Goal: Task Accomplishment & Management: Complete application form

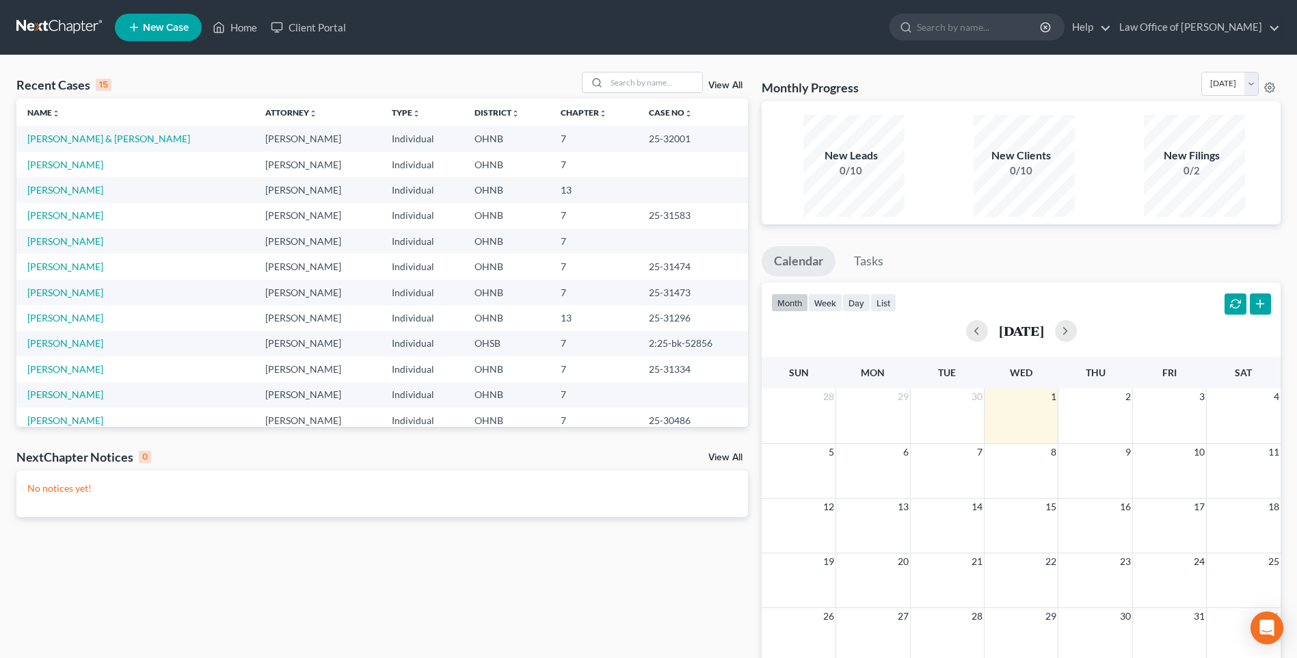
click at [173, 27] on span "New Case" at bounding box center [166, 28] width 46 height 10
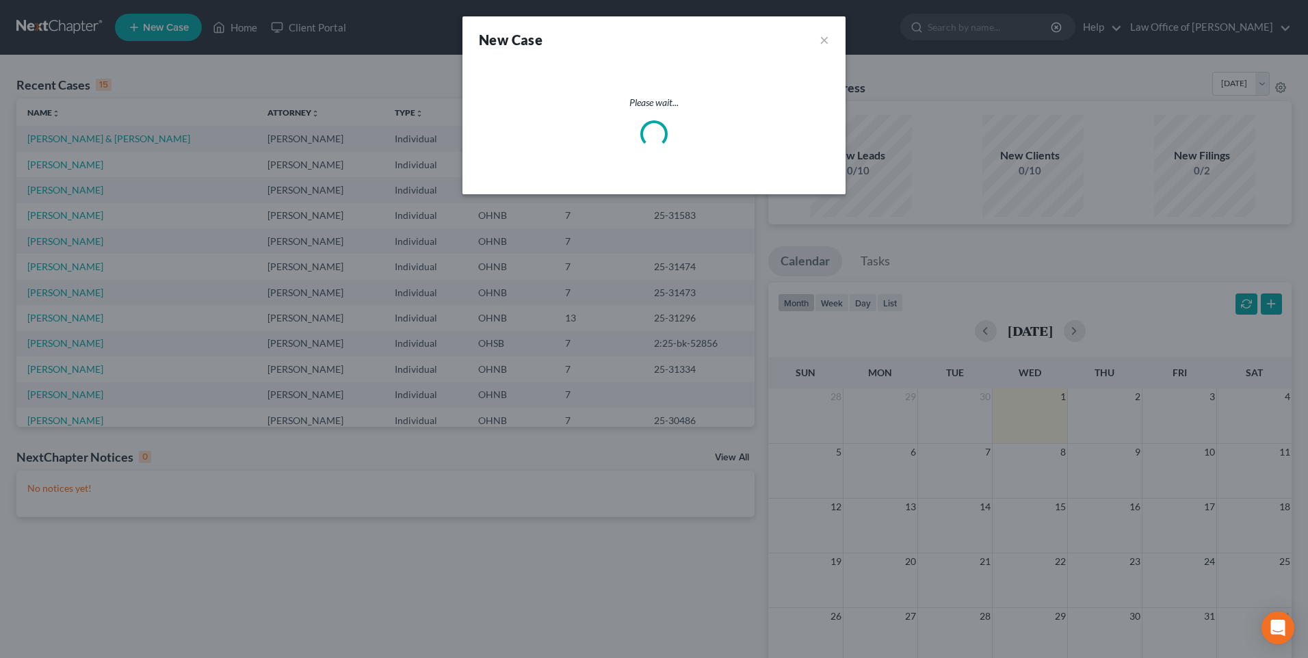
select select "61"
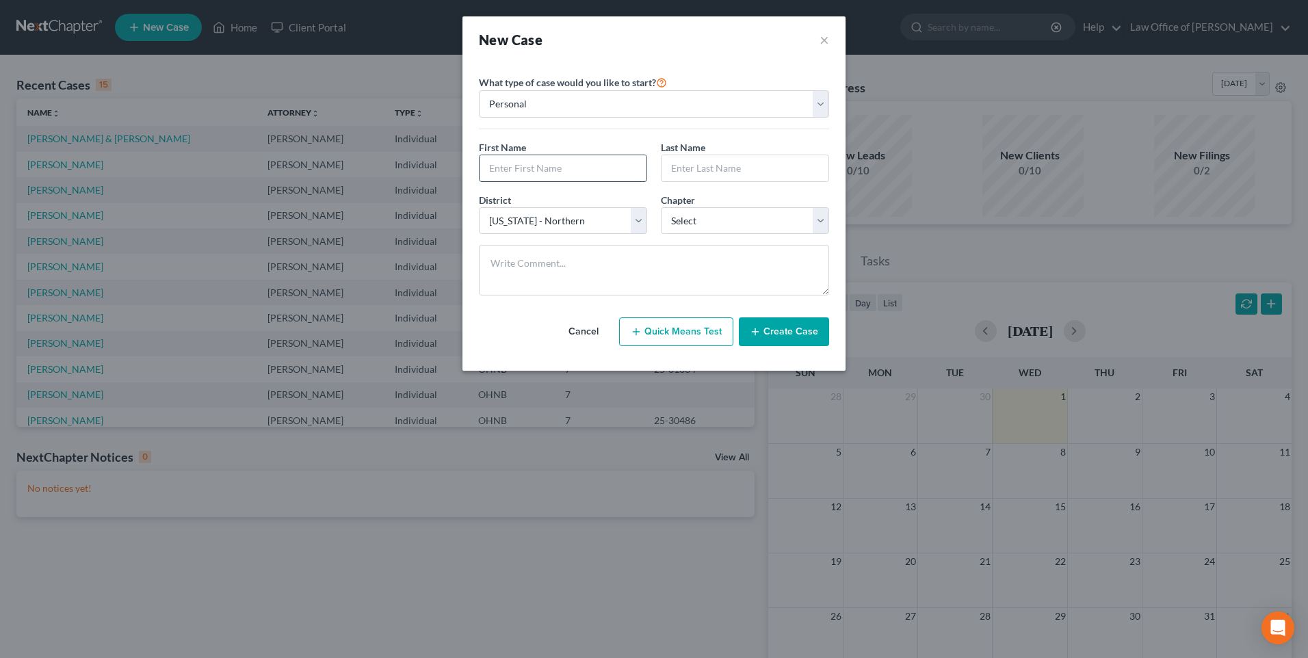
click at [558, 173] on input "text" at bounding box center [562, 168] width 167 height 26
type input "Scott"
type input "Harden"
click at [708, 224] on select "Select 7 11 12 13" at bounding box center [745, 220] width 168 height 27
select select "3"
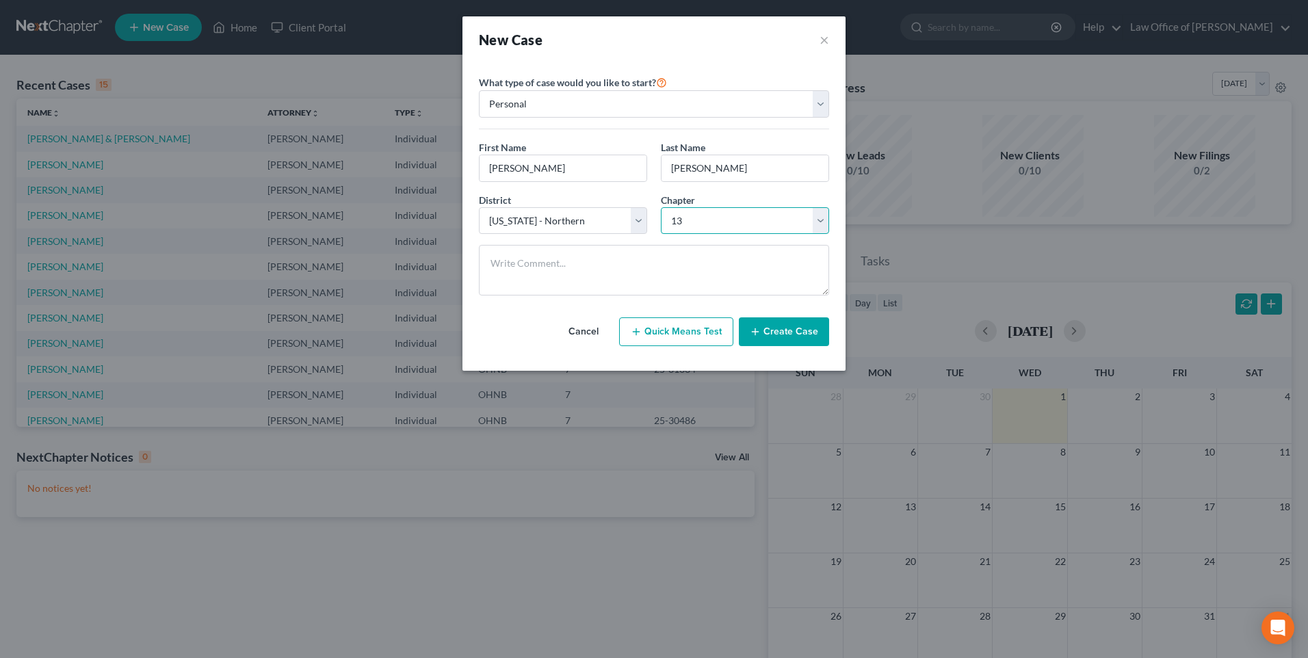
click at [661, 220] on select "Select 7 11 12 13" at bounding box center [745, 220] width 168 height 27
click at [793, 346] on button "Create Case" at bounding box center [784, 331] width 90 height 29
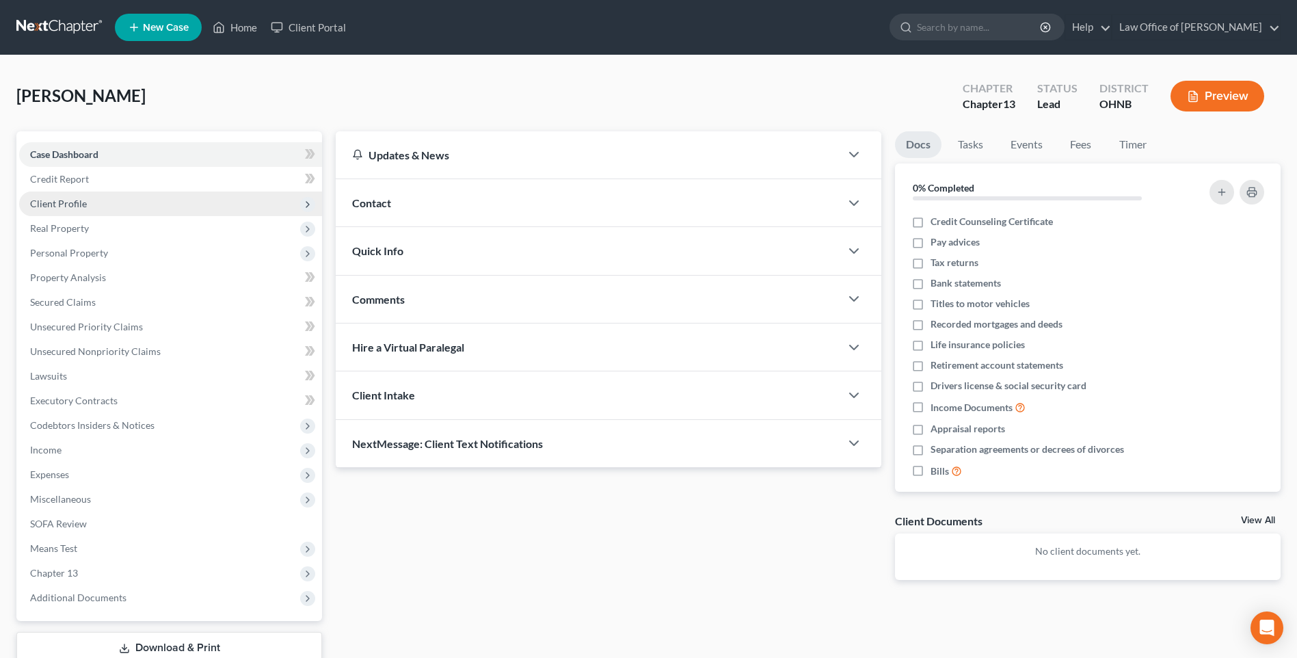
click at [77, 209] on span "Client Profile" at bounding box center [58, 204] width 57 height 12
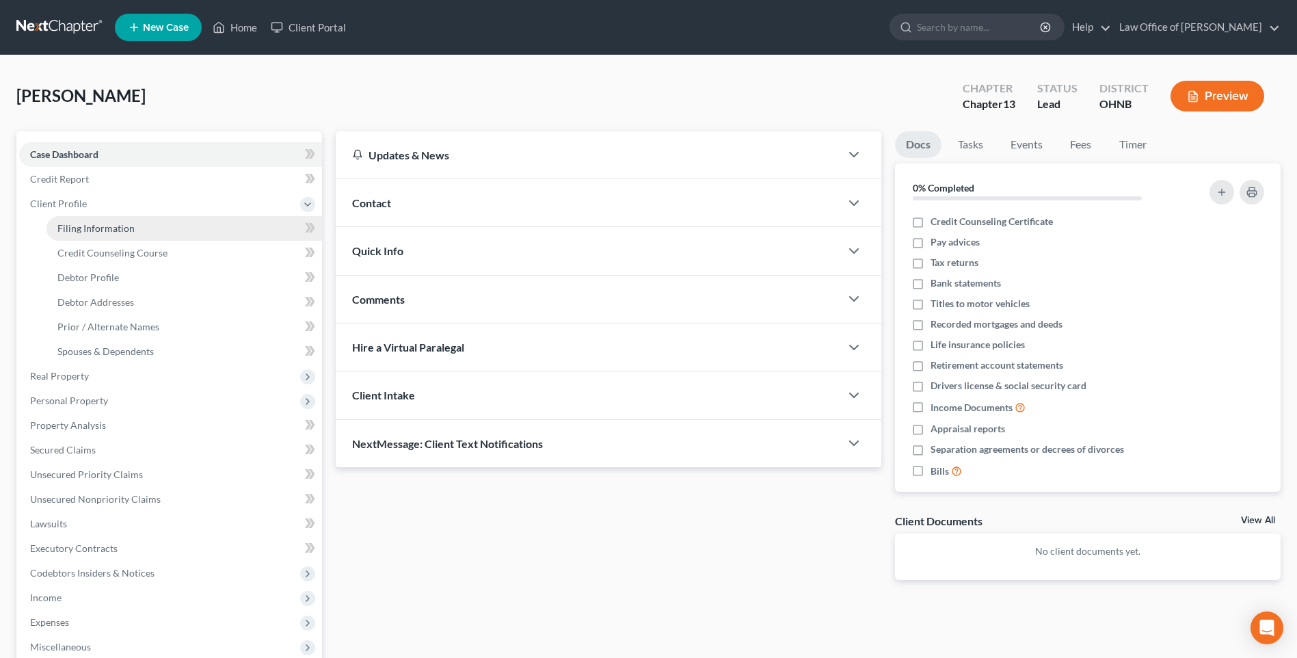
click at [104, 234] on span "Filing Information" at bounding box center [95, 228] width 77 height 12
select select "1"
select select "0"
select select "3"
select select "61"
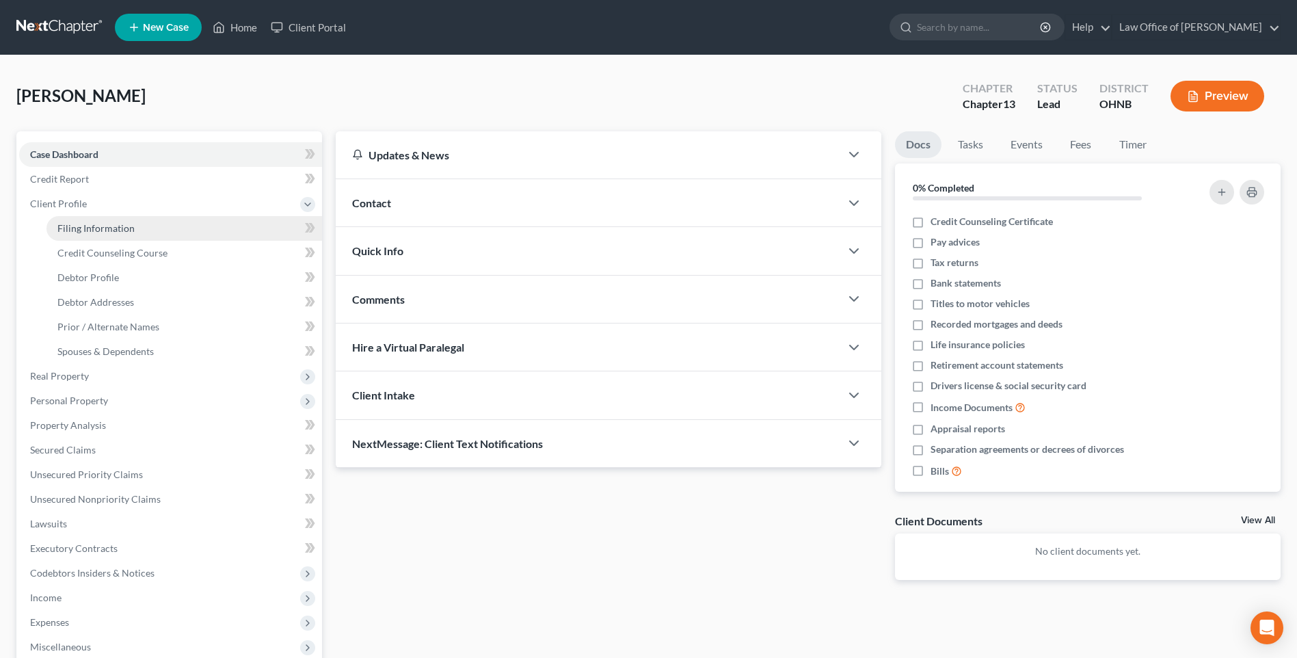
select select "36"
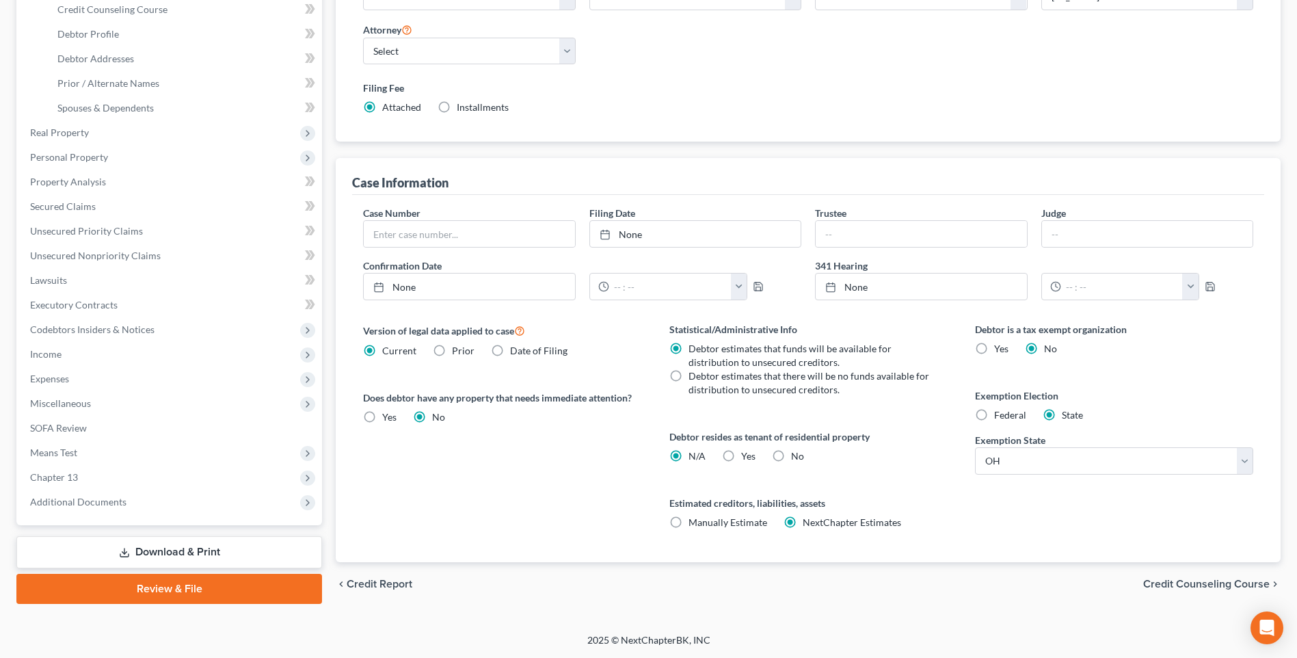
scroll to position [298, 0]
click at [791, 449] on label "No" at bounding box center [797, 456] width 13 height 14
click at [797, 449] on input "No" at bounding box center [801, 453] width 9 height 9
radio input "true"
radio input "false"
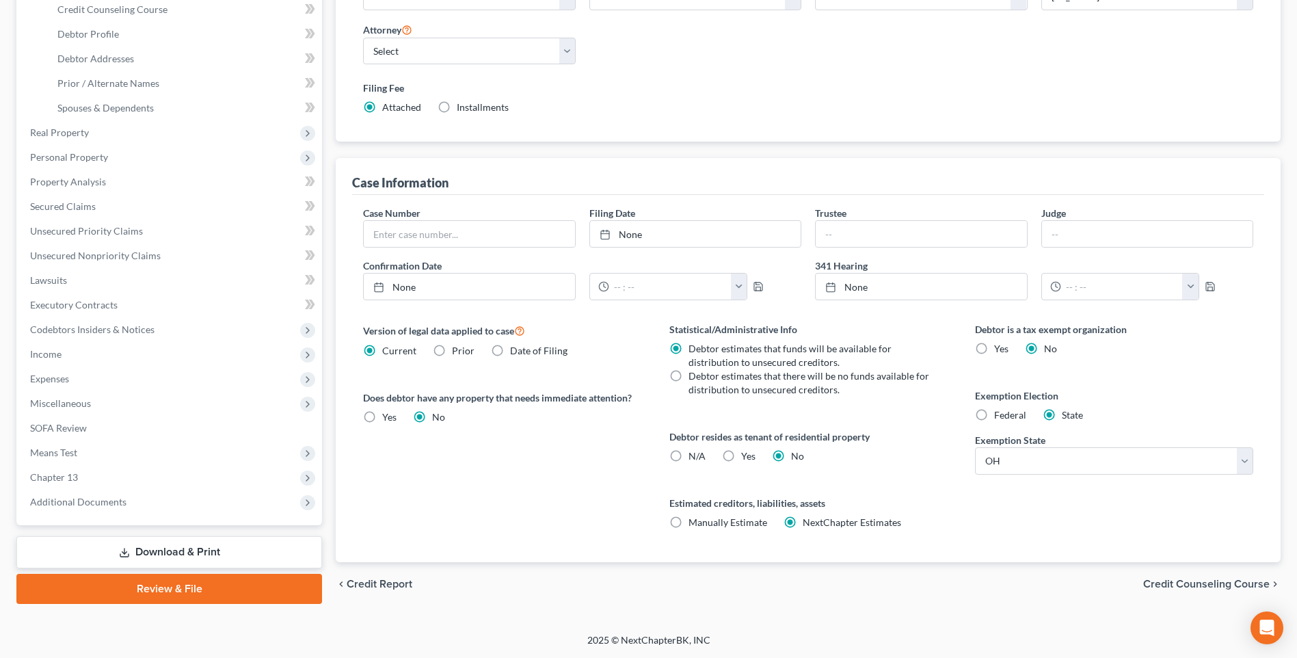
scroll to position [0, 0]
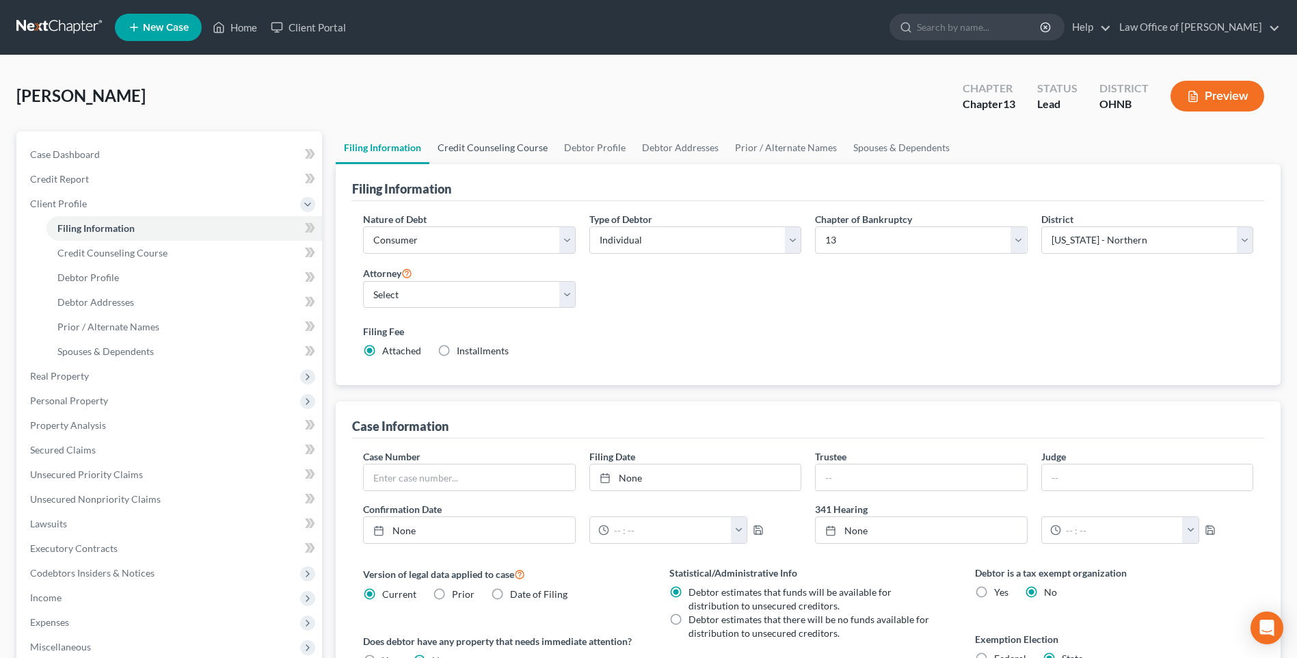
click at [512, 156] on link "Credit Counseling Course" at bounding box center [493, 147] width 127 height 33
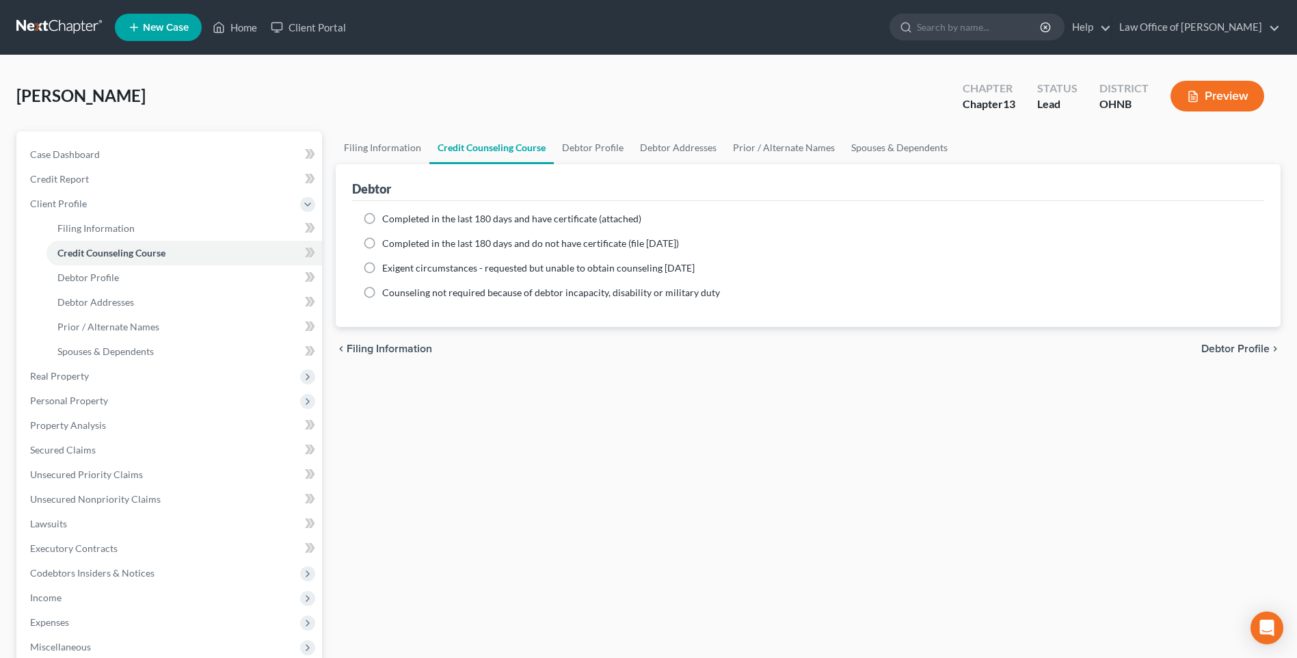
click at [382, 226] on label "Completed in the last 180 days and have certificate (attached)" at bounding box center [511, 219] width 259 height 14
click at [388, 221] on input "Completed in the last 180 days and have certificate (attached)" at bounding box center [392, 216] width 9 height 9
radio input "true"
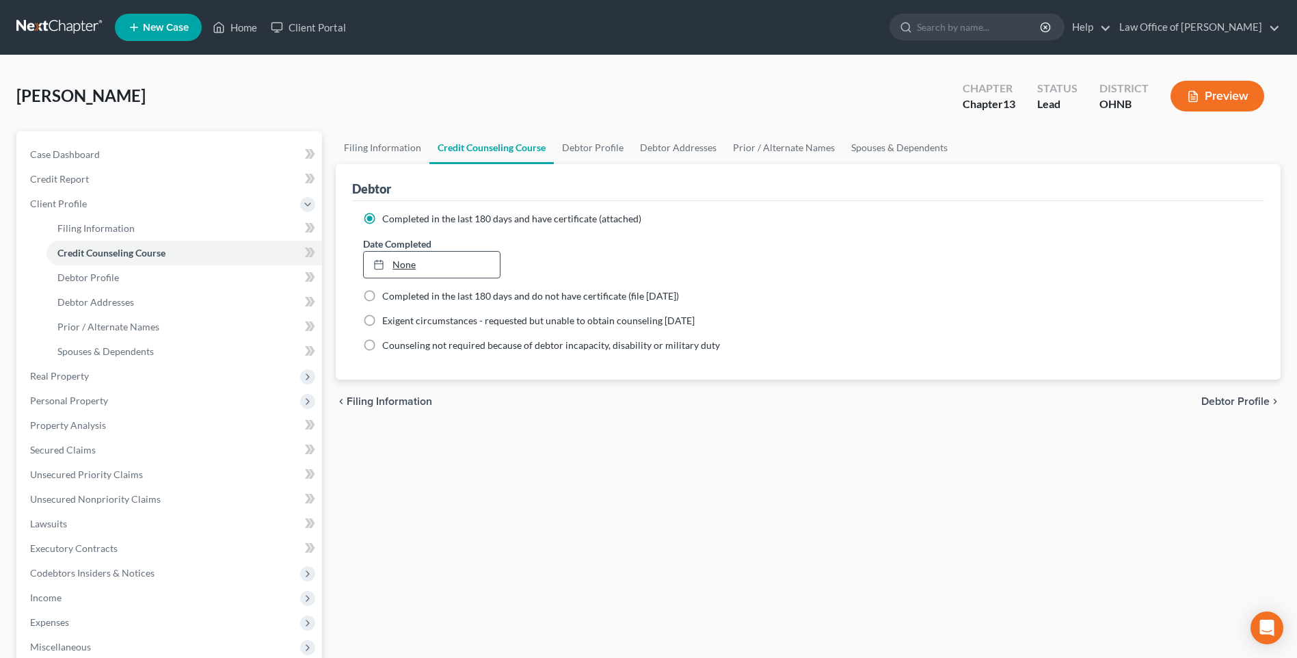
type input "10/1/2025"
click at [408, 278] on link "10/1/2025" at bounding box center [431, 265] width 135 height 26
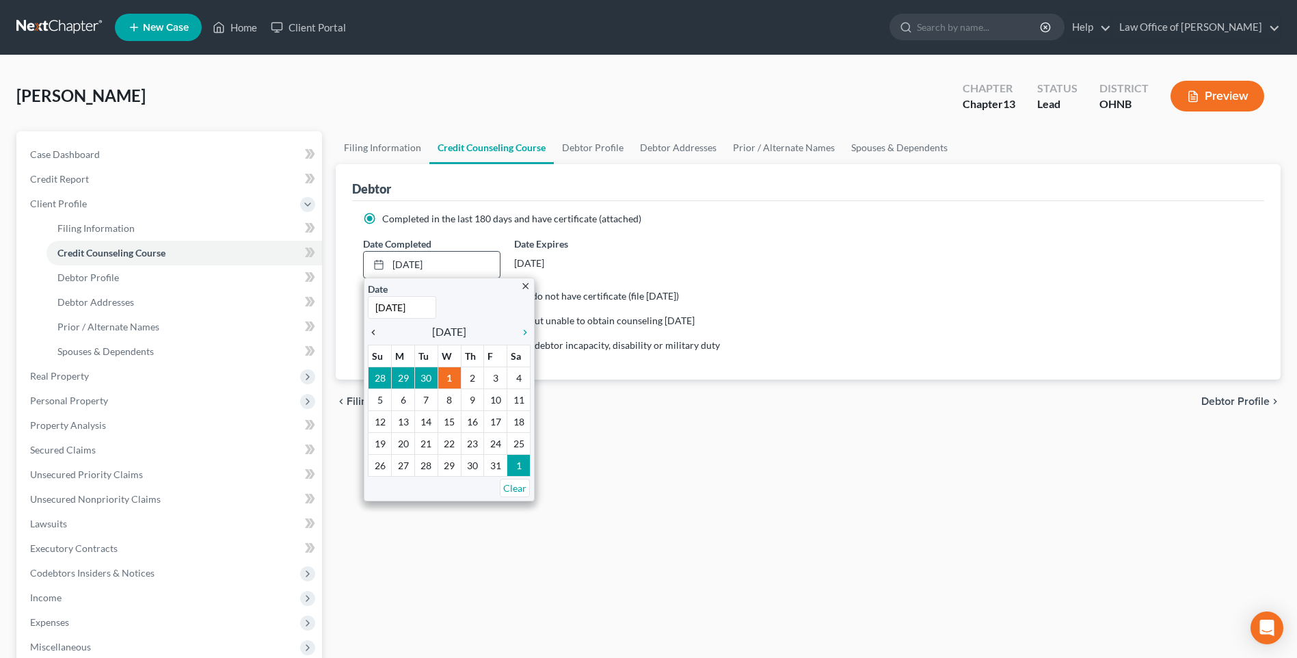
click at [374, 338] on icon "chevron_left" at bounding box center [377, 332] width 18 height 11
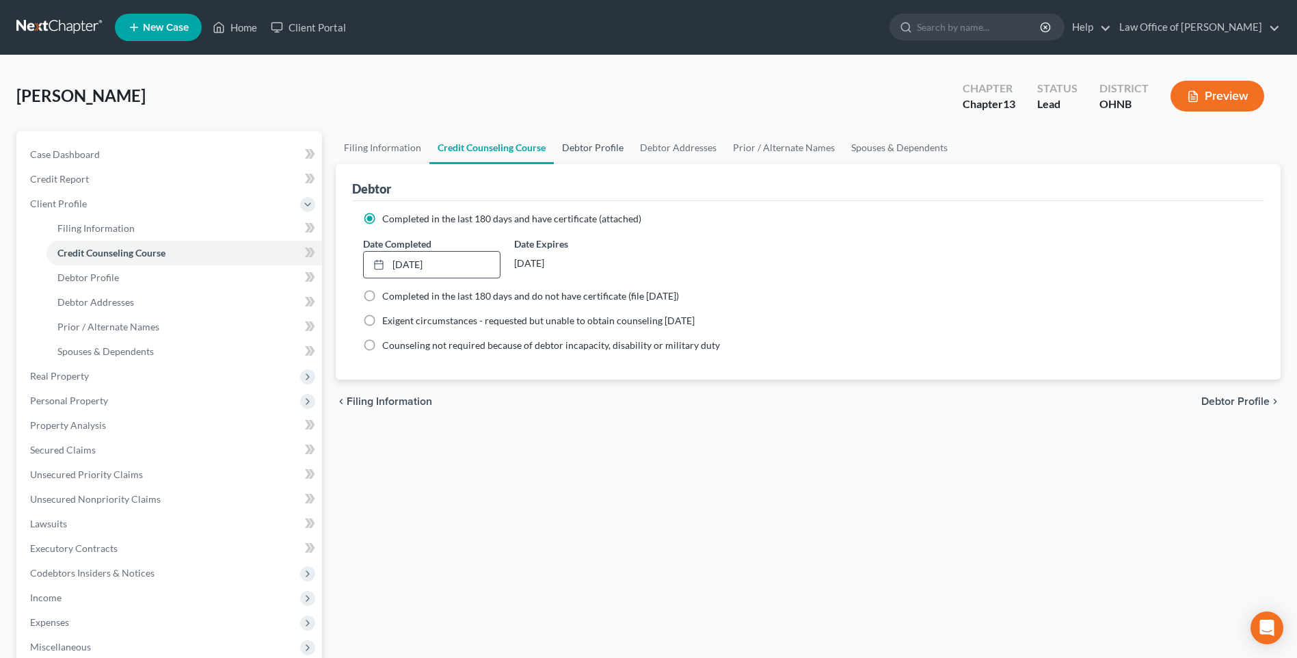
click at [619, 153] on link "Debtor Profile" at bounding box center [593, 147] width 78 height 33
select select "0"
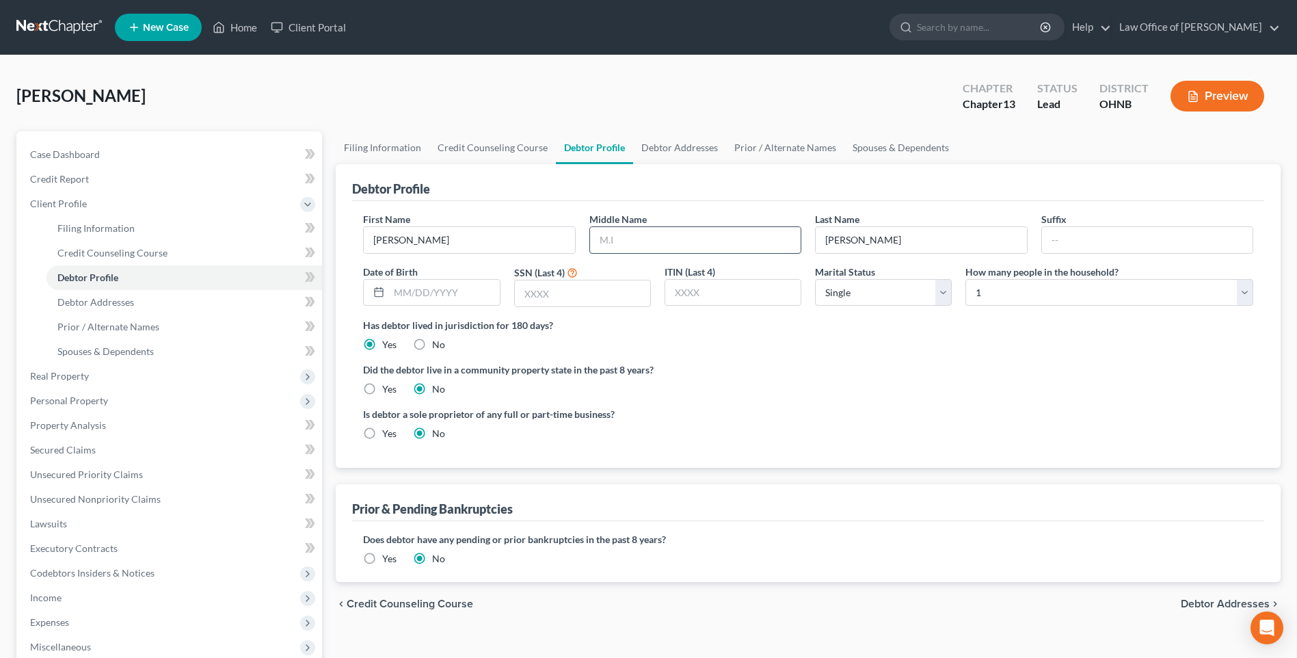
click at [674, 253] on input "text" at bounding box center [695, 240] width 211 height 26
type input "J."
click at [475, 298] on input "text" at bounding box center [444, 293] width 110 height 26
type input "1/17/1968"
click at [556, 306] on input "text" at bounding box center [582, 293] width 135 height 26
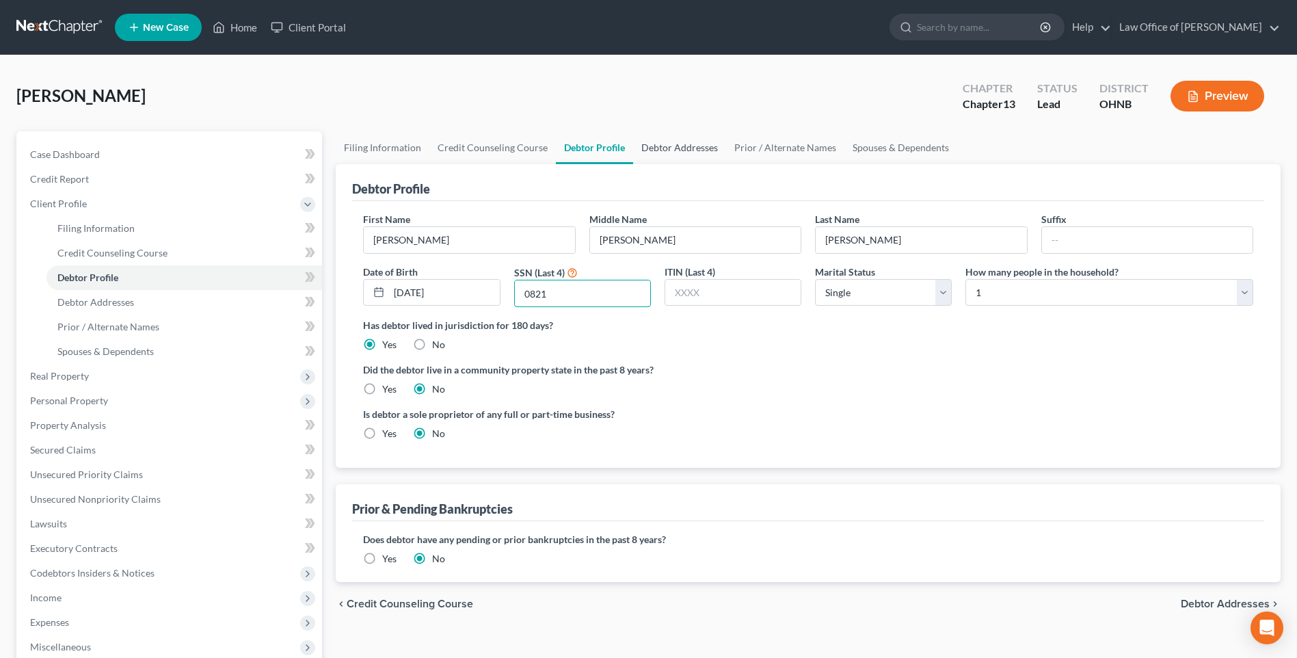
type input "0821"
click at [696, 155] on link "Debtor Addresses" at bounding box center [679, 147] width 93 height 33
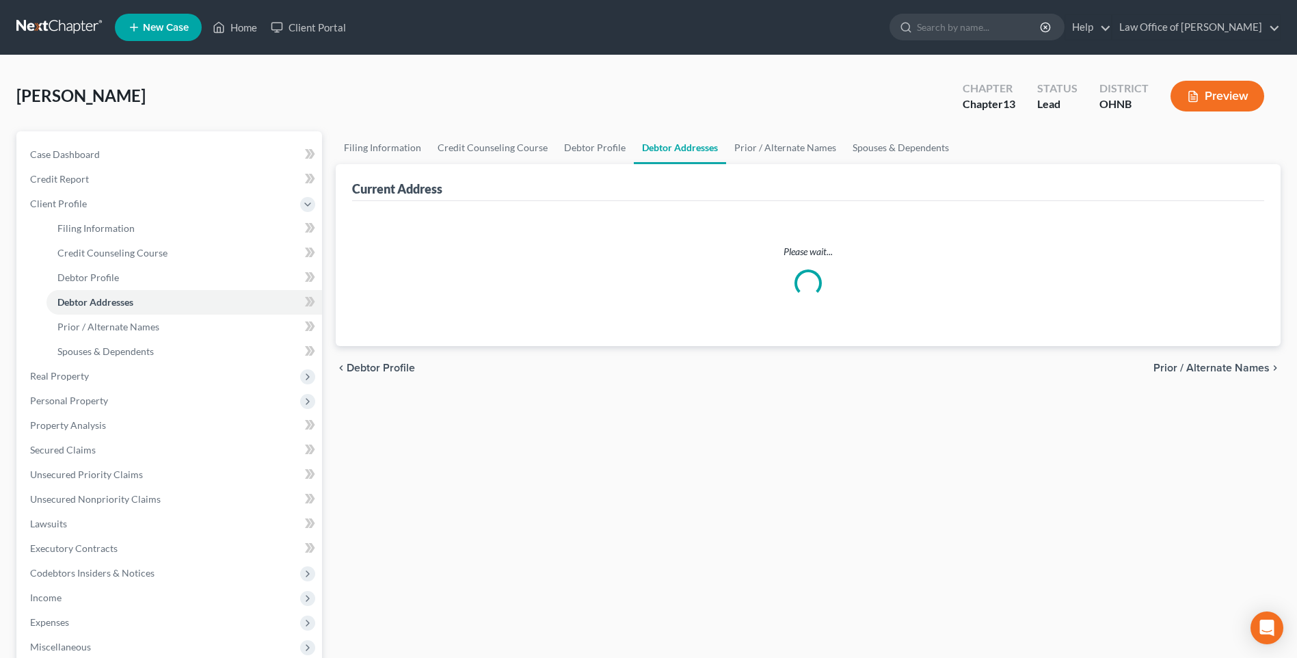
select select "0"
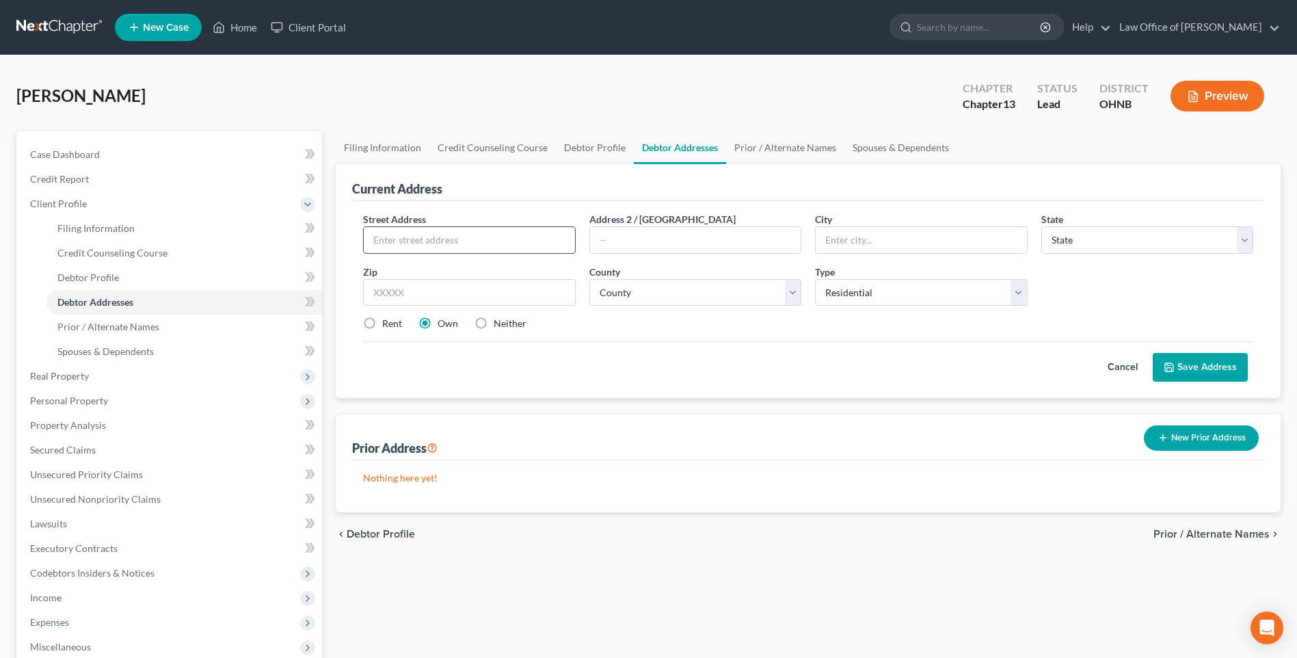
click at [478, 245] on input "text" at bounding box center [469, 240] width 211 height 26
type input "[STREET_ADDRESS]"
type input "Arcadia"
select select "36"
type input "44804"
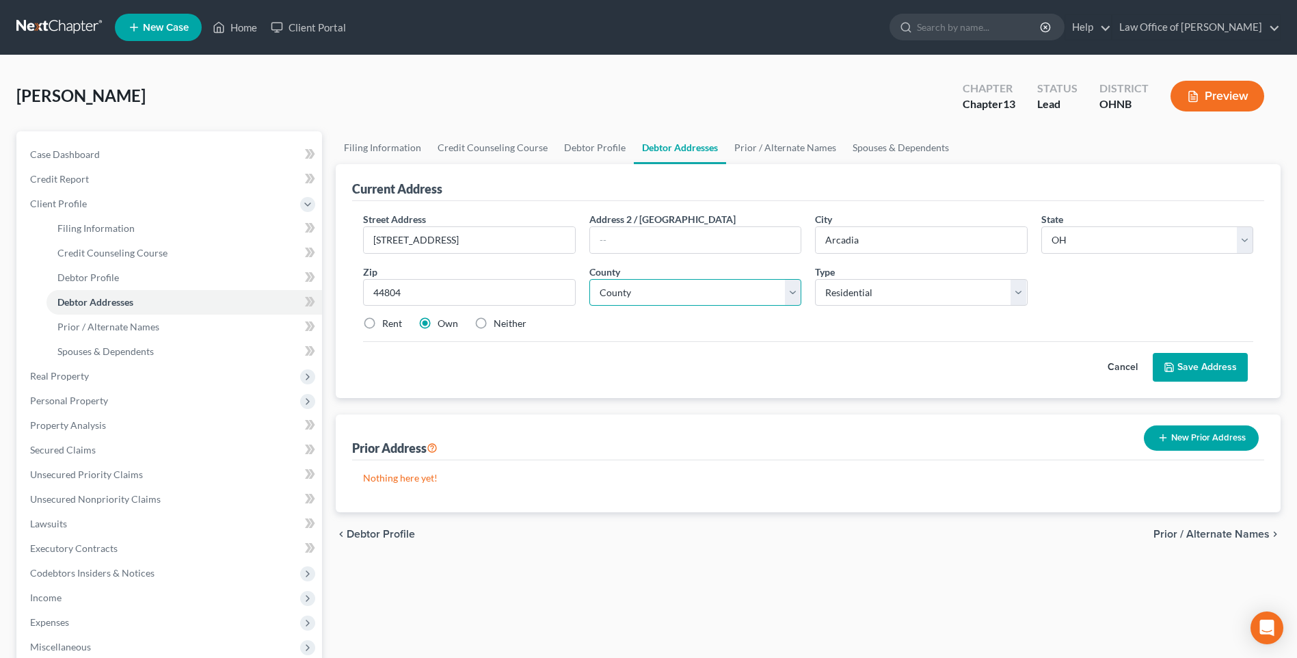
click at [698, 306] on select "County Adams County Allen County Ashland County Ashtabula County Athens County …" at bounding box center [696, 292] width 212 height 27
select select "31"
click at [590, 295] on select "County Adams County Allen County Ashland County Ashtabula County Athens County …" at bounding box center [696, 292] width 212 height 27
click at [1192, 382] on button "Save Address" at bounding box center [1200, 367] width 95 height 29
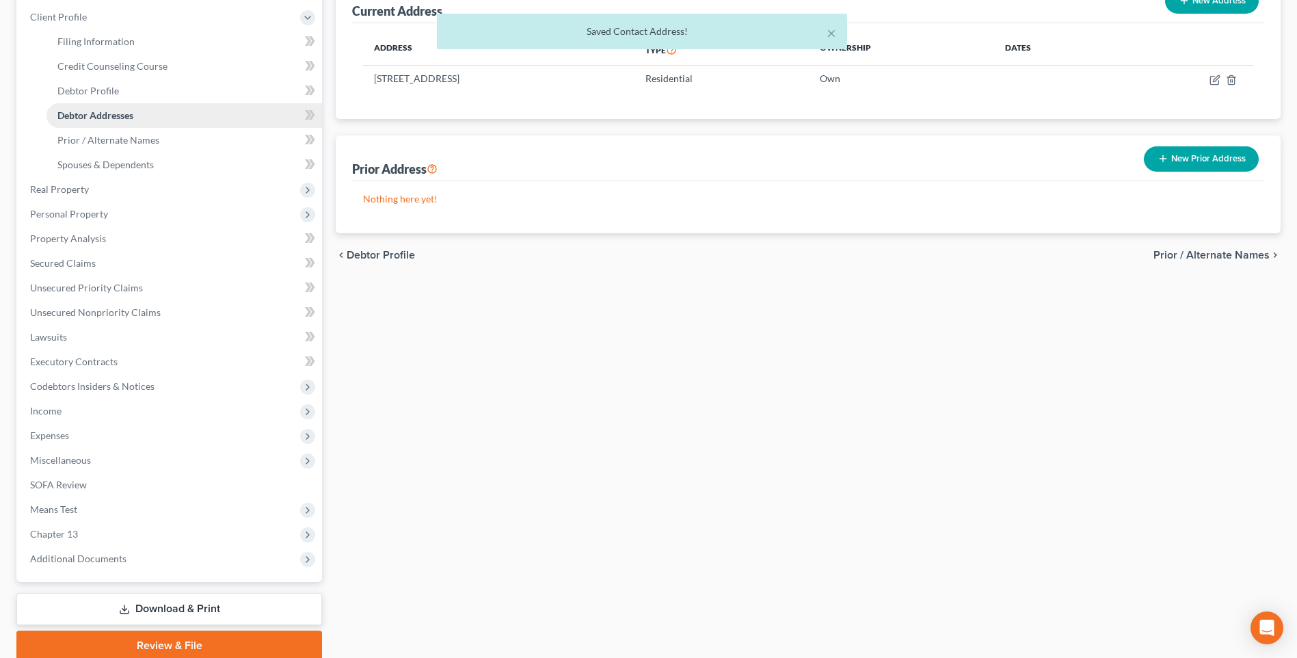
scroll to position [205, 0]
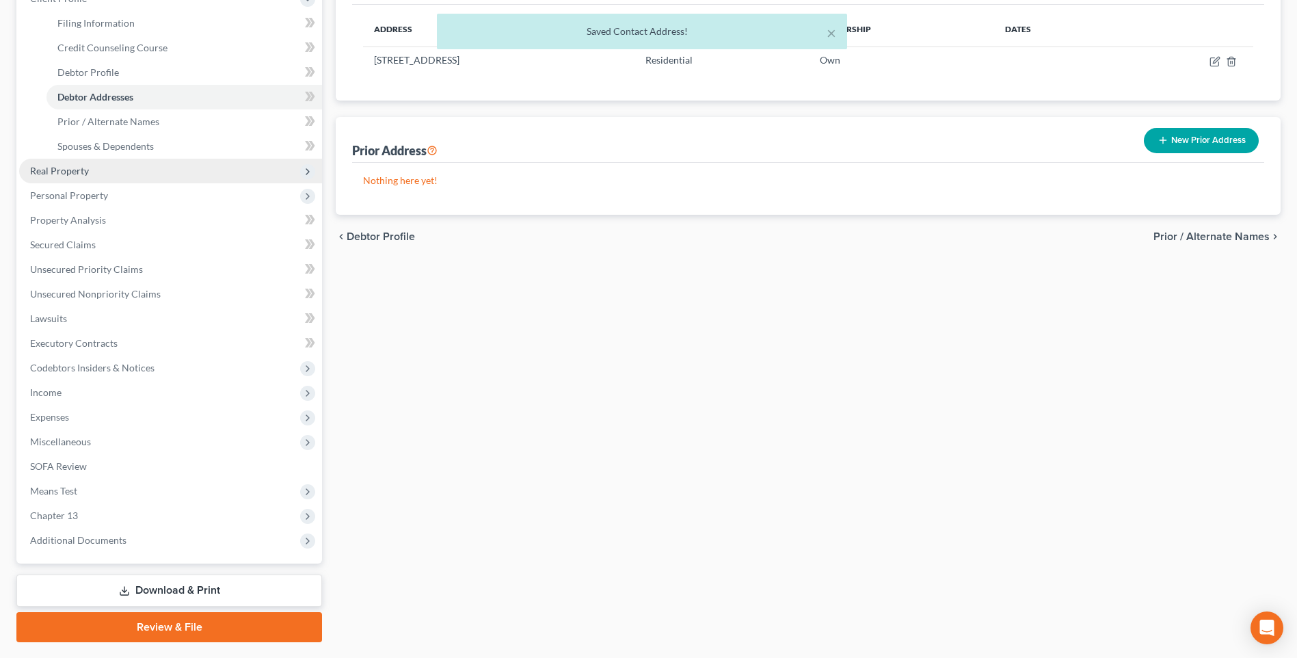
click at [57, 176] on span "Real Property" at bounding box center [59, 171] width 59 height 12
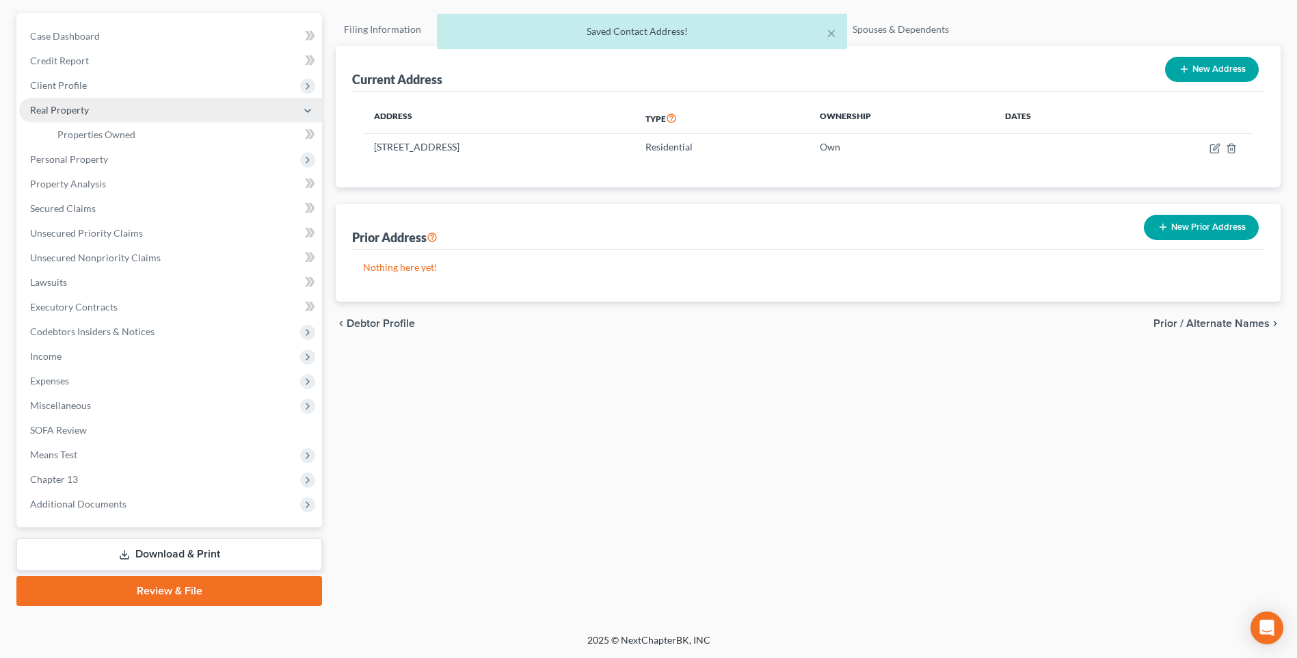
scroll to position [166, 0]
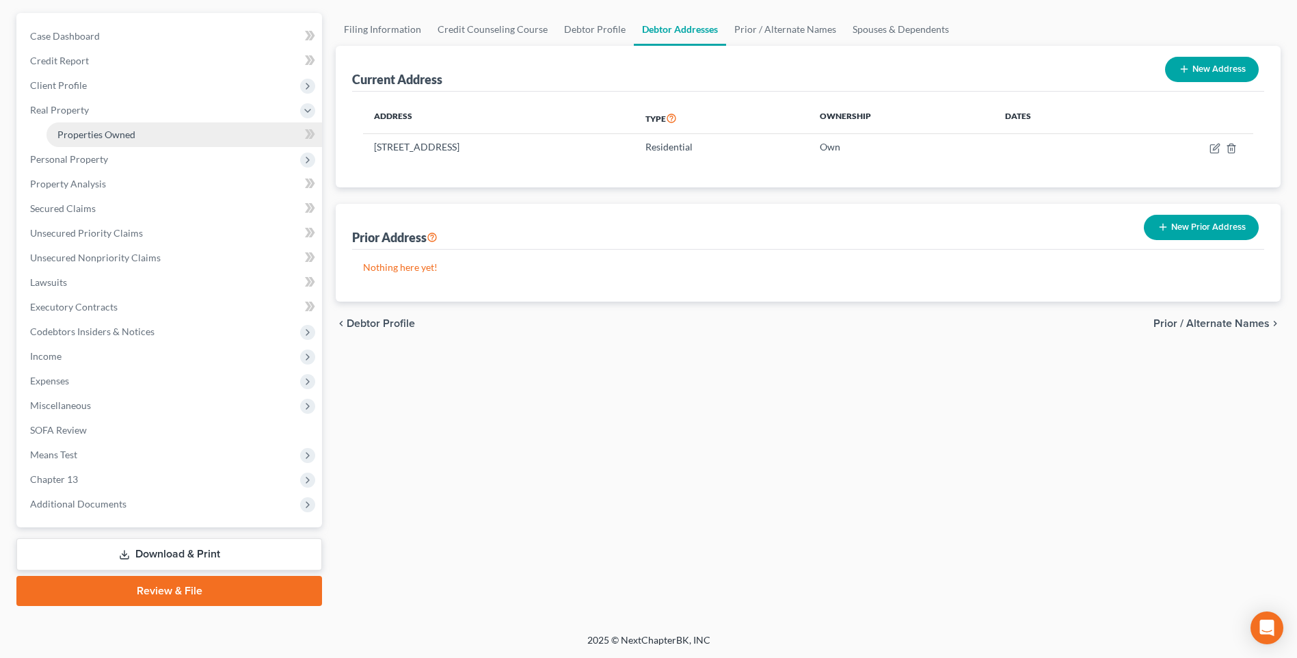
click at [120, 129] on span "Properties Owned" at bounding box center [96, 135] width 78 height 12
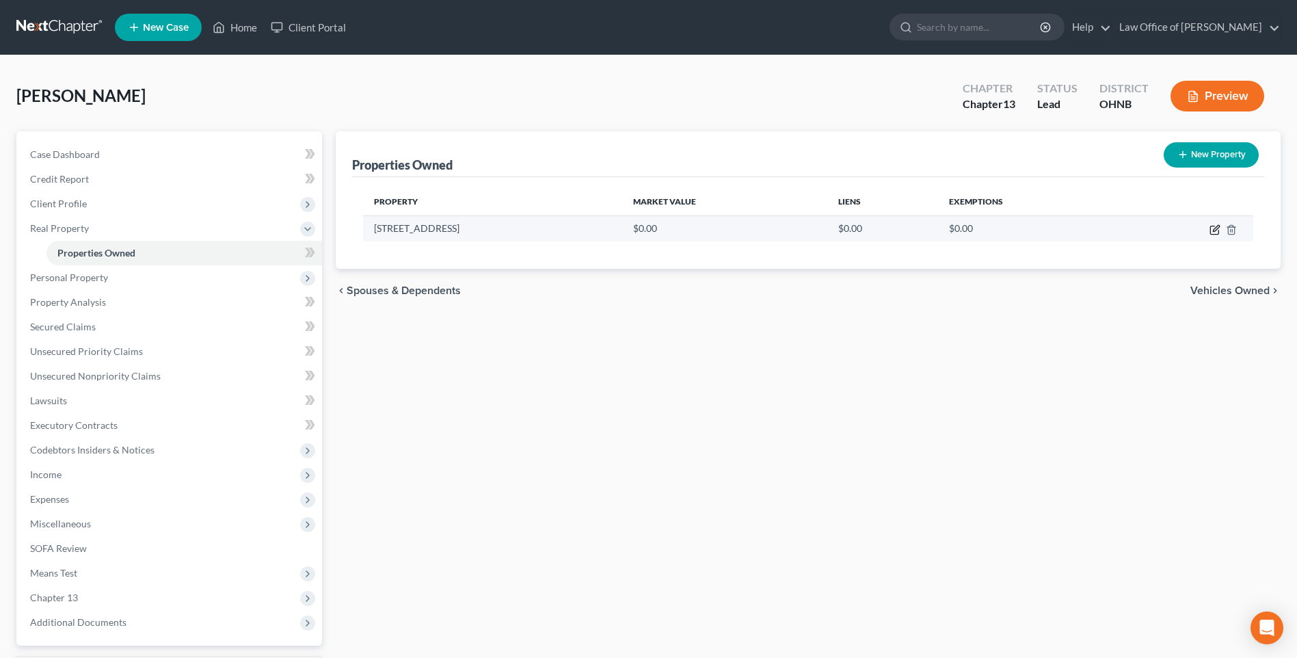
click at [1210, 235] on icon "button" at bounding box center [1215, 229] width 11 height 11
select select "36"
select select "31"
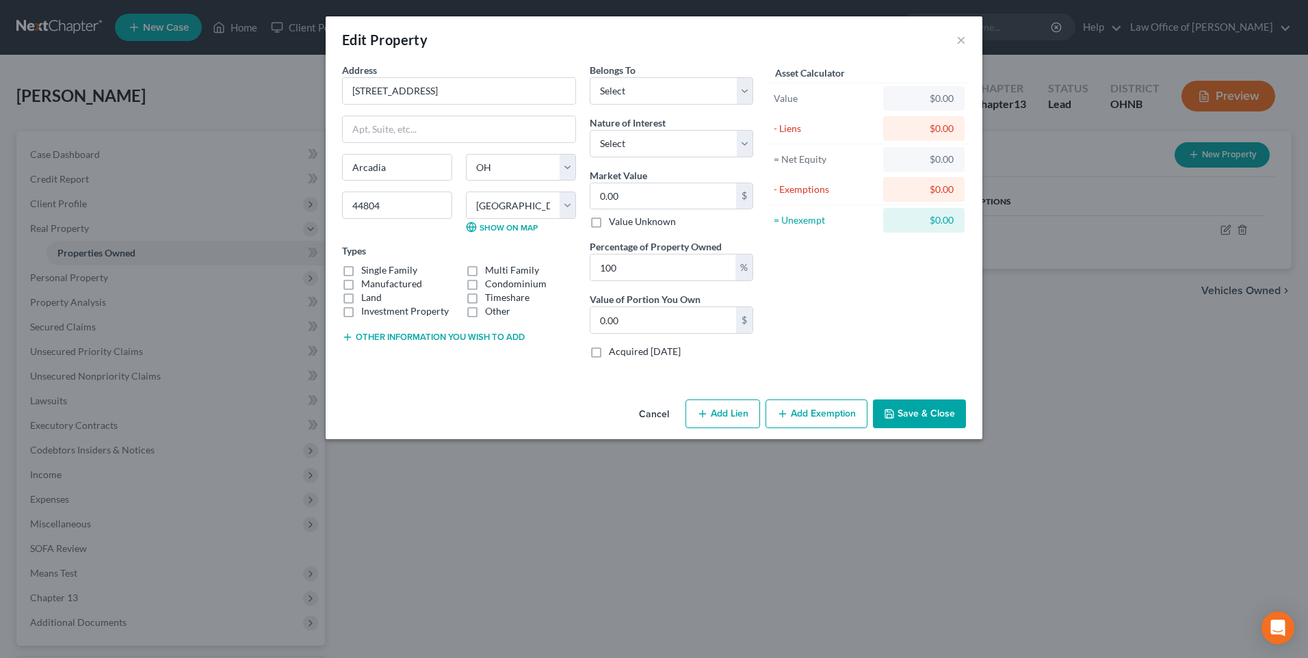
click at [361, 277] on label "Single Family" at bounding box center [389, 270] width 56 height 14
click at [367, 272] on input "Single Family" at bounding box center [371, 267] width 9 height 9
checkbox input "true"
click at [653, 101] on select "Select Debtor 1 Only Debtor 2 Only Debtor 1 And Debtor 2 Only At Least One Of T…" at bounding box center [671, 90] width 163 height 27
select select "3"
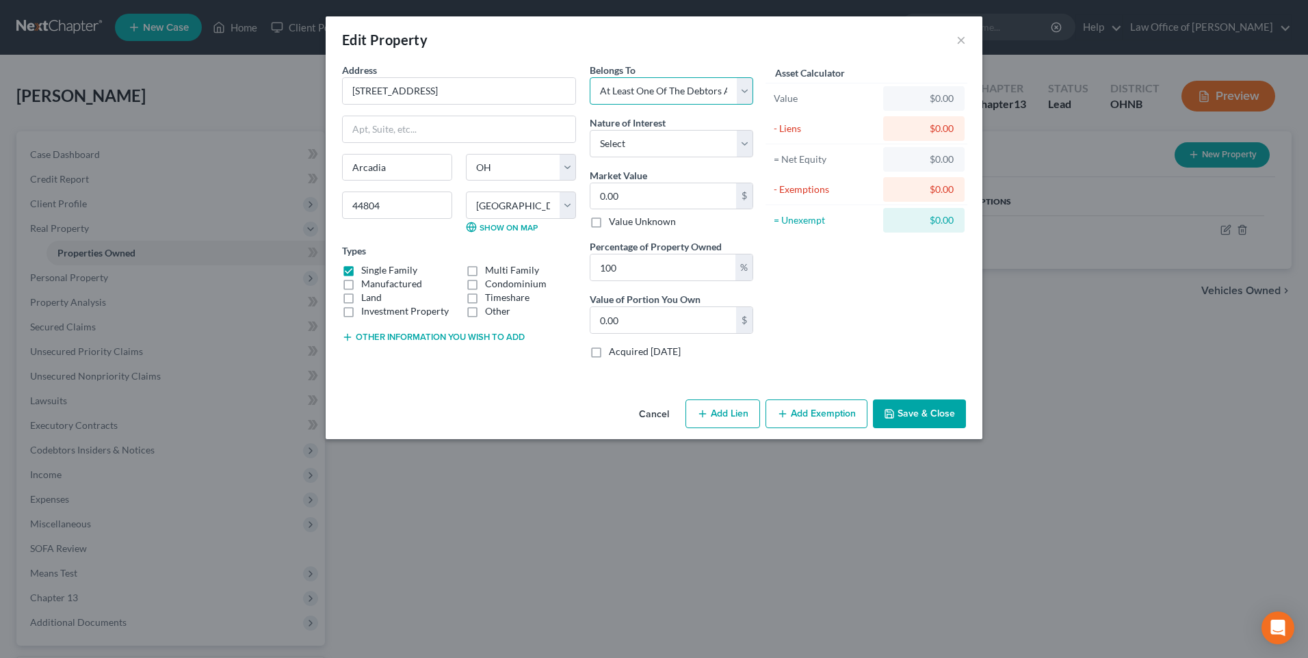
click at [590, 82] on select "Select Debtor 1 Only Debtor 2 Only Debtor 1 And Debtor 2 Only At Least One Of T…" at bounding box center [671, 90] width 163 height 27
click at [664, 153] on select "Select Fee Simple Joint Tenant Life Estate Equitable Interest Future Interest T…" at bounding box center [671, 143] width 163 height 27
select select "1"
click at [590, 137] on select "Select Fee Simple Joint Tenant Life Estate Equitable Interest Future Interest T…" at bounding box center [671, 143] width 163 height 27
click at [621, 200] on input "0.00" at bounding box center [663, 196] width 146 height 26
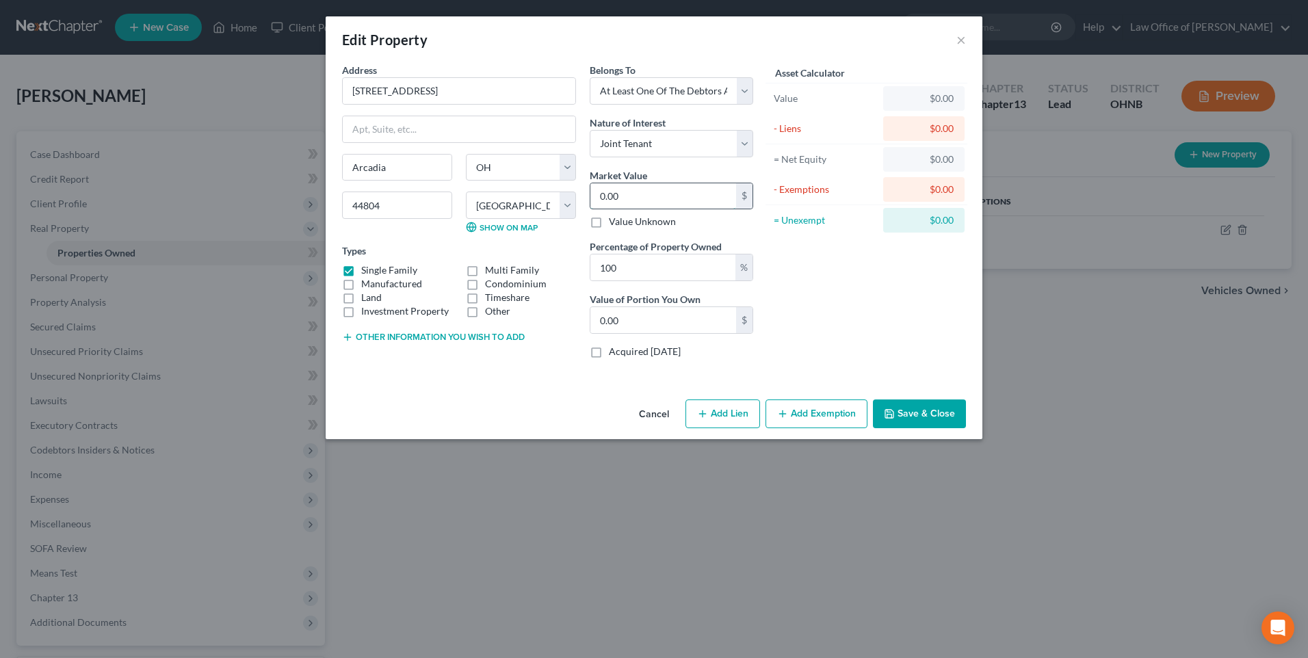
type input "1"
type input "1.00"
type input "17"
type input "17.00"
type input "175"
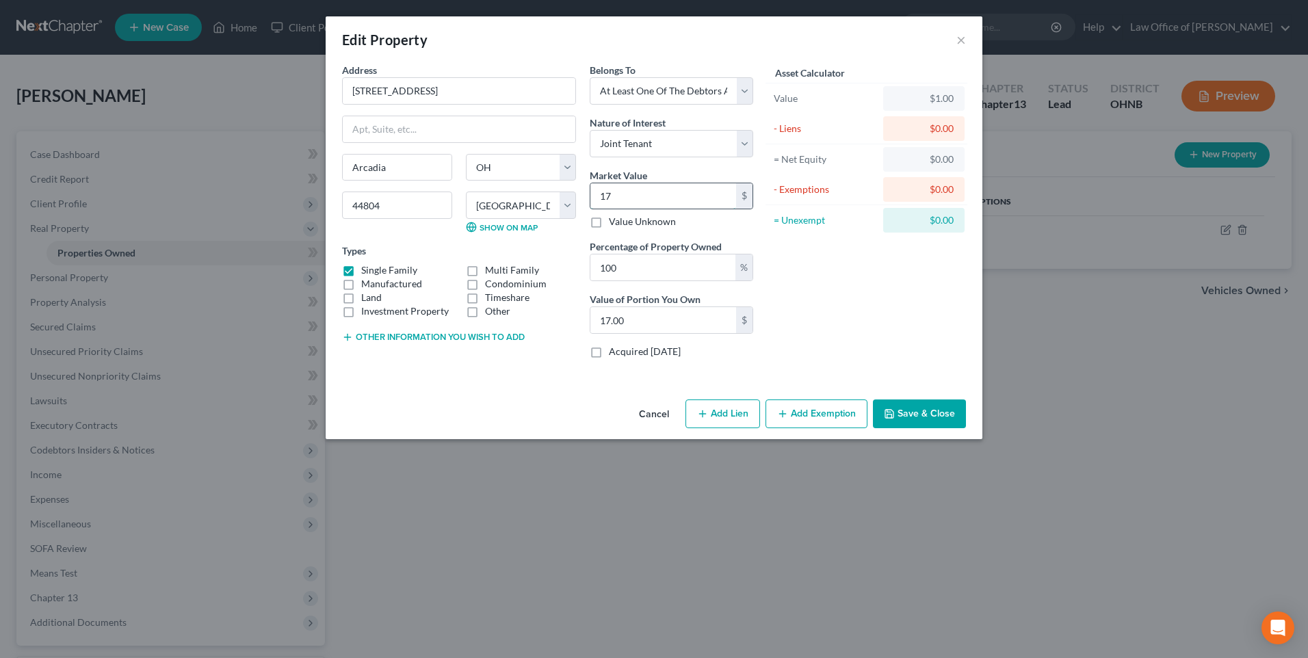
type input "175.00"
type input "1757"
type input "1,757.00"
type input "1,7572"
type input "17,572.00"
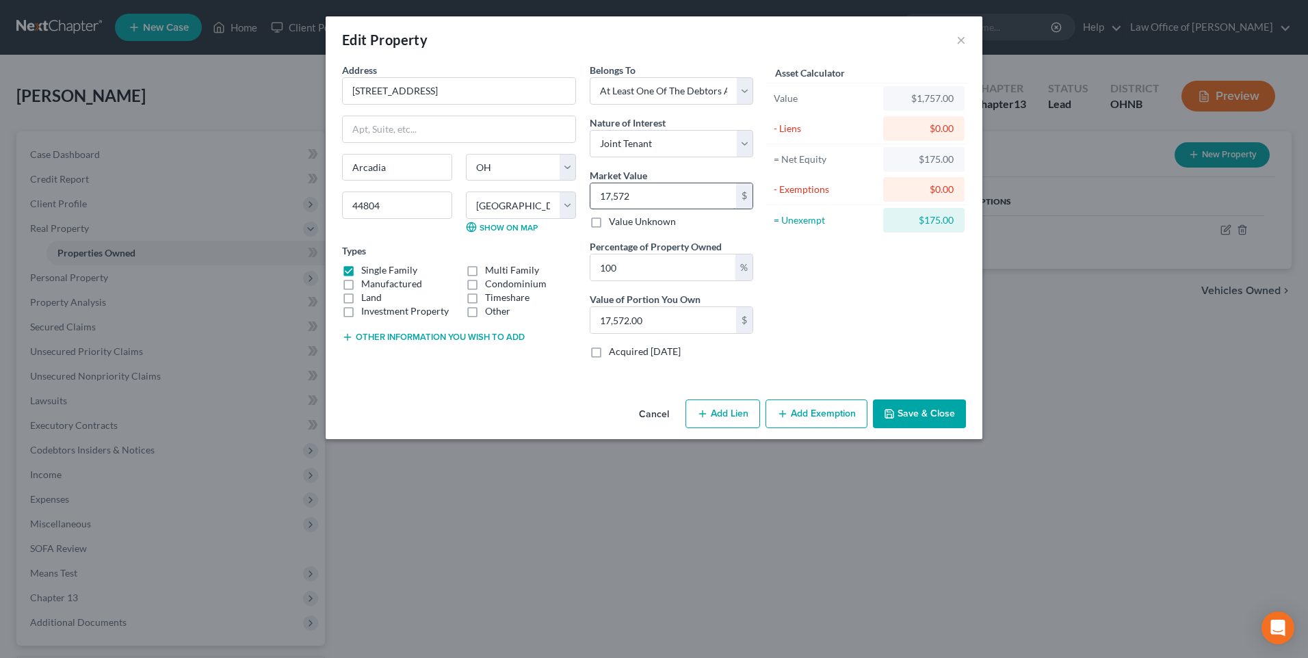
type input "17,5720"
type input "175,720.00"
type input "175,720"
click at [642, 280] on input "100" at bounding box center [662, 267] width 145 height 26
type input "10"
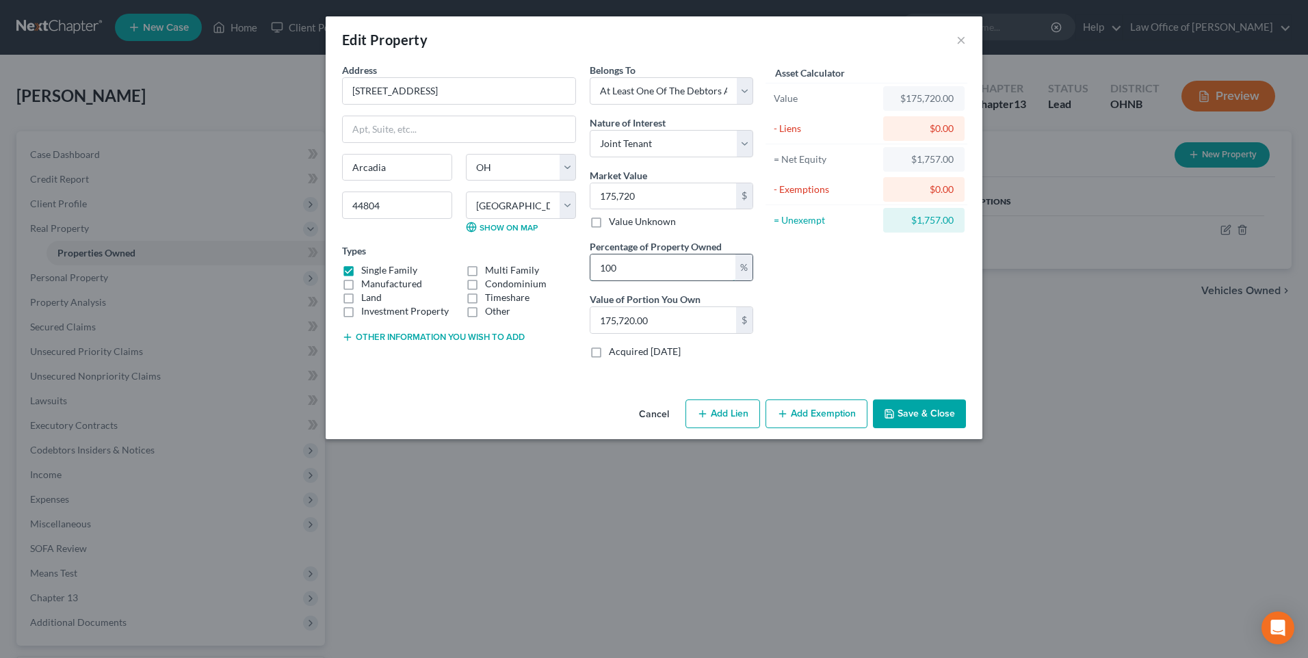
type input "17,572.00"
type input "1"
type input "1,757.20"
type input "5"
type input "8,786.00"
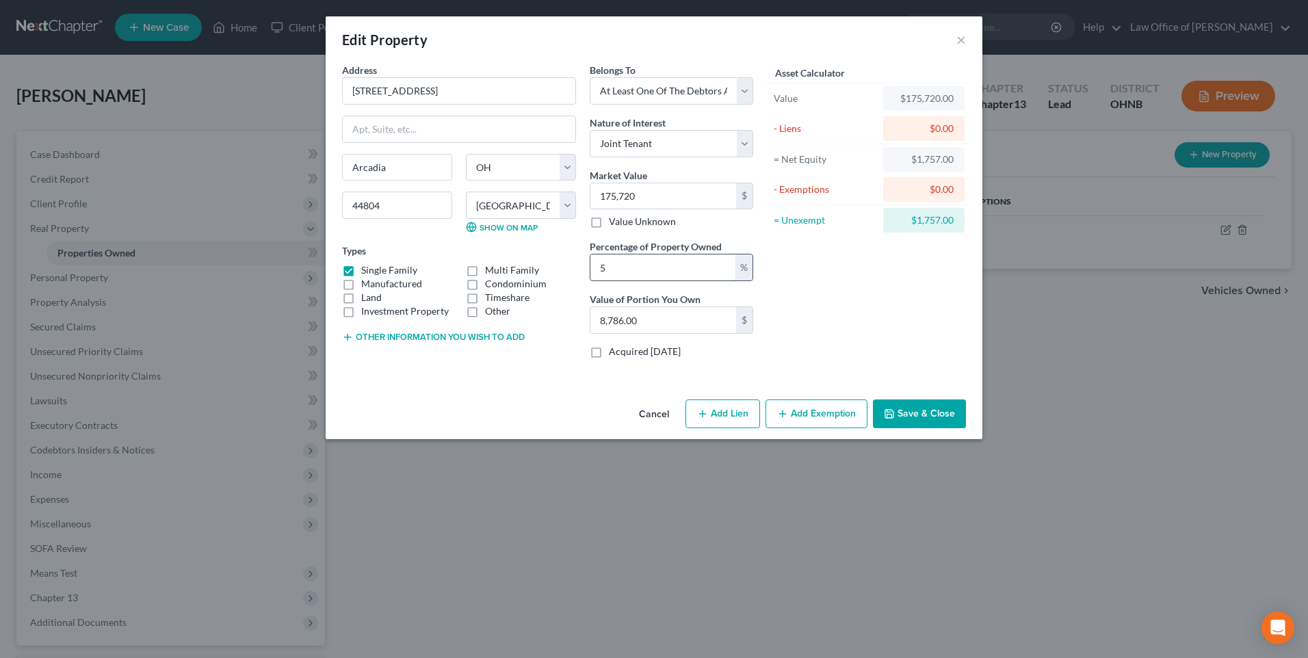
type input "50"
type input "87,860.00"
type input "50"
click at [803, 428] on button "Add Exemption" at bounding box center [816, 413] width 102 height 29
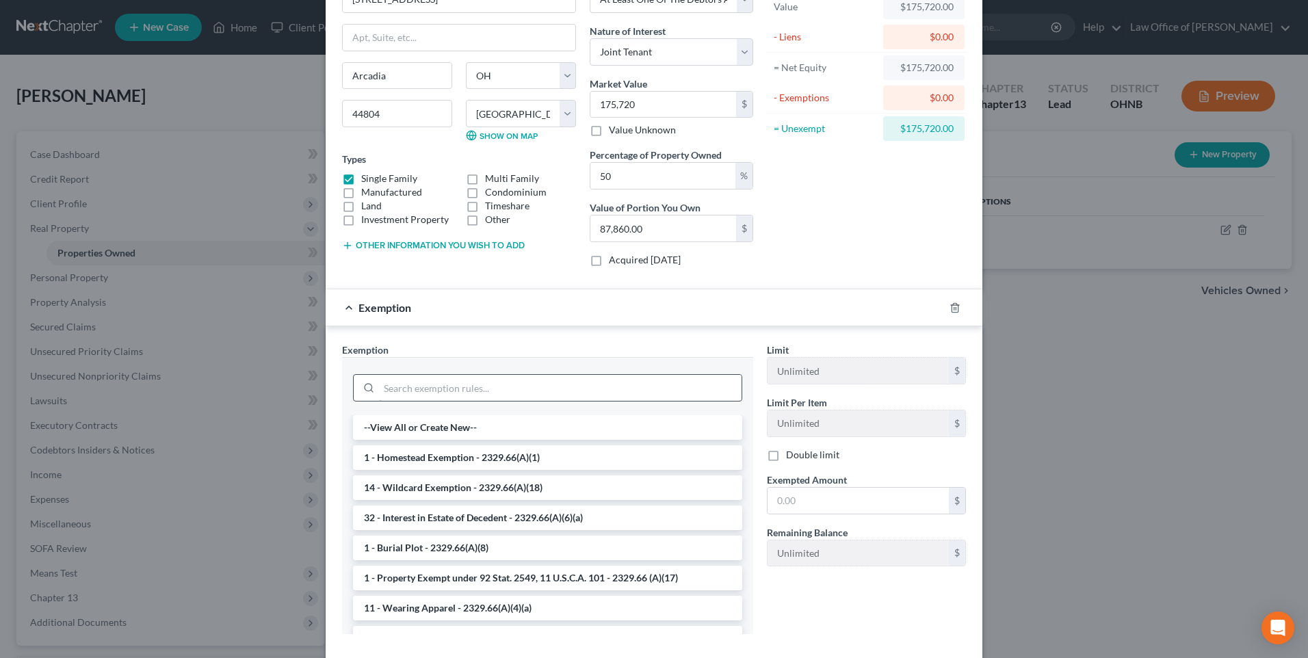
scroll to position [205, 0]
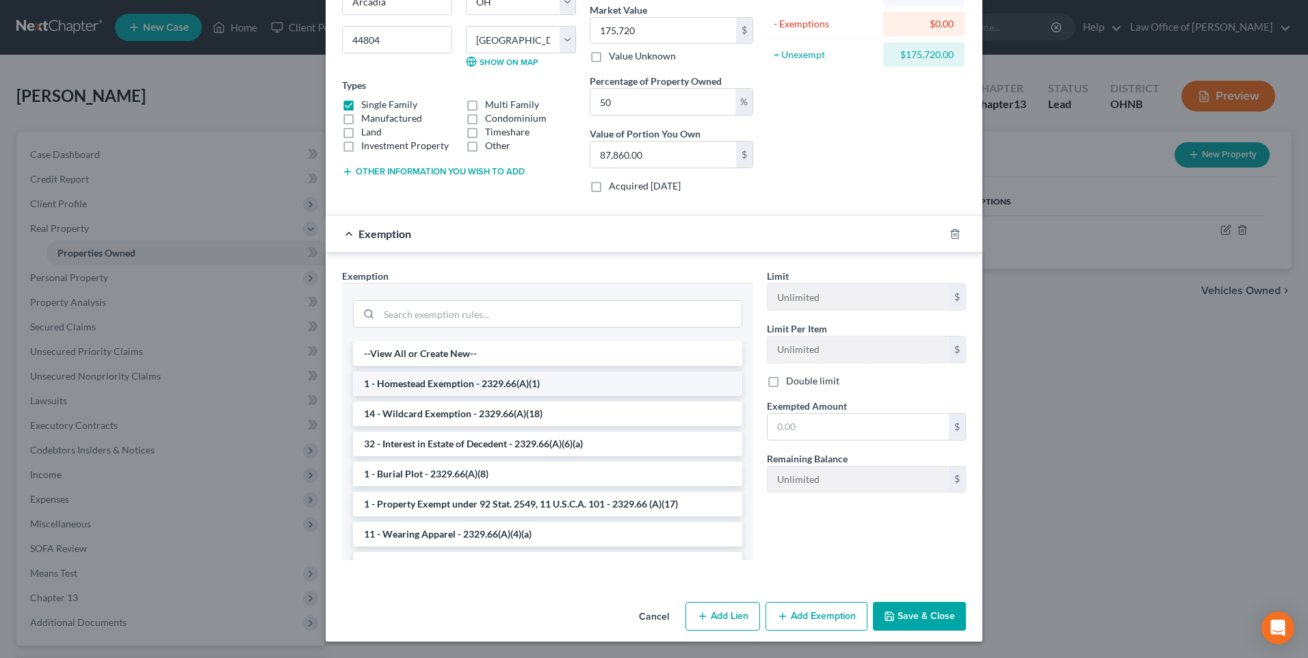
click at [458, 383] on li "1 - Homestead Exemption - 2329.66(A)(1)" at bounding box center [547, 383] width 389 height 25
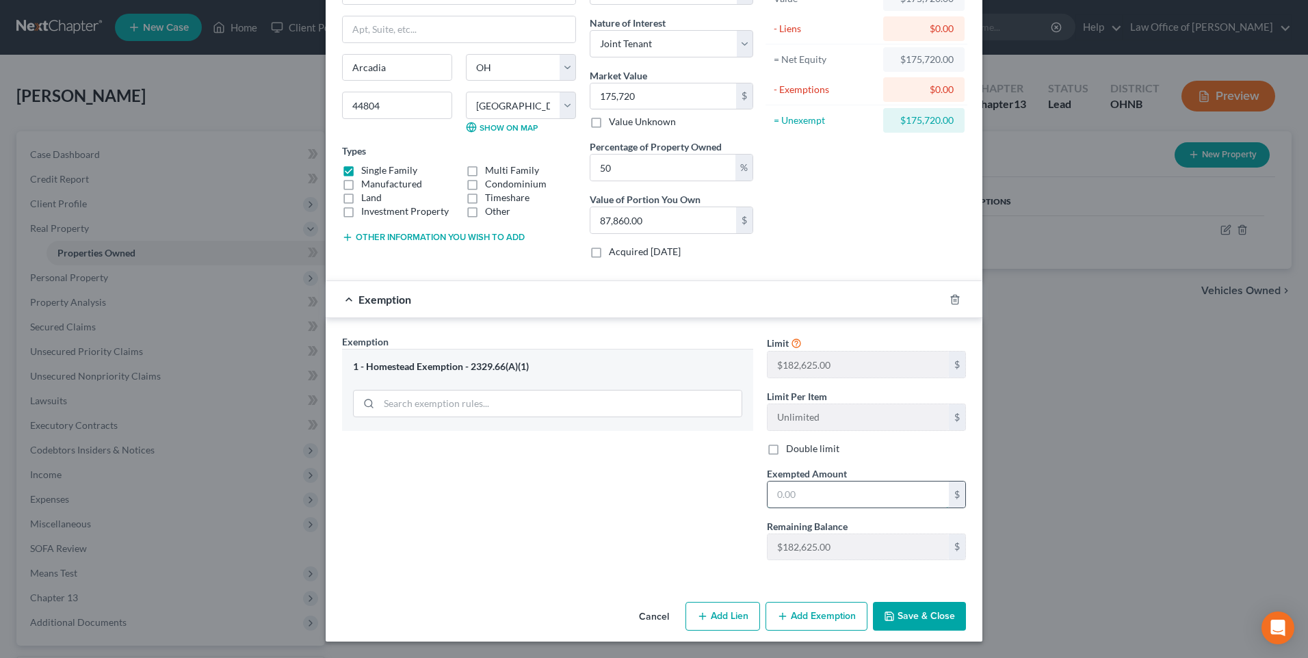
click at [810, 486] on input "text" at bounding box center [857, 495] width 181 height 26
type input "87,860"
click at [954, 617] on button "Save & Close" at bounding box center [919, 616] width 93 height 29
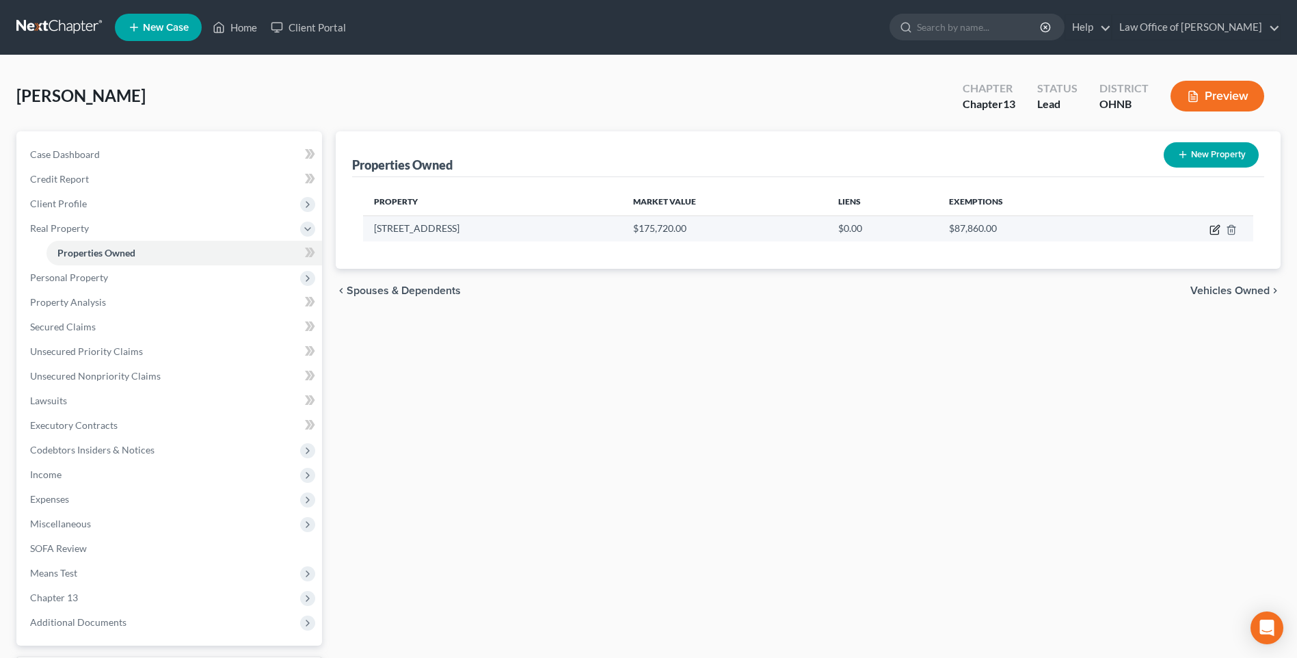
click at [1213, 231] on icon "button" at bounding box center [1216, 228] width 6 height 6
select select "36"
select select "31"
select select "3"
select select "1"
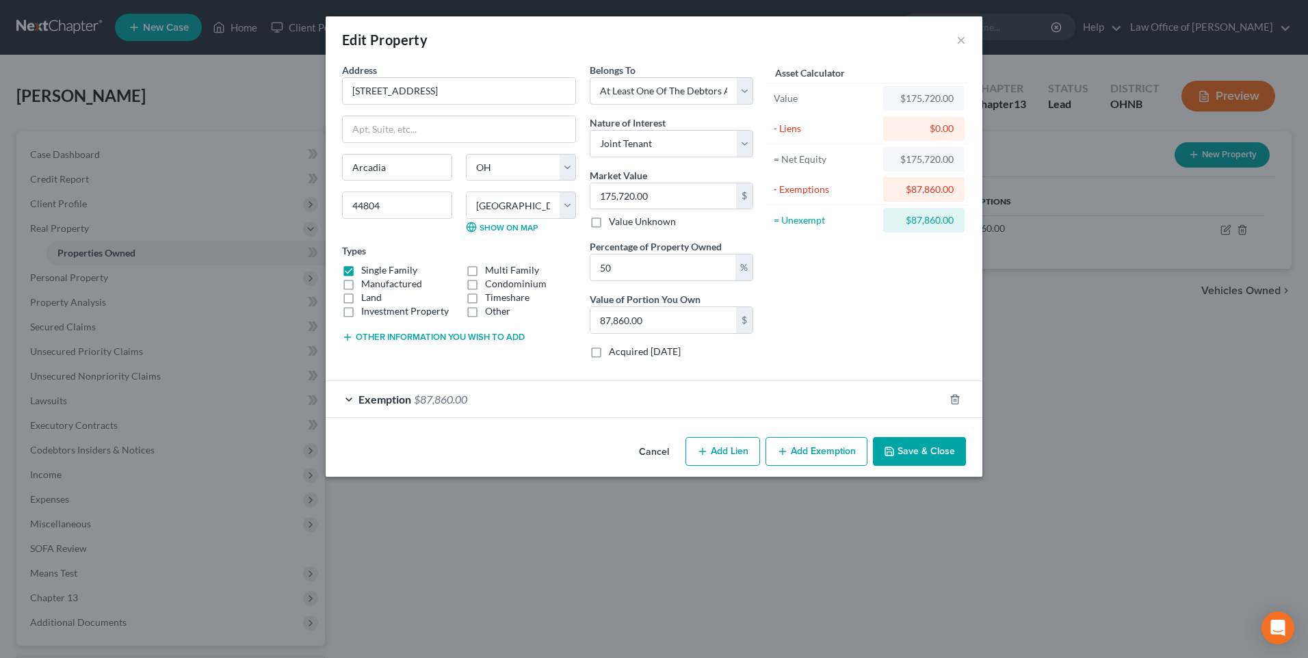
click at [342, 343] on icon "button" at bounding box center [347, 337] width 11 height 11
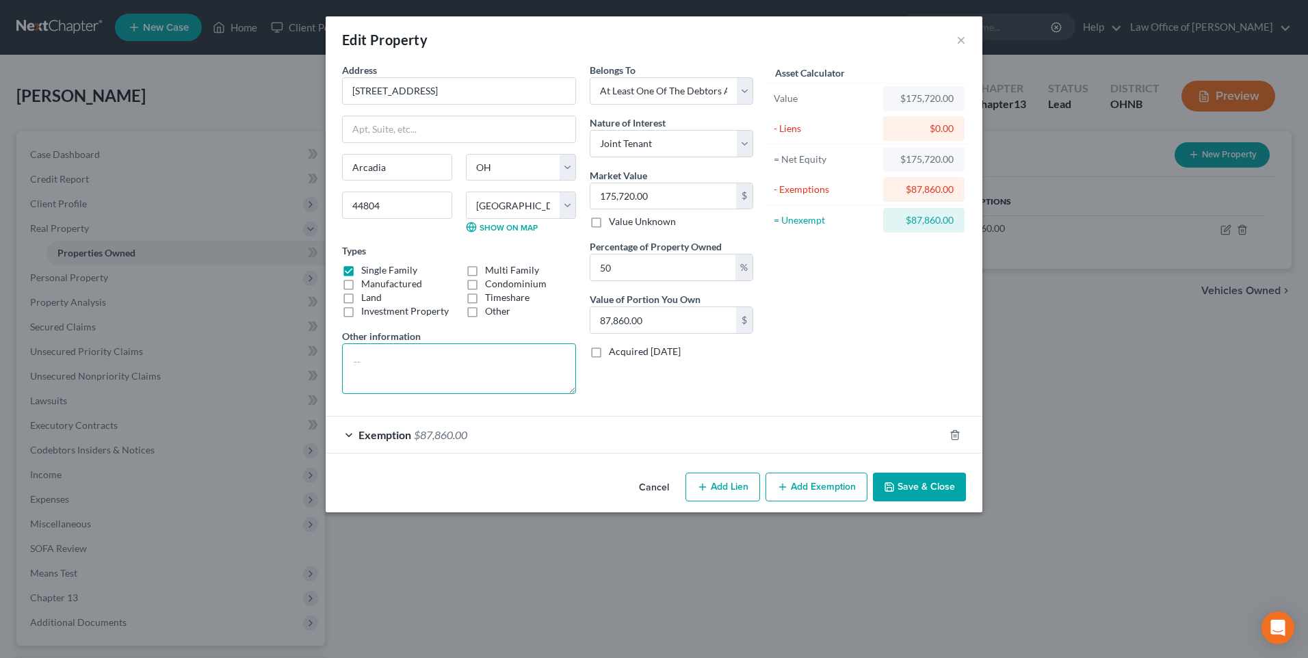
click at [374, 369] on textarea at bounding box center [459, 368] width 234 height 51
paste textarea "Parcel ID 530001032241"
drag, startPoint x: 333, startPoint y: 394, endPoint x: 451, endPoint y: 370, distance: 120.7
click at [342, 394] on textarea "Parcel ID 530001032241" at bounding box center [459, 368] width 234 height 51
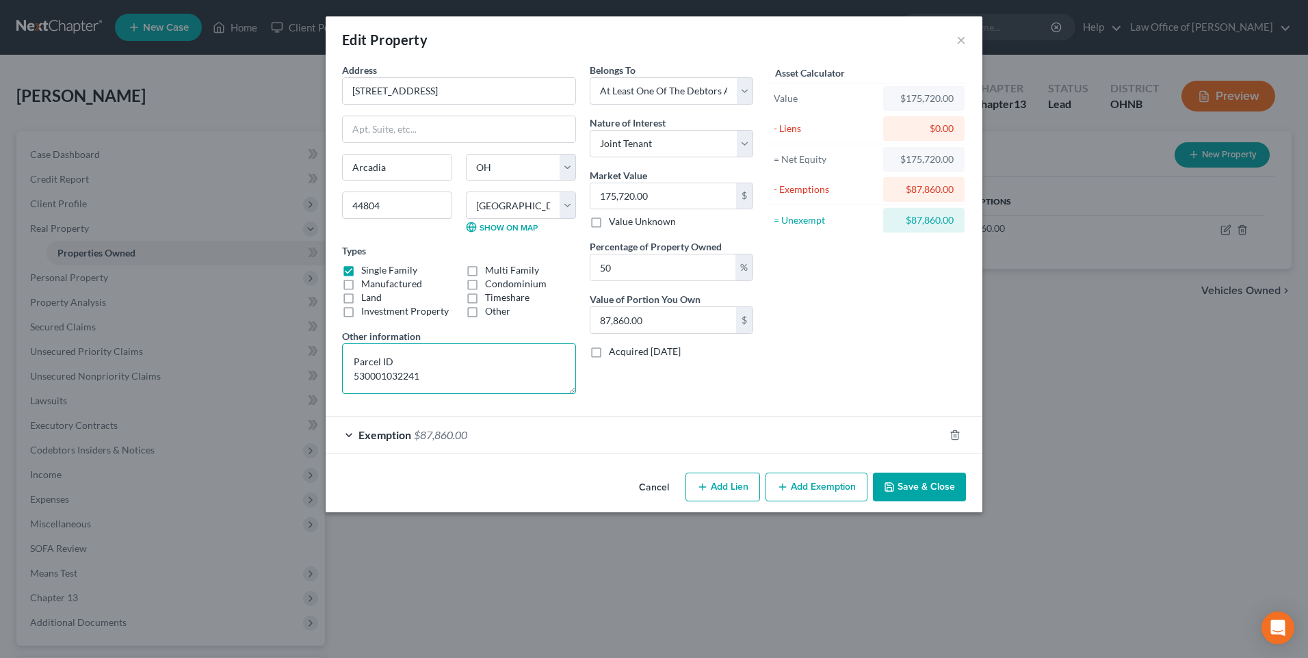
scroll to position [0, 0]
click at [342, 394] on textarea "Parcel ID 530001032241" at bounding box center [459, 368] width 234 height 51
click at [472, 383] on textarea "Parcel ID 530001032241" at bounding box center [459, 368] width 234 height 51
type textarea "Parcel ID 530001032241 Note & mortgage on property only in joint tenant's name"
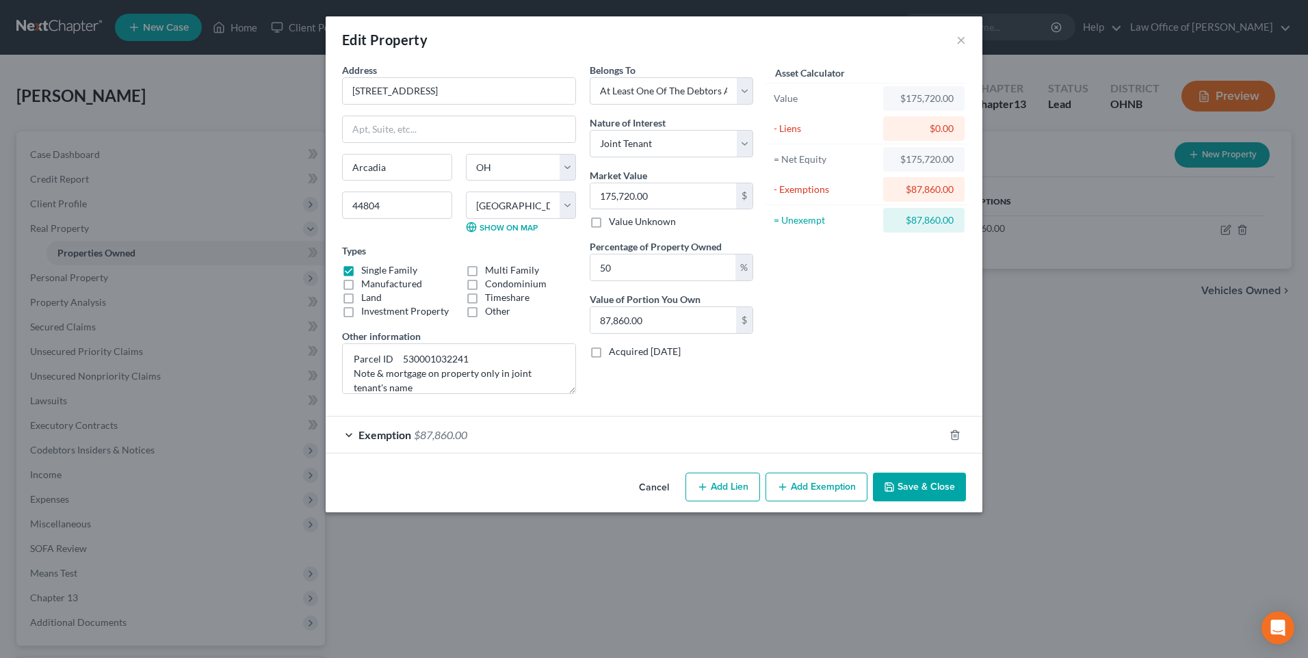
click at [932, 501] on button "Save & Close" at bounding box center [919, 487] width 93 height 29
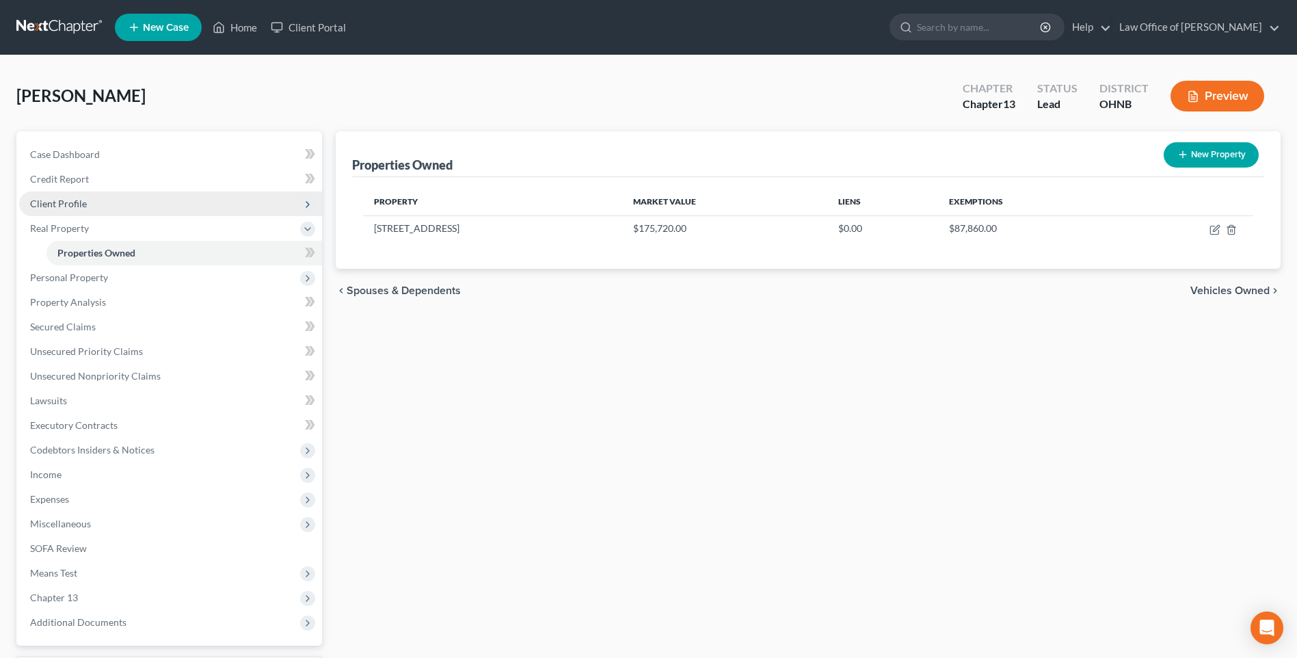
click at [68, 209] on span "Client Profile" at bounding box center [58, 204] width 57 height 12
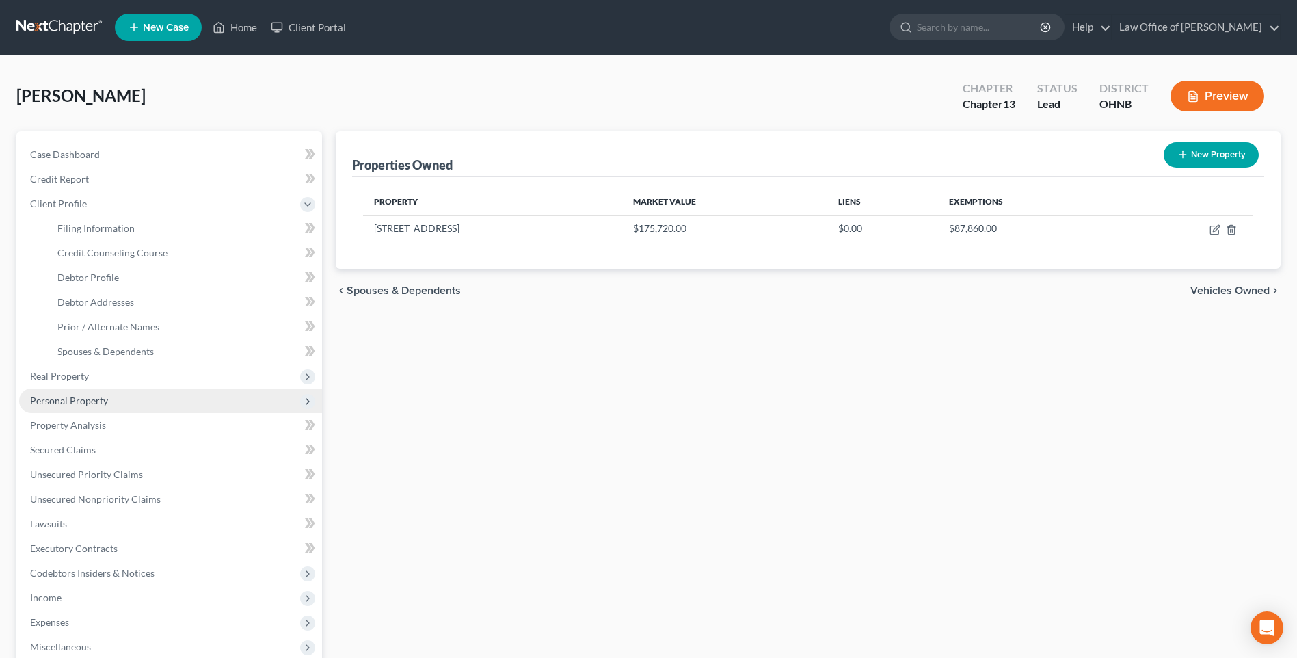
click at [81, 406] on span "Personal Property" at bounding box center [69, 401] width 78 height 12
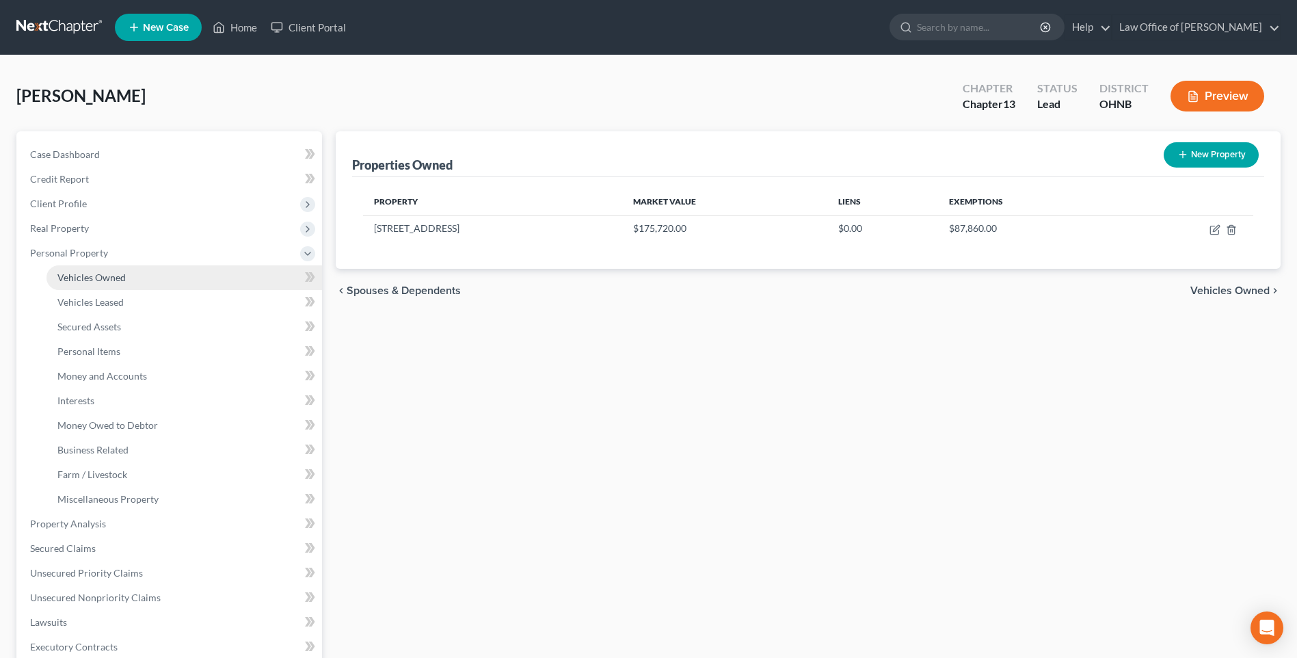
click at [83, 283] on span "Vehicles Owned" at bounding box center [91, 278] width 68 height 12
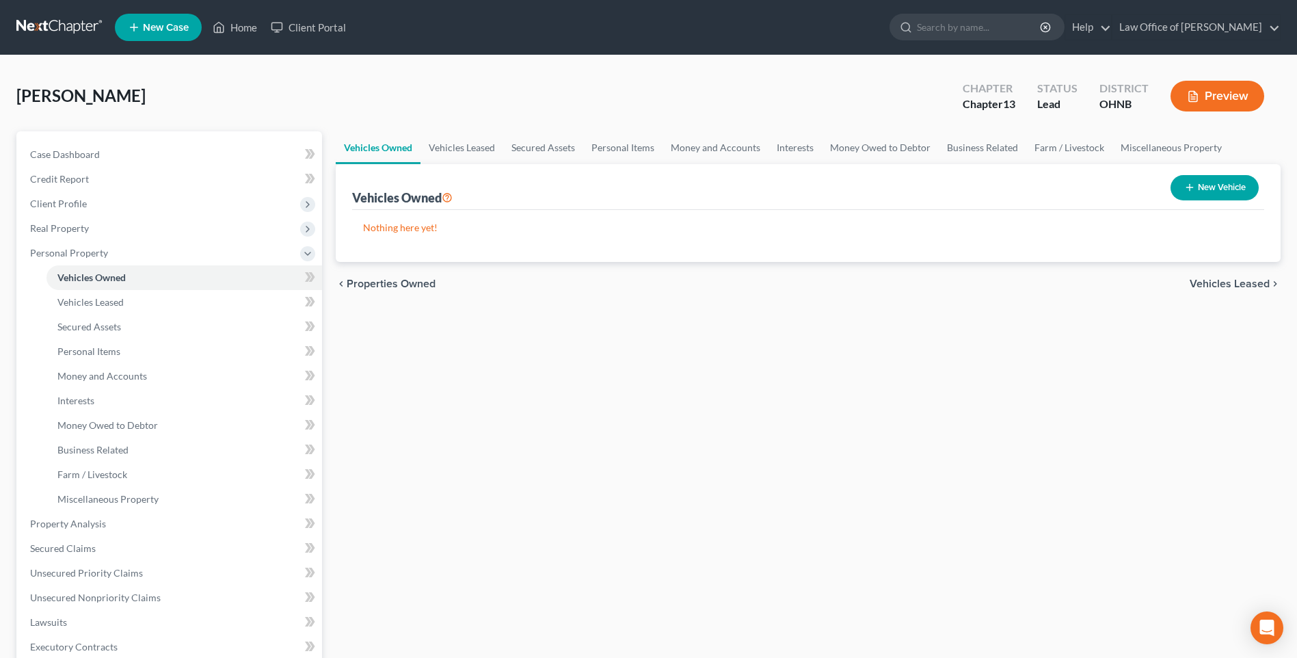
click at [1185, 193] on icon "button" at bounding box center [1190, 187] width 11 height 11
select select "0"
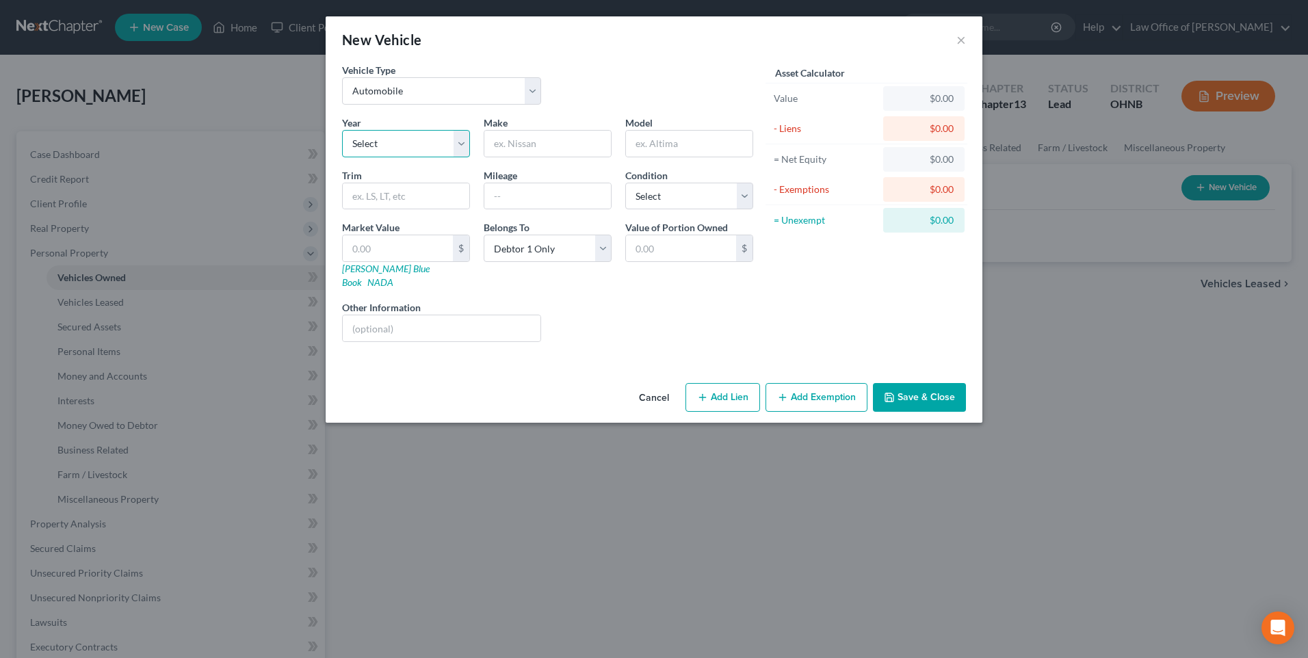
click at [404, 154] on select "Select 2026 2025 2024 2023 2022 2021 2020 2019 2018 2017 2016 2015 2014 2013 20…" at bounding box center [406, 143] width 128 height 27
select select "6"
click at [342, 137] on select "Select 2026 2025 2024 2023 2022 2021 2020 2019 2018 2017 2016 2015 2014 2013 20…" at bounding box center [406, 143] width 128 height 27
click at [508, 153] on input "text" at bounding box center [547, 144] width 127 height 26
type input "Dodge"
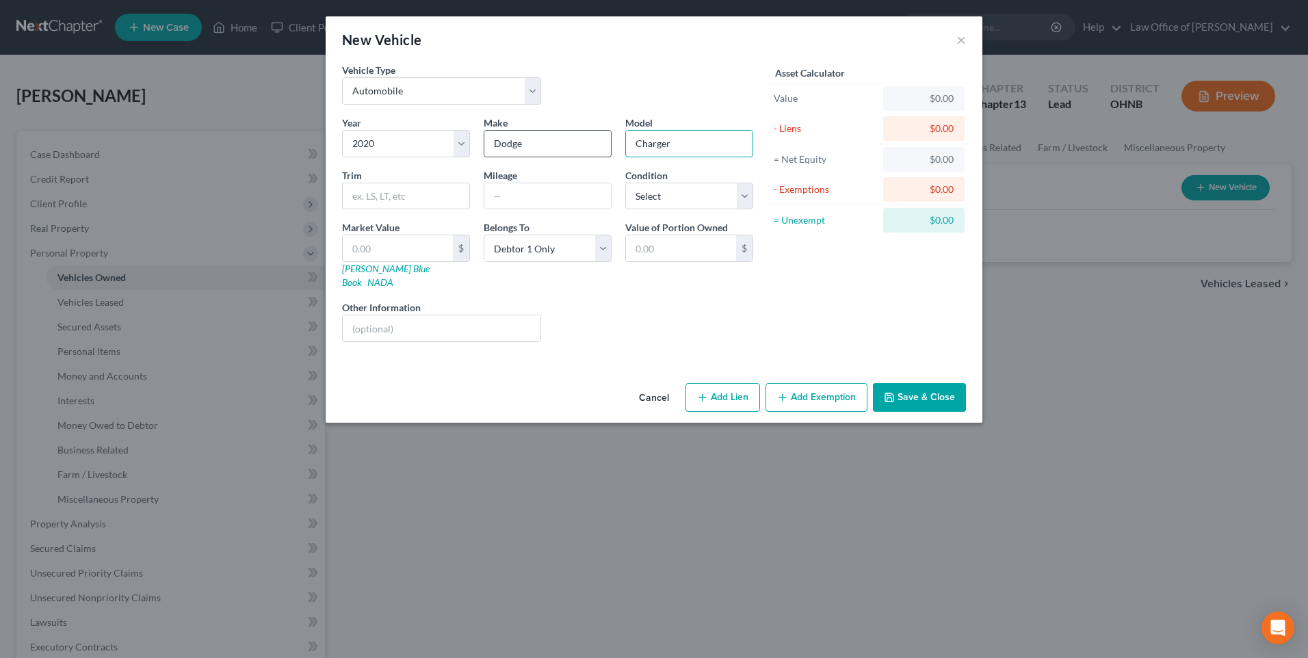
type input "Charger"
click at [657, 210] on select "Select Excellent Very Good Good Fair Poor" at bounding box center [689, 196] width 128 height 27
select select "2"
click at [625, 194] on select "Select Excellent Very Good Good Fair Poor" at bounding box center [689, 196] width 128 height 27
click at [384, 261] on input "text" at bounding box center [398, 248] width 110 height 26
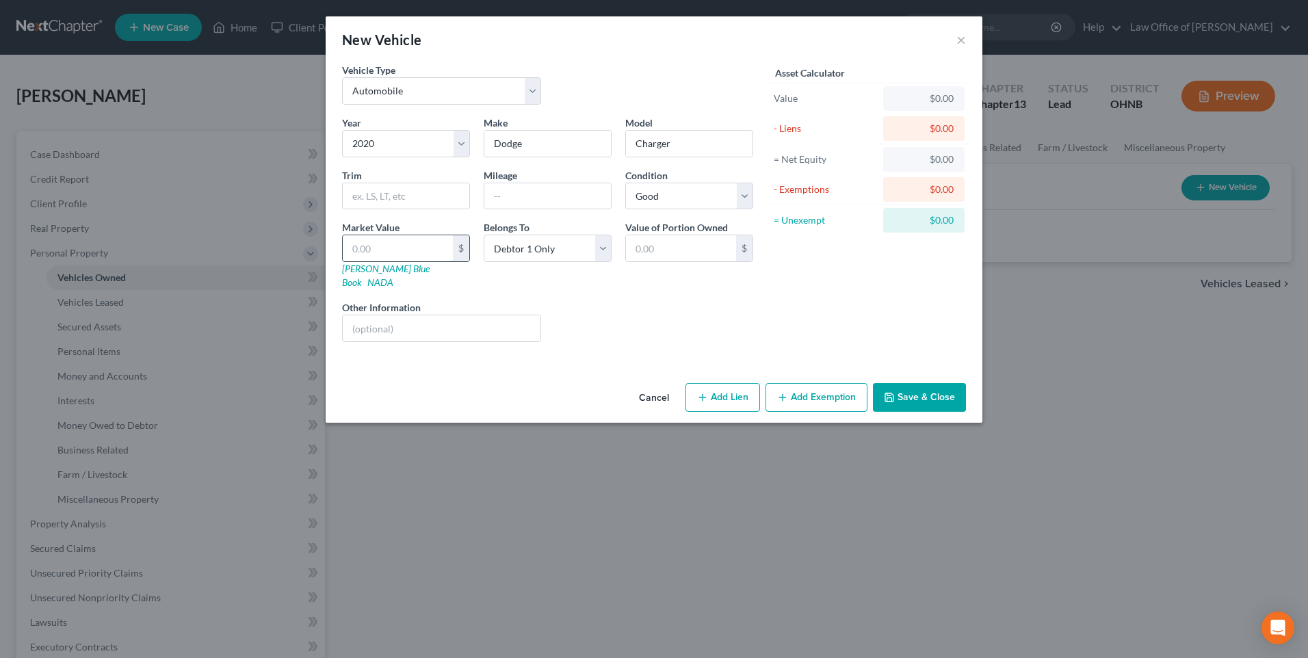
type input "1"
type input "1.00"
type input "15"
type input "15.00"
type input "150"
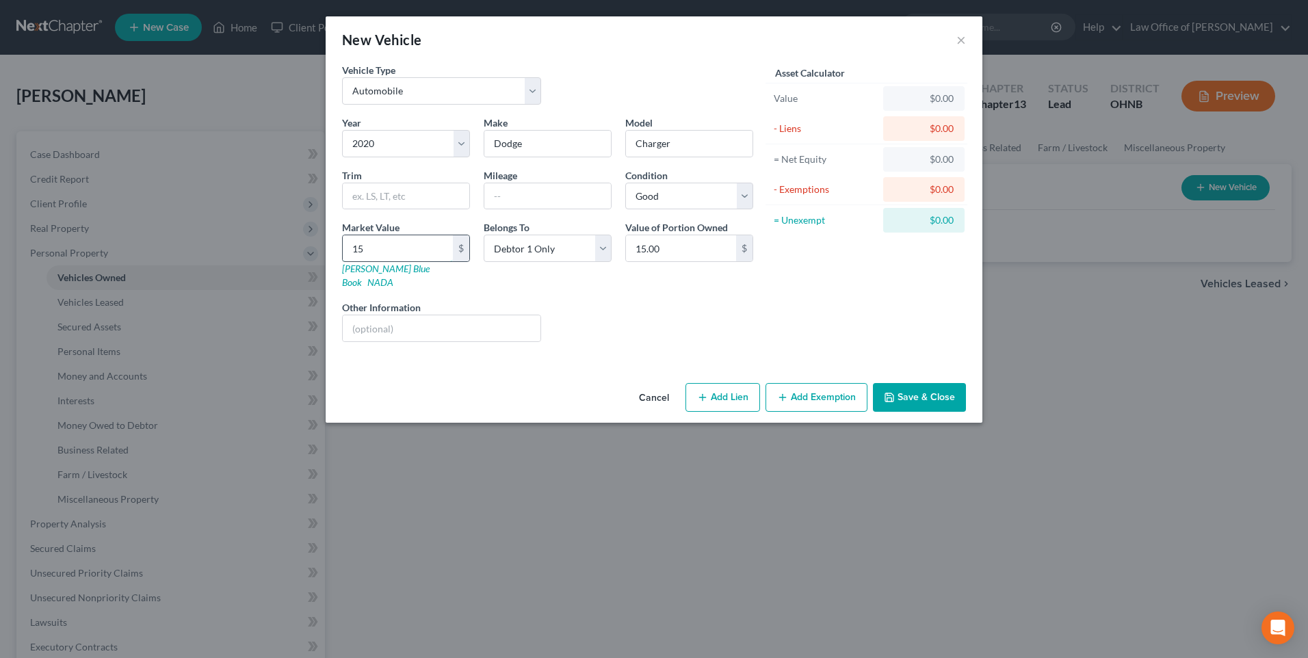
type input "150.00"
type input "1500"
type input "1,500.00"
type input "1,5000"
type input "15,000.00"
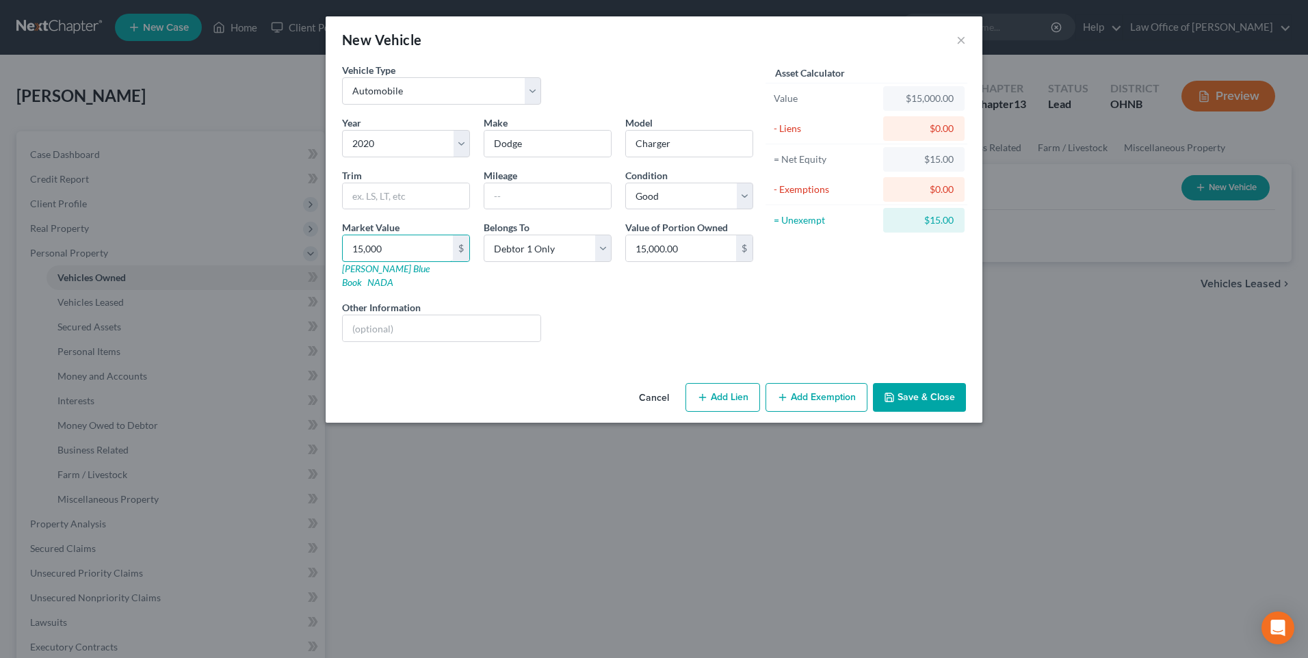
type input "15,000"
click at [715, 406] on button "Add Lien" at bounding box center [722, 397] width 75 height 29
select select "0"
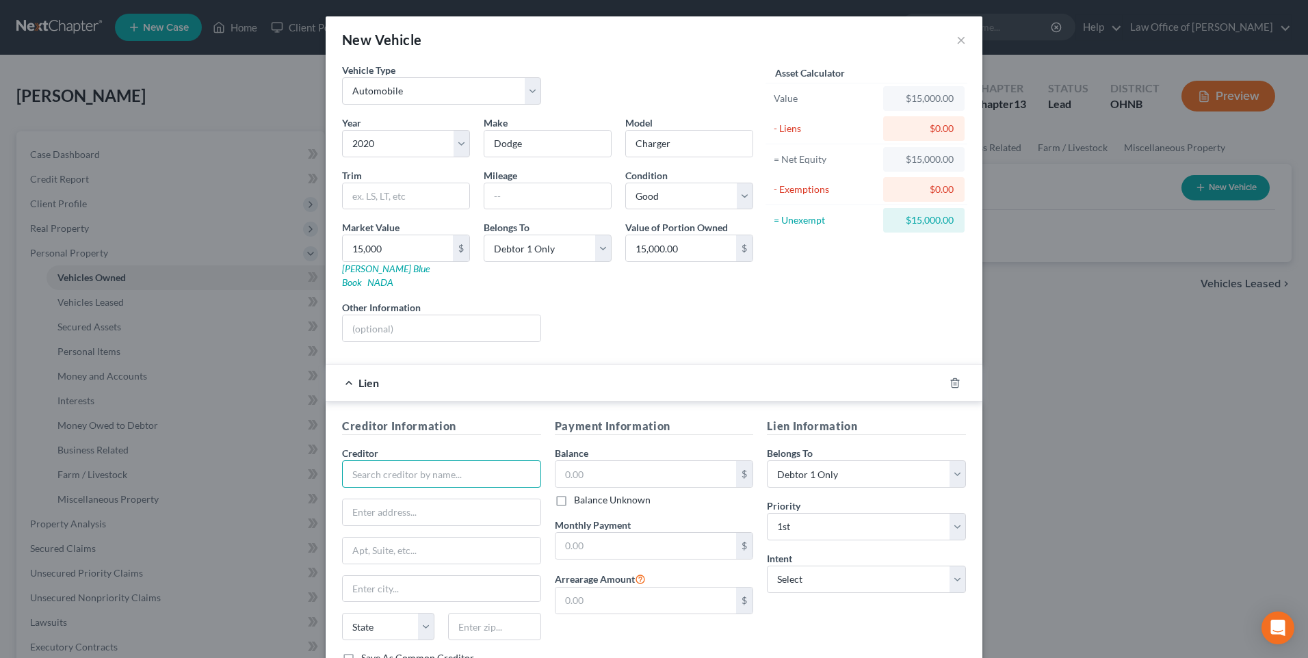
click at [473, 478] on input "text" at bounding box center [441, 473] width 199 height 27
type input "h"
type input "[PERSON_NAME] Federal Credit Union"
click at [471, 525] on input "[STREET_ADDRESS]" at bounding box center [442, 512] width 198 height 26
type input "[STREET_ADDRESS]"
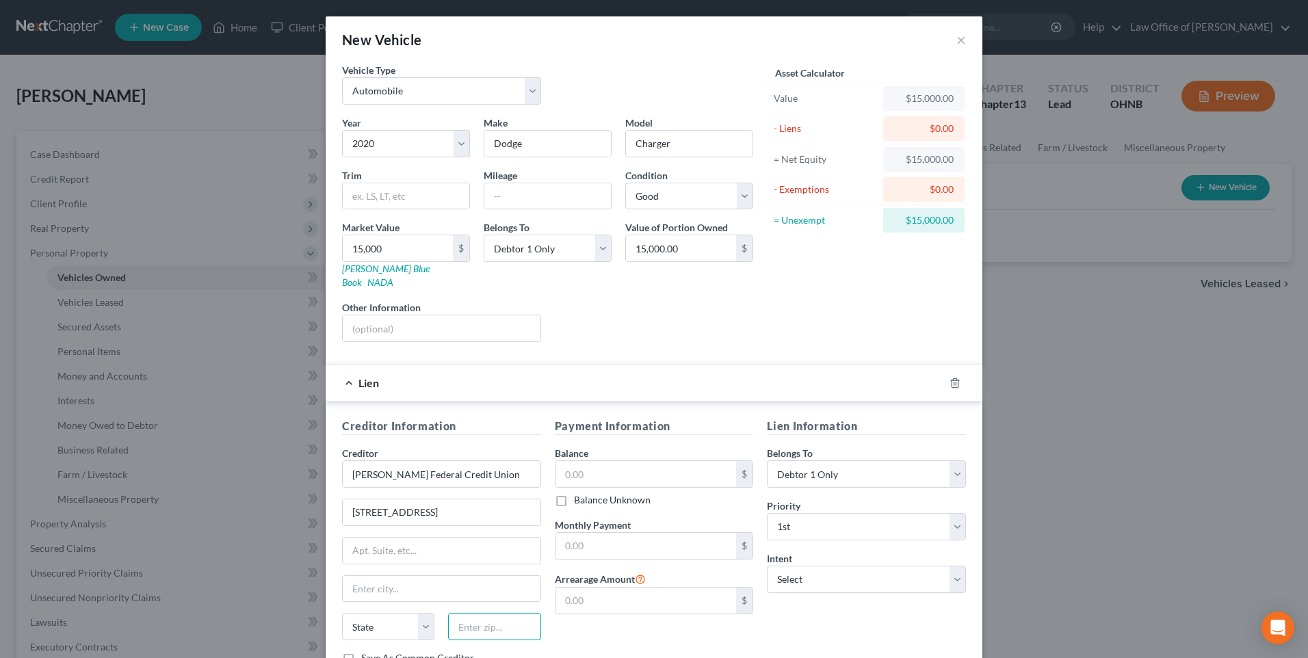
click at [475, 640] on input "text" at bounding box center [494, 626] width 92 height 27
type input "45840"
type input "Findlay"
select select "36"
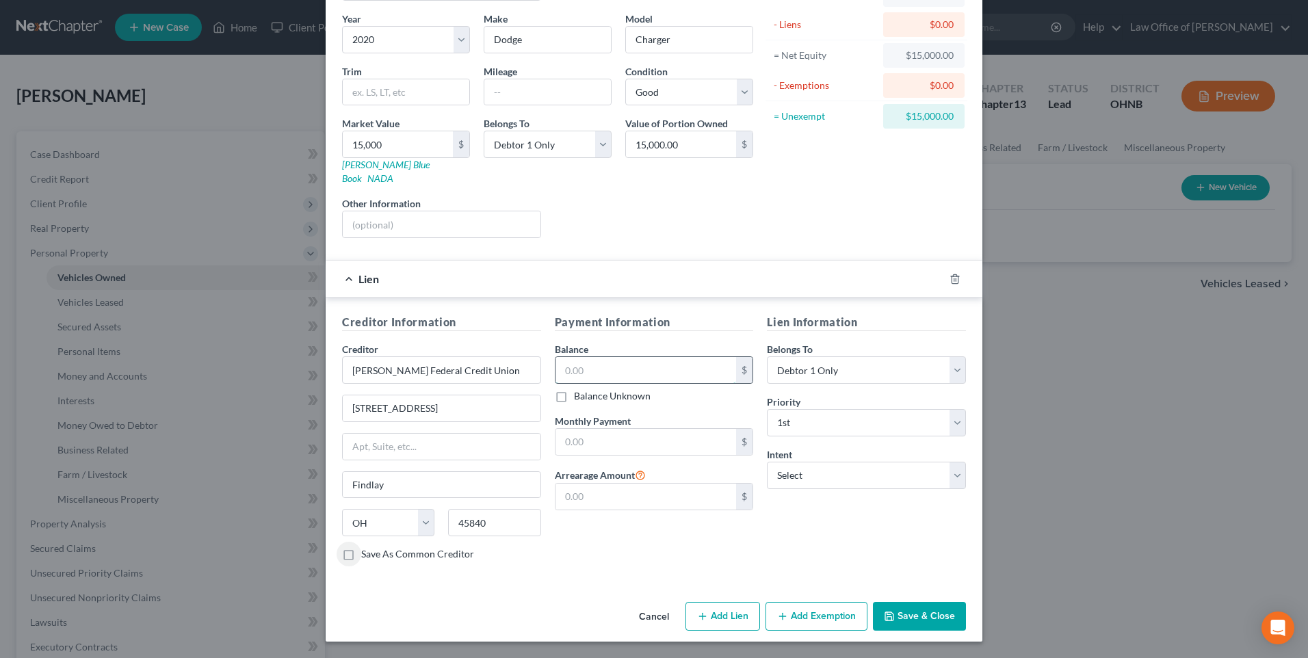
click at [602, 357] on input "text" at bounding box center [645, 370] width 181 height 26
type input "4,800"
click at [590, 433] on input "text" at bounding box center [645, 442] width 181 height 26
type input "485.06"
click at [802, 617] on button "Add Exemption" at bounding box center [816, 616] width 102 height 29
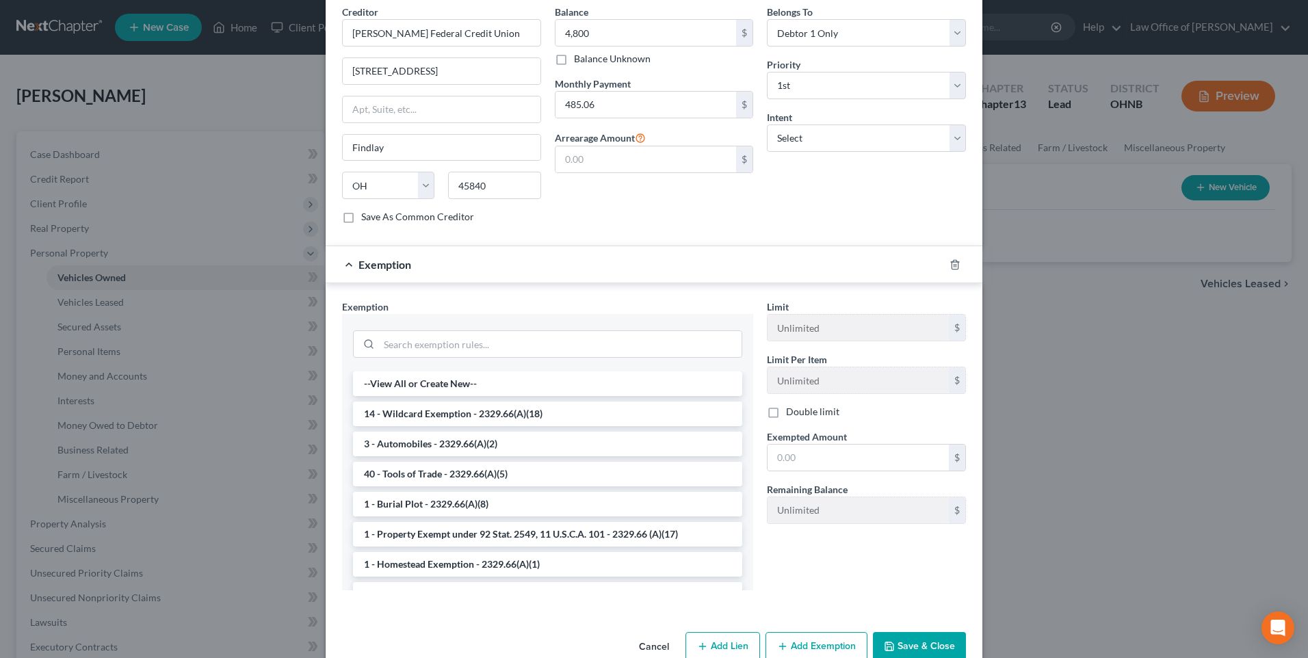
scroll to position [477, 0]
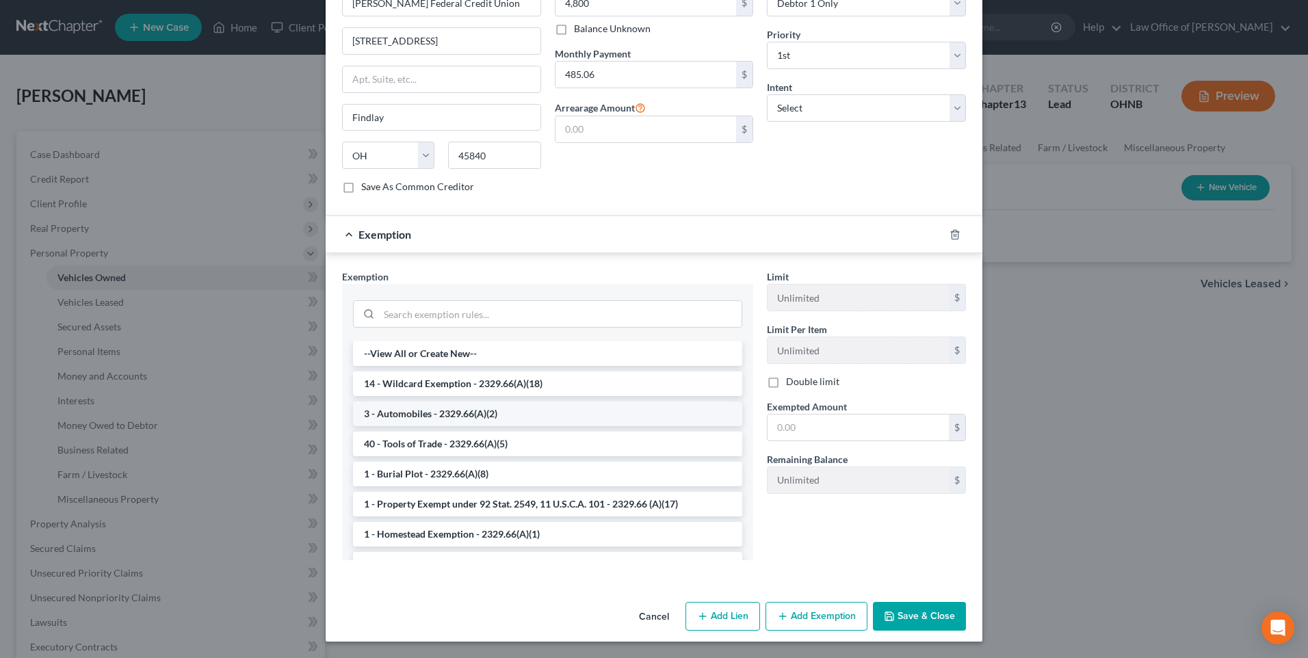
click at [428, 426] on li "3 - Automobiles - 2329.66(A)(2)" at bounding box center [547, 413] width 389 height 25
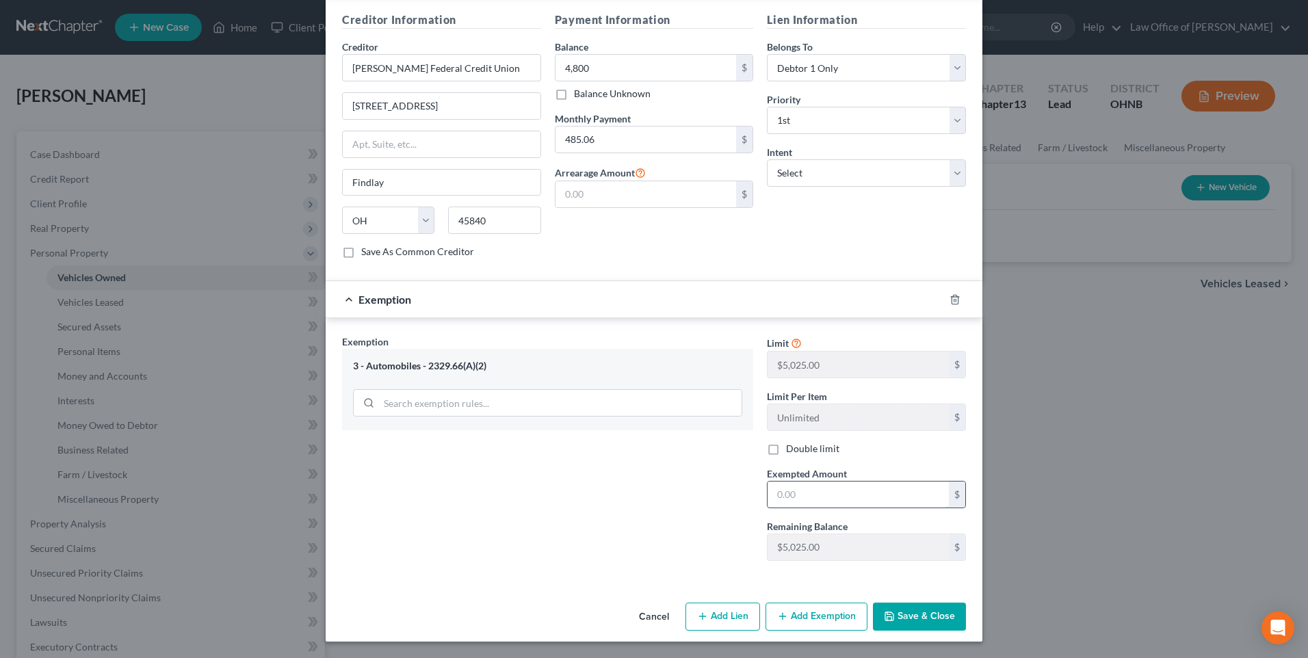
click at [786, 483] on input "text" at bounding box center [857, 495] width 181 height 26
type input "5,025"
click at [917, 615] on button "Save & Close" at bounding box center [919, 617] width 93 height 29
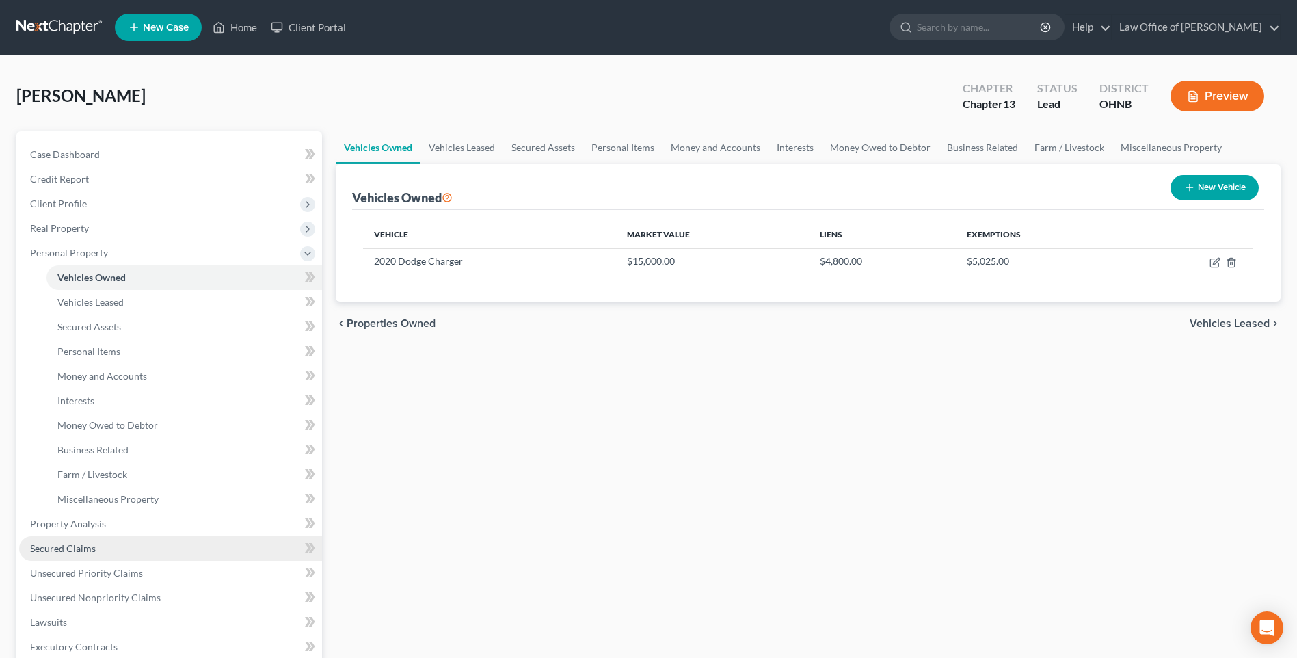
click at [73, 554] on span "Secured Claims" at bounding box center [63, 548] width 66 height 12
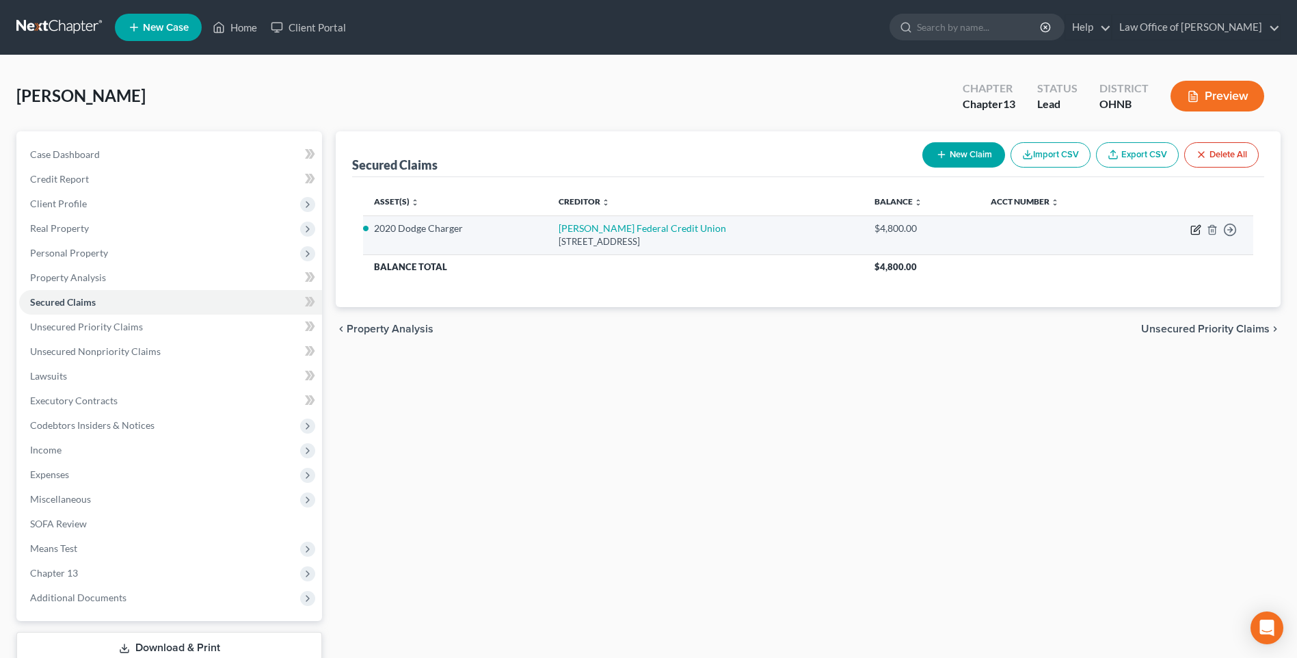
click at [1194, 231] on icon "button" at bounding box center [1197, 228] width 6 height 6
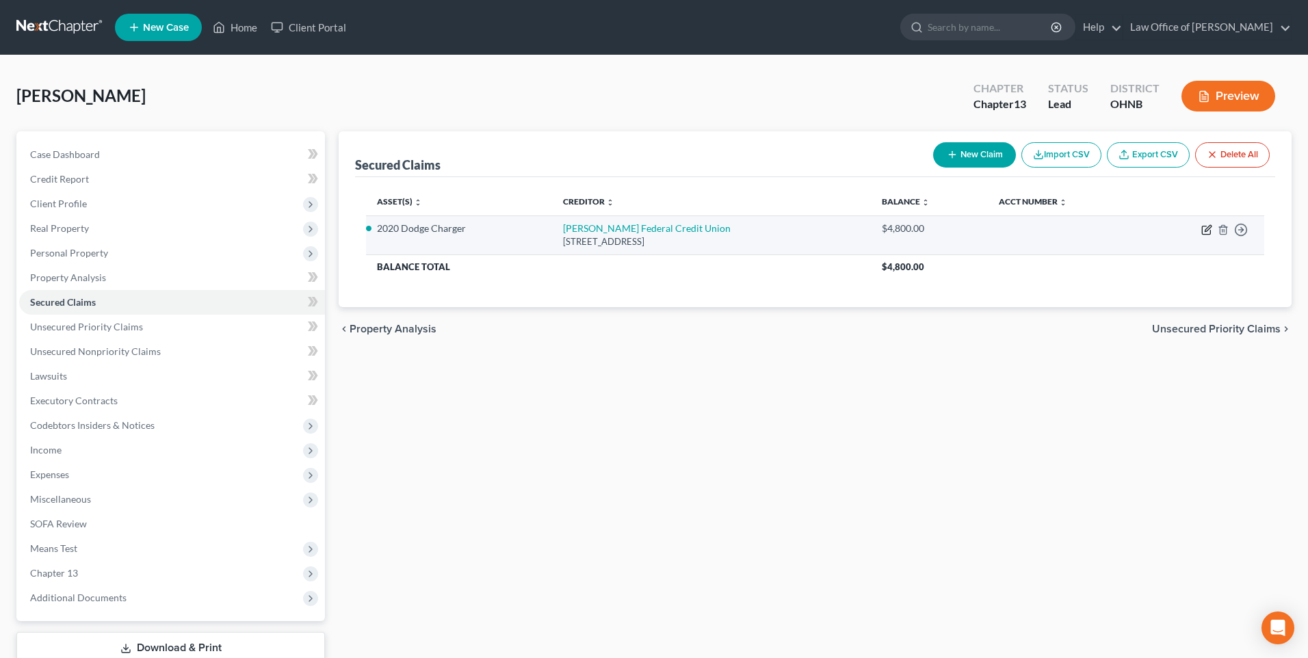
select select "36"
select select "3"
select select "0"
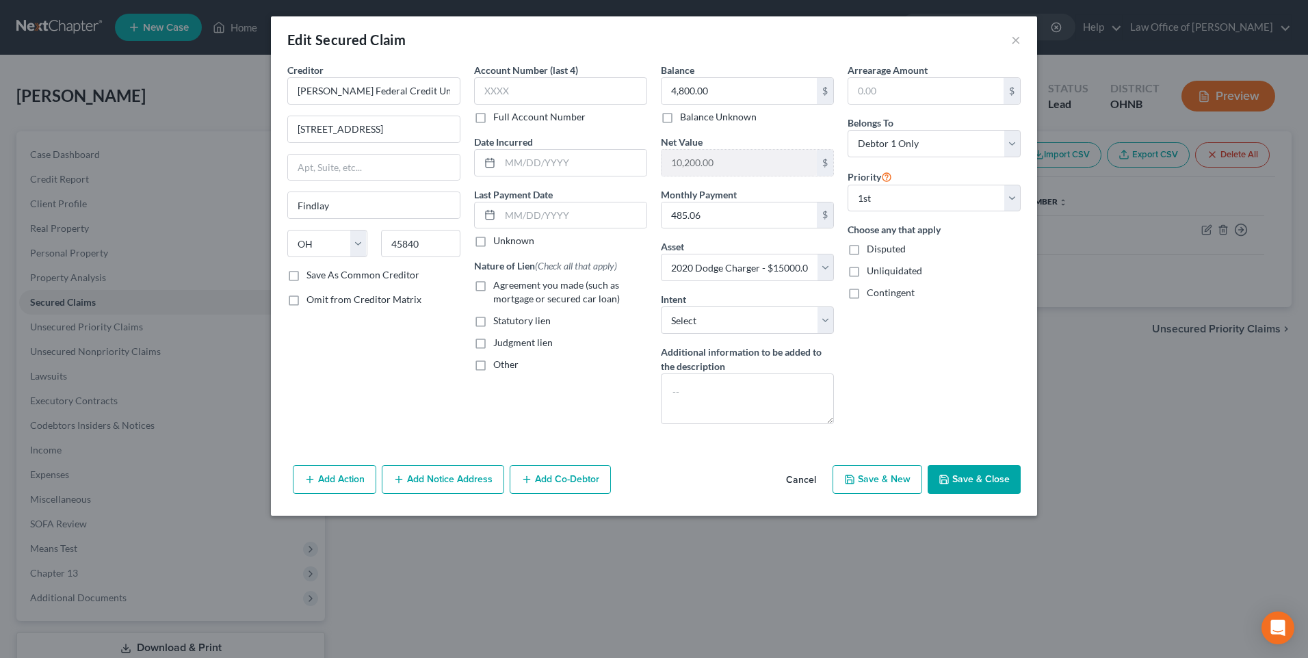
click at [493, 302] on label "Agreement you made (such as mortgage or secured car loan)" at bounding box center [570, 291] width 154 height 27
click at [499, 287] on input "Agreement you made (such as mortgage or secured car loan)" at bounding box center [503, 282] width 9 height 9
checkbox input "true"
click at [306, 282] on label "Save As Common Creditor" at bounding box center [362, 275] width 113 height 14
click at [312, 277] on input "Save As Common Creditor" at bounding box center [316, 272] width 9 height 9
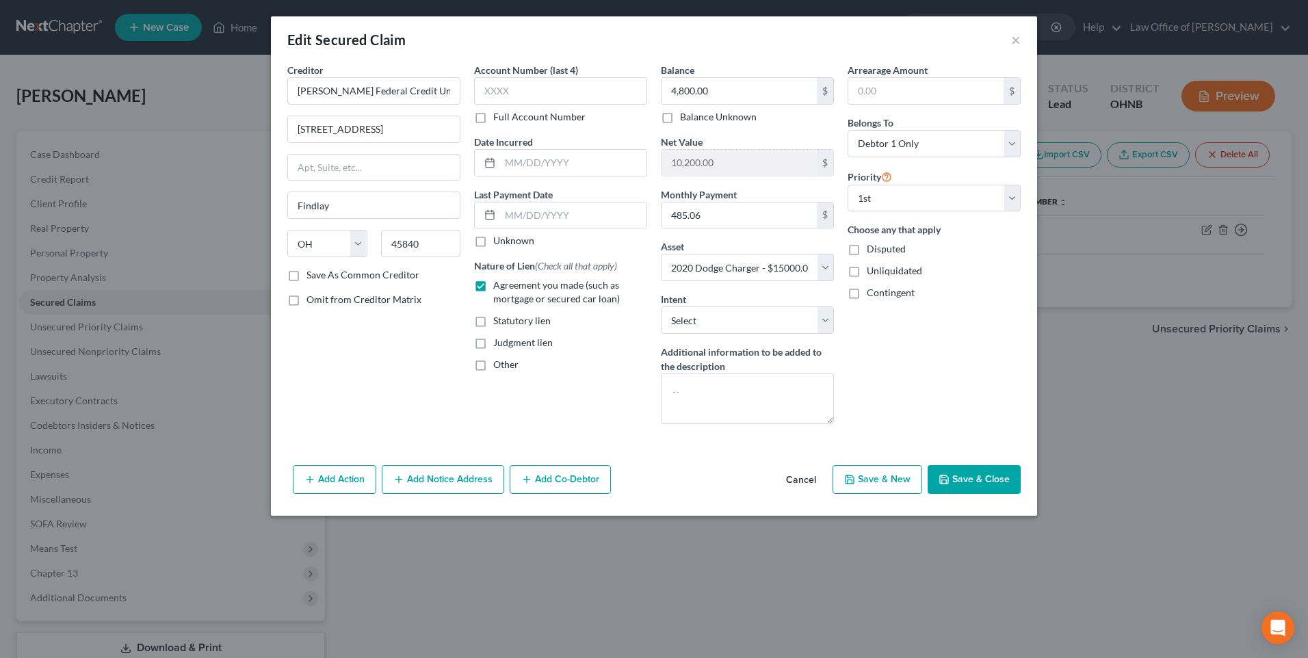
checkbox input "true"
click at [707, 334] on select "Select Surrender Redeem Reaffirm Avoid Other" at bounding box center [747, 319] width 173 height 27
select select "4"
click at [661, 325] on select "Select Surrender Redeem Reaffirm Avoid Other" at bounding box center [747, 319] width 173 height 27
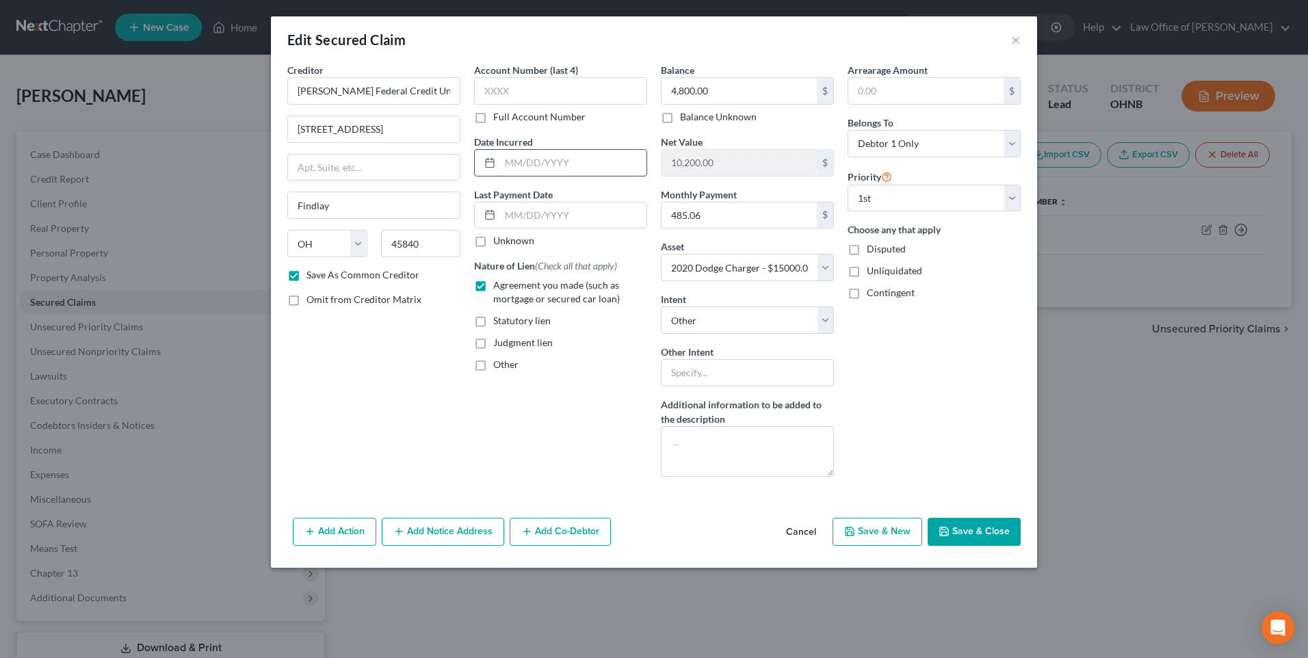
click at [539, 172] on input "text" at bounding box center [573, 163] width 146 height 26
type input "11/27/2020"
click at [985, 546] on button "Save & Close" at bounding box center [973, 532] width 93 height 29
checkbox input "false"
select select
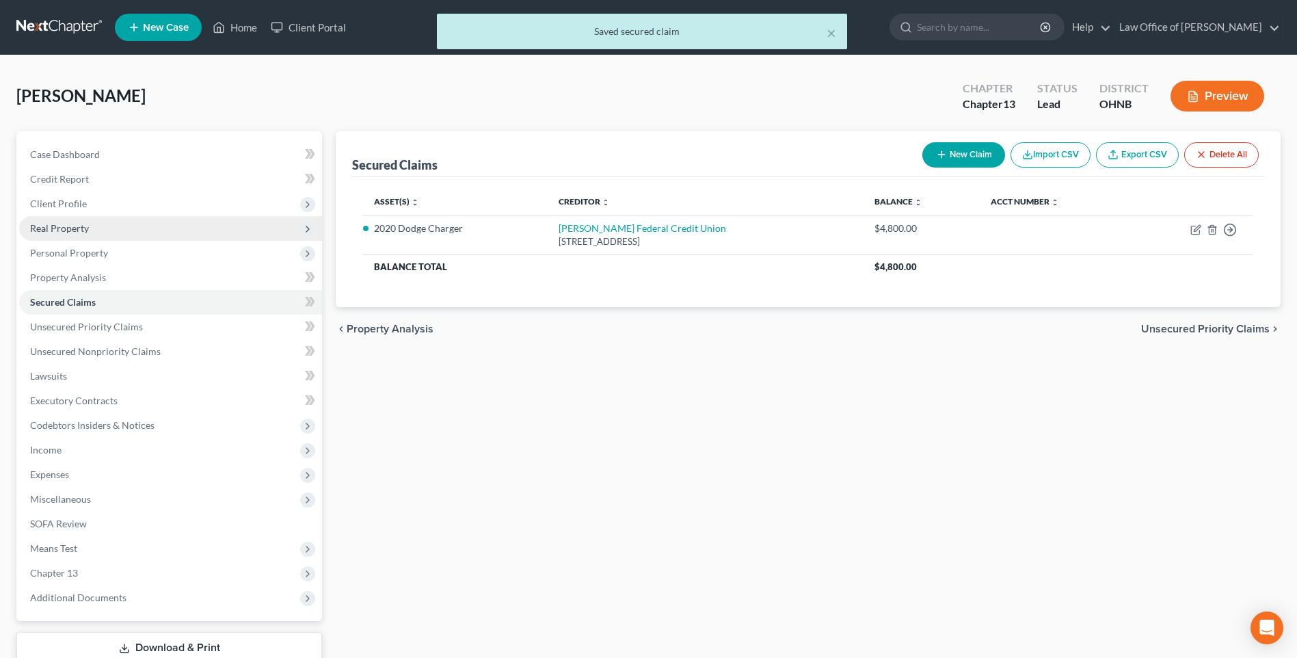
click at [68, 234] on span "Real Property" at bounding box center [59, 228] width 59 height 12
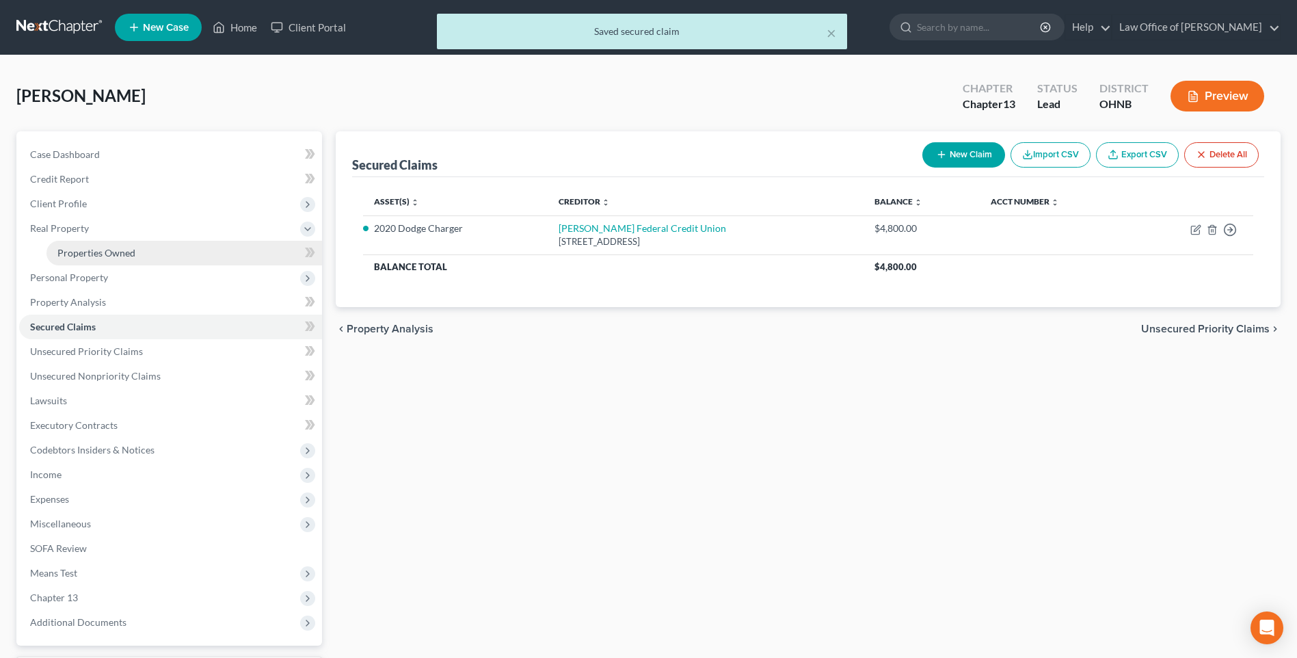
click at [111, 259] on span "Properties Owned" at bounding box center [96, 253] width 78 height 12
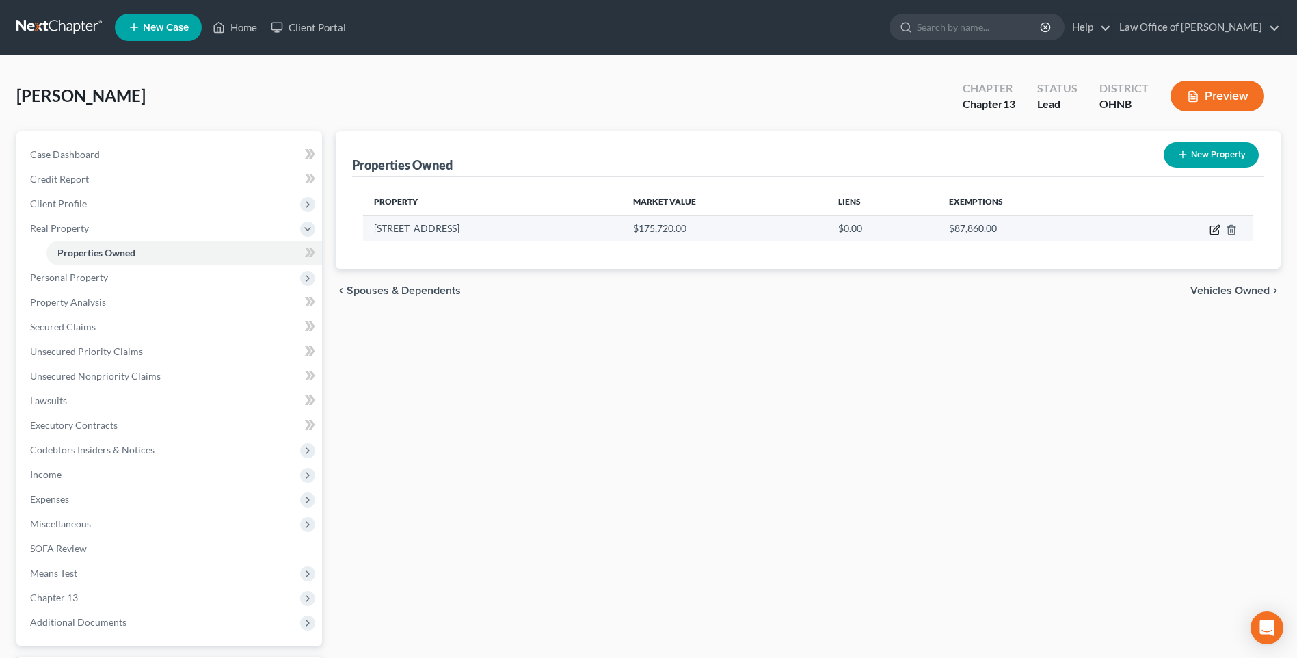
click at [1211, 235] on icon "button" at bounding box center [1215, 229] width 11 height 11
select select "36"
select select "31"
select select "3"
select select "1"
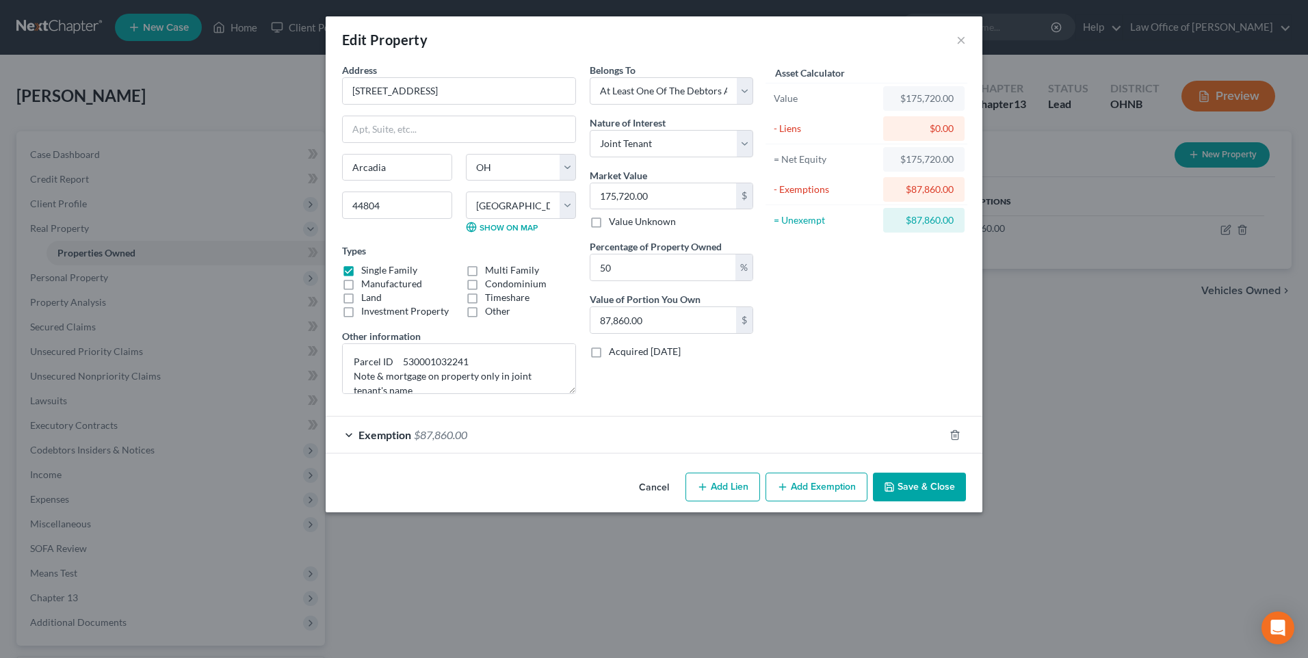
click at [708, 492] on icon "button" at bounding box center [702, 487] width 11 height 11
select select "3"
select select "0"
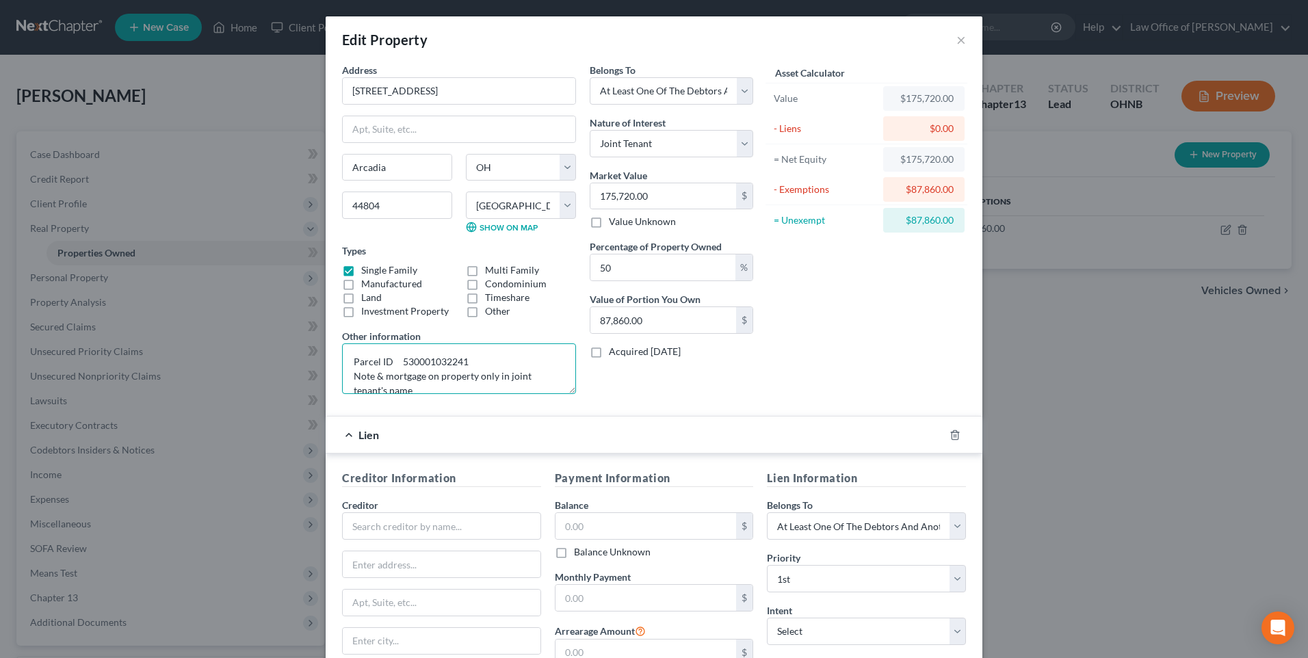
click at [408, 394] on textarea "Parcel ID 530001032241 Note & mortgage on property only in joint tenant's name" at bounding box center [459, 368] width 234 height 51
drag, startPoint x: 330, startPoint y: 399, endPoint x: 446, endPoint y: 412, distance: 117.1
click at [446, 394] on textarea "Parcel ID 530001032241 Note & mortgage on property only in joint tenant's name" at bounding box center [459, 368] width 234 height 51
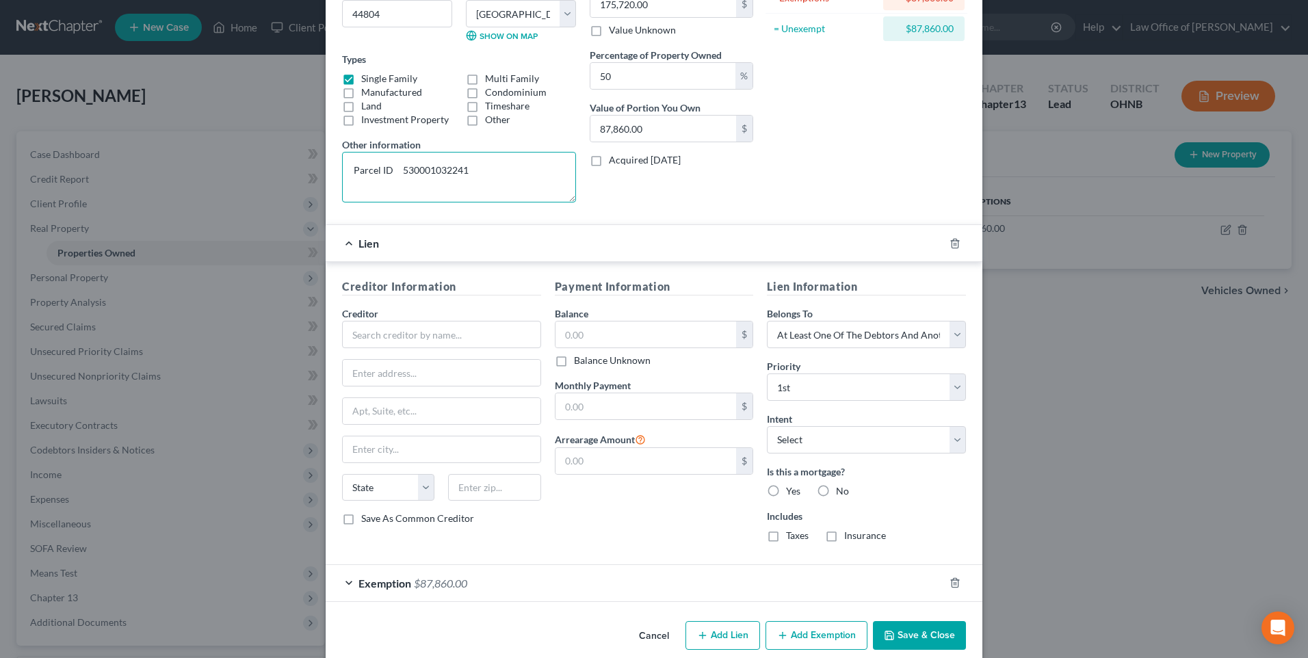
scroll to position [205, 0]
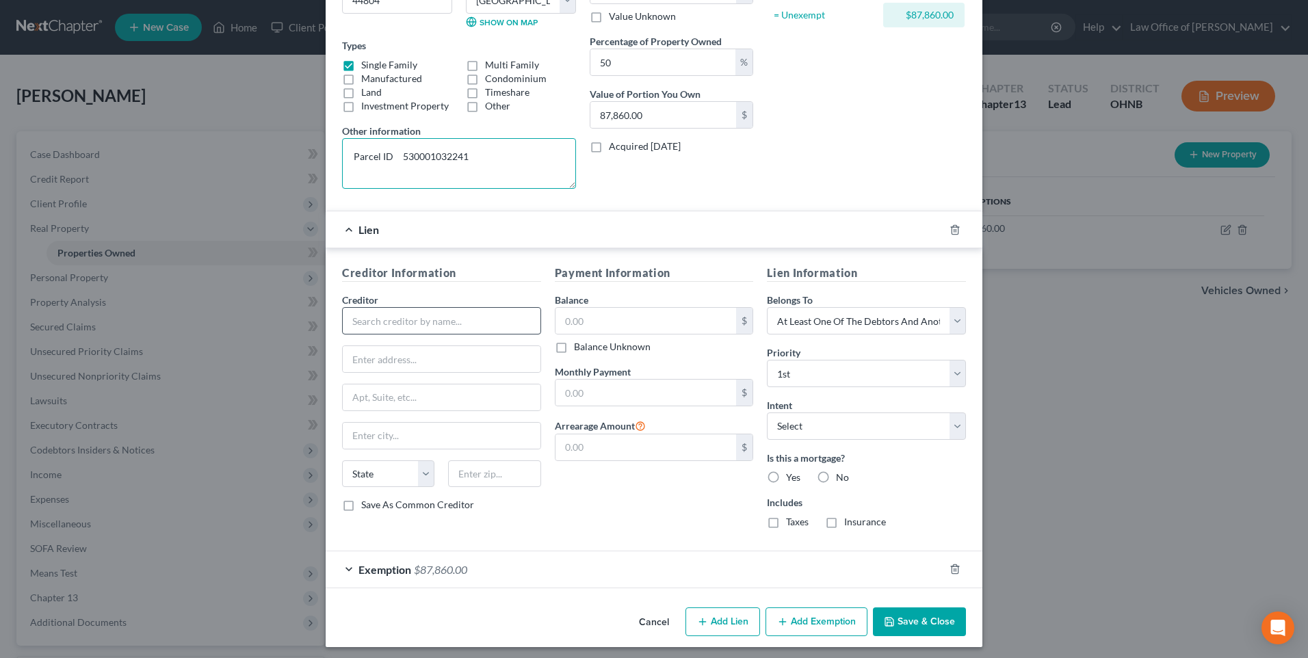
type textarea "Parcel ID 530001032241"
click at [371, 334] on input "text" at bounding box center [441, 320] width 199 height 27
click at [385, 352] on div "[PERSON_NAME] Federal Credit Union" at bounding box center [437, 345] width 168 height 14
type input "[PERSON_NAME] Federal Credit Union"
type input "[STREET_ADDRESS]"
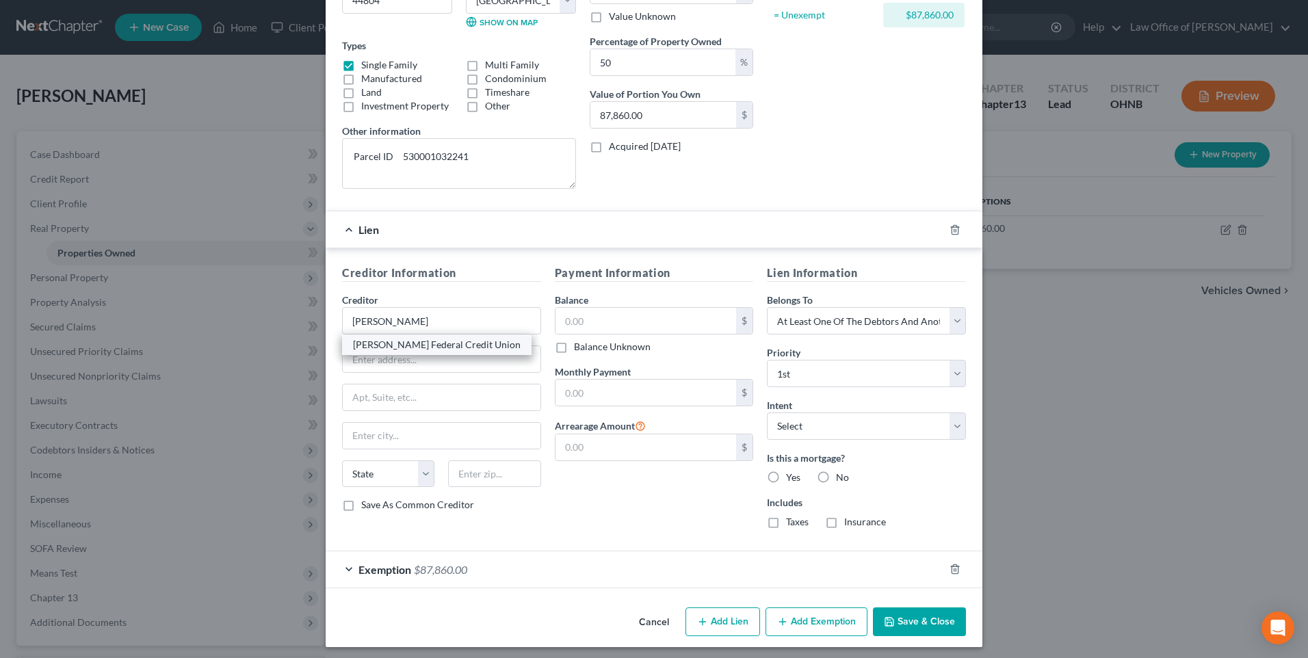
type input "Findlay"
select select "36"
type input "45840"
click at [555, 334] on input "text" at bounding box center [645, 321] width 181 height 26
type input "39,334"
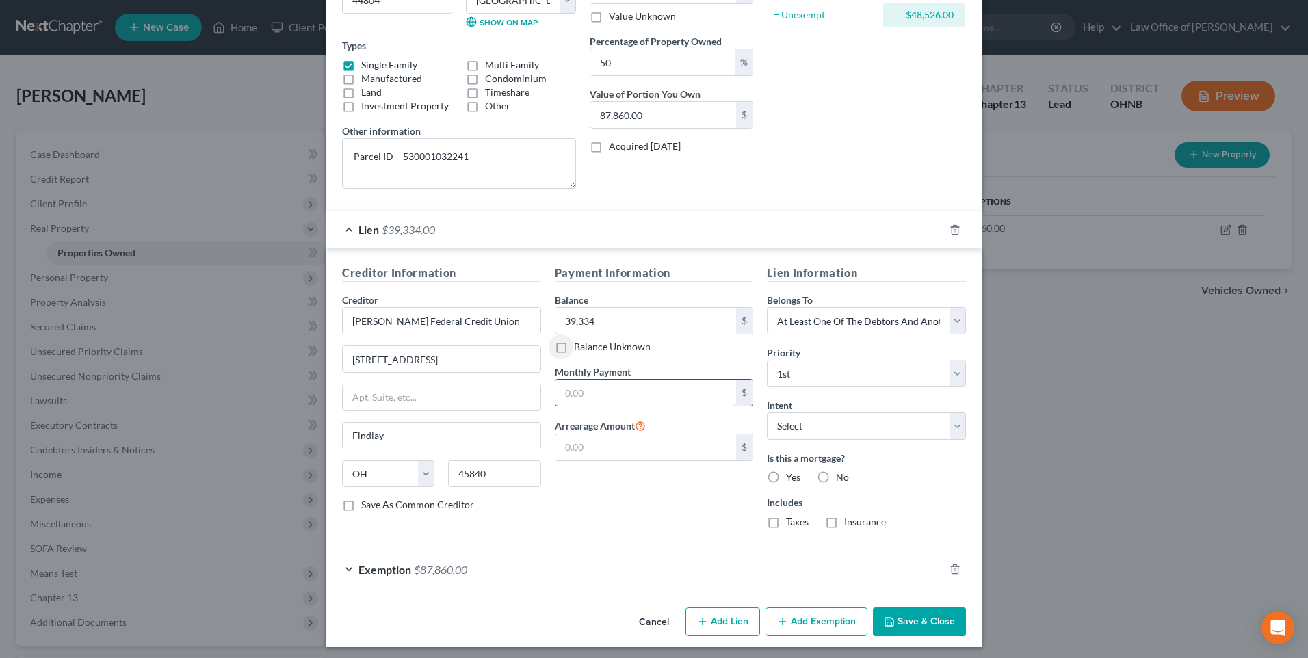
click at [571, 406] on input "text" at bounding box center [645, 393] width 181 height 26
type input "564"
click at [786, 484] on label "Yes" at bounding box center [793, 478] width 14 height 14
click at [791, 479] on input "Yes" at bounding box center [795, 475] width 9 height 9
radio input "true"
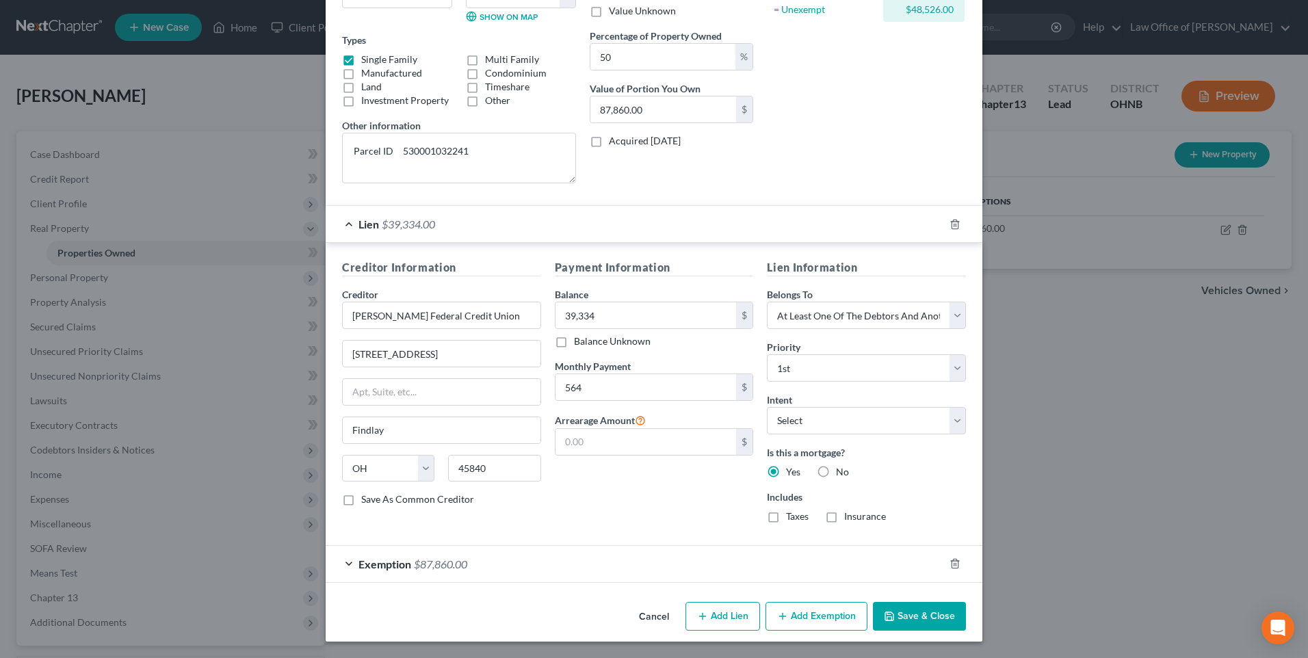
scroll to position [263, 0]
click at [327, 557] on div "Exemption $87,860.00" at bounding box center [635, 564] width 618 height 36
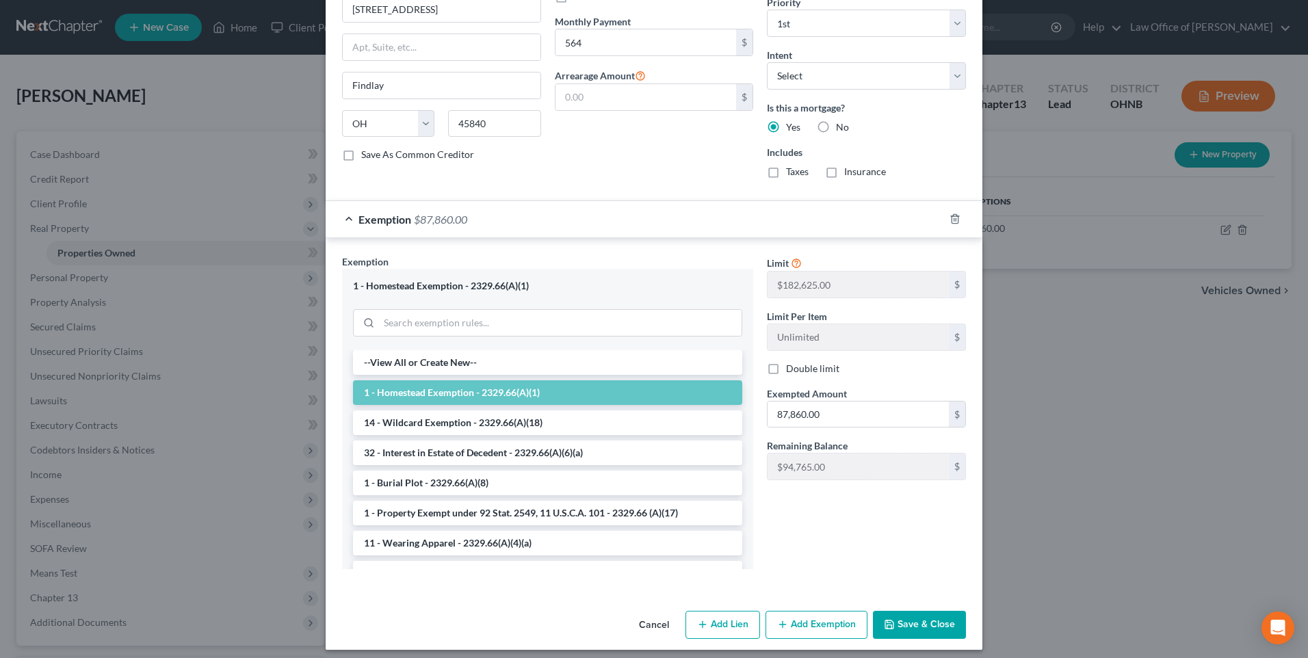
scroll to position [605, 0]
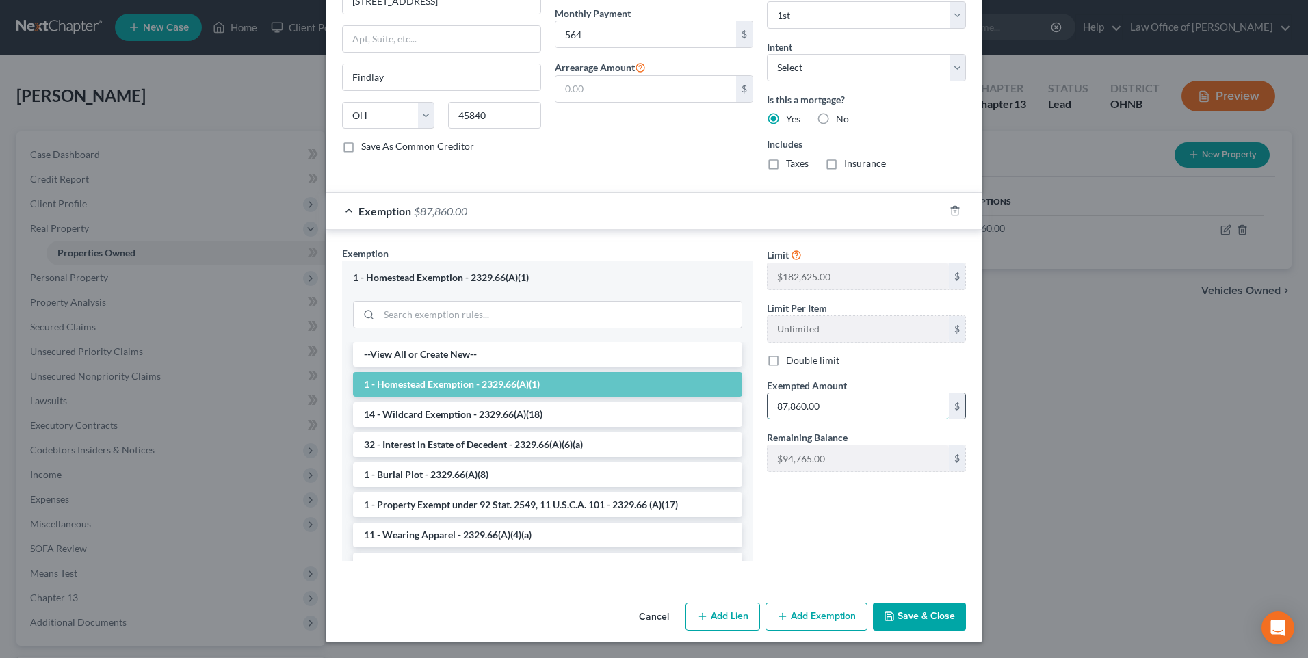
click at [853, 416] on input "87,860.00" at bounding box center [857, 406] width 181 height 26
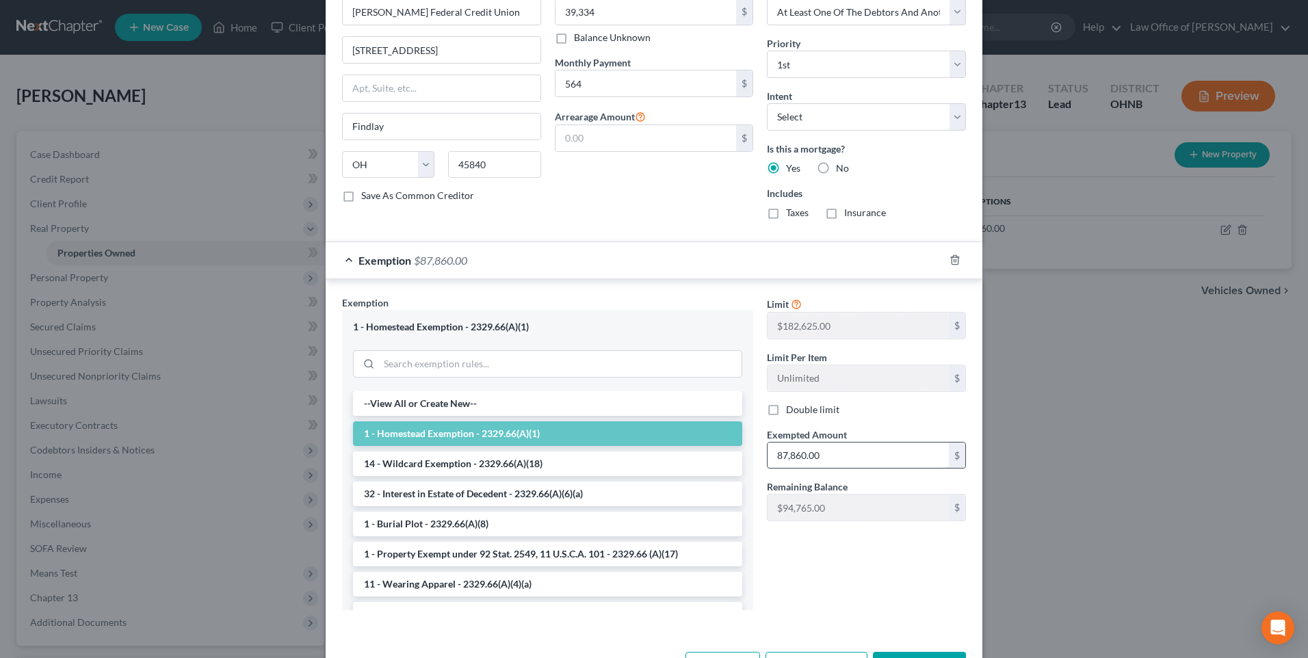
scroll to position [547, 0]
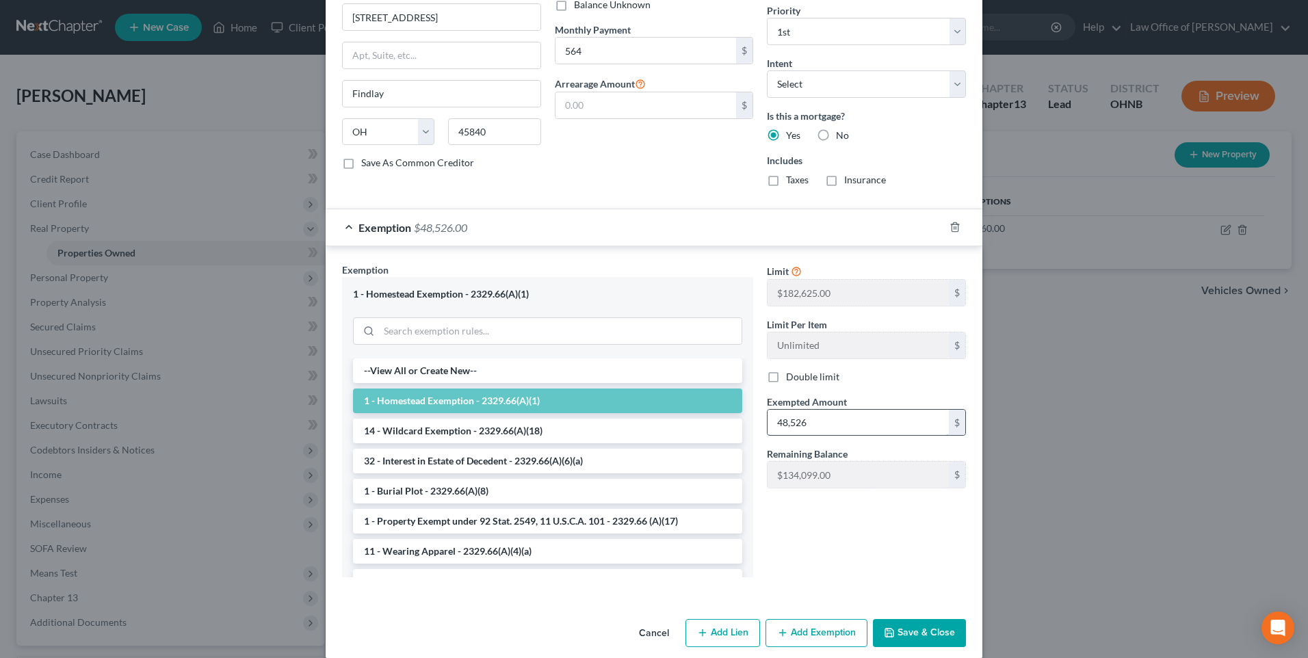
type input "48,526"
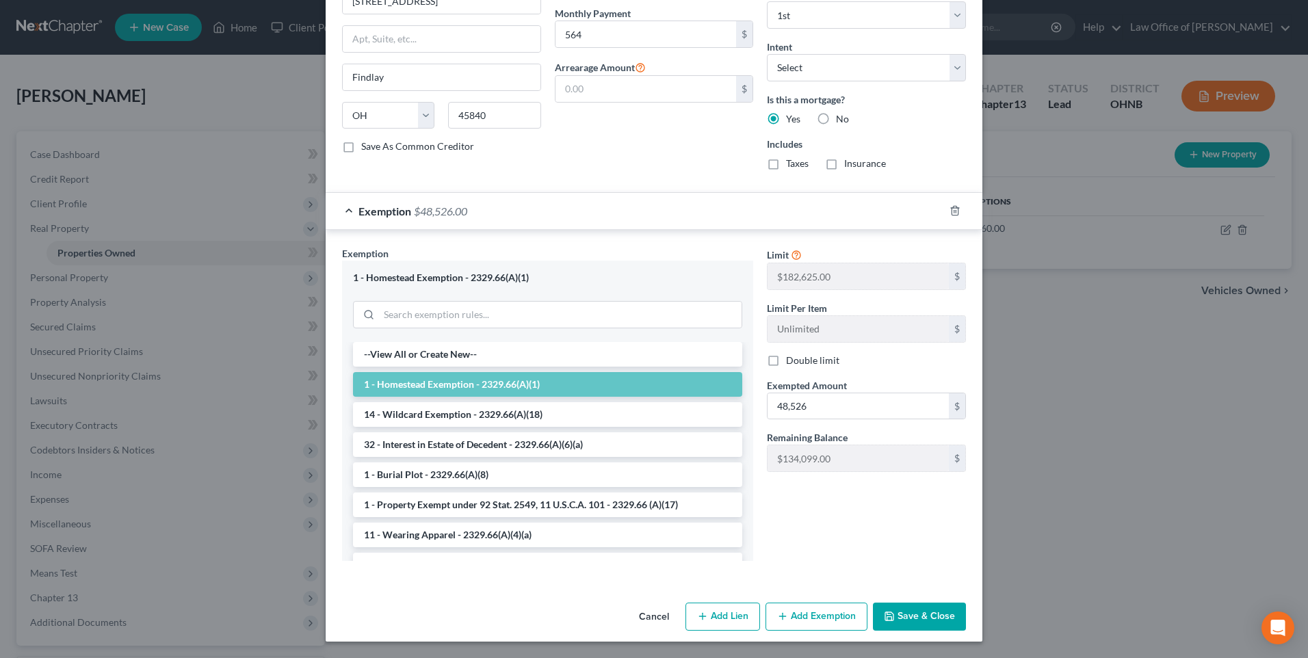
click at [937, 620] on button "Save & Close" at bounding box center [919, 617] width 93 height 29
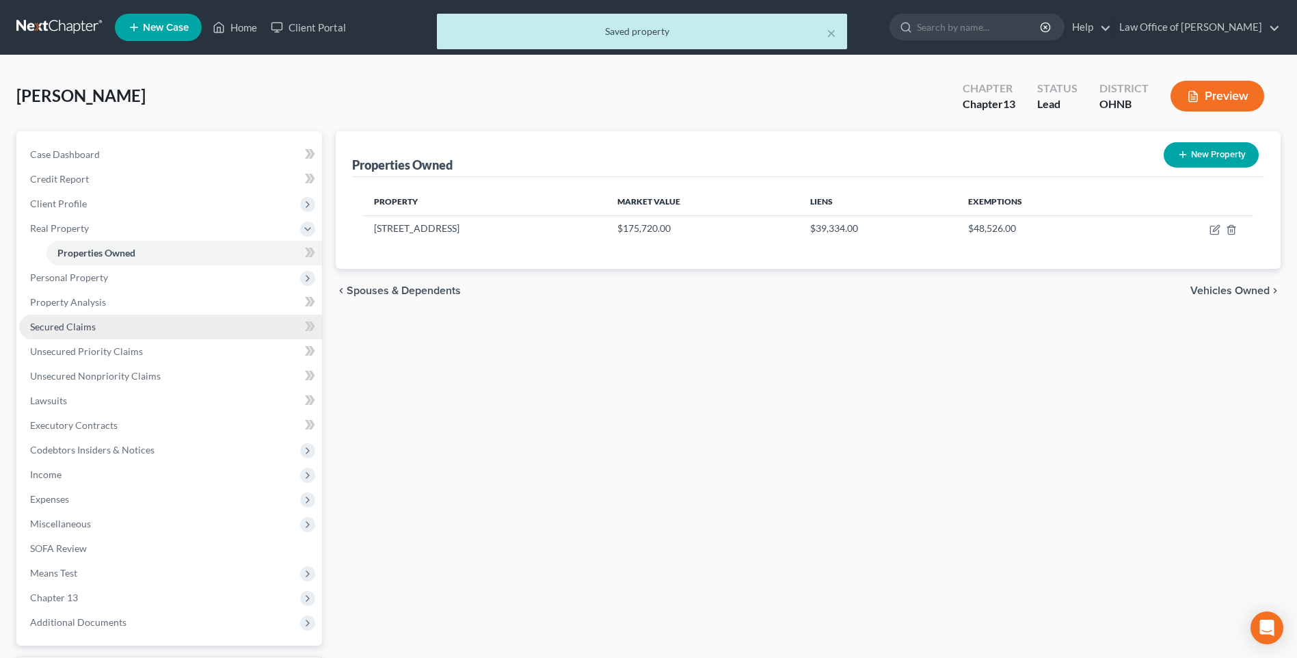
click at [69, 332] on span "Secured Claims" at bounding box center [63, 327] width 66 height 12
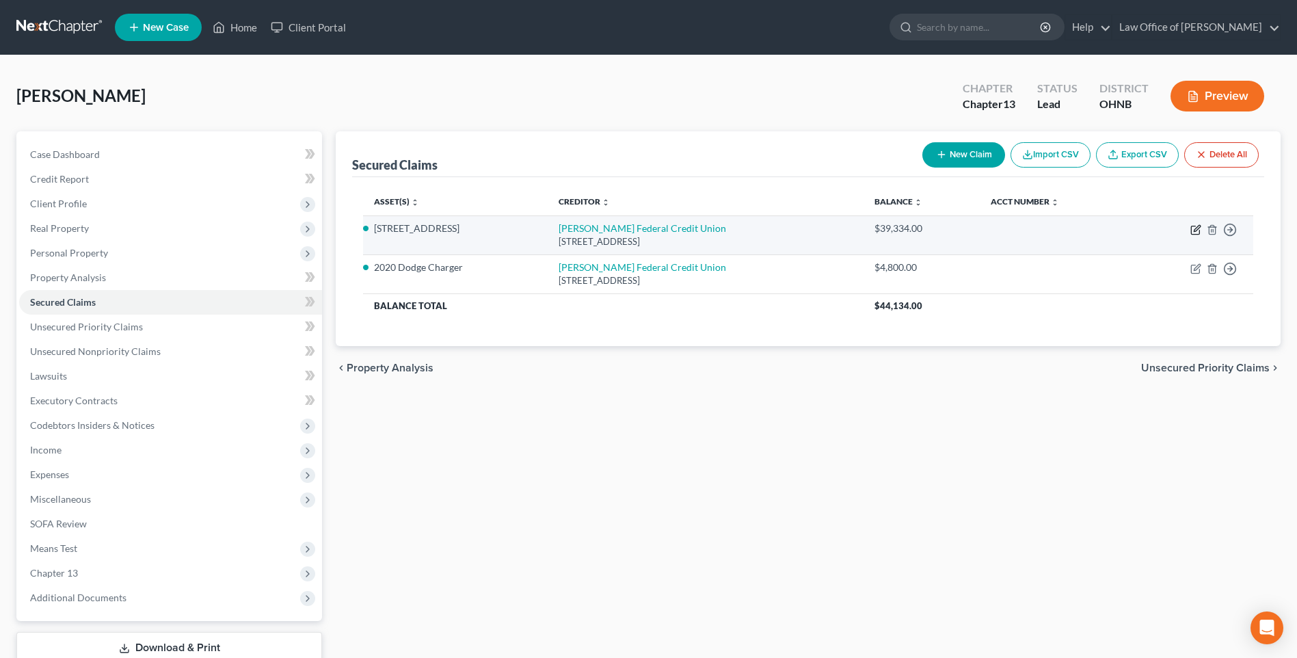
click at [1191, 235] on icon "button" at bounding box center [1196, 229] width 11 height 11
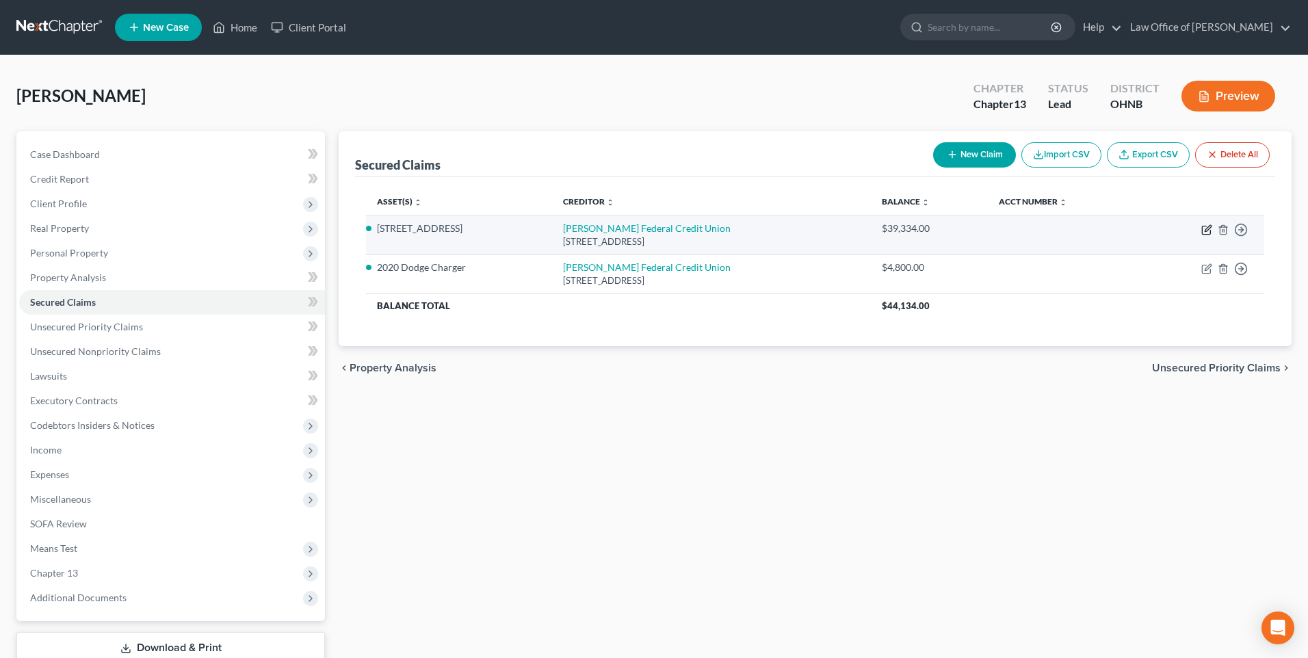
select select "36"
select select "2"
select select "3"
select select "0"
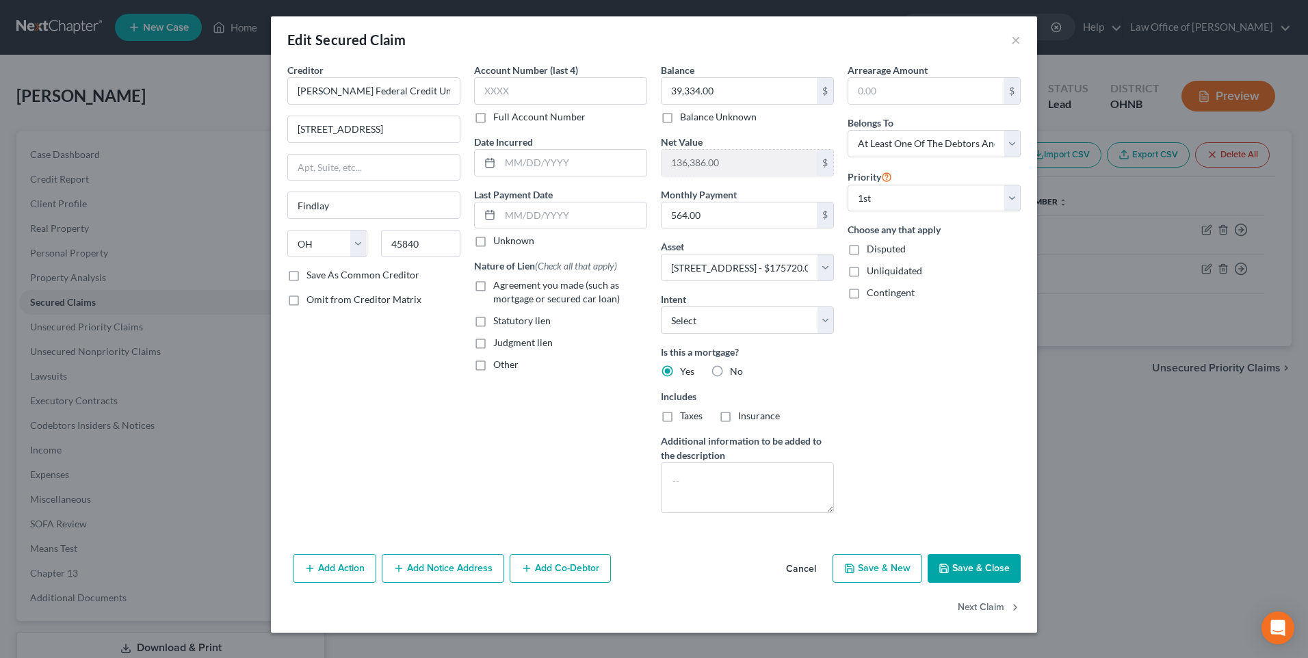
click at [493, 304] on label "Agreement you made (such as mortgage or secured car loan)" at bounding box center [570, 291] width 154 height 27
click at [499, 287] on input "Agreement you made (such as mortgage or secured car loan)" at bounding box center [503, 282] width 9 height 9
checkbox input "true"
click at [1012, 583] on button "Save & Close" at bounding box center [973, 568] width 93 height 29
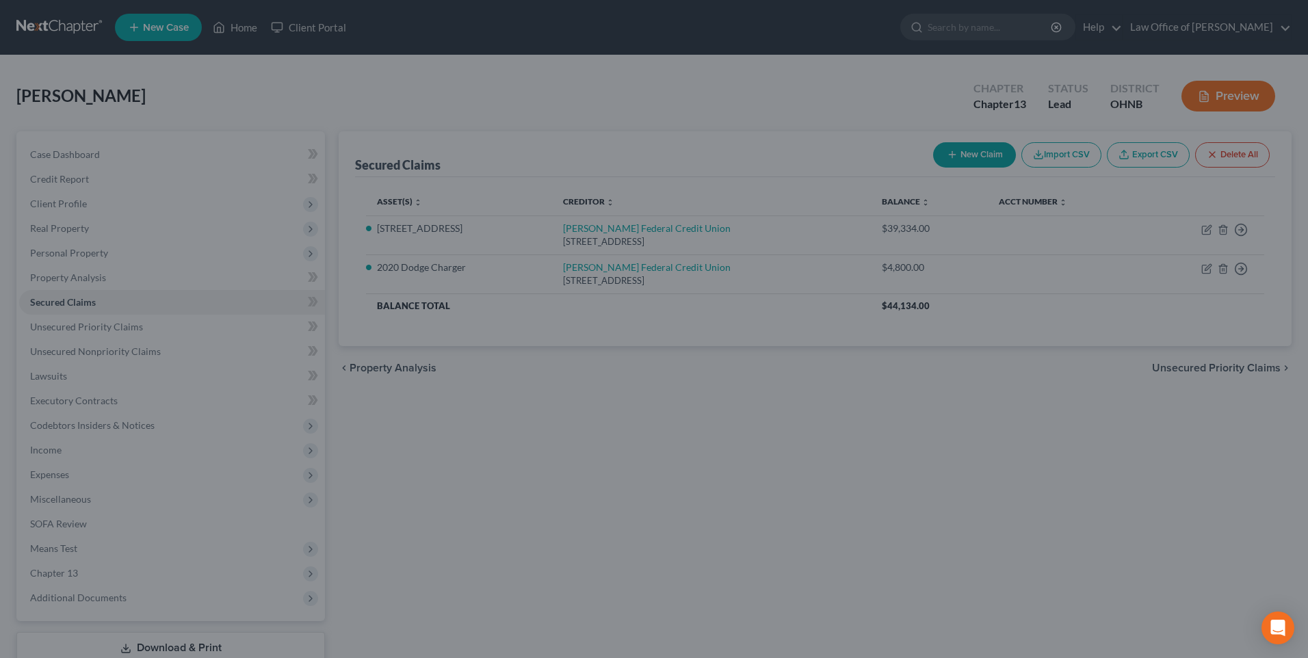
select select "2"
type input "0"
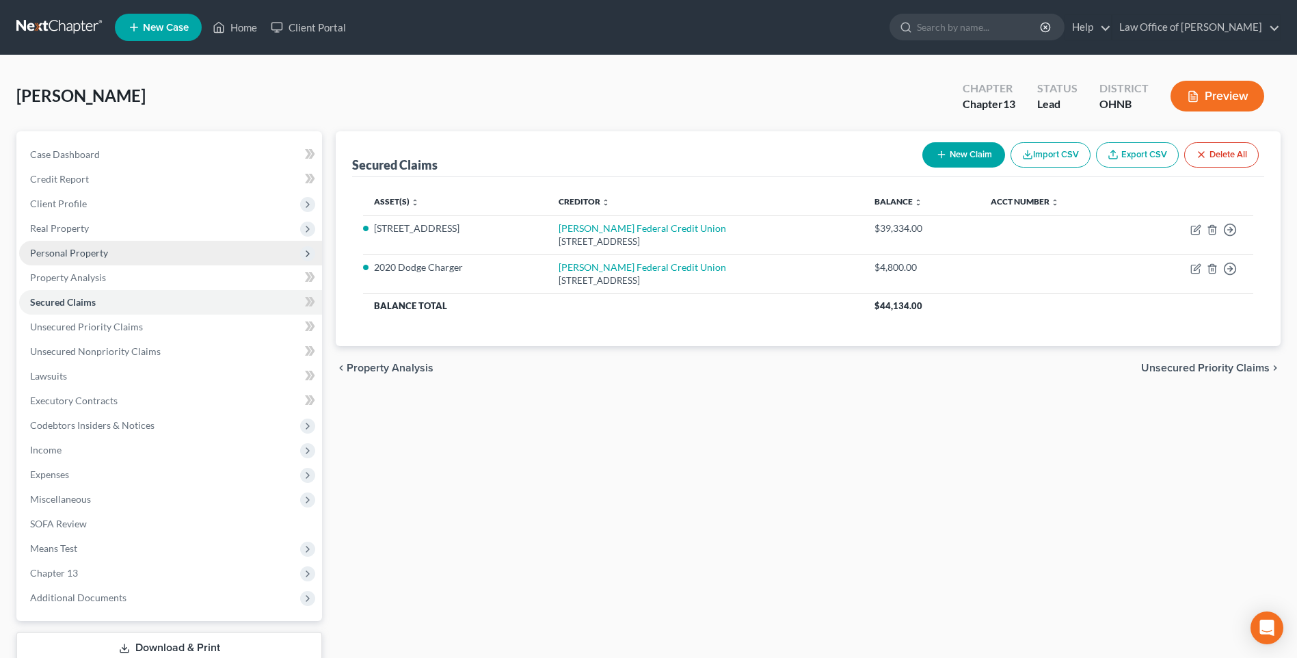
click at [72, 259] on span "Personal Property" at bounding box center [69, 253] width 78 height 12
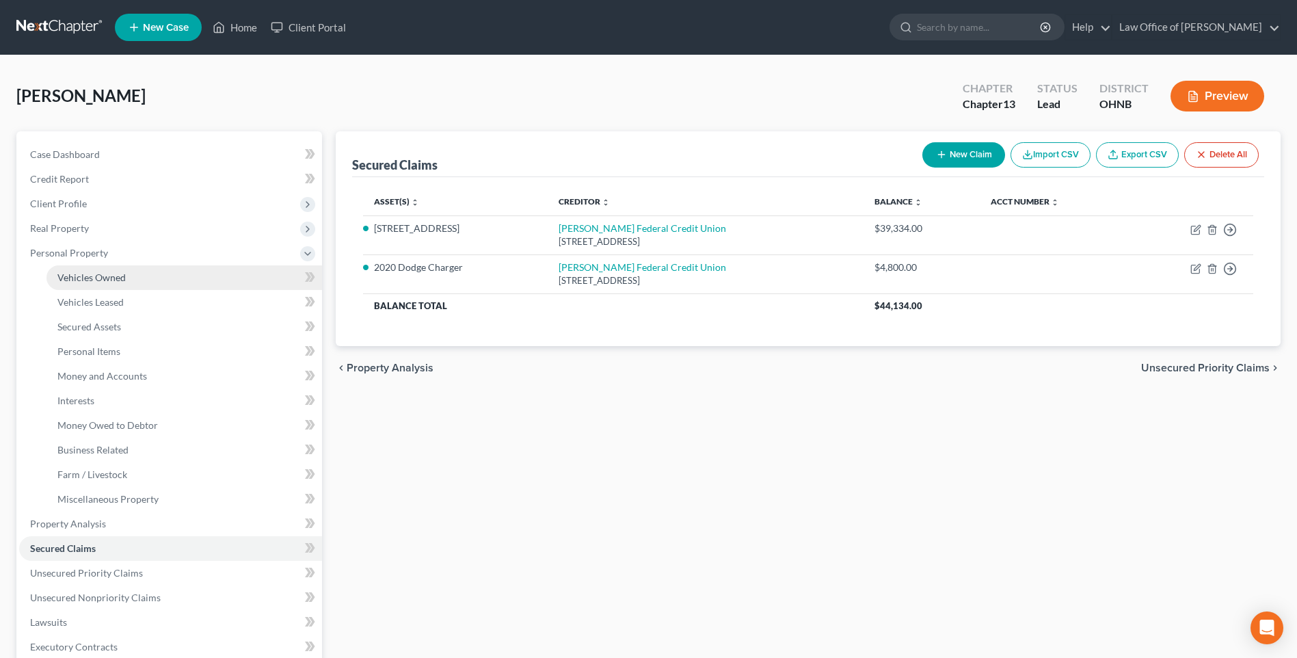
click at [96, 283] on span "Vehicles Owned" at bounding box center [91, 278] width 68 height 12
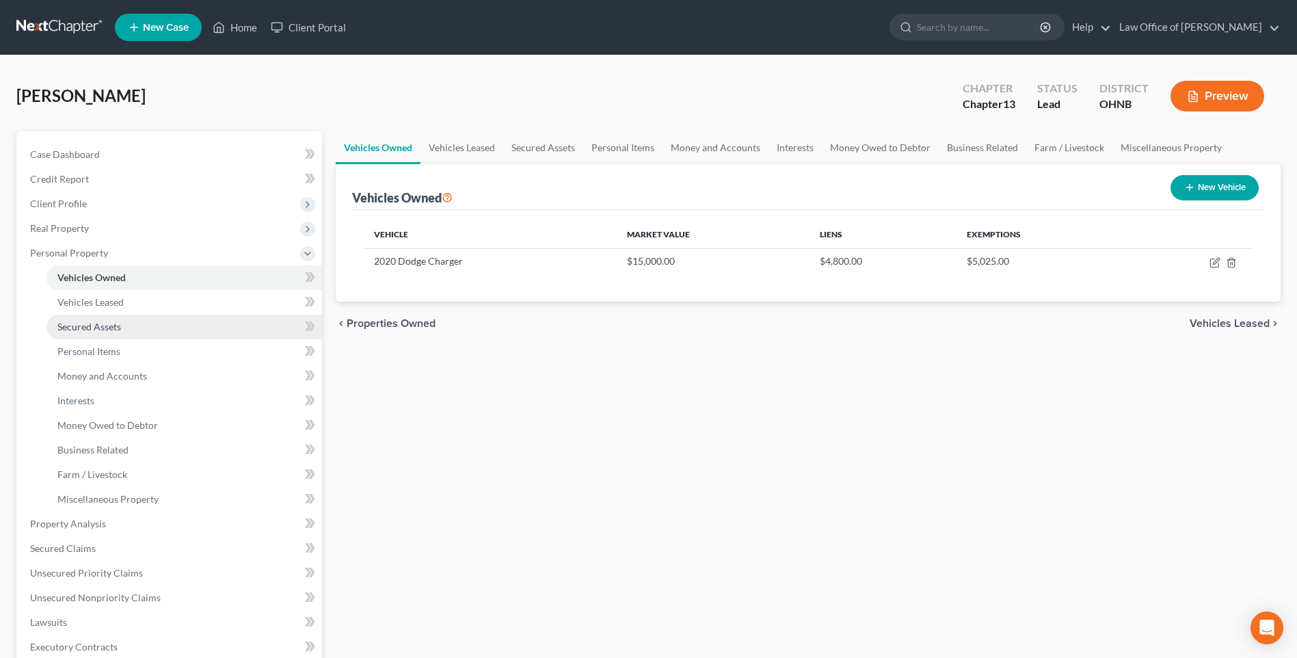
click at [97, 332] on span "Secured Assets" at bounding box center [89, 327] width 64 height 12
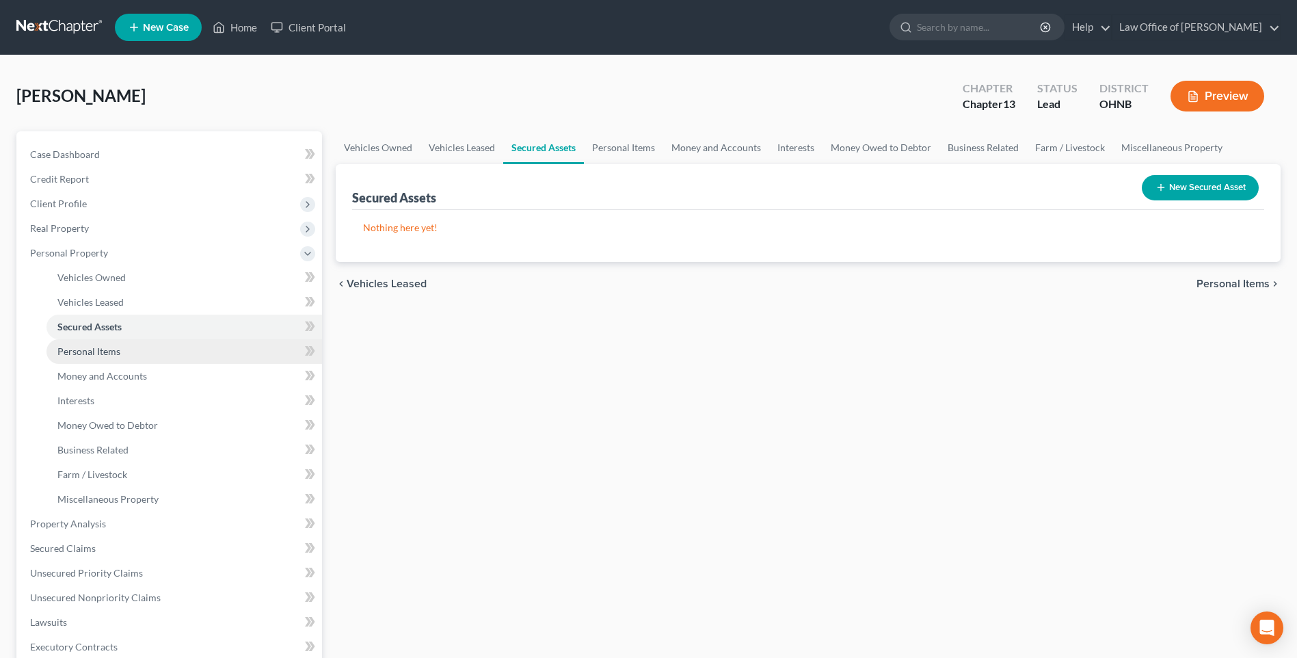
click at [96, 357] on span "Personal Items" at bounding box center [88, 351] width 63 height 12
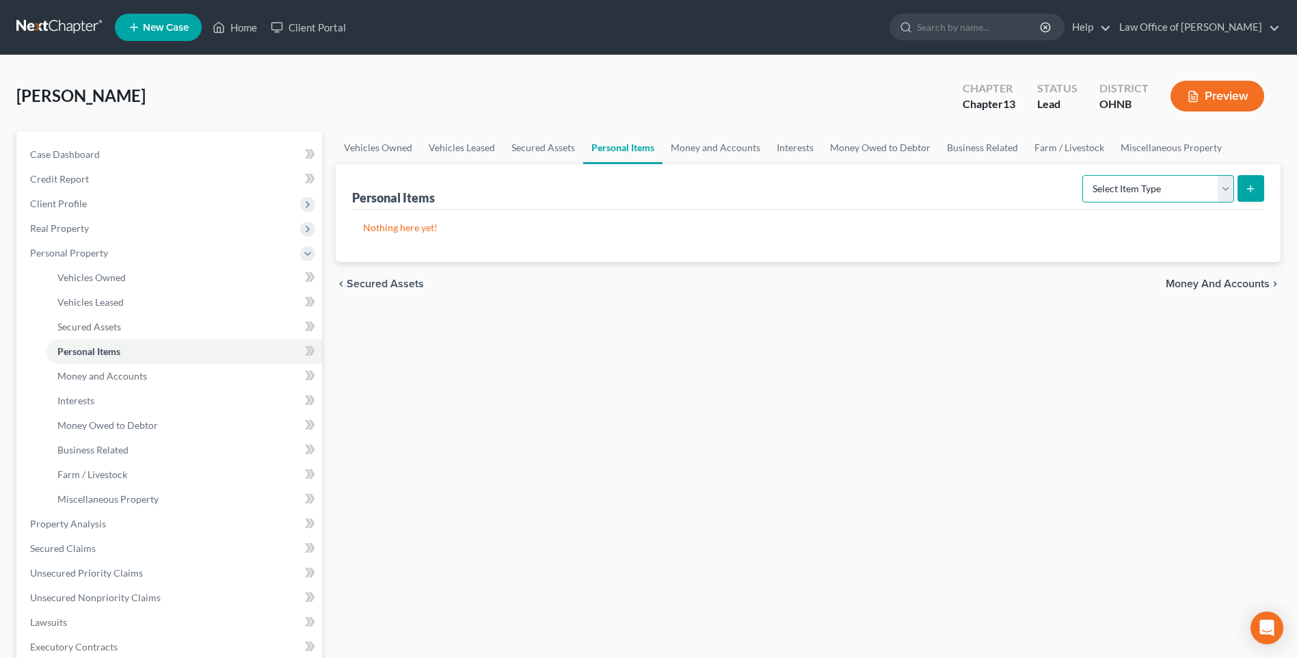
click at [1222, 202] on select "Select Item Type Clothing Collectibles Of Value Electronics Firearms Household …" at bounding box center [1159, 188] width 152 height 27
select select "clothing"
click at [1083, 202] on select "Select Item Type Clothing Collectibles Of Value Electronics Firearms Household …" at bounding box center [1159, 188] width 152 height 27
click at [1239, 202] on button "submit" at bounding box center [1251, 188] width 27 height 27
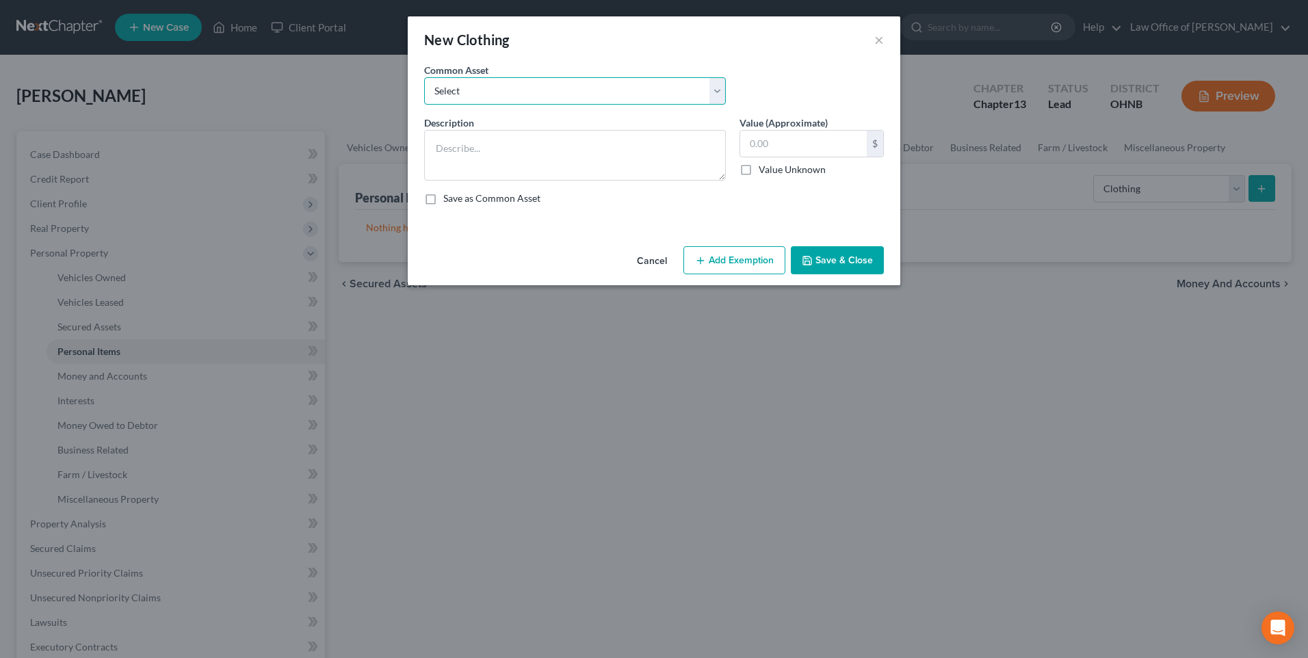
click at [631, 101] on select "Select Misc. Clothing" at bounding box center [575, 90] width 302 height 27
select select "0"
click at [424, 82] on select "Select Misc. Clothing" at bounding box center [575, 90] width 302 height 27
type textarea "Misc. Clothing"
type input "500.00"
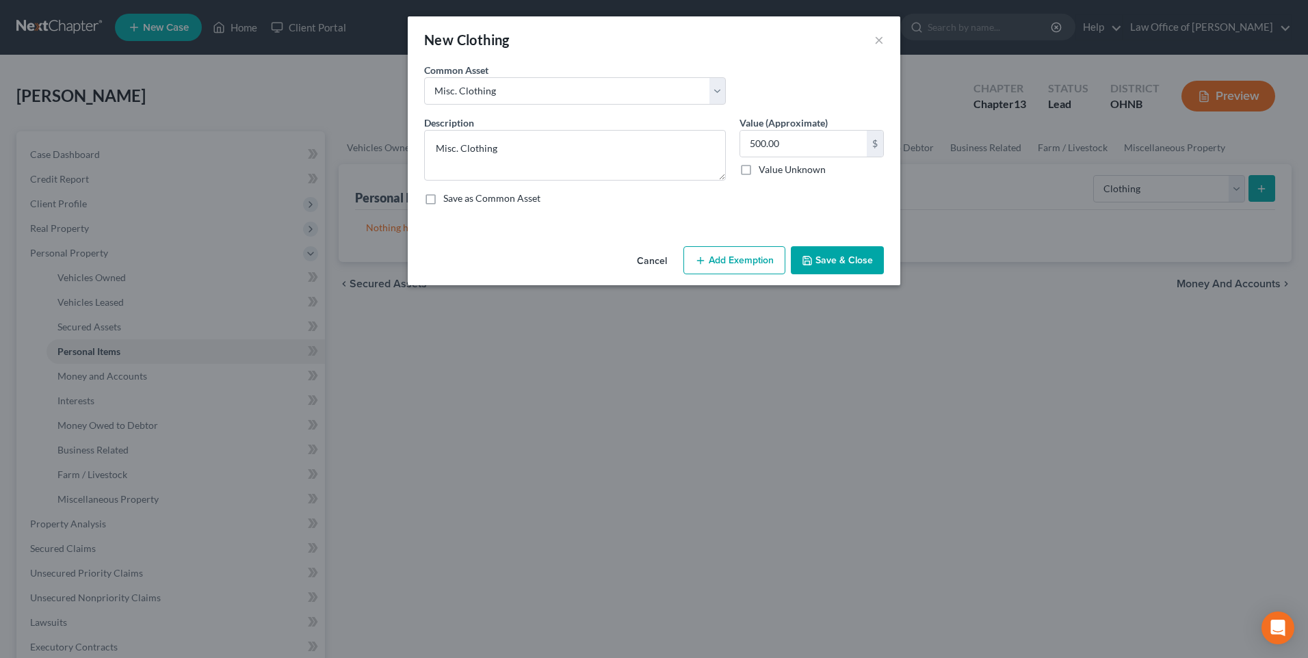
click at [730, 275] on button "Add Exemption" at bounding box center [734, 260] width 102 height 29
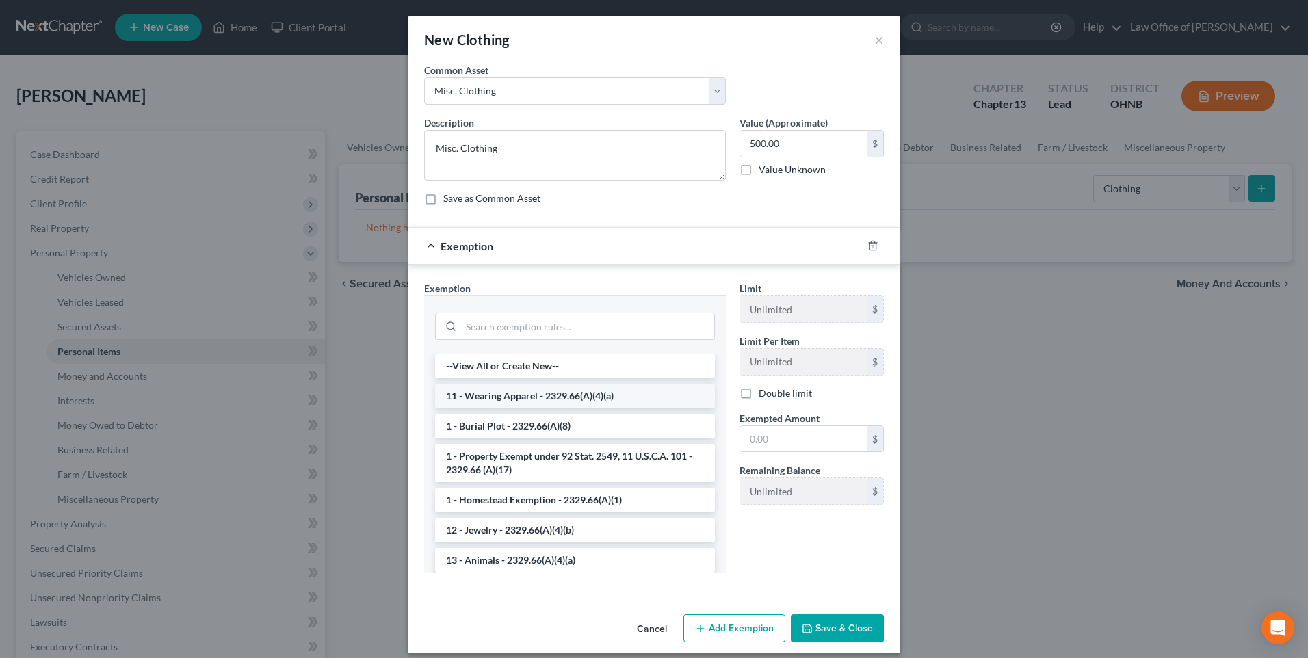
click at [579, 408] on li "11 - Wearing Apparel - 2329.66(A)(4)(a)" at bounding box center [575, 396] width 280 height 25
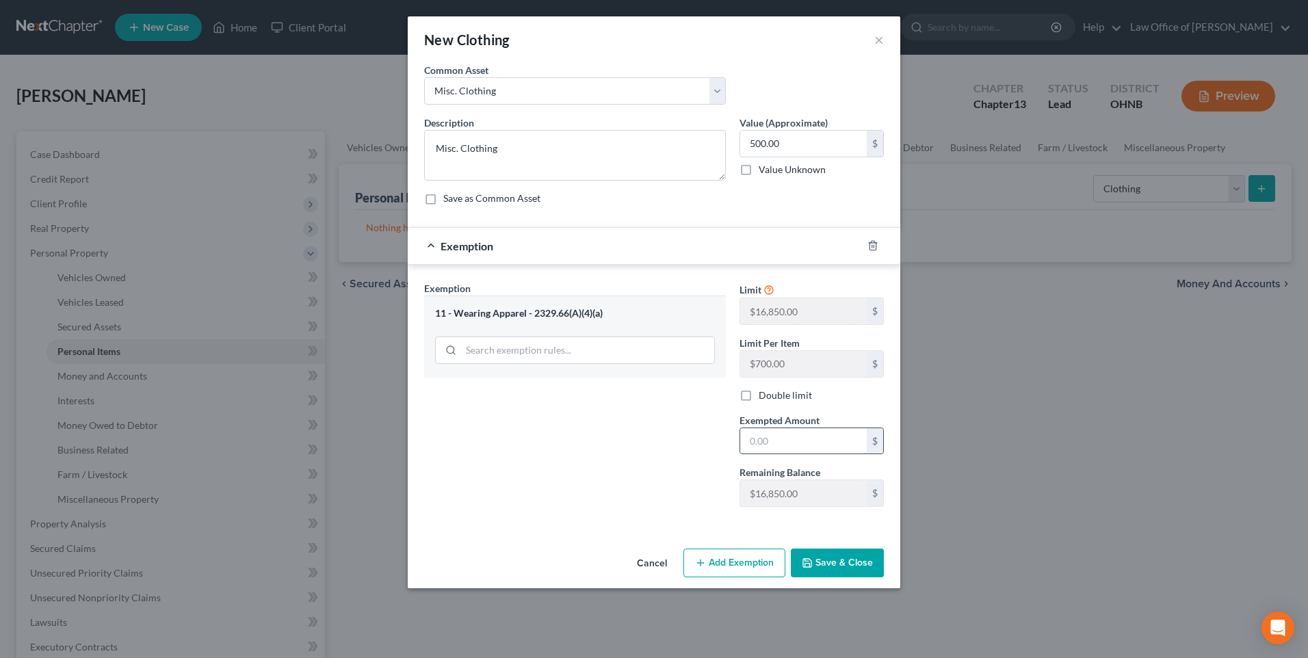
click at [757, 454] on input "text" at bounding box center [803, 441] width 127 height 26
type input "500"
click at [861, 577] on button "Save & Close" at bounding box center [837, 563] width 93 height 29
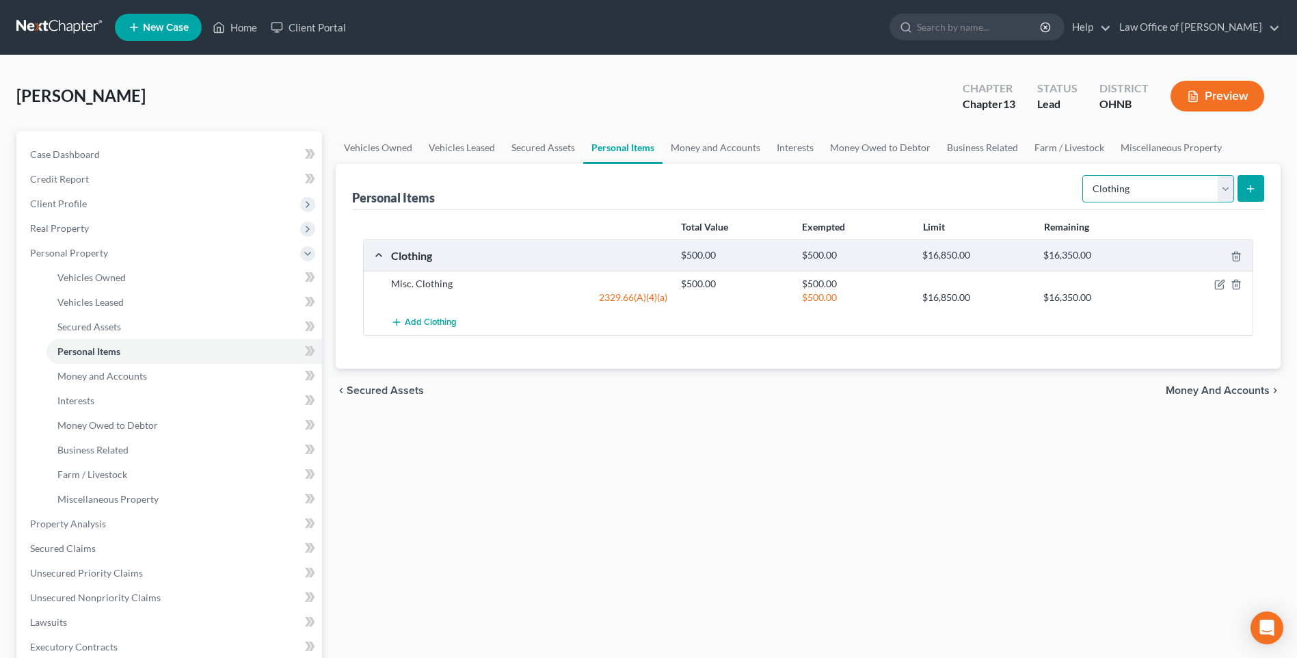
click at [1223, 202] on select "Select Item Type Clothing Collectibles Of Value Electronics Firearms Household …" at bounding box center [1159, 188] width 152 height 27
select select "electronics"
click at [1083, 202] on select "Select Item Type Clothing Collectibles Of Value Electronics Firearms Household …" at bounding box center [1159, 188] width 152 height 27
click at [1252, 194] on icon "submit" at bounding box center [1250, 188] width 11 height 11
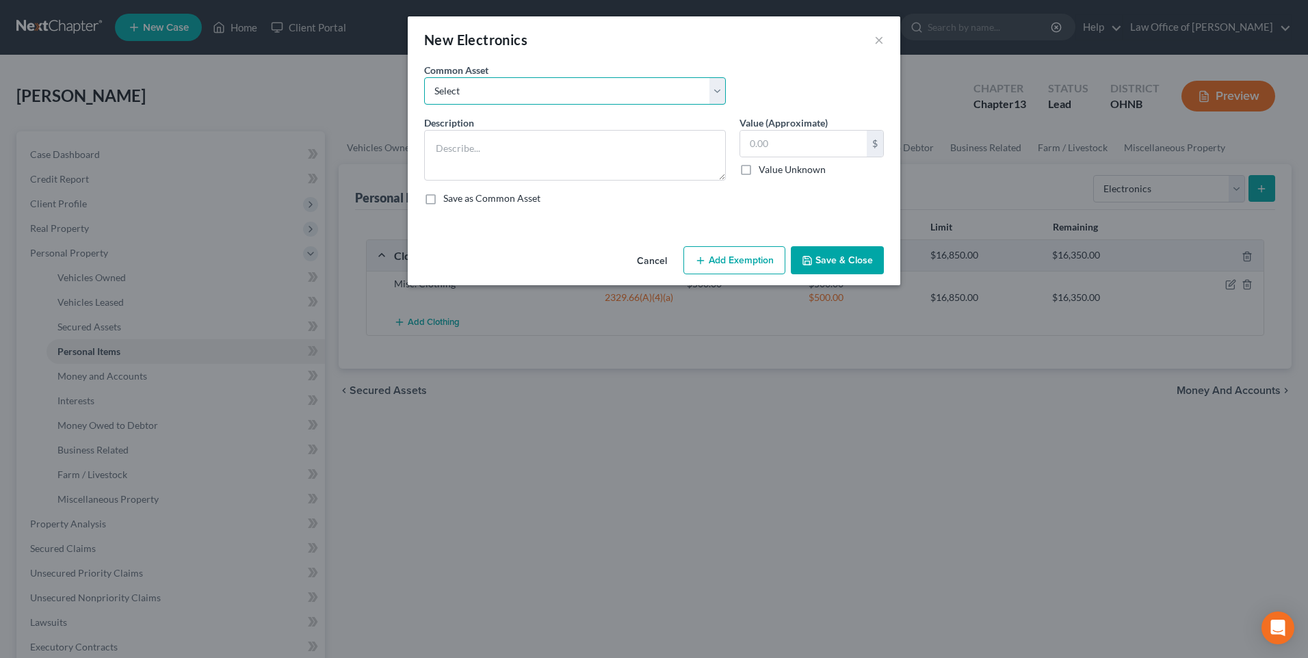
click at [543, 94] on select "Select Cell phone / TV" at bounding box center [575, 90] width 302 height 27
select select "0"
click at [424, 82] on select "Select Cell phone / TV" at bounding box center [575, 90] width 302 height 27
type textarea "Cell phone / TV"
type input "1,000.00"
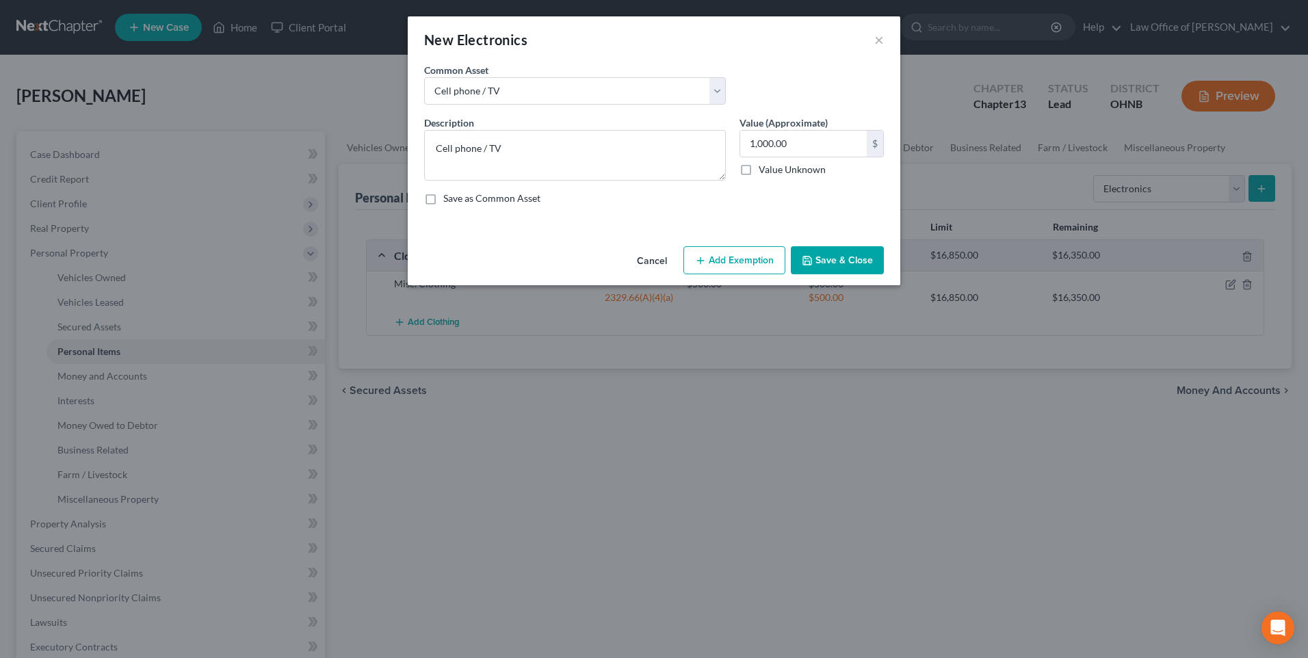
click at [736, 275] on button "Add Exemption" at bounding box center [734, 260] width 102 height 29
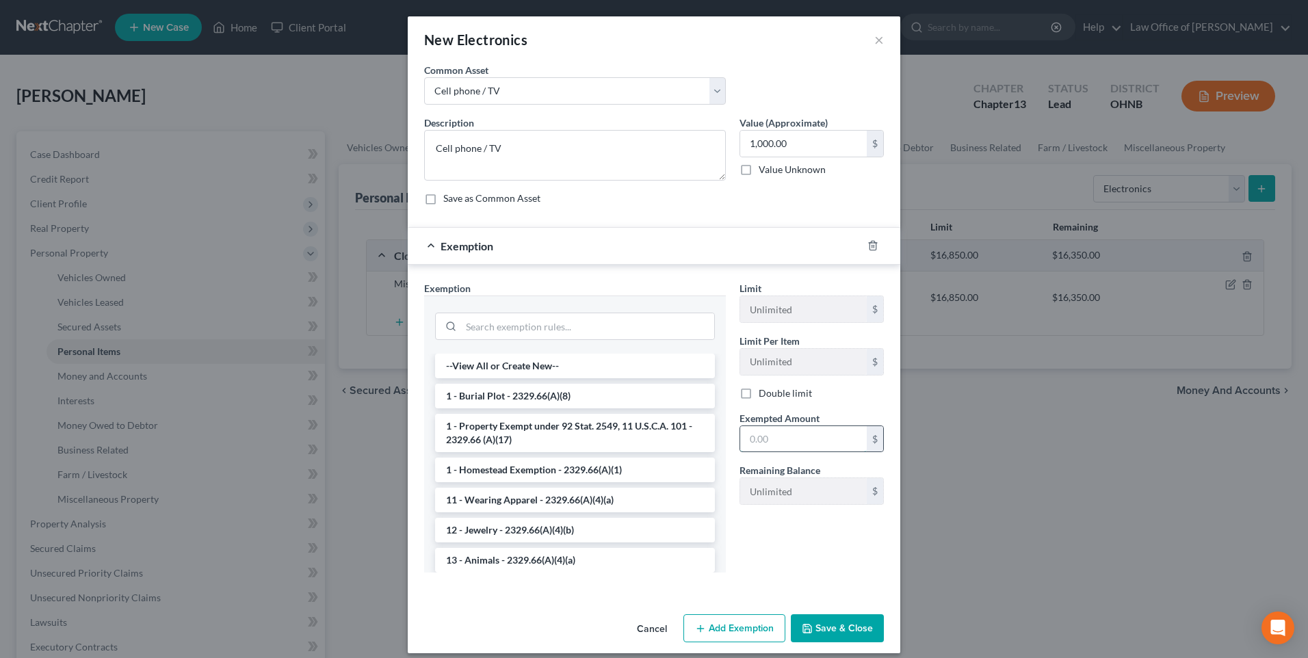
click at [759, 452] on input "text" at bounding box center [803, 439] width 127 height 26
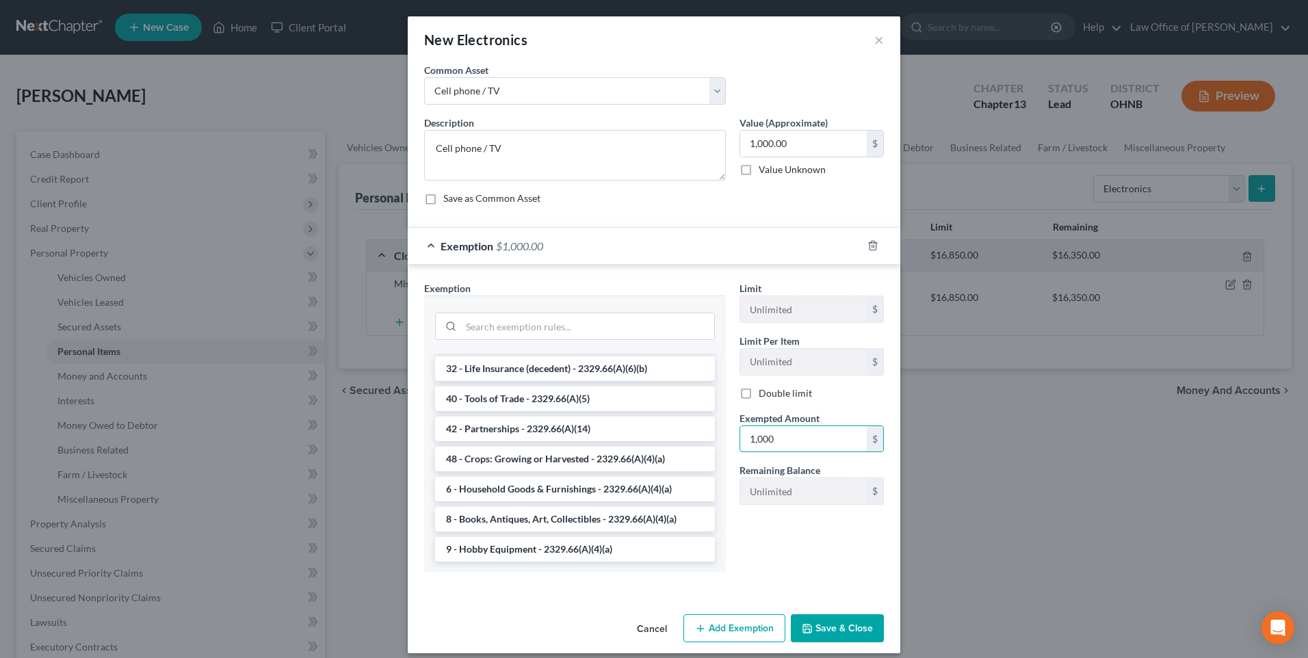
scroll to position [1805, 0]
type input "1,000"
click at [556, 501] on li "6 - Household Goods & Furnishings - 2329.66(A)(4)(a)" at bounding box center [575, 489] width 280 height 25
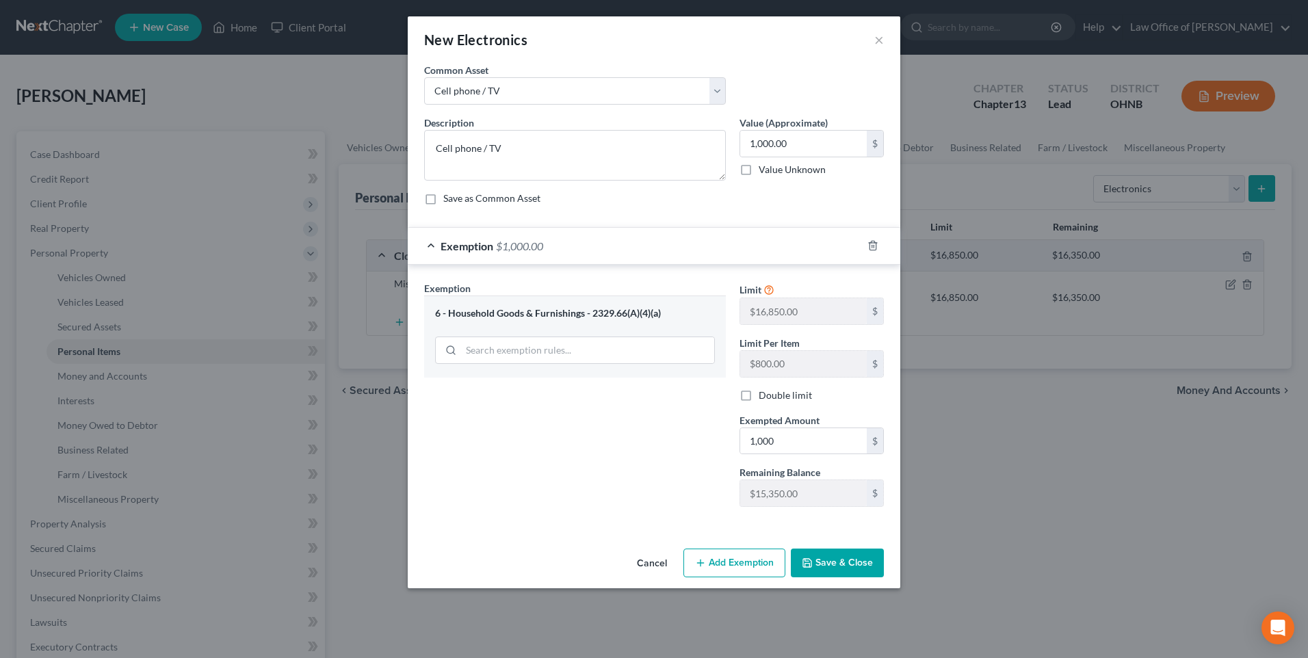
click at [836, 577] on button "Save & Close" at bounding box center [837, 563] width 93 height 29
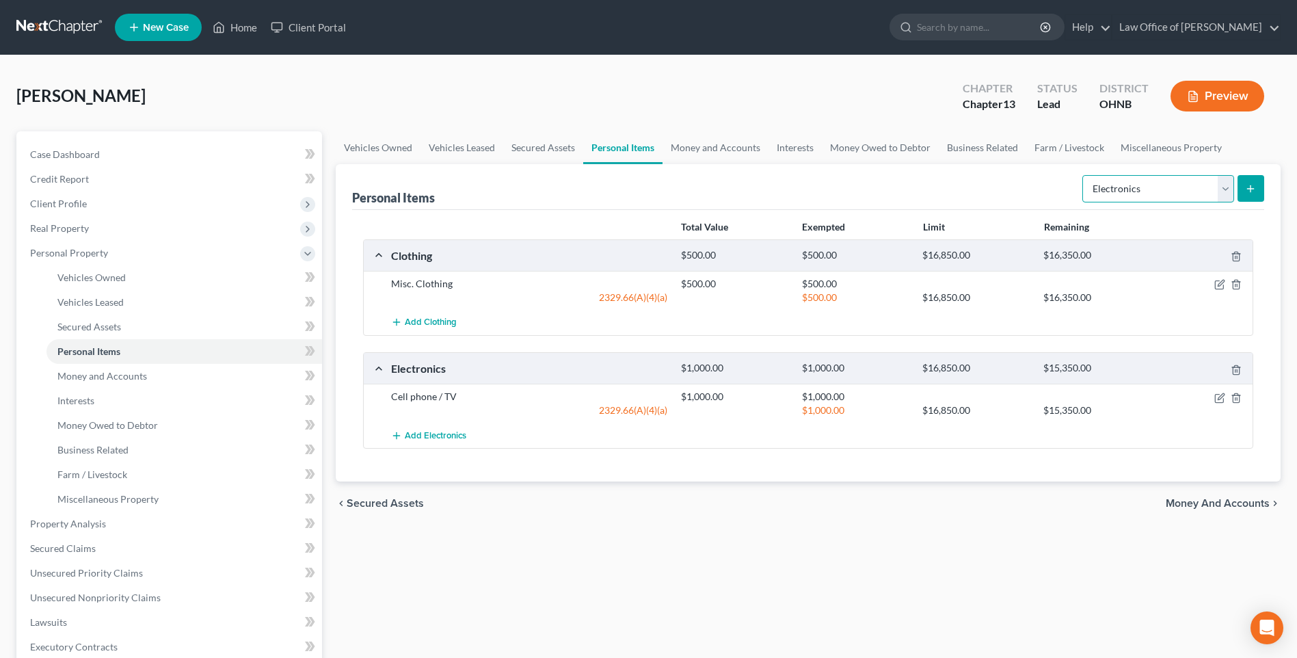
click at [1222, 202] on select "Select Item Type Clothing Collectibles Of Value Electronics Firearms Household …" at bounding box center [1159, 188] width 152 height 27
select select "household_goods"
click at [1083, 202] on select "Select Item Type Clothing Collectibles Of Value Electronics Firearms Household …" at bounding box center [1159, 188] width 152 height 27
click at [1249, 194] on icon "submit" at bounding box center [1250, 188] width 11 height 11
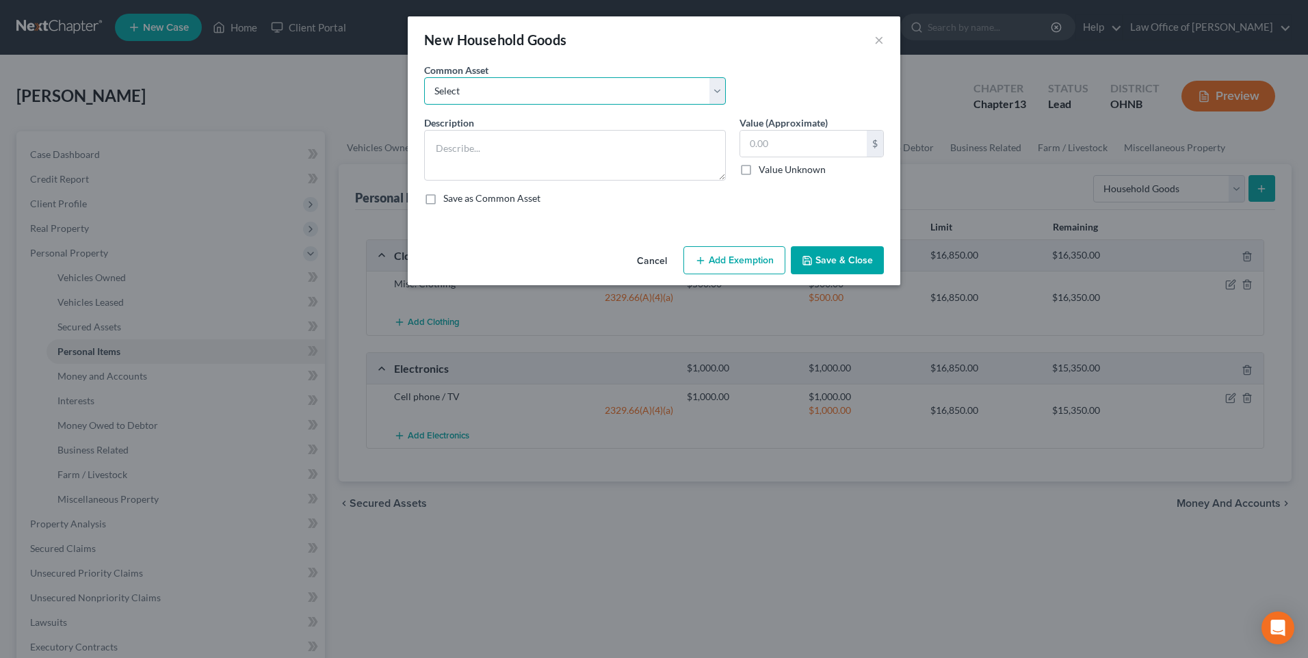
click at [635, 98] on select "Select misc. household goods Misc. household goods" at bounding box center [575, 90] width 302 height 27
select select "1"
click at [424, 82] on select "Select misc. household goods Misc. household goods" at bounding box center [575, 90] width 302 height 27
type textarea "Misc. household goods"
type input "4,000.00"
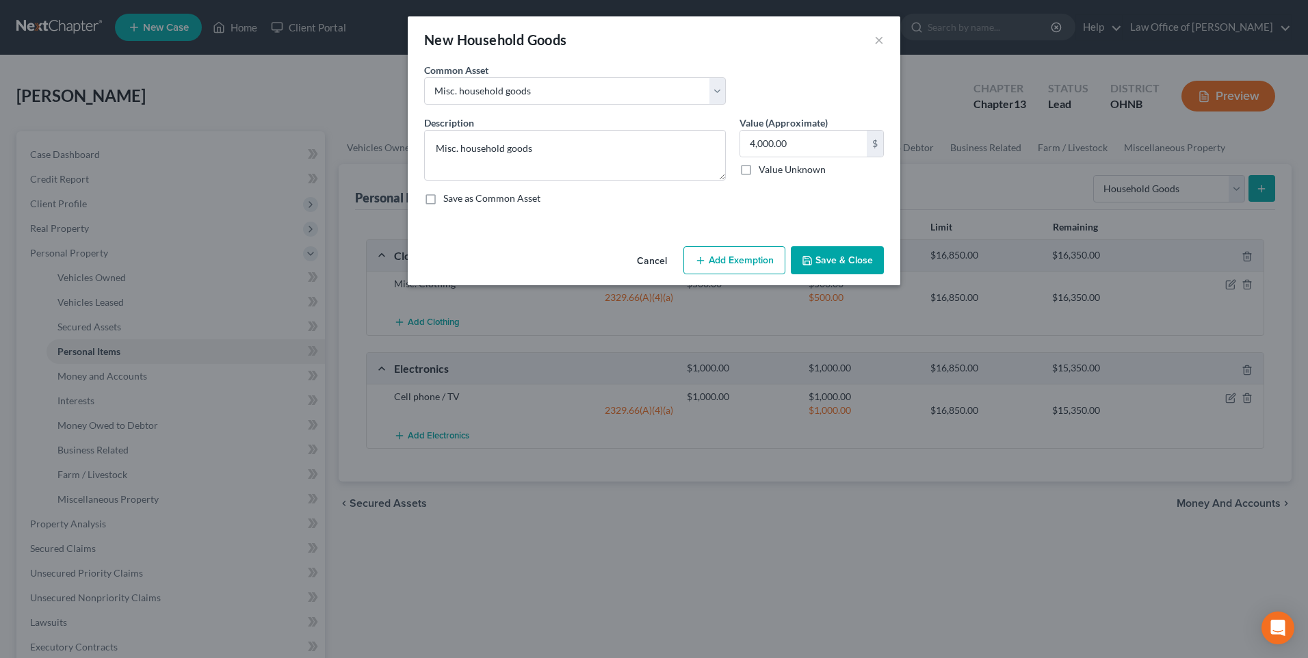
click at [735, 275] on button "Add Exemption" at bounding box center [734, 260] width 102 height 29
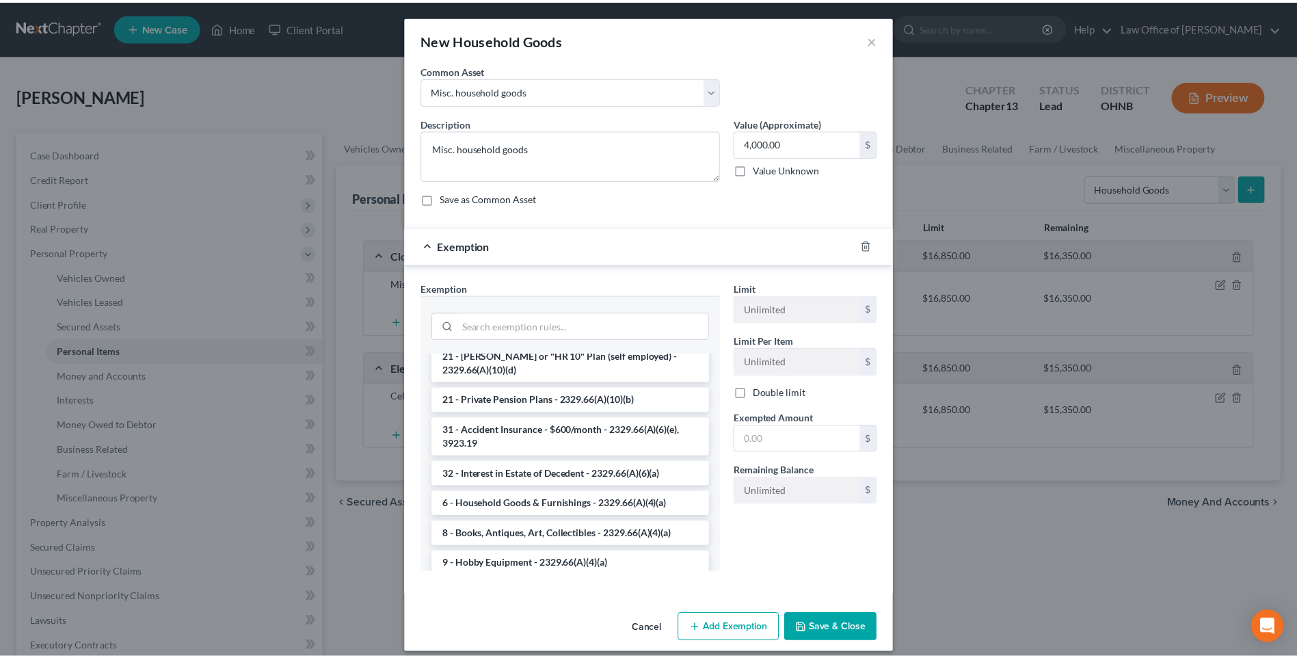
scroll to position [274, 0]
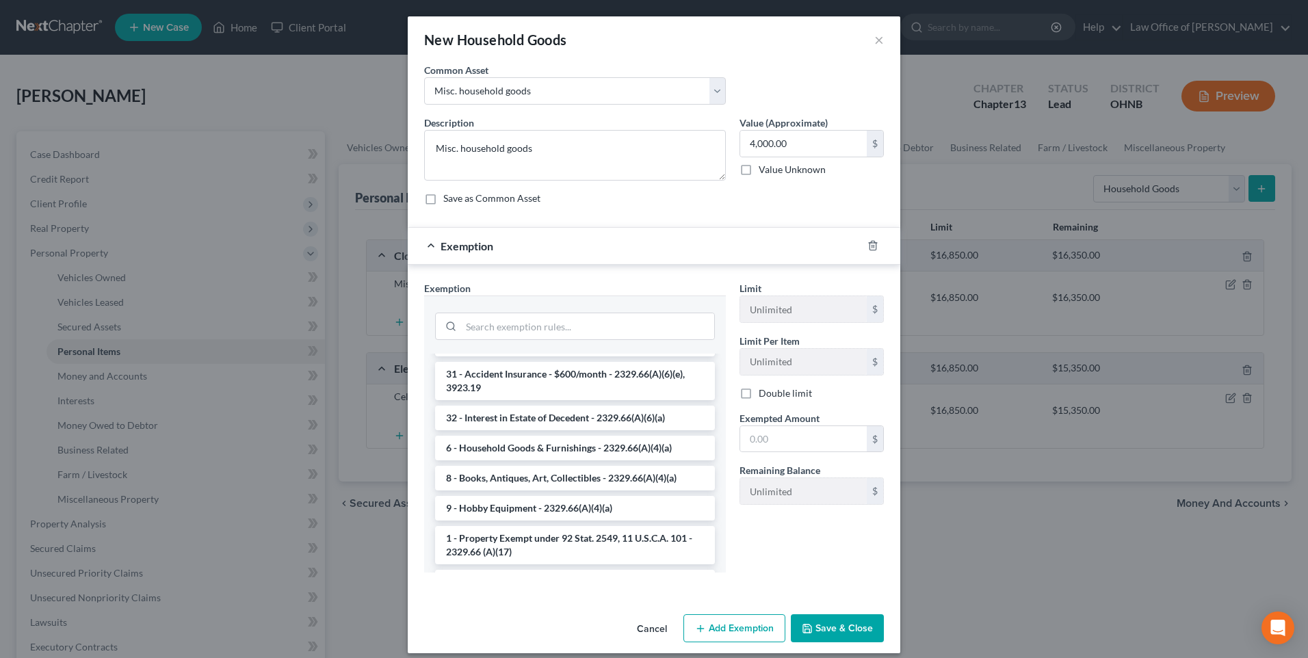
click at [617, 460] on li "6 - Household Goods & Furnishings - 2329.66(A)(4)(a)" at bounding box center [575, 448] width 280 height 25
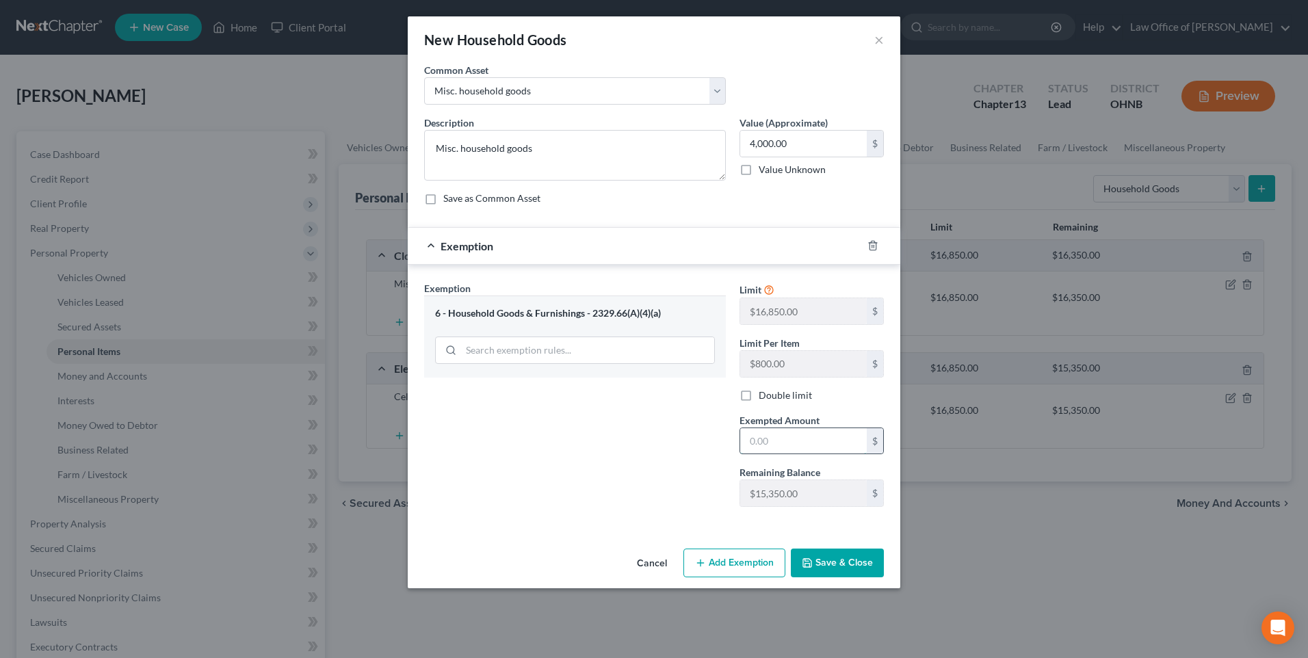
click at [762, 454] on input "text" at bounding box center [803, 441] width 127 height 26
type input "4,000"
click at [870, 577] on button "Save & Close" at bounding box center [837, 563] width 93 height 29
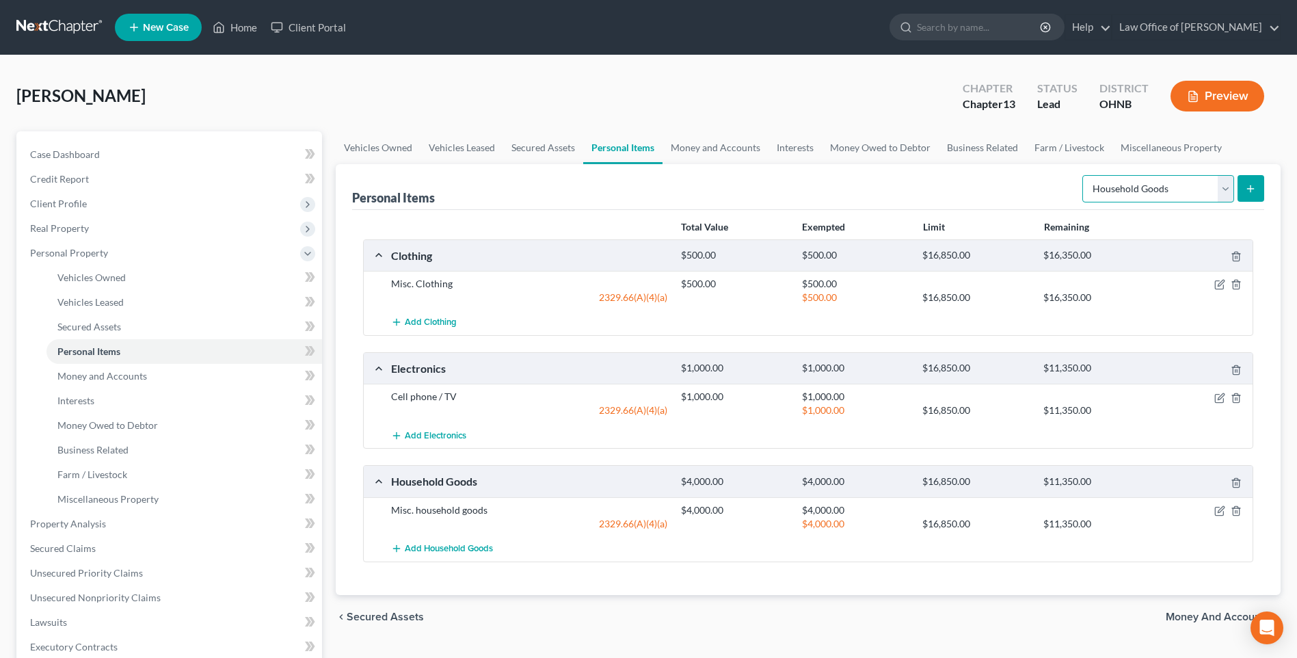
click at [1223, 202] on select "Select Item Type Clothing Collectibles Of Value Electronics Firearms Household …" at bounding box center [1159, 188] width 152 height 27
click at [1000, 210] on div "Personal Items Select Item Type Clothing Collectibles Of Value Electronics Fire…" at bounding box center [808, 187] width 912 height 46
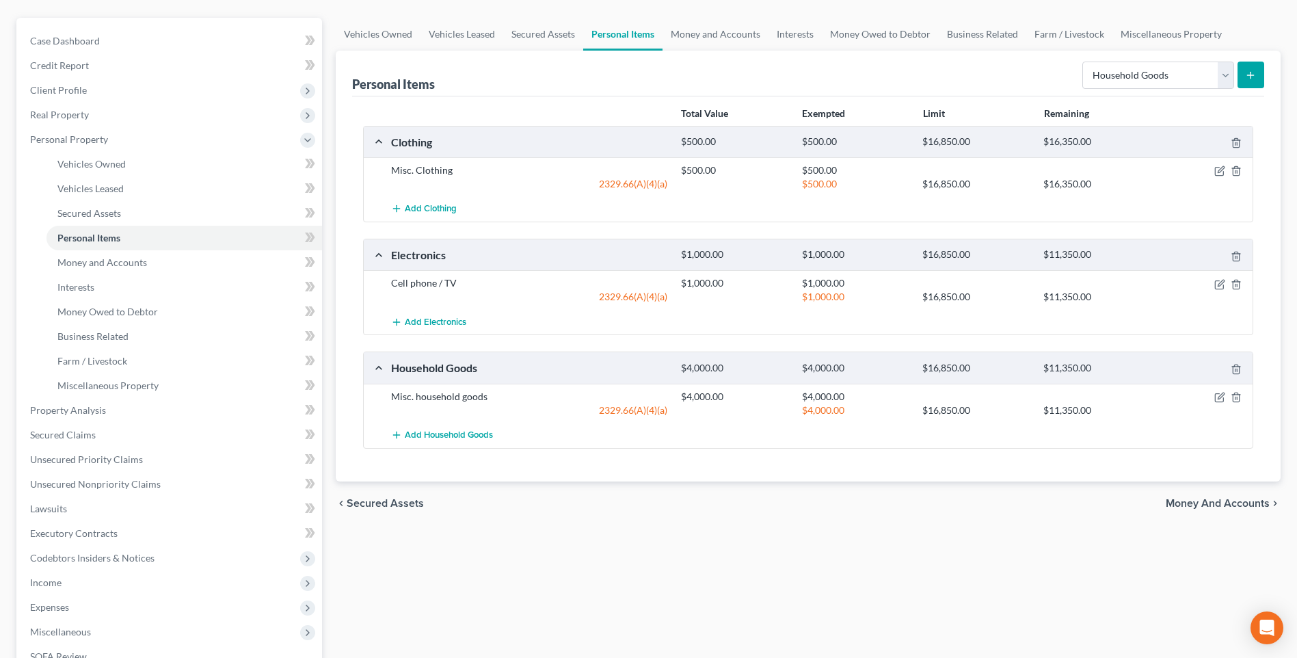
scroll to position [205, 0]
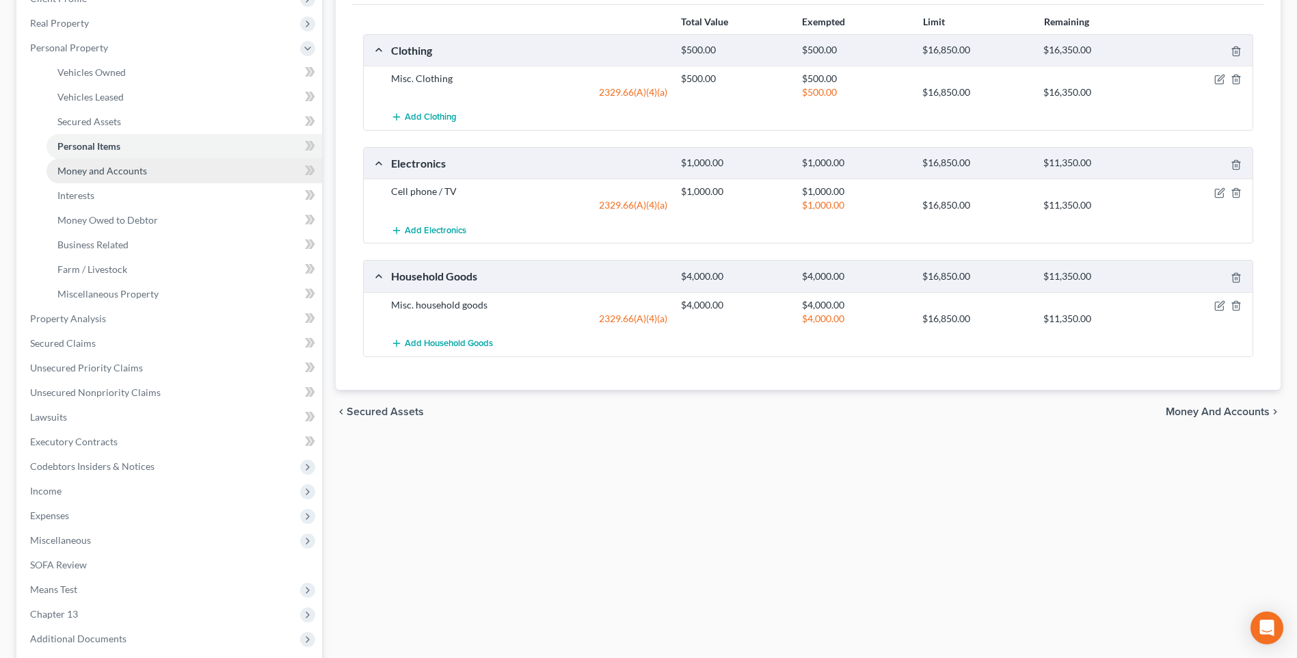
click at [85, 176] on span "Money and Accounts" at bounding box center [102, 171] width 90 height 12
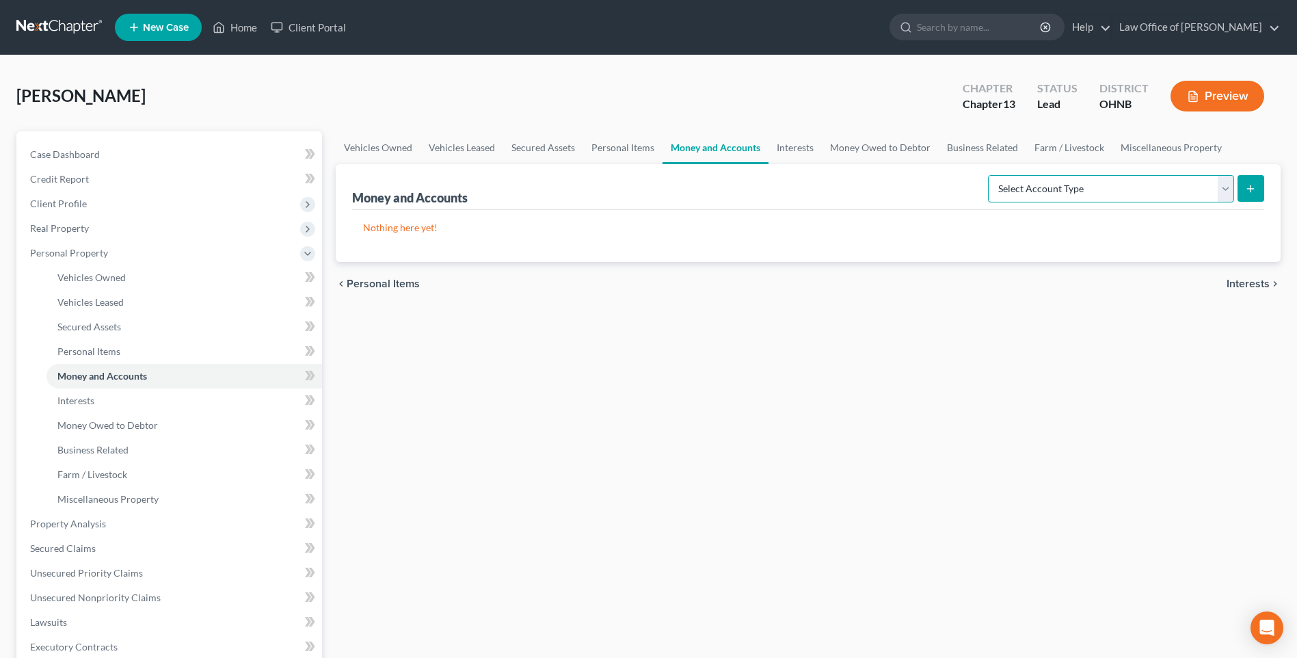
click at [1222, 202] on select "Select Account Type Brokerage Cash on Hand Certificates of Deposit Checking Acc…" at bounding box center [1111, 188] width 246 height 27
select select "checking"
click at [988, 202] on select "Select Account Type Brokerage Cash on Hand Certificates of Deposit Checking Acc…" at bounding box center [1111, 188] width 246 height 27
click at [1249, 194] on icon "submit" at bounding box center [1250, 188] width 11 height 11
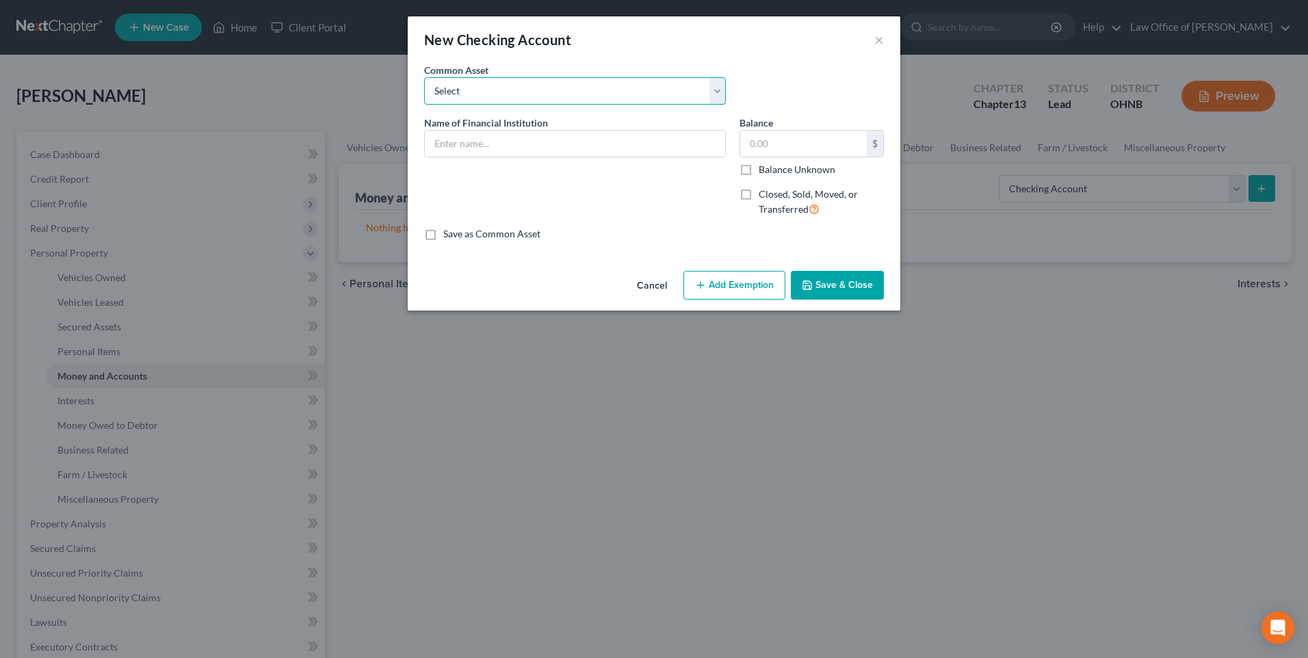
click at [549, 88] on select "Select Toledo Metro FCU PNC Key Bank Comerica Bank Huntington Bank US Bank Glas…" at bounding box center [575, 90] width 302 height 27
select select "17"
click at [424, 82] on select "Select Toledo Metro FCU PNC Key Bank Comerica Bank Huntington Bank US Bank Glas…" at bounding box center [575, 90] width 302 height 27
type input "Chase Bank"
click at [795, 153] on input "300.00" at bounding box center [803, 144] width 127 height 26
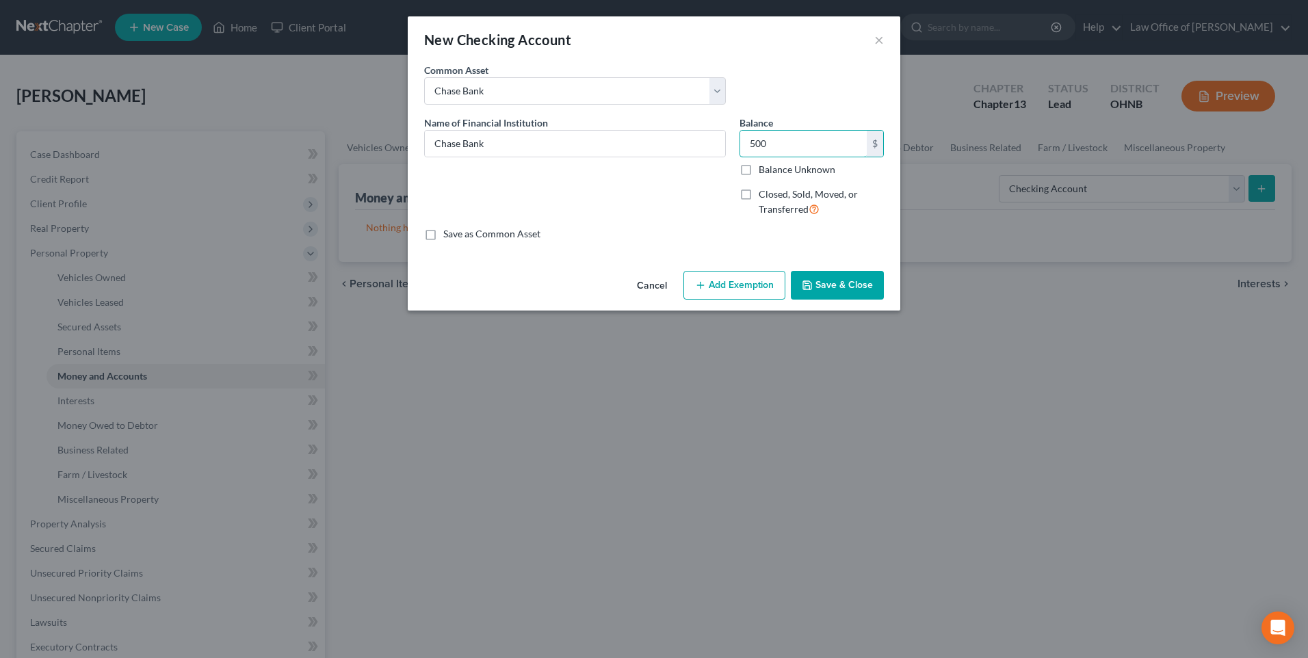
type input "500"
click at [737, 300] on button "Add Exemption" at bounding box center [734, 285] width 102 height 29
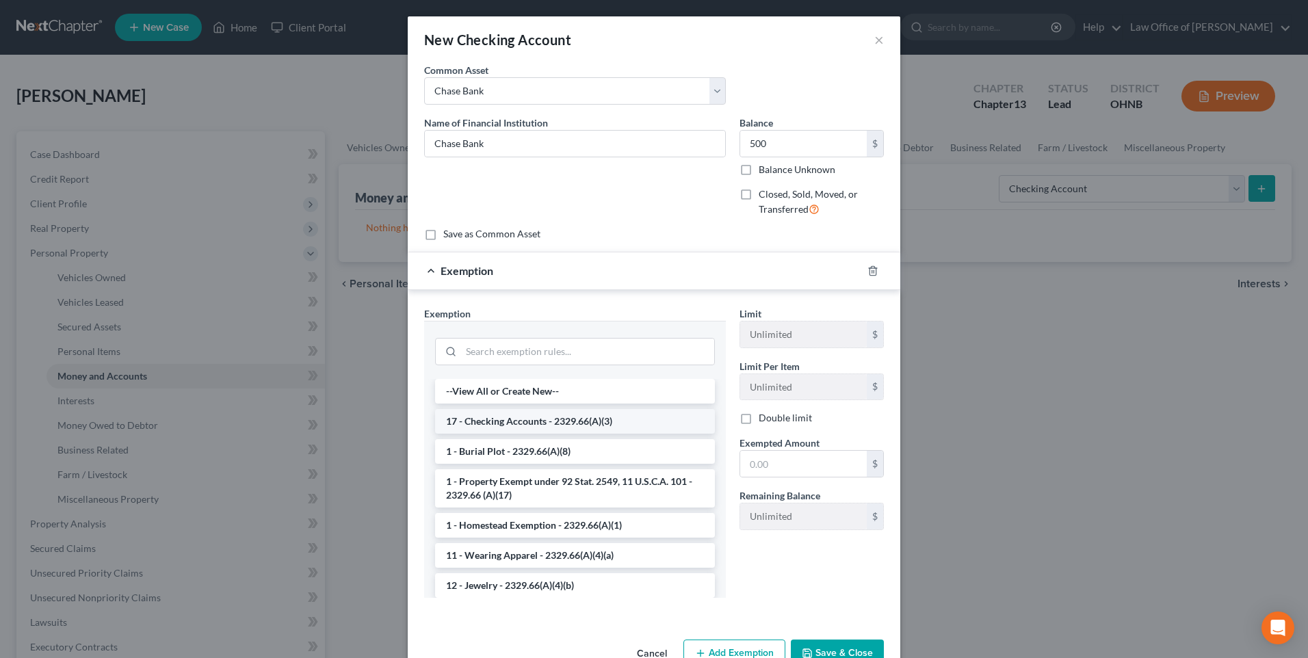
click at [605, 434] on li "17 - Checking Accounts - 2329.66(A)(3)" at bounding box center [575, 421] width 280 height 25
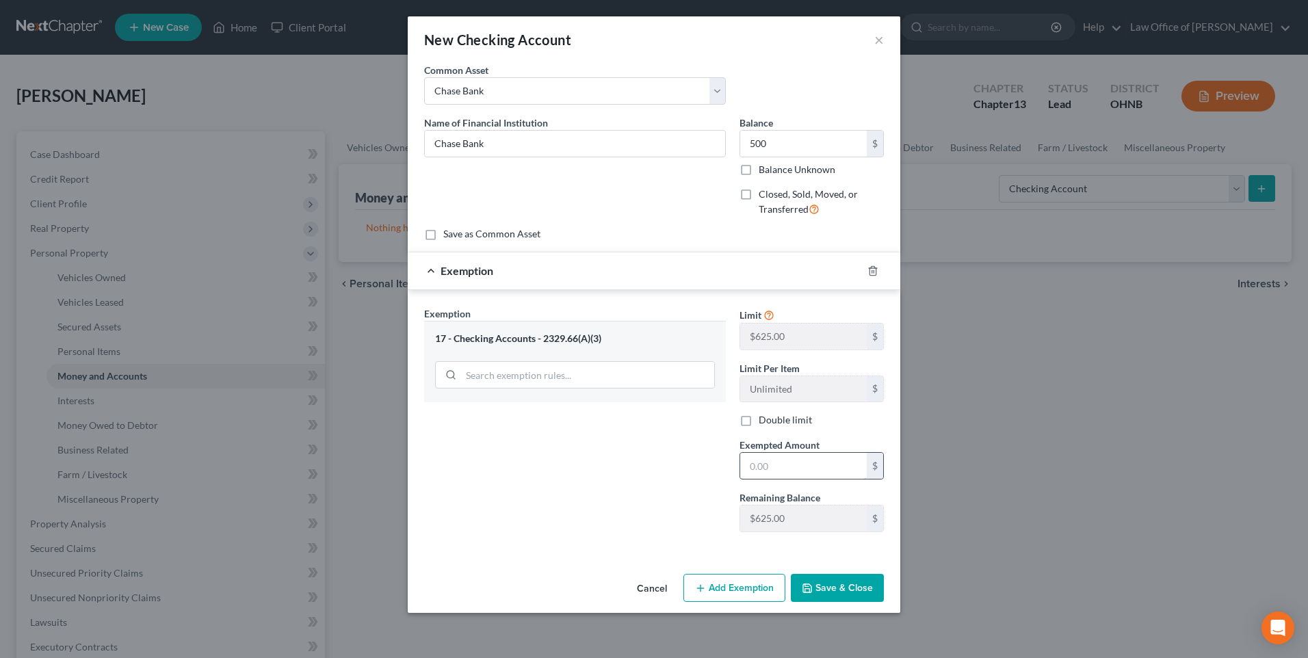
click at [752, 479] on input "text" at bounding box center [803, 466] width 127 height 26
type input "500"
click at [867, 603] on button "Save & Close" at bounding box center [837, 588] width 93 height 29
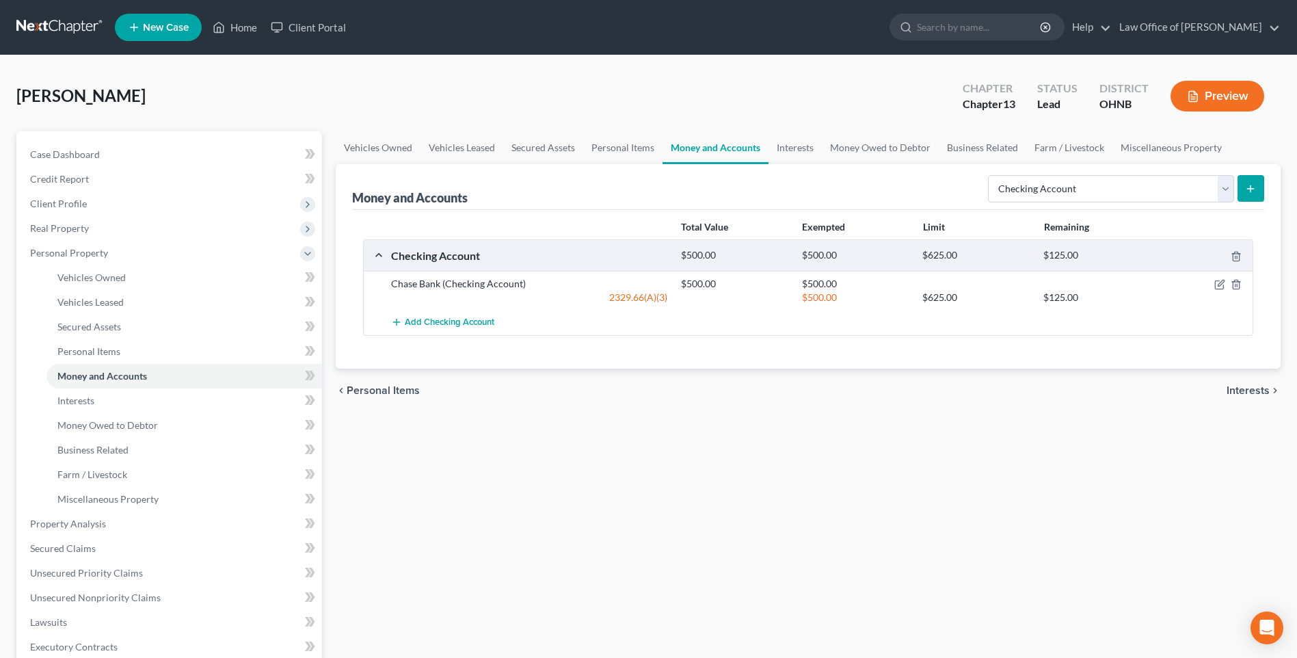
click at [1250, 194] on icon "submit" at bounding box center [1250, 188] width 11 height 11
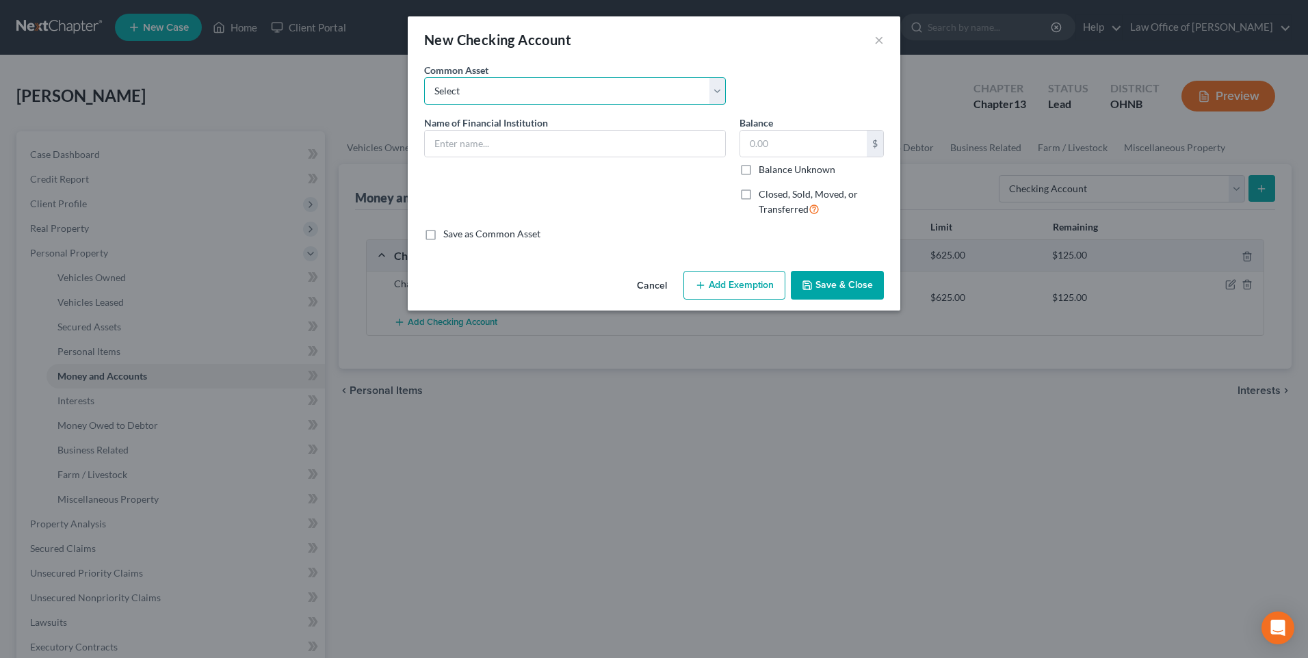
click at [586, 99] on select "Select Toledo Metro FCU PNC Key Bank Comerica Bank Huntington Bank US Bank Glas…" at bounding box center [575, 90] width 302 height 27
select select "9"
click at [424, 82] on select "Select Toledo Metro FCU PNC Key Bank Comerica Bank Huntington Bank US Bank Glas…" at bounding box center [575, 90] width 302 height 27
type input "Fifth Third Bank"
click at [782, 157] on input "500.00" at bounding box center [803, 144] width 127 height 26
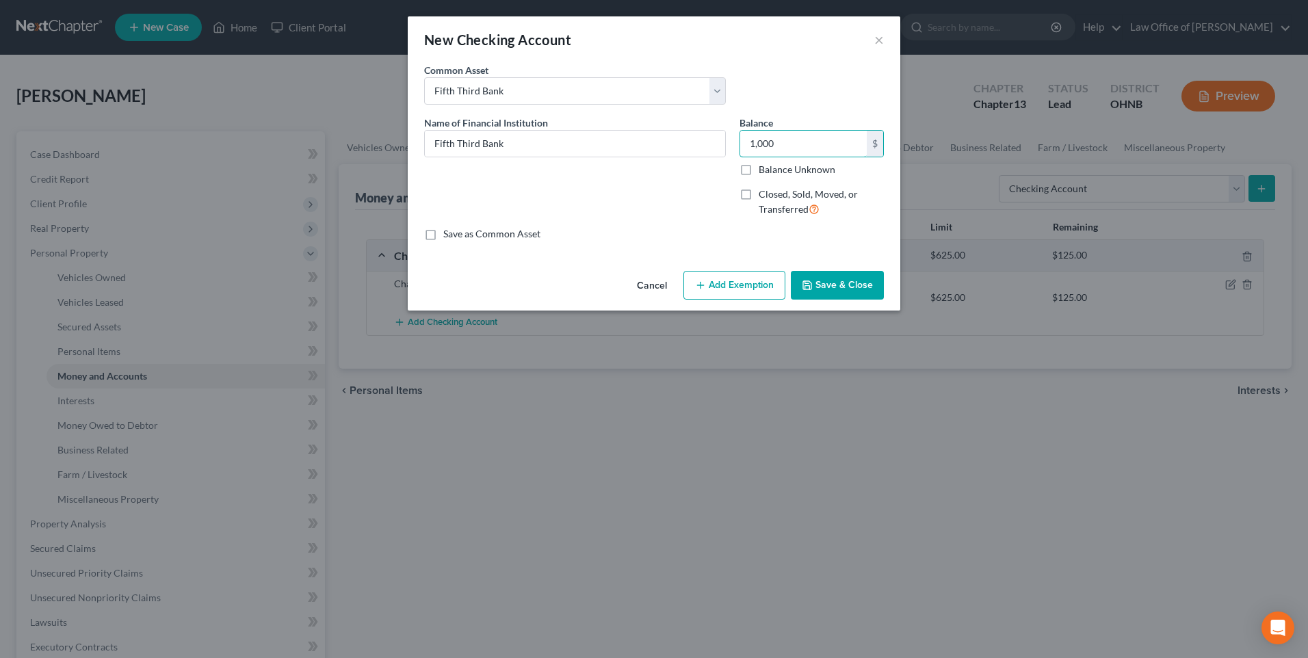
type input "1,000"
click at [720, 300] on button "Add Exemption" at bounding box center [734, 285] width 102 height 29
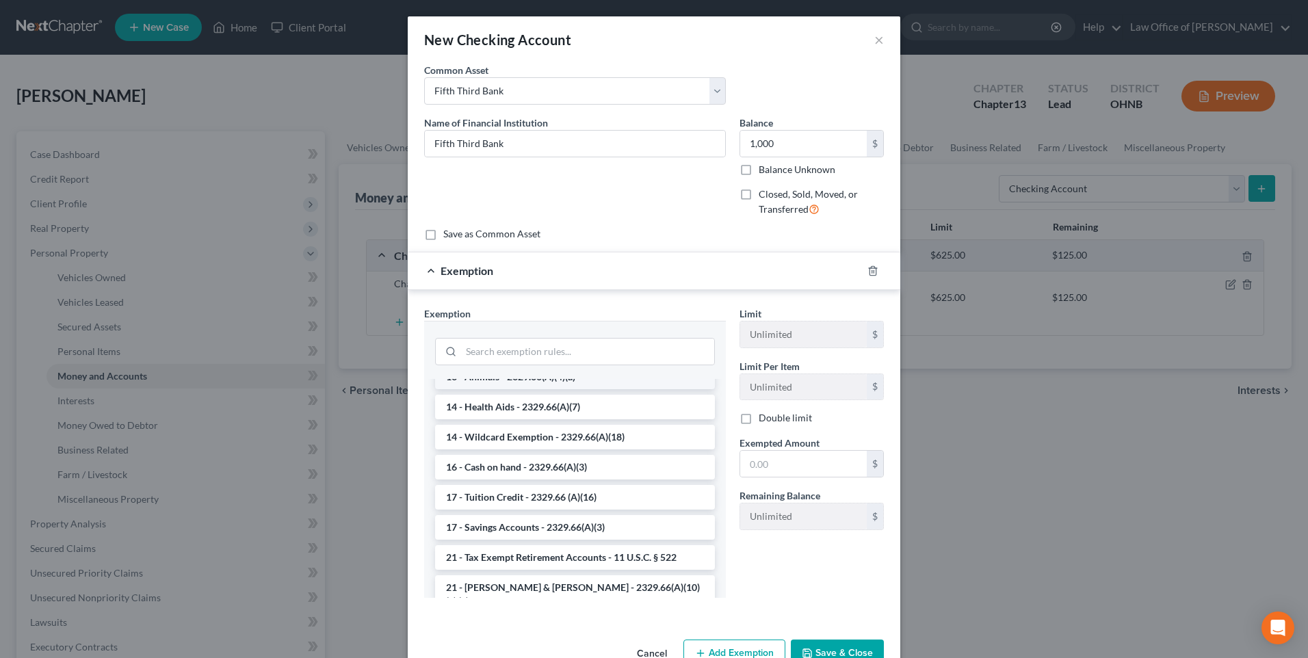
scroll to position [274, 0]
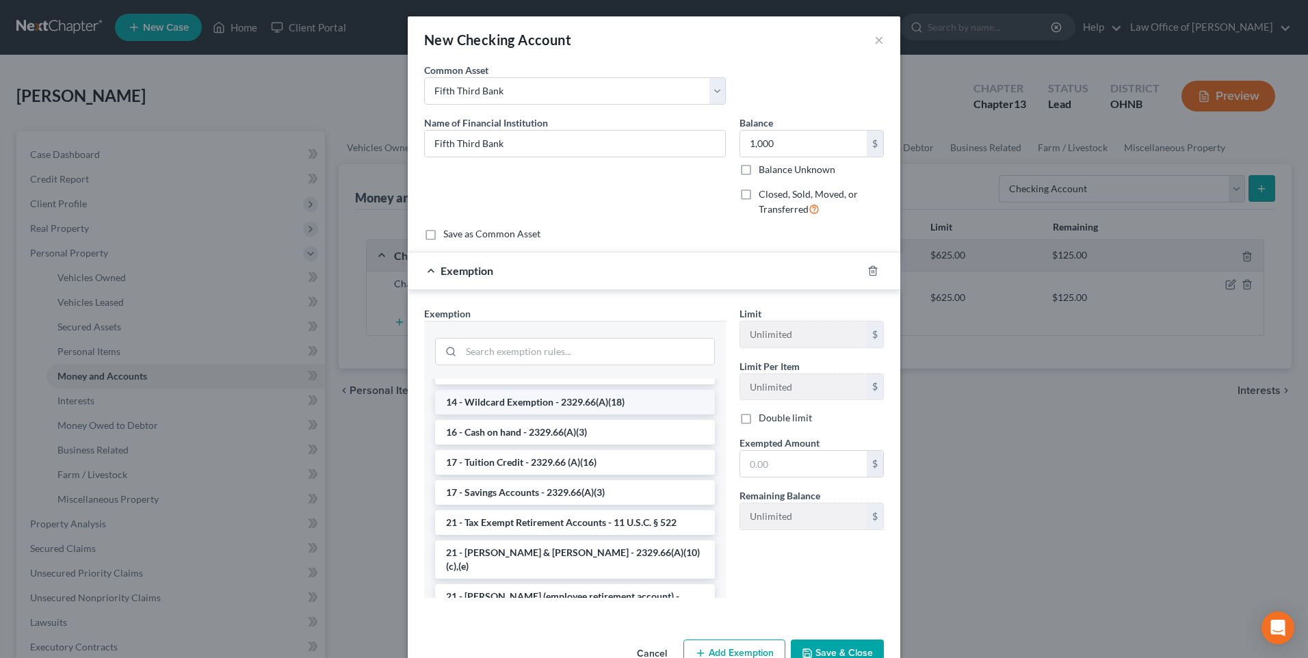
click at [571, 414] on li "14 - Wildcard Exemption - 2329.66(A)(18)" at bounding box center [575, 402] width 280 height 25
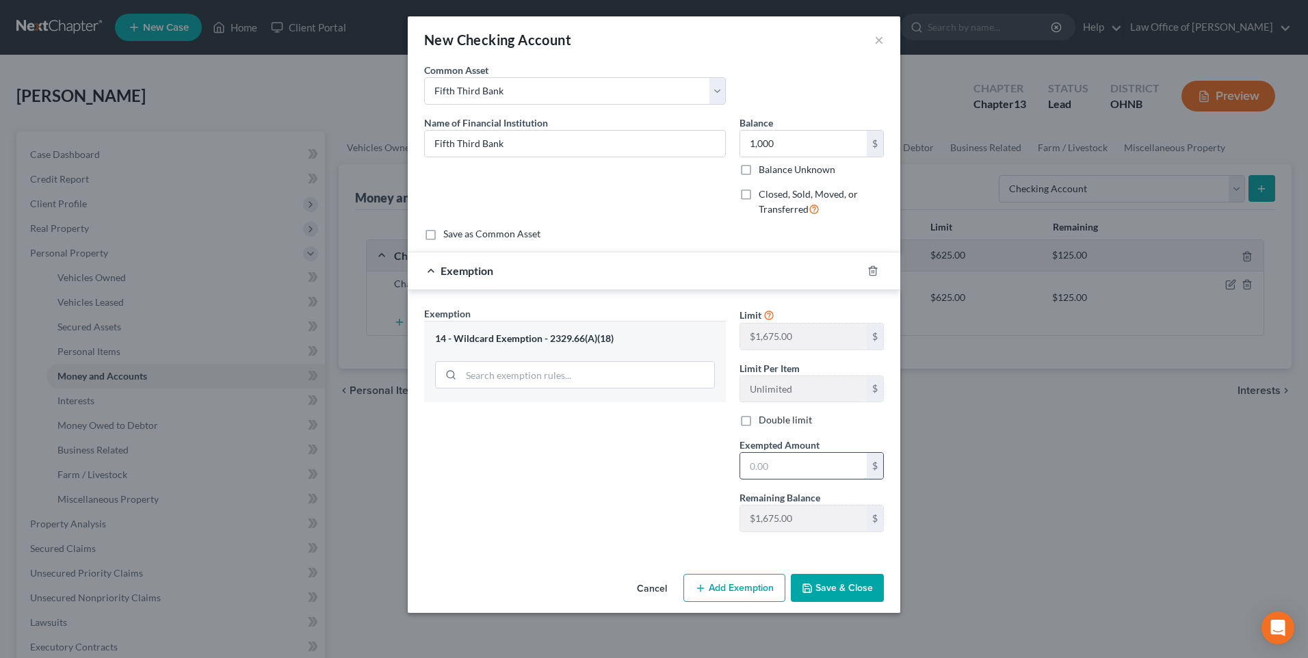
click at [755, 479] on input "text" at bounding box center [803, 466] width 127 height 26
type input "1,000"
click at [852, 603] on button "Save & Close" at bounding box center [837, 588] width 93 height 29
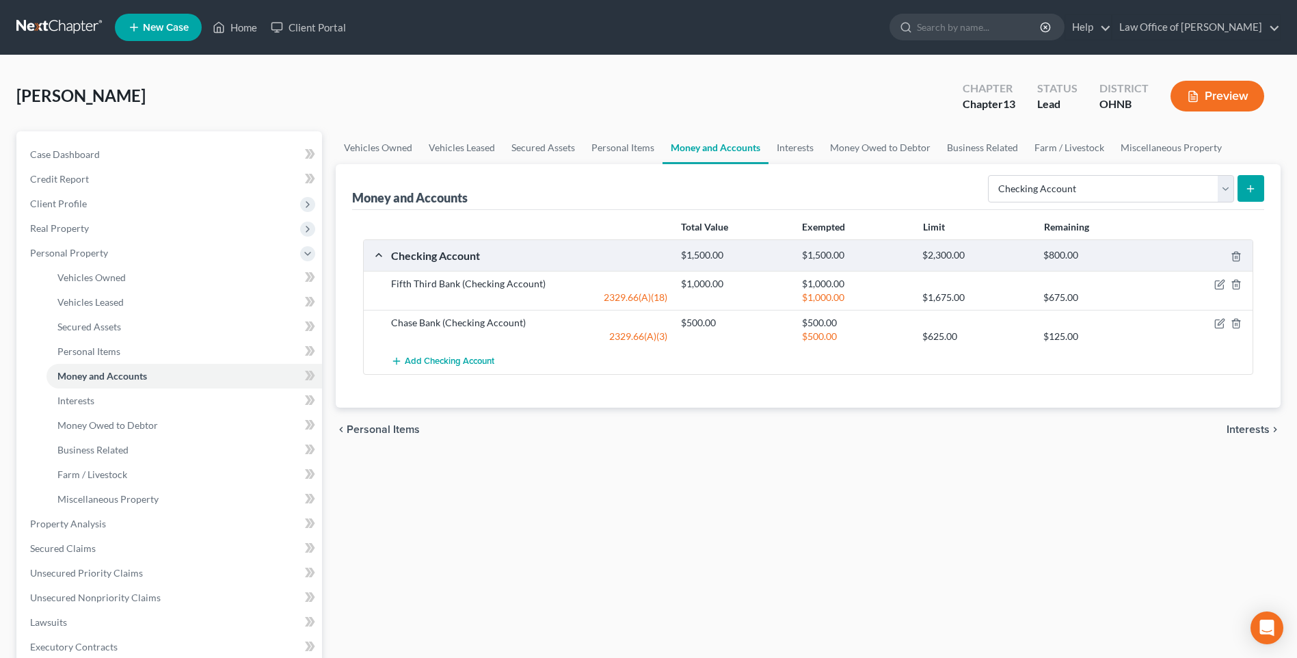
click at [1250, 194] on icon "submit" at bounding box center [1250, 188] width 11 height 11
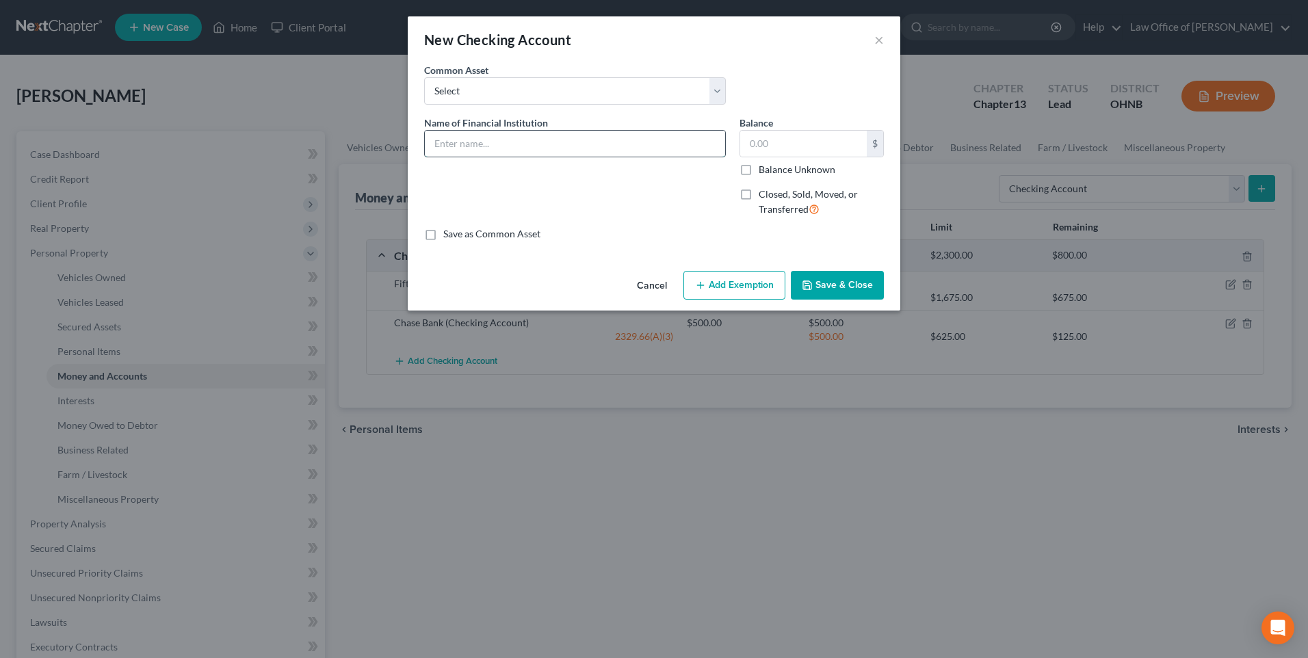
click at [484, 146] on input "text" at bounding box center [575, 144] width 300 height 26
type input "Hancock FCU"
click at [750, 152] on input "text" at bounding box center [803, 144] width 127 height 26
type input "200"
click at [743, 298] on button "Add Exemption" at bounding box center [734, 285] width 102 height 29
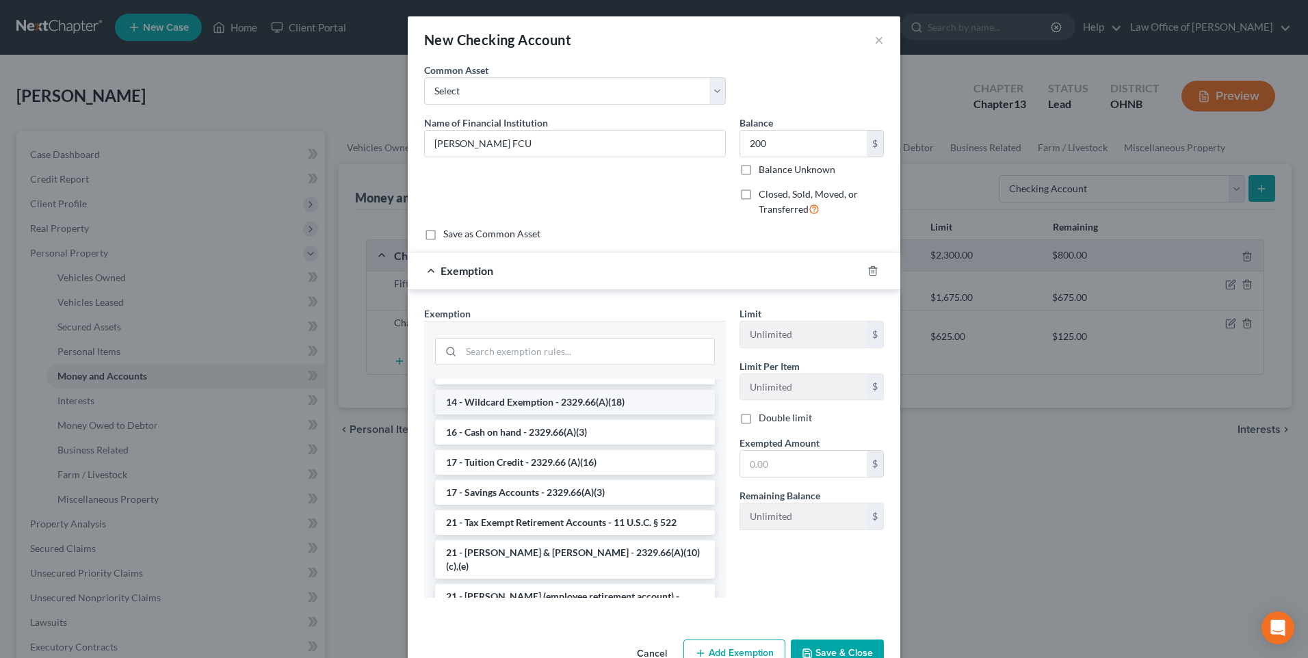
click at [596, 414] on li "14 - Wildcard Exemption - 2329.66(A)(18)" at bounding box center [575, 402] width 280 height 25
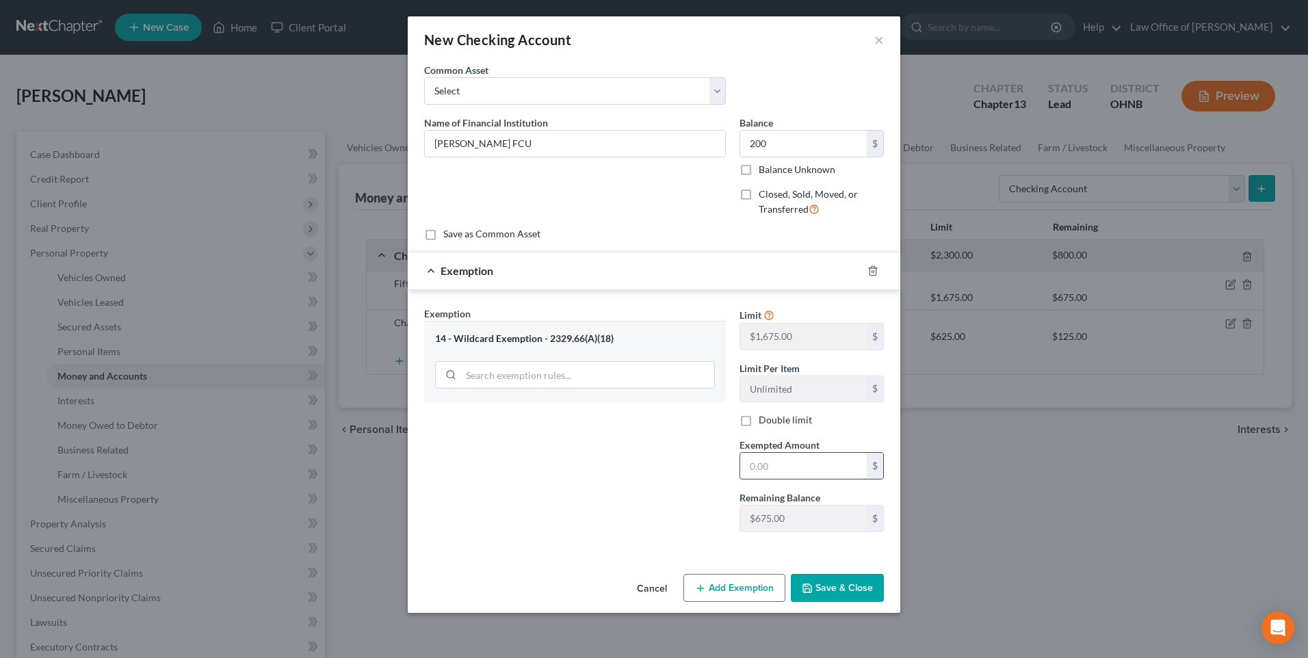
click at [765, 479] on input "text" at bounding box center [803, 466] width 127 height 26
type input "200"
click at [832, 603] on button "Save & Close" at bounding box center [837, 588] width 93 height 29
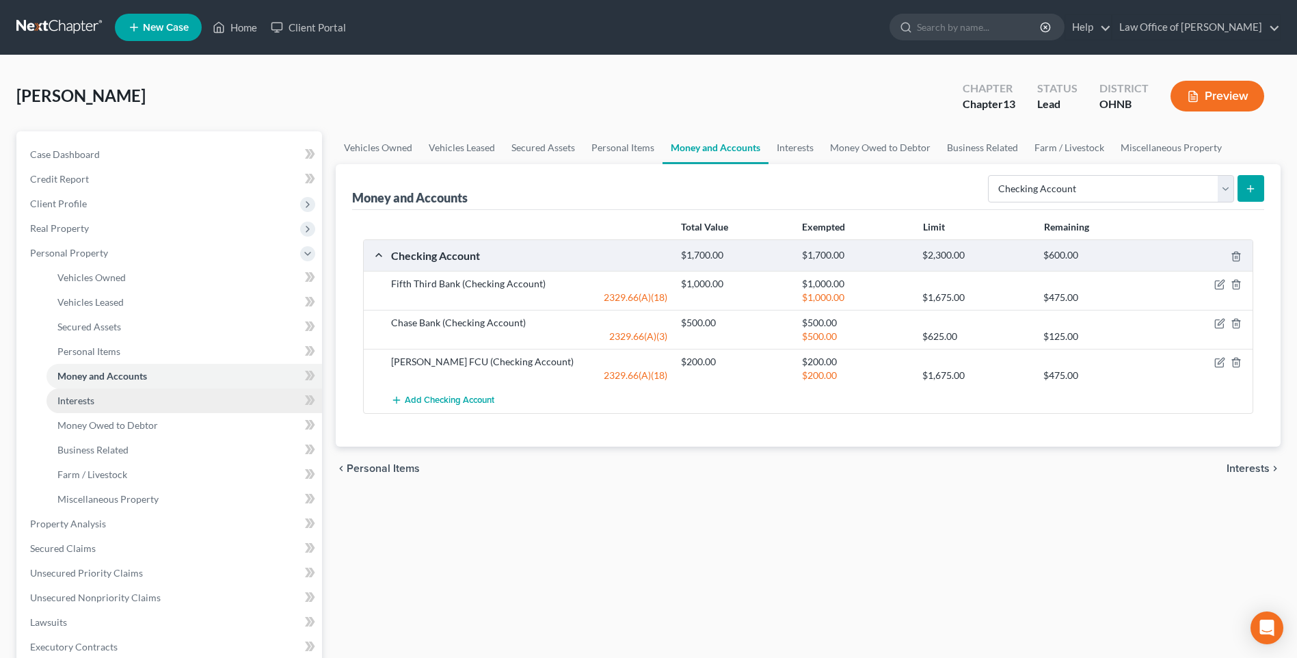
click at [86, 406] on span "Interests" at bounding box center [75, 401] width 37 height 12
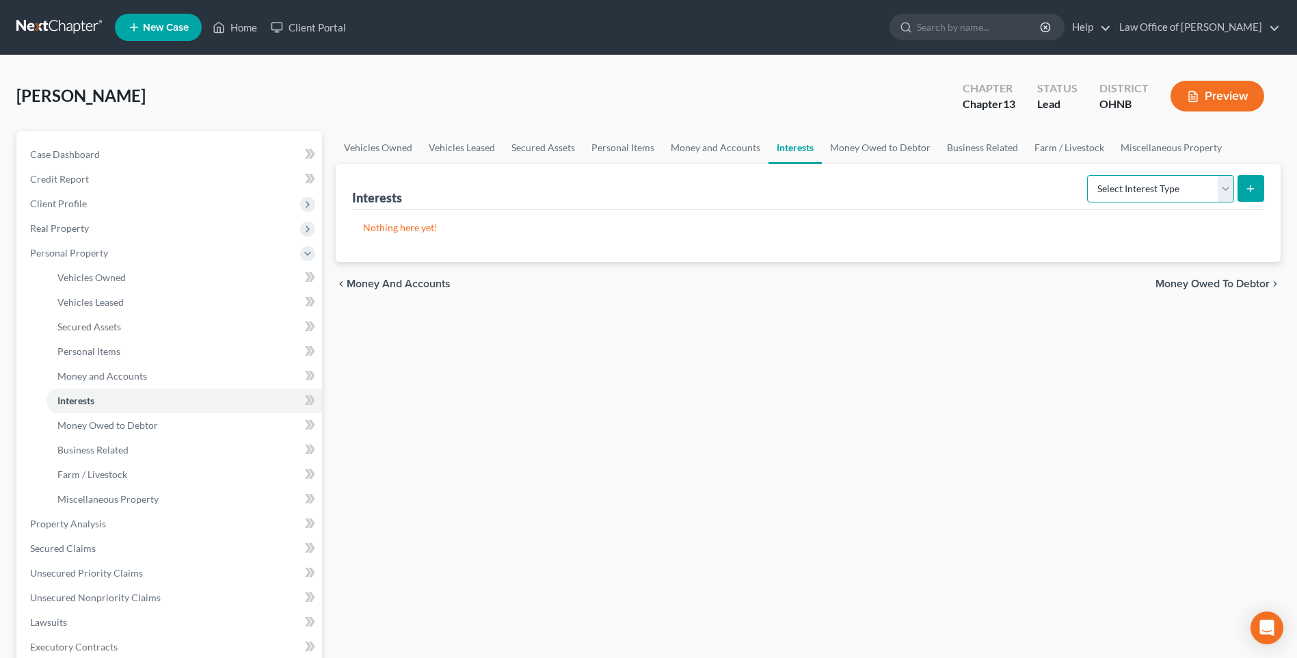
click at [1180, 202] on select "Select Interest Type 401K Annuity Bond Education IRA Government Bond Government…" at bounding box center [1161, 188] width 147 height 27
select select "ira"
click at [1088, 185] on select "Select Interest Type 401K Annuity Bond Education IRA Government Bond Government…" at bounding box center [1161, 188] width 147 height 27
click at [1246, 193] on button "submit" at bounding box center [1251, 188] width 27 height 27
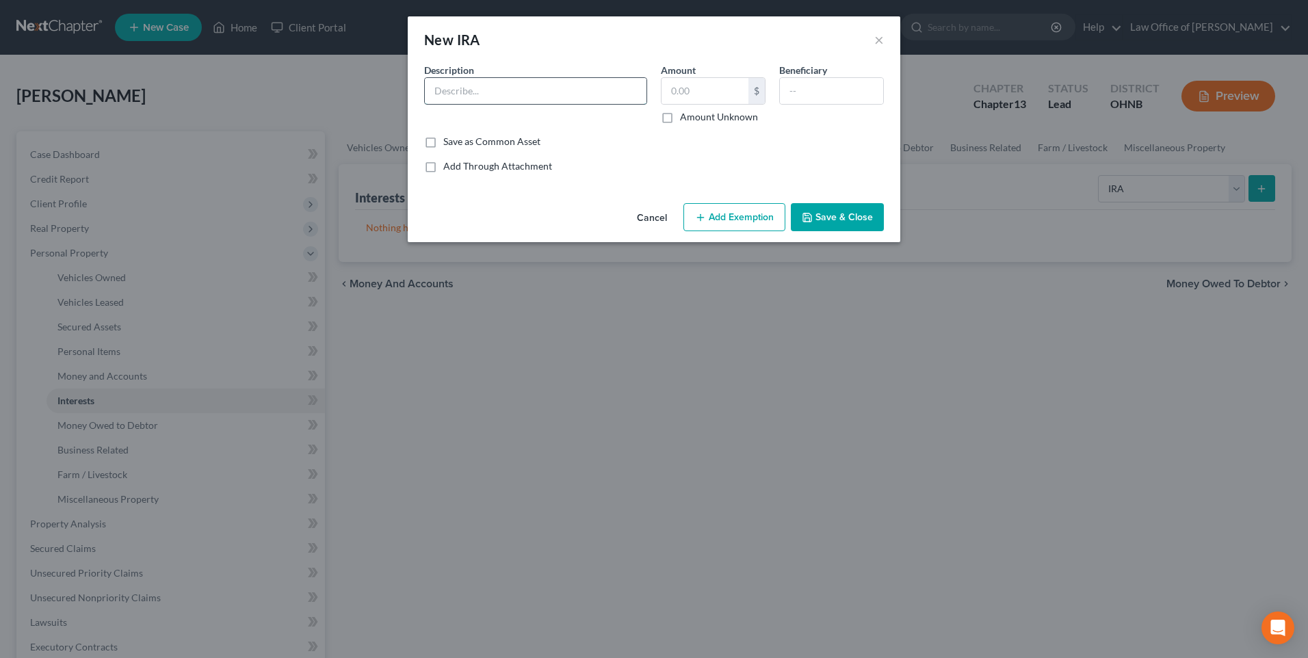
click at [462, 92] on input "text" at bounding box center [536, 91] width 222 height 26
type input "IRA (regular)"
click at [680, 96] on input "text" at bounding box center [704, 91] width 87 height 26
type input "6,800"
click at [725, 232] on button "Add Exemption" at bounding box center [734, 217] width 102 height 29
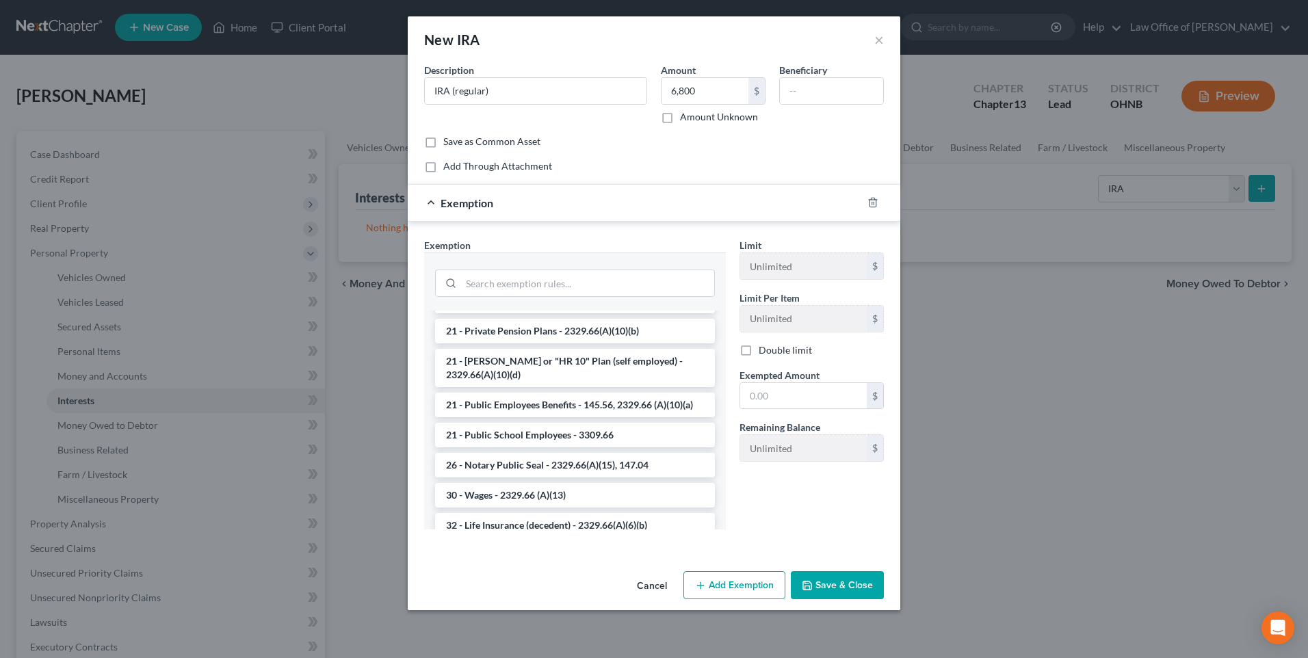
scroll to position [1163, 0]
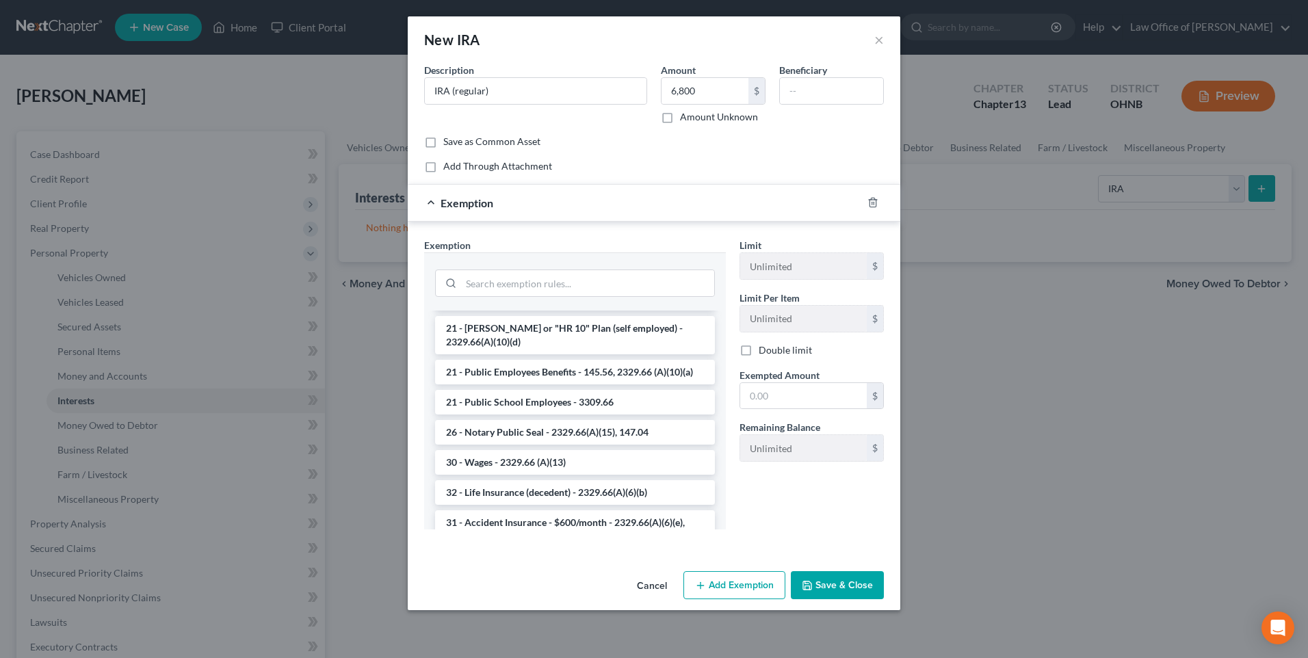
click at [587, 311] on li "21 - Private Pension Plans - 2329.66(A)(10)(b)" at bounding box center [575, 298] width 280 height 25
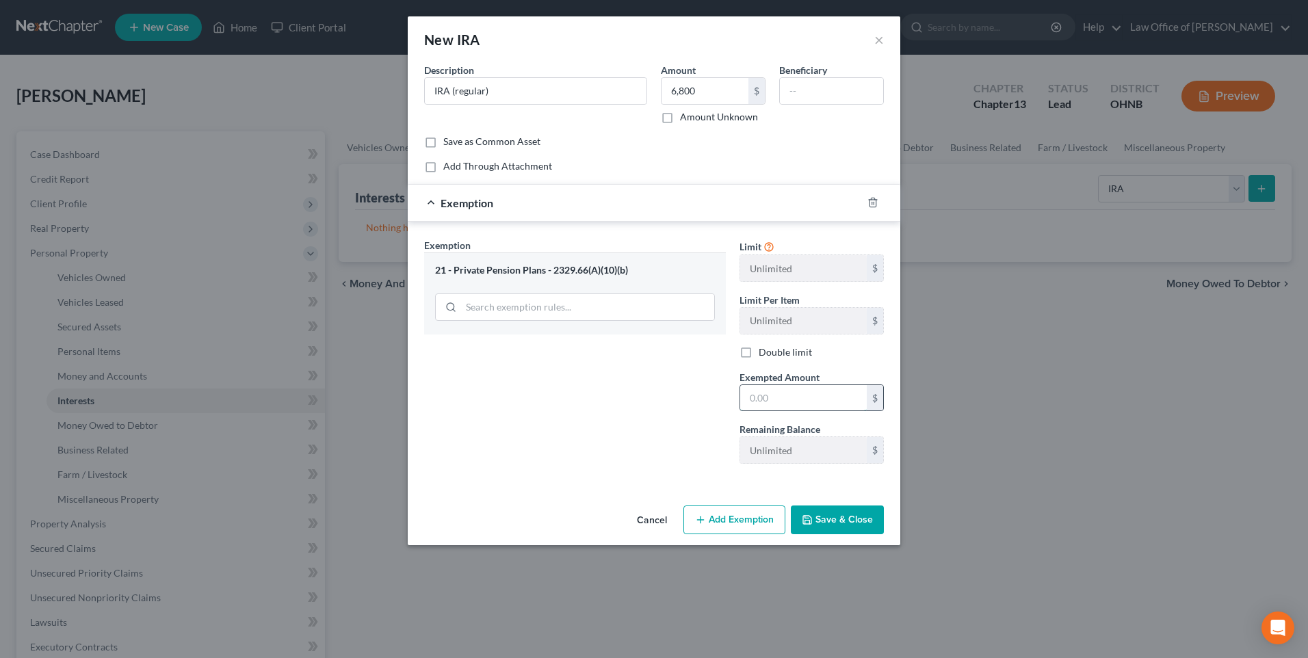
click at [756, 411] on input "text" at bounding box center [803, 398] width 127 height 26
type input "6,800"
click at [875, 534] on button "Save & Close" at bounding box center [837, 519] width 93 height 29
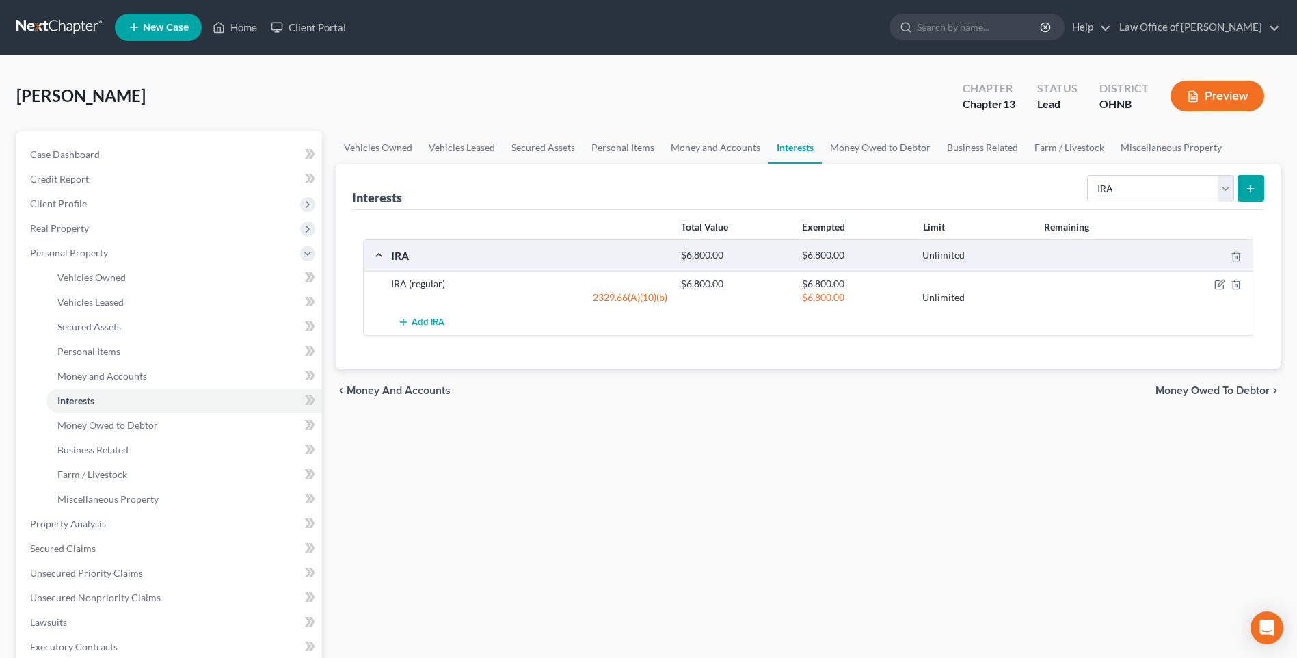
click at [1249, 194] on icon "submit" at bounding box center [1250, 188] width 11 height 11
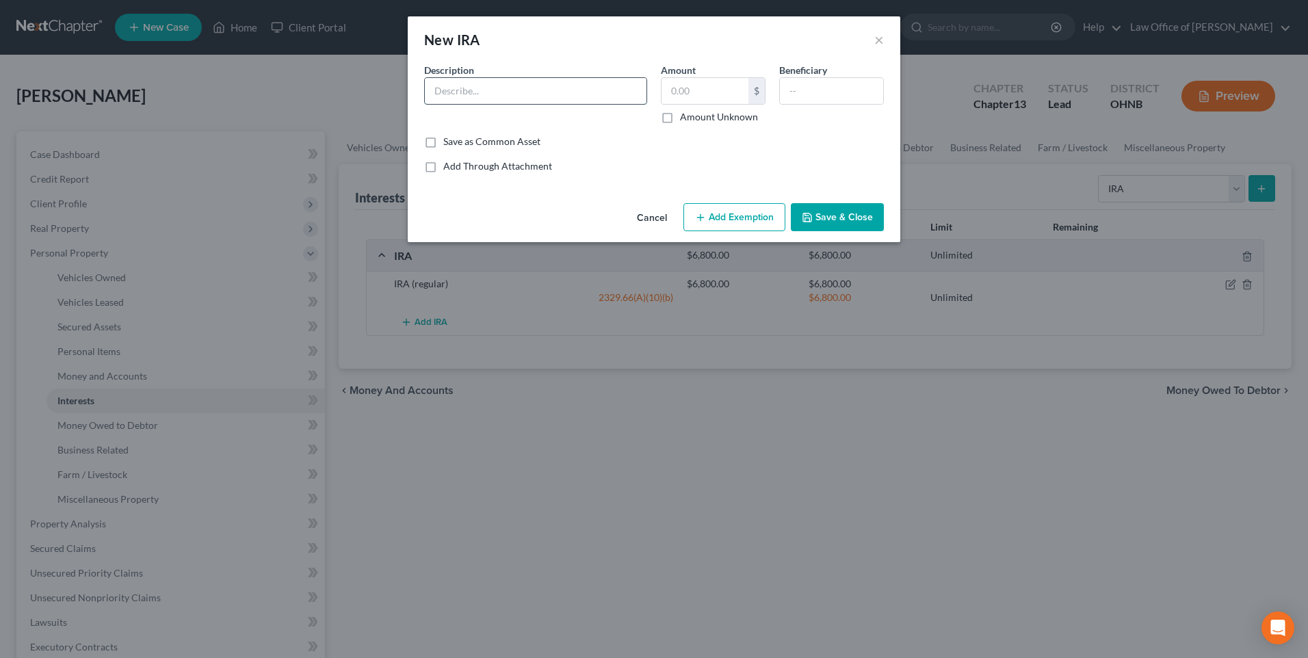
click at [507, 97] on input "text" at bounding box center [536, 91] width 222 height 26
type input "IRA (Roth)"
click at [678, 96] on input "text" at bounding box center [704, 91] width 87 height 26
type input "6,800"
click at [739, 226] on button "Add Exemption" at bounding box center [734, 217] width 102 height 29
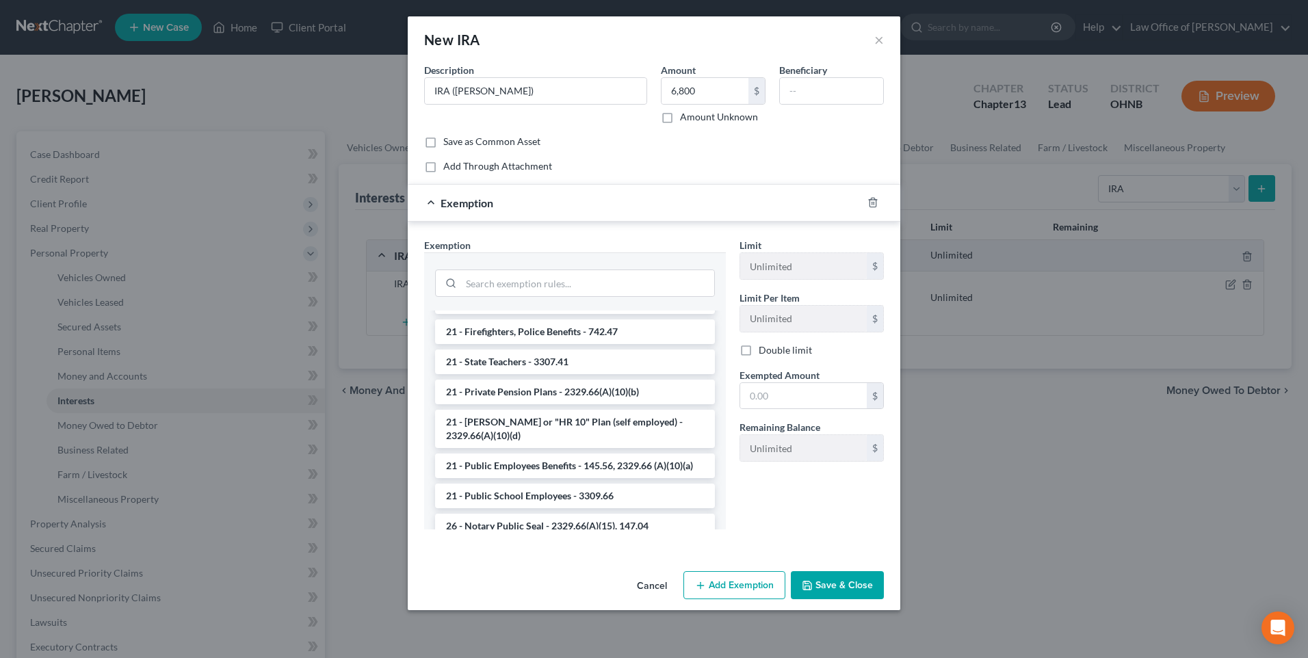
scroll to position [1094, 0]
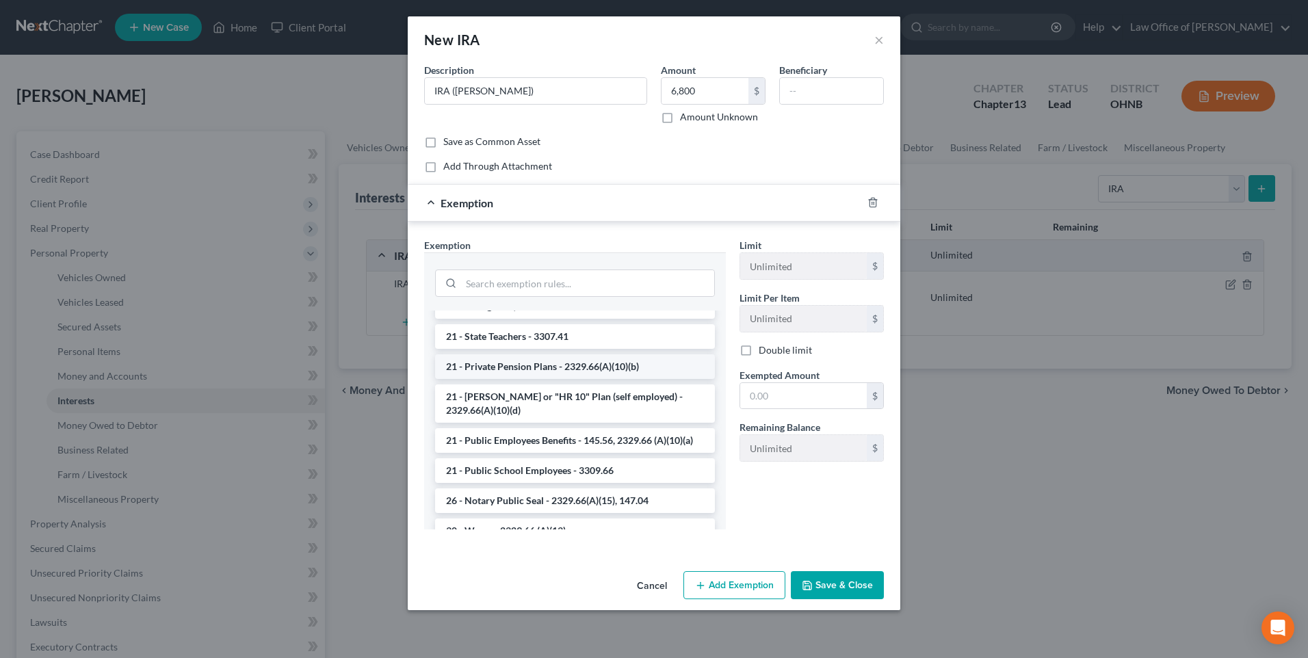
click at [626, 379] on li "21 - Private Pension Plans - 2329.66(A)(10)(b)" at bounding box center [575, 366] width 280 height 25
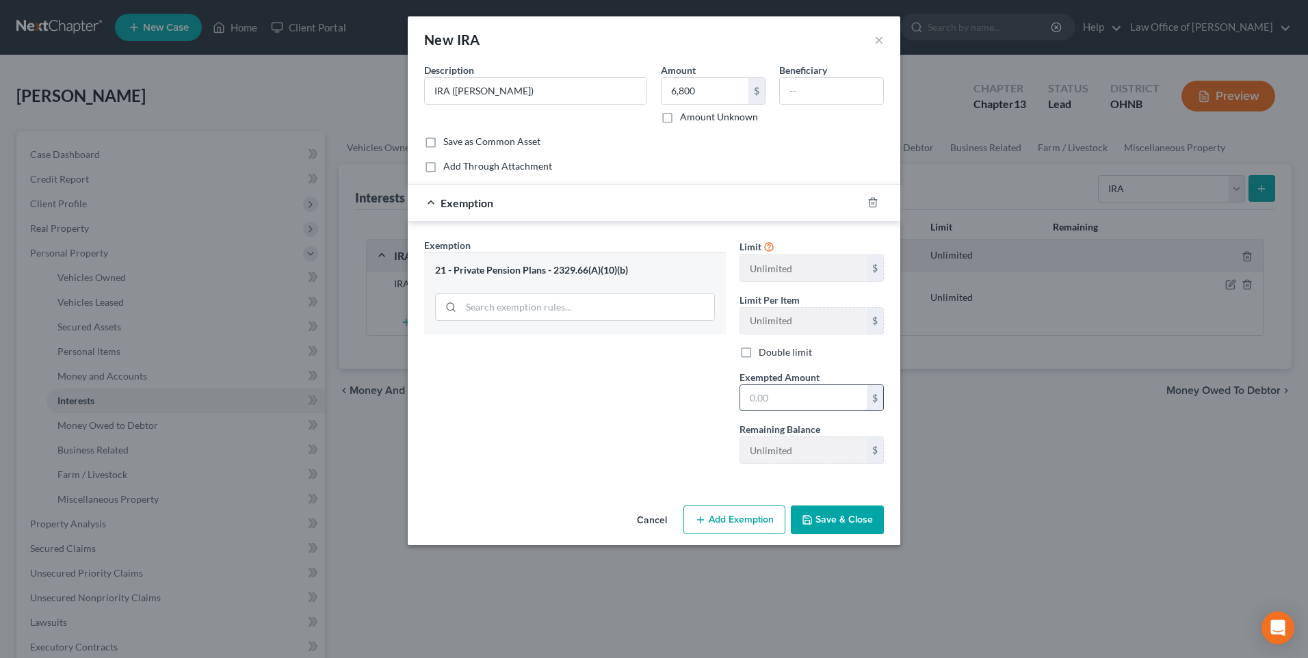
click at [752, 411] on input "text" at bounding box center [803, 398] width 127 height 26
type input "6,800"
click at [840, 534] on button "Save & Close" at bounding box center [837, 519] width 93 height 29
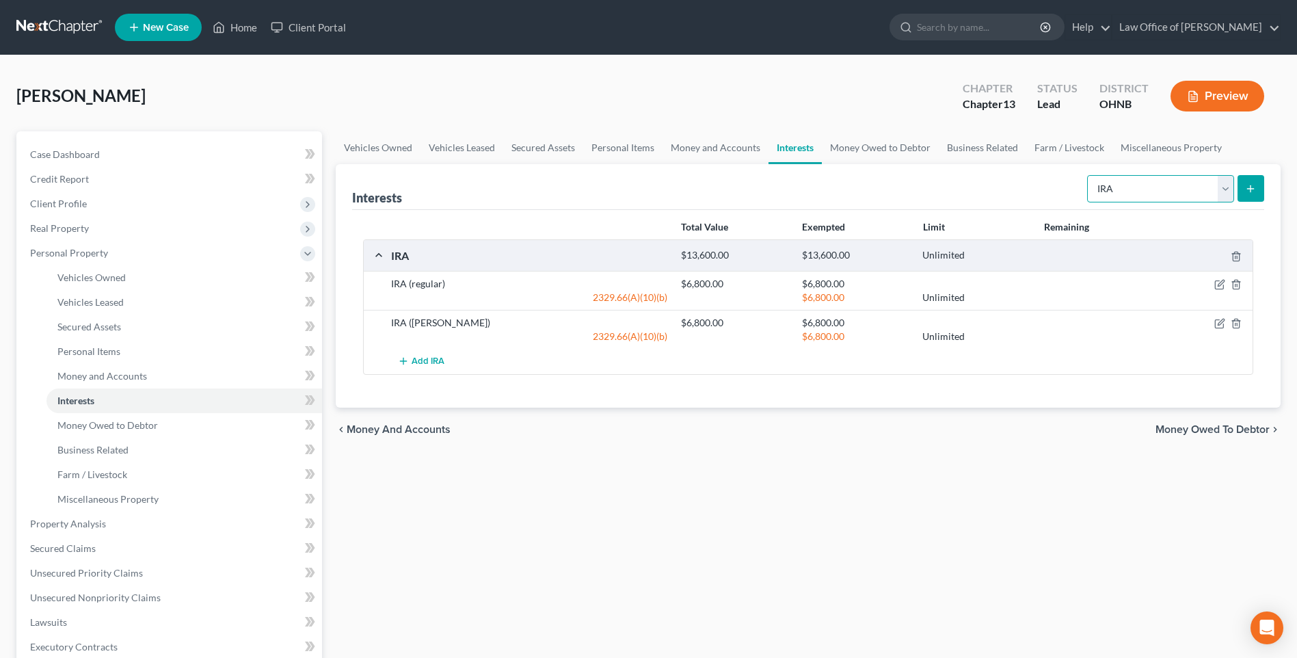
click at [1221, 199] on select "Select Interest Type 401K Annuity Bond Education IRA Government Bond Government…" at bounding box center [1161, 188] width 147 height 27
select select "government_pension_plan"
click at [1088, 185] on select "Select Interest Type 401K Annuity Bond Education IRA Government Bond Government…" at bounding box center [1161, 188] width 147 height 27
click at [1251, 192] on line "submit" at bounding box center [1251, 188] width 0 height 6
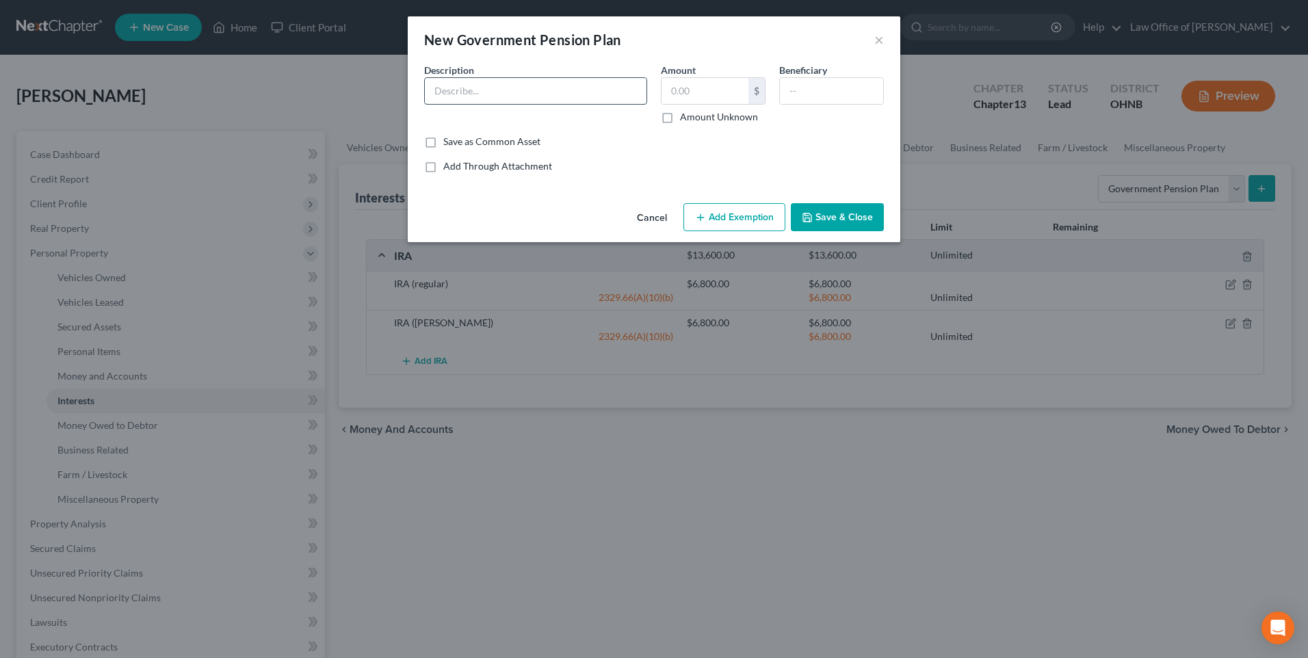
click at [476, 96] on input "text" at bounding box center [536, 91] width 222 height 26
type input "Ohio Deferred Comp"
click at [677, 94] on input "text" at bounding box center [704, 91] width 87 height 26
type input "780"
click at [737, 232] on button "Add Exemption" at bounding box center [734, 217] width 102 height 29
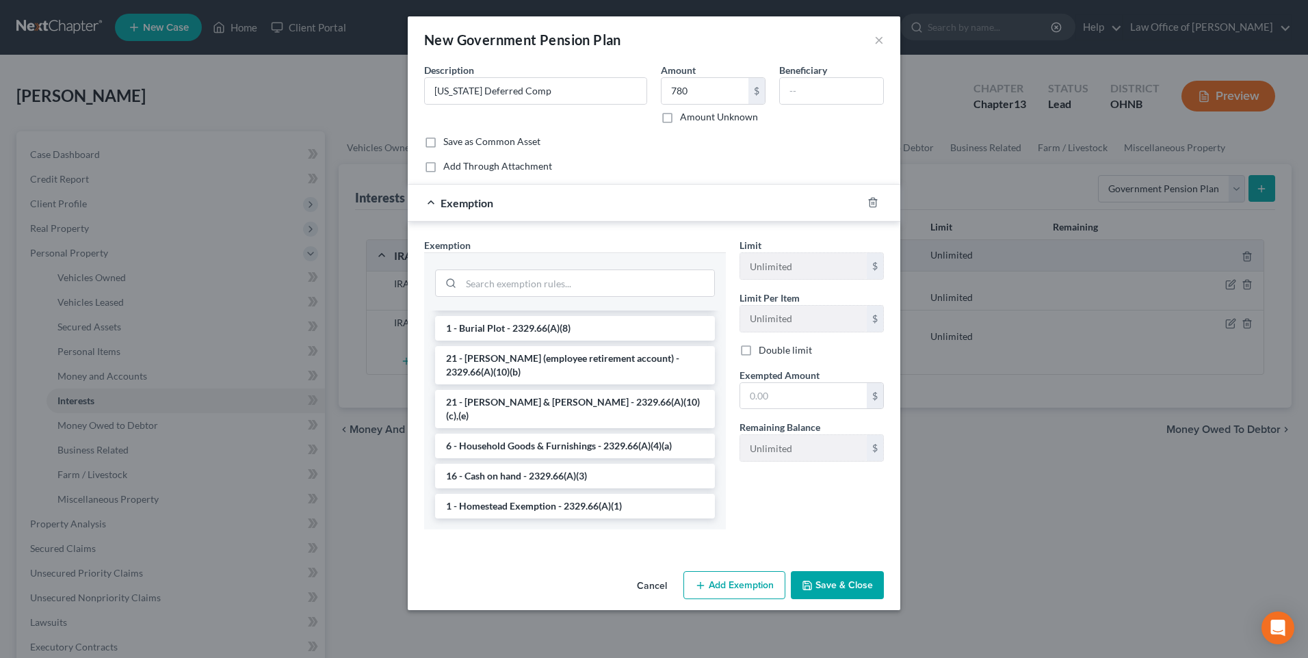
scroll to position [1737, 0]
click at [609, 384] on li "21 - ERISA (employee retirement account) - 2329.66(A)(10)(b)" at bounding box center [575, 365] width 280 height 38
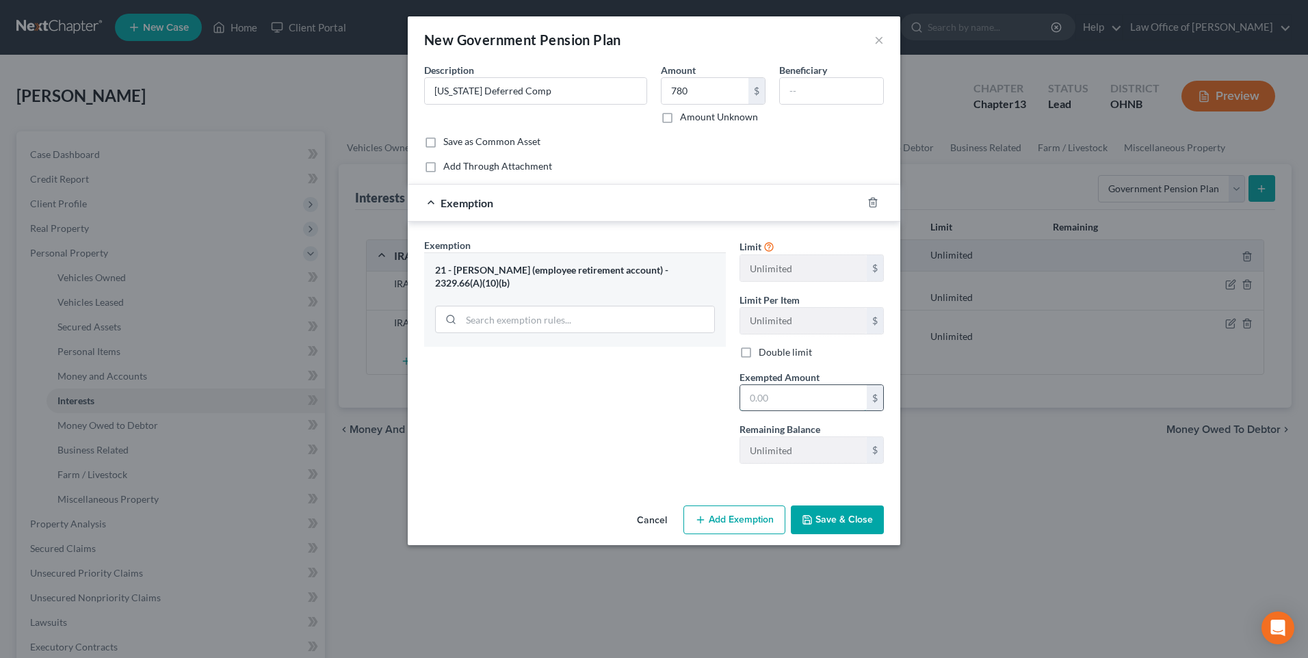
click at [770, 411] on input "text" at bounding box center [803, 398] width 127 height 26
type input "780"
click at [854, 534] on button "Save & Close" at bounding box center [837, 519] width 93 height 29
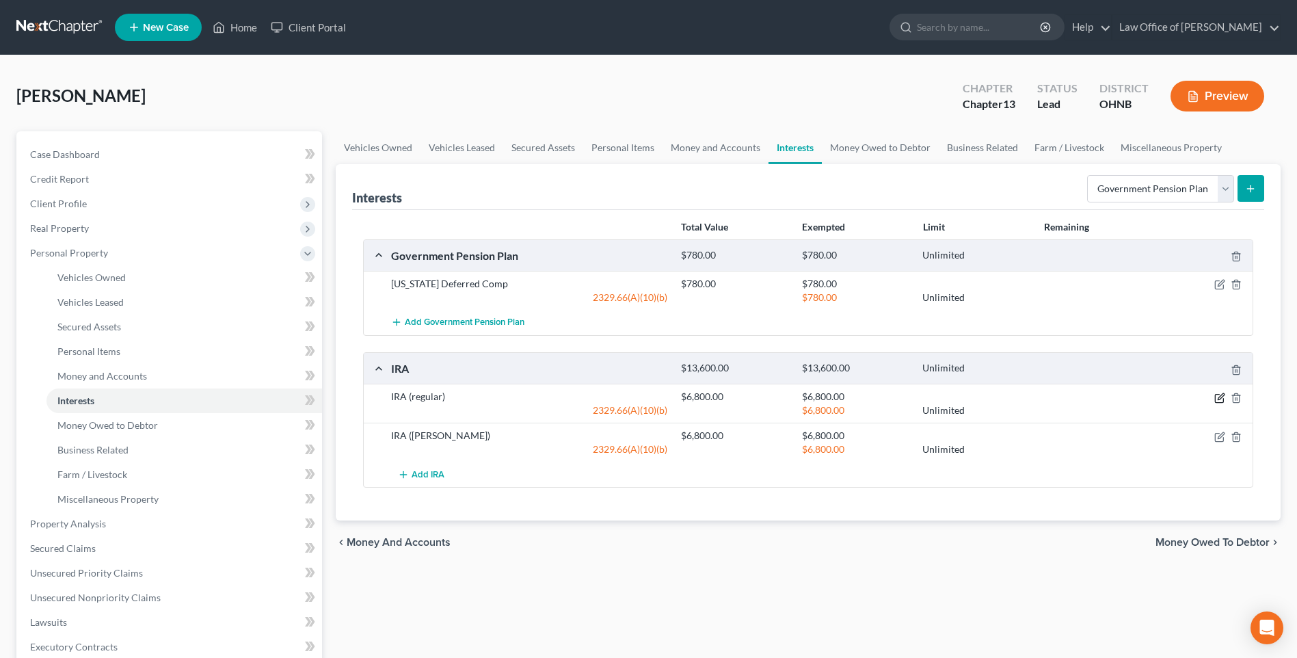
click at [1218, 399] on icon "button" at bounding box center [1221, 396] width 6 height 6
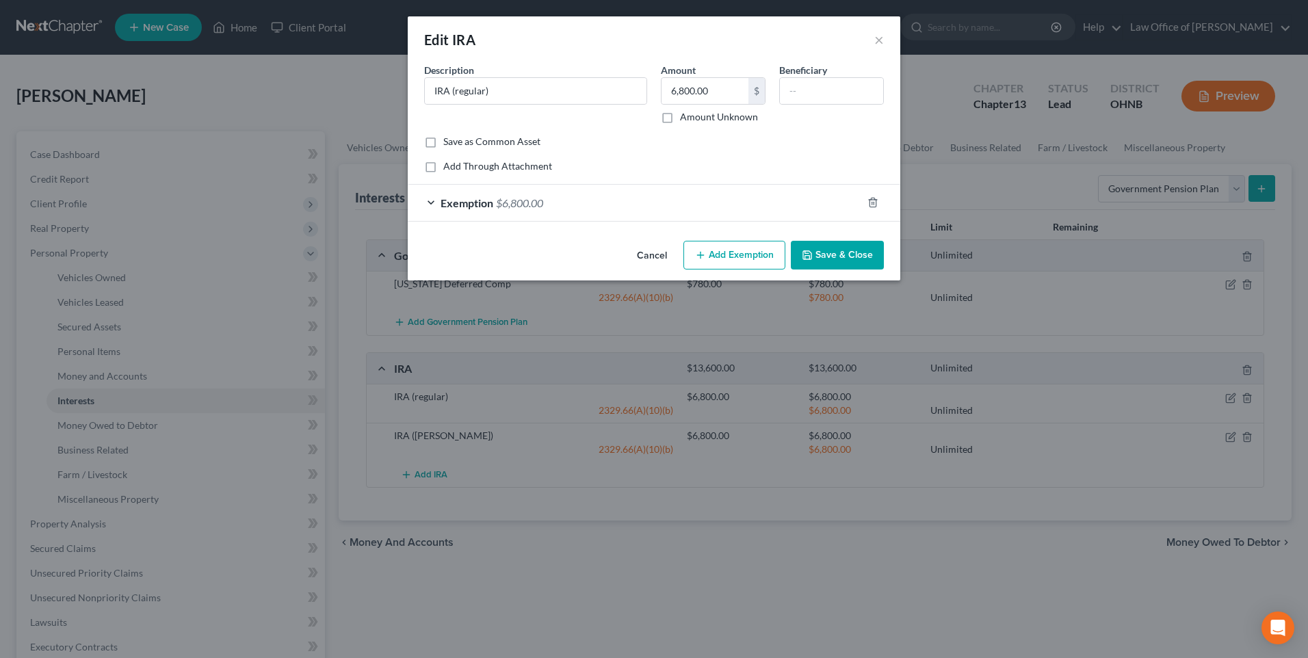
click at [419, 217] on div "Exemption $6,800.00" at bounding box center [635, 203] width 454 height 36
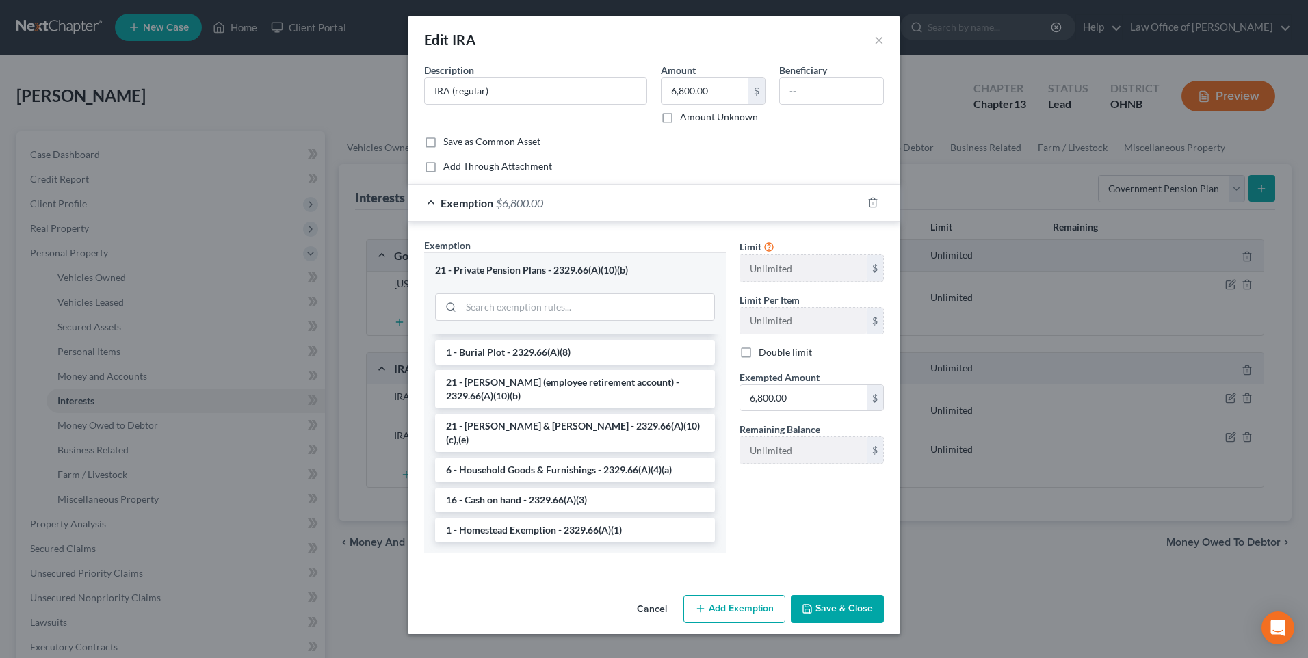
scroll to position [1805, 0]
click at [564, 452] on li "21 - IRA & Roth IRA - 2329.66(A)(10)(c),(e)" at bounding box center [575, 433] width 280 height 38
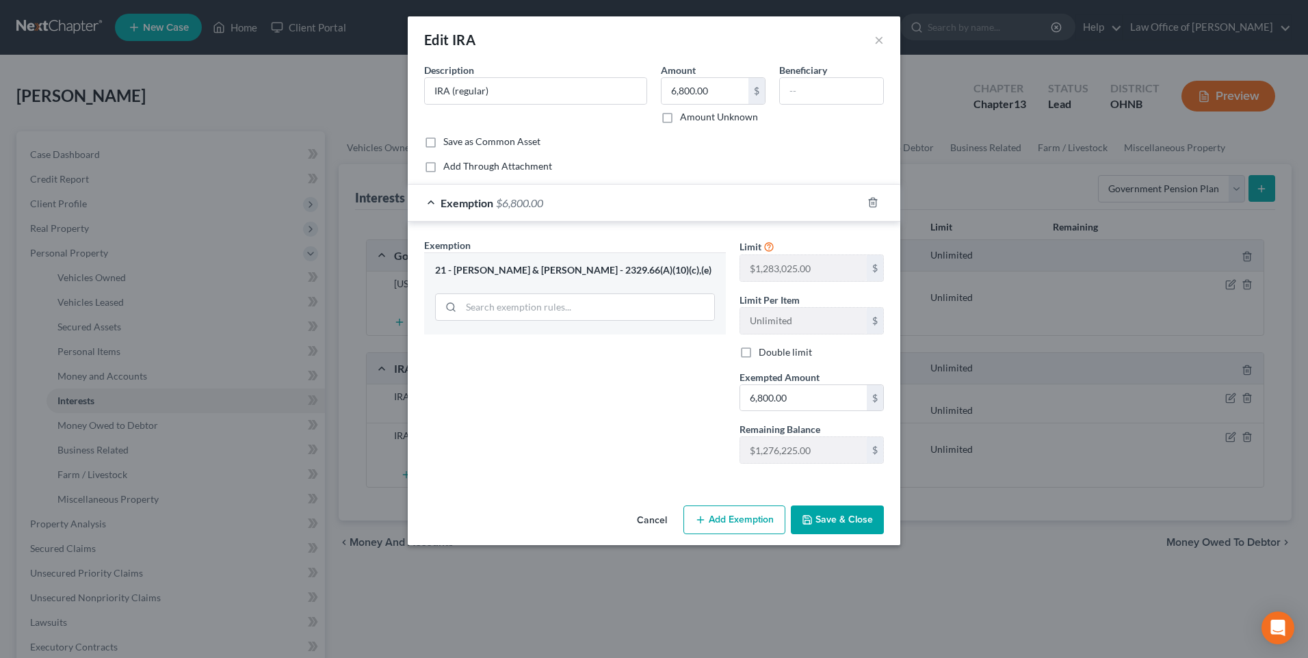
click at [872, 534] on button "Save & Close" at bounding box center [837, 519] width 93 height 29
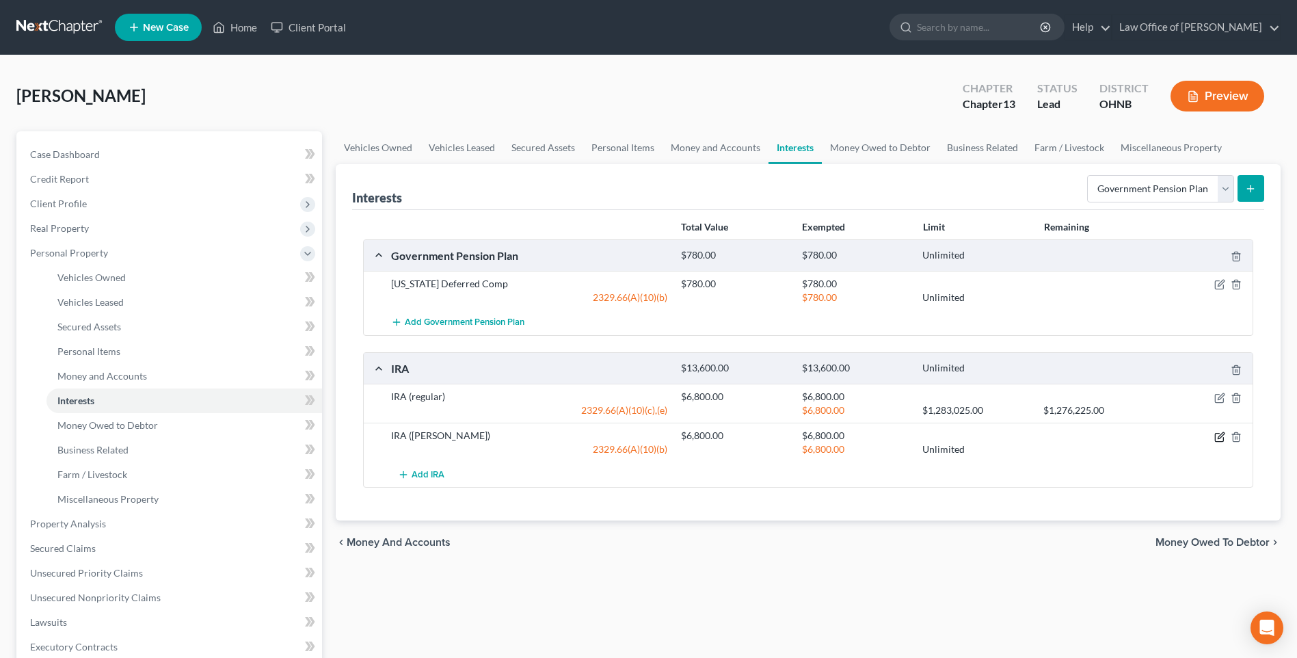
click at [1217, 443] on icon "button" at bounding box center [1220, 437] width 11 height 11
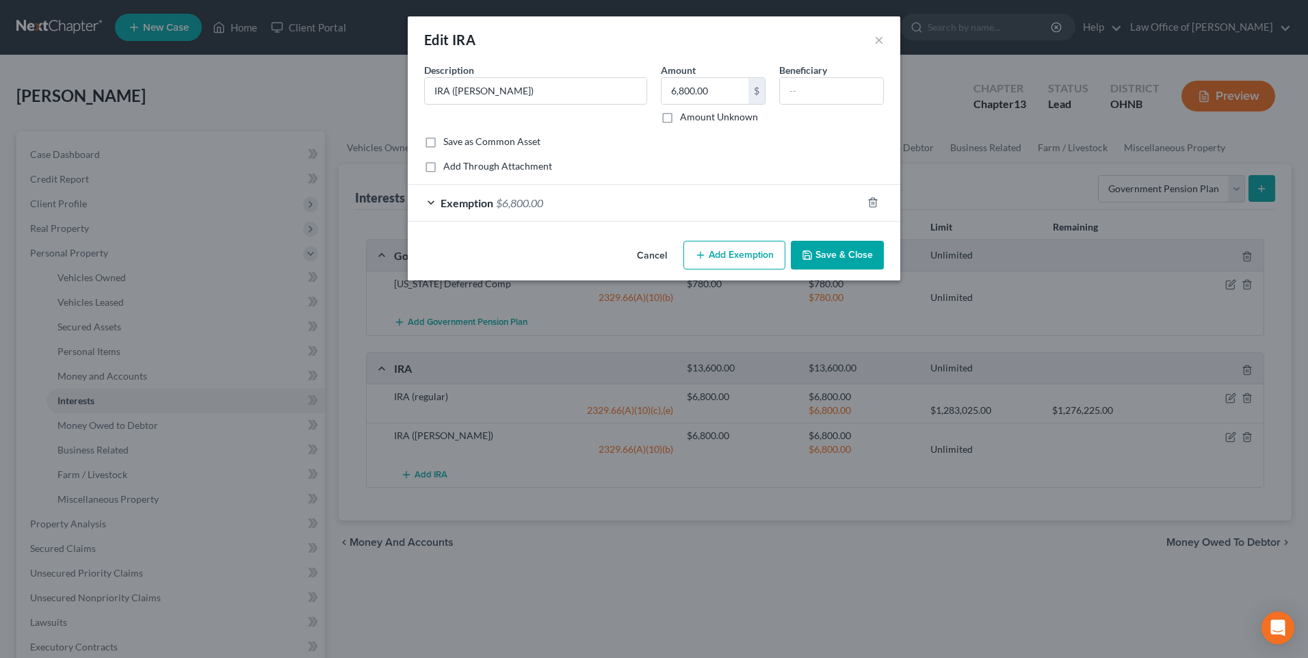
click at [416, 213] on div "Exemption $6,800.00" at bounding box center [635, 203] width 454 height 36
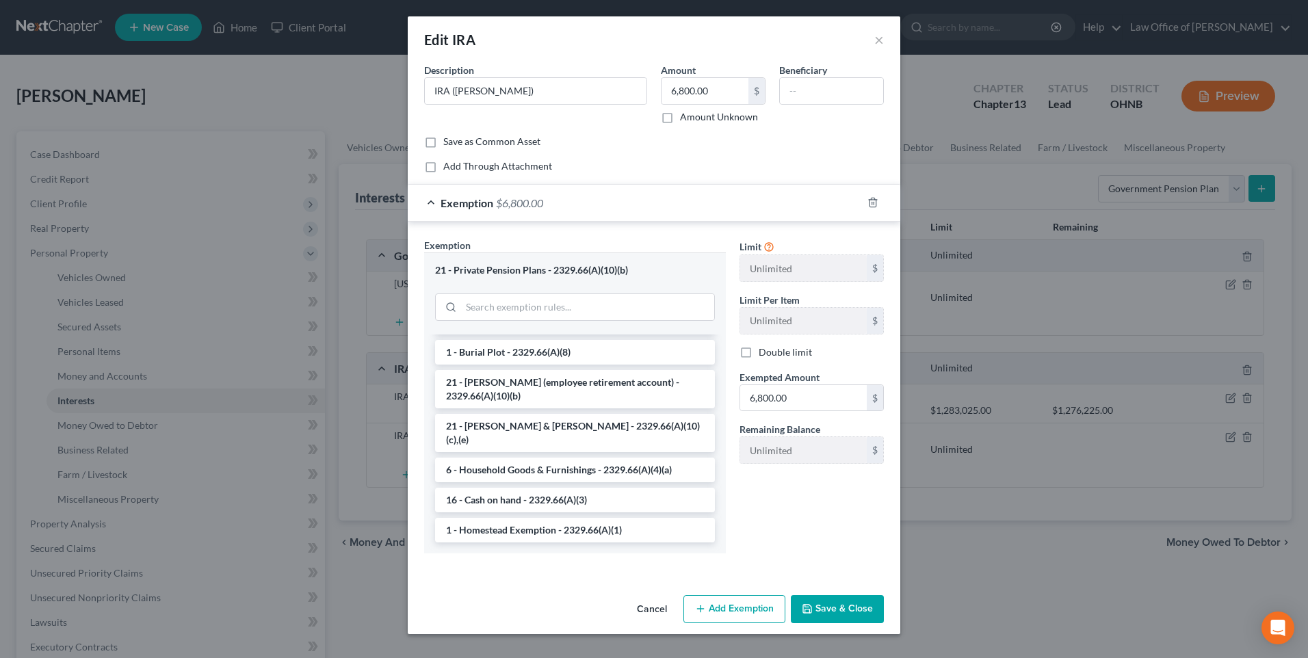
scroll to position [1778, 0]
click at [578, 452] on li "21 - IRA & Roth IRA - 2329.66(A)(10)(c),(e)" at bounding box center [575, 433] width 280 height 38
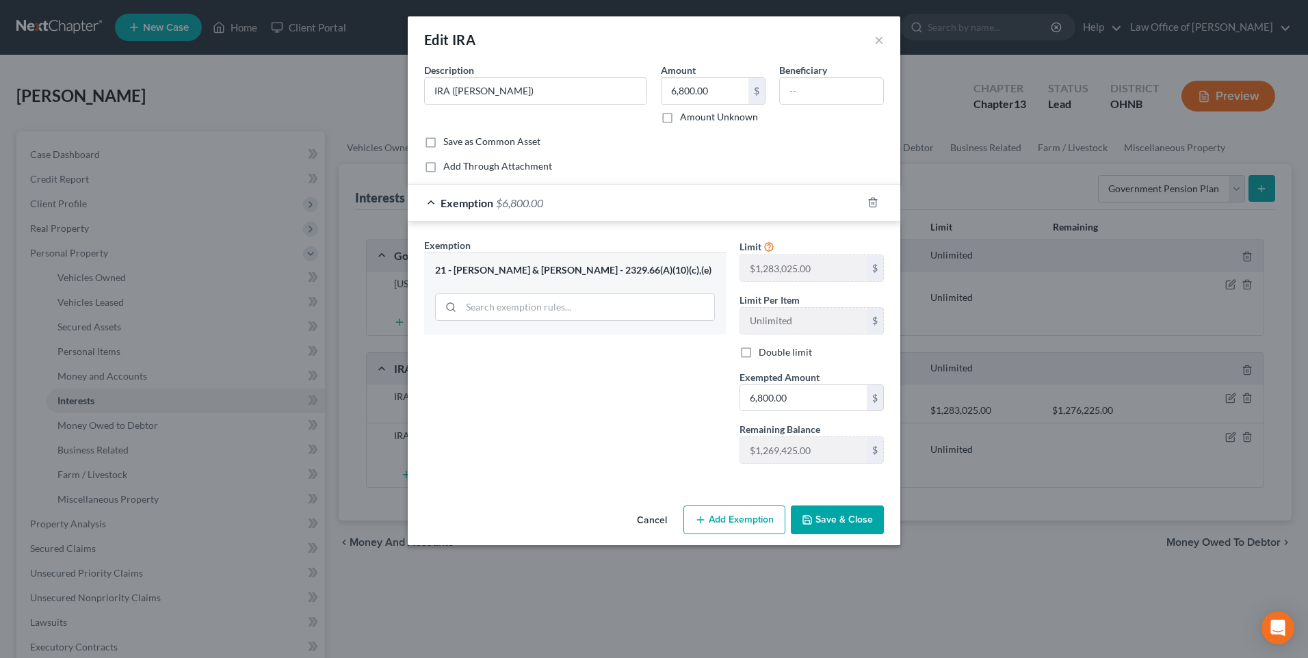
click at [844, 534] on button "Save & Close" at bounding box center [837, 519] width 93 height 29
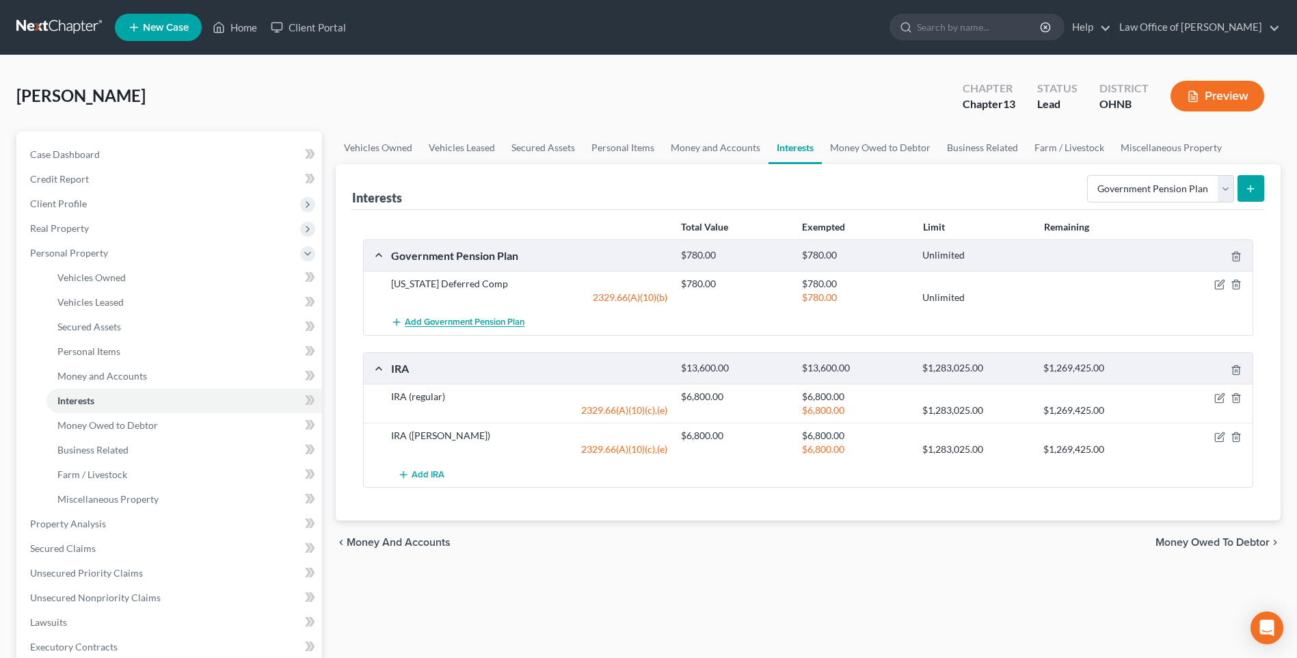
click at [466, 328] on span "Add Government Pension Plan" at bounding box center [465, 322] width 120 height 11
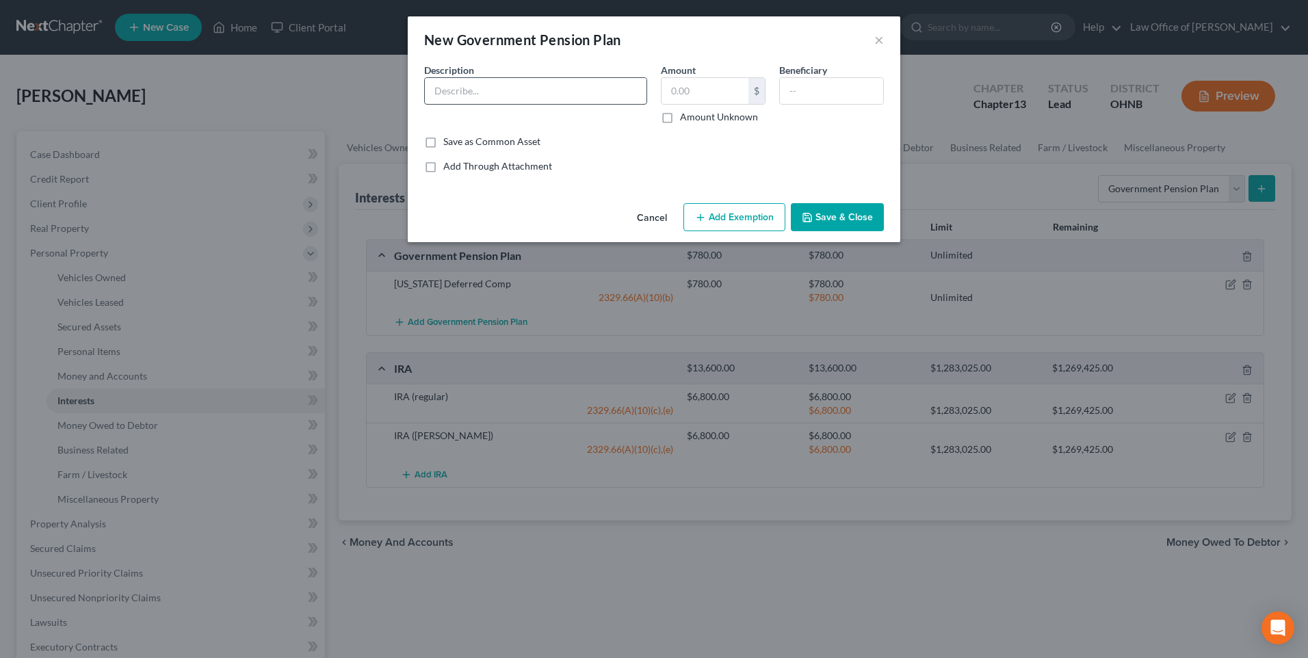
click at [505, 97] on input "text" at bounding box center [536, 91] width 222 height 26
type input "OPERS"
click at [672, 93] on input "text" at bounding box center [704, 91] width 87 height 26
type input "277,000"
click at [724, 232] on button "Add Exemption" at bounding box center [734, 217] width 102 height 29
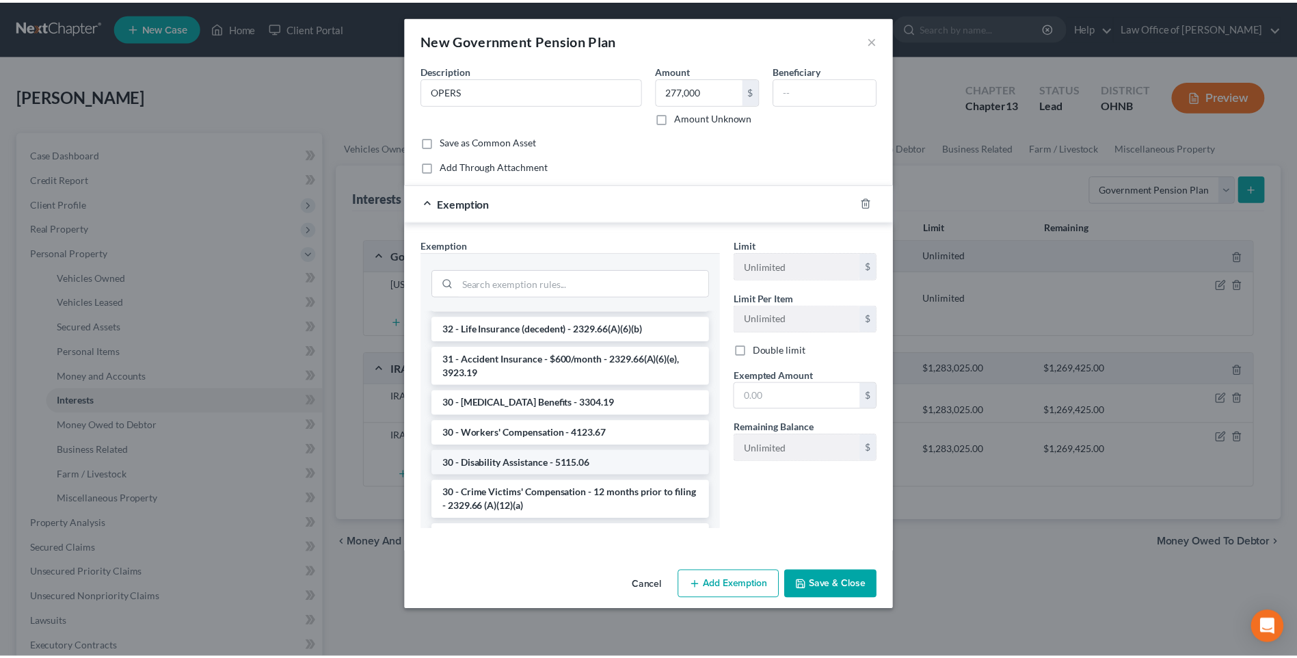
scroll to position [1258, 0]
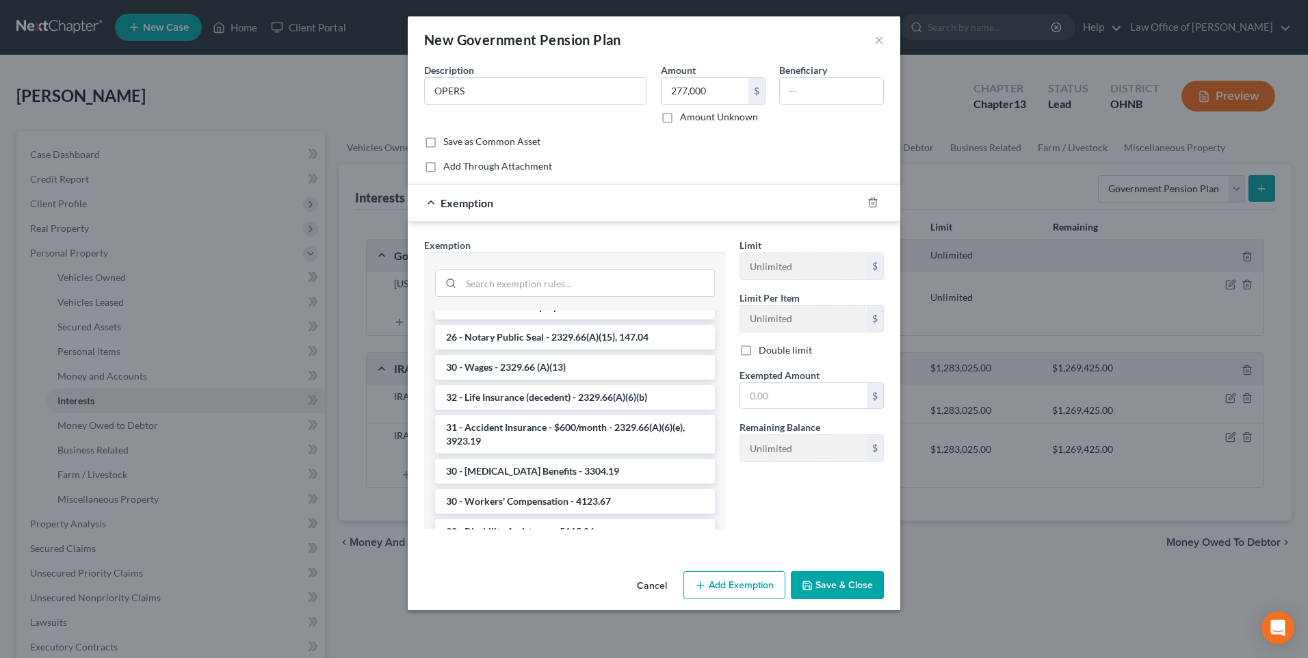
click at [562, 289] on li "21 - Public Employees Benefits - 145.56, 2329.66 (A)(10)(a)" at bounding box center [575, 277] width 280 height 25
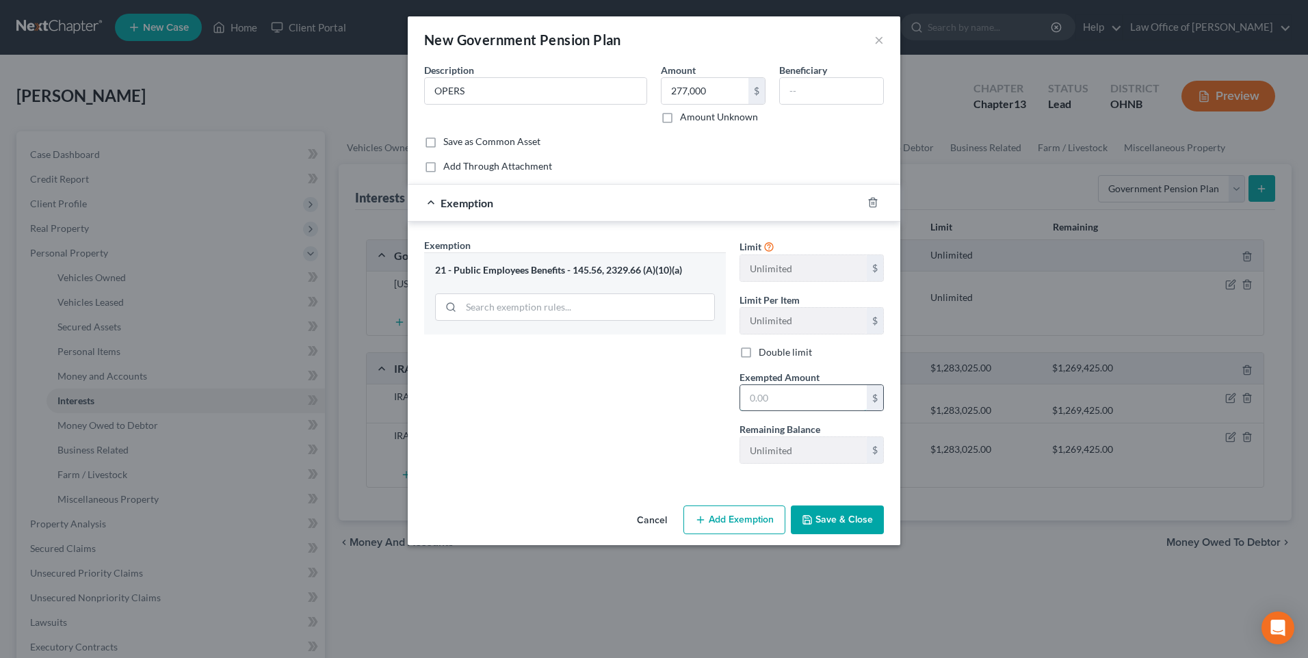
click at [761, 411] on input "text" at bounding box center [803, 398] width 127 height 26
type input "277,000"
click at [845, 534] on button "Save & Close" at bounding box center [837, 519] width 93 height 29
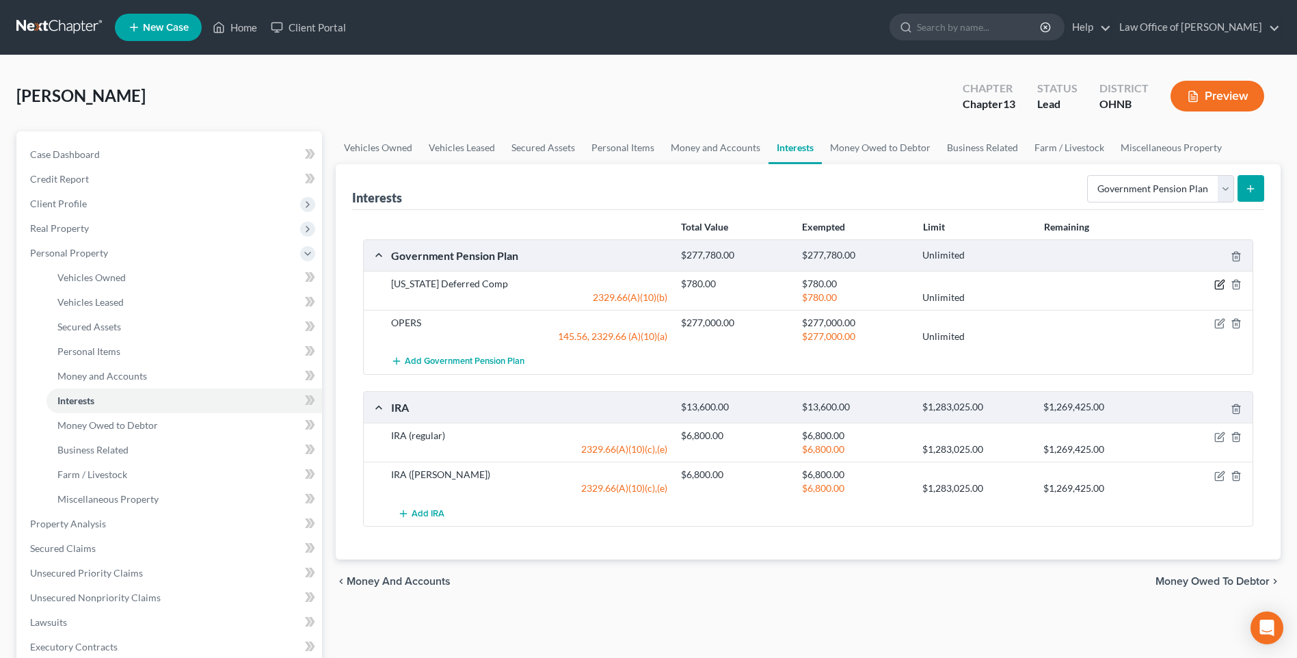
click at [1215, 290] on icon "button" at bounding box center [1220, 284] width 11 height 11
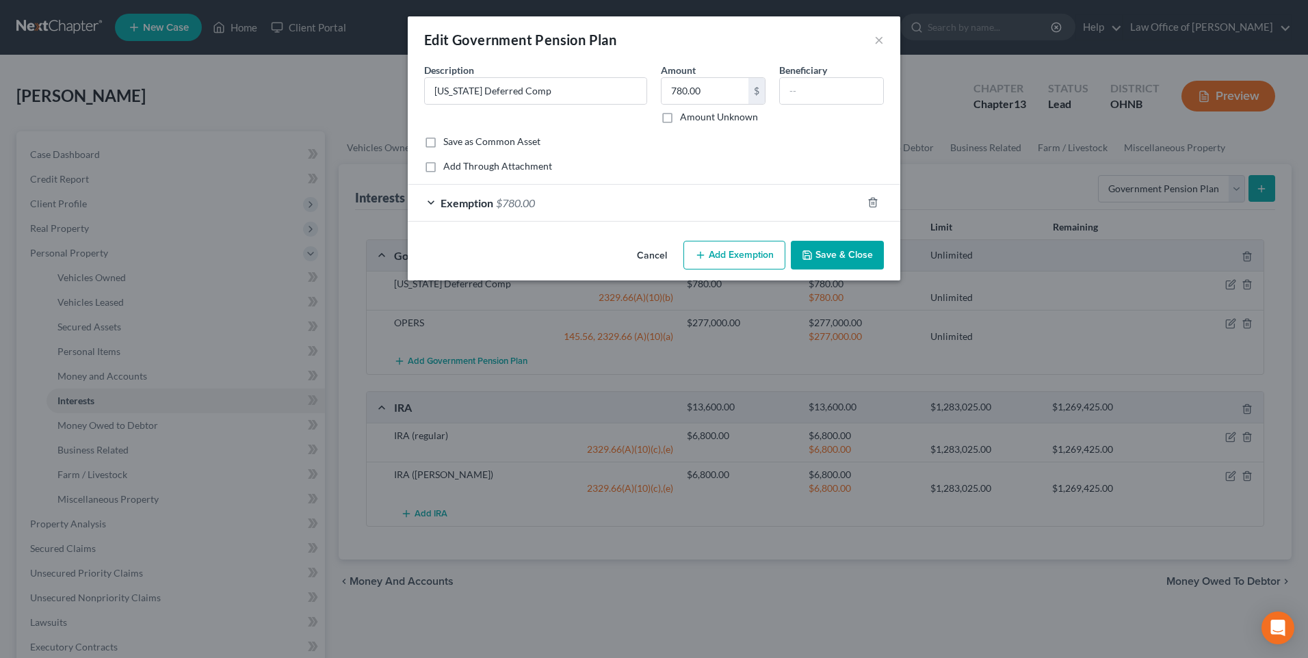
click at [832, 269] on button "Save & Close" at bounding box center [837, 255] width 93 height 29
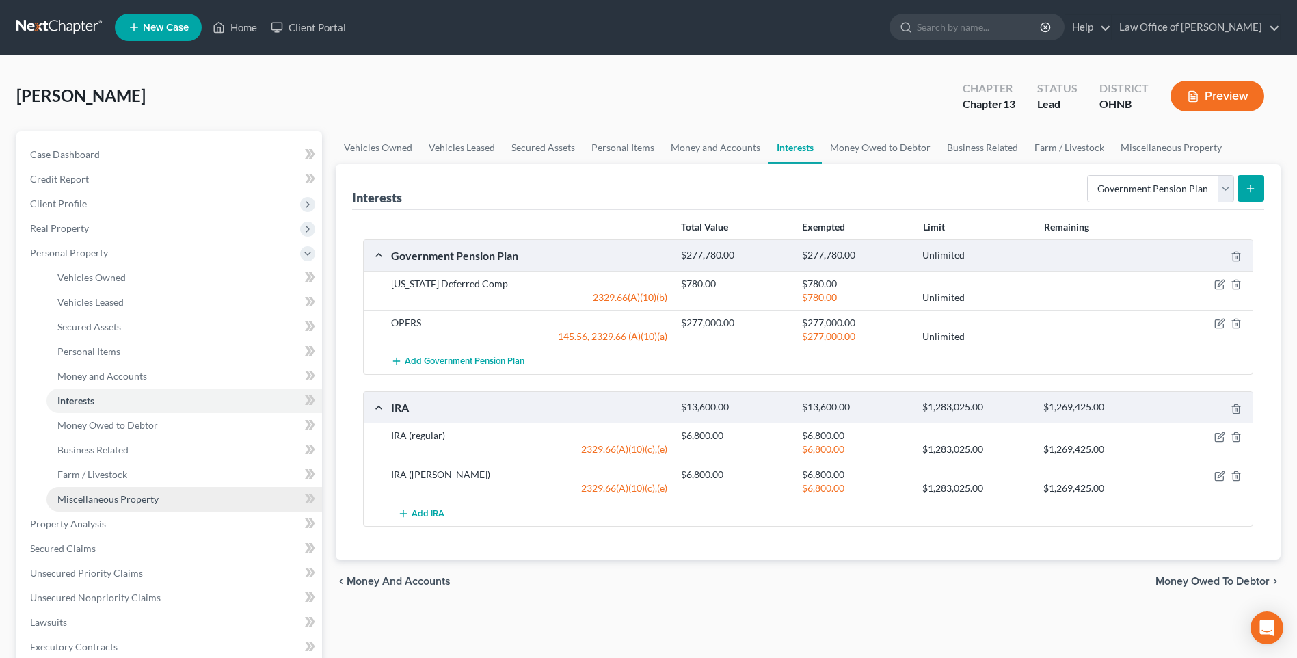
drag, startPoint x: 104, startPoint y: 532, endPoint x: 113, endPoint y: 527, distance: 10.4
click at [104, 505] on span "Miscellaneous Property" at bounding box center [107, 499] width 101 height 12
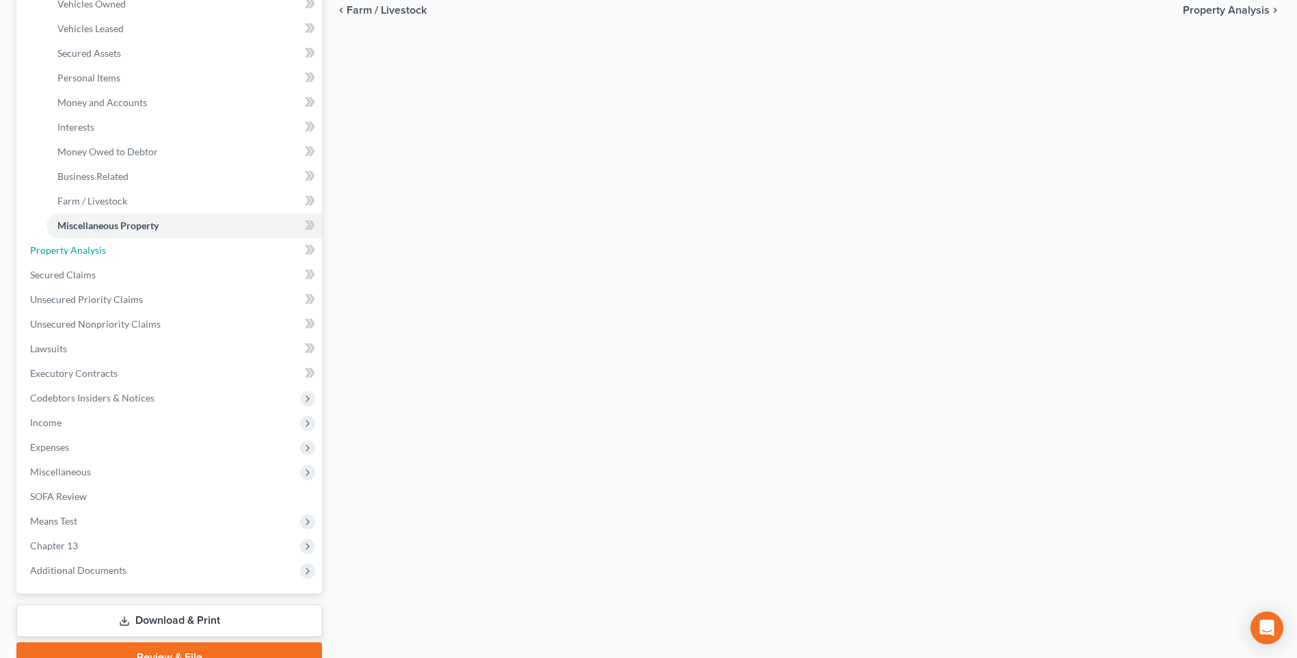
scroll to position [205, 0]
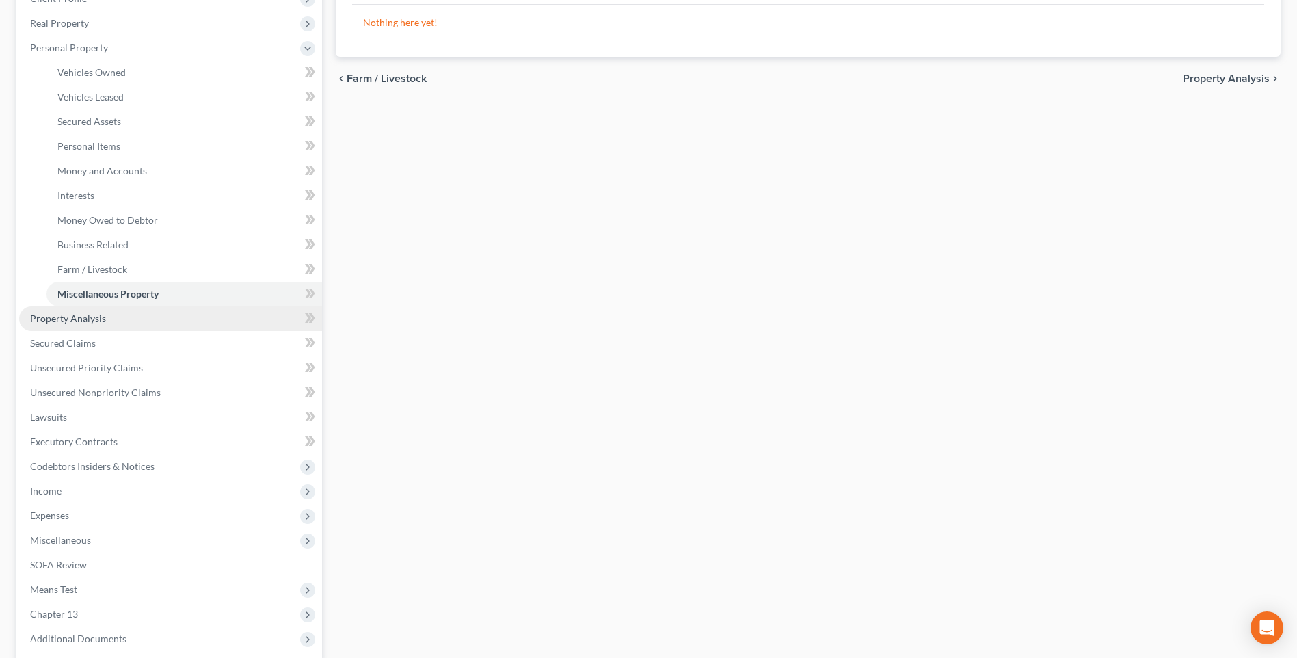
click at [71, 324] on span "Property Analysis" at bounding box center [68, 319] width 76 height 12
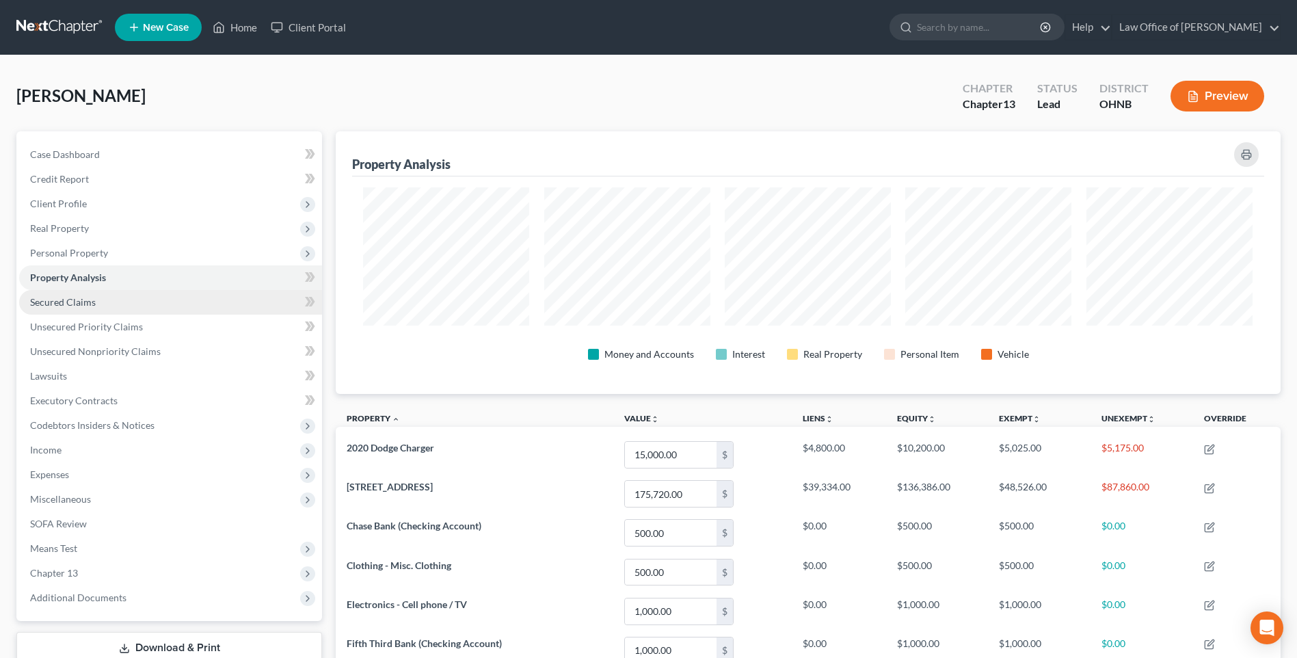
click at [79, 308] on span "Secured Claims" at bounding box center [63, 302] width 66 height 12
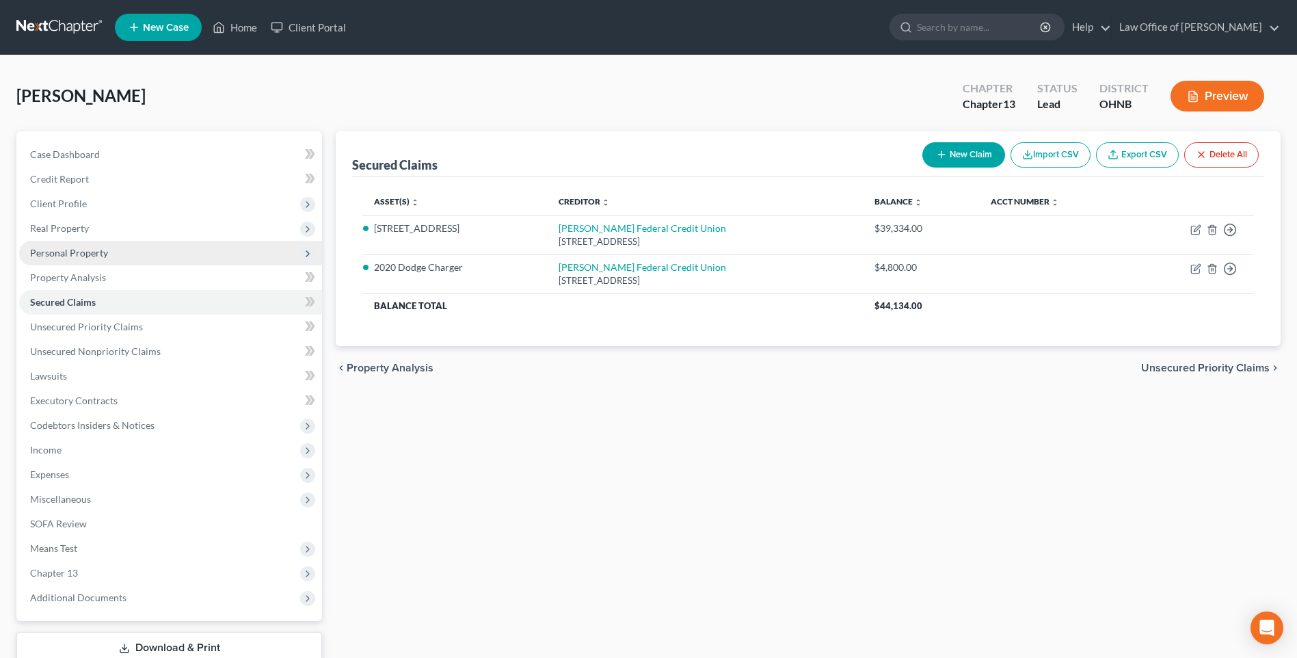
click at [77, 259] on span "Personal Property" at bounding box center [69, 253] width 78 height 12
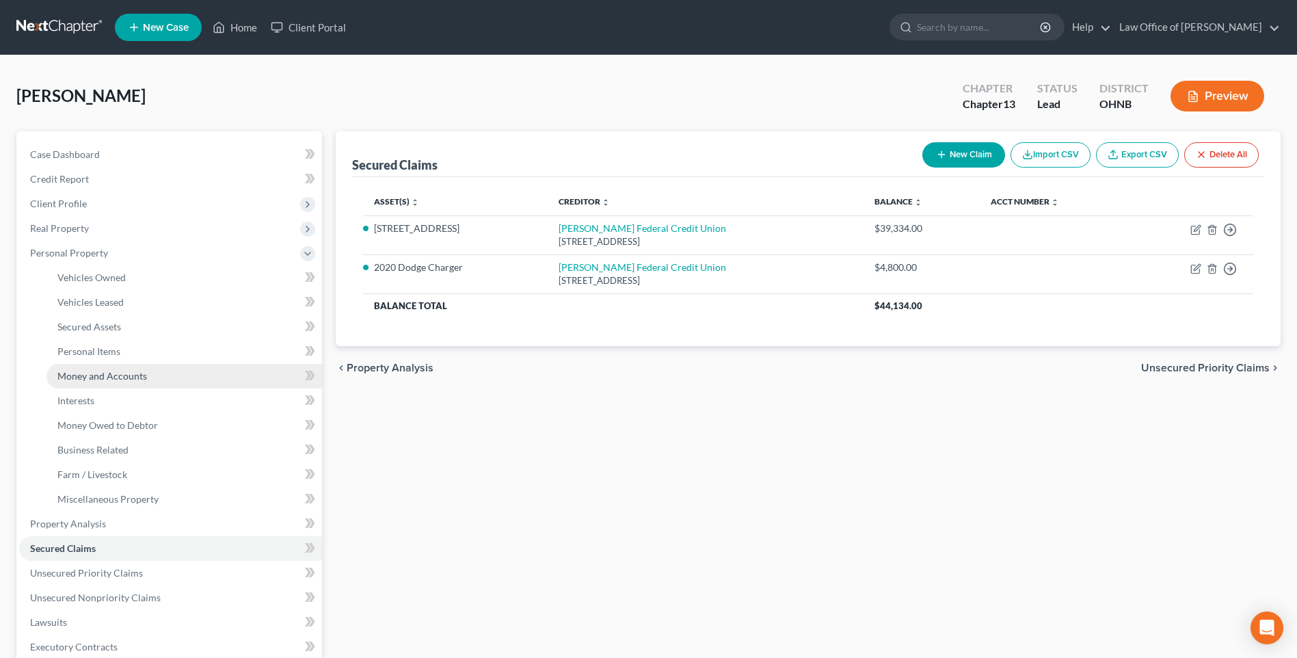
click at [96, 382] on span "Money and Accounts" at bounding box center [102, 376] width 90 height 12
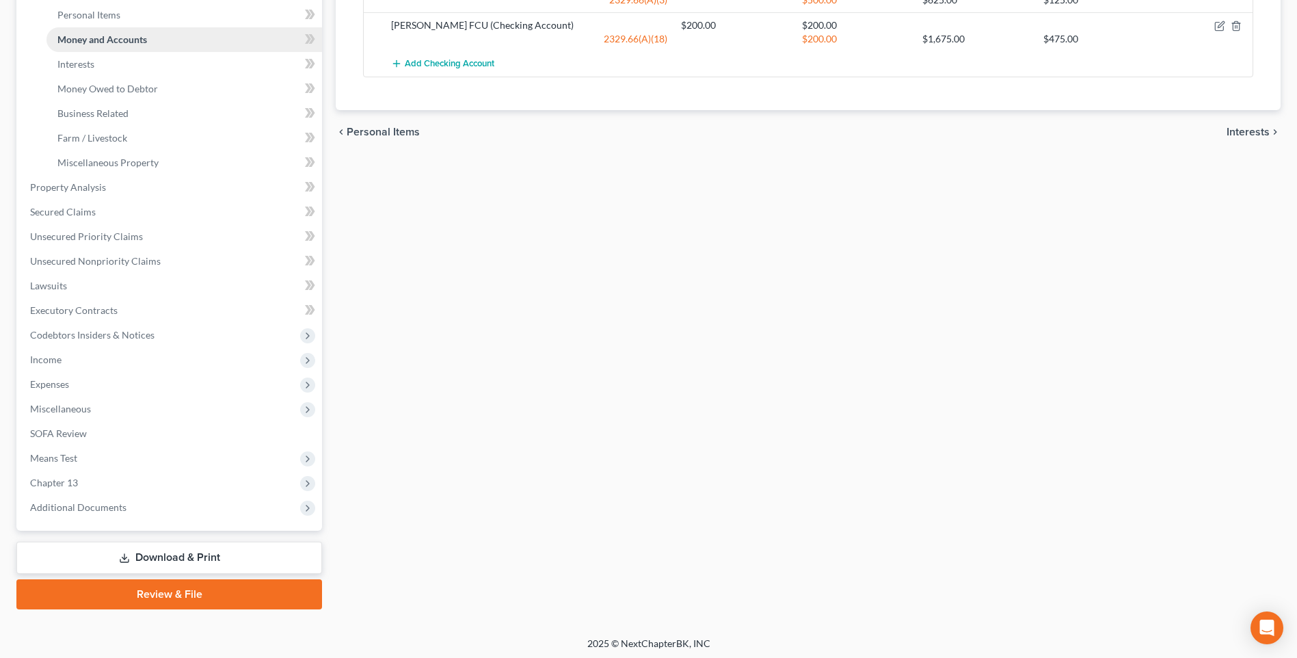
scroll to position [342, 0]
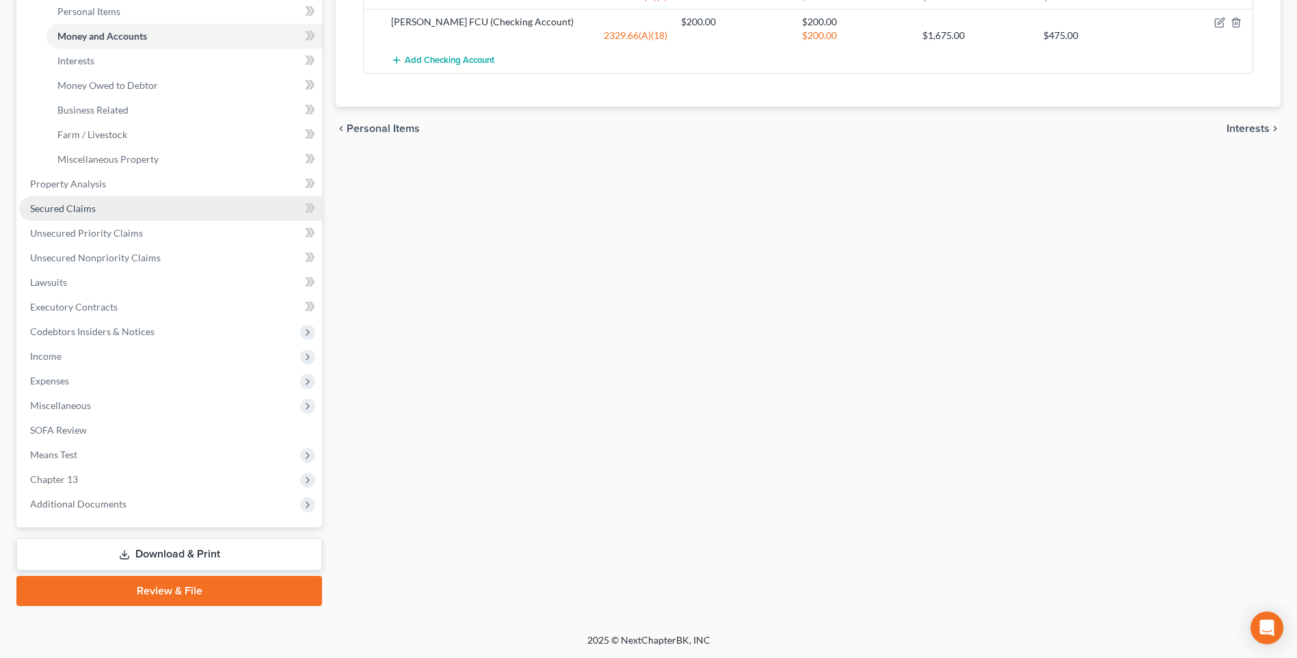
click at [64, 214] on span "Secured Claims" at bounding box center [63, 208] width 66 height 12
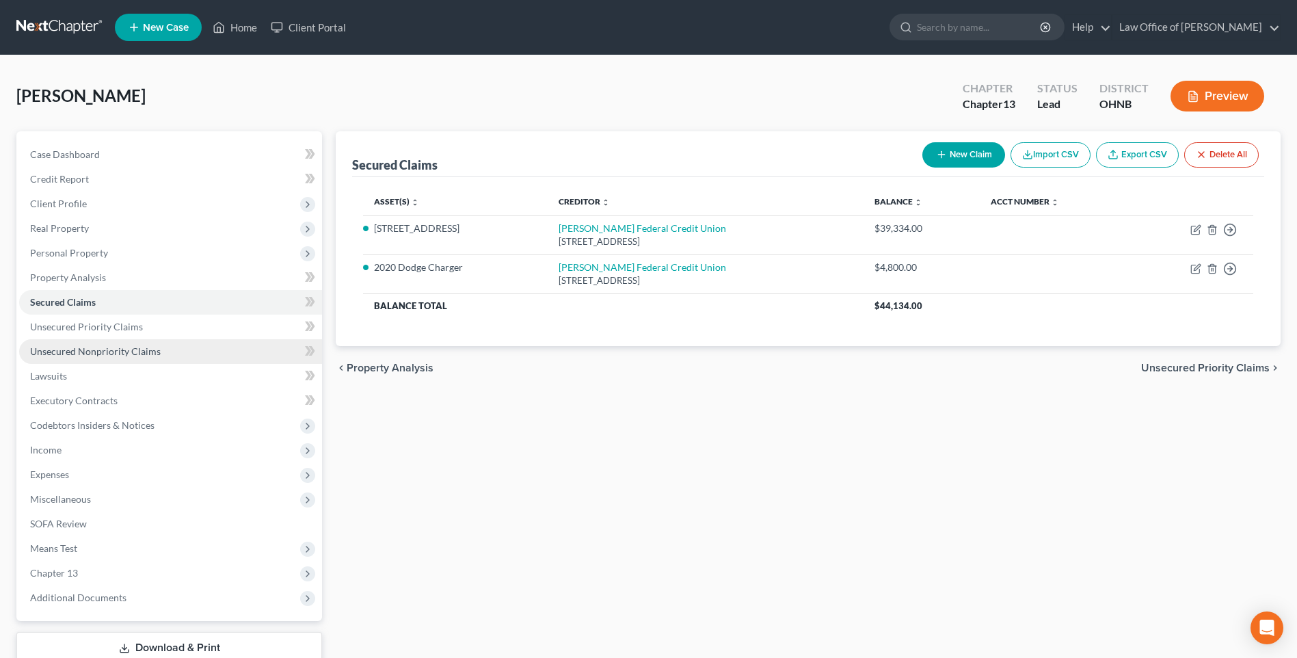
click at [111, 357] on span "Unsecured Nonpriority Claims" at bounding box center [95, 351] width 131 height 12
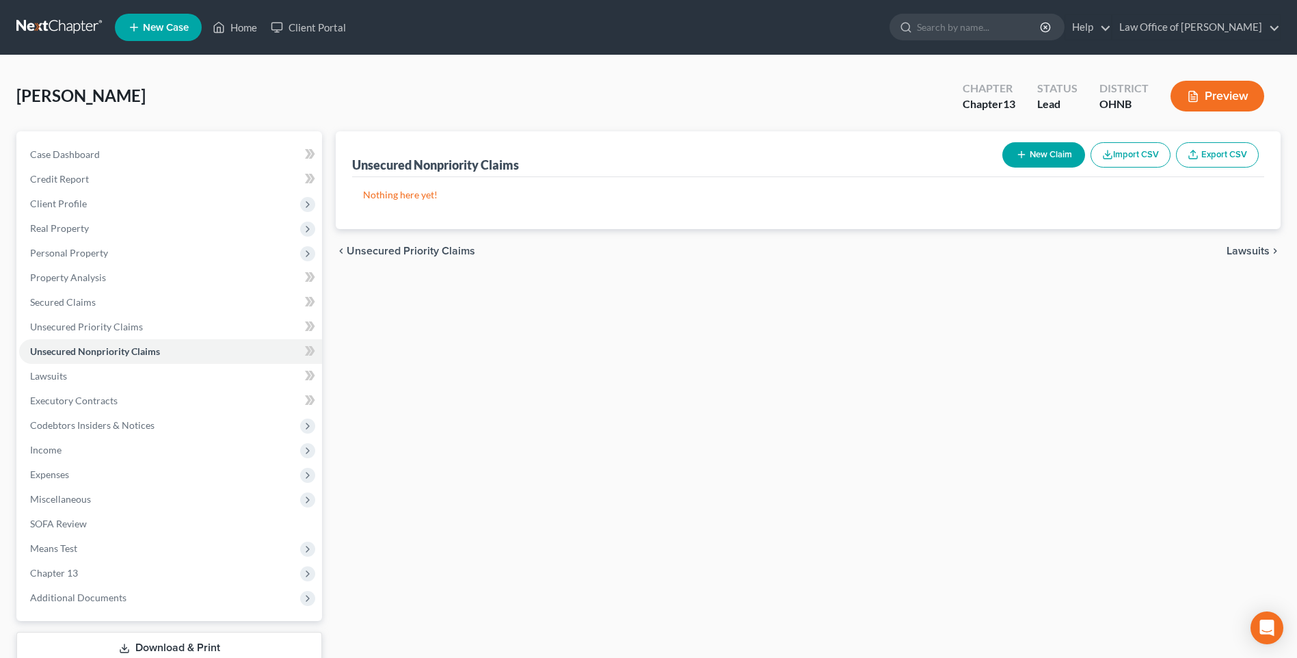
click at [1014, 168] on button "New Claim" at bounding box center [1044, 154] width 83 height 25
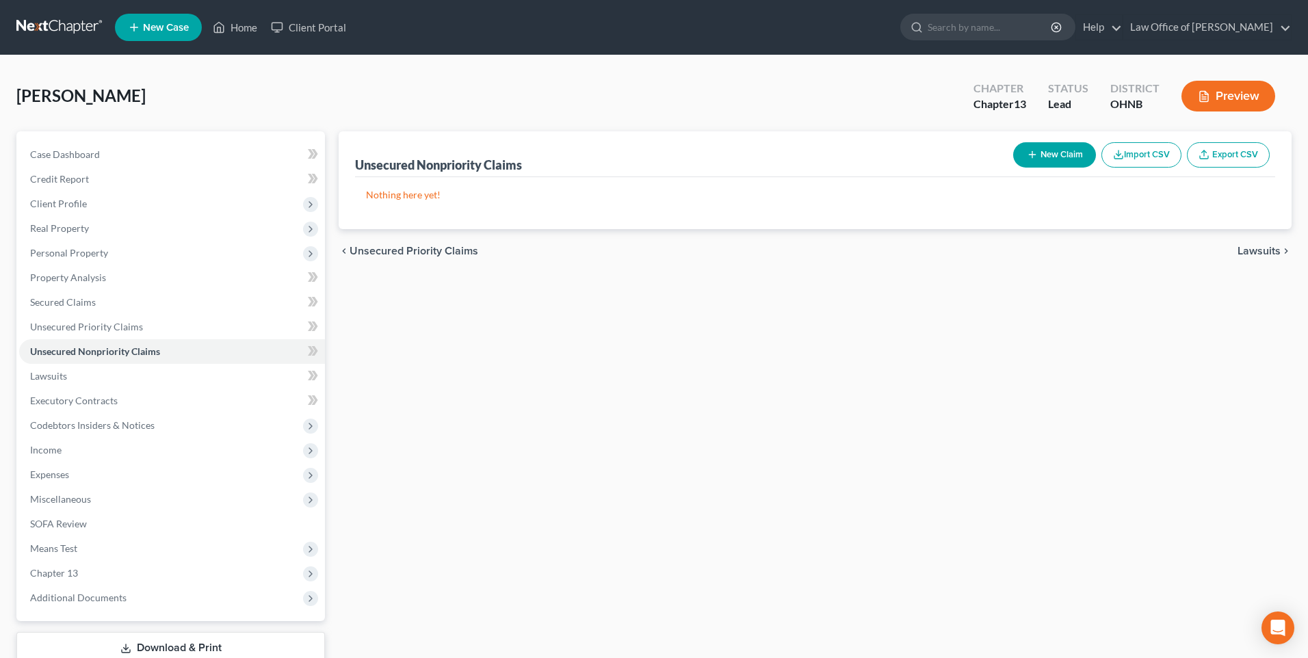
select select "0"
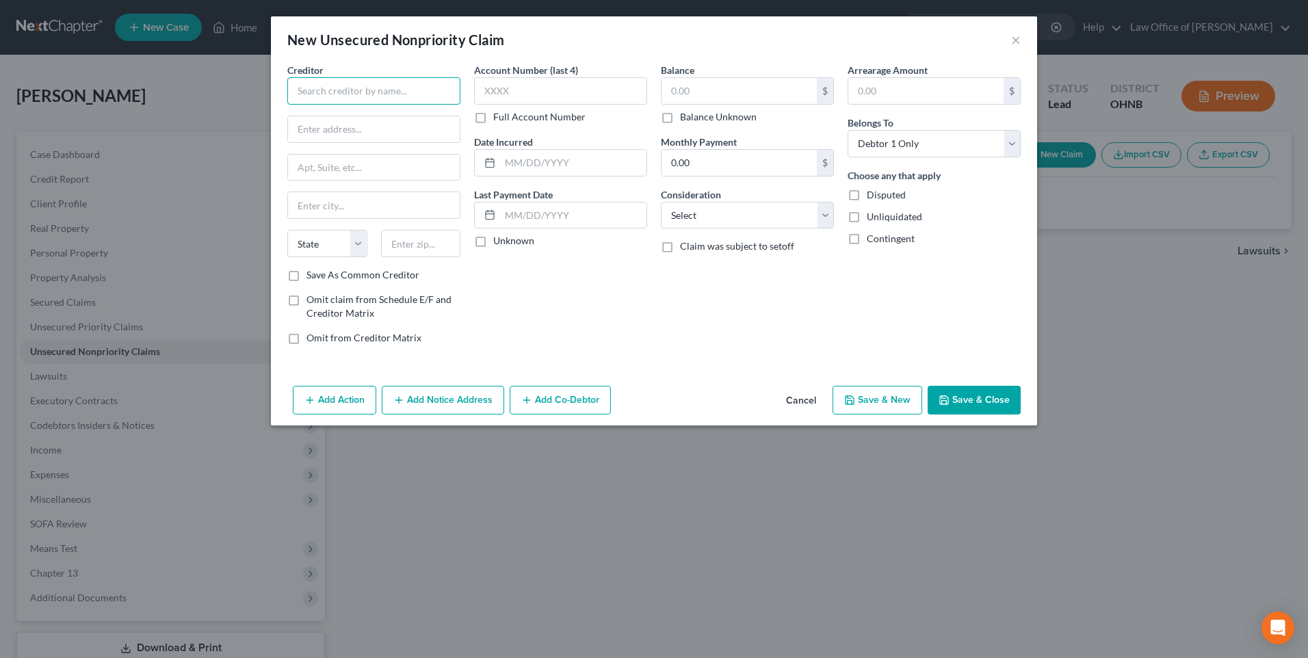
click at [349, 96] on input "text" at bounding box center [373, 90] width 173 height 27
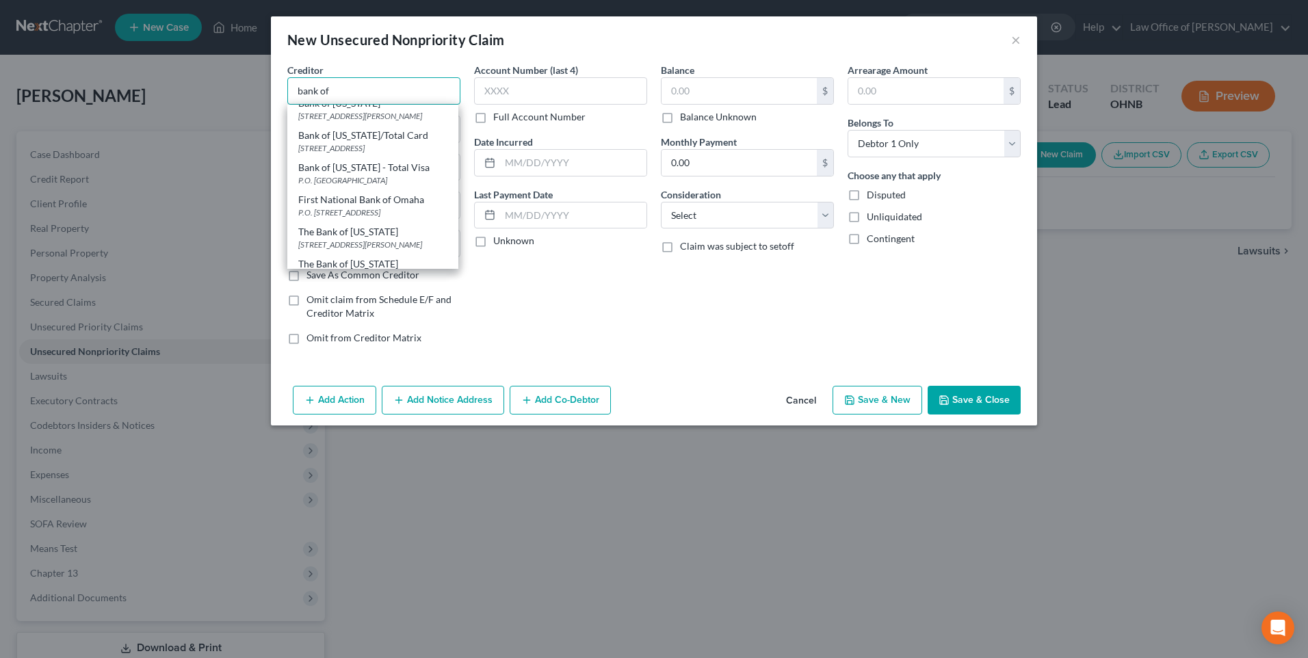
scroll to position [137, 0]
click at [337, 125] on div "P.O. Box 982238, El Paso, TX 79998-2238" at bounding box center [372, 120] width 149 height 12
type input "Bank of America"
type input "P.O. Box 982238"
type input "El Paso"
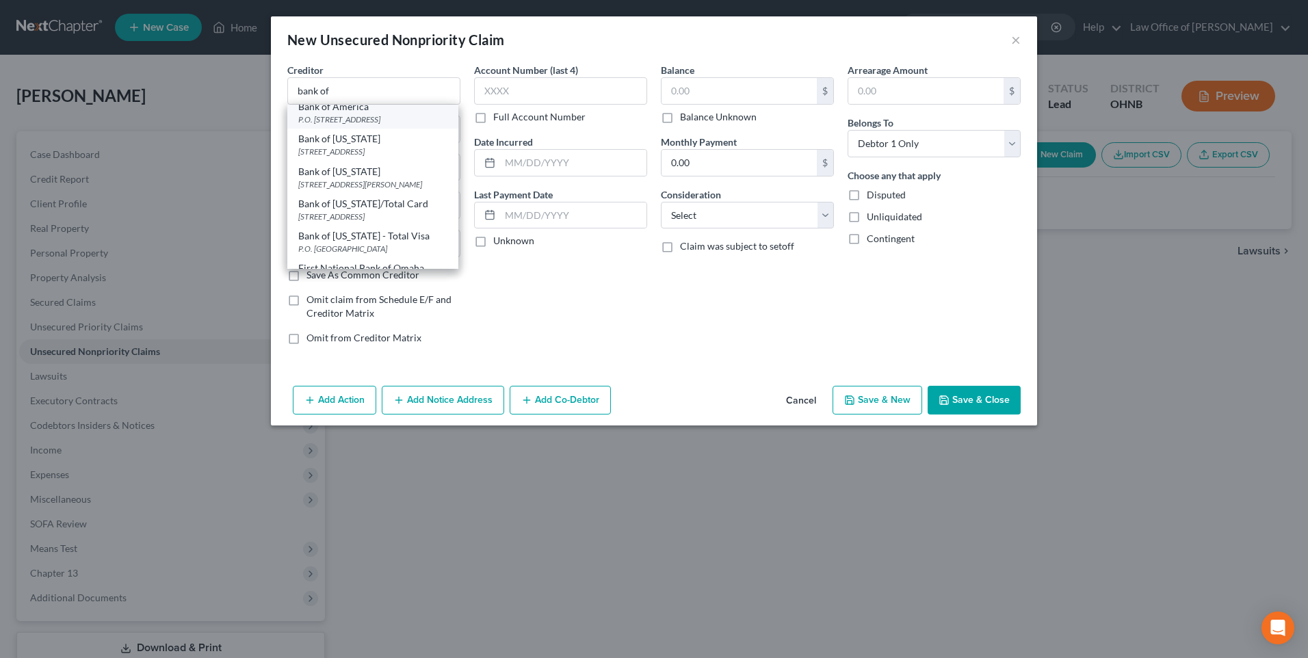
select select "45"
type input "79998-2238"
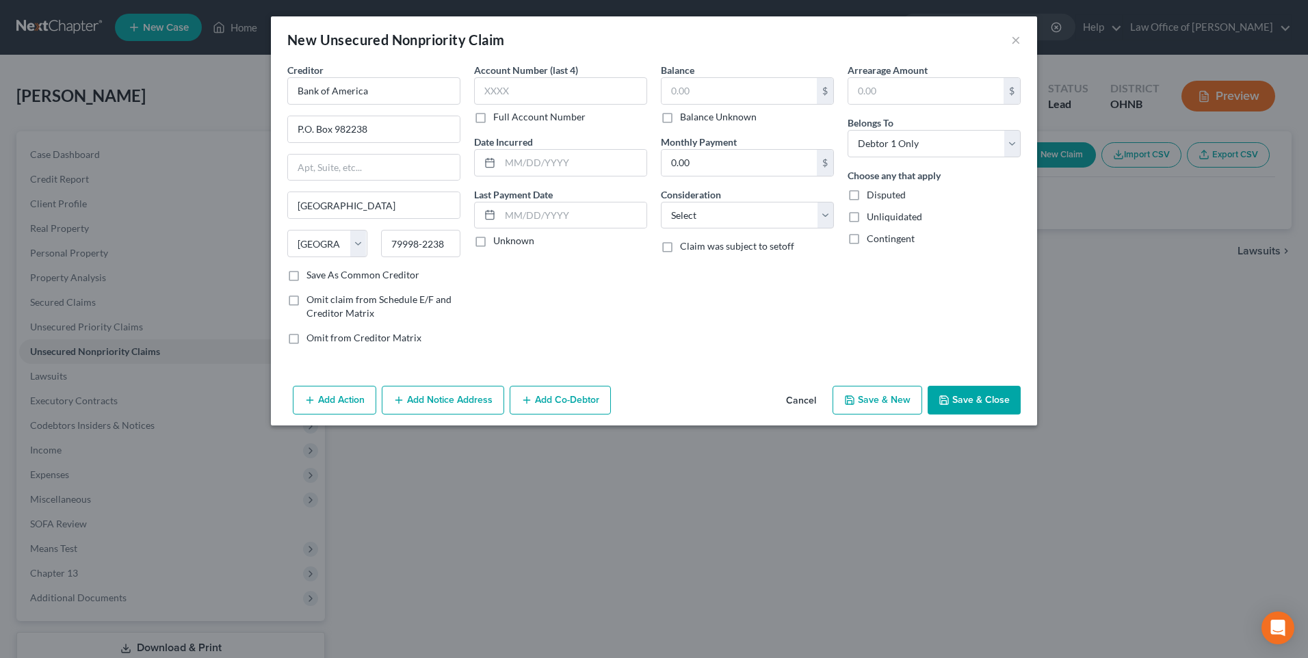
scroll to position [0, 0]
click at [669, 104] on input "text" at bounding box center [738, 91] width 155 height 26
type input "5,742"
click at [728, 229] on select "Select Cable / Satellite Services Collection Agency Credit Card Debt Debt Couns…" at bounding box center [747, 215] width 173 height 27
select select "2"
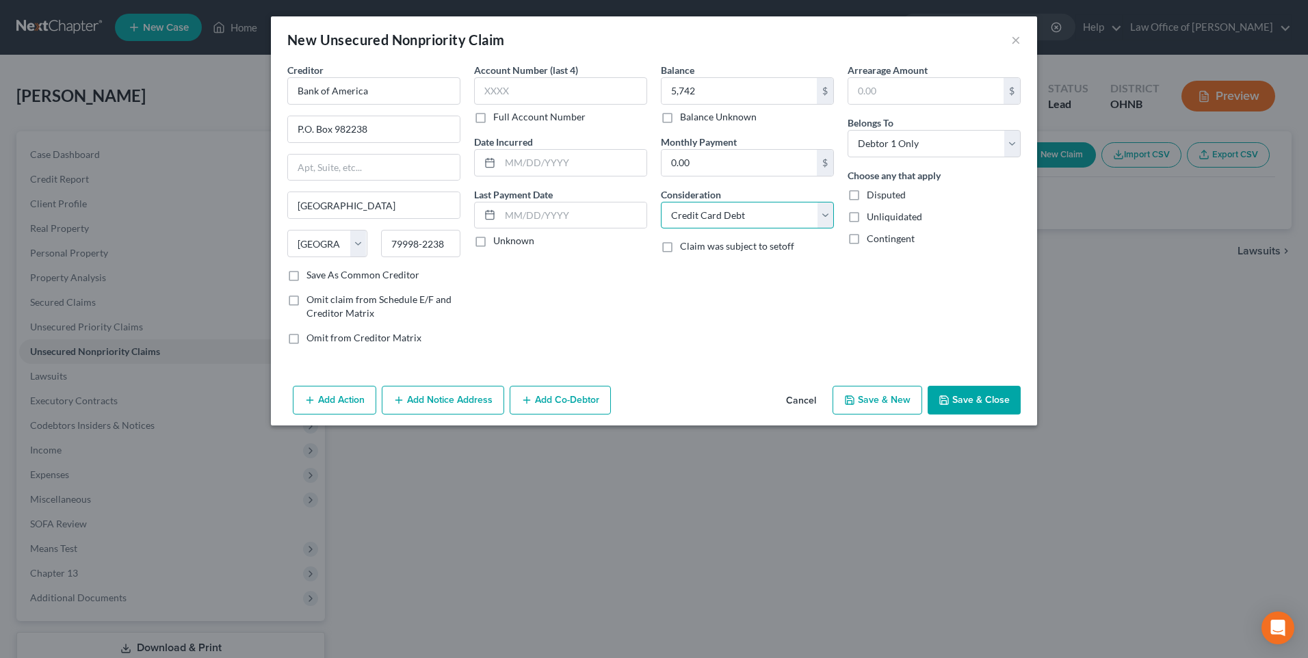
click at [661, 213] on select "Select Cable / Satellite Services Collection Agency Credit Card Debt Debt Couns…" at bounding box center [747, 215] width 173 height 27
click at [903, 414] on button "Save & New" at bounding box center [877, 400] width 90 height 29
type input "5,742.00"
select select "0"
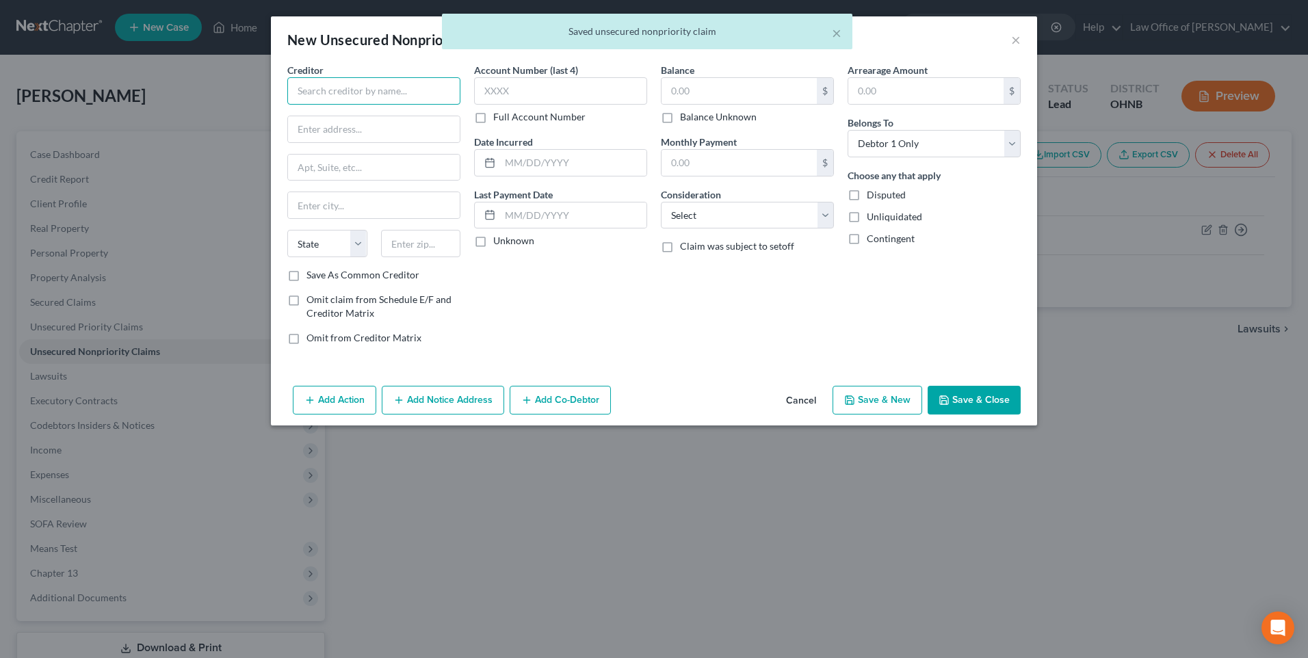
click at [324, 94] on input "text" at bounding box center [373, 90] width 173 height 27
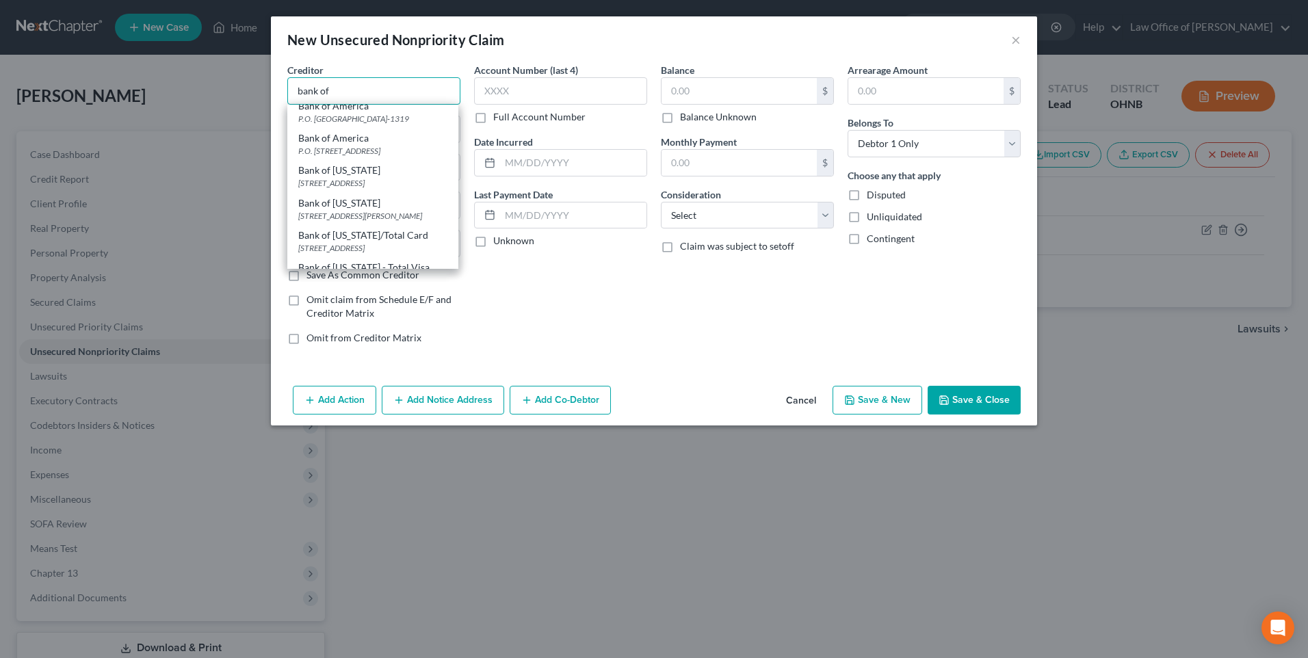
scroll to position [137, 0]
click at [337, 125] on div "P.O. Box 982238, El Paso, TX 79998-2238" at bounding box center [372, 120] width 149 height 12
type input "Bank of America"
type input "P.O. Box 982238"
type input "El Paso"
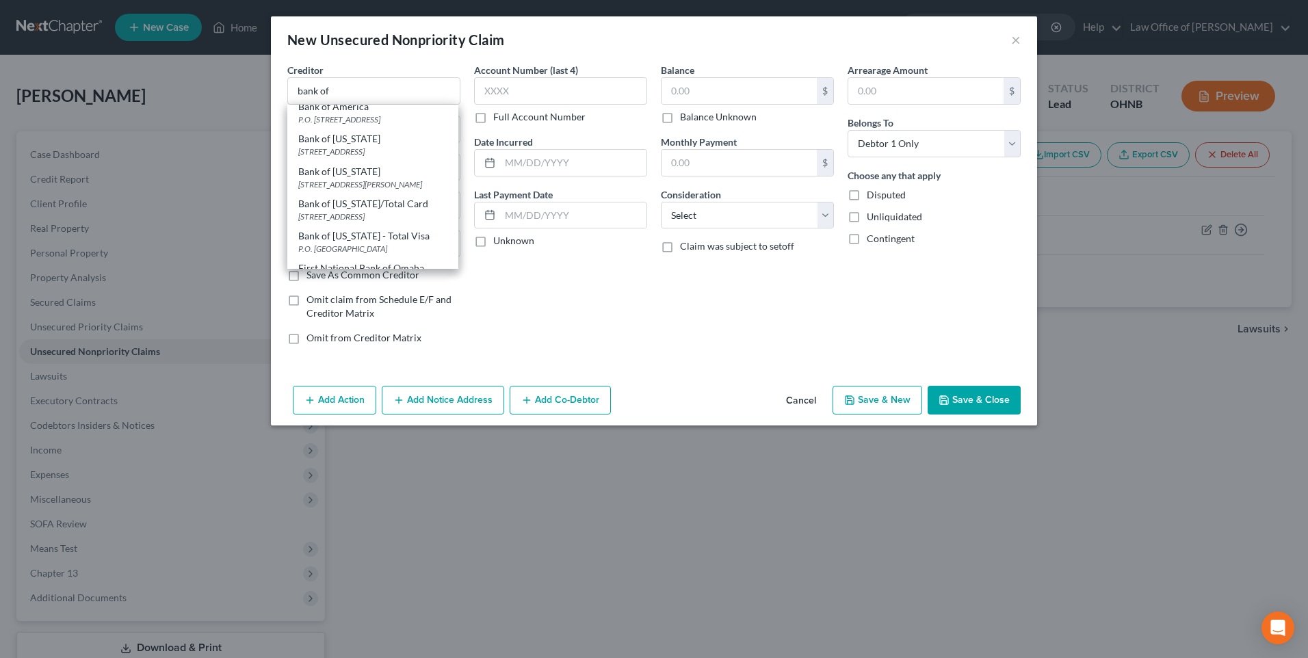
select select "45"
type input "79998-2238"
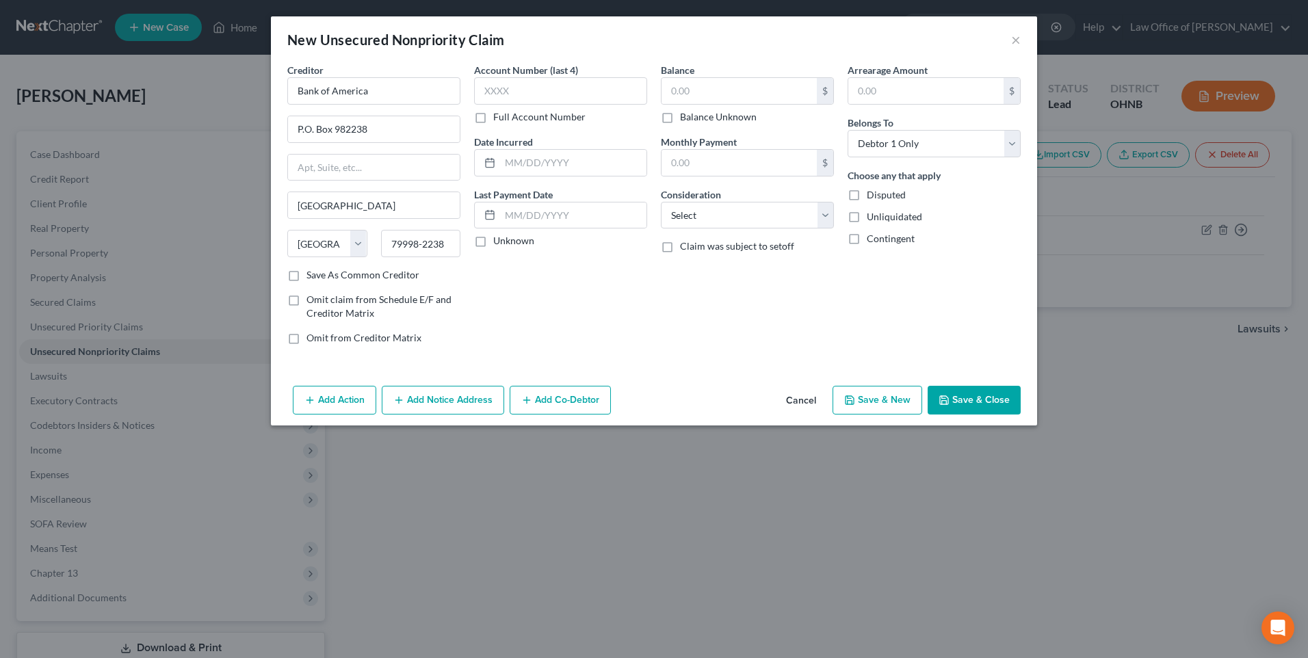
scroll to position [0, 0]
click at [733, 93] on input "text" at bounding box center [738, 91] width 155 height 26
type input "6,534"
click at [729, 228] on select "Select Cable / Satellite Services Collection Agency Credit Card Debt Debt Couns…" at bounding box center [747, 215] width 173 height 27
select select "2"
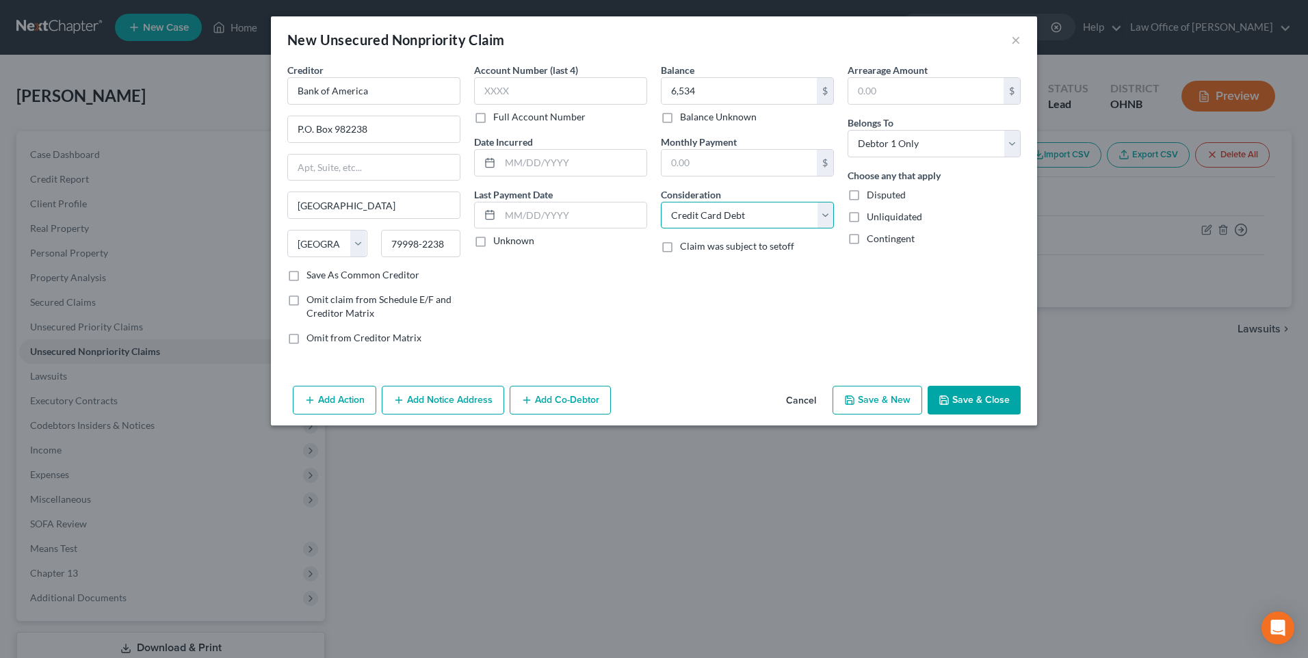
click at [661, 213] on select "Select Cable / Satellite Services Collection Agency Credit Card Debt Debt Couns…" at bounding box center [747, 215] width 173 height 27
click at [888, 414] on button "Save & New" at bounding box center [877, 400] width 90 height 29
select select "0"
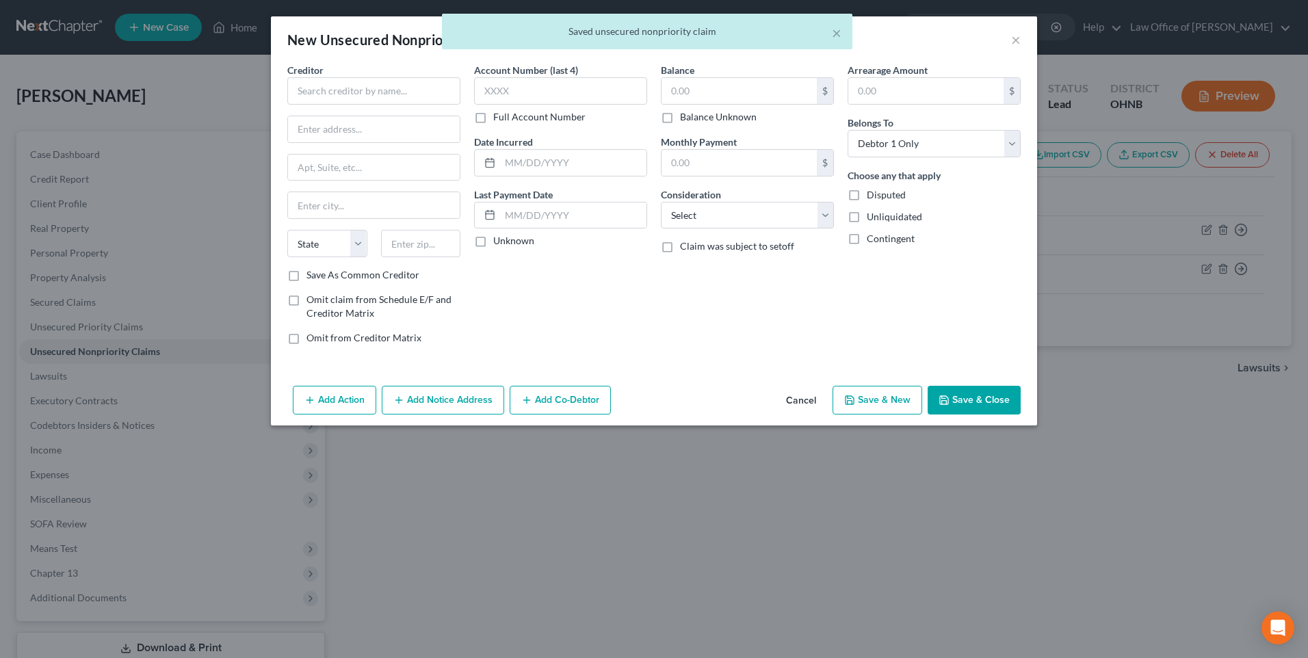
type input "6,534.00"
type input "0.00"
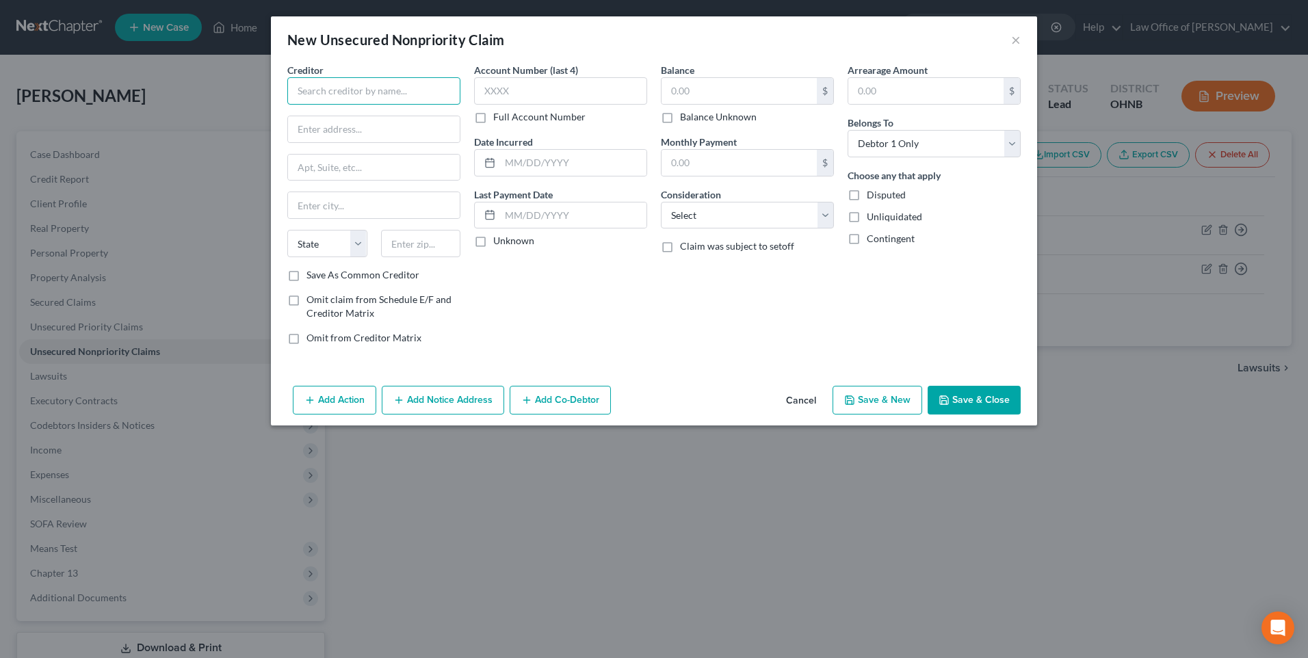
click at [337, 92] on input "text" at bounding box center [373, 90] width 173 height 27
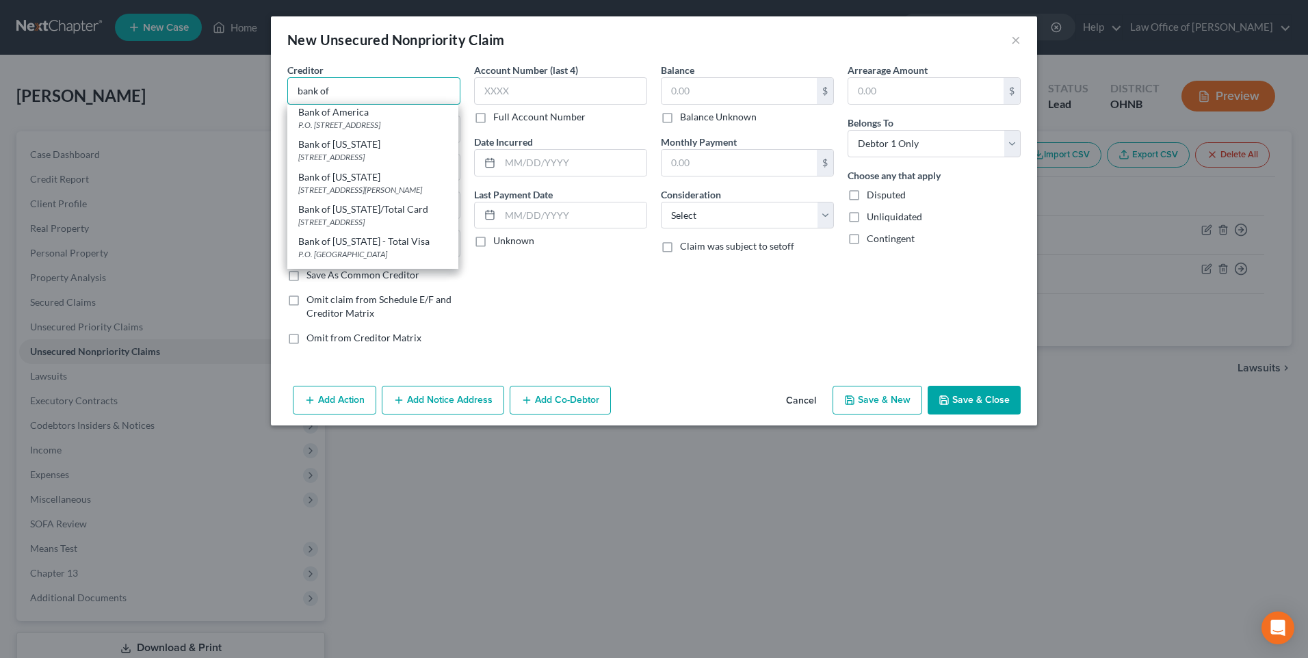
scroll to position [137, 0]
click at [354, 125] on div "P.O. Box 982238, El Paso, TX 79998-2238" at bounding box center [372, 120] width 149 height 12
type input "Bank of America"
type input "P.O. Box 982238"
type input "El Paso"
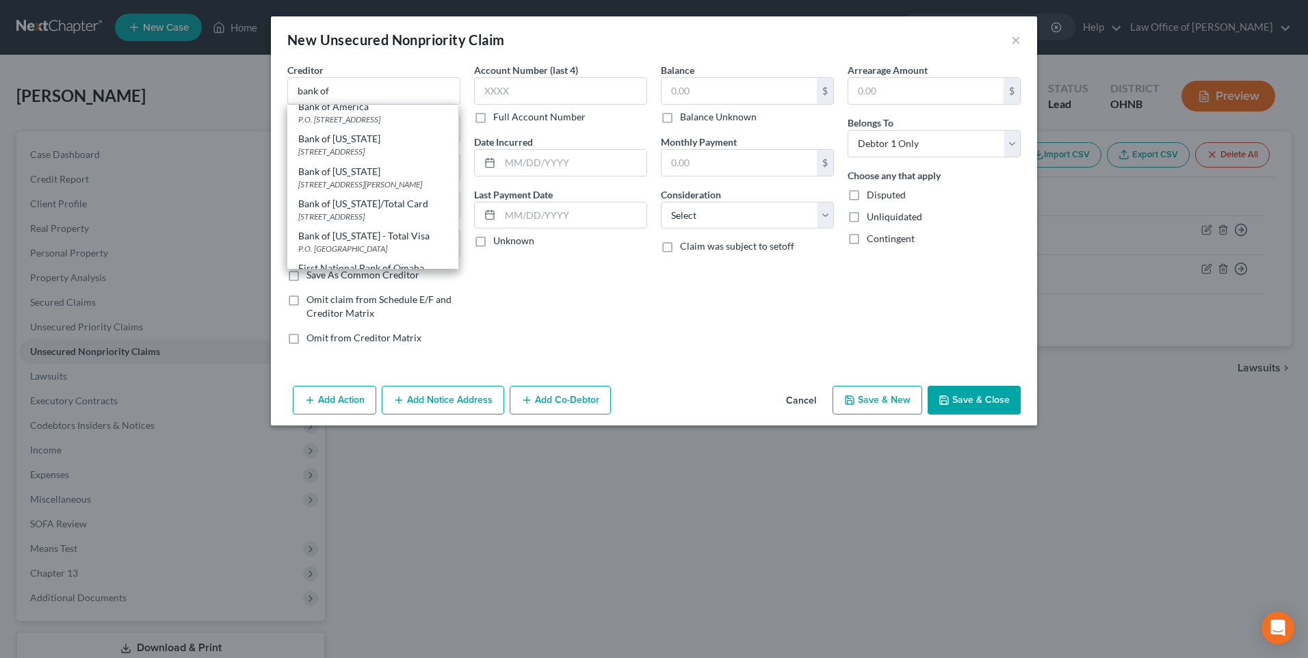
select select "45"
type input "79998-2238"
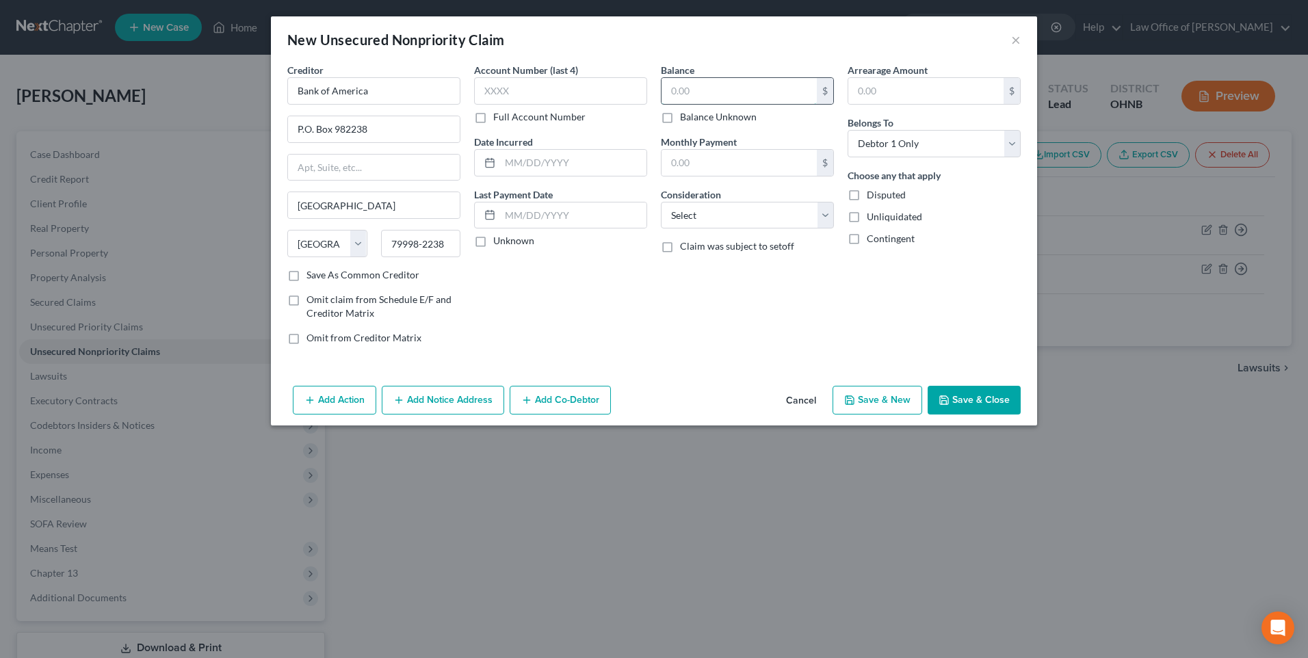
click at [664, 94] on input "text" at bounding box center [738, 91] width 155 height 26
type input "8,514"
click at [781, 229] on select "Select Cable / Satellite Services Collection Agency Credit Card Debt Debt Couns…" at bounding box center [747, 215] width 173 height 27
select select "2"
click at [661, 213] on select "Select Cable / Satellite Services Collection Agency Credit Card Debt Debt Couns…" at bounding box center [747, 215] width 173 height 27
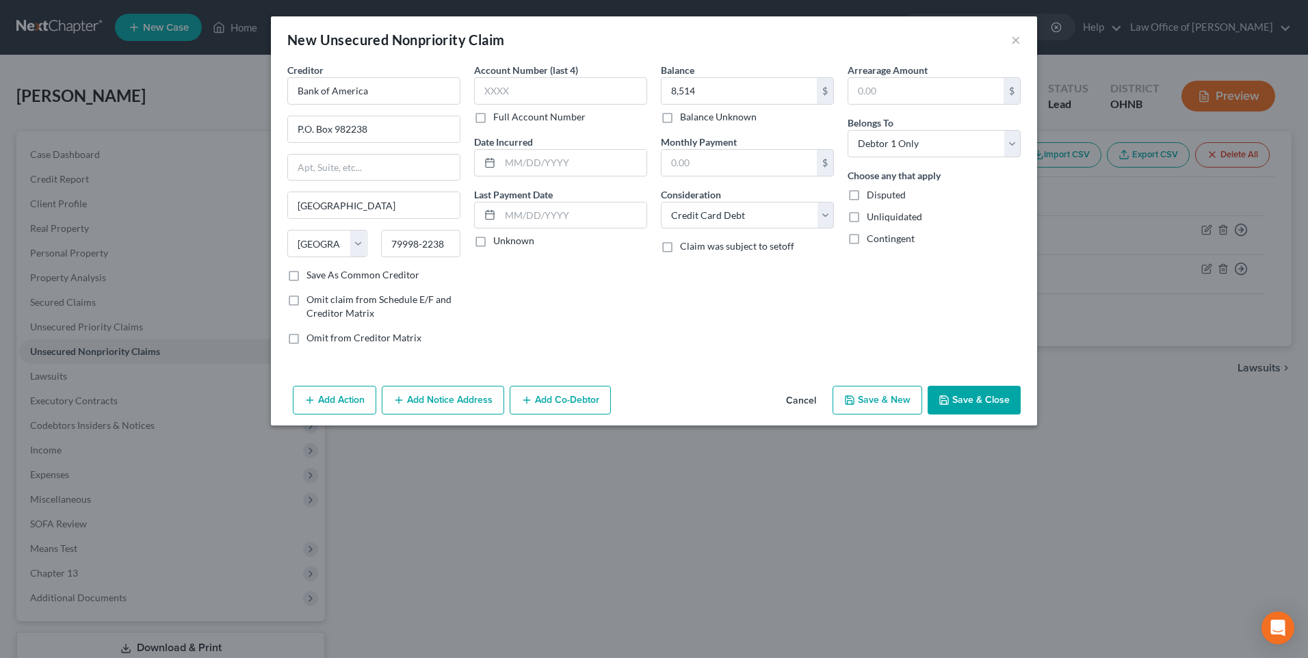
click at [883, 414] on button "Save & New" at bounding box center [877, 400] width 90 height 29
select select "0"
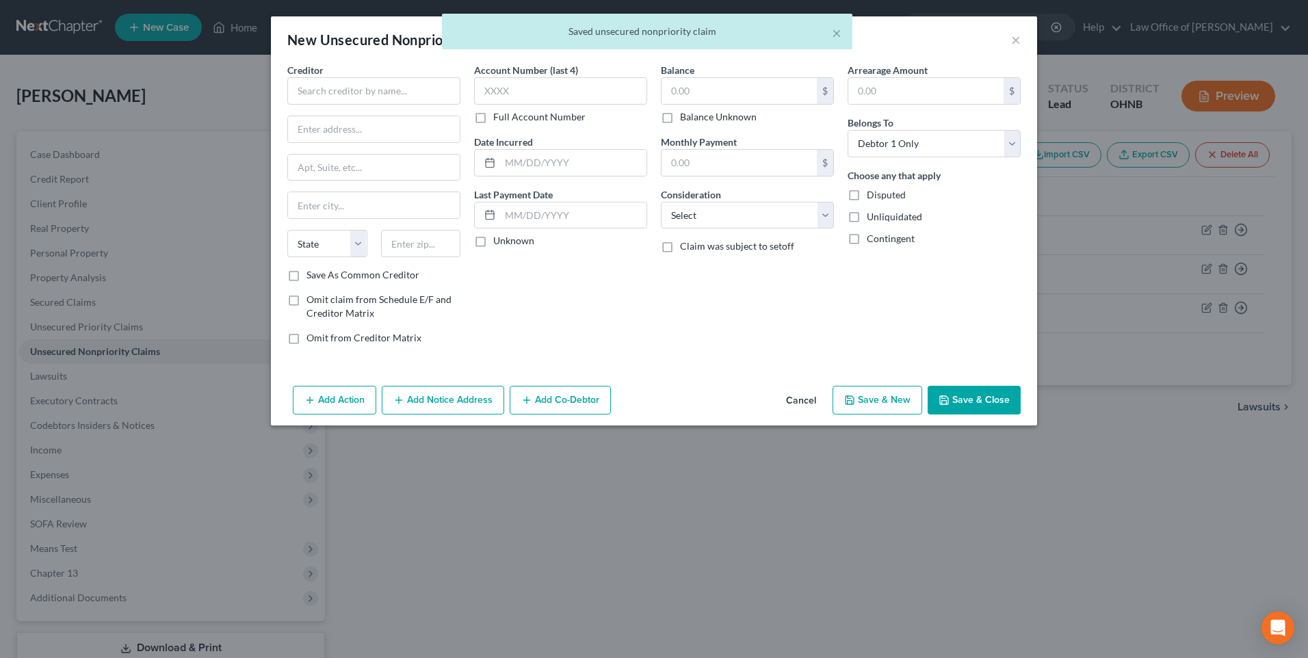
type input "8,514.00"
type input "0.00"
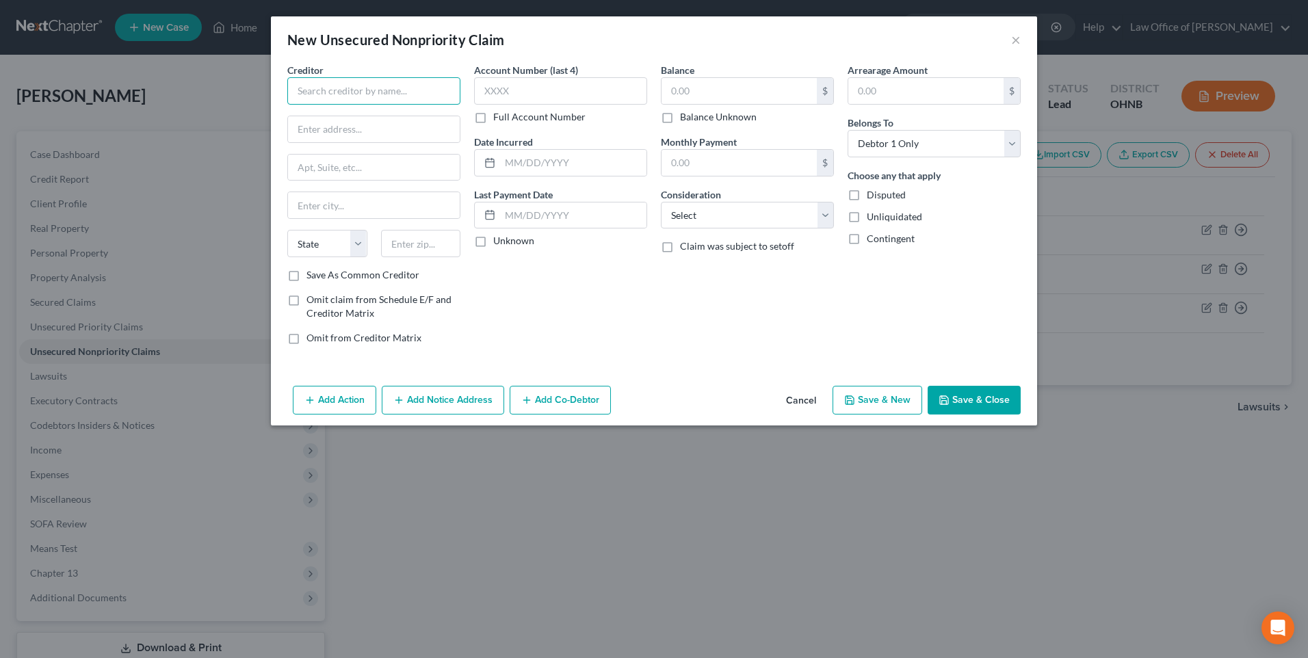
click at [311, 96] on input "text" at bounding box center [373, 90] width 173 height 27
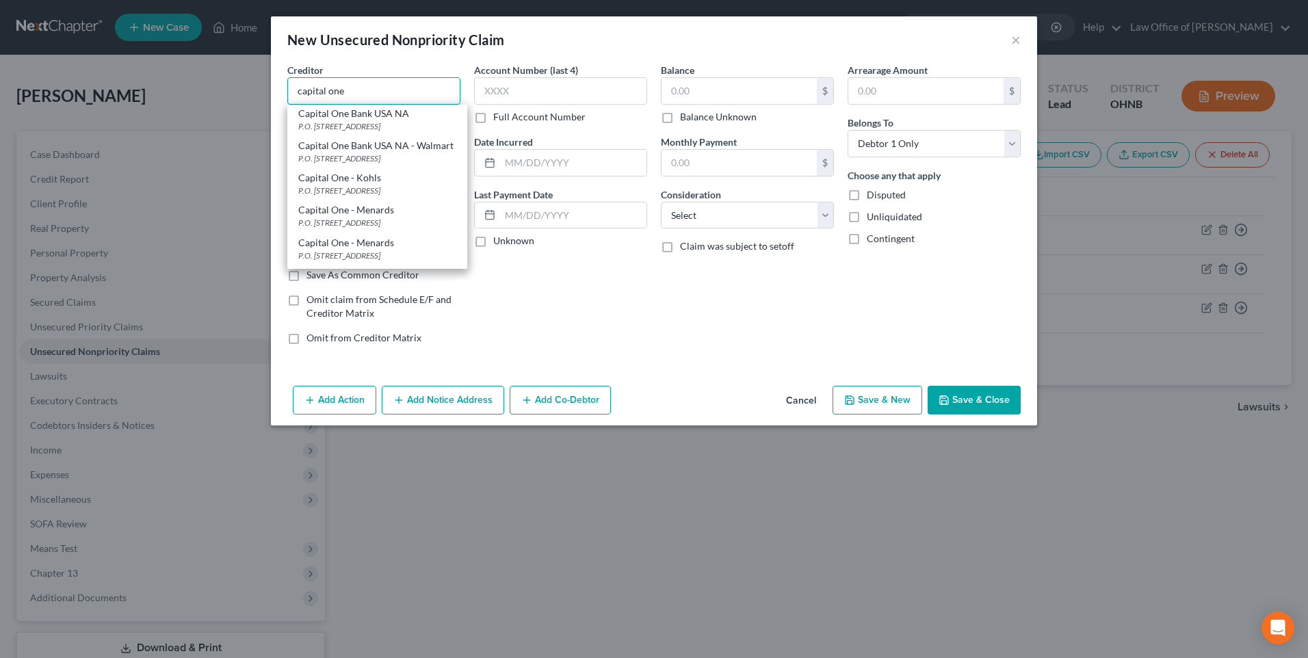
scroll to position [274, 0]
click at [334, 129] on div "P.O. Box 31293, Salt Lake City, UT 84131" at bounding box center [377, 124] width 158 height 12
type input "Capital One Bank USA NA"
type input "P.O. Box 31293"
type input "Salt Lake City"
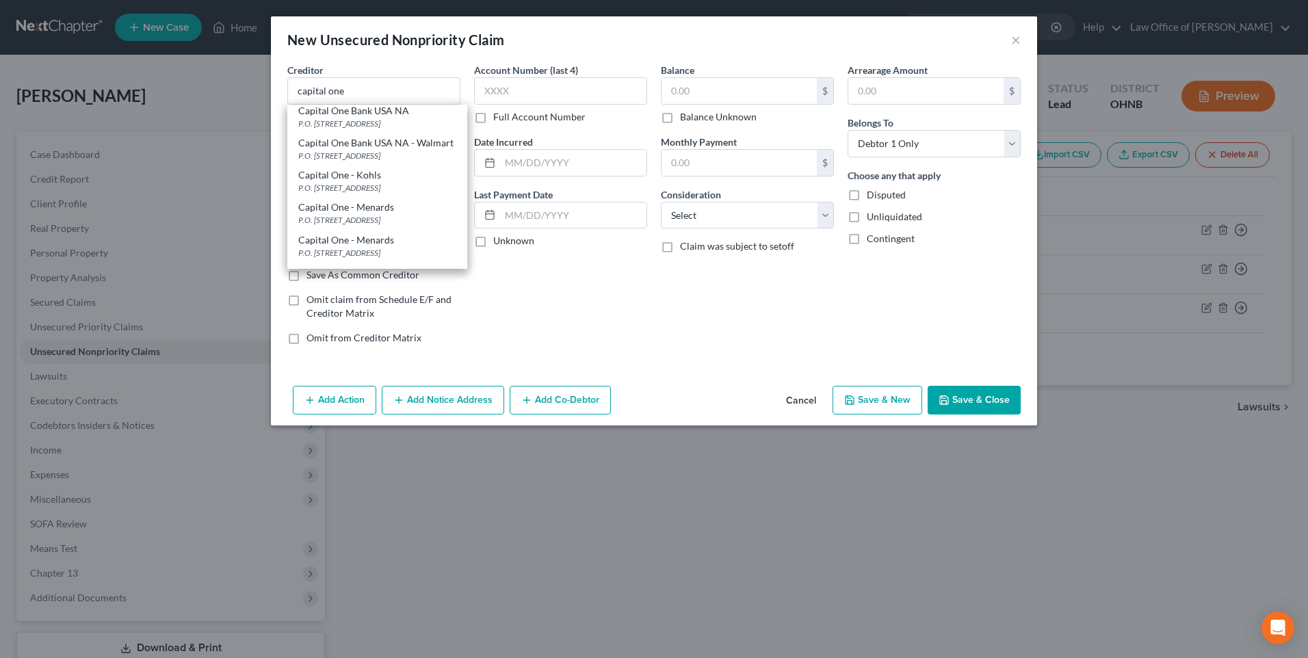
select select "46"
type input "84131"
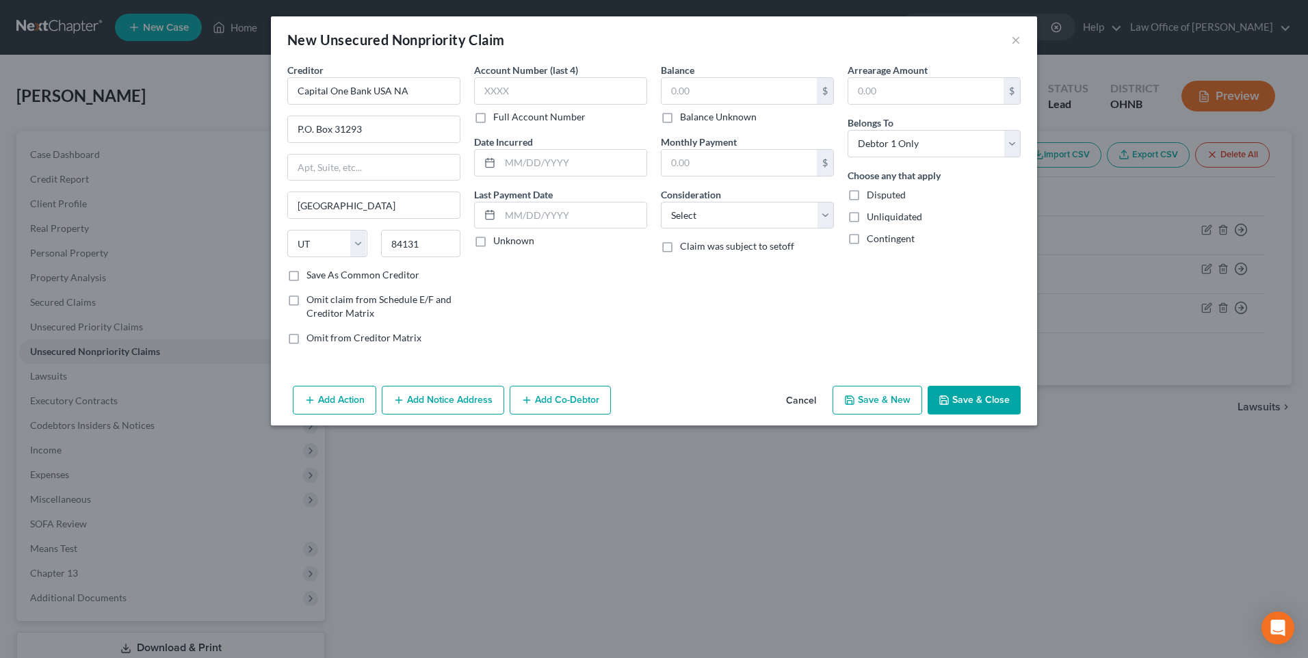
scroll to position [0, 0]
click at [750, 103] on input "text" at bounding box center [738, 91] width 155 height 26
click at [754, 219] on select "Select Cable / Satellite Services Collection Agency Credit Card Debt Debt Couns…" at bounding box center [747, 215] width 173 height 27
click at [661, 213] on select "Select Cable / Satellite Services Collection Agency Credit Card Debt Debt Couns…" at bounding box center [747, 215] width 173 height 27
click at [891, 414] on button "Save & New" at bounding box center [877, 400] width 90 height 29
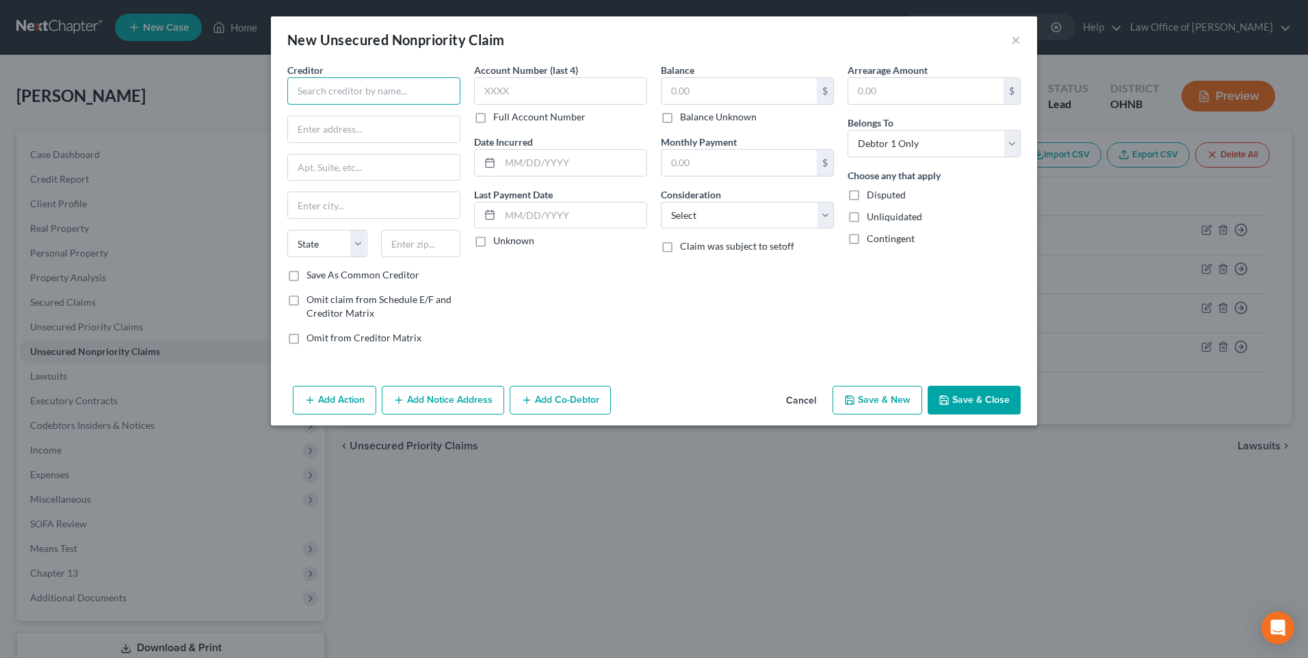
click at [330, 93] on input "text" at bounding box center [373, 90] width 173 height 27
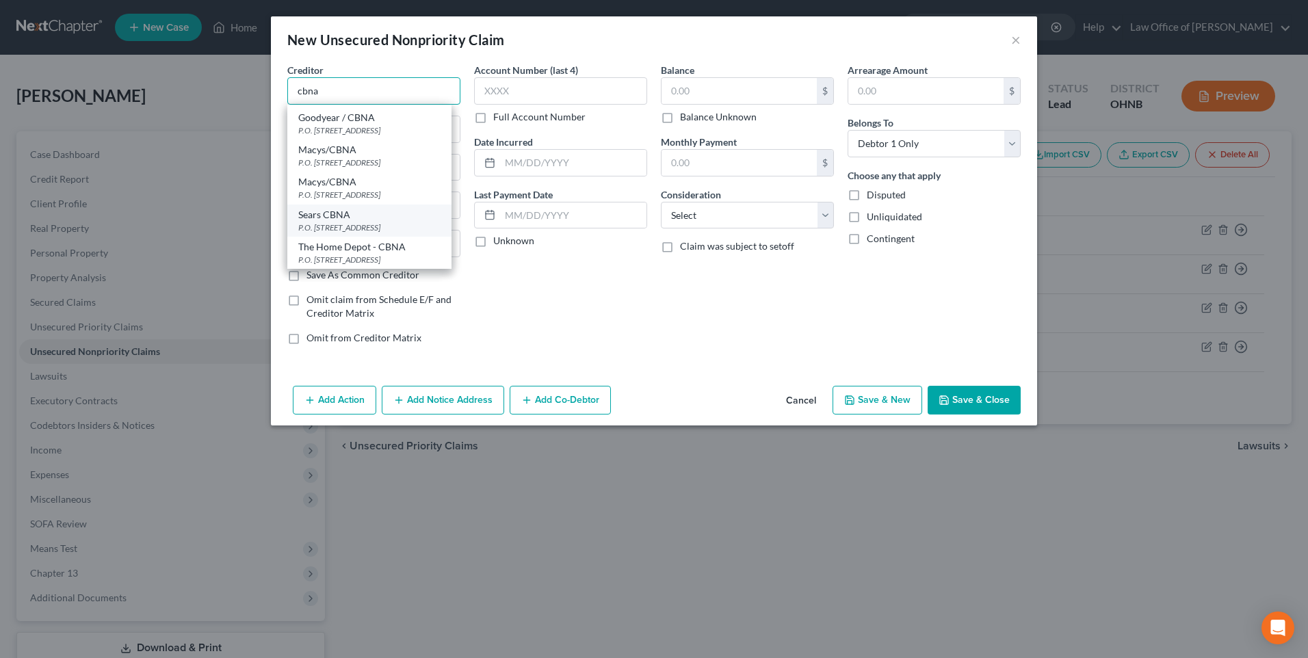
scroll to position [146, 0]
click at [321, 83] on div "50 NW Point Blvd, Fox River Grove, IL 60021" at bounding box center [369, 78] width 142 height 12
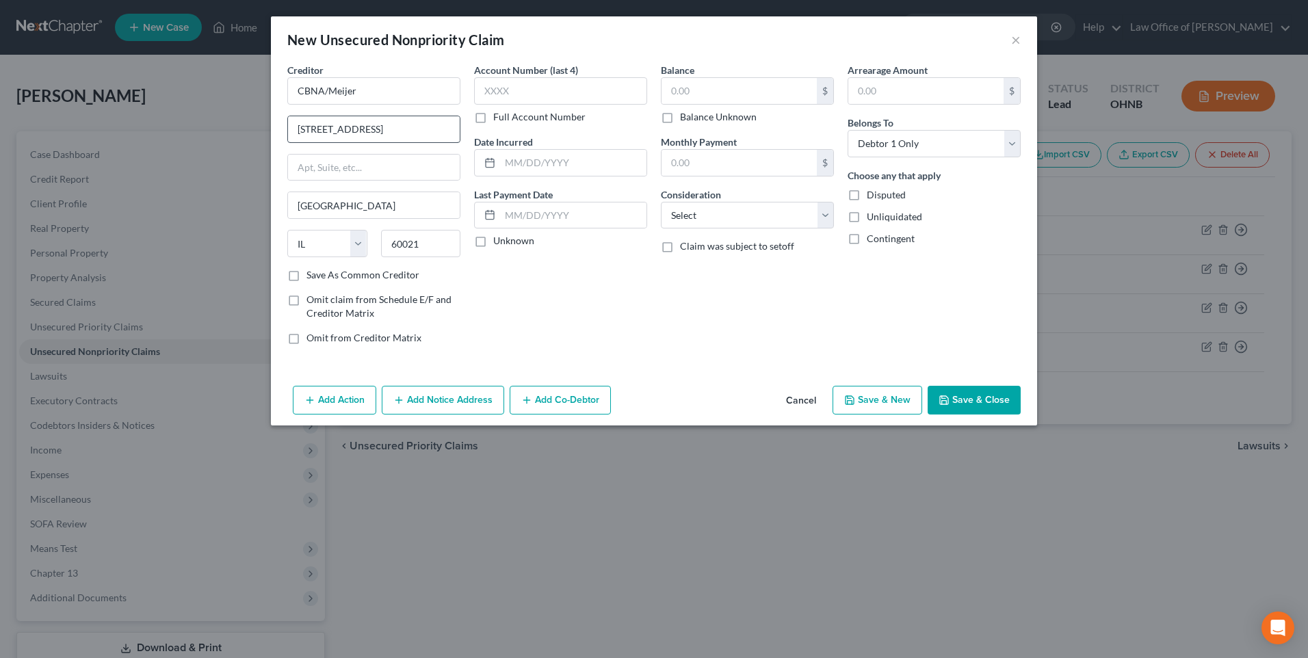
scroll to position [0, 0]
click at [341, 96] on input "CBNA/Meijer" at bounding box center [373, 90] width 173 height 27
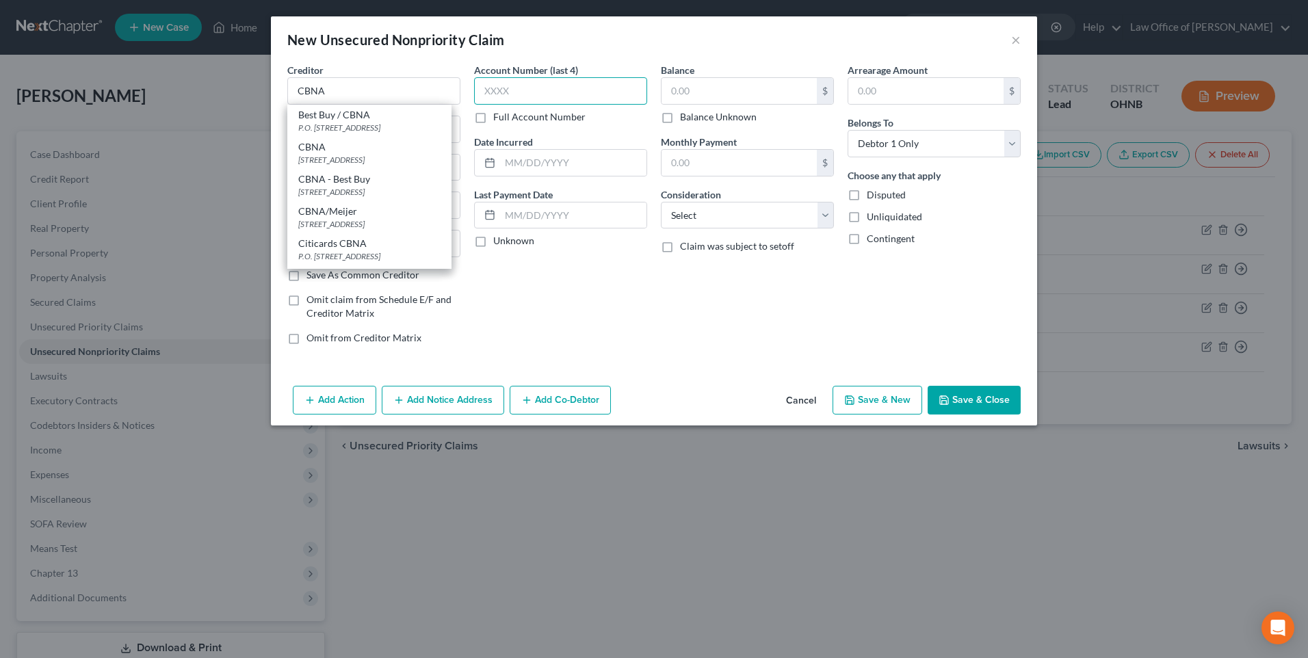
click at [575, 100] on input "text" at bounding box center [560, 90] width 173 height 27
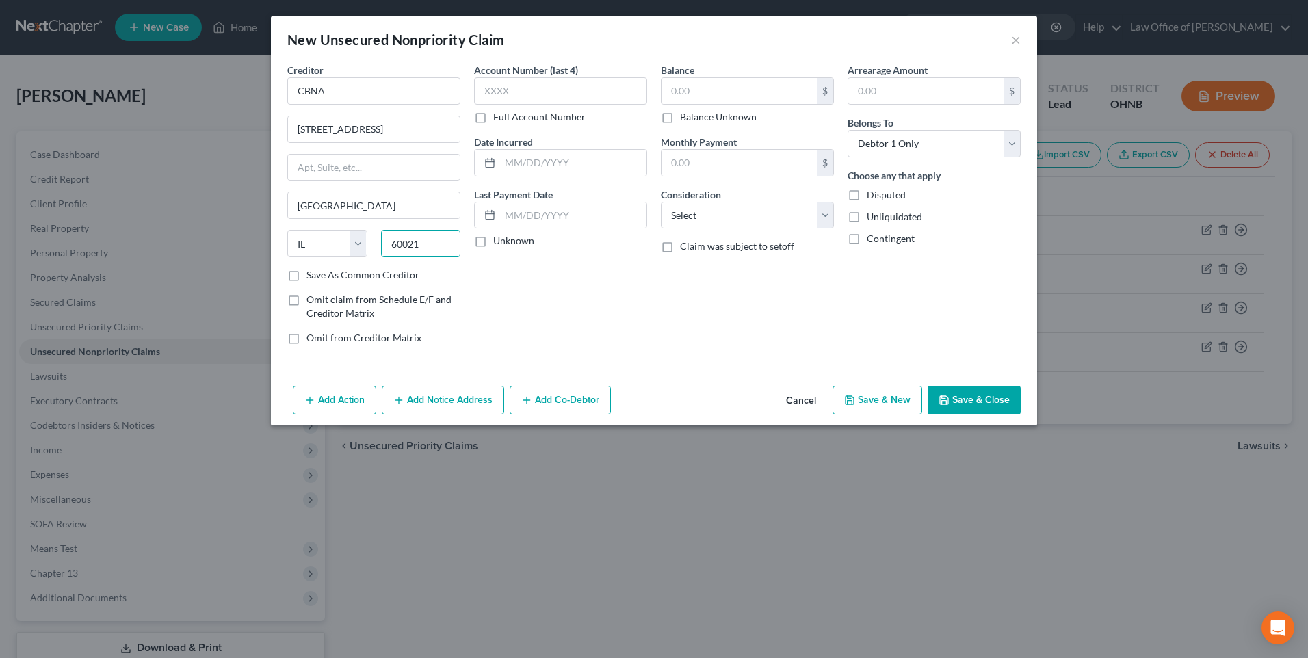
click at [419, 257] on input "60021" at bounding box center [421, 243] width 80 height 27
click at [664, 98] on input "text" at bounding box center [738, 91] width 155 height 26
click at [767, 229] on select "Select Cable / Satellite Services Collection Agency Credit Card Debt Debt Couns…" at bounding box center [747, 215] width 173 height 27
click at [661, 213] on select "Select Cable / Satellite Services Collection Agency Credit Card Debt Debt Couns…" at bounding box center [747, 215] width 173 height 27
click at [898, 414] on button "Save & New" at bounding box center [877, 400] width 90 height 29
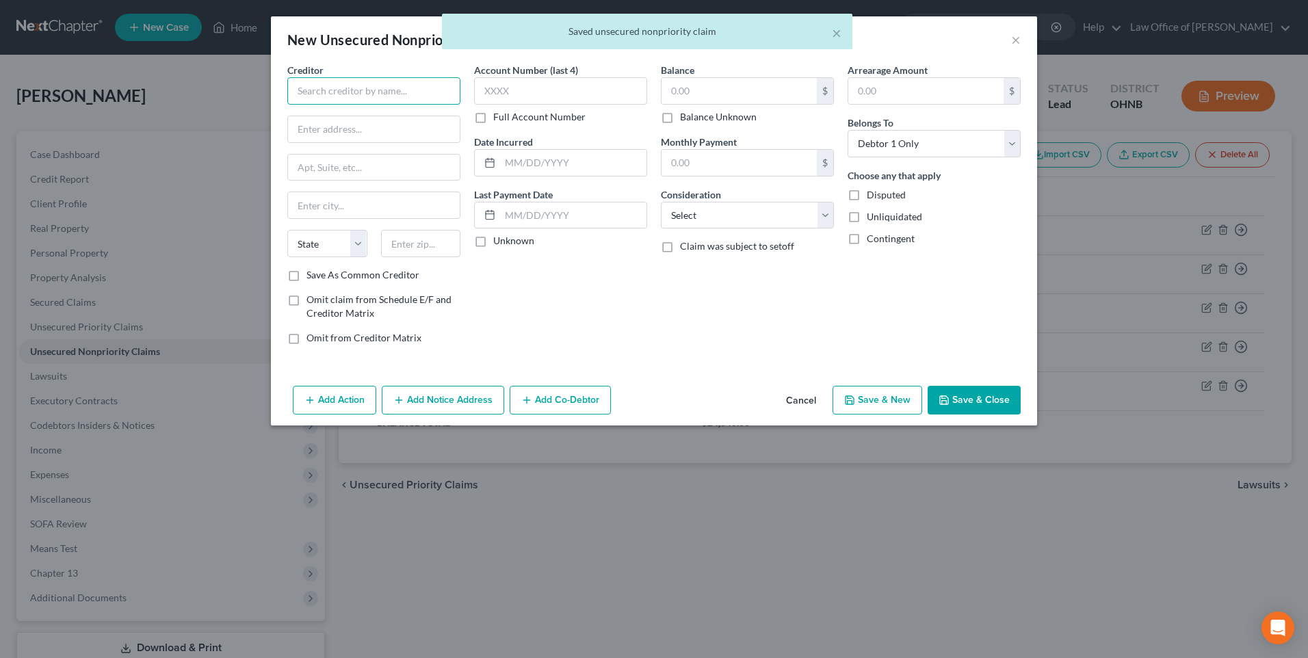
click at [370, 102] on input "text" at bounding box center [373, 90] width 173 height 27
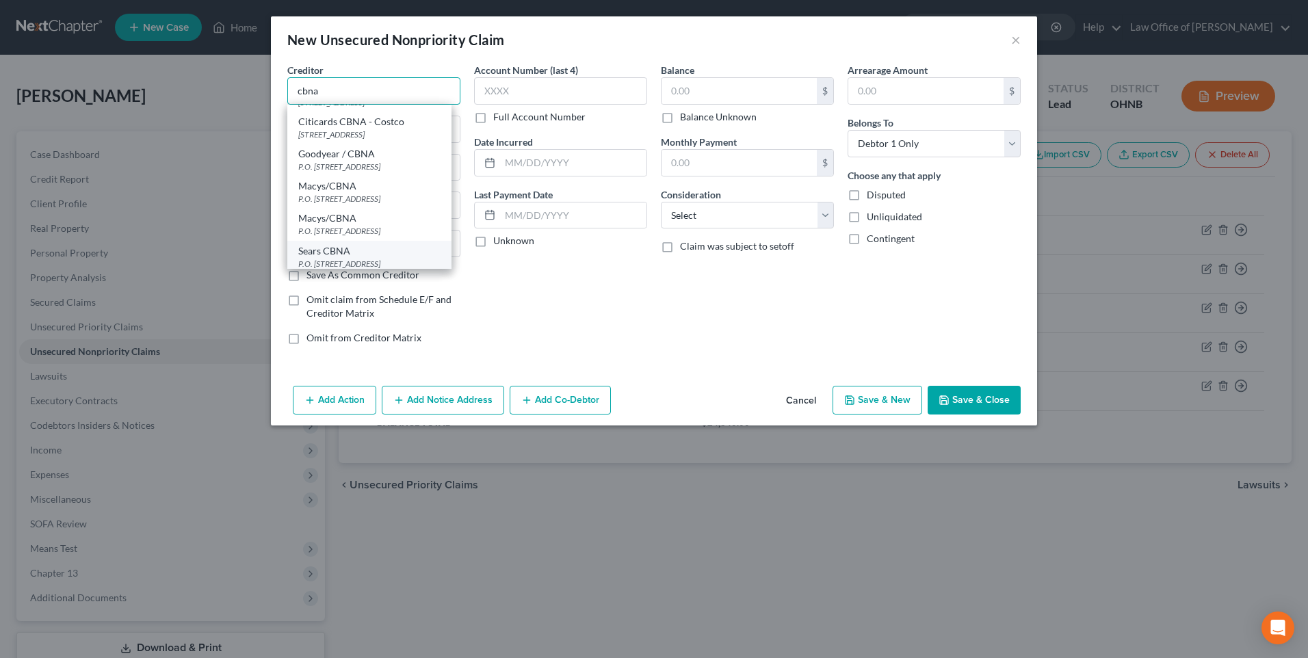
scroll to position [215, 0]
click at [353, 112] on div "P.O. Box 6190, Sioux Falls, SD 57117" at bounding box center [369, 107] width 142 height 12
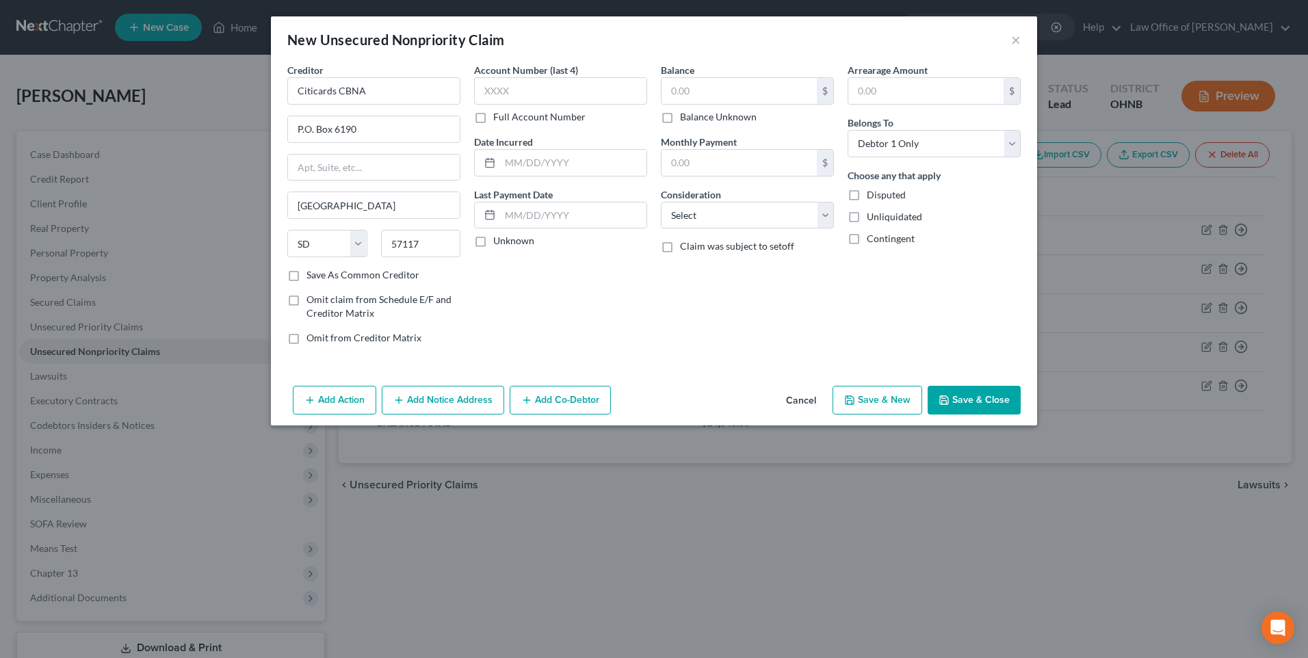
scroll to position [0, 0]
click at [325, 137] on input "P.O. Box 6190" at bounding box center [374, 129] width 172 height 26
click at [319, 96] on input "Citicards CBNA" at bounding box center [373, 90] width 173 height 27
click at [689, 97] on input "text" at bounding box center [738, 91] width 155 height 26
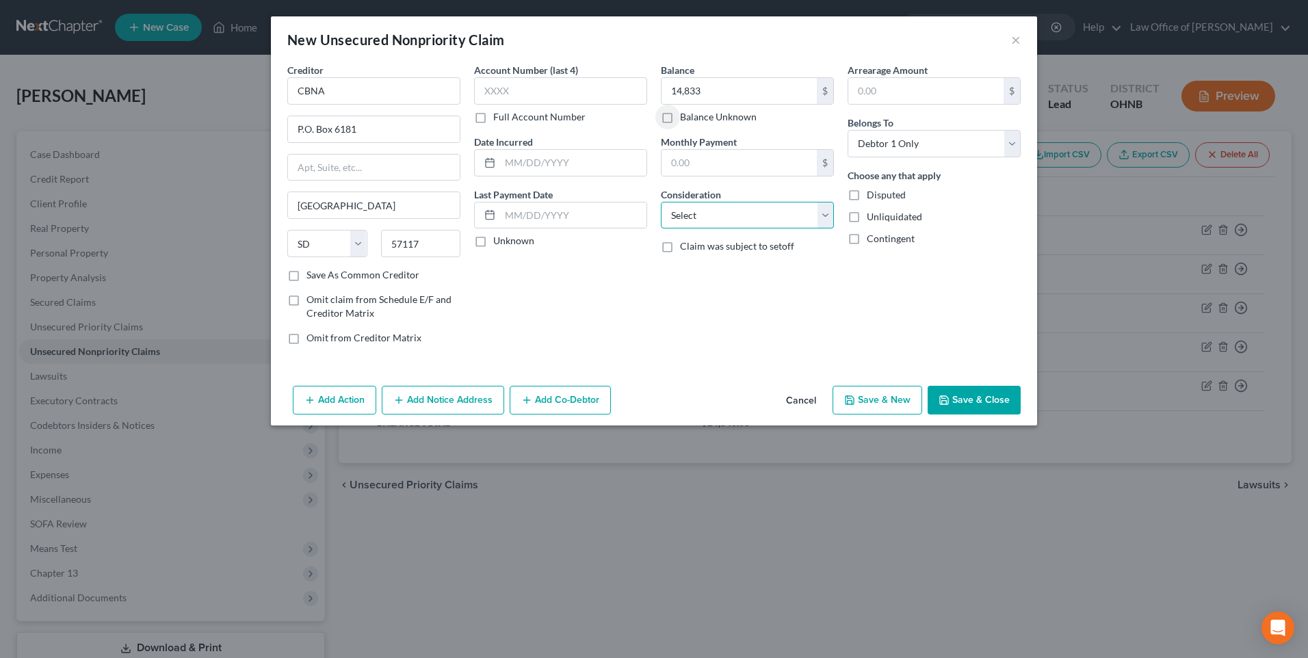
click at [697, 222] on select "Select Cable / Satellite Services Collection Agency Credit Card Debt Debt Couns…" at bounding box center [747, 215] width 173 height 27
click at [661, 213] on select "Select Cable / Satellite Services Collection Agency Credit Card Debt Debt Couns…" at bounding box center [747, 215] width 173 height 27
click at [897, 414] on button "Save & New" at bounding box center [877, 400] width 90 height 29
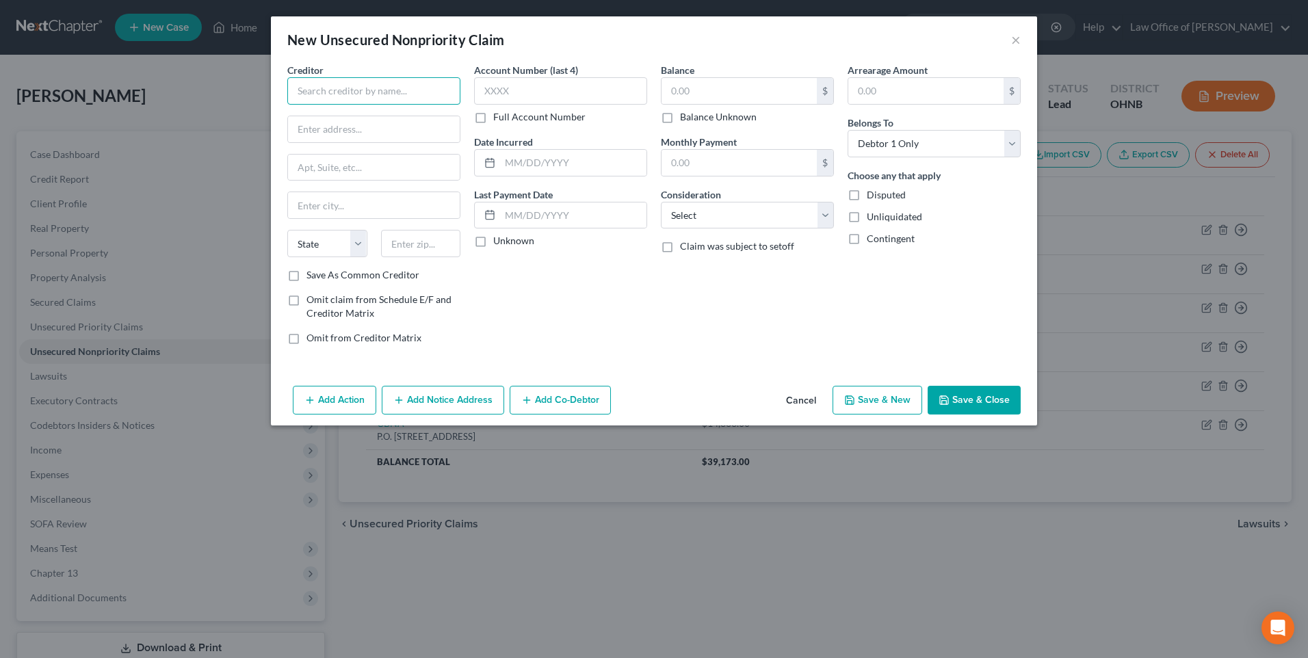
click at [300, 89] on input "text" at bounding box center [373, 90] width 173 height 27
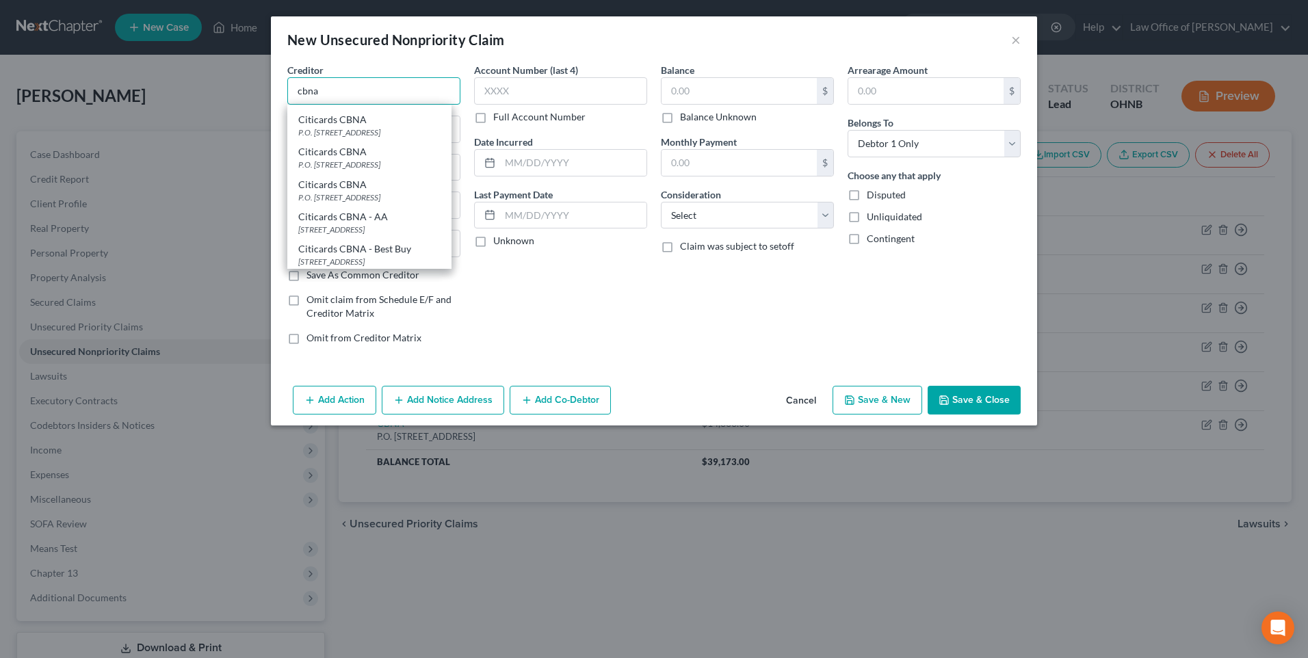
scroll to position [137, 0]
click at [363, 157] on div "P.O. Box 6241, Sioux Falls, SD 57117" at bounding box center [369, 152] width 142 height 12
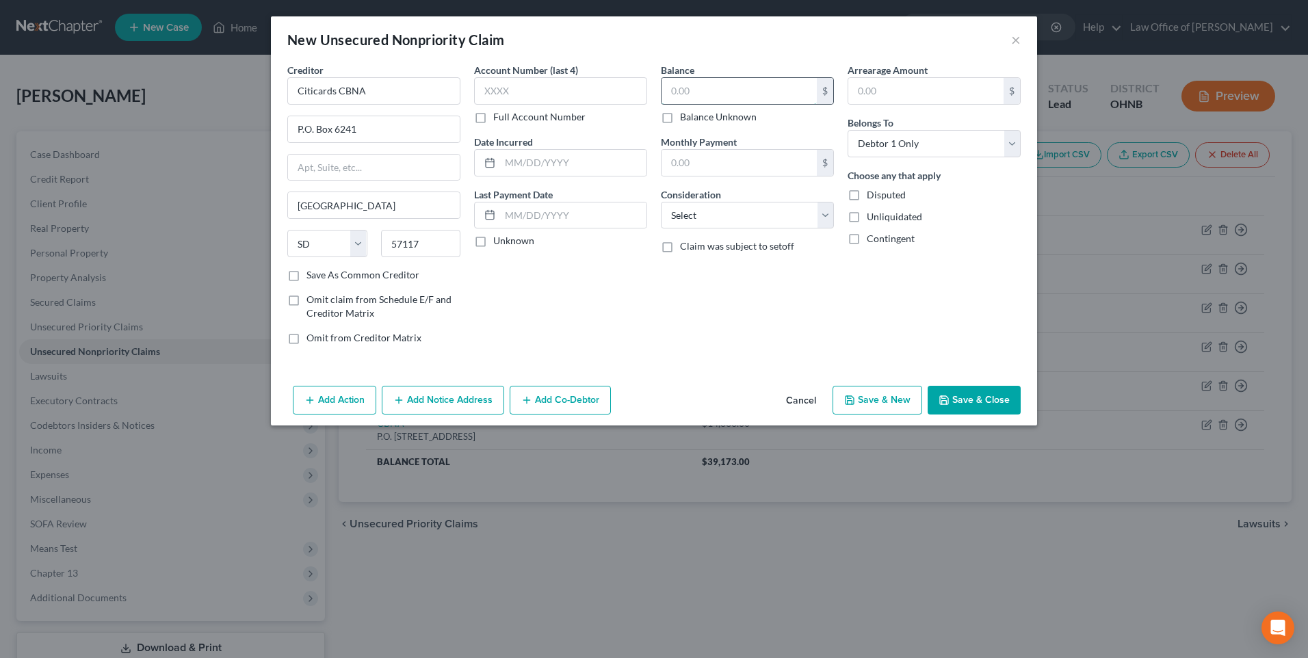
click at [737, 93] on input "text" at bounding box center [738, 91] width 155 height 26
click at [715, 223] on select "Select Cable / Satellite Services Collection Agency Credit Card Debt Debt Couns…" at bounding box center [747, 215] width 173 height 27
click at [661, 213] on select "Select Cable / Satellite Services Collection Agency Credit Card Debt Debt Couns…" at bounding box center [747, 215] width 173 height 27
click at [888, 414] on button "Save & New" at bounding box center [877, 400] width 90 height 29
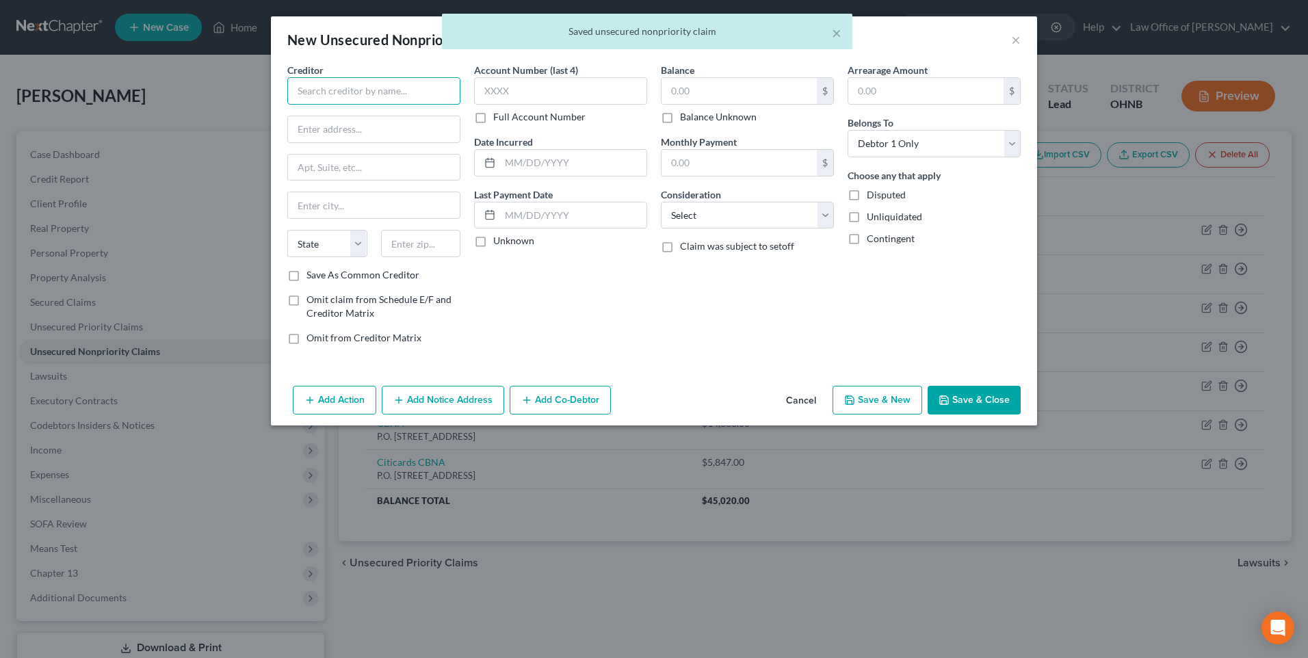
click at [390, 88] on input "text" at bounding box center [373, 90] width 173 height 27
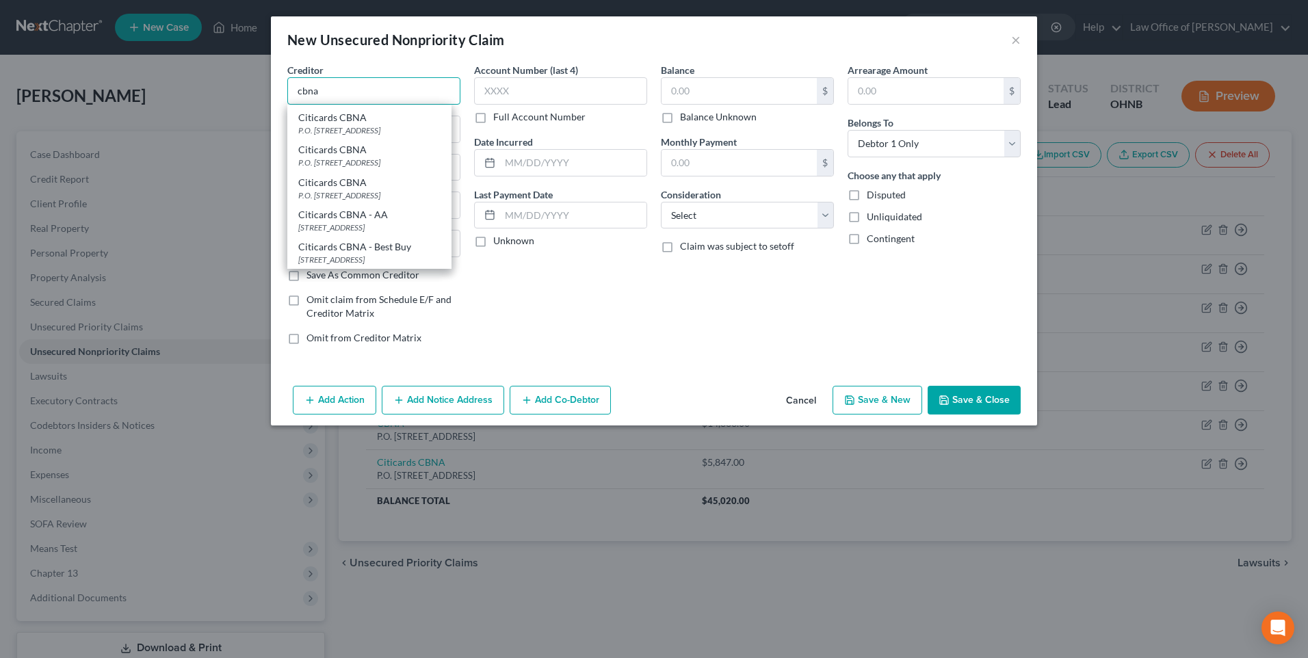
scroll to position [137, 0]
click at [377, 157] on div "P.O. Box 6241, Sioux Falls, SD 57117" at bounding box center [369, 152] width 142 height 12
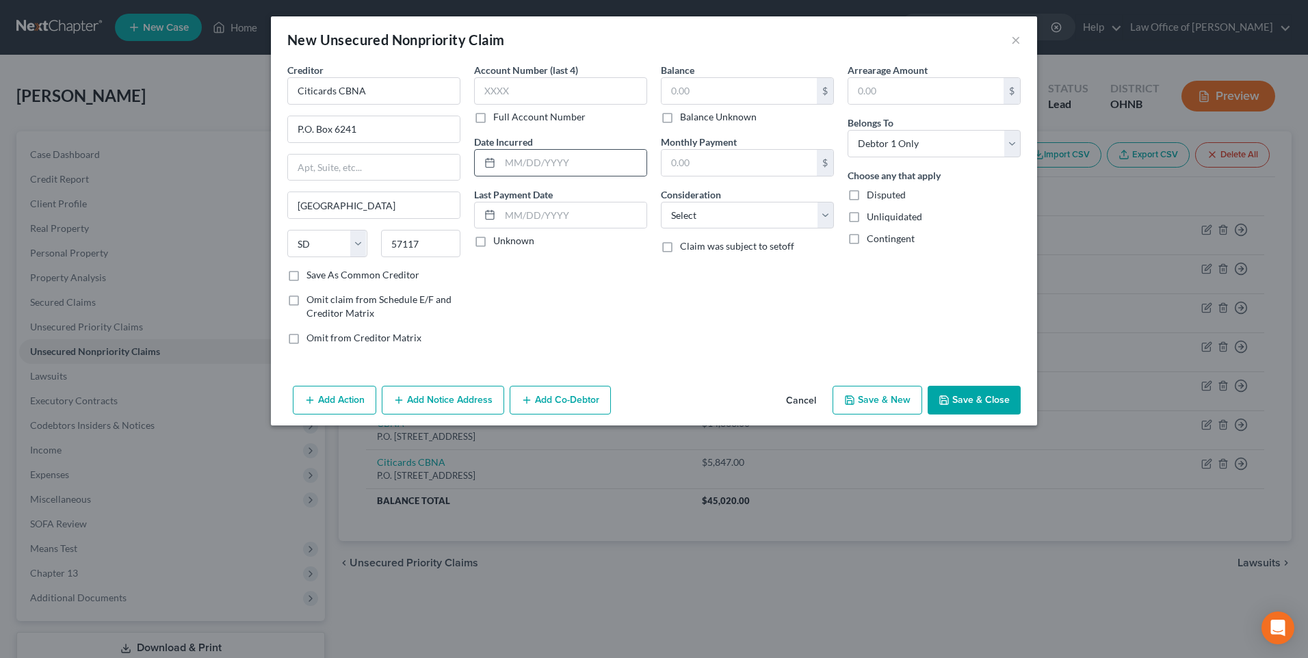
scroll to position [0, 0]
click at [700, 95] on input "text" at bounding box center [738, 91] width 155 height 26
click at [735, 229] on select "Select Cable / Satellite Services Collection Agency Credit Card Debt Debt Couns…" at bounding box center [747, 215] width 173 height 27
click at [661, 213] on select "Select Cable / Satellite Services Collection Agency Credit Card Debt Debt Couns…" at bounding box center [747, 215] width 173 height 27
click at [888, 414] on button "Save & New" at bounding box center [877, 400] width 90 height 29
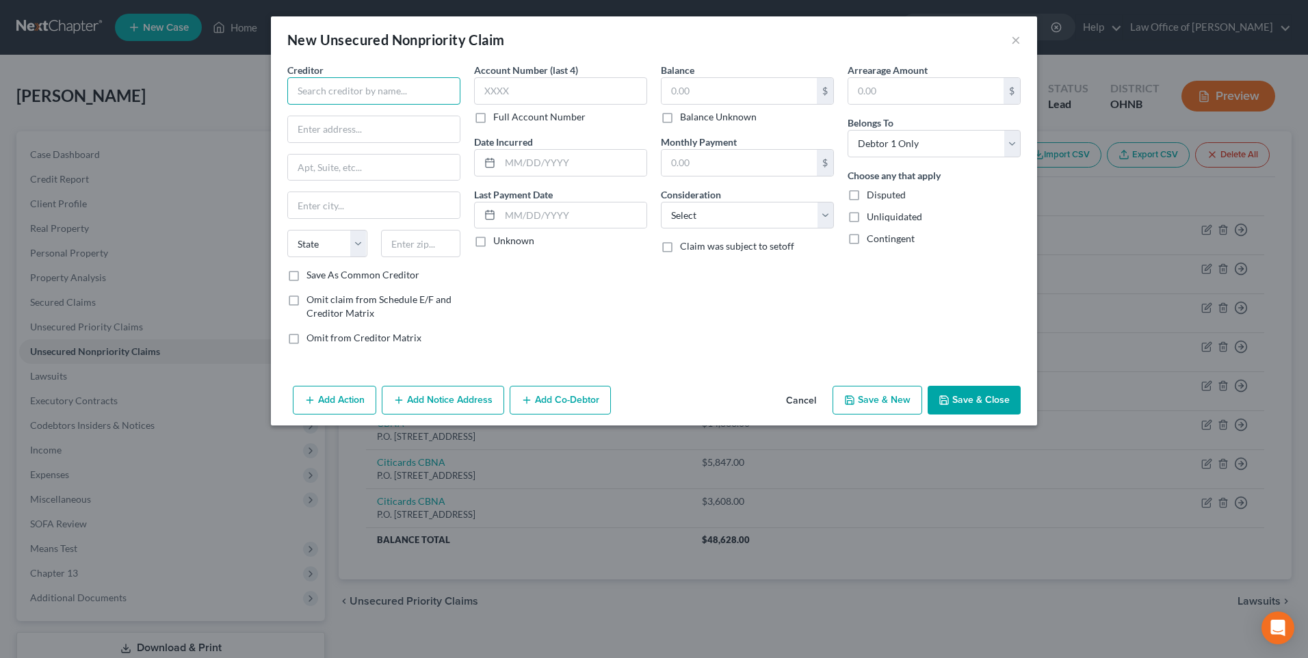
click at [329, 103] on input "text" at bounding box center [373, 90] width 173 height 27
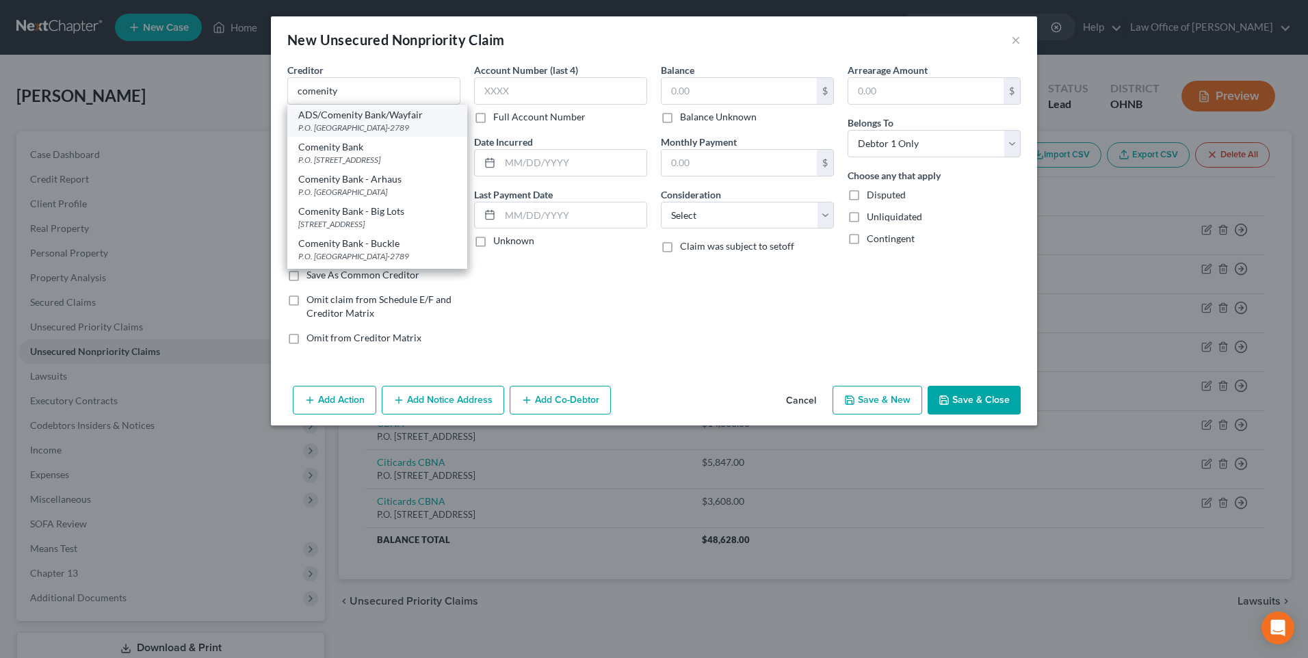
click at [334, 133] on div "P.O. Box 182789, Columbus, OH 43218-2789" at bounding box center [377, 128] width 158 height 12
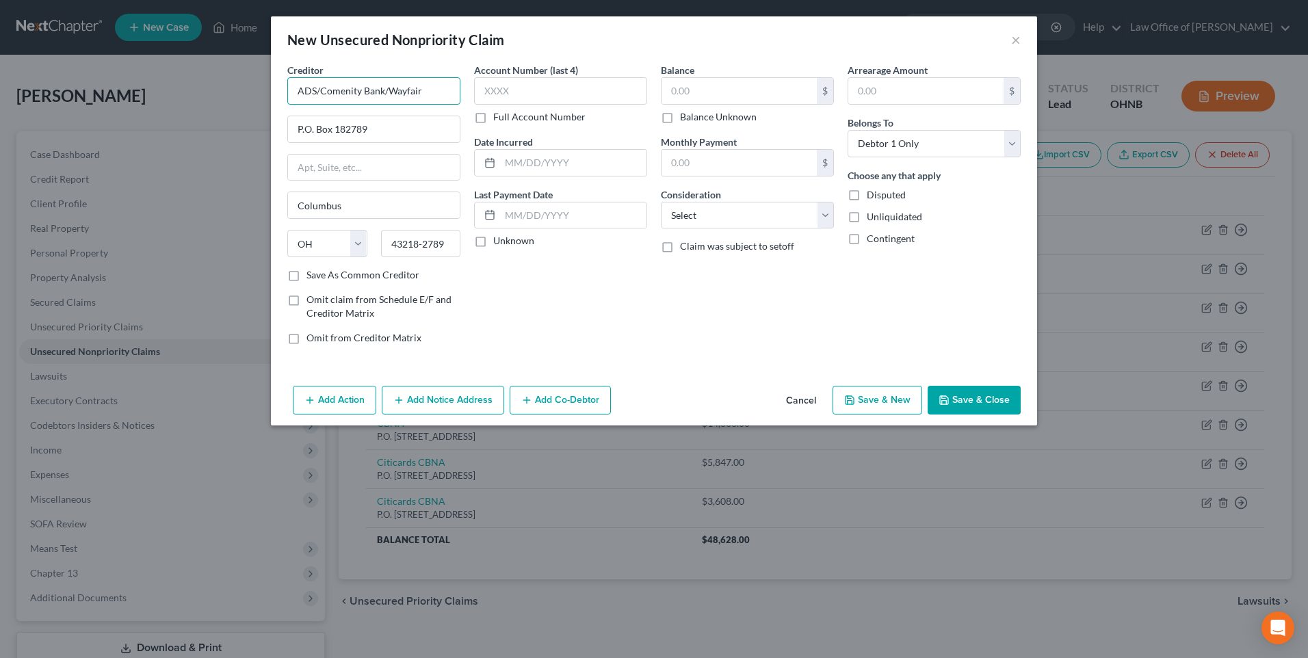
click at [300, 92] on input "ADS/Comenity Bank/Wayfair" at bounding box center [373, 90] width 173 height 27
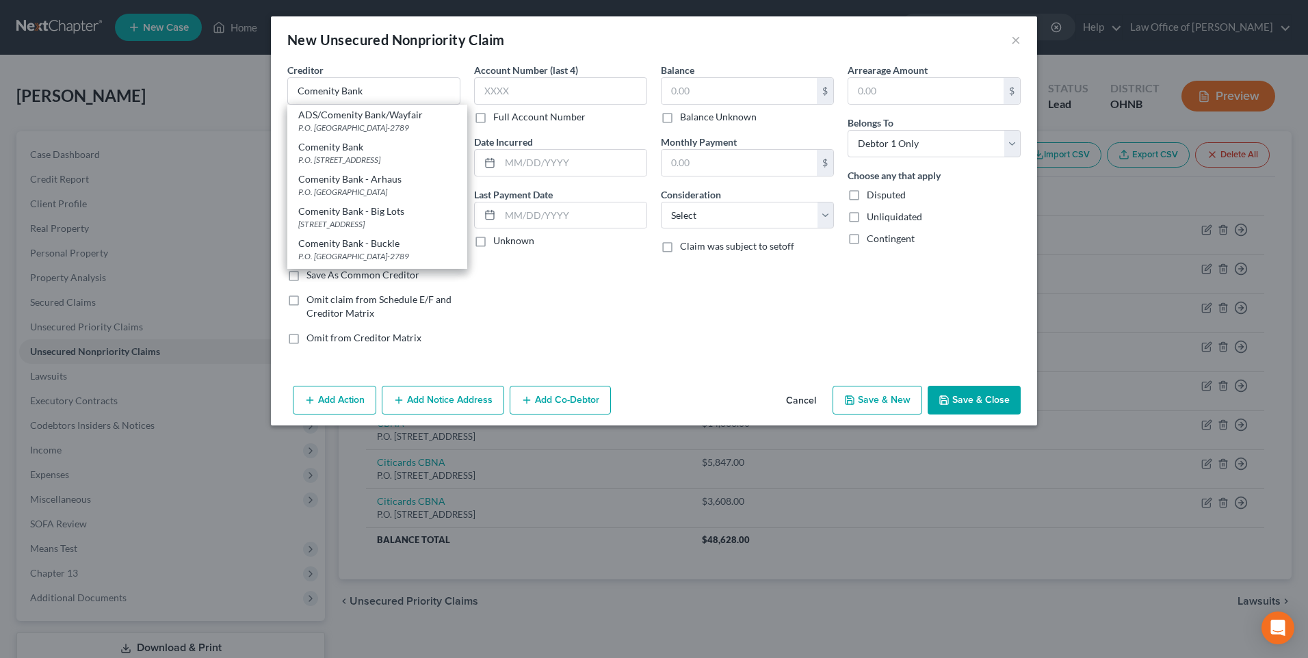
click at [670, 354] on div "Balance $ Balance Unknown Balance Undetermined $ Balance Unknown Monthly Paymen…" at bounding box center [747, 209] width 187 height 293
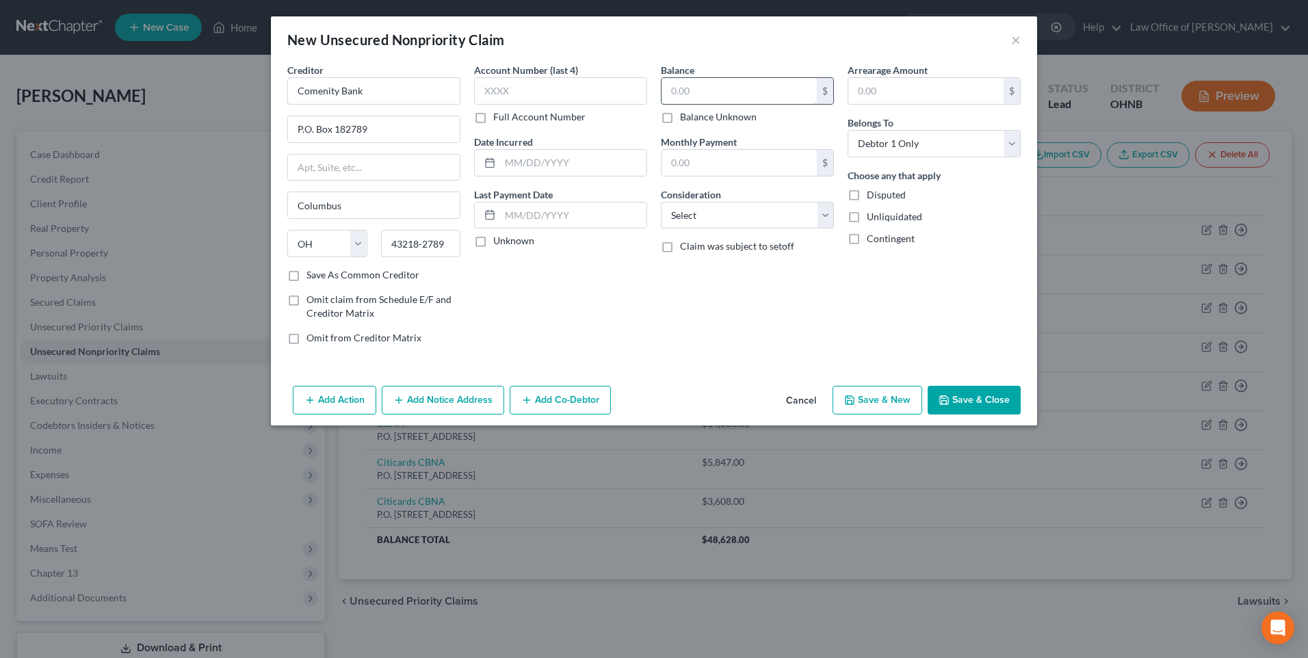
click at [697, 92] on input "text" at bounding box center [738, 91] width 155 height 26
click at [730, 229] on select "Select Cable / Satellite Services Collection Agency Credit Card Debt Debt Couns…" at bounding box center [747, 215] width 173 height 27
click at [661, 213] on select "Select Cable / Satellite Services Collection Agency Credit Card Debt Debt Couns…" at bounding box center [747, 215] width 173 height 27
click at [908, 414] on button "Save & New" at bounding box center [877, 400] width 90 height 29
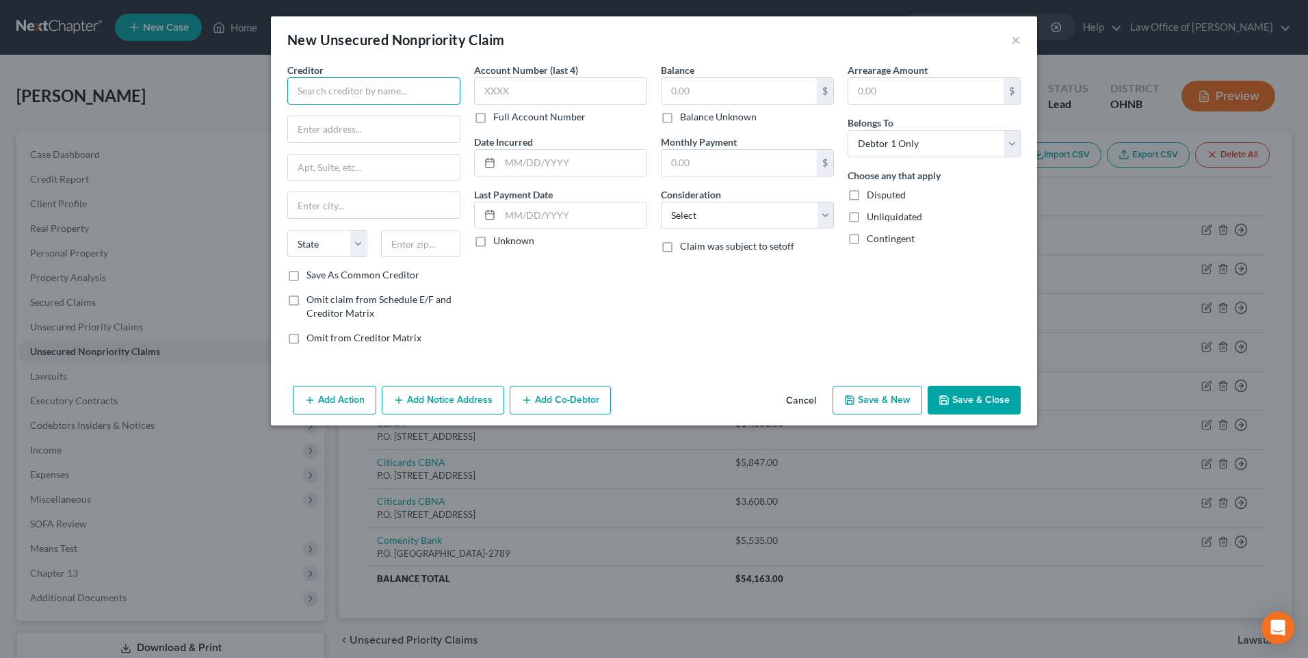
click at [365, 101] on input "text" at bounding box center [373, 90] width 173 height 27
click at [401, 257] on input "text" at bounding box center [421, 243] width 80 height 27
click at [345, 142] on input "text" at bounding box center [374, 129] width 172 height 26
drag, startPoint x: 268, startPoint y: 291, endPoint x: 491, endPoint y: 209, distance: 237.8
click at [306, 282] on label "Save As Common Creditor" at bounding box center [362, 275] width 113 height 14
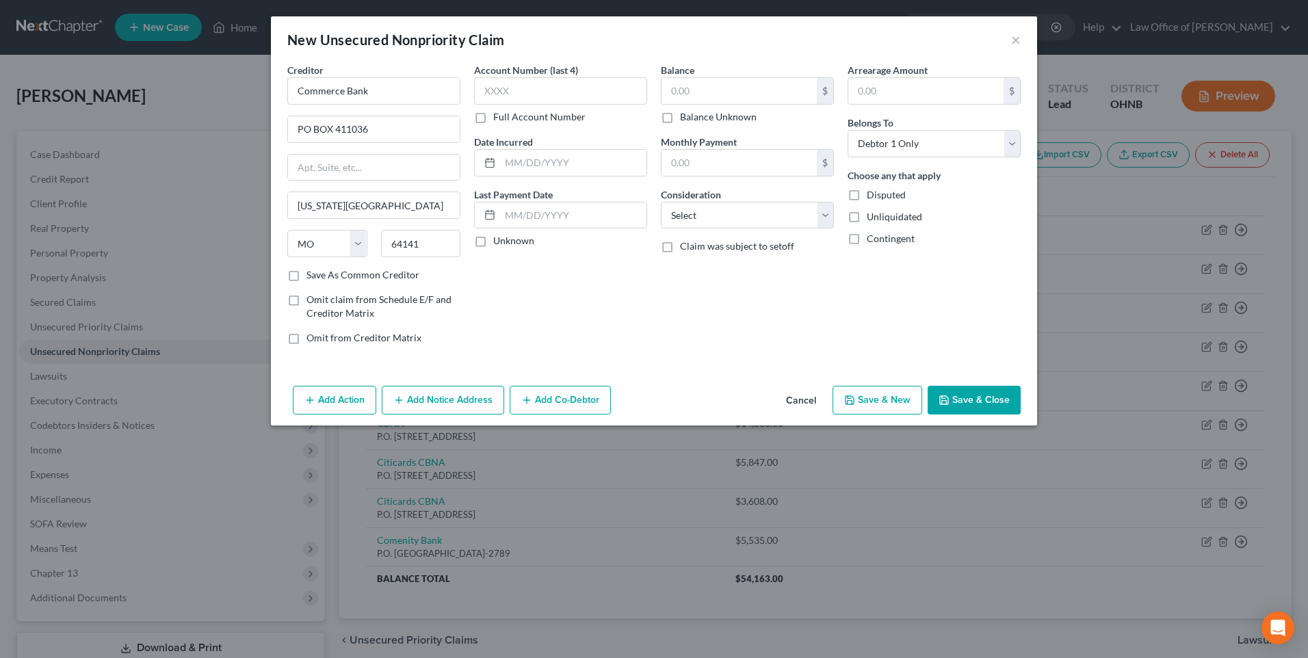
click at [312, 277] on input "Save As Common Creditor" at bounding box center [316, 272] width 9 height 9
click at [751, 90] on input "text" at bounding box center [738, 91] width 155 height 26
click at [733, 229] on select "Select Cable / Satellite Services Collection Agency Credit Card Debt Debt Couns…" at bounding box center [747, 215] width 173 height 27
click at [661, 213] on select "Select Cable / Satellite Services Collection Agency Credit Card Debt Debt Couns…" at bounding box center [747, 215] width 173 height 27
click at [893, 414] on button "Save & New" at bounding box center [877, 400] width 90 height 29
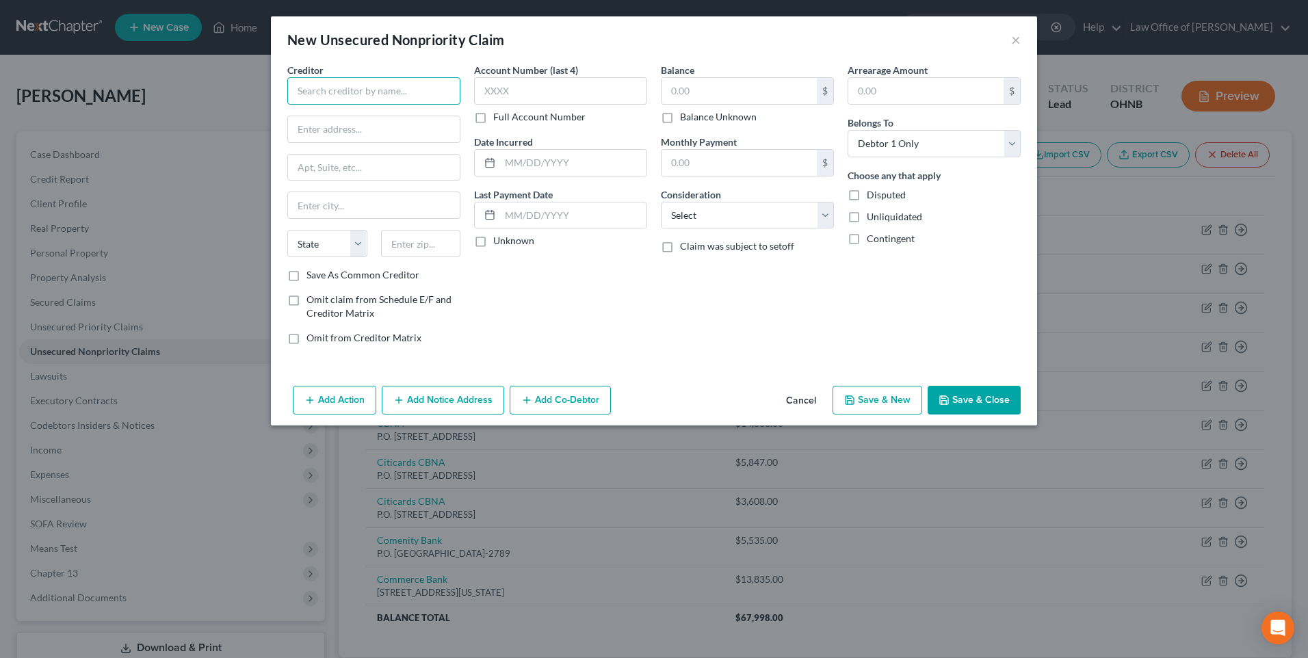
click at [410, 99] on input "text" at bounding box center [373, 90] width 173 height 27
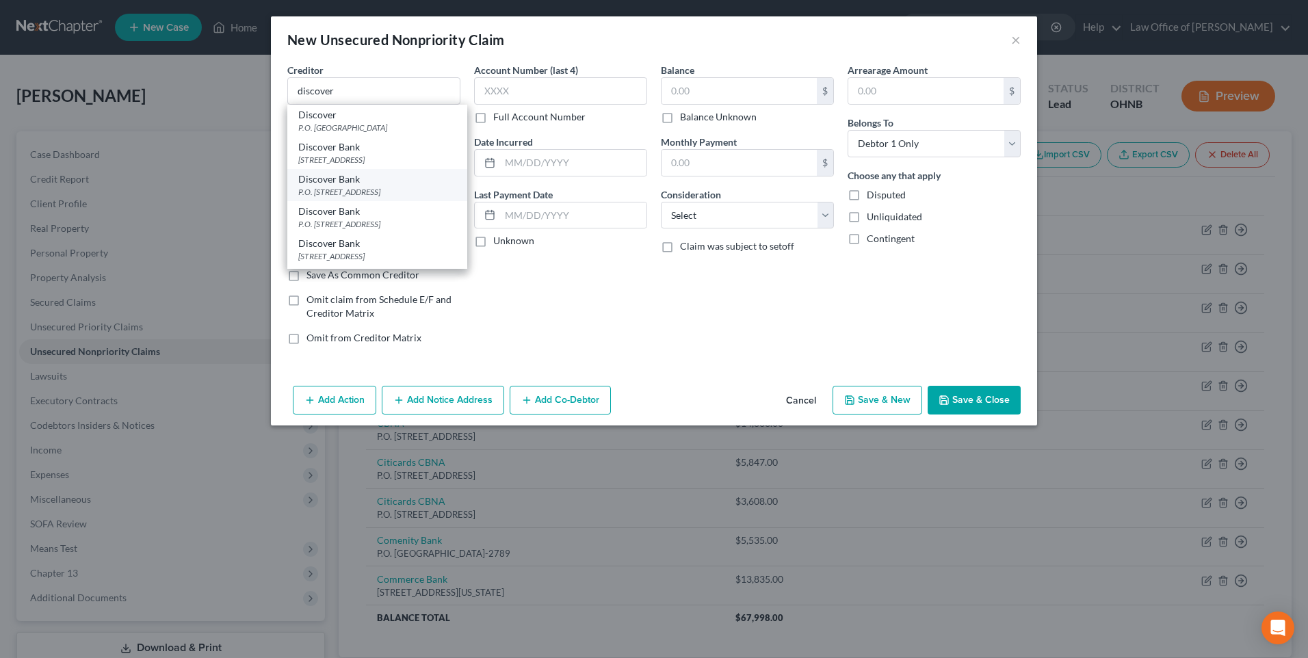
click at [369, 198] on div "P.O. Box 30939, Salt Lake City, UT 84130" at bounding box center [377, 192] width 158 height 12
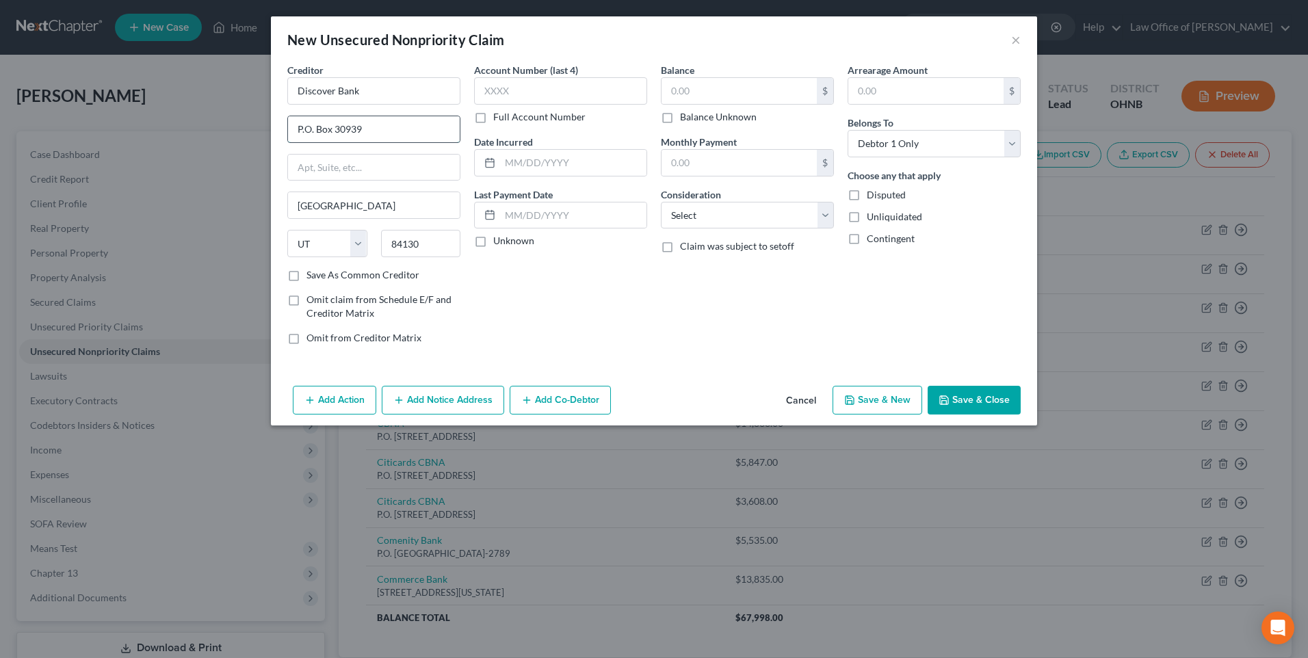
click at [343, 134] on input "P.O. Box 30939" at bounding box center [374, 129] width 172 height 26
click at [665, 93] on input "text" at bounding box center [738, 91] width 155 height 26
click at [694, 229] on select "Select Cable / Satellite Services Collection Agency Credit Card Debt Debt Couns…" at bounding box center [747, 215] width 173 height 27
click at [661, 213] on select "Select Cable / Satellite Services Collection Agency Credit Card Debt Debt Couns…" at bounding box center [747, 215] width 173 height 27
click at [891, 414] on button "Save & New" at bounding box center [877, 400] width 90 height 29
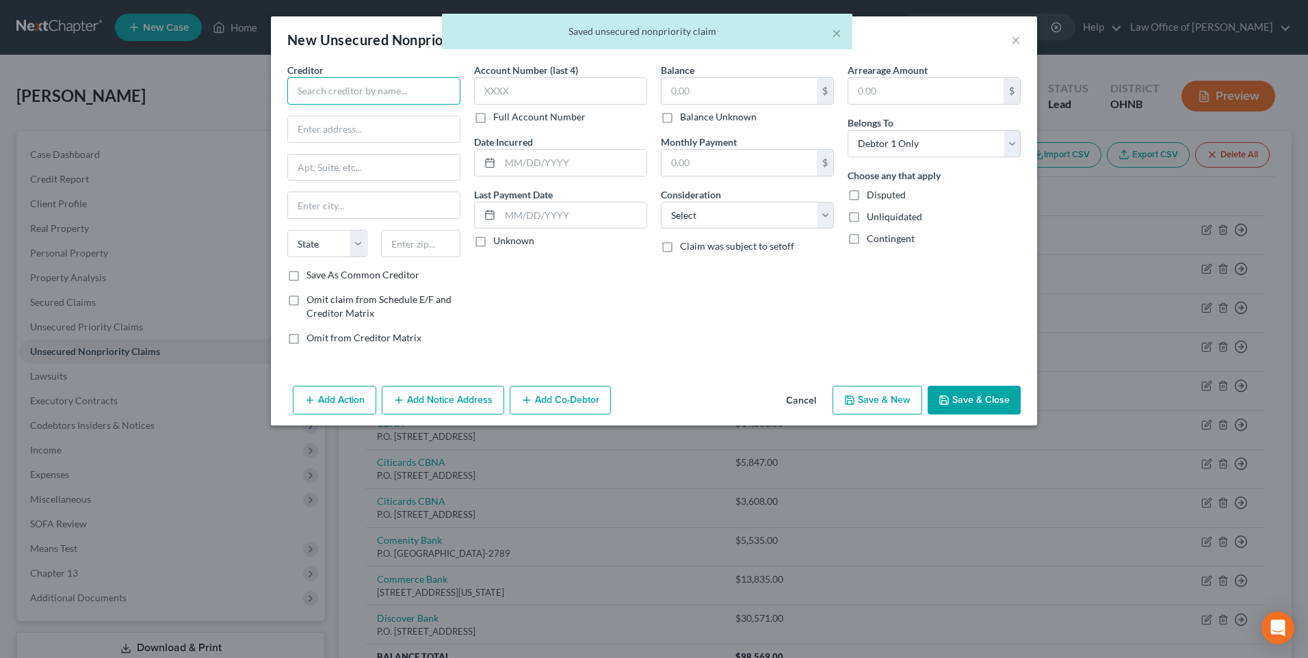
click at [345, 100] on input "text" at bounding box center [373, 90] width 173 height 27
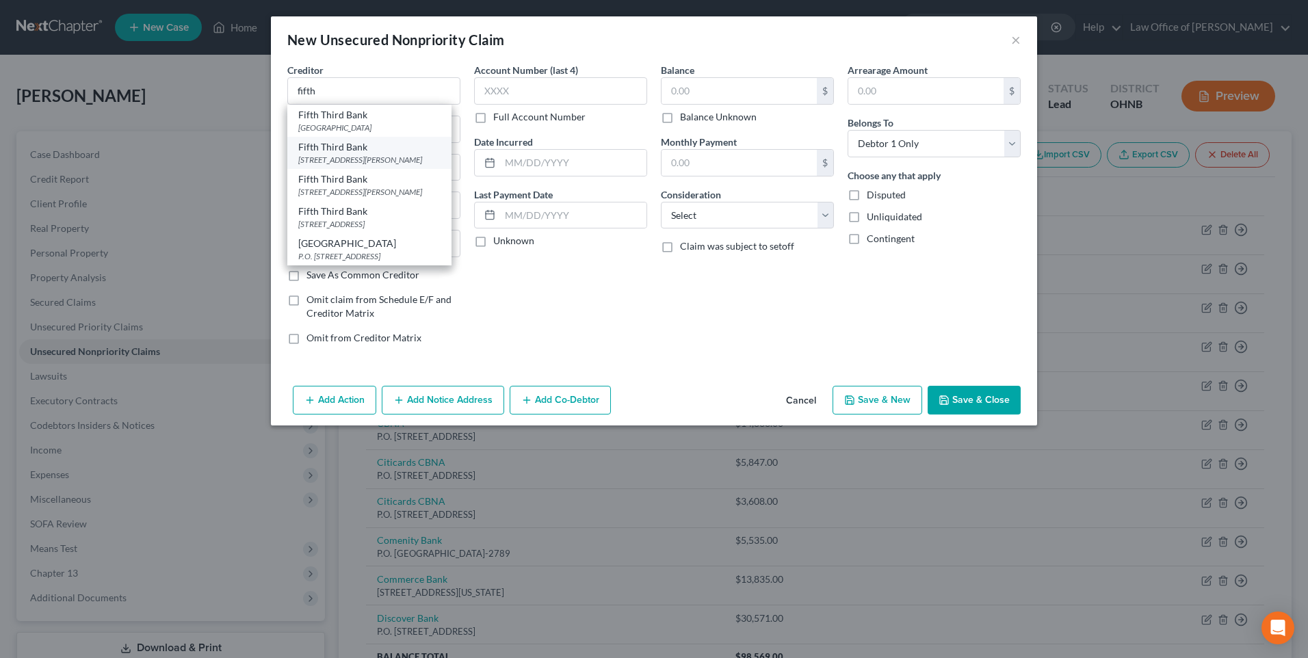
click at [335, 166] on div "5050 Kingsley Ave., Cincinnati, OH 45263" at bounding box center [369, 160] width 142 height 12
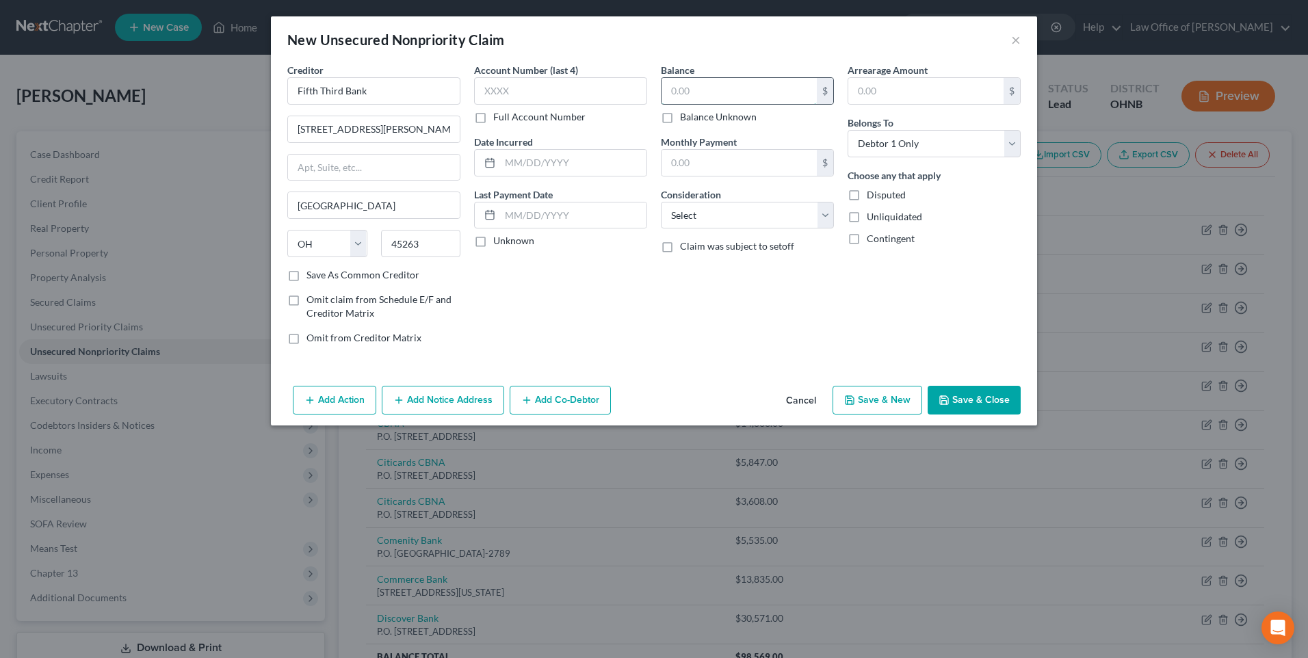
click at [688, 100] on input "text" at bounding box center [738, 91] width 155 height 26
click at [721, 229] on select "Select Cable / Satellite Services Collection Agency Credit Card Debt Debt Couns…" at bounding box center [747, 215] width 173 height 27
click at [661, 213] on select "Select Cable / Satellite Services Collection Agency Credit Card Debt Debt Couns…" at bounding box center [747, 215] width 173 height 27
click at [895, 414] on button "Save & New" at bounding box center [877, 400] width 90 height 29
click at [355, 95] on input "text" at bounding box center [373, 90] width 173 height 27
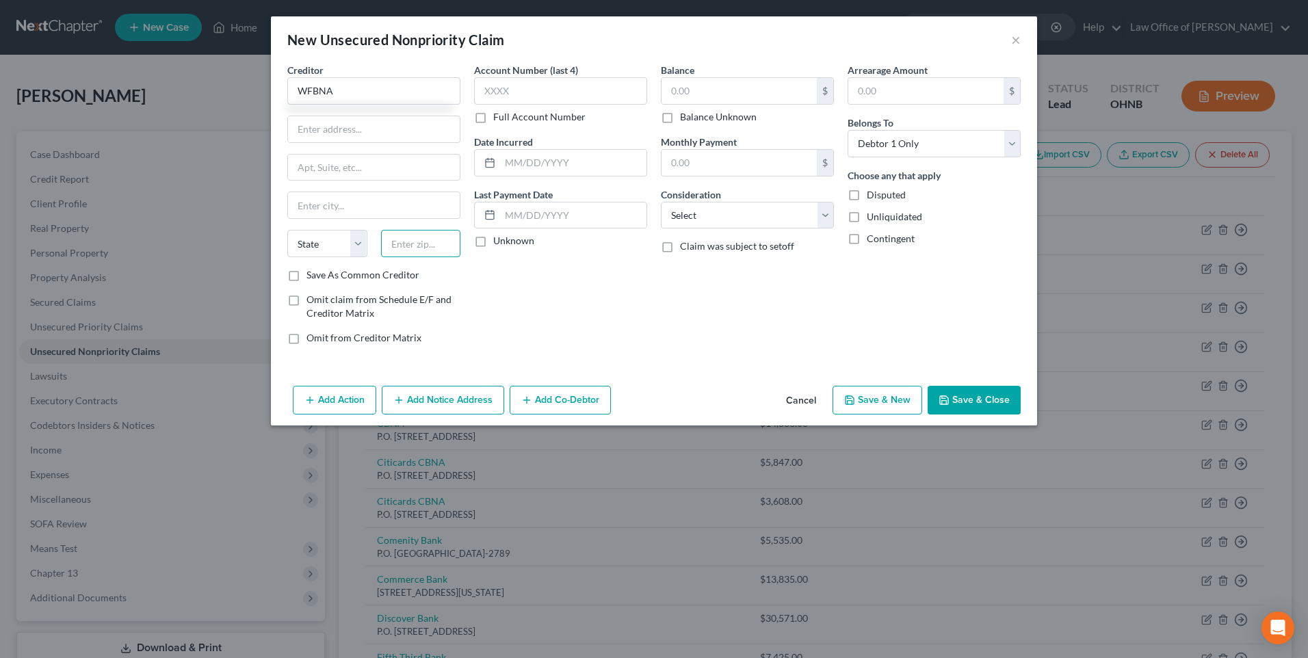
click at [407, 257] on input "text" at bounding box center [421, 243] width 80 height 27
click at [318, 135] on input "text" at bounding box center [374, 129] width 172 height 26
click at [306, 282] on label "Save As Common Creditor" at bounding box center [362, 275] width 113 height 14
click at [312, 277] on input "Save As Common Creditor" at bounding box center [316, 272] width 9 height 9
click at [696, 96] on input "text" at bounding box center [738, 91] width 155 height 26
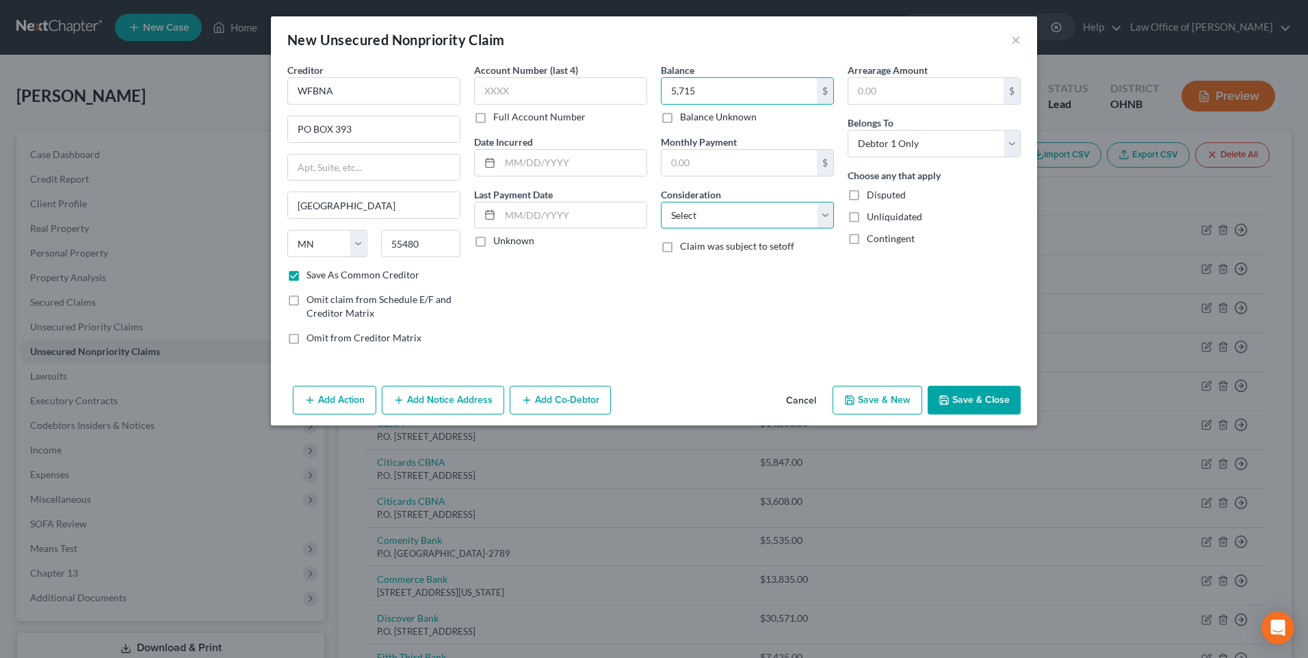
click at [726, 228] on select "Select Cable / Satellite Services Collection Agency Credit Card Debt Debt Couns…" at bounding box center [747, 215] width 173 height 27
click at [661, 213] on select "Select Cable / Satellite Services Collection Agency Credit Card Debt Debt Couns…" at bounding box center [747, 215] width 173 height 27
click at [883, 414] on button "Save & New" at bounding box center [877, 400] width 90 height 29
click at [979, 414] on button "Save & Close" at bounding box center [973, 400] width 93 height 29
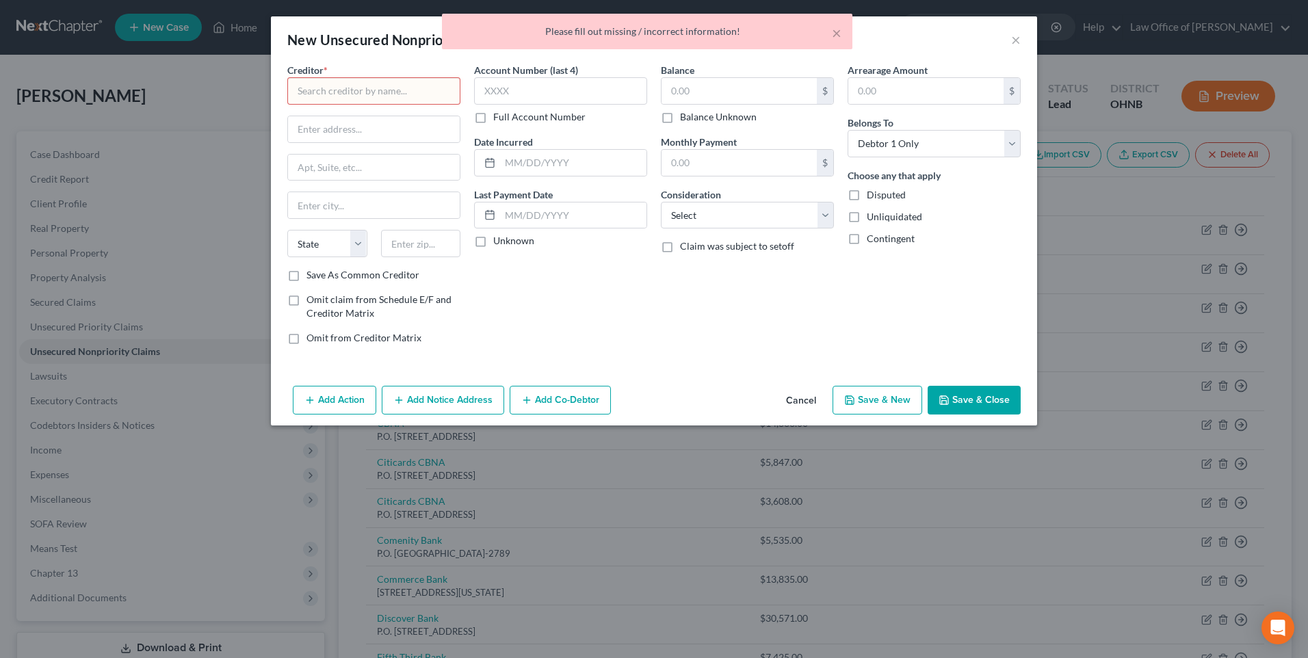
drag, startPoint x: 817, startPoint y: 424, endPoint x: 675, endPoint y: 430, distance: 141.7
click at [815, 414] on button "Cancel" at bounding box center [801, 400] width 52 height 27
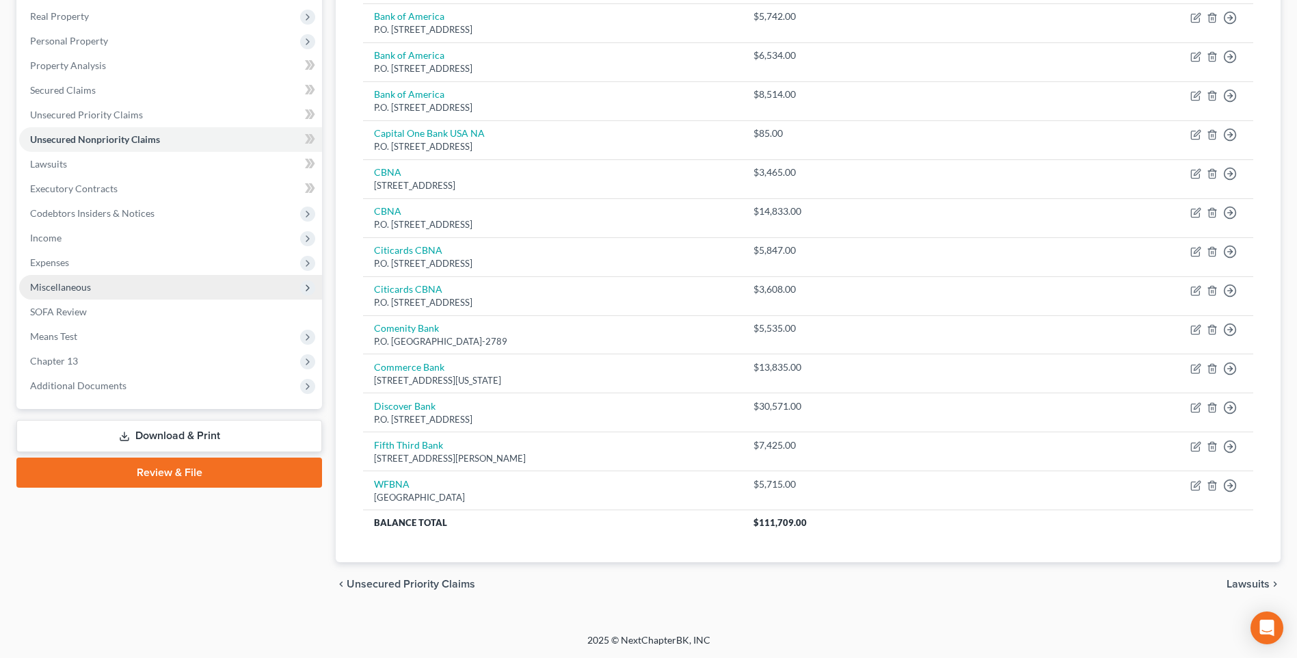
scroll to position [132, 0]
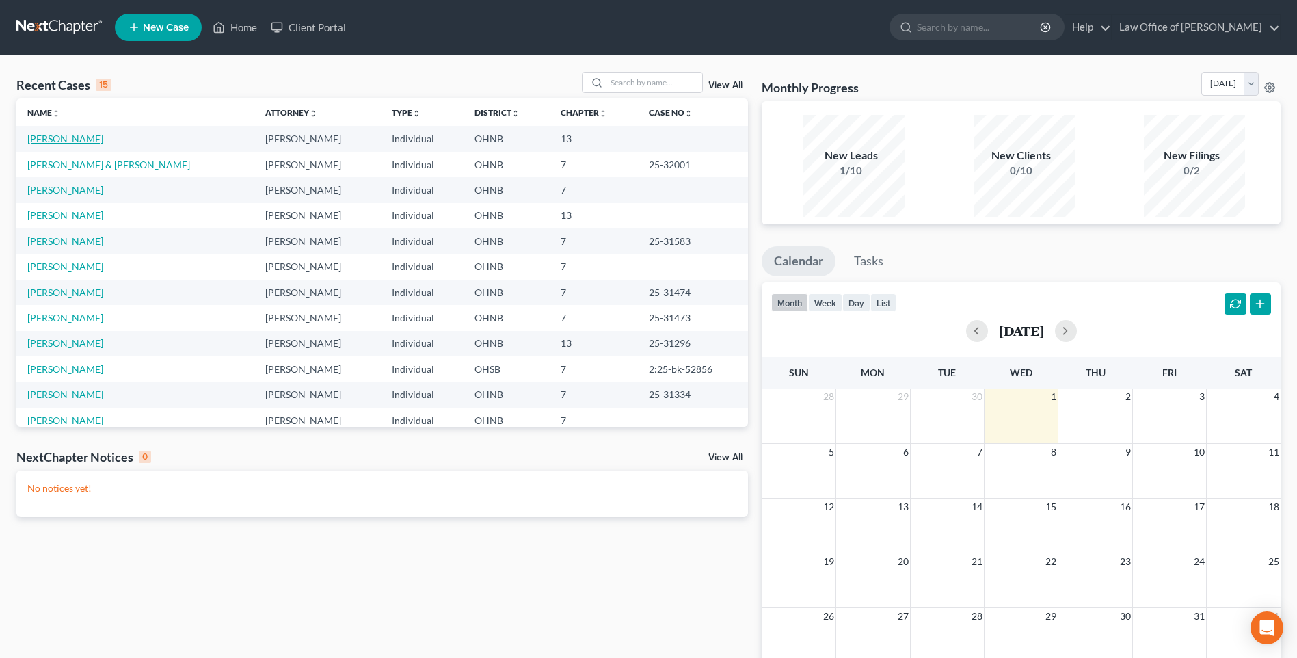
click at [64, 144] on link "[PERSON_NAME]" at bounding box center [65, 139] width 76 height 12
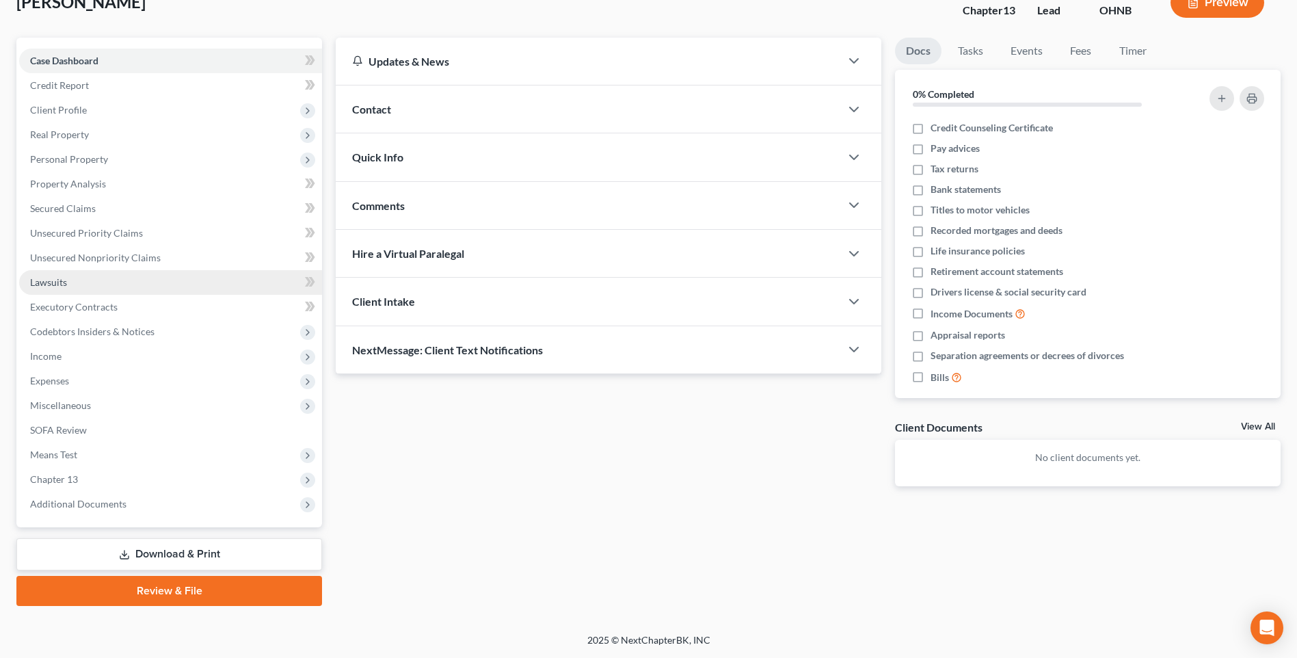
scroll to position [140, 0]
click at [54, 350] on span "Income" at bounding box center [45, 356] width 31 height 12
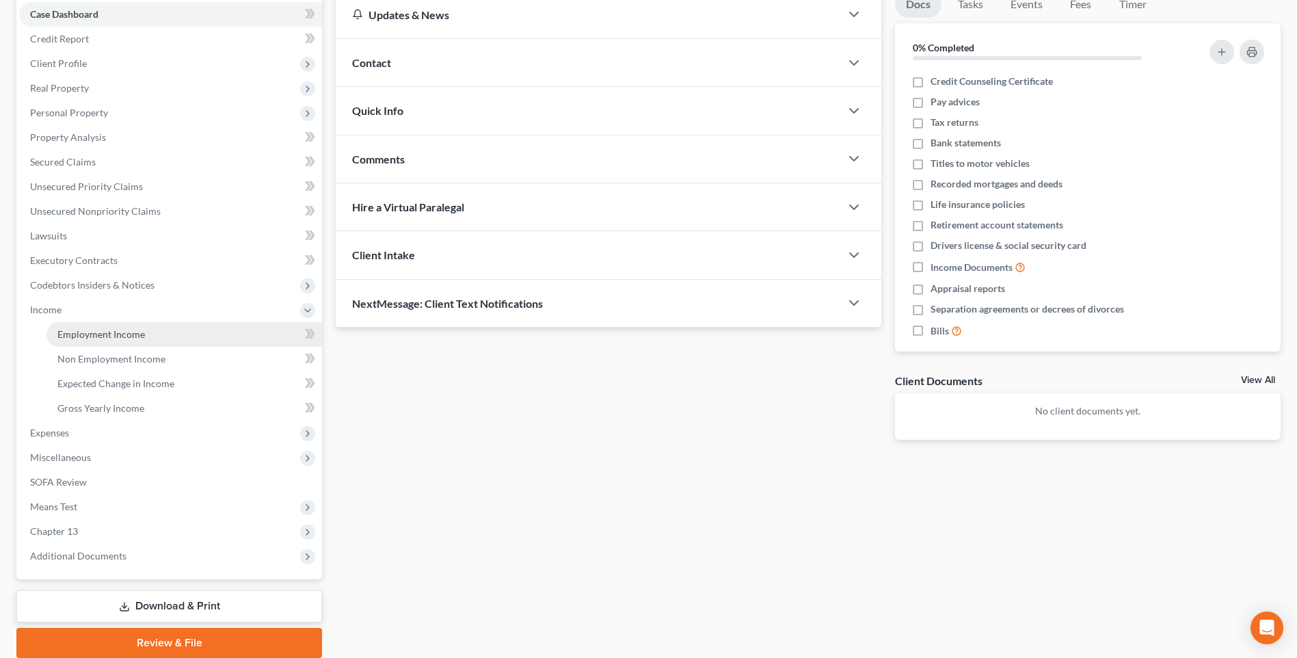
click at [112, 340] on span "Employment Income" at bounding box center [101, 334] width 88 height 12
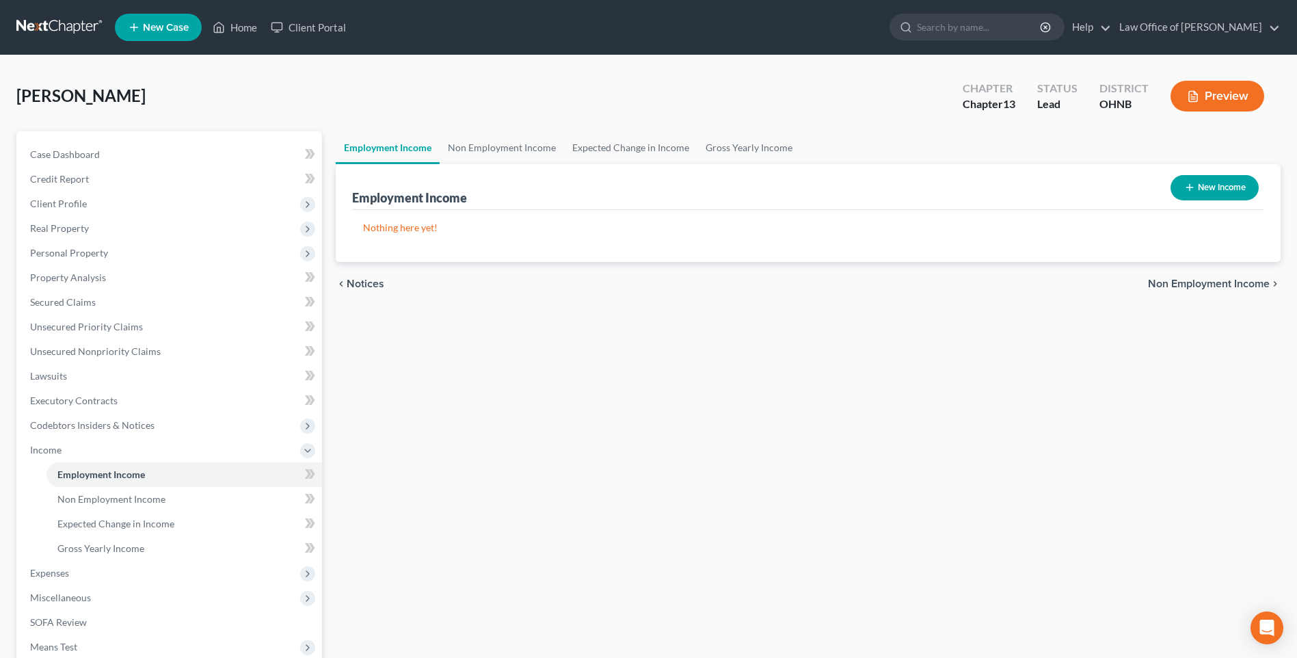
click at [1185, 192] on button "New Income" at bounding box center [1215, 187] width 88 height 25
select select "0"
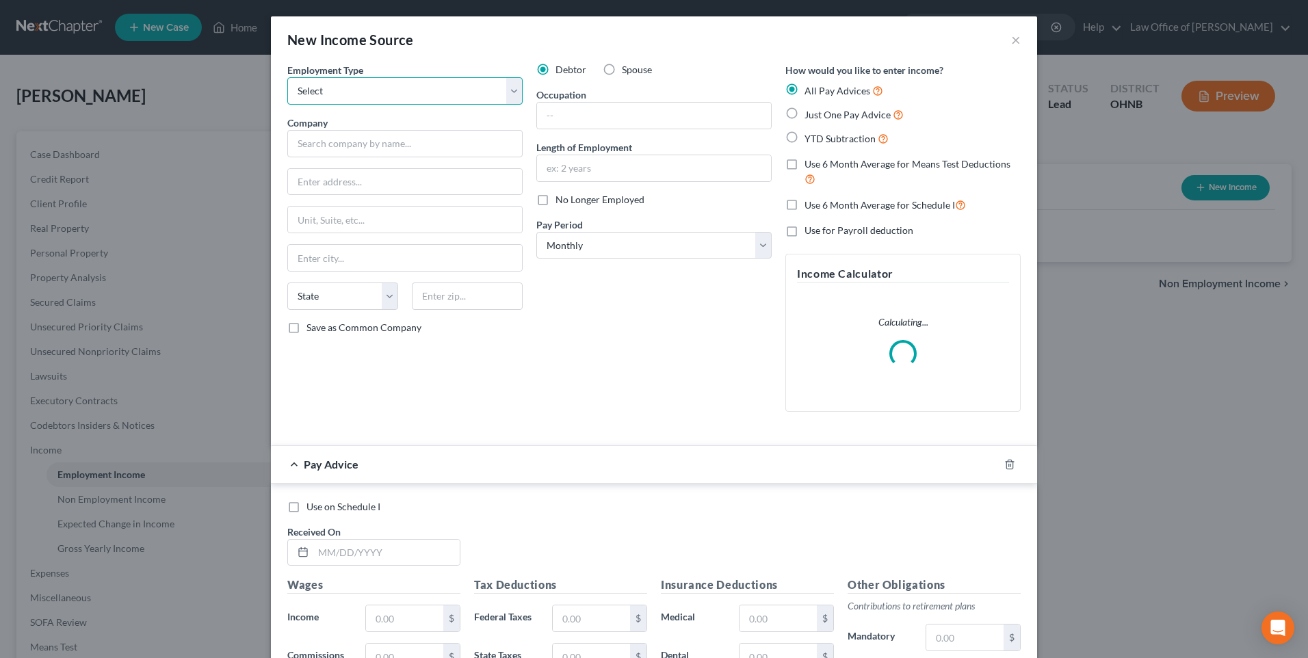
click at [497, 96] on select "Select Full or [DEMOGRAPHIC_DATA] Employment Self Employment" at bounding box center [404, 90] width 235 height 27
select select "0"
click at [287, 82] on select "Select Full or [DEMOGRAPHIC_DATA] Employment Self Employment" at bounding box center [404, 90] width 235 height 27
click at [804, 120] on label "Just One Pay Advice" at bounding box center [853, 115] width 99 height 16
click at [810, 116] on input "Just One Pay Advice" at bounding box center [814, 111] width 9 height 9
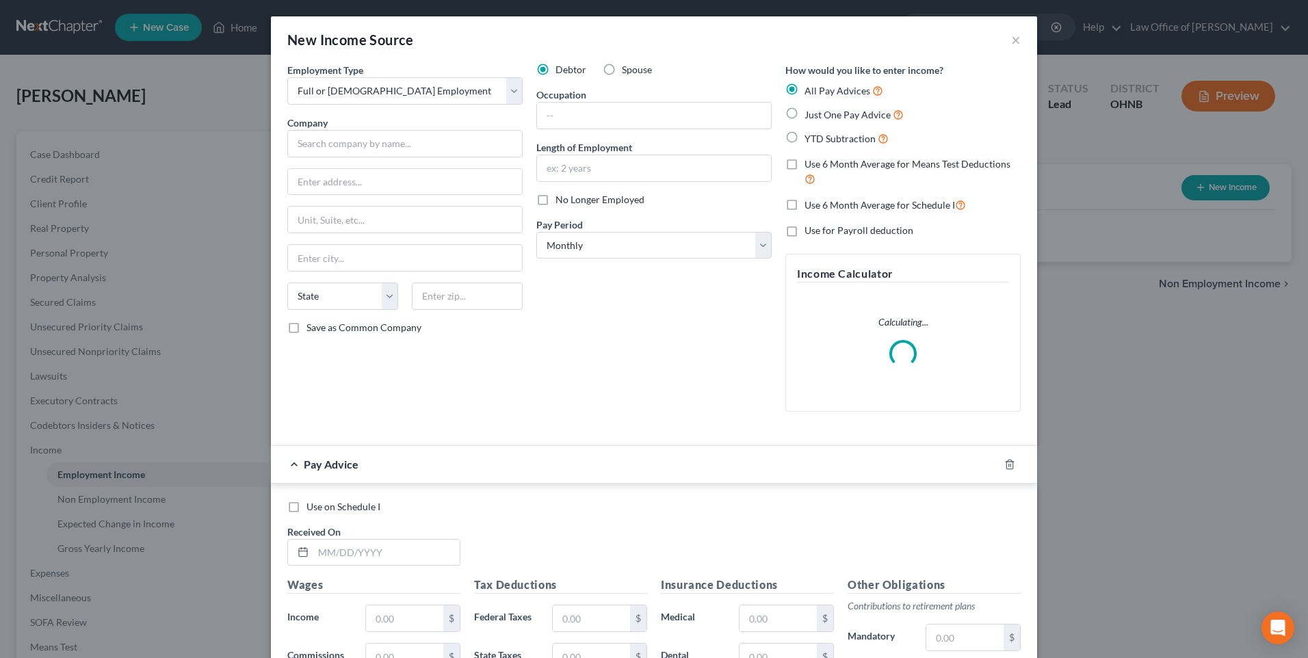
radio input "true"
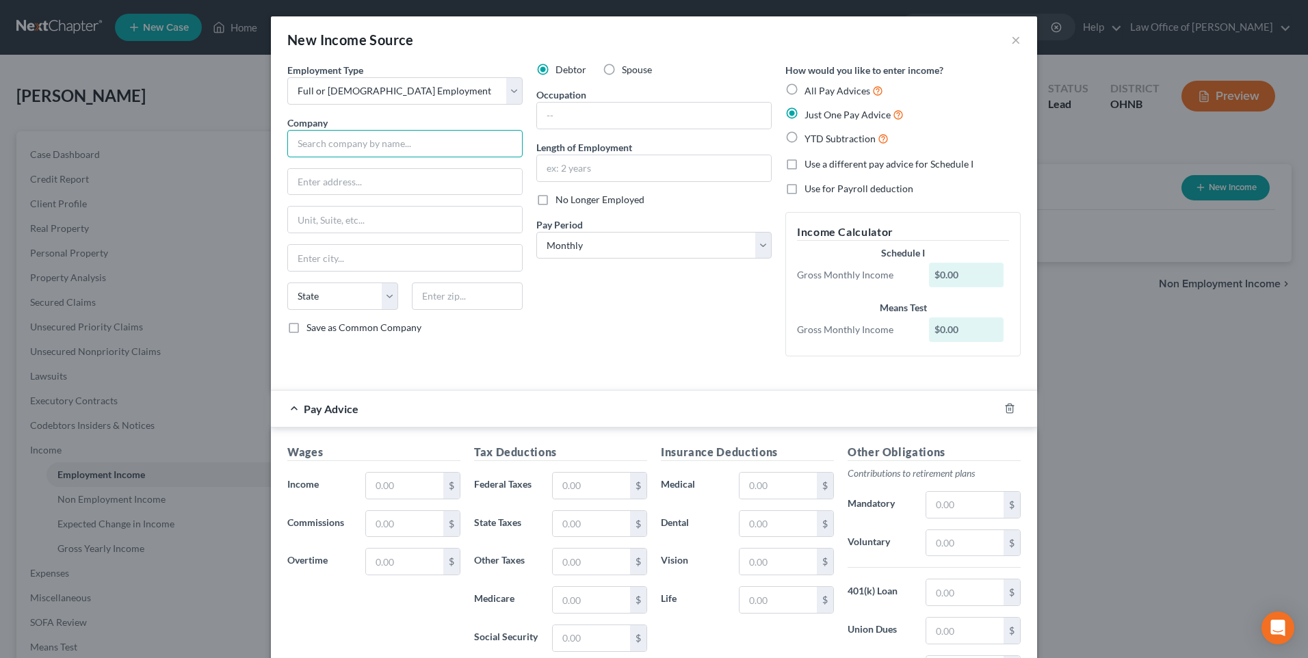
click at [373, 154] on input "text" at bounding box center [404, 143] width 235 height 27
type input "[GEOGRAPHIC_DATA]"
click at [612, 127] on input "text" at bounding box center [654, 116] width 234 height 26
type input "GIS Coordinator"
click at [636, 178] on input "text" at bounding box center [654, 168] width 234 height 26
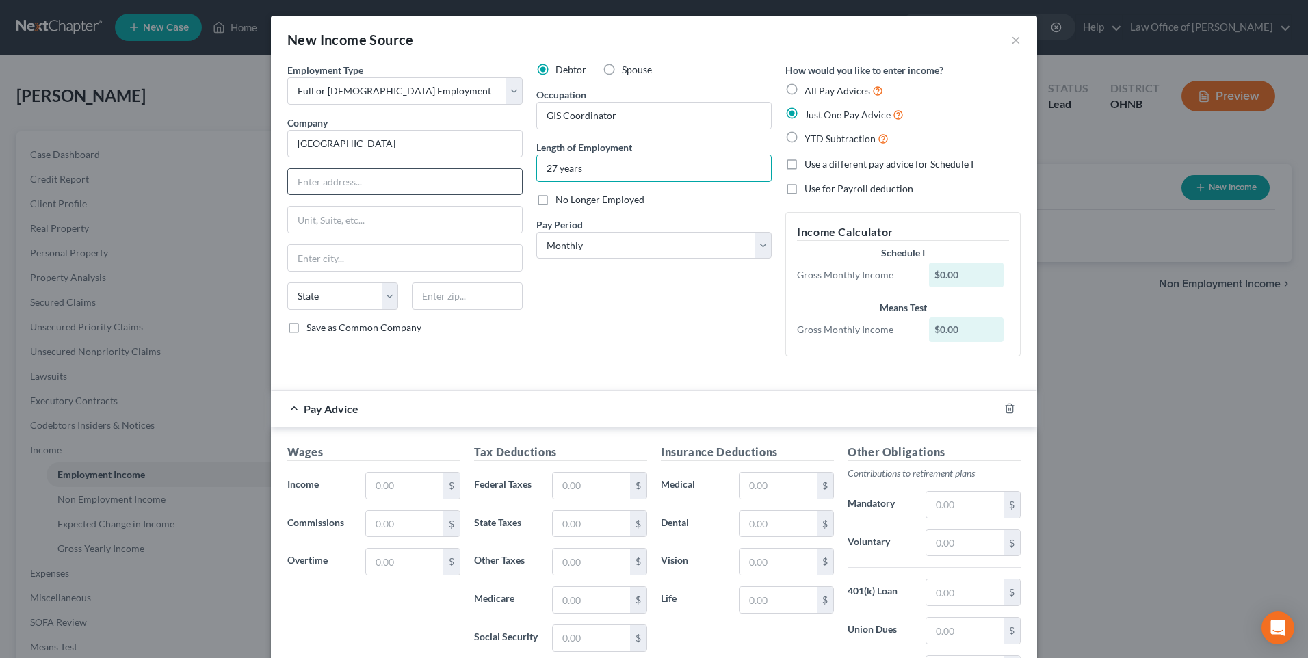
type input "27 years"
click at [329, 194] on input "text" at bounding box center [405, 182] width 234 height 26
type input "[STREET_ADDRESS]"
click at [435, 310] on input "text" at bounding box center [467, 295] width 111 height 27
type input "45840"
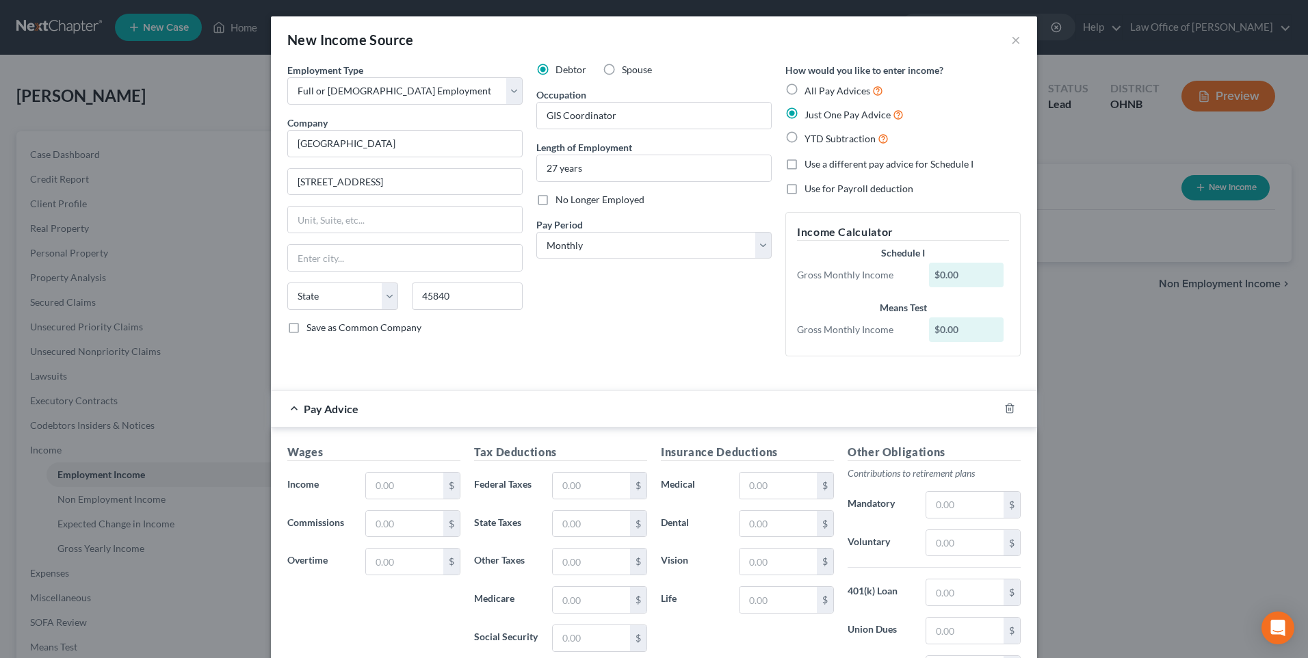
type input "Findlay"
select select "36"
click at [386, 499] on input "text" at bounding box center [404, 486] width 77 height 26
type input "6,361"
click at [567, 499] on input "text" at bounding box center [591, 486] width 77 height 26
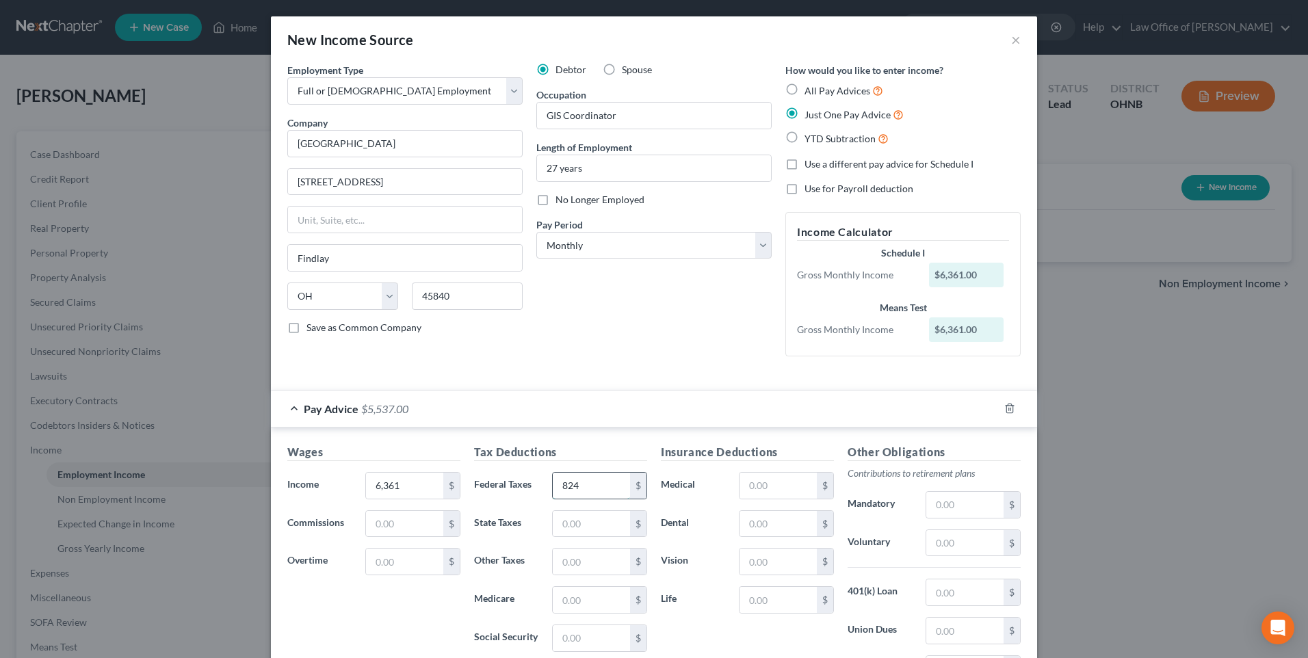
type input "824"
click at [767, 499] on input "text" at bounding box center [777, 486] width 77 height 26
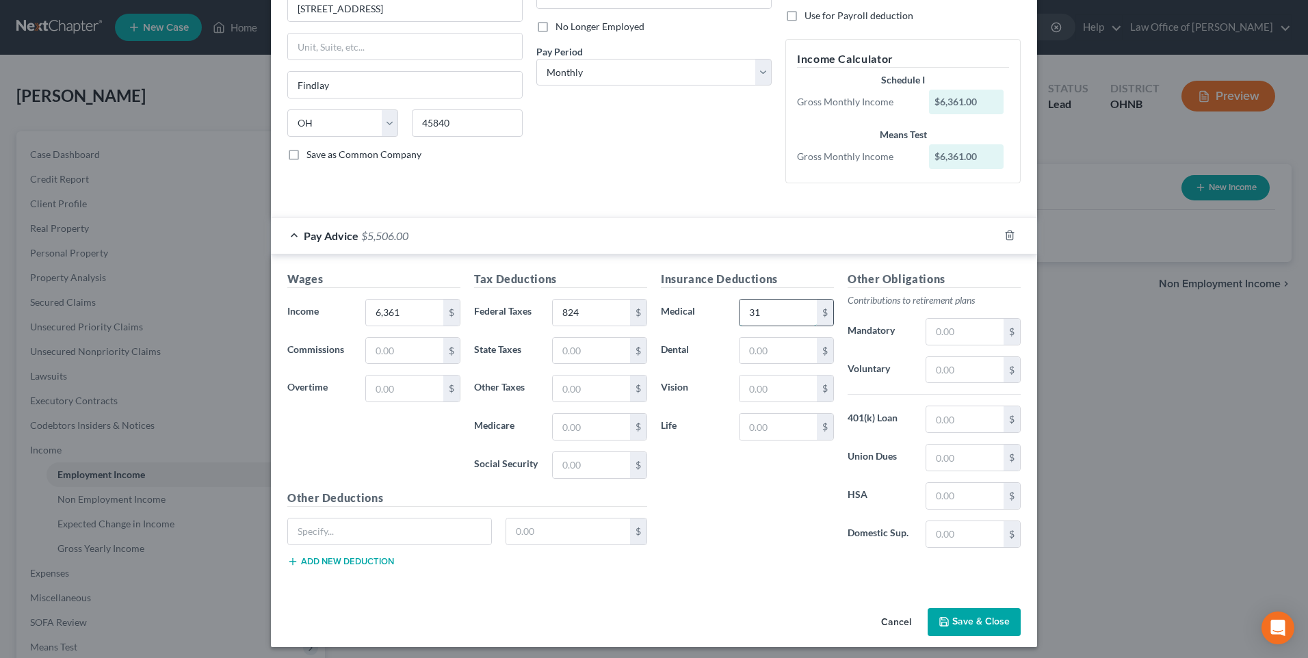
scroll to position [205, 0]
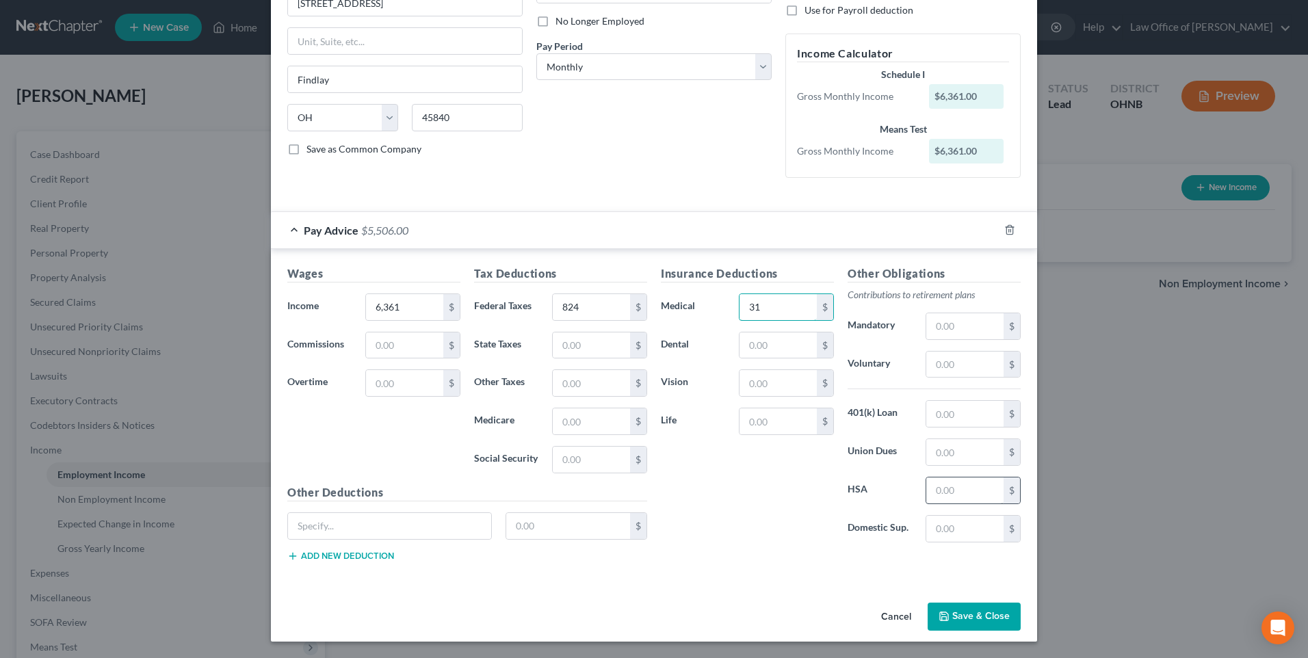
type input "31"
click at [953, 503] on input "text" at bounding box center [964, 490] width 77 height 26
type input "307"
click at [981, 336] on input "text" at bounding box center [964, 326] width 77 height 26
type input "636"
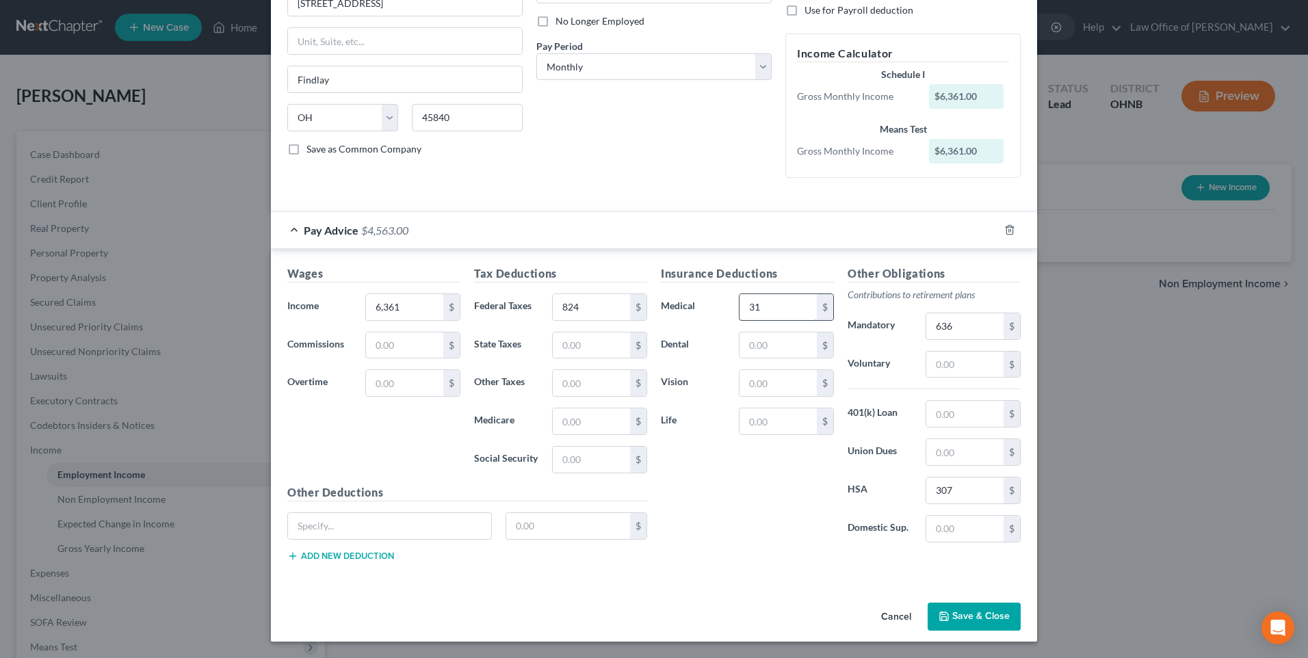
click at [791, 314] on input "31" at bounding box center [777, 307] width 77 height 26
type input "33"
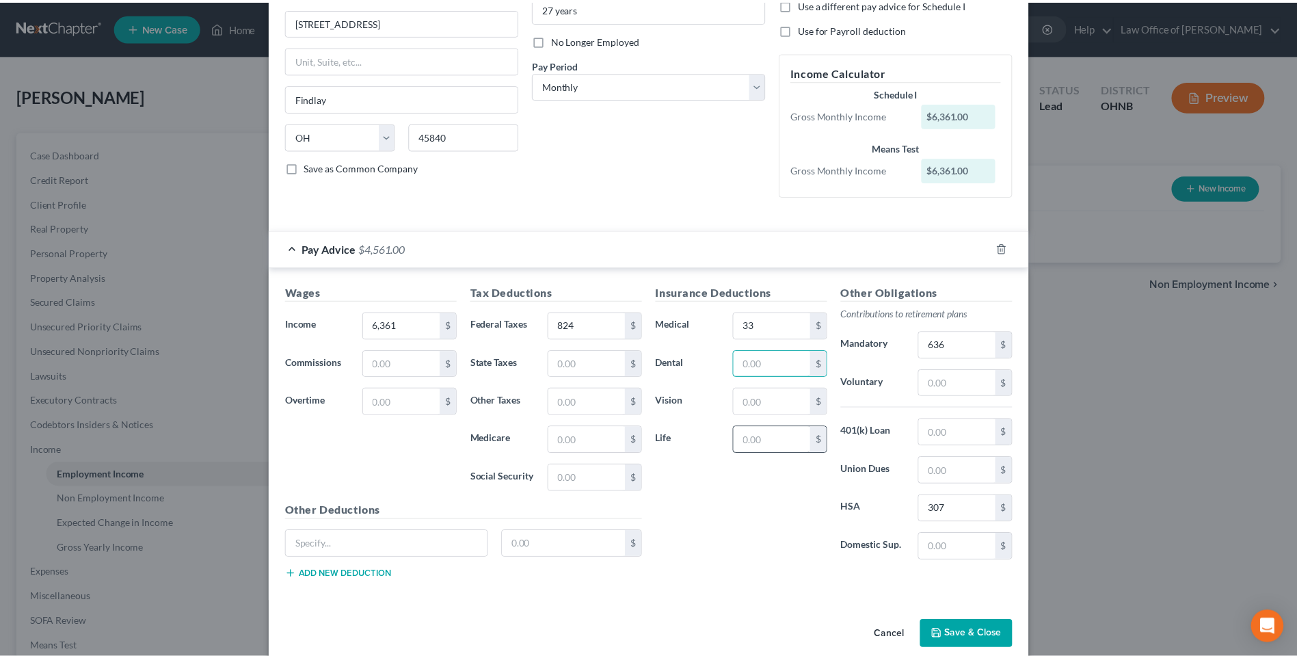
scroll to position [228, 0]
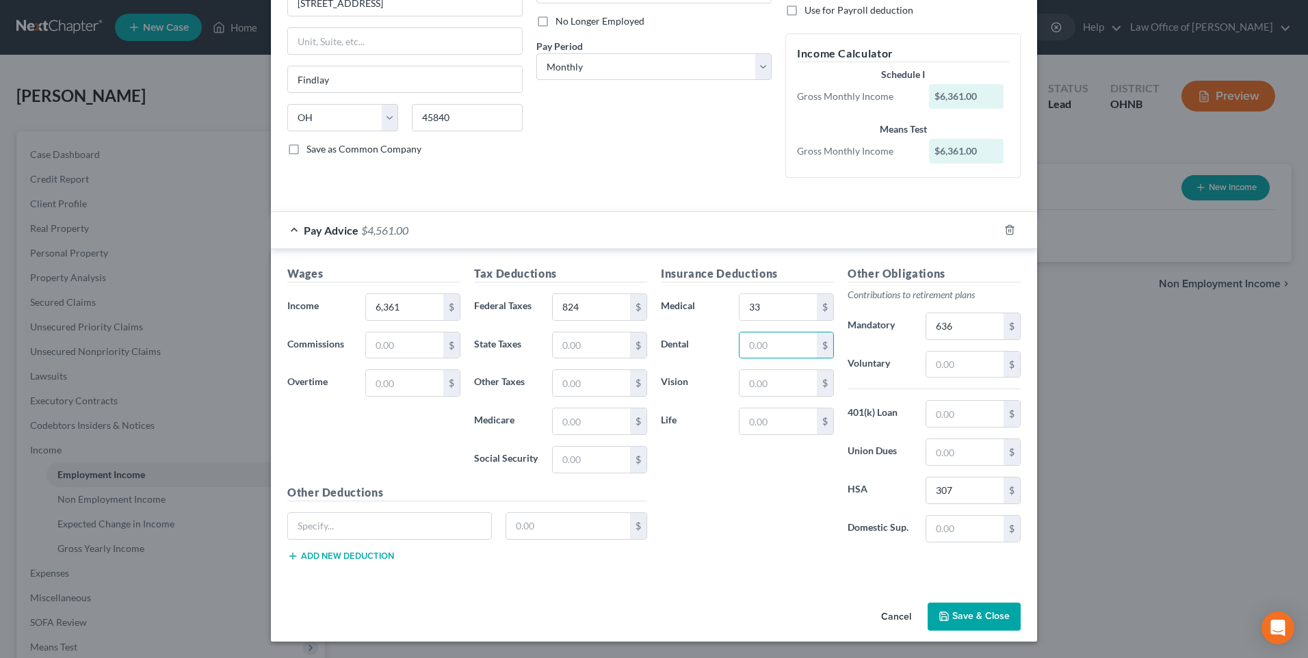
click at [985, 616] on button "Save & Close" at bounding box center [973, 617] width 93 height 29
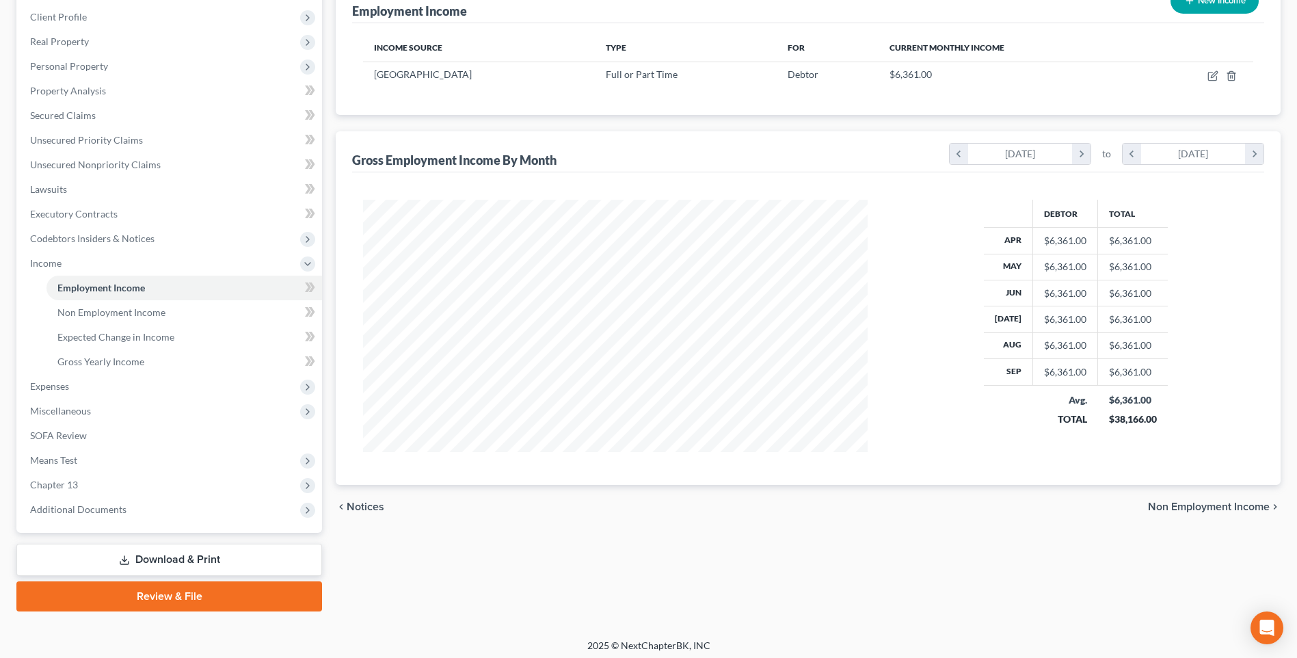
scroll to position [205, 0]
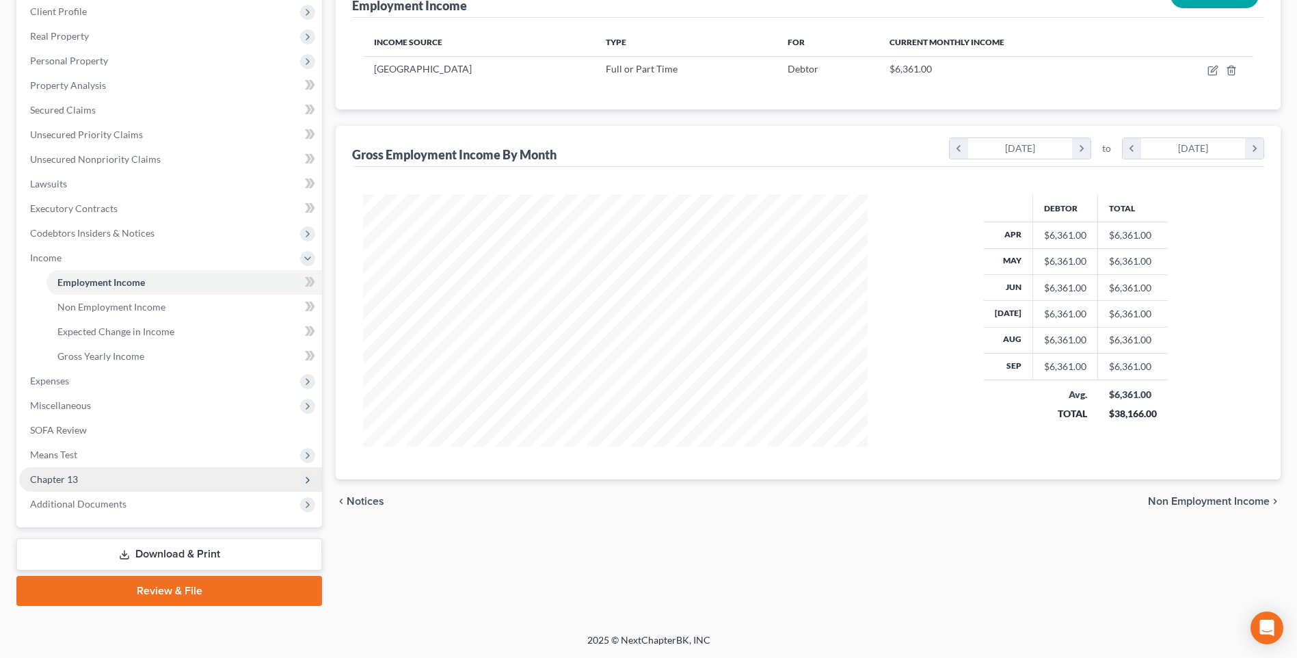
click at [55, 485] on span "Chapter 13" at bounding box center [54, 479] width 48 height 12
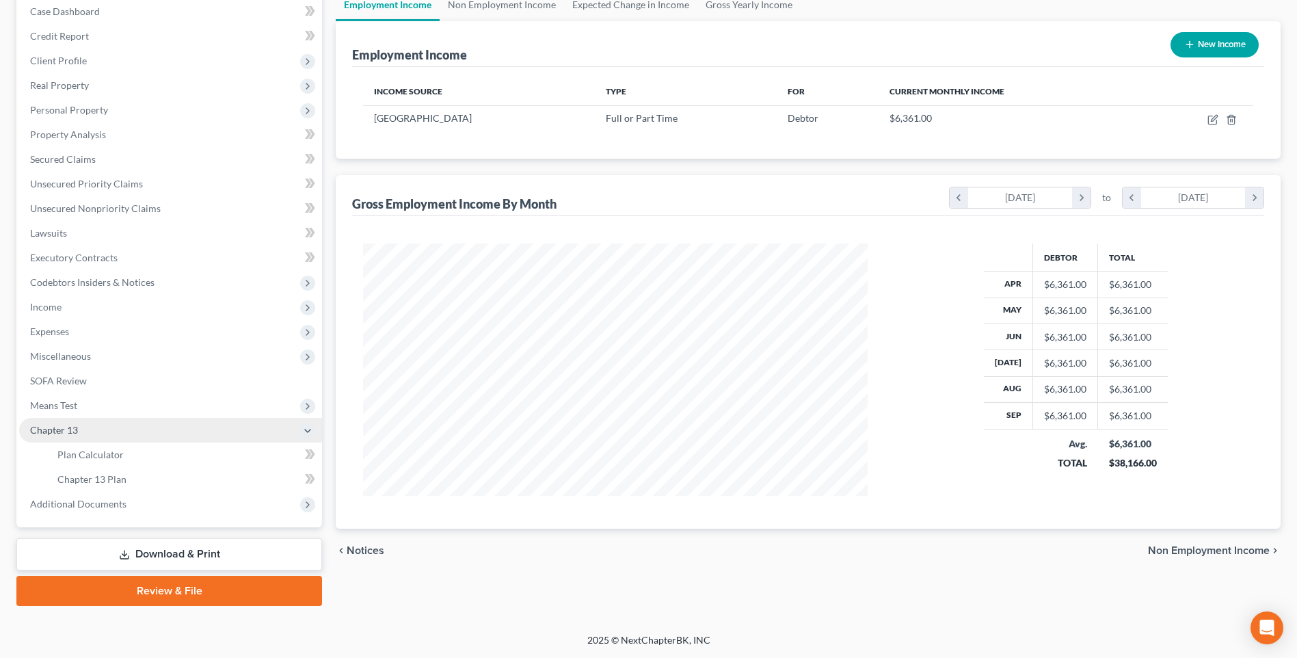
scroll to position [192, 0]
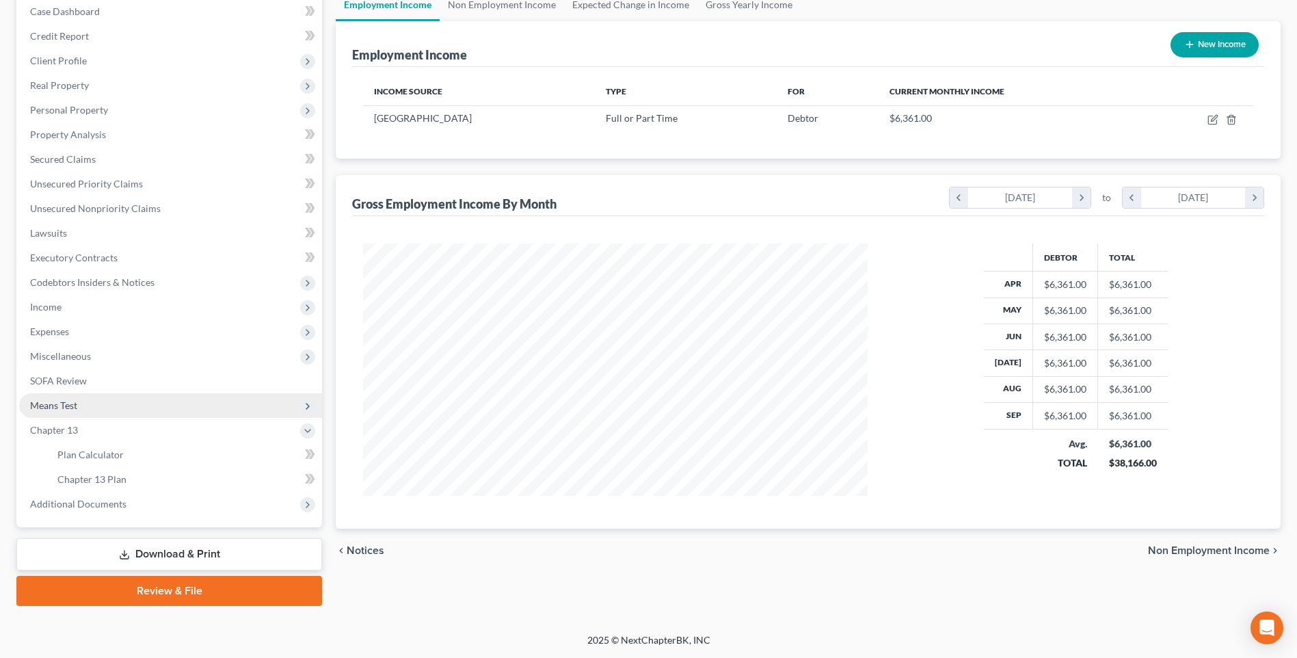
click at [58, 399] on span "Means Test" at bounding box center [53, 405] width 47 height 12
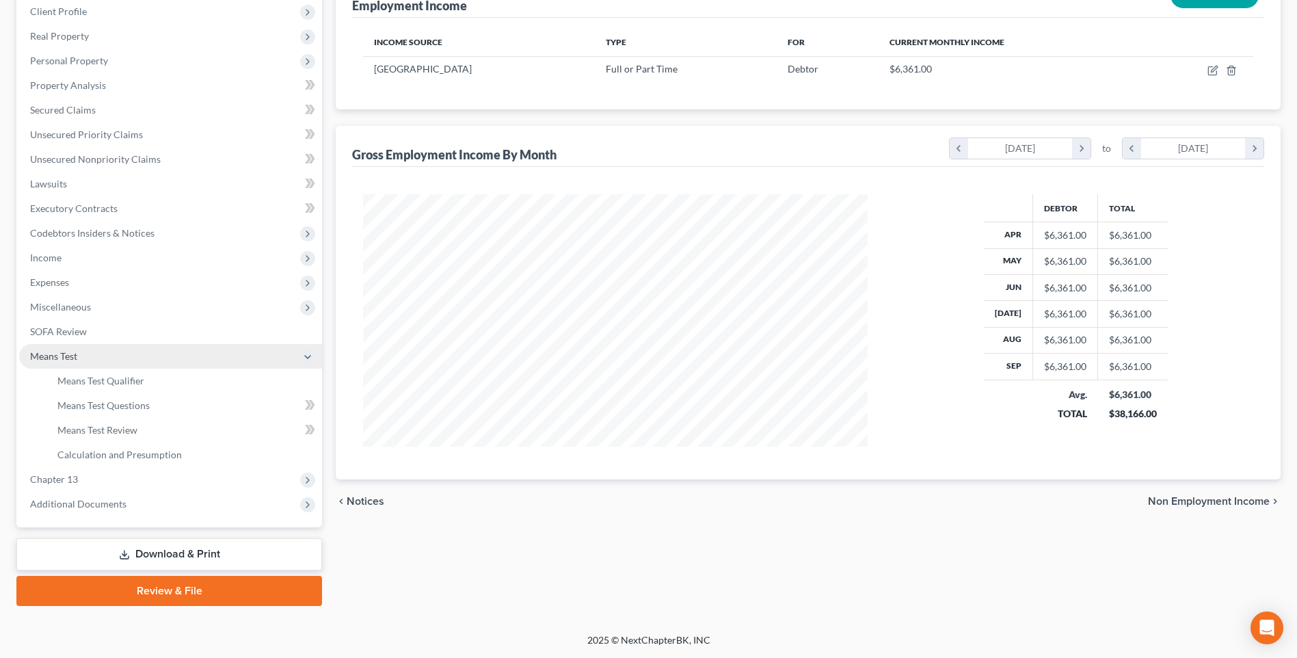
scroll to position [205, 0]
click at [119, 386] on span "Means Test Qualifier" at bounding box center [100, 381] width 87 height 12
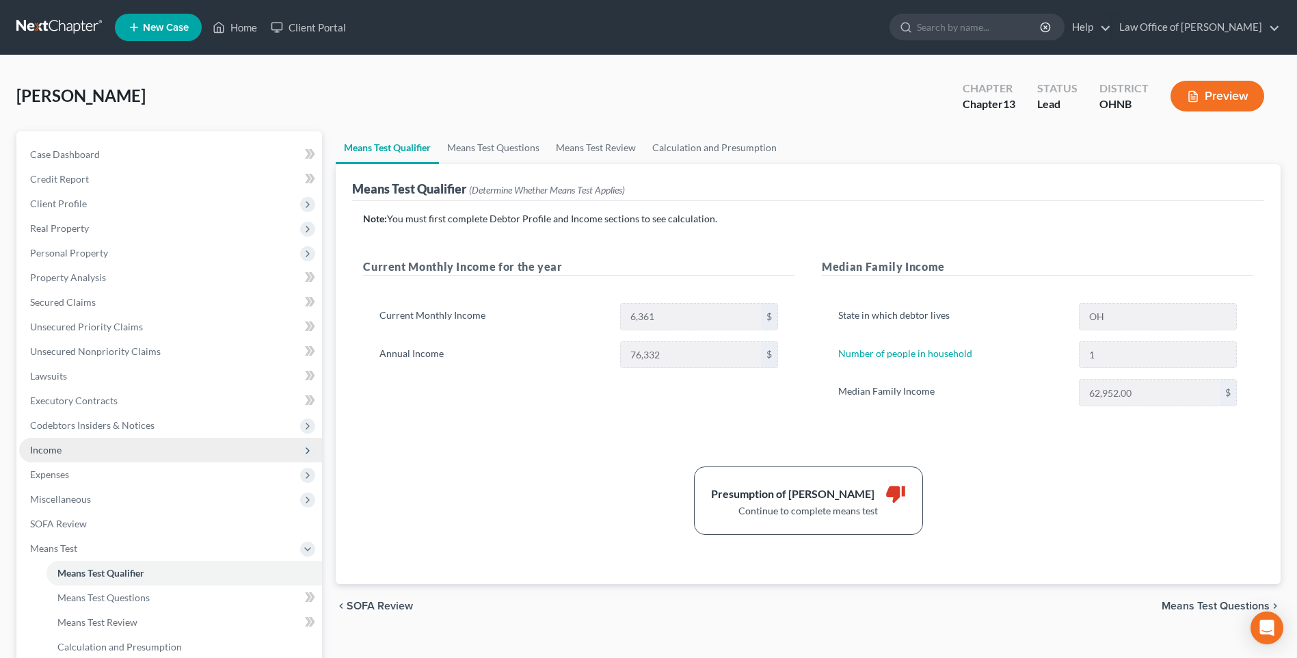
click at [49, 456] on span "Income" at bounding box center [45, 450] width 31 height 12
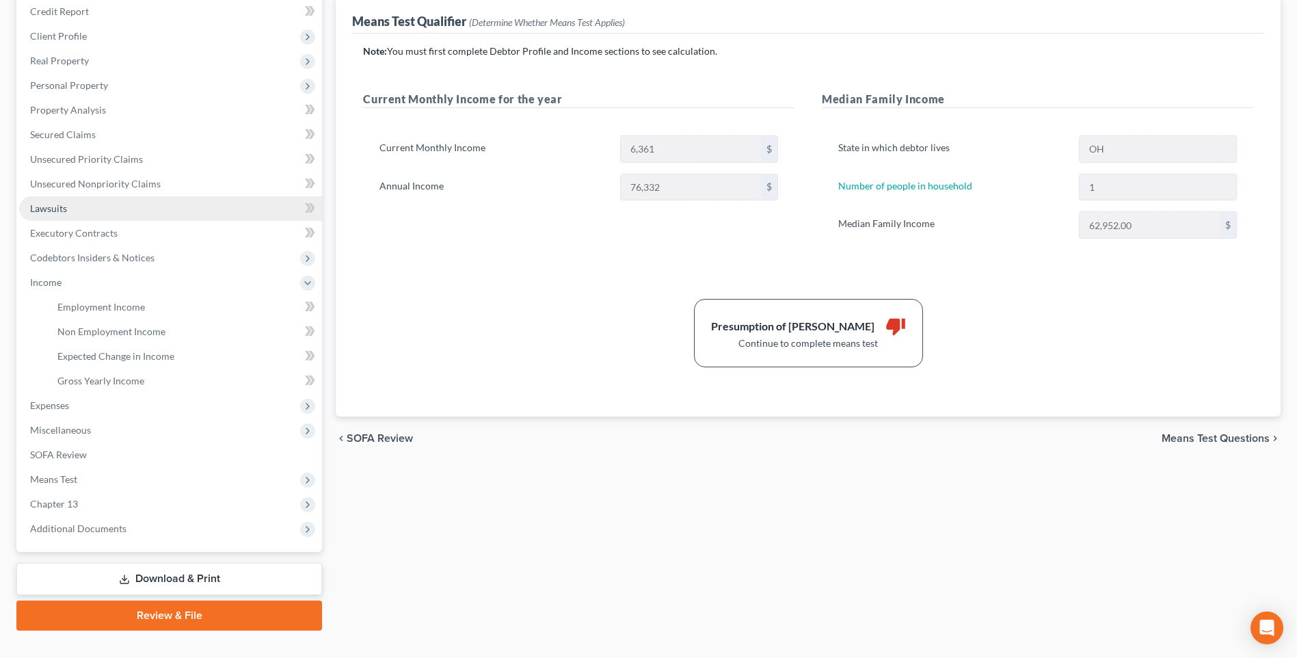
scroll to position [205, 0]
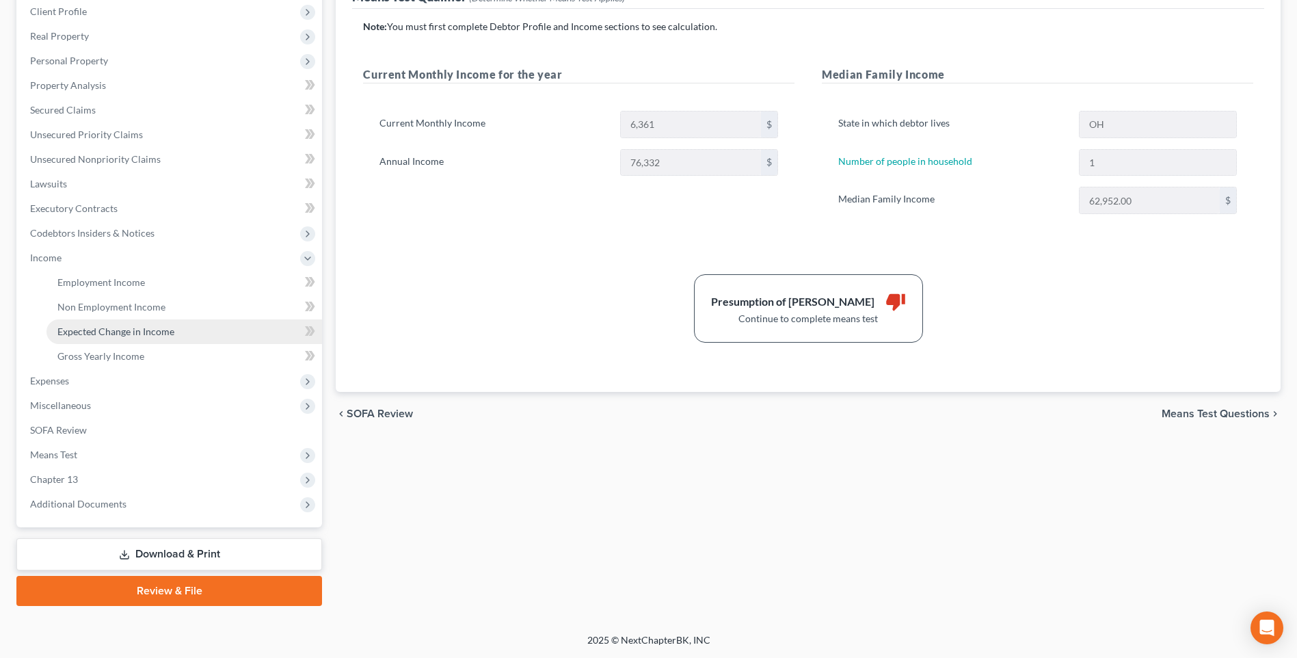
click at [129, 337] on span "Expected Change in Income" at bounding box center [115, 332] width 117 height 12
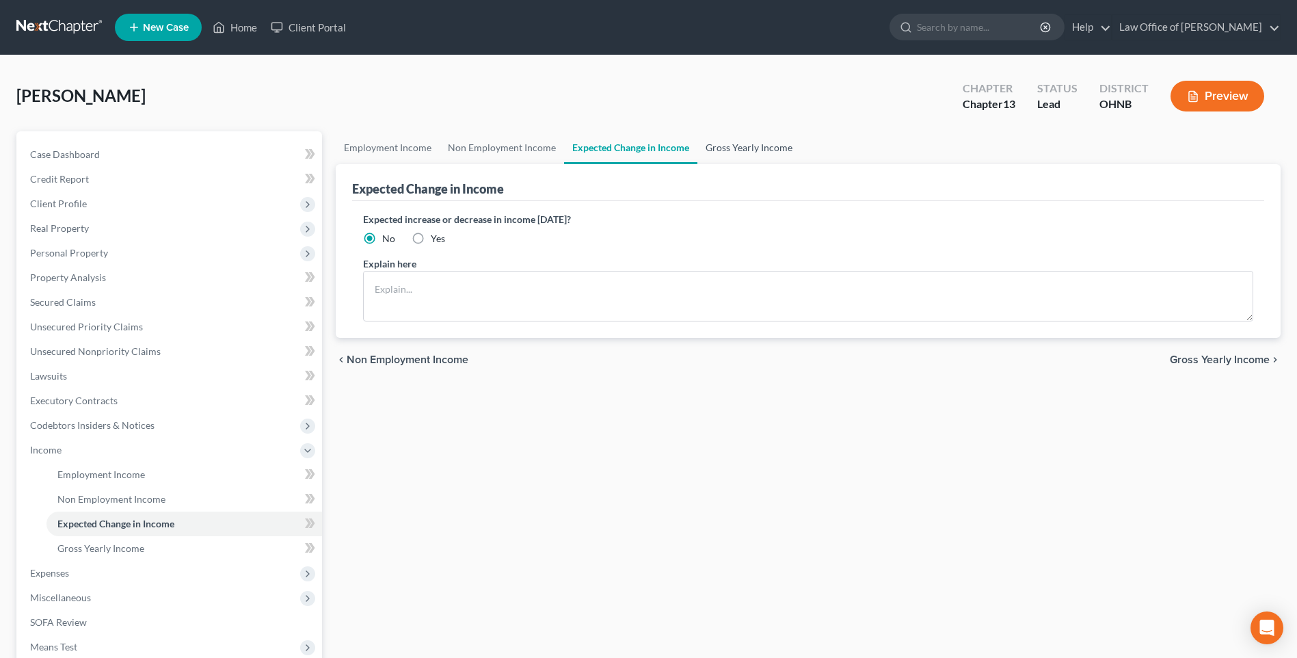
click at [777, 151] on link "Gross Yearly Income" at bounding box center [749, 147] width 103 height 33
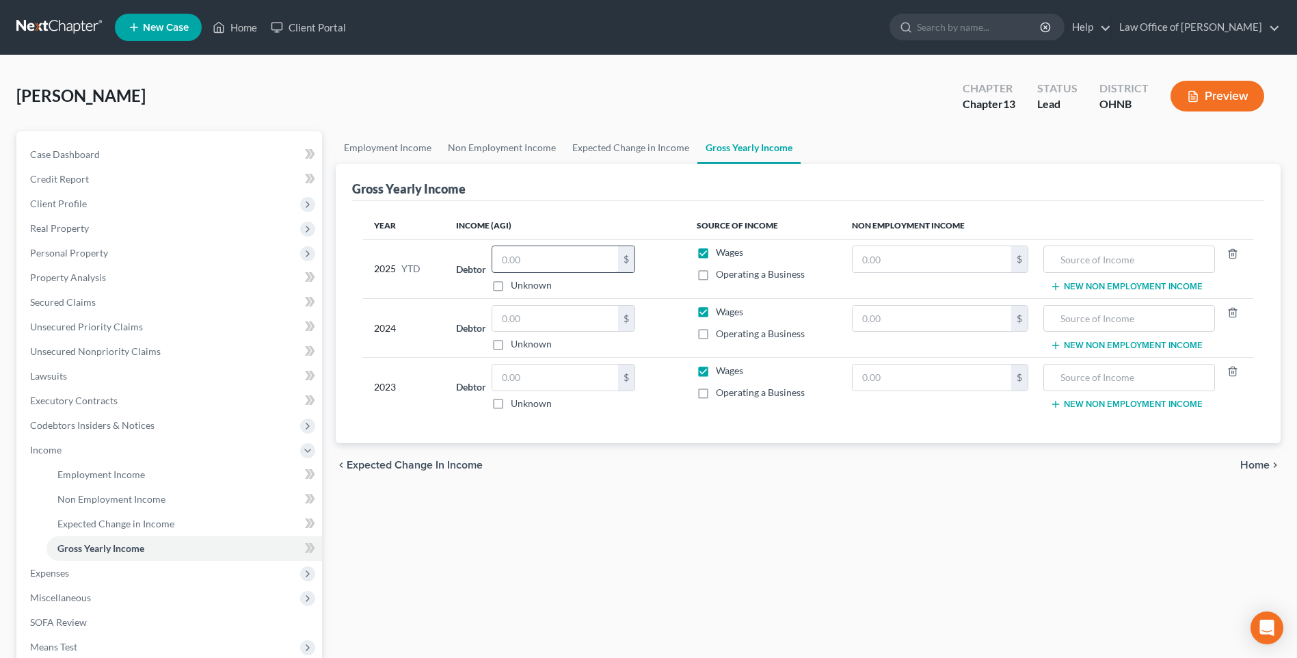
click at [543, 272] on input "text" at bounding box center [555, 259] width 126 height 26
type input "27,248"
click at [532, 332] on input "text" at bounding box center [555, 319] width 126 height 26
type input "77,455"
click at [578, 391] on input "text" at bounding box center [555, 378] width 126 height 26
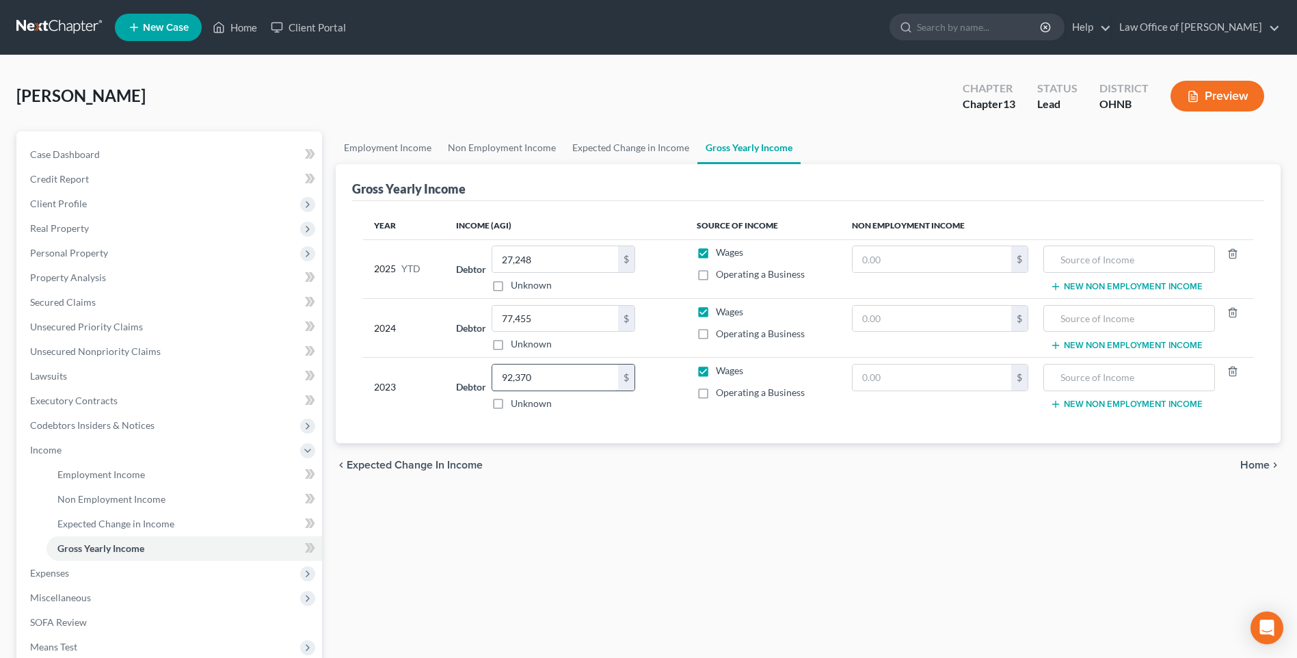
type input "92,370"
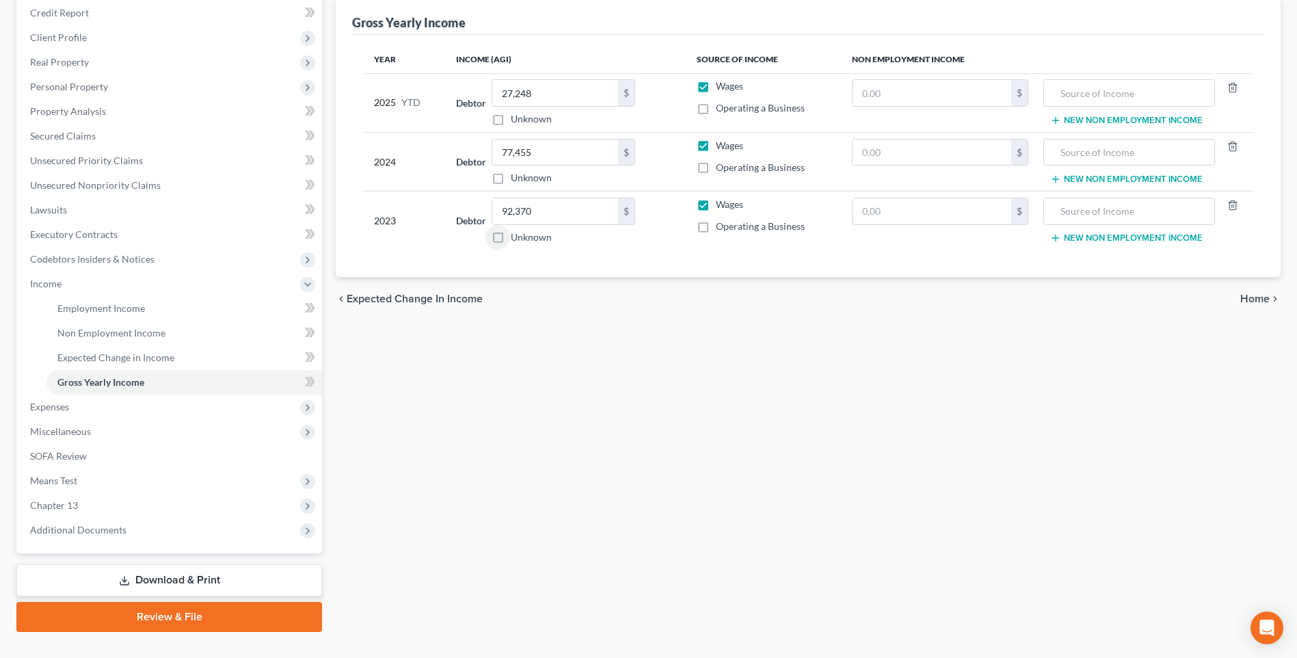
scroll to position [205, 0]
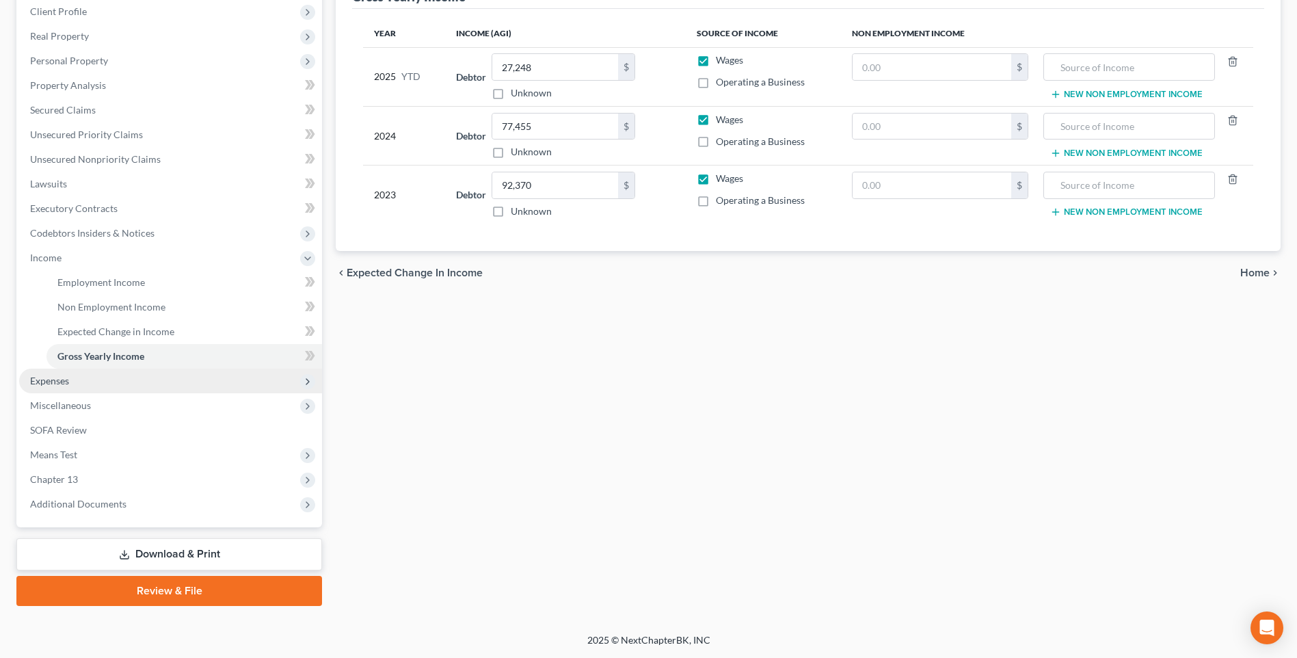
click at [45, 386] on span "Expenses" at bounding box center [49, 381] width 39 height 12
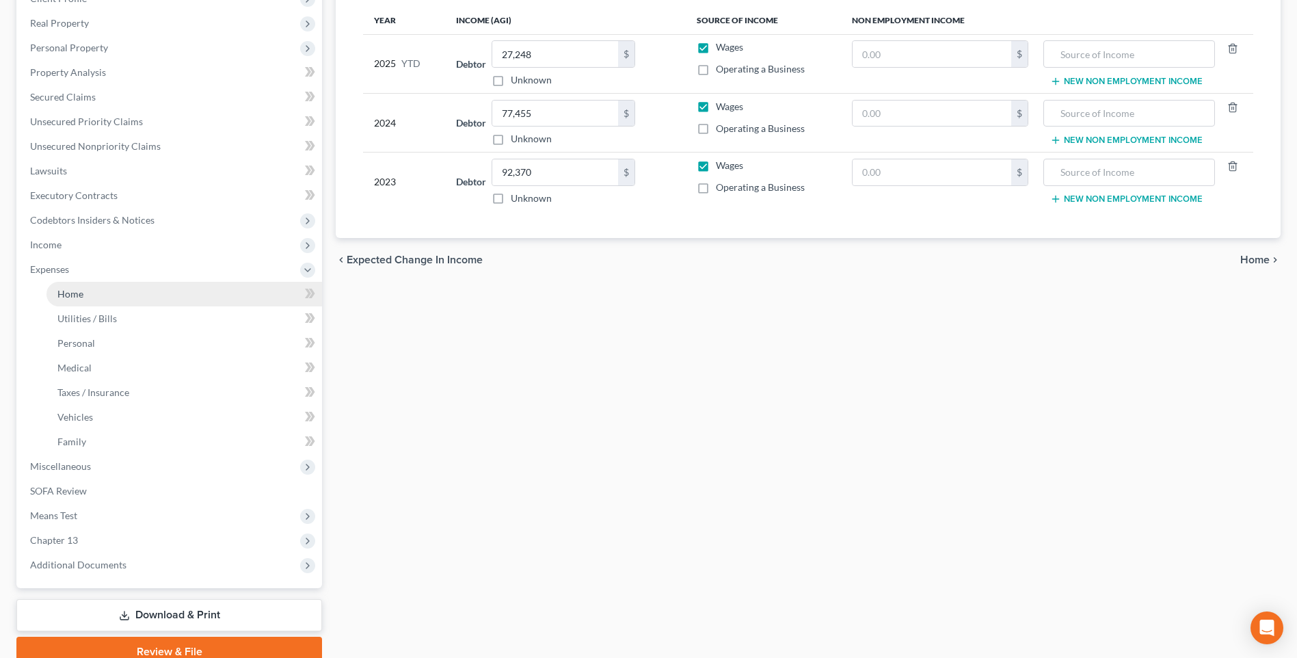
click at [72, 300] on span "Home" at bounding box center [70, 294] width 26 height 12
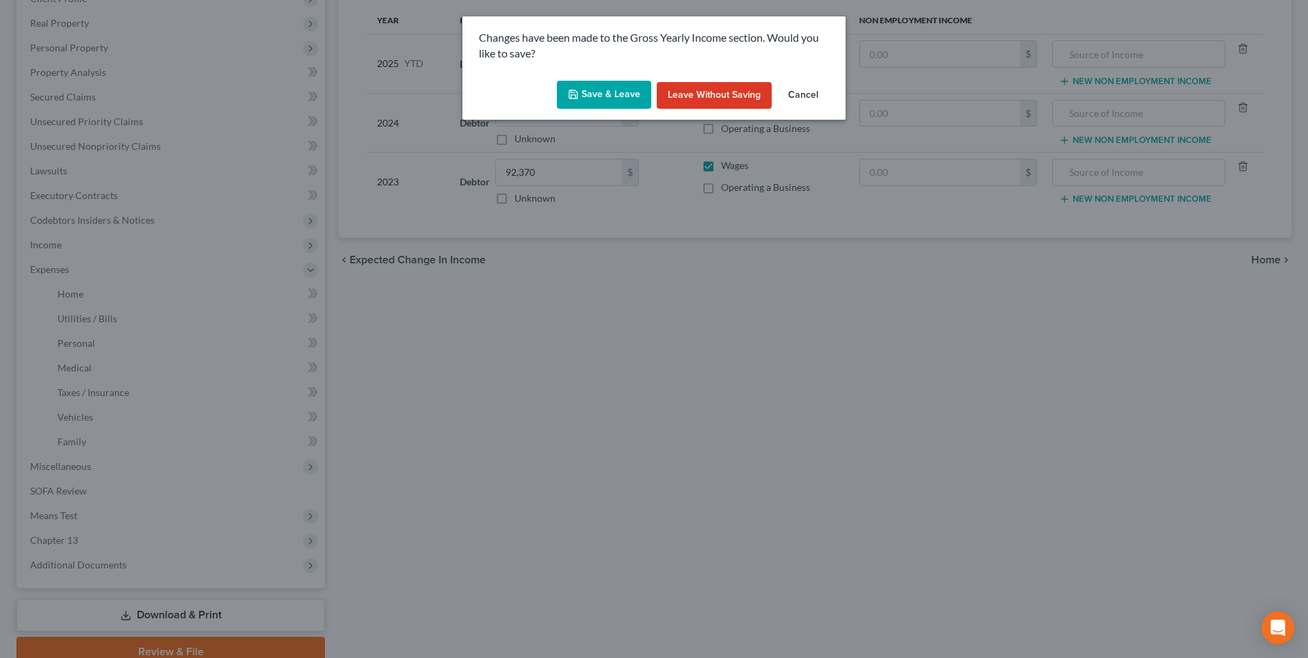
click at [615, 94] on button "Save & Leave" at bounding box center [604, 95] width 94 height 29
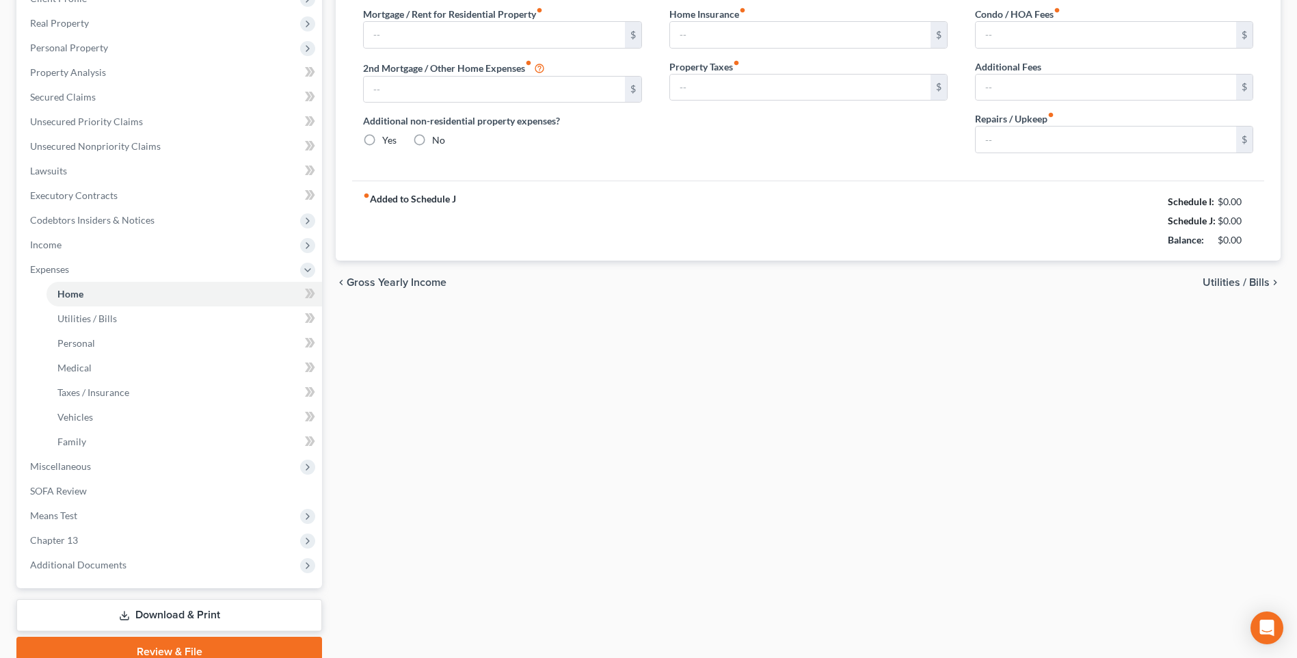
type input "0.00"
radio input "true"
type input "0.00"
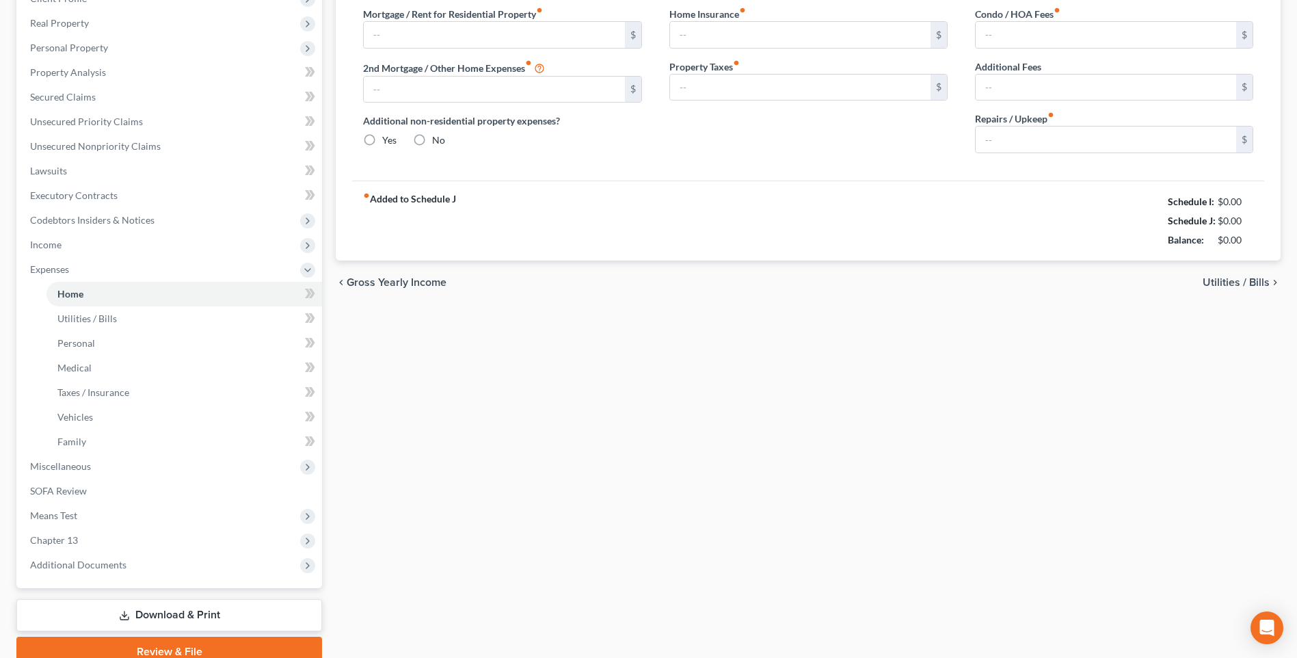
type input "0.00"
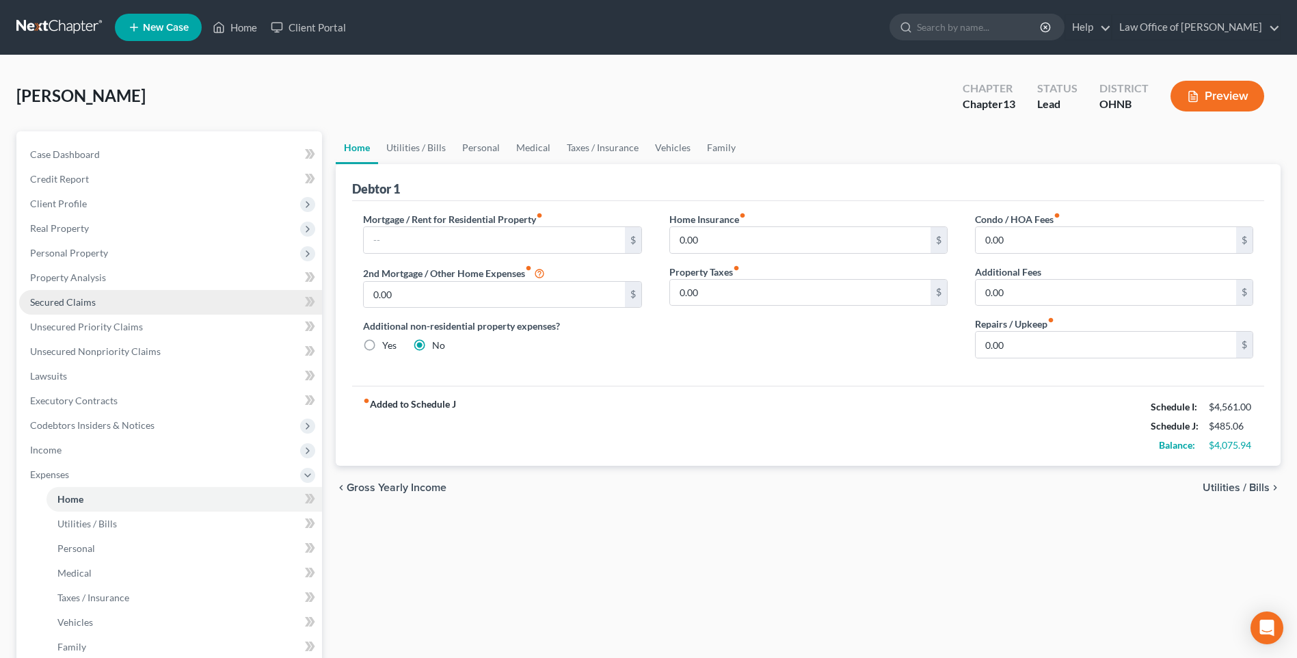
click at [60, 308] on span "Secured Claims" at bounding box center [63, 302] width 66 height 12
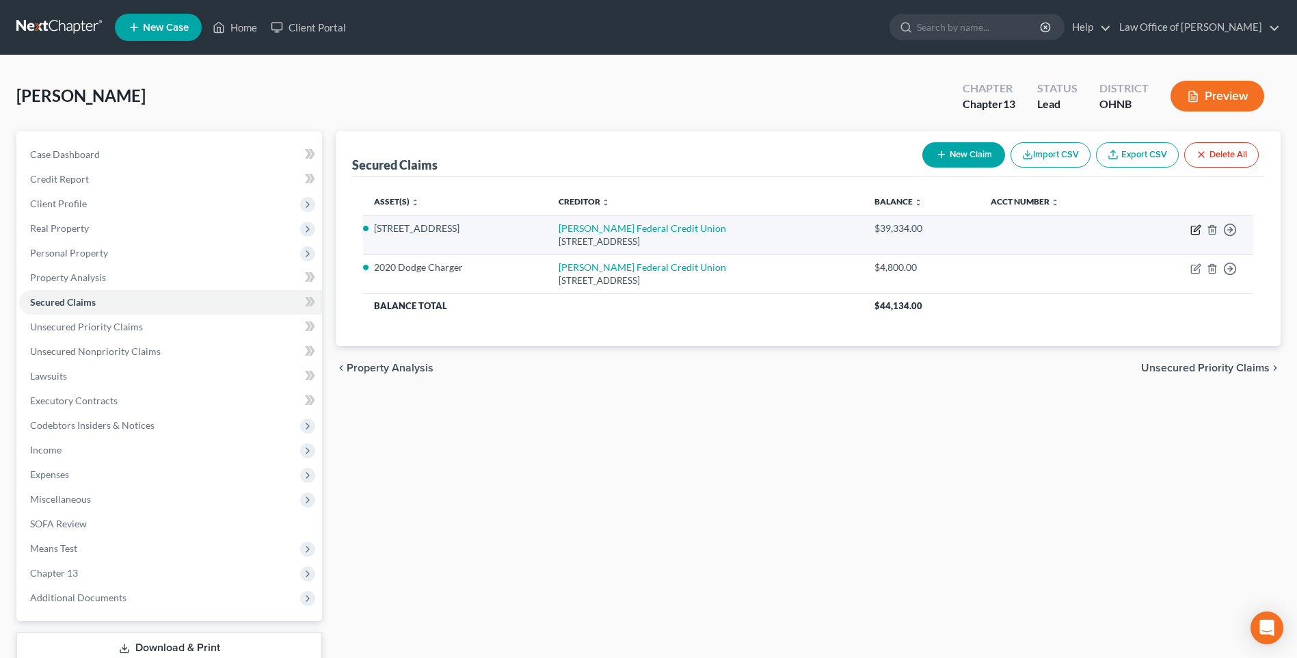
click at [1191, 235] on icon "button" at bounding box center [1196, 229] width 11 height 11
select select "36"
select select "3"
select select "0"
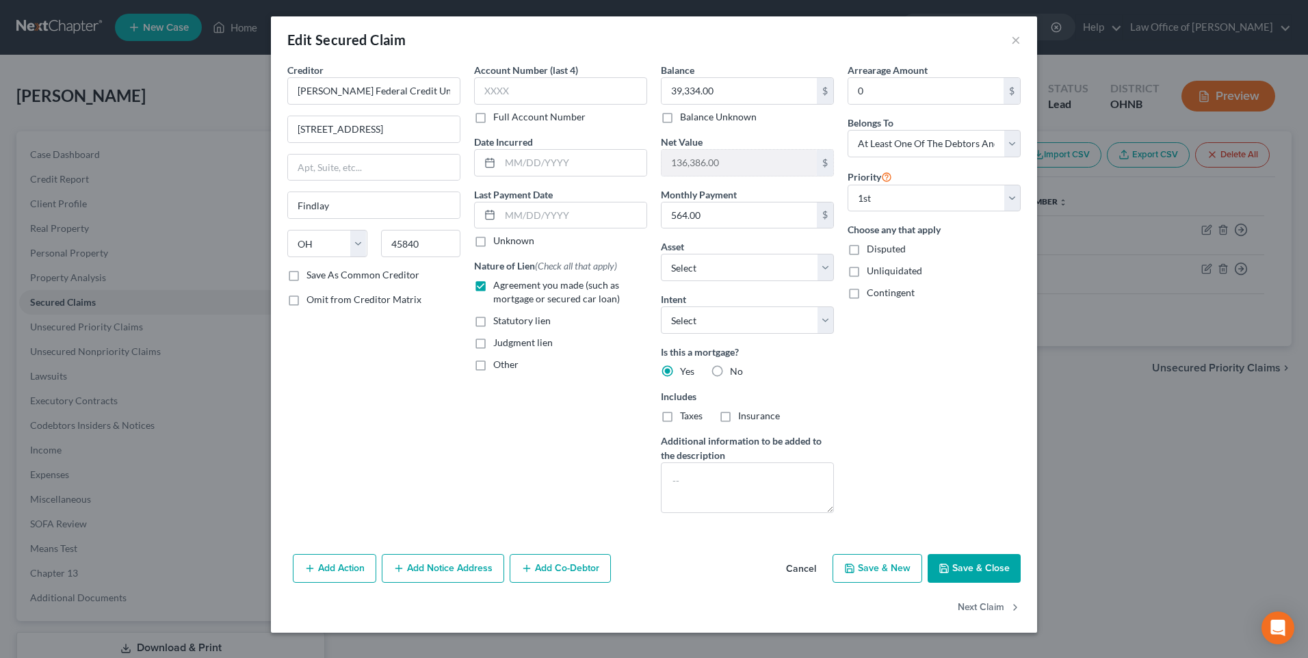
click at [807, 583] on button "Cancel" at bounding box center [801, 568] width 52 height 27
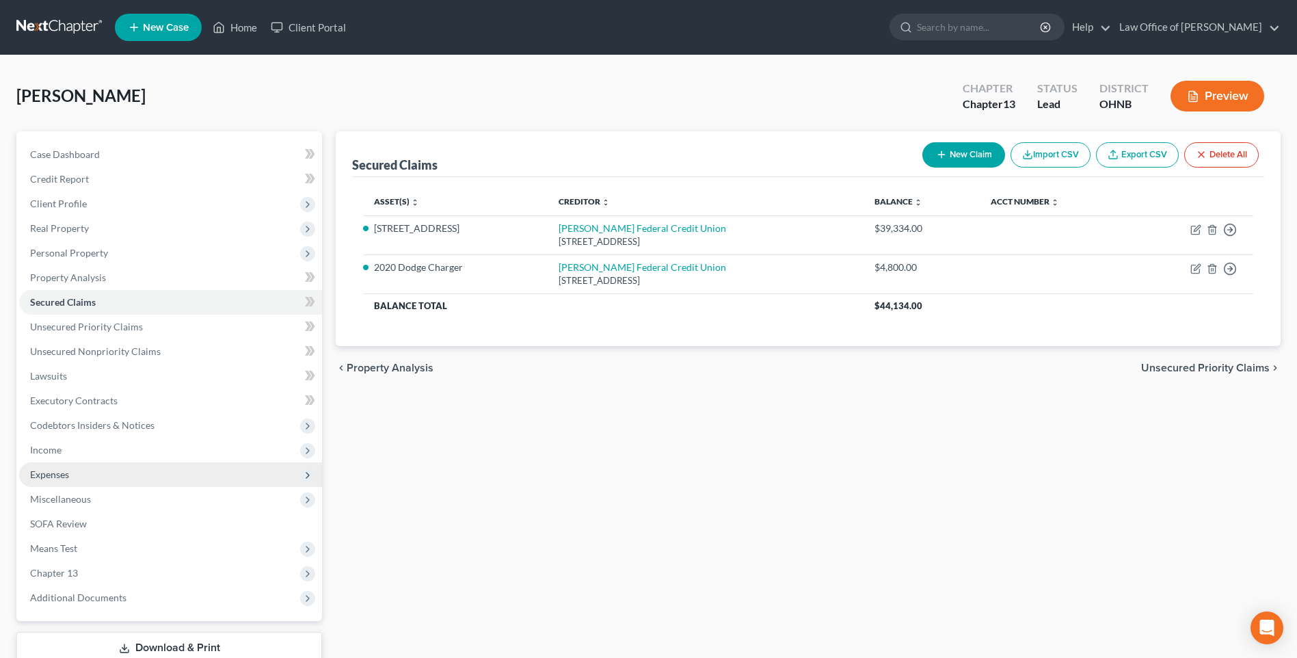
click at [69, 480] on span "Expenses" at bounding box center [49, 475] width 39 height 12
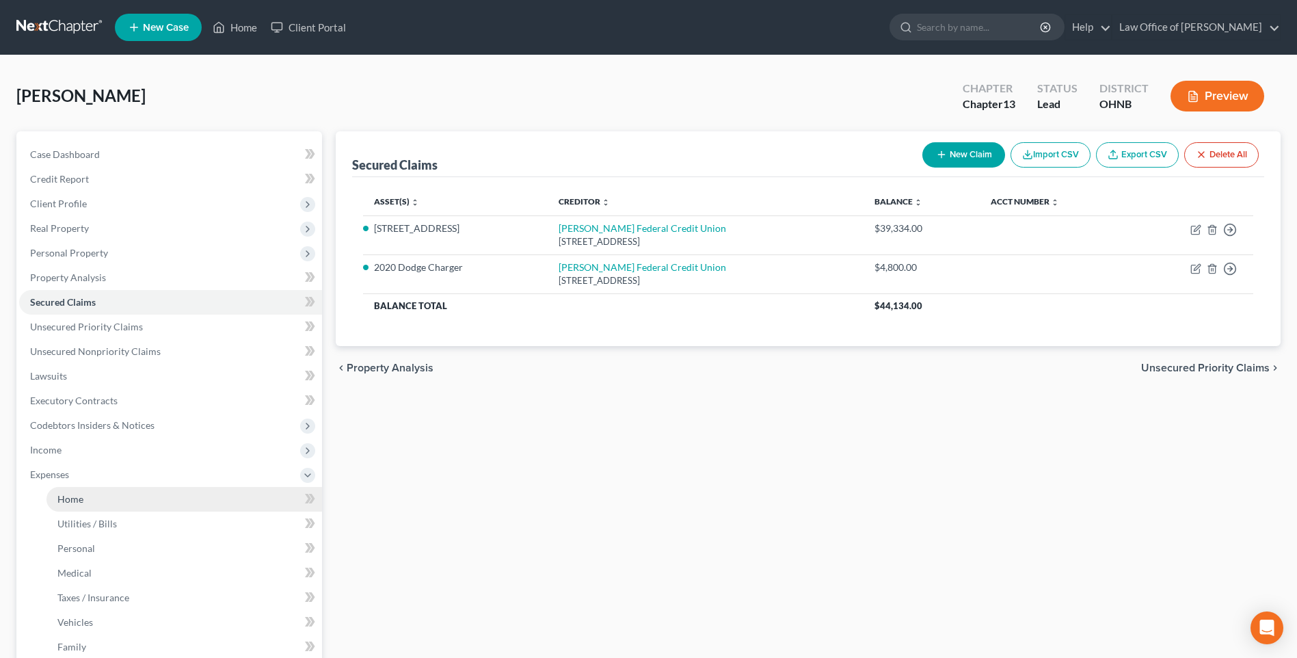
click at [87, 512] on link "Home" at bounding box center [185, 499] width 276 height 25
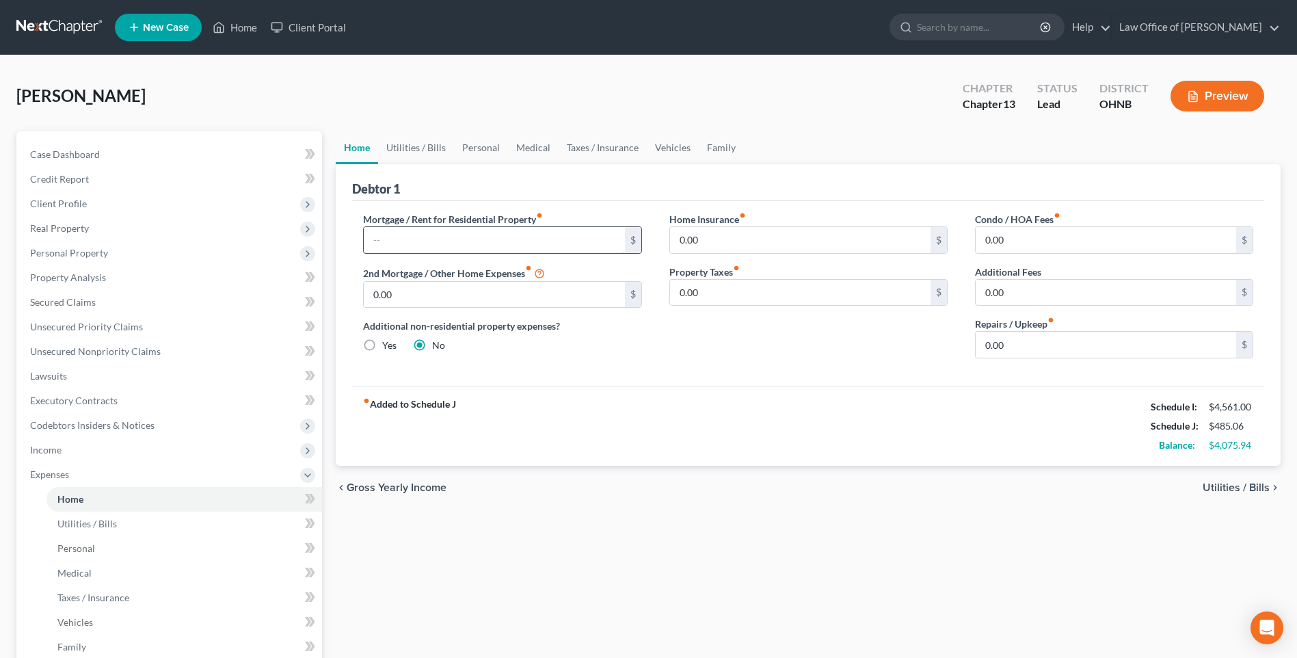
click at [404, 253] on input "text" at bounding box center [494, 240] width 261 height 26
type input "564"
click at [704, 300] on input "0.00" at bounding box center [800, 293] width 261 height 26
type input "87.16"
click at [725, 253] on input "0.00" at bounding box center [800, 240] width 261 height 26
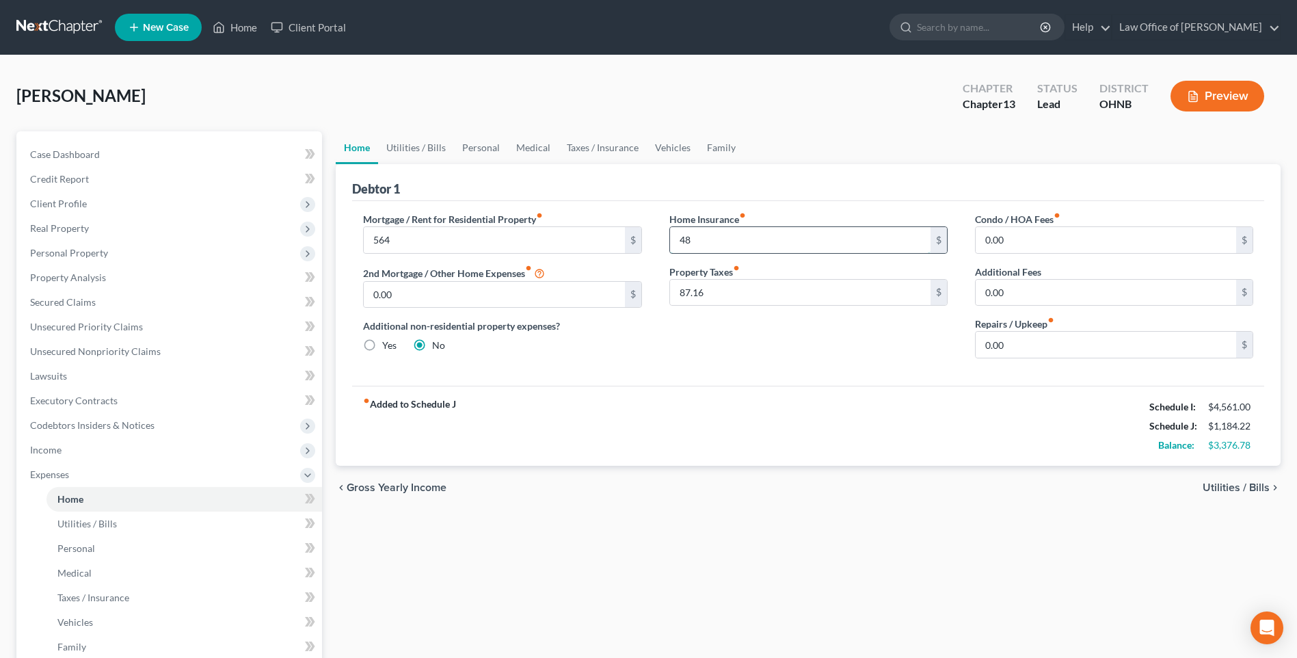
type input "48"
click at [1001, 358] on input "0.00" at bounding box center [1106, 345] width 261 height 26
type input "200"
click at [1040, 306] on input "0.00" at bounding box center [1106, 293] width 261 height 26
type input "423"
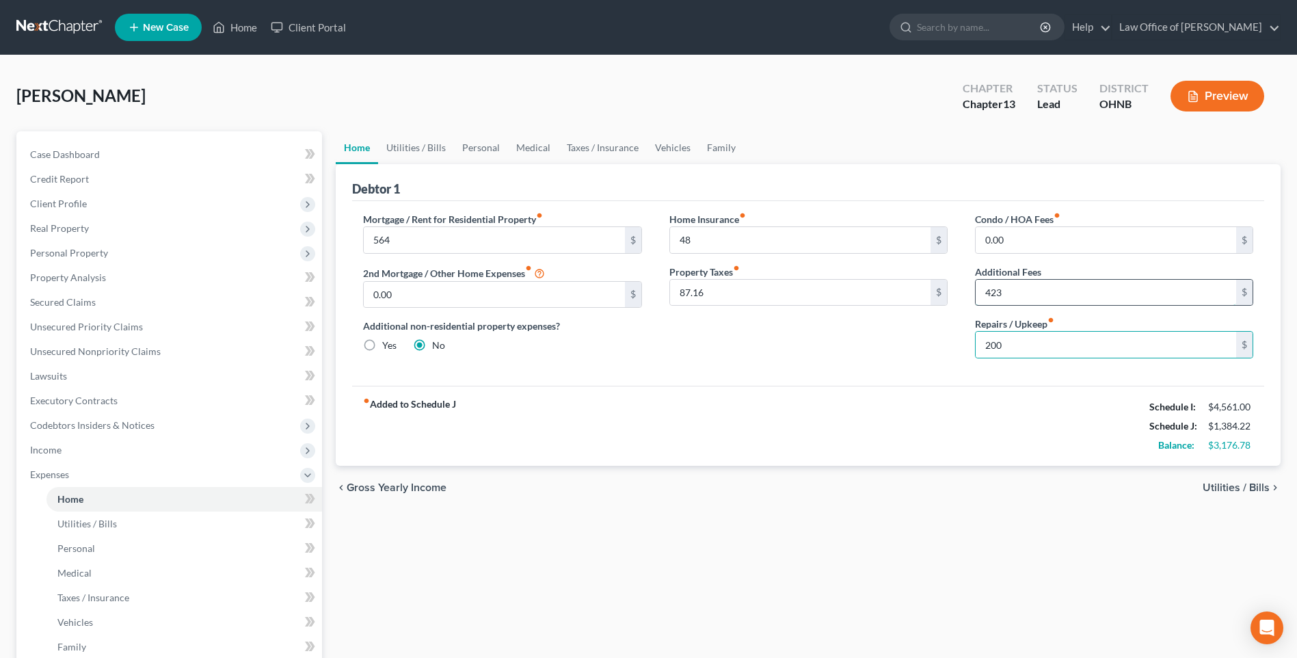
click at [1040, 306] on input "423" at bounding box center [1106, 293] width 261 height 26
click at [736, 152] on link "Family" at bounding box center [721, 147] width 45 height 33
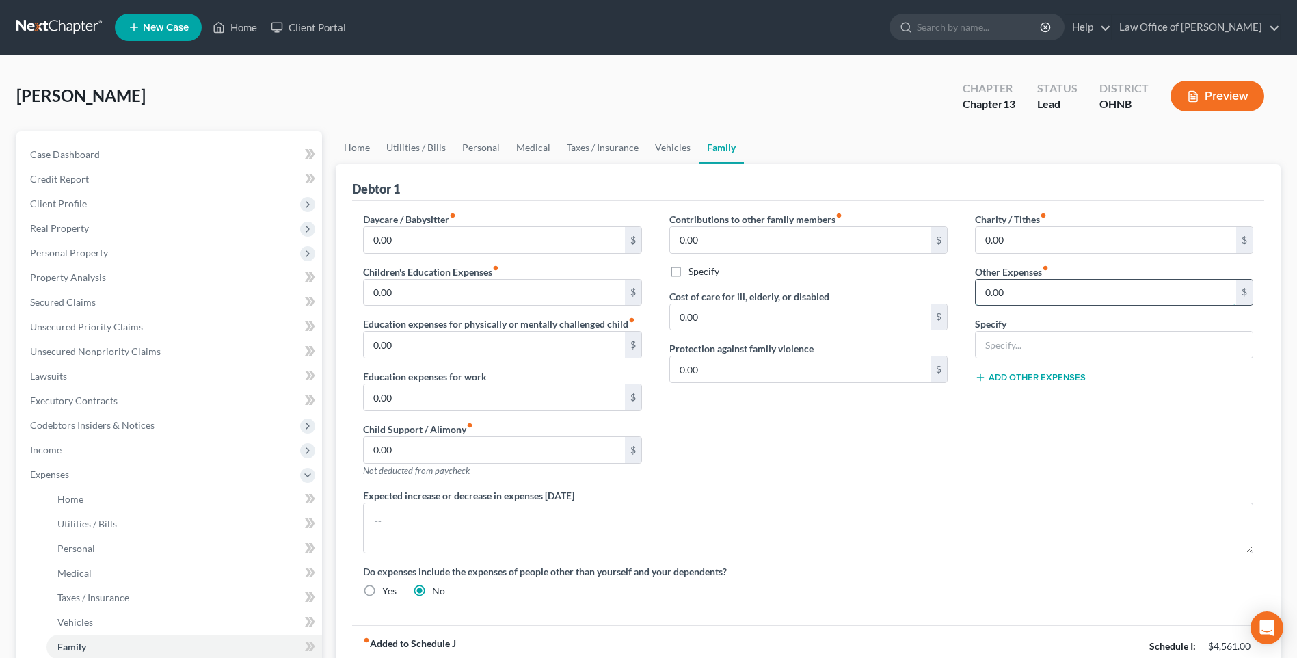
click at [984, 306] on input "0.00" at bounding box center [1106, 293] width 261 height 26
type input "423"
click at [1017, 358] on input "text" at bounding box center [1114, 345] width 277 height 26
click at [1117, 358] on input "Contributions to 1st mortgage, in girlfriend's name only" at bounding box center [1114, 345] width 277 height 26
type input "Contributions to 1st mortgage (1/2 of actual payment), in girlfriend's name only"
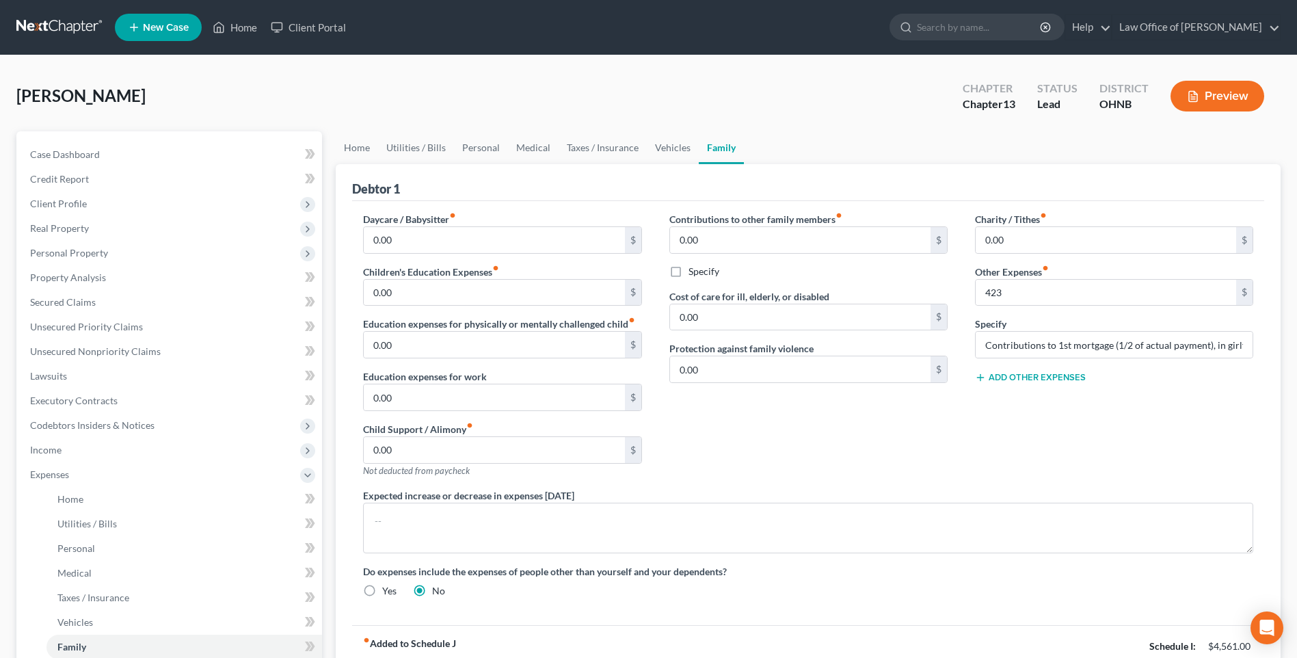
click at [1198, 97] on button "Preview" at bounding box center [1218, 96] width 94 height 31
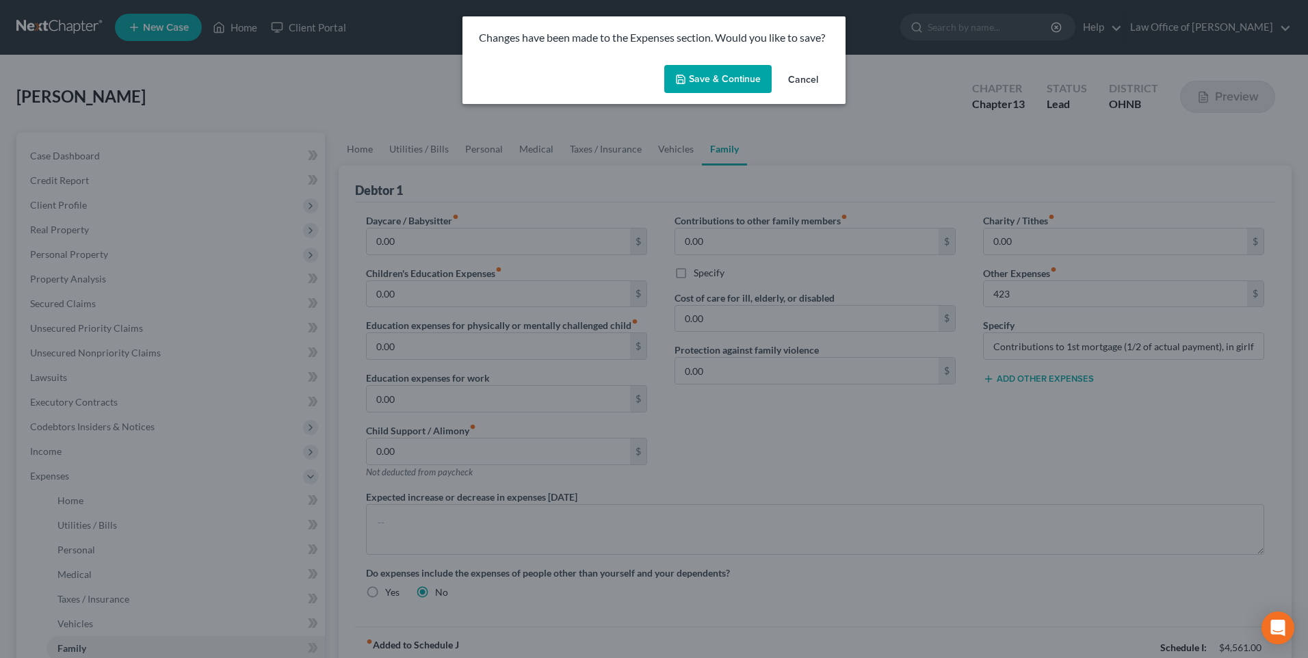
click at [702, 85] on button "Save & Continue" at bounding box center [717, 79] width 107 height 29
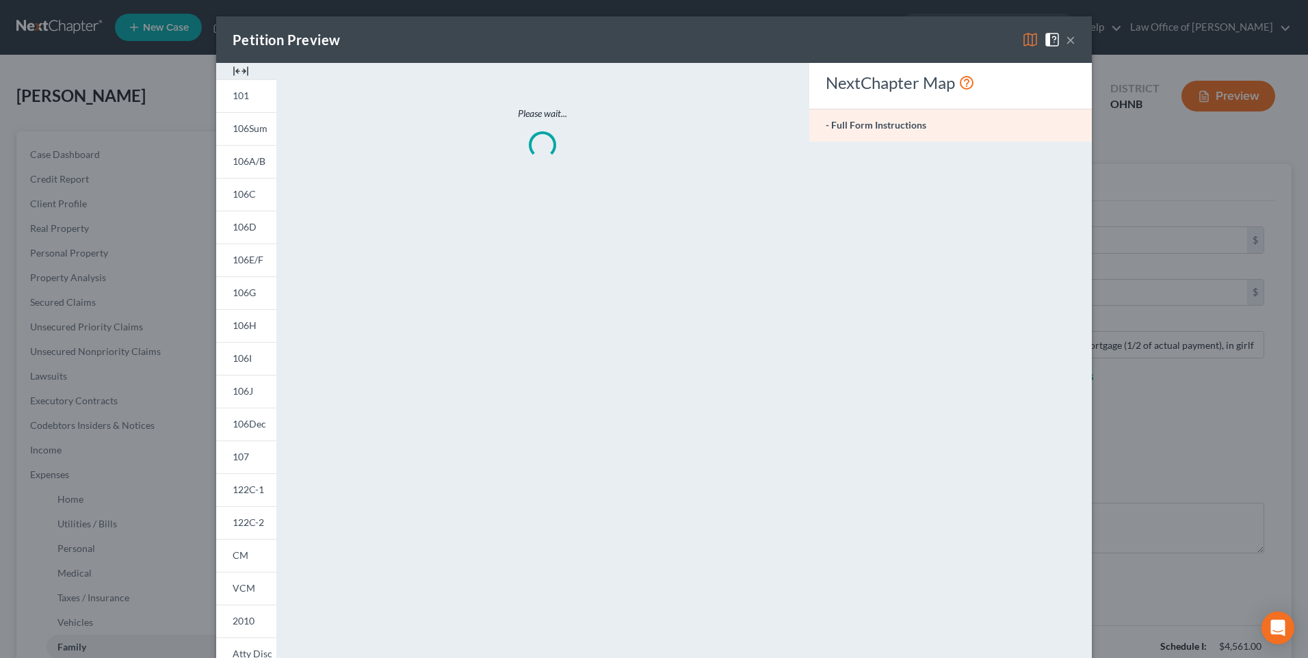
type input "423.00"
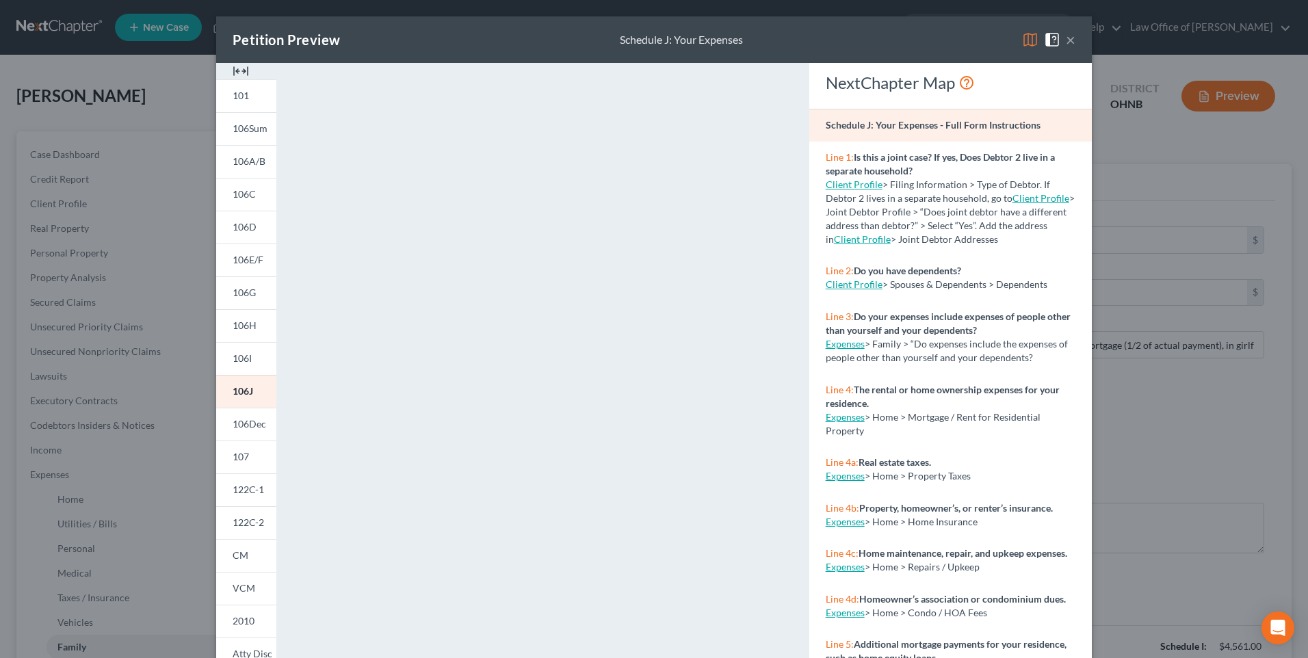
click at [1075, 41] on button "×" at bounding box center [1071, 39] width 10 height 16
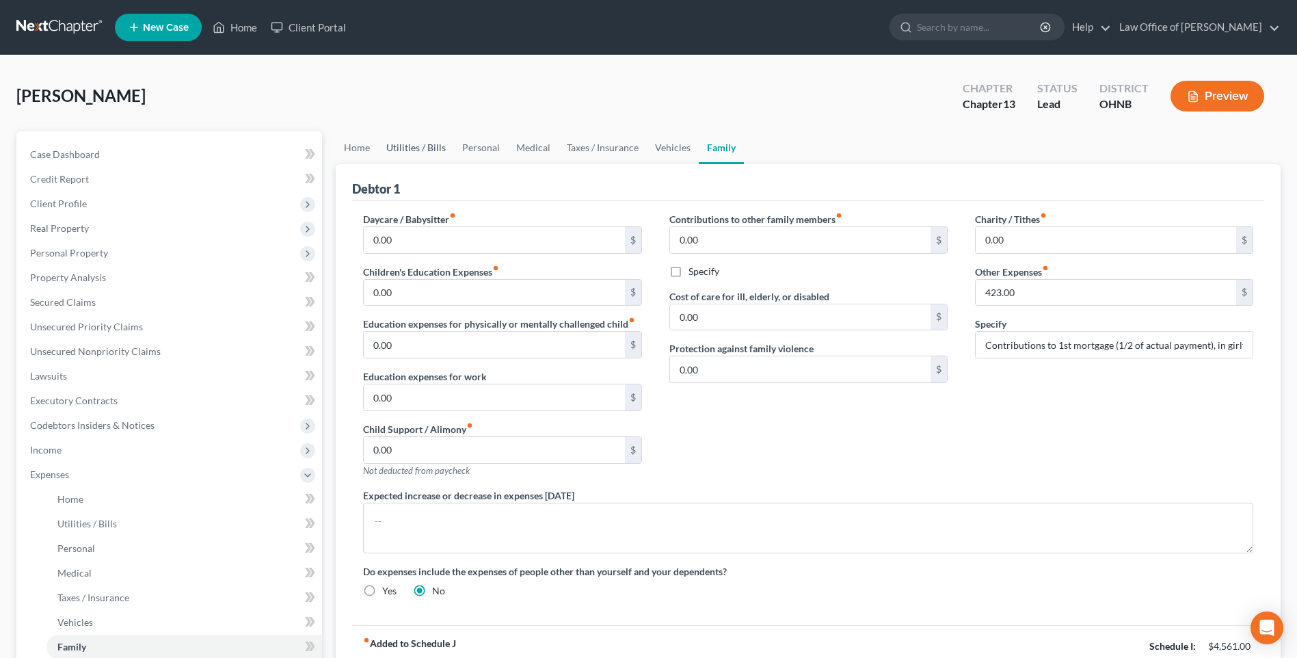
click at [407, 154] on link "Utilities / Bills" at bounding box center [416, 147] width 76 height 33
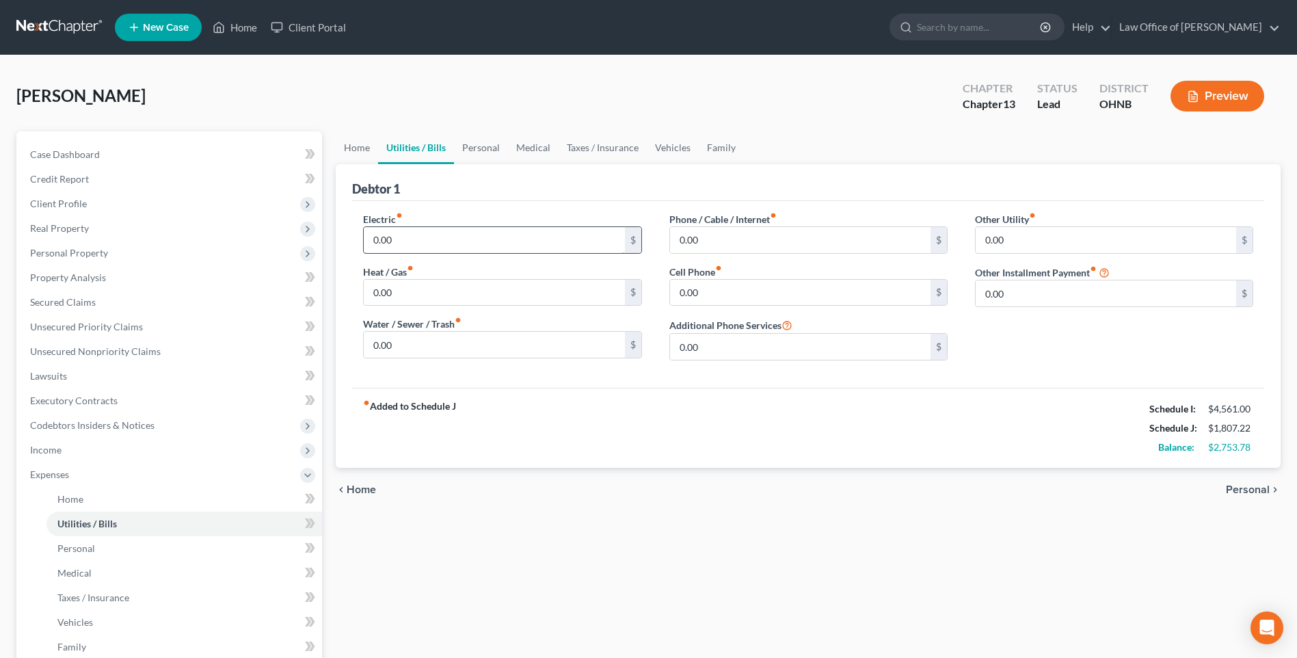
click at [387, 245] on input "0.00" at bounding box center [494, 240] width 261 height 26
type input "221.52"
type input "128.08"
click at [691, 306] on input "0.00" at bounding box center [800, 293] width 261 height 26
type input "197.12"
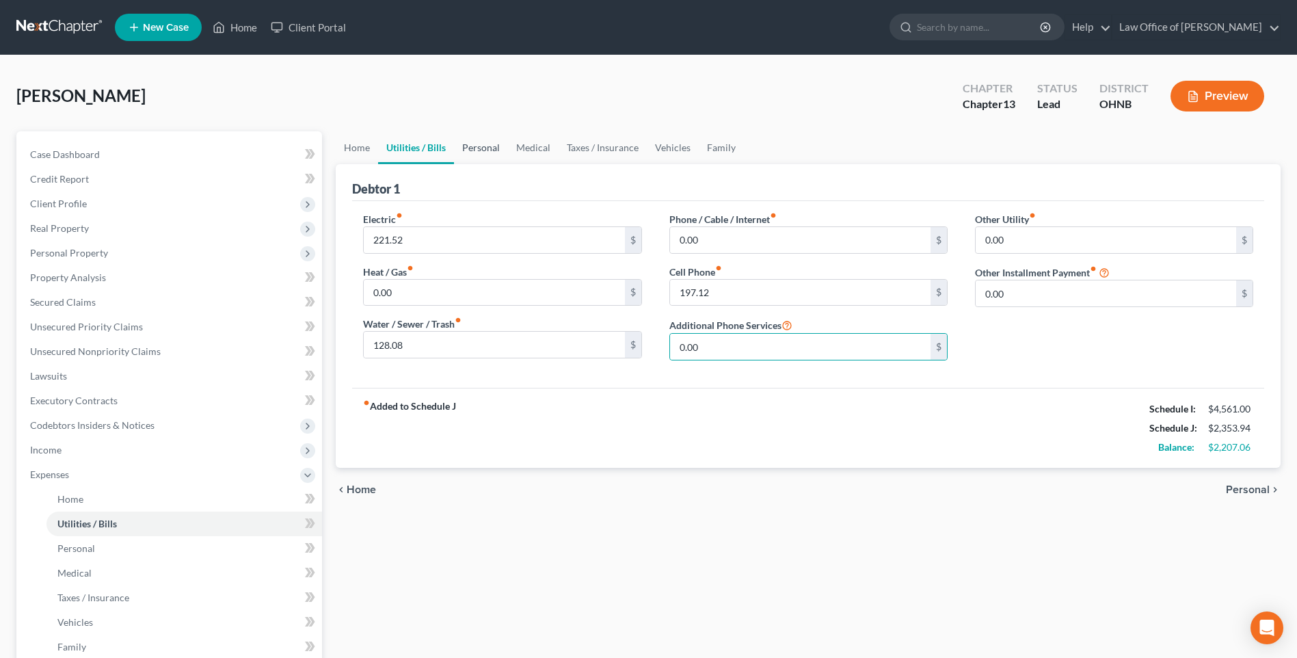
click at [503, 159] on link "Personal" at bounding box center [481, 147] width 54 height 33
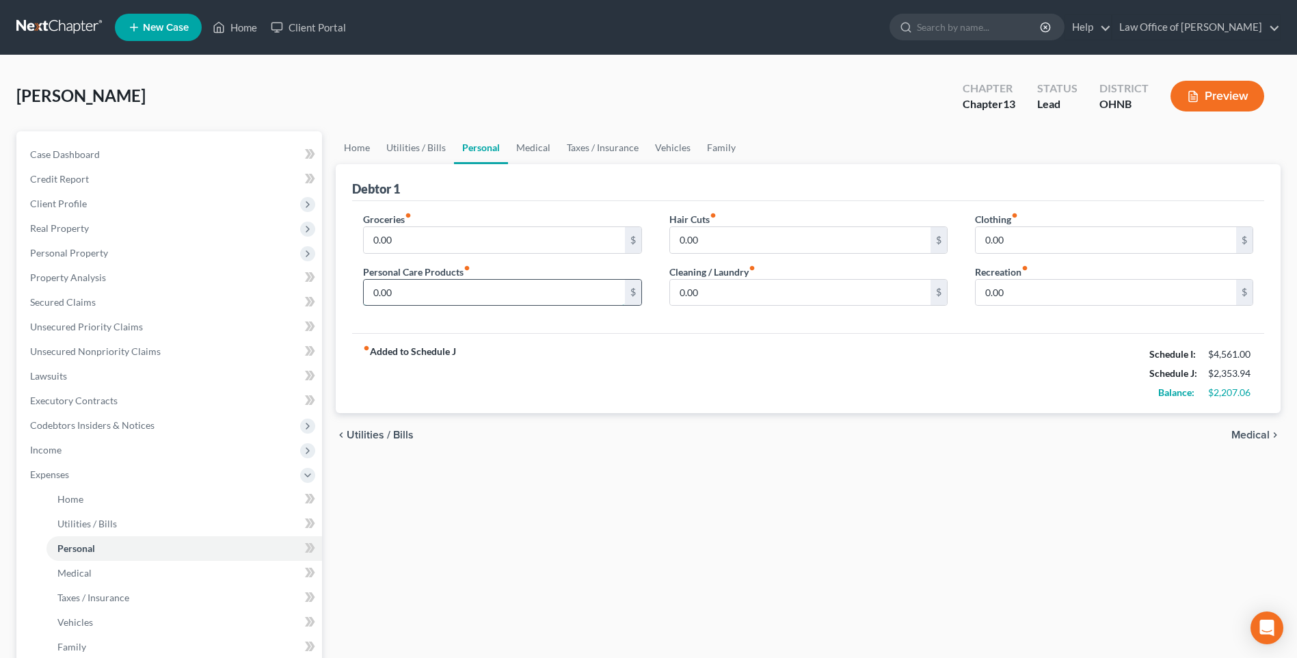
click at [421, 304] on input "0.00" at bounding box center [494, 293] width 261 height 26
type input "100"
click at [993, 250] on input "0.00" at bounding box center [1106, 240] width 261 height 26
type input "50"
click at [547, 158] on link "Medical" at bounding box center [533, 147] width 51 height 33
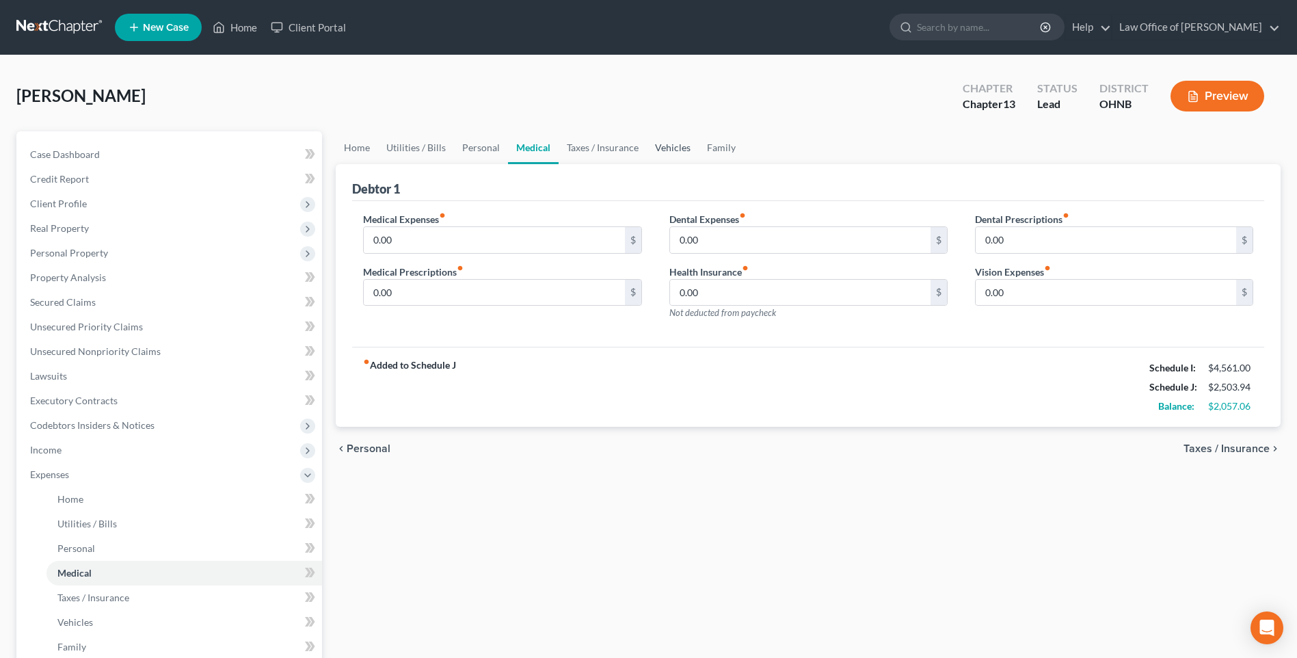
click at [694, 157] on link "Vehicles" at bounding box center [673, 147] width 52 height 33
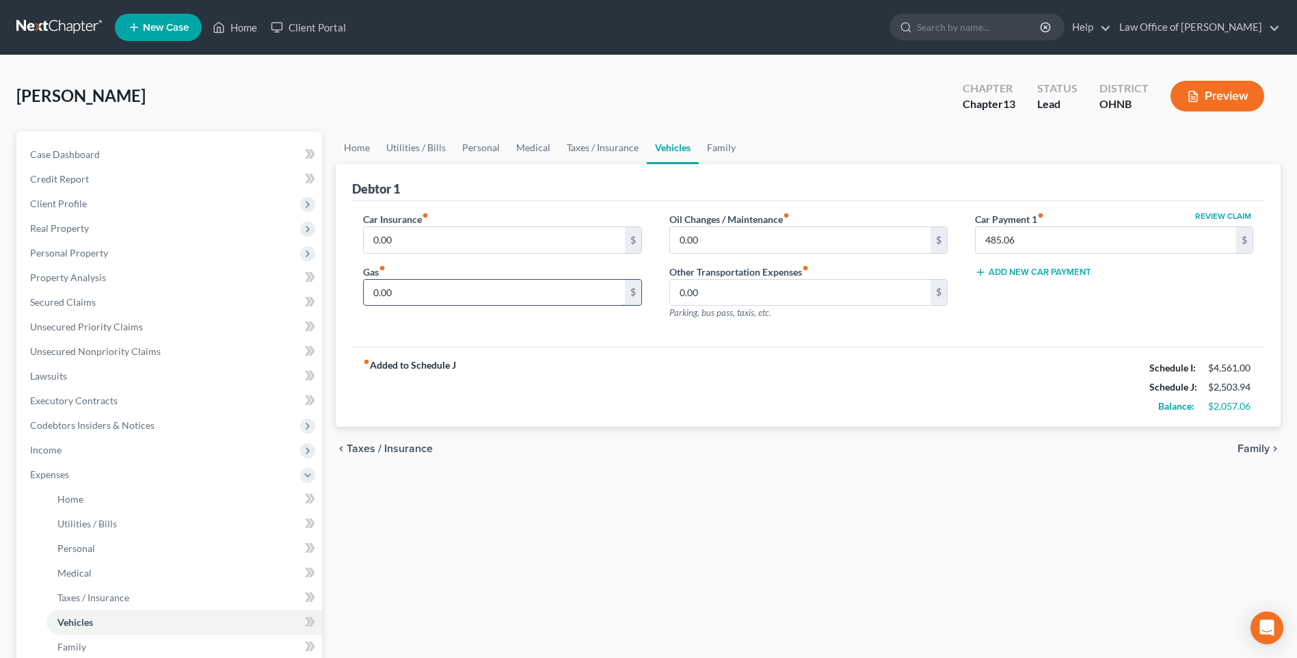
click at [406, 306] on input "0.00" at bounding box center [494, 293] width 261 height 26
type input "100"
click at [740, 153] on link "Family" at bounding box center [721, 147] width 45 height 33
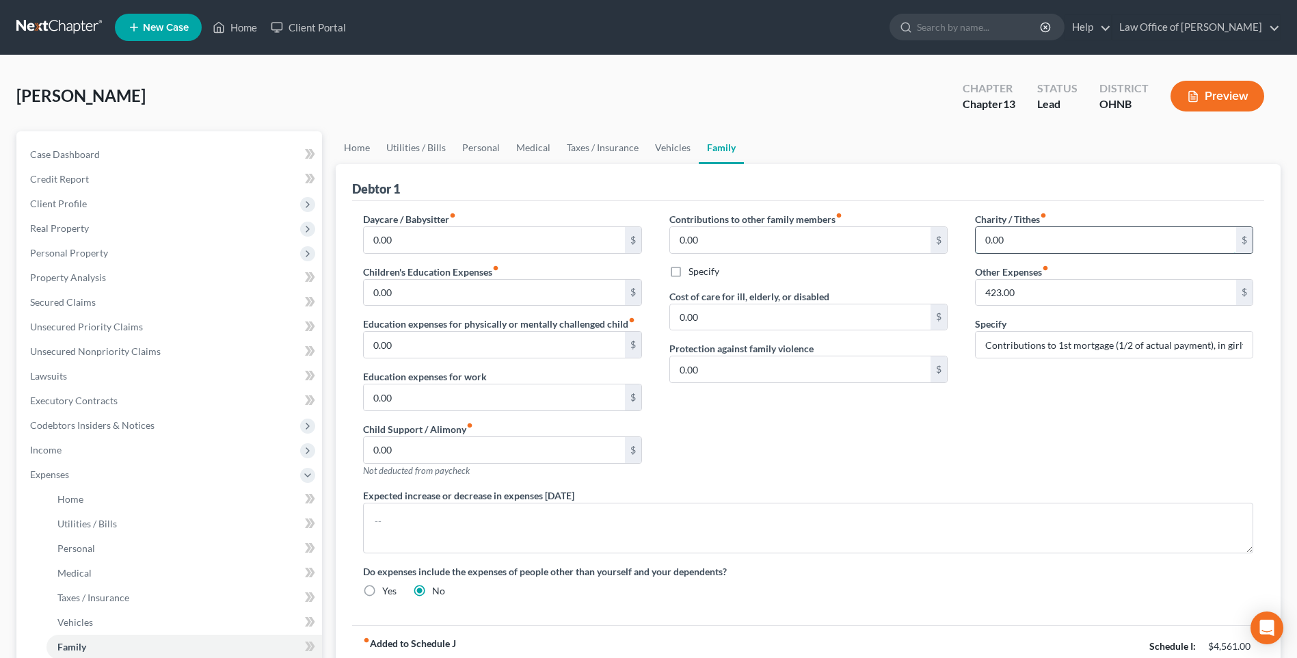
click at [993, 250] on input "0.00" at bounding box center [1106, 240] width 261 height 26
type input "20"
click at [677, 157] on link "Vehicles" at bounding box center [673, 147] width 52 height 33
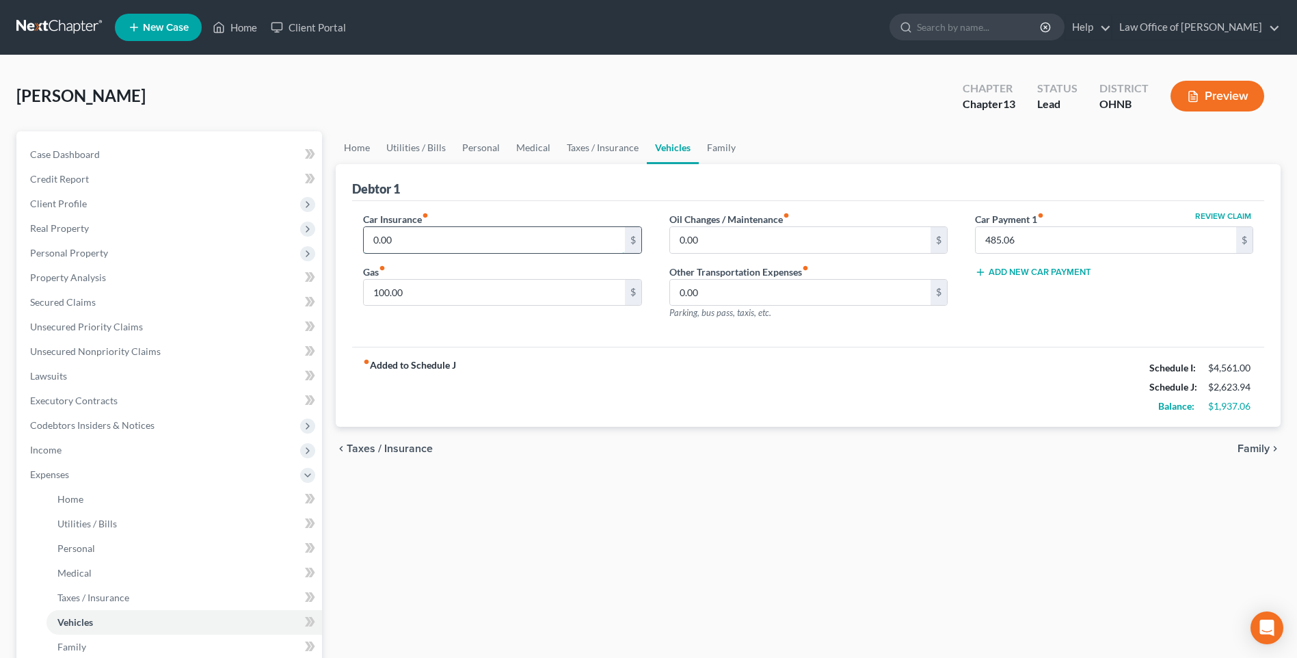
click at [487, 248] on input "0.00" at bounding box center [494, 240] width 261 height 26
type input "85.5"
click at [495, 154] on link "Personal" at bounding box center [481, 147] width 54 height 33
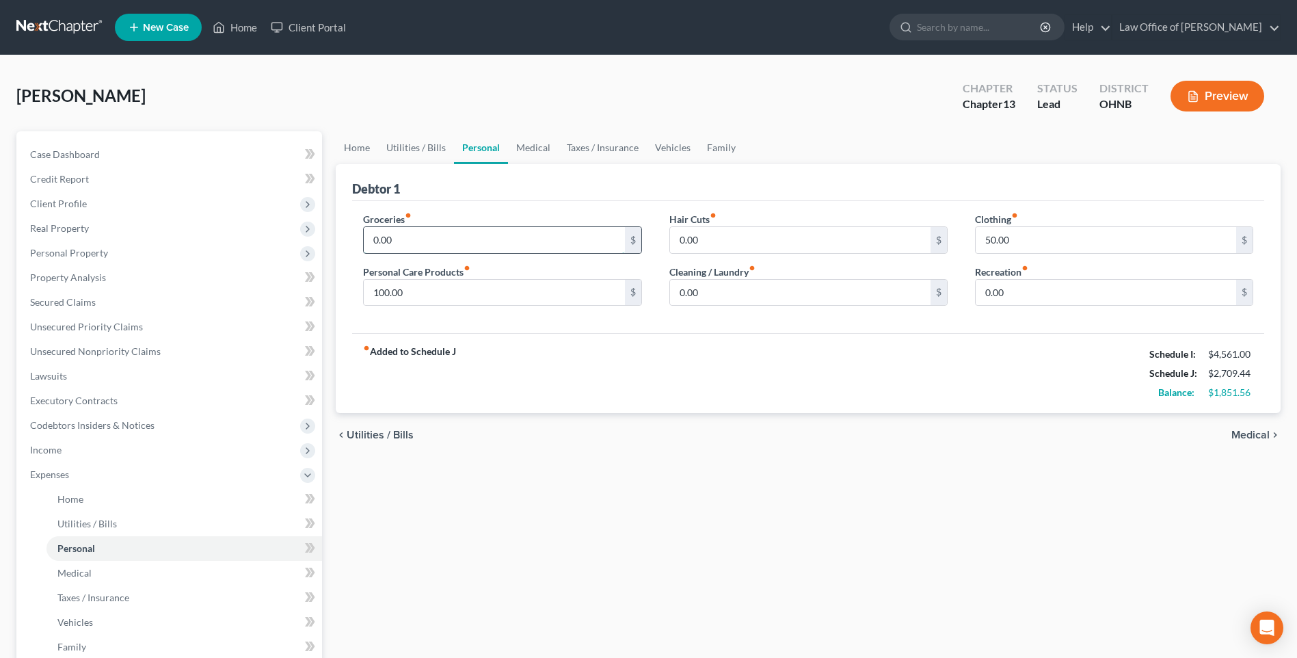
drag, startPoint x: 468, startPoint y: 256, endPoint x: 477, endPoint y: 248, distance: 11.6
click at [470, 253] on input "0.00" at bounding box center [494, 240] width 261 height 26
click at [391, 250] on input "600" at bounding box center [494, 240] width 261 height 26
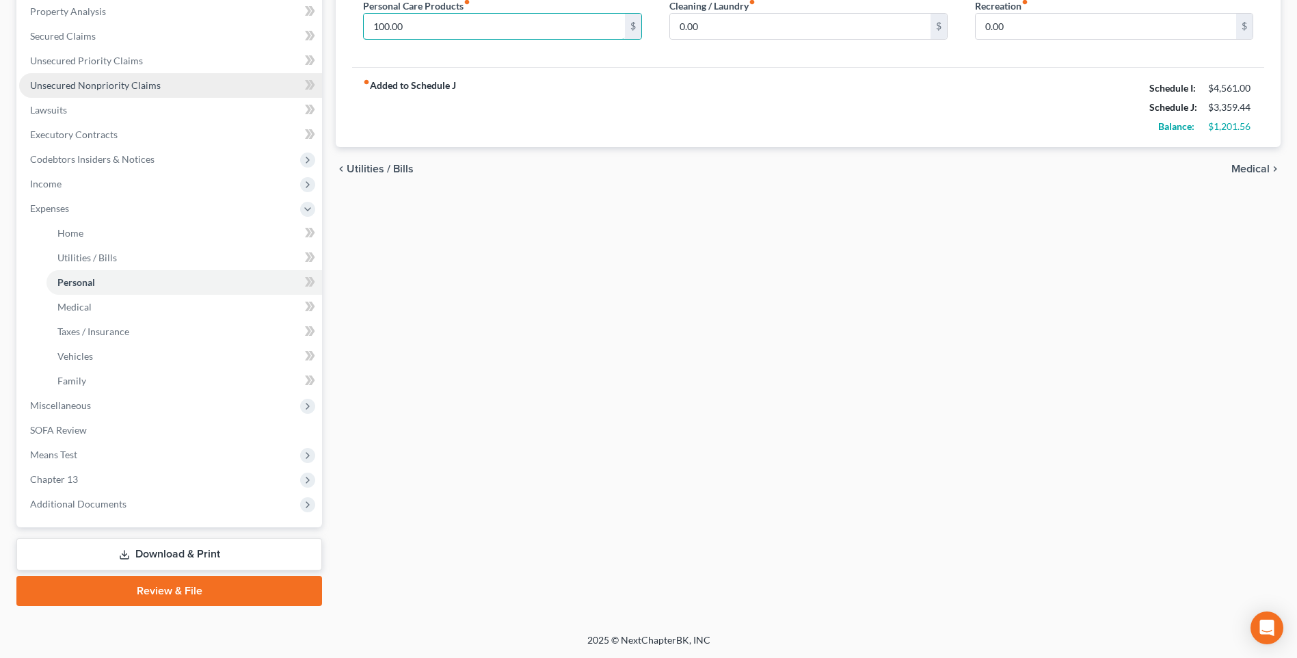
scroll to position [324, 0]
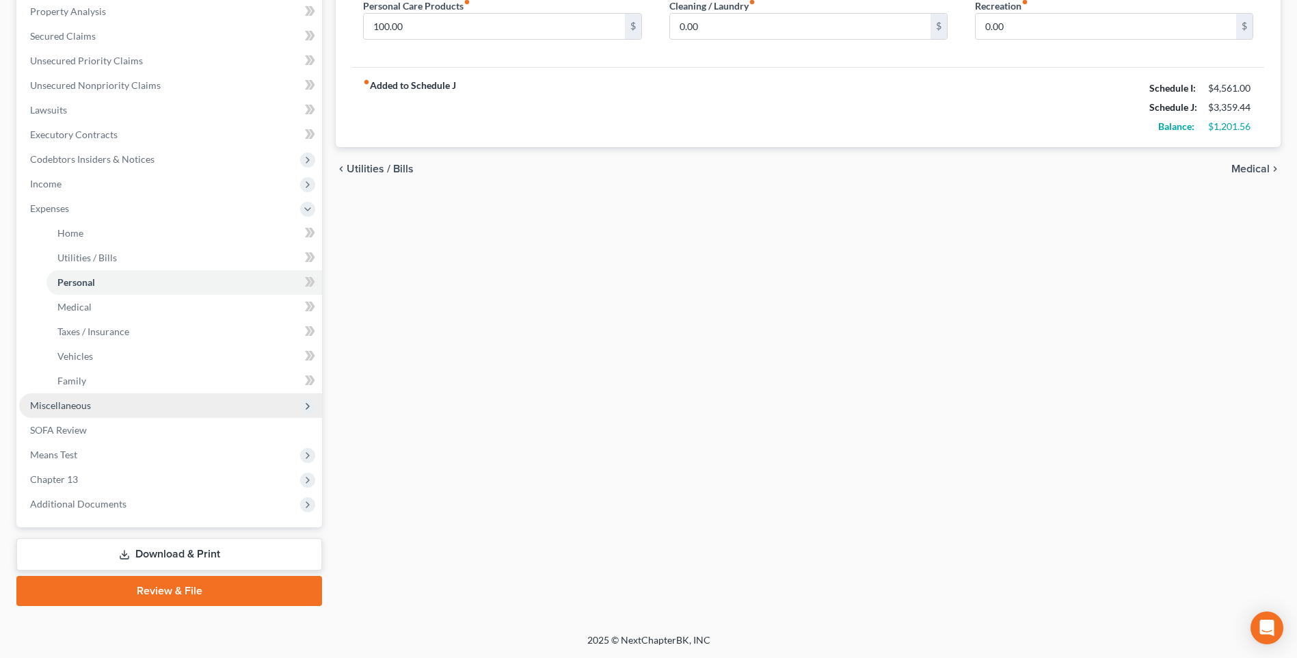
click at [64, 399] on span "Miscellaneous" at bounding box center [60, 405] width 61 height 12
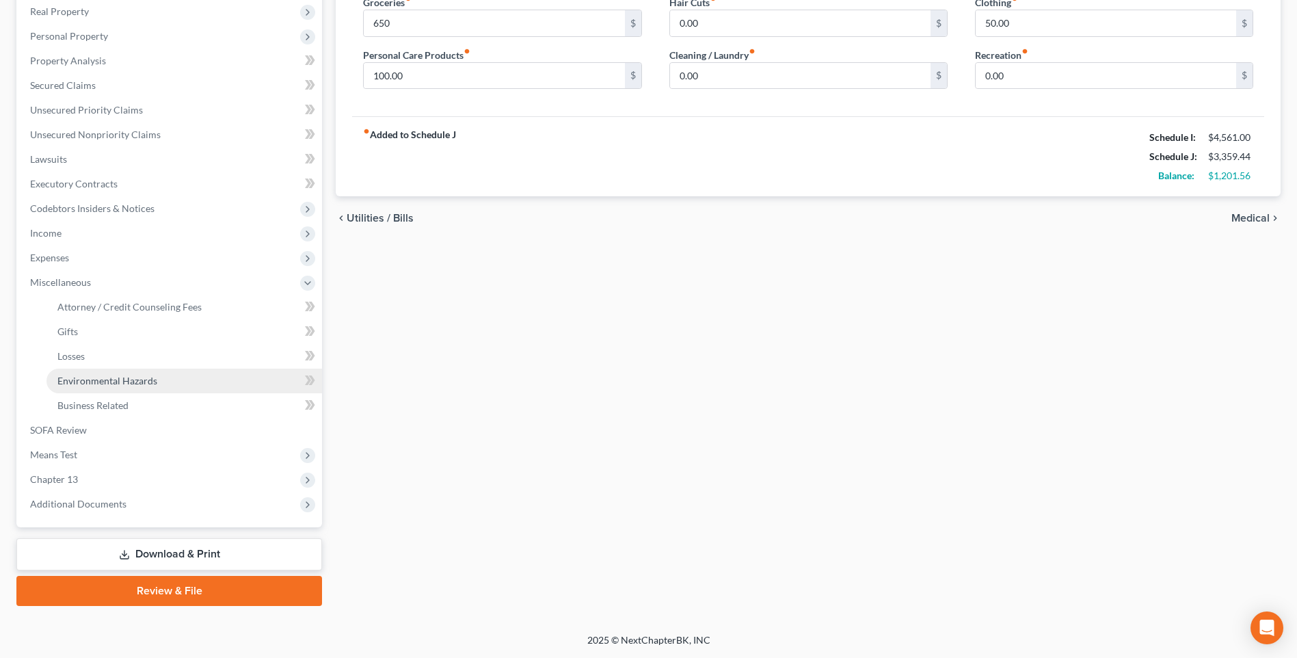
scroll to position [271, 0]
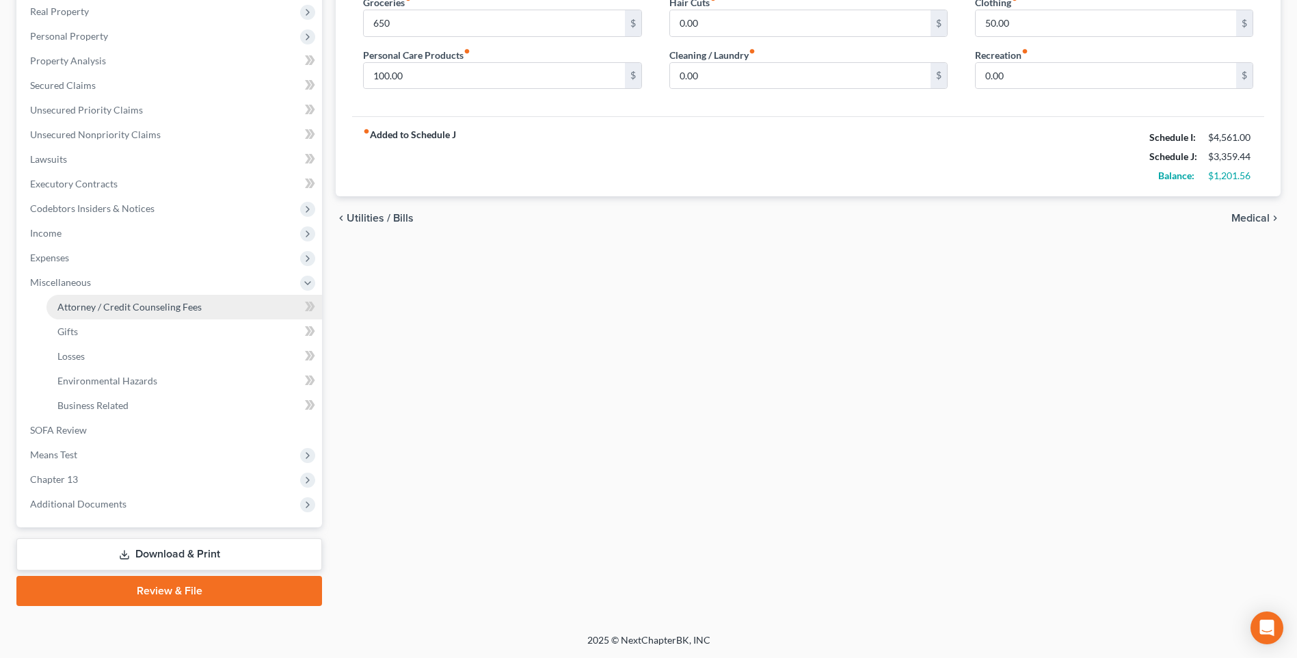
click at [124, 301] on span "Attorney / Credit Counseling Fees" at bounding box center [129, 307] width 144 height 12
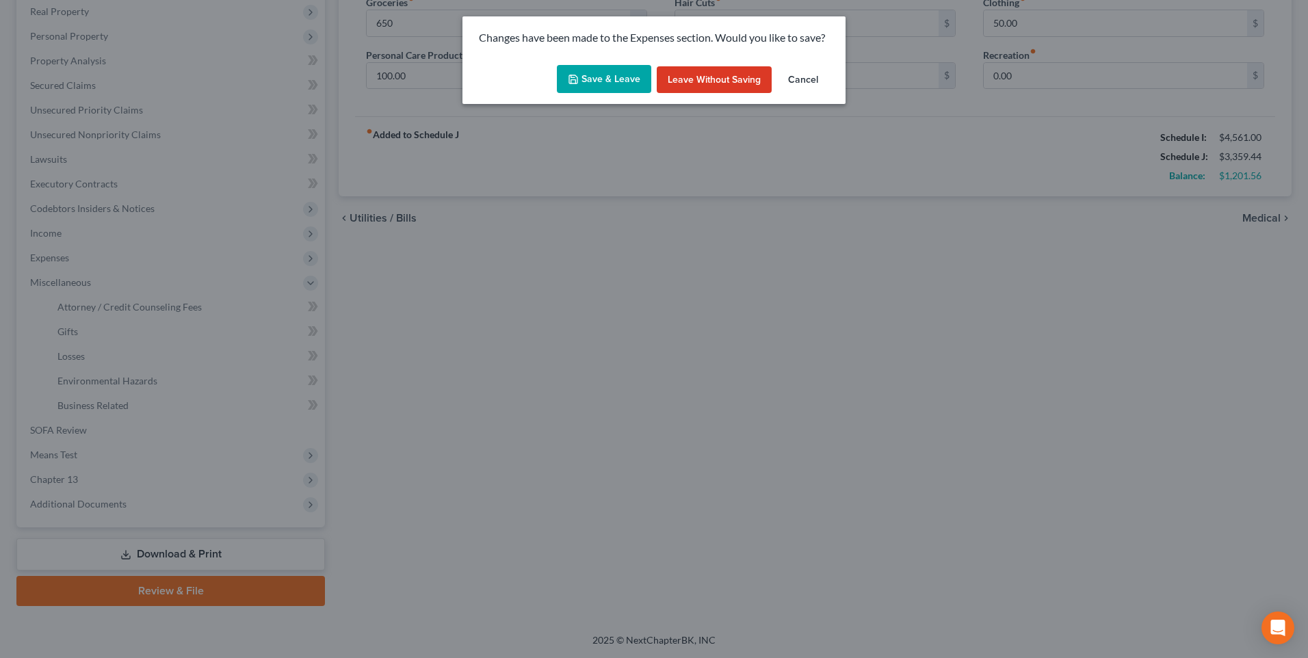
click at [605, 83] on button "Save & Leave" at bounding box center [604, 79] width 94 height 29
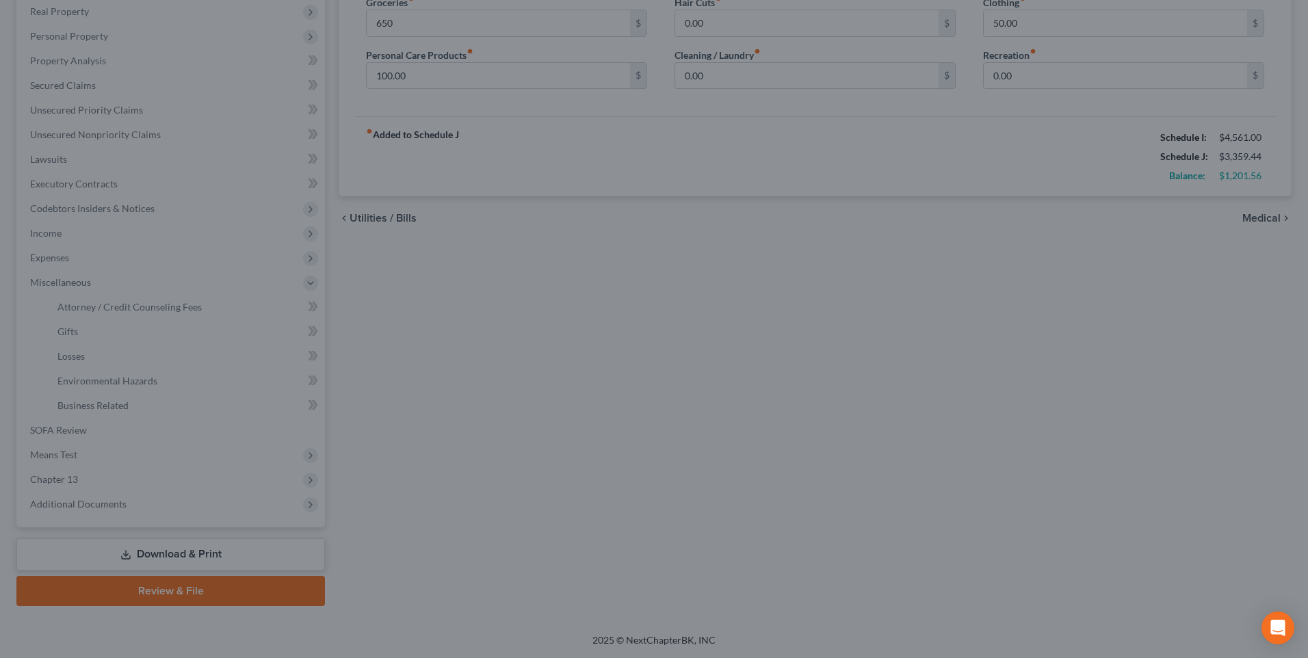
type input "650.00"
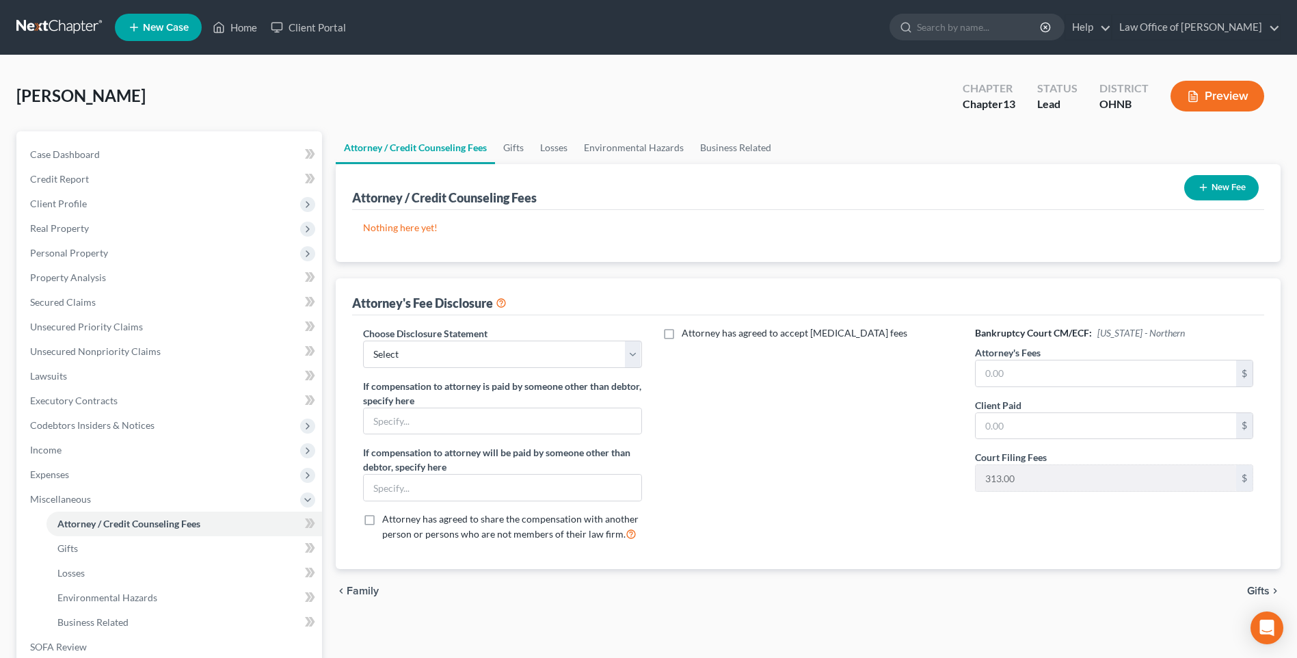
click at [1204, 191] on line "button" at bounding box center [1204, 188] width 0 height 6
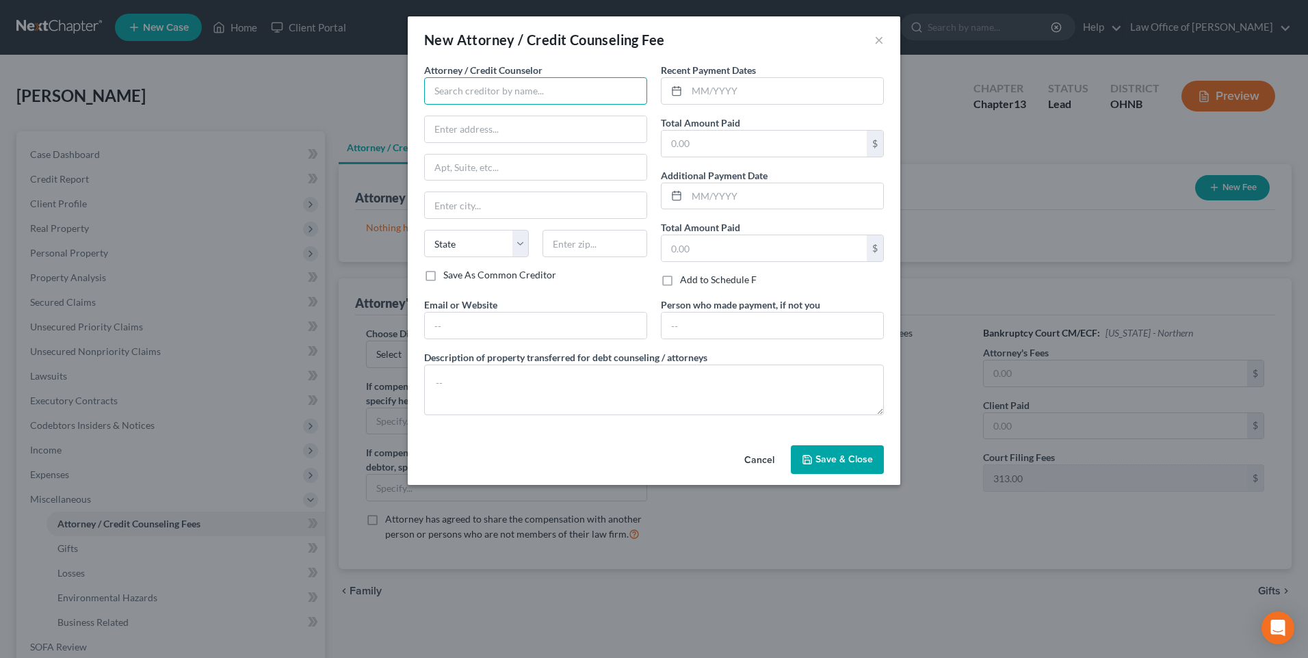
click at [498, 99] on input "text" at bounding box center [535, 90] width 223 height 27
click at [495, 122] on div "Law Office of [PERSON_NAME]" at bounding box center [506, 115] width 142 height 14
type input "Law Office of [PERSON_NAME]"
type input "[STREET_ADDRESS]"
type input "Suite 320"
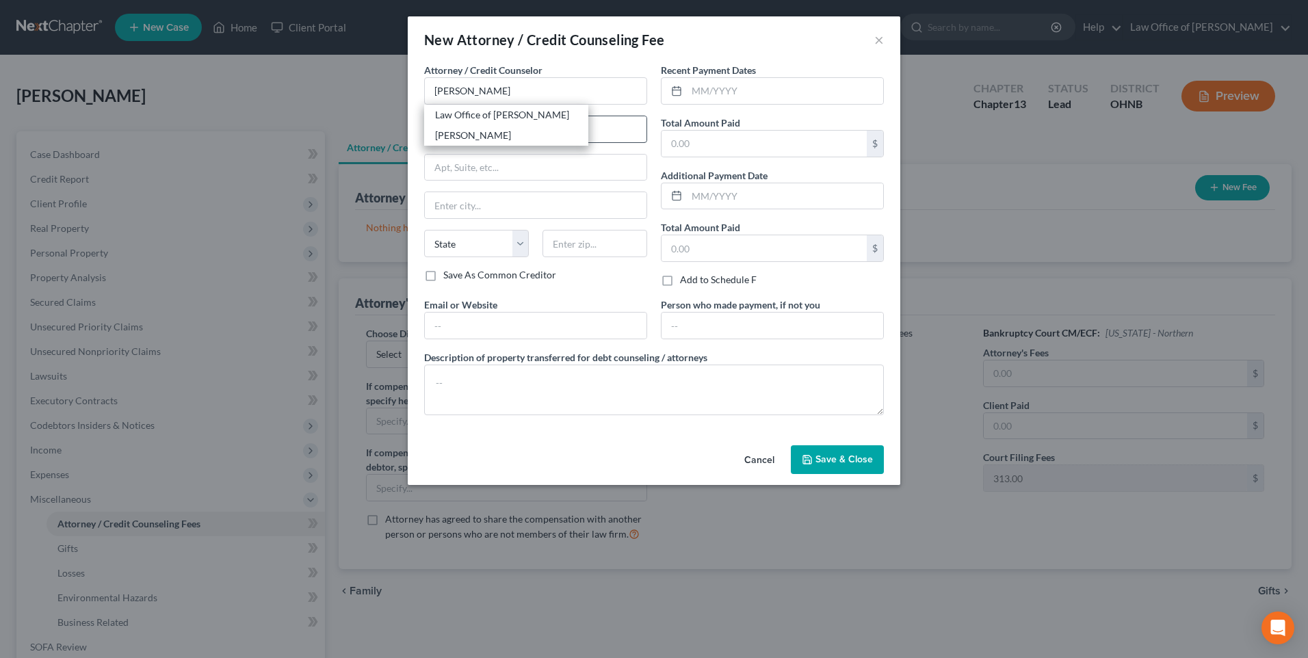
type input "[GEOGRAPHIC_DATA]"
select select "36"
type input "43604"
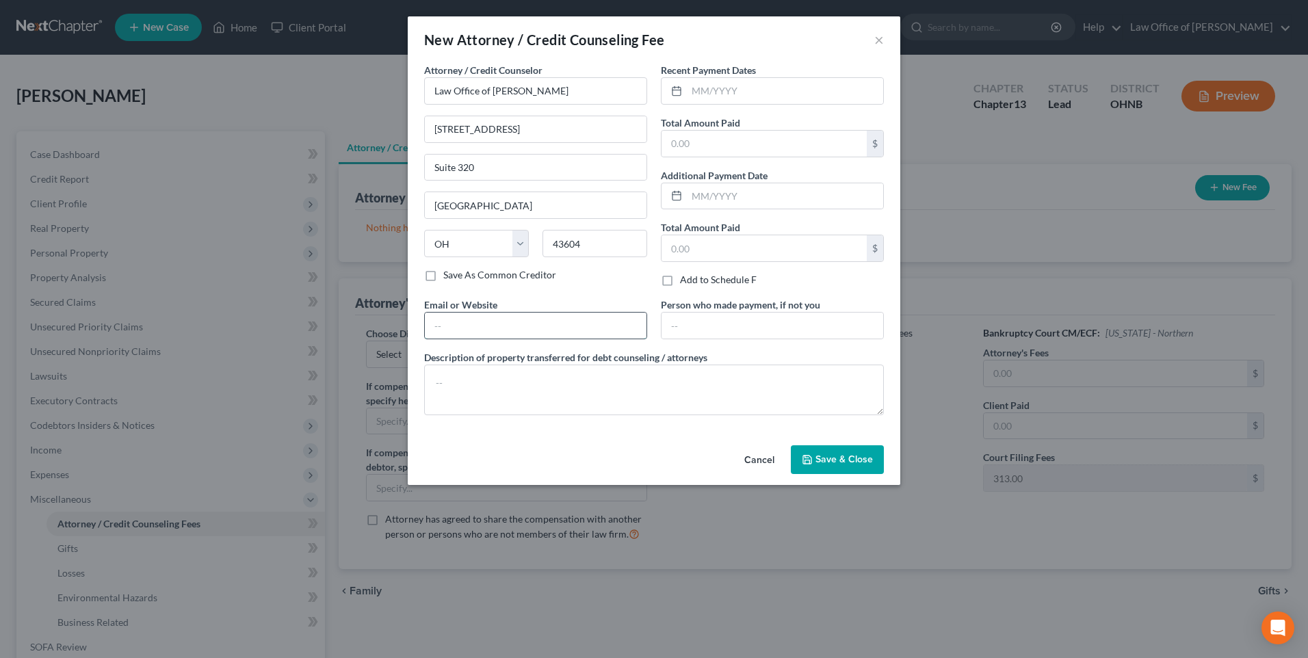
click at [472, 339] on input "text" at bounding box center [536, 326] width 222 height 26
type input "[EMAIL_ADDRESS][DOMAIN_NAME]"
click at [714, 151] on input "text" at bounding box center [763, 144] width 205 height 26
type input "1,750"
click at [854, 465] on span "Save & Close" at bounding box center [843, 459] width 57 height 12
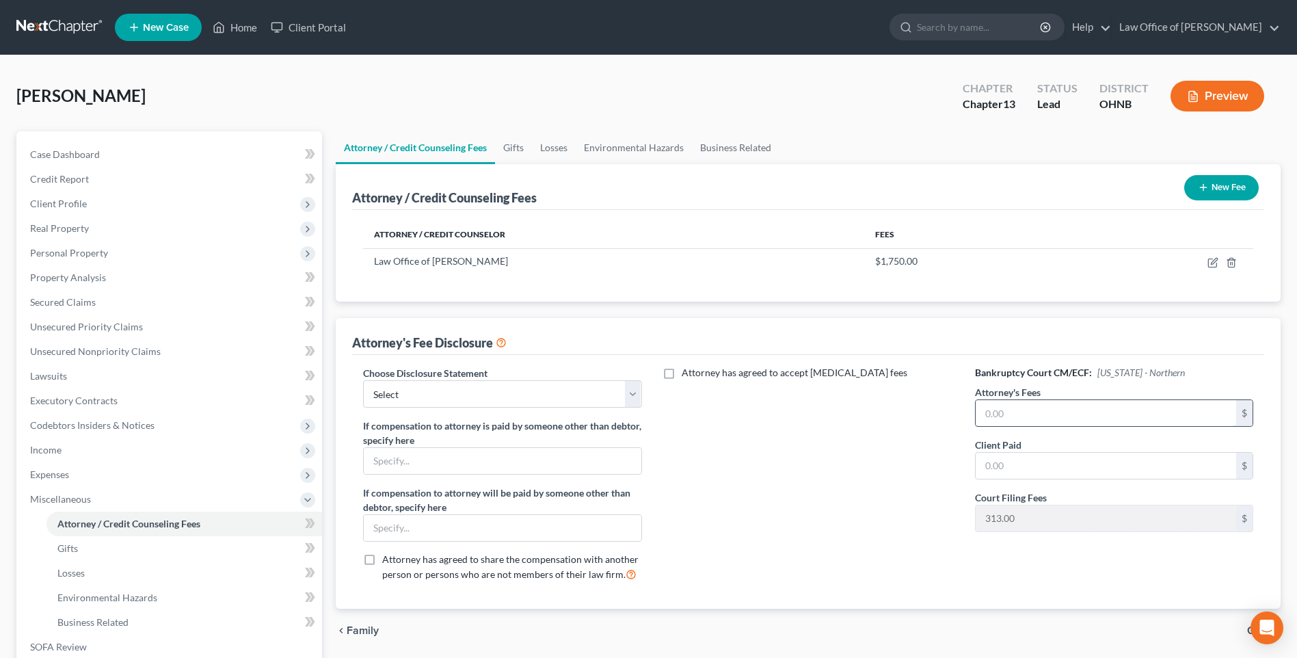
click at [1009, 426] on input "text" at bounding box center [1106, 413] width 261 height 26
type input "2,750"
click at [1011, 479] on input "text" at bounding box center [1106, 466] width 261 height 26
type input "1,750"
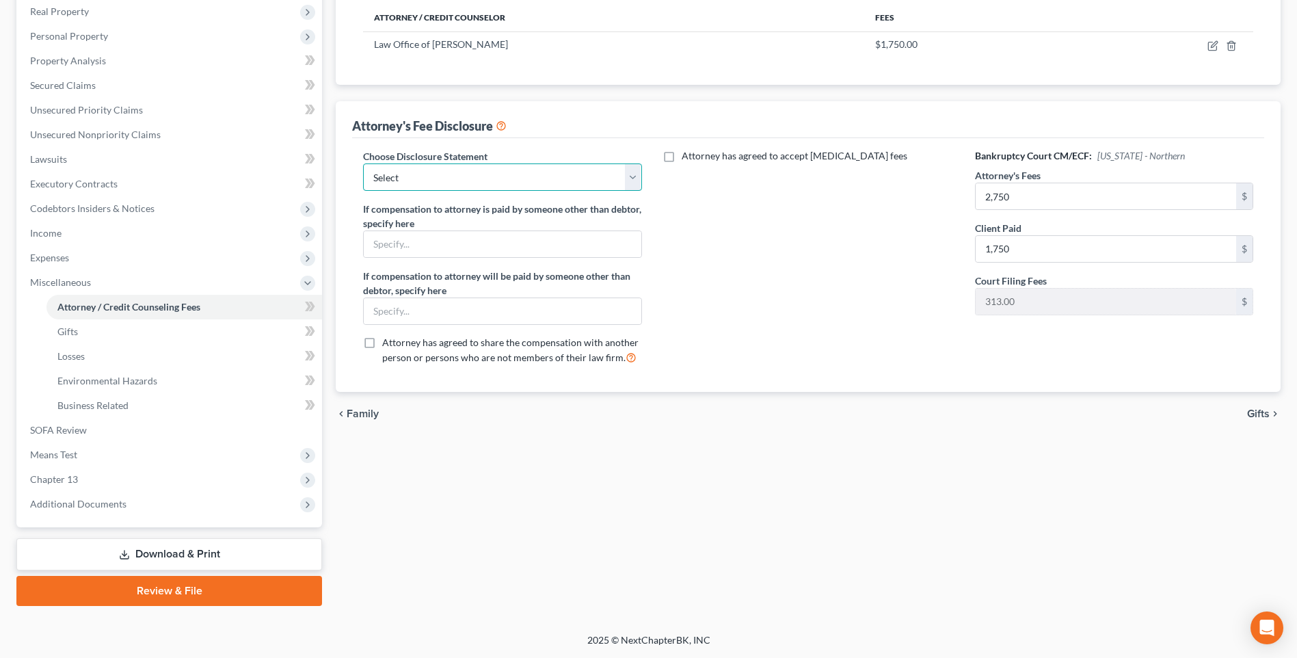
click at [544, 163] on select "Select Chapter 13 Discl. Statement Additional Language Ch. 7 Legal Services Ren…" at bounding box center [502, 176] width 278 height 27
select select "0"
click at [365, 163] on select "Select Chapter 13 Discl. Statement Additional Language Ch. 7 Legal Services Ren…" at bounding box center [502, 176] width 278 height 27
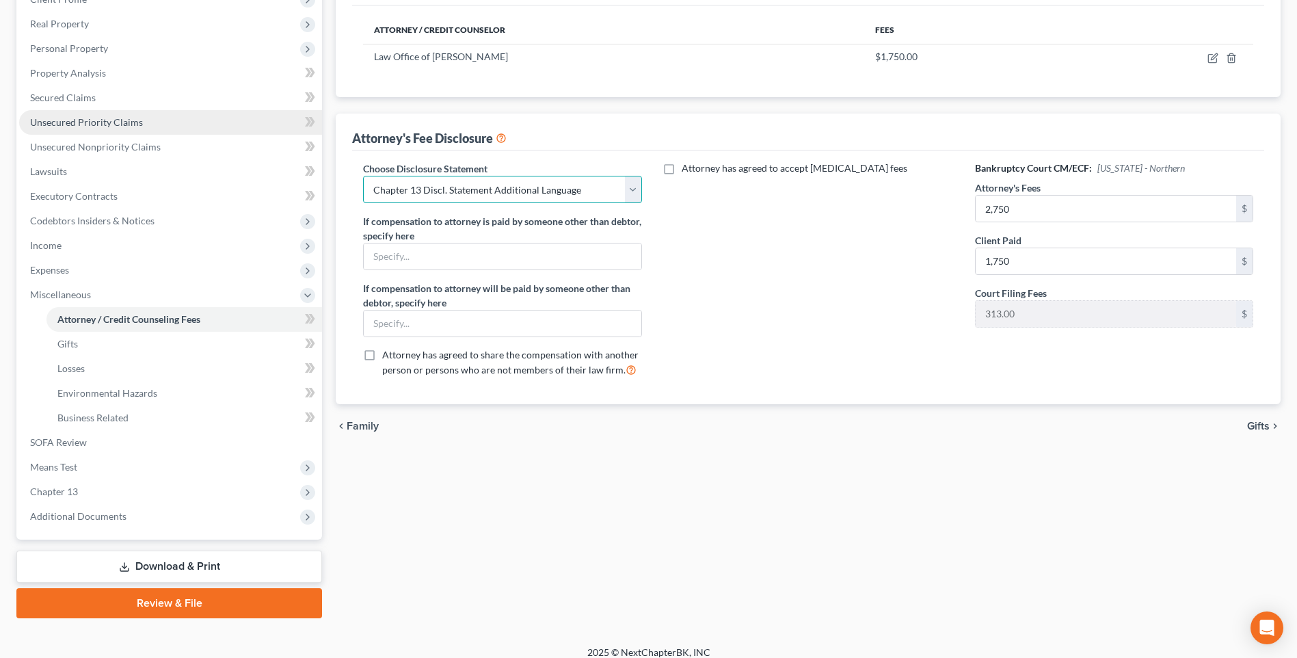
scroll to position [205, 0]
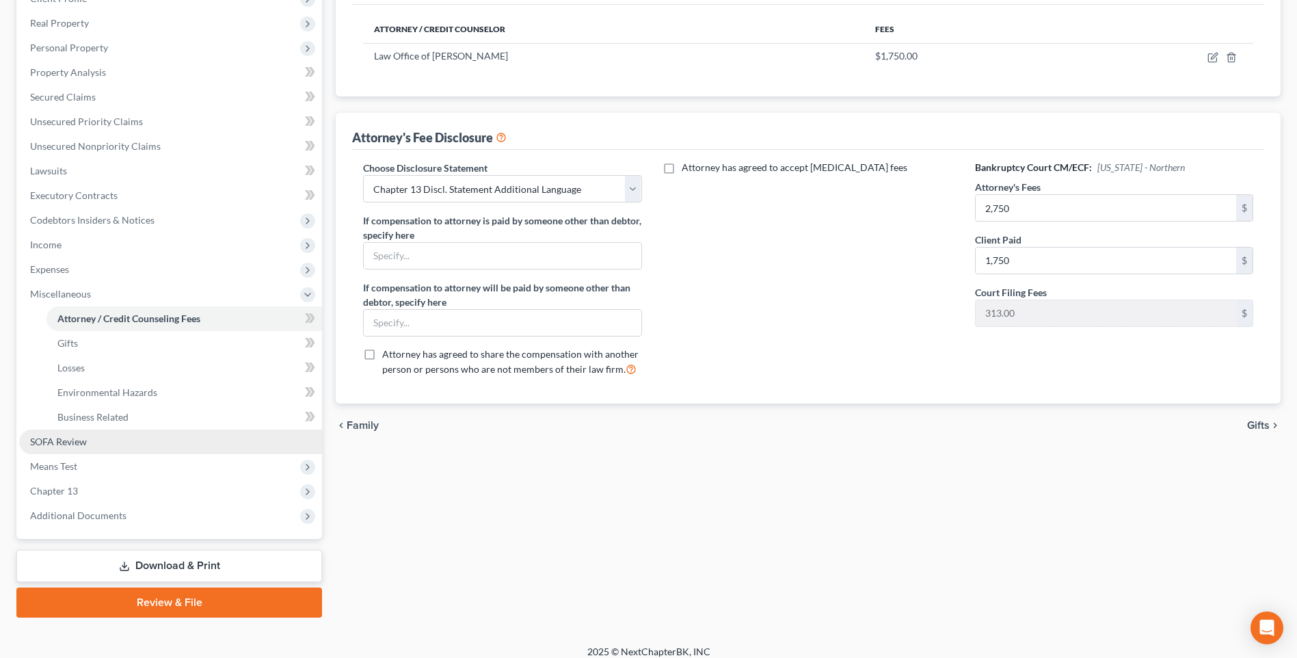
click at [73, 447] on span "SOFA Review" at bounding box center [58, 442] width 57 height 12
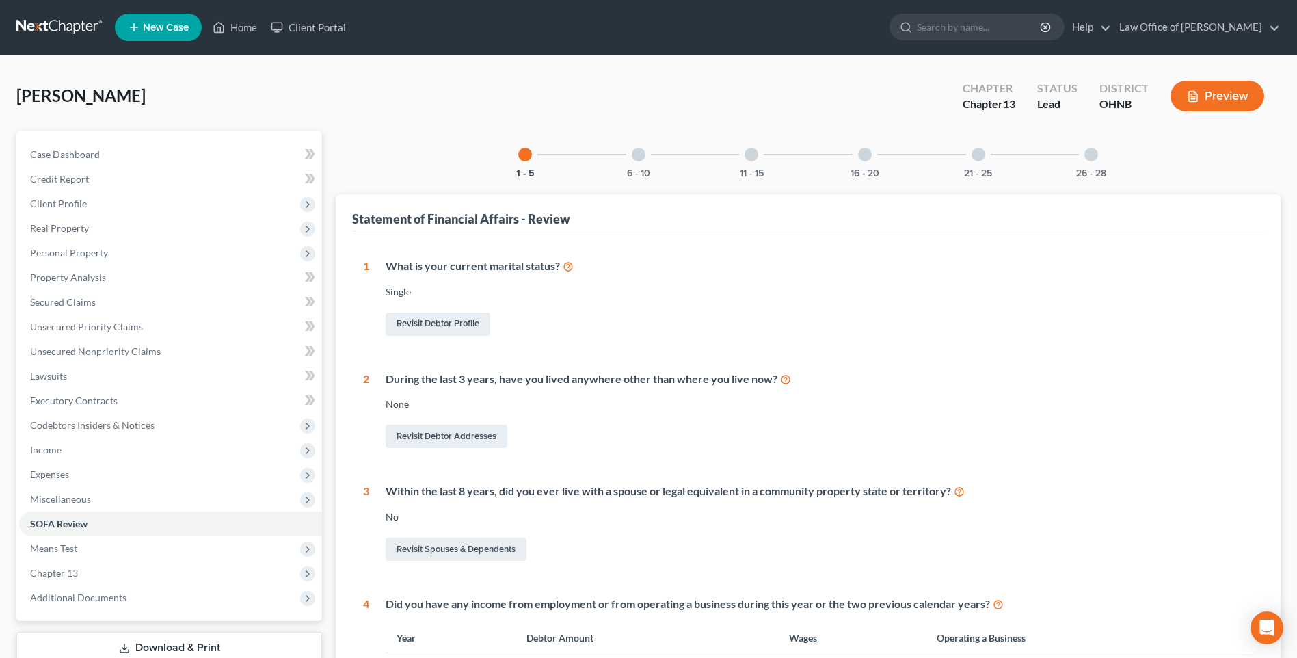
click at [632, 161] on div at bounding box center [639, 155] width 14 height 14
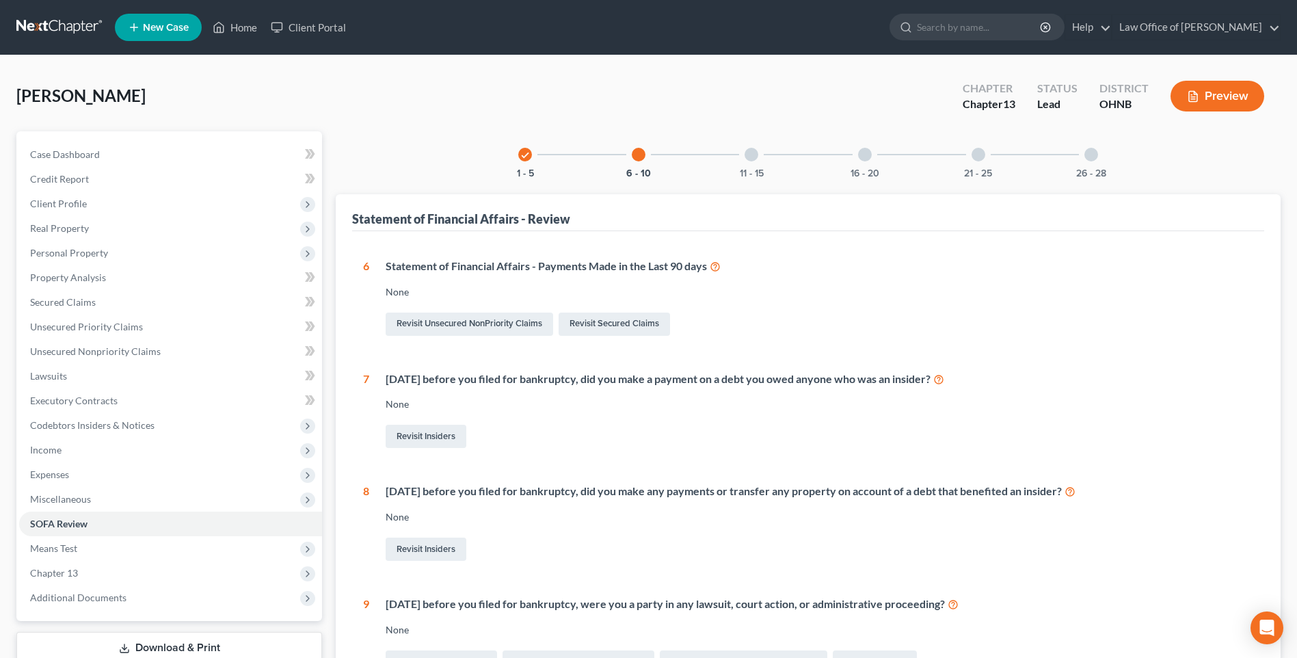
drag, startPoint x: 746, startPoint y: 167, endPoint x: 736, endPoint y: 207, distance: 41.6
click at [746, 161] on div at bounding box center [752, 155] width 14 height 14
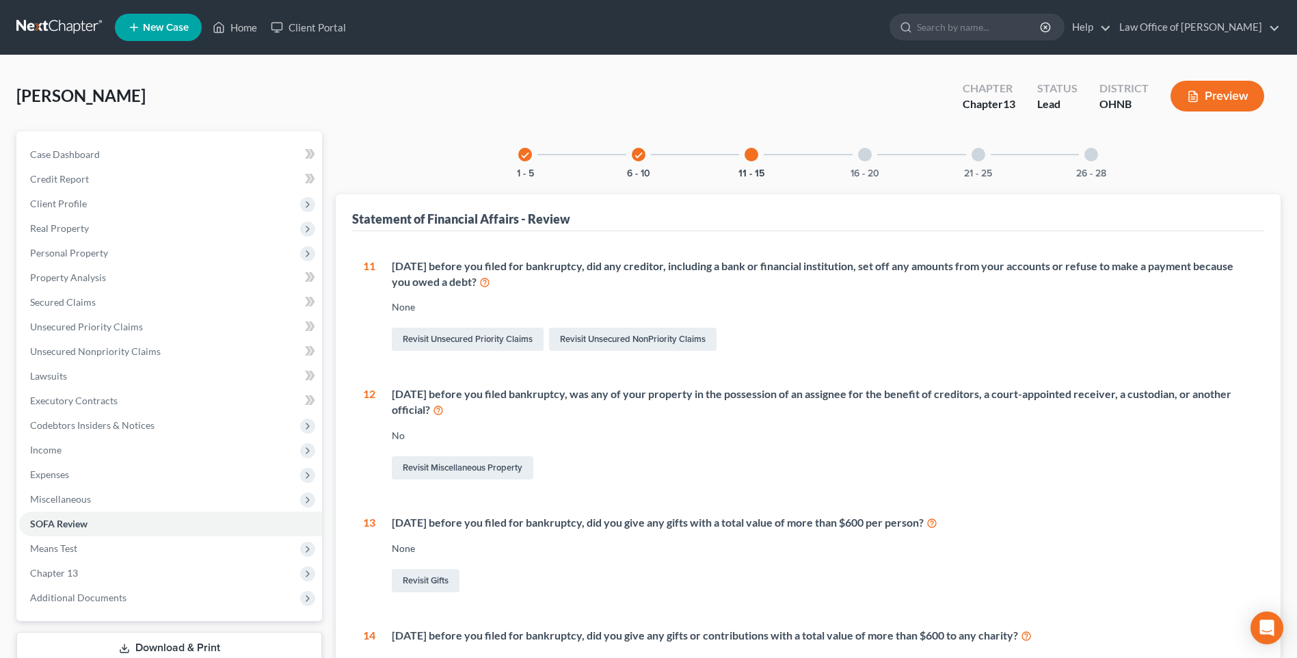
click at [867, 160] on div at bounding box center [865, 155] width 14 height 14
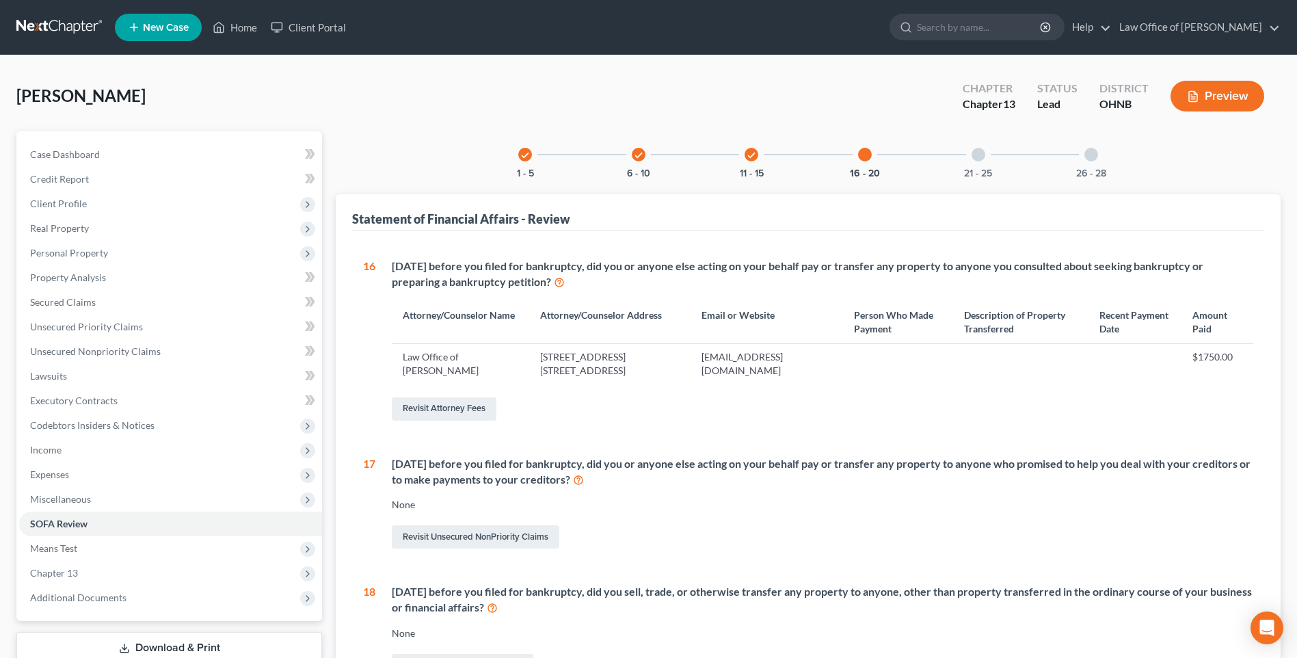
click at [986, 161] on div at bounding box center [979, 155] width 14 height 14
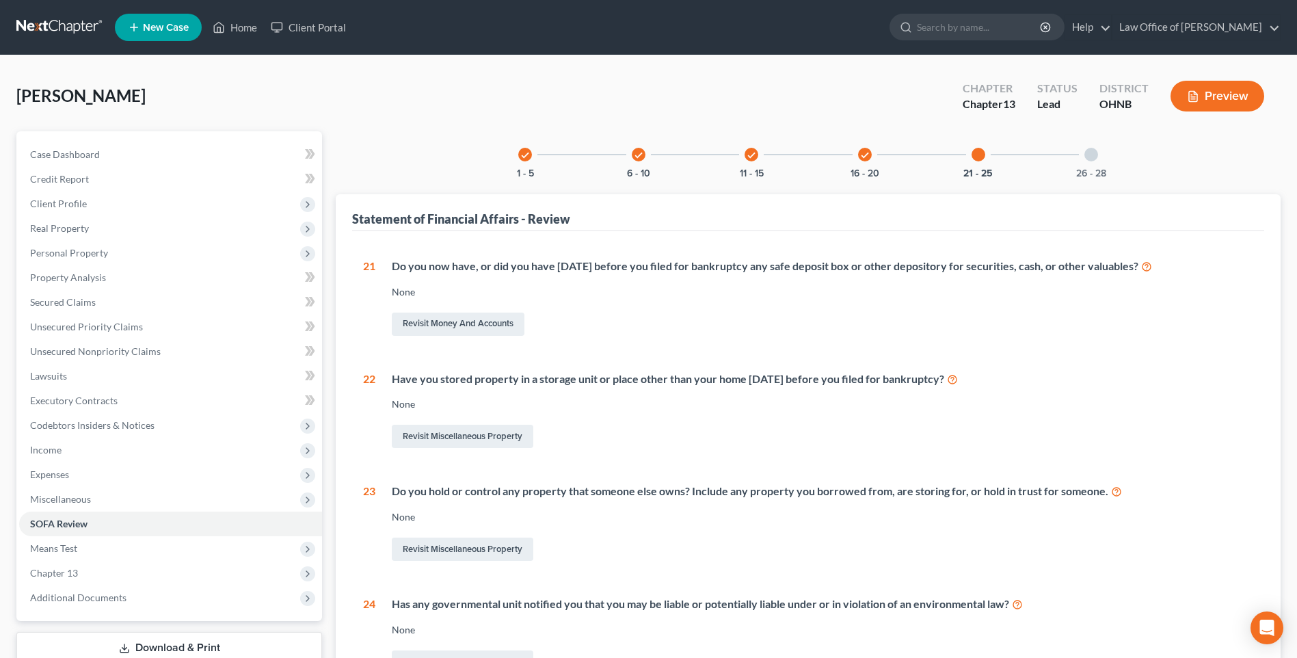
click at [1098, 161] on div at bounding box center [1092, 155] width 14 height 14
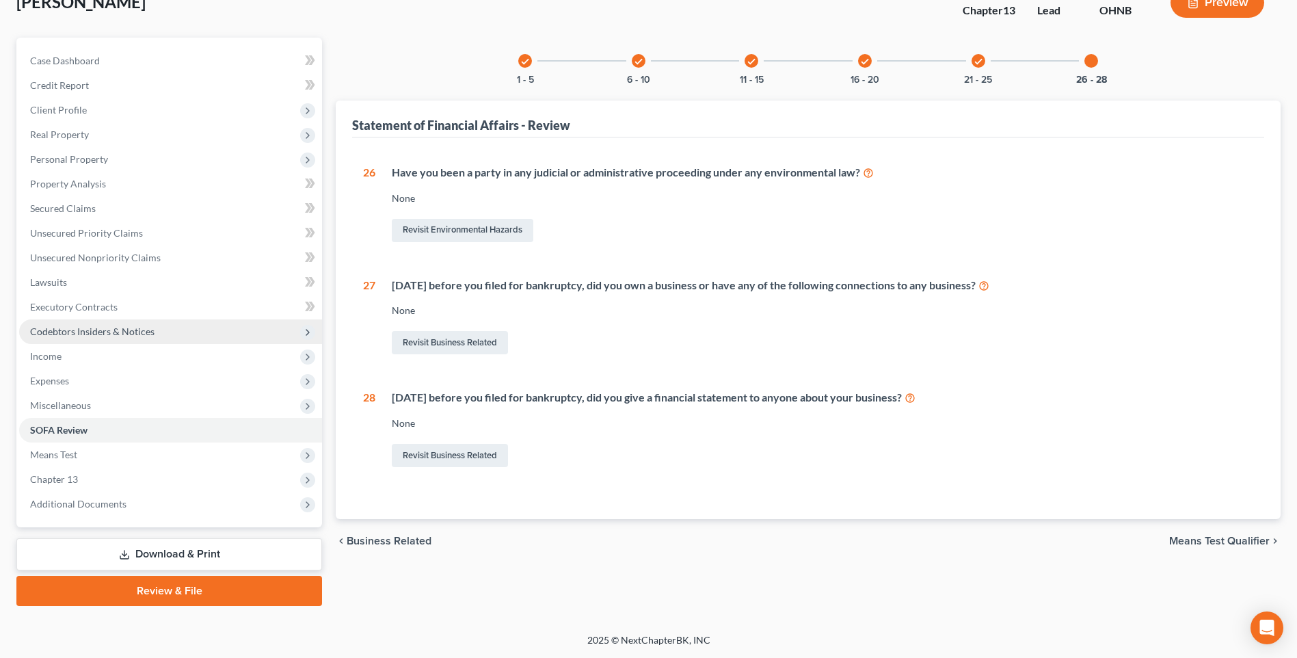
scroll to position [140, 0]
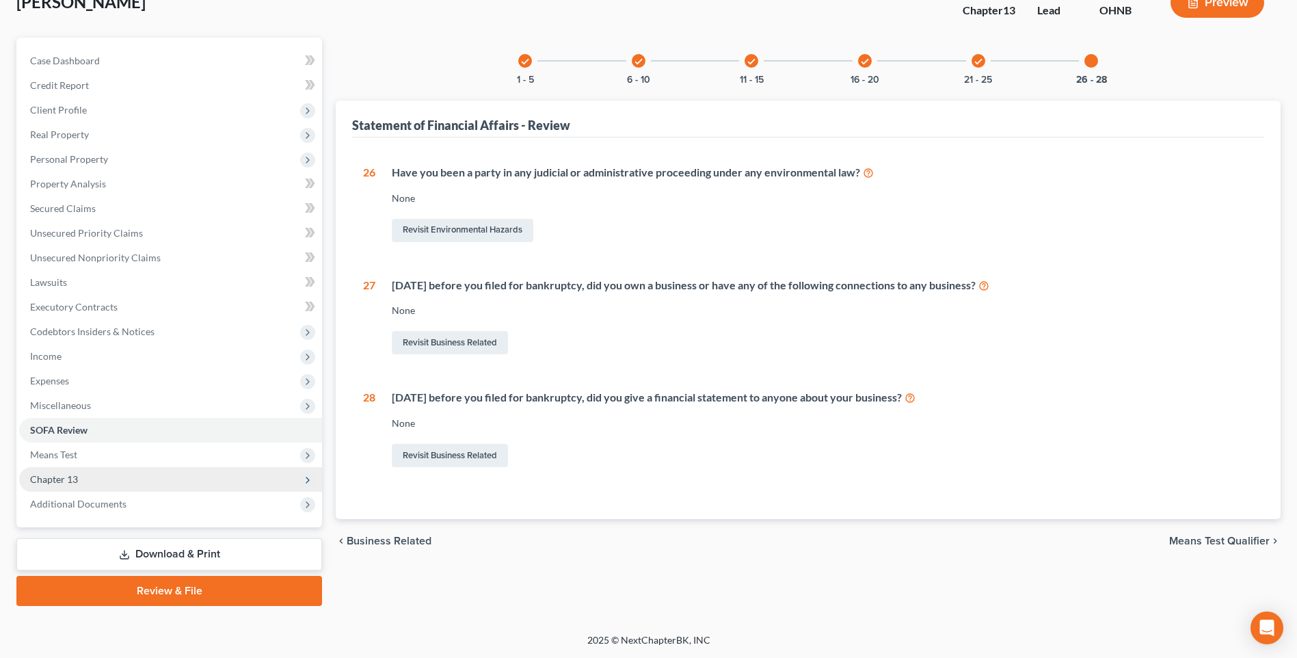
click at [70, 473] on span "Chapter 13" at bounding box center [54, 479] width 48 height 12
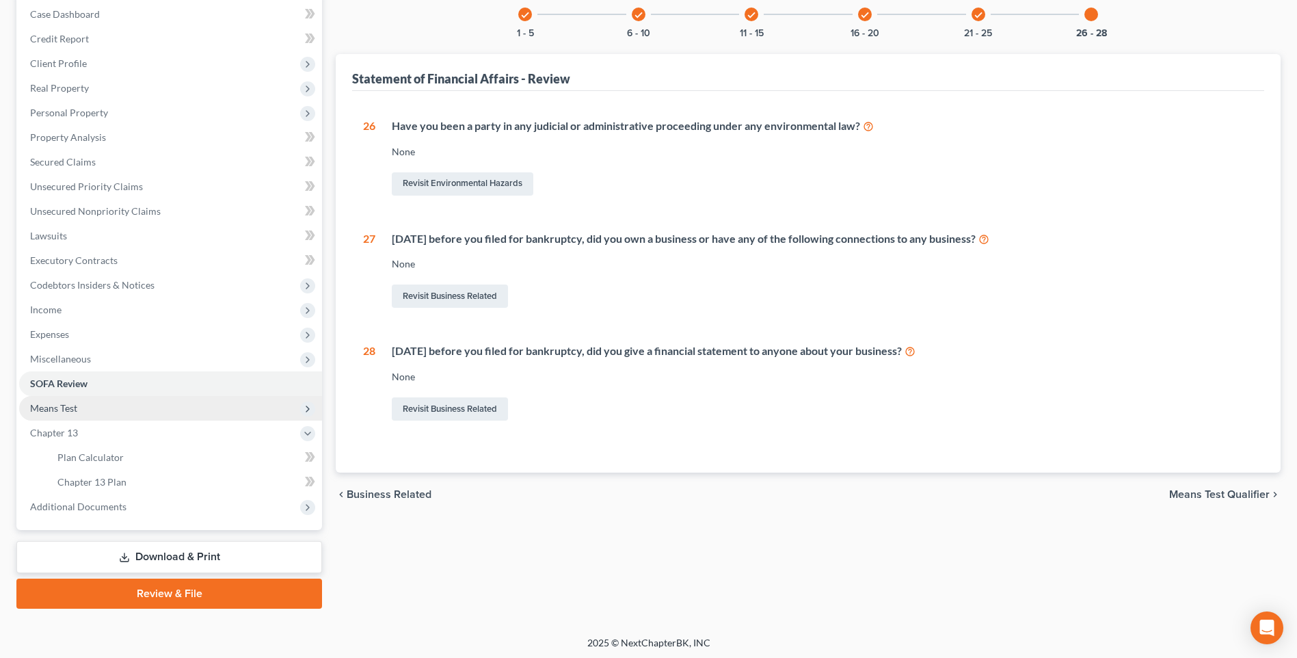
click at [68, 414] on span "Means Test" at bounding box center [53, 408] width 47 height 12
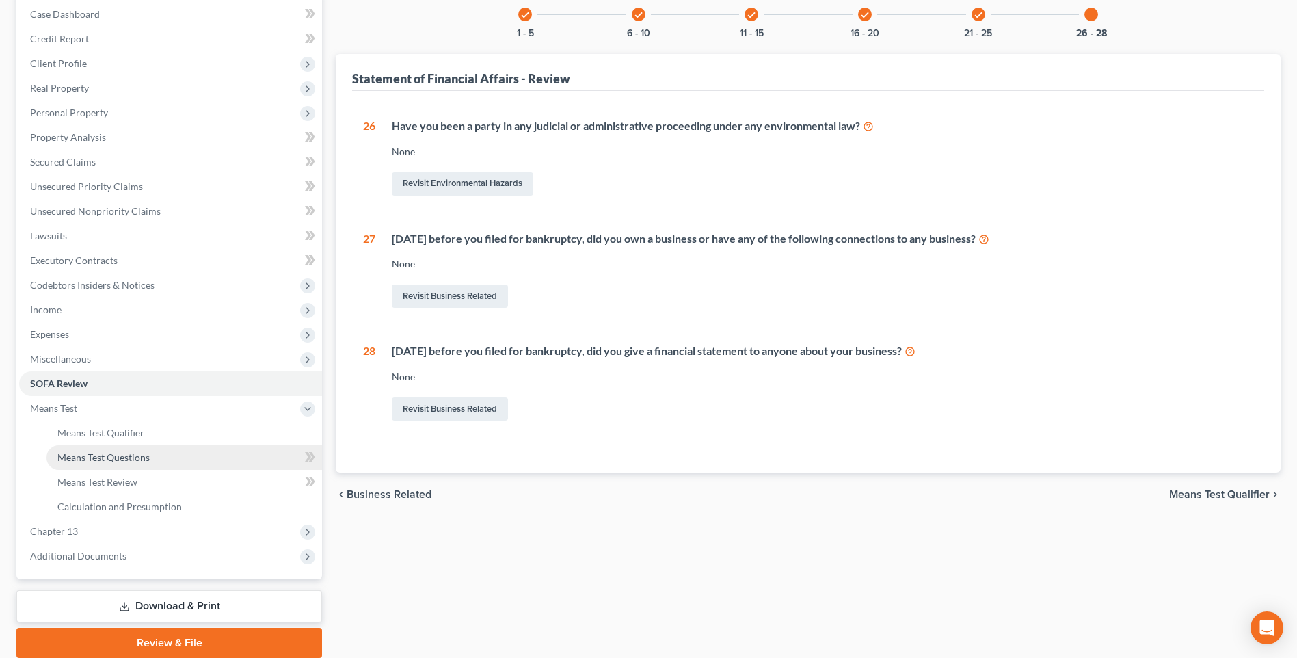
click at [133, 463] on span "Means Test Questions" at bounding box center [103, 457] width 92 height 12
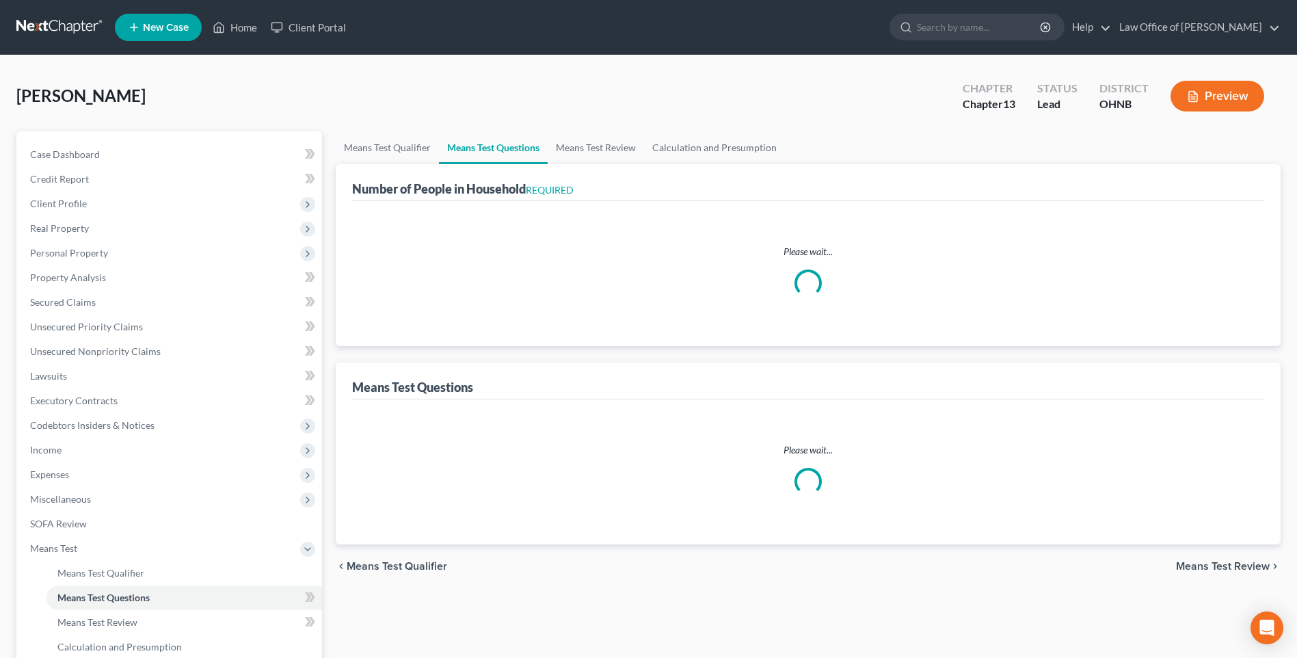
select select "1"
select select "60"
select select "0"
select select "60"
select select "1"
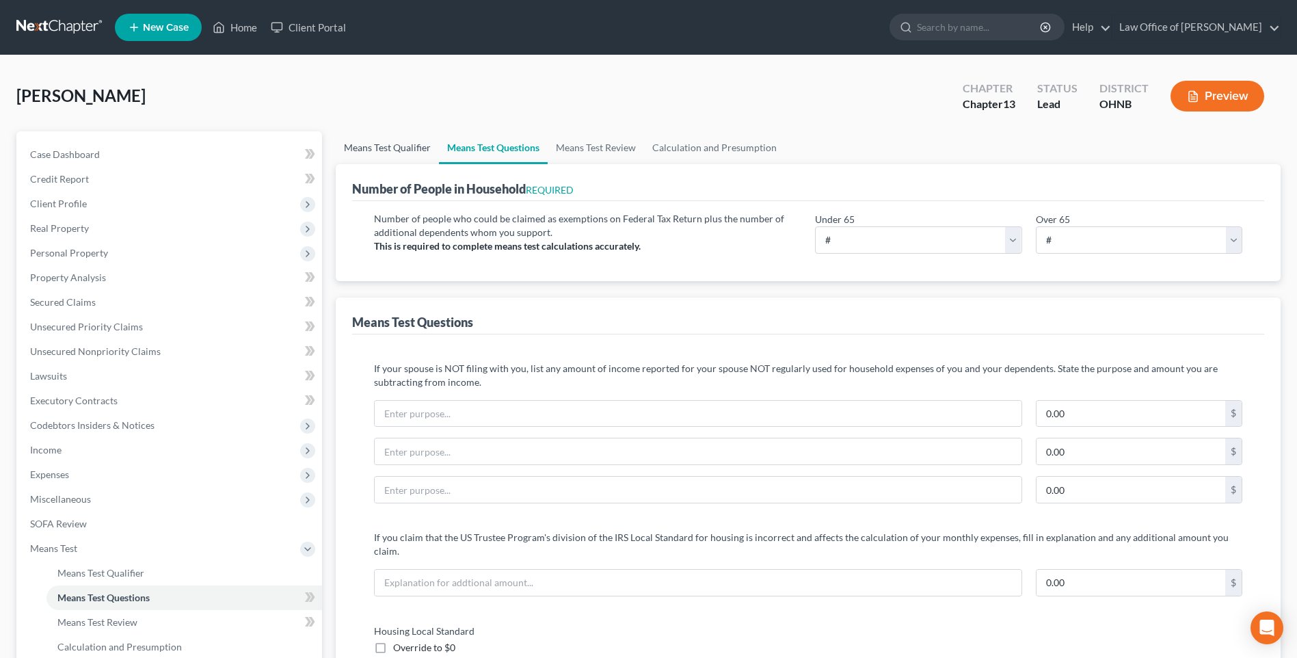
click at [385, 154] on link "Means Test Qualifier" at bounding box center [387, 147] width 103 height 33
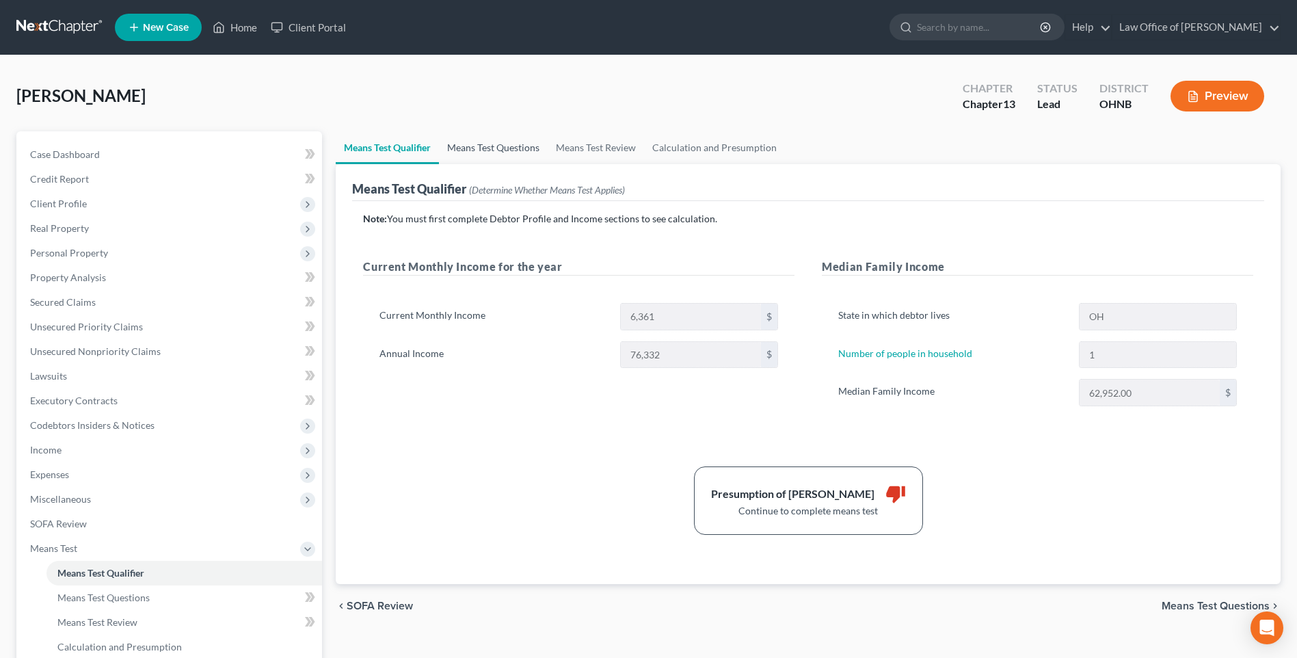
click at [499, 155] on link "Means Test Questions" at bounding box center [493, 147] width 109 height 33
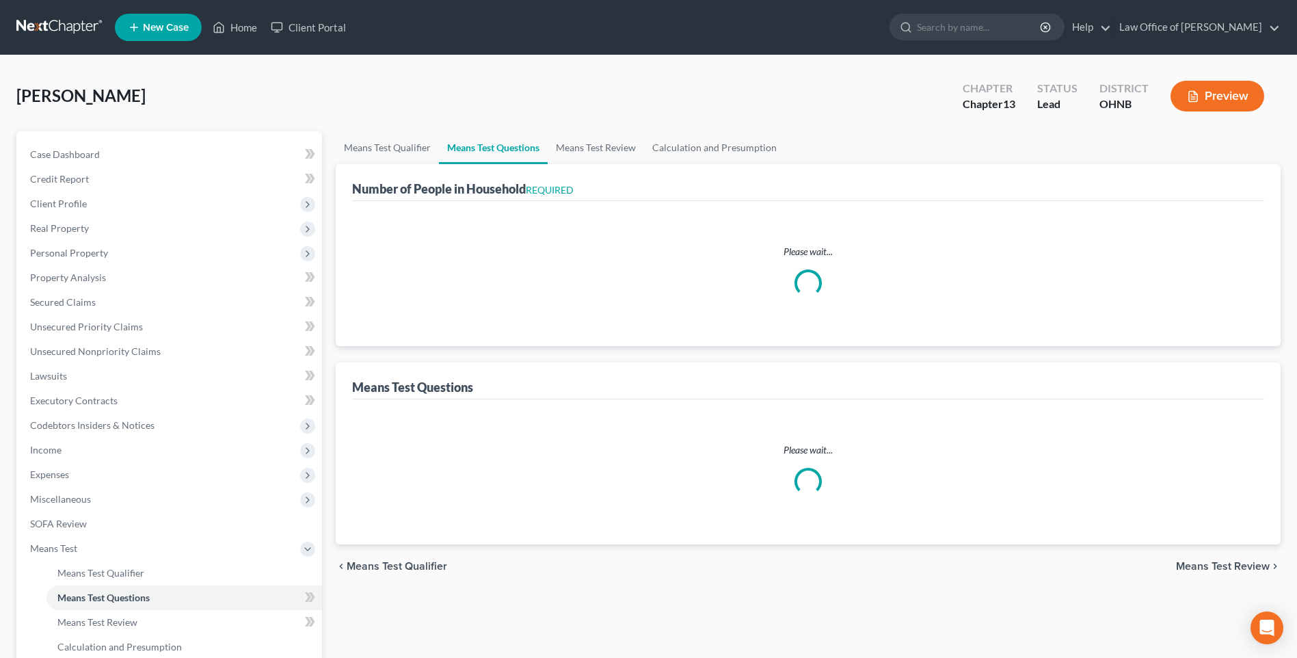
select select "1"
select select "60"
select select "0"
select select "60"
select select "1"
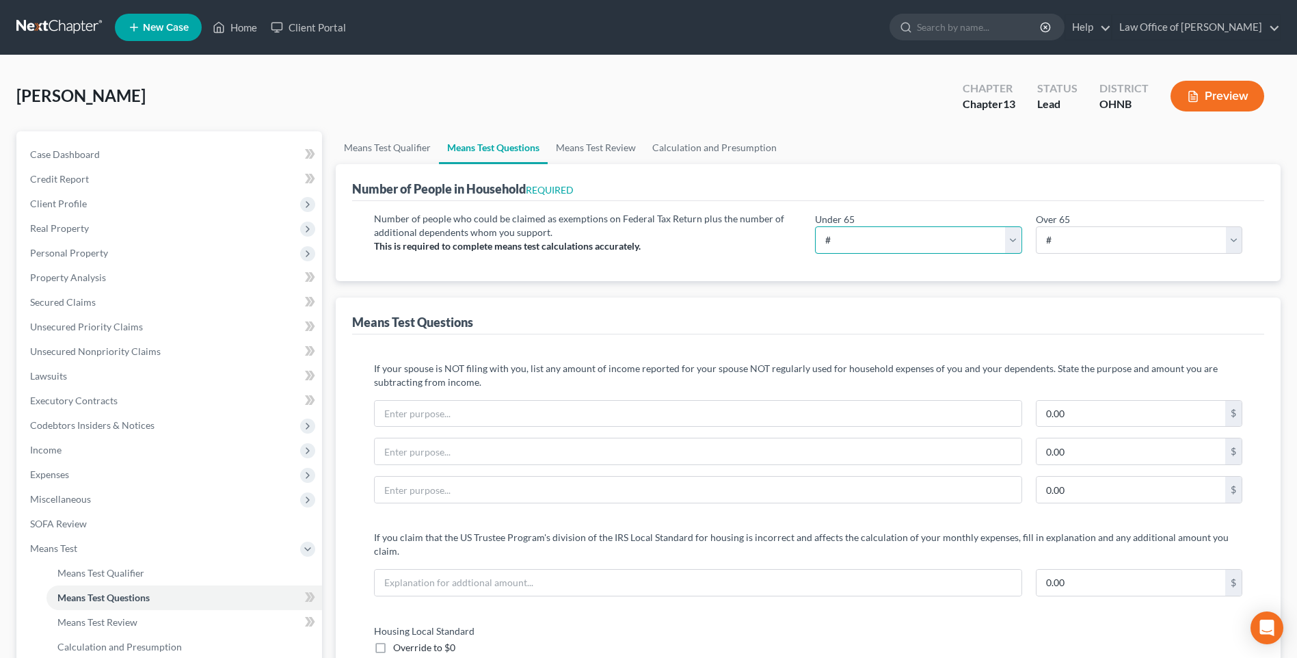
click at [1012, 249] on select "# 0 1 2 3 4 5 6 7 8 9 10" at bounding box center [918, 239] width 207 height 27
select select "1"
click at [815, 239] on select "# 0 1 2 3 4 5 6 7 8 9 10" at bounding box center [918, 239] width 207 height 27
drag, startPoint x: 72, startPoint y: 317, endPoint x: 89, endPoint y: 316, distance: 17.1
click at [72, 308] on span "Secured Claims" at bounding box center [63, 302] width 66 height 12
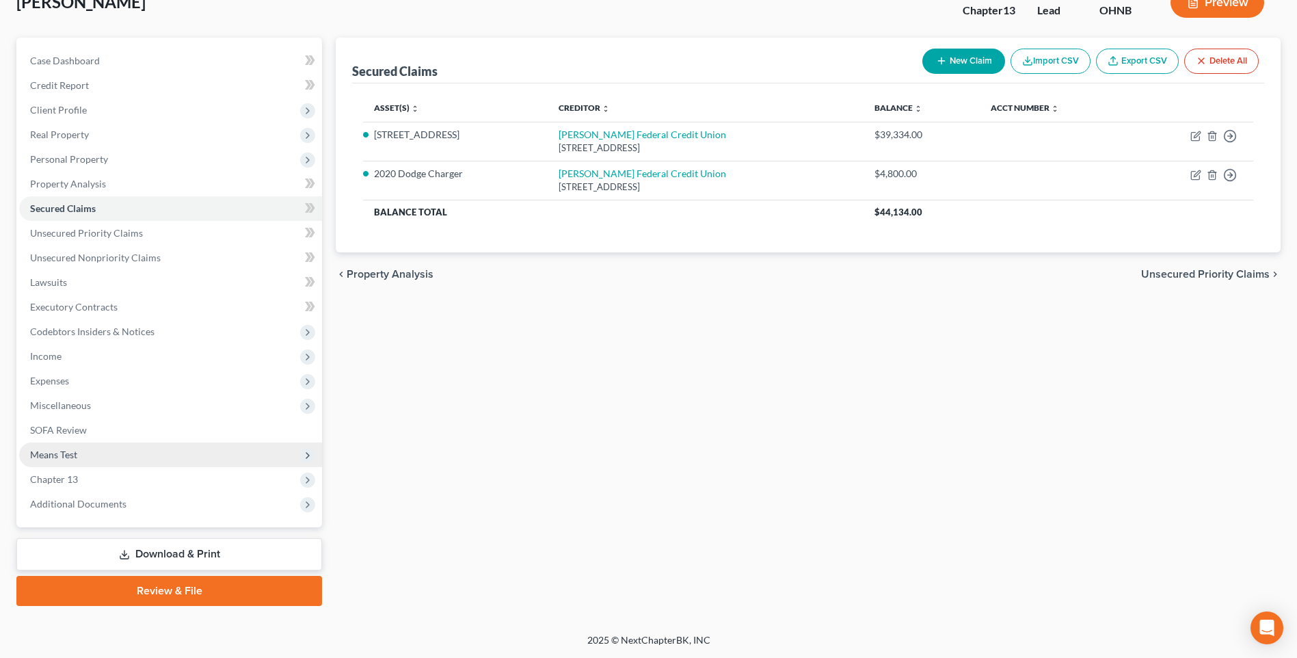
scroll to position [140, 0]
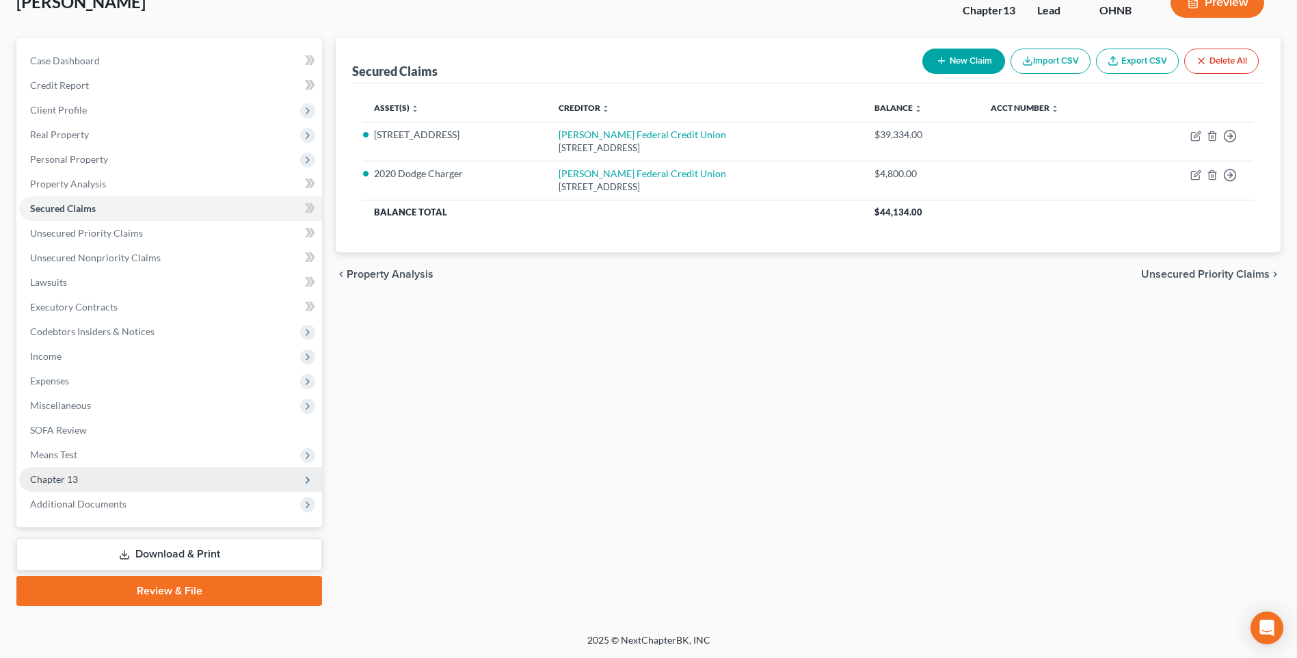
click at [64, 473] on span "Chapter 13" at bounding box center [54, 479] width 48 height 12
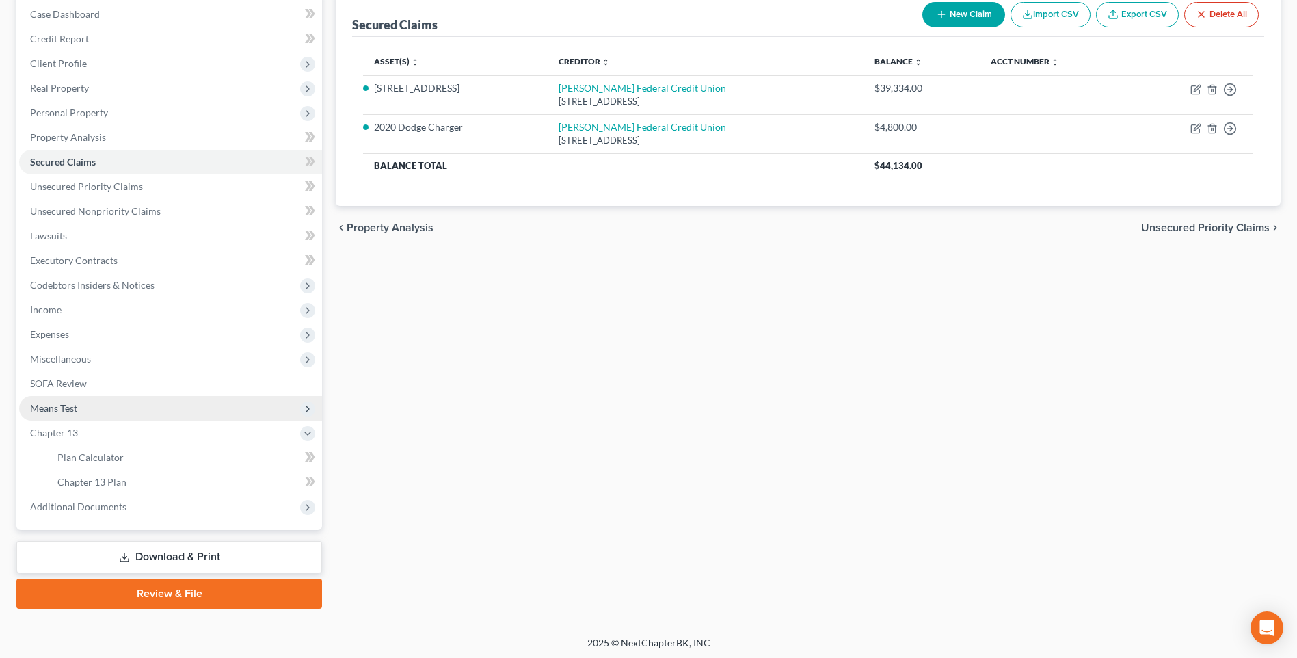
click at [66, 414] on span "Means Test" at bounding box center [53, 408] width 47 height 12
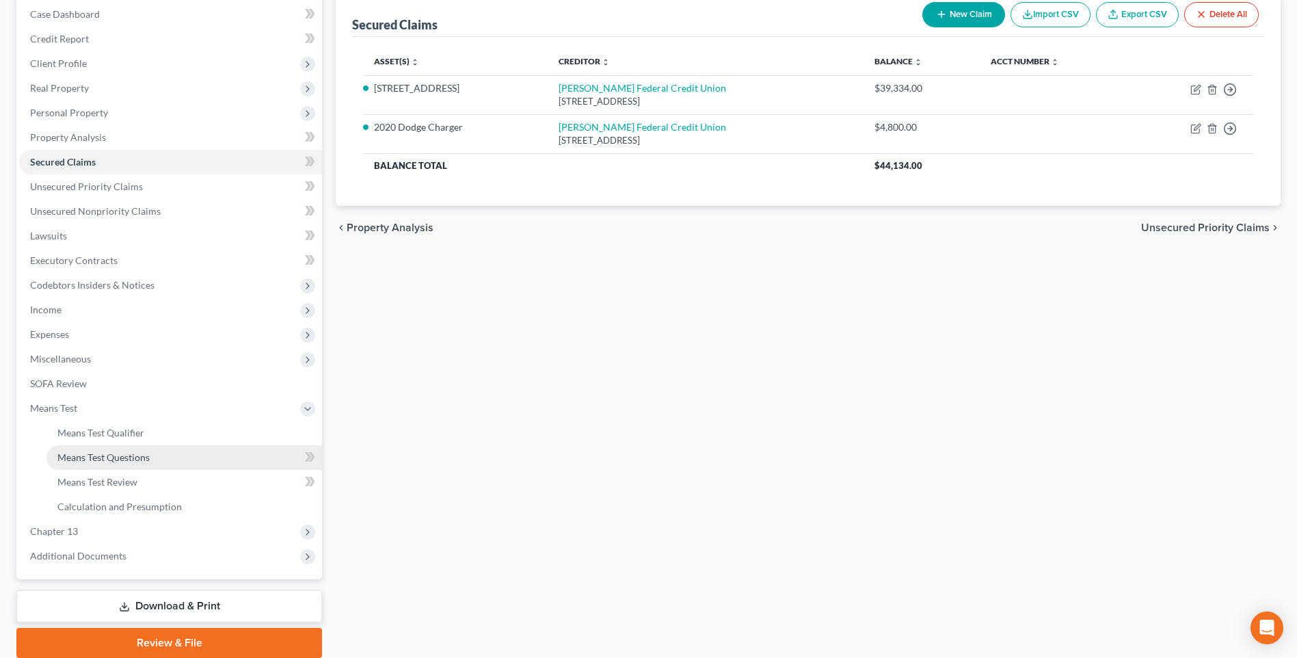
click at [139, 463] on span "Means Test Questions" at bounding box center [103, 457] width 92 height 12
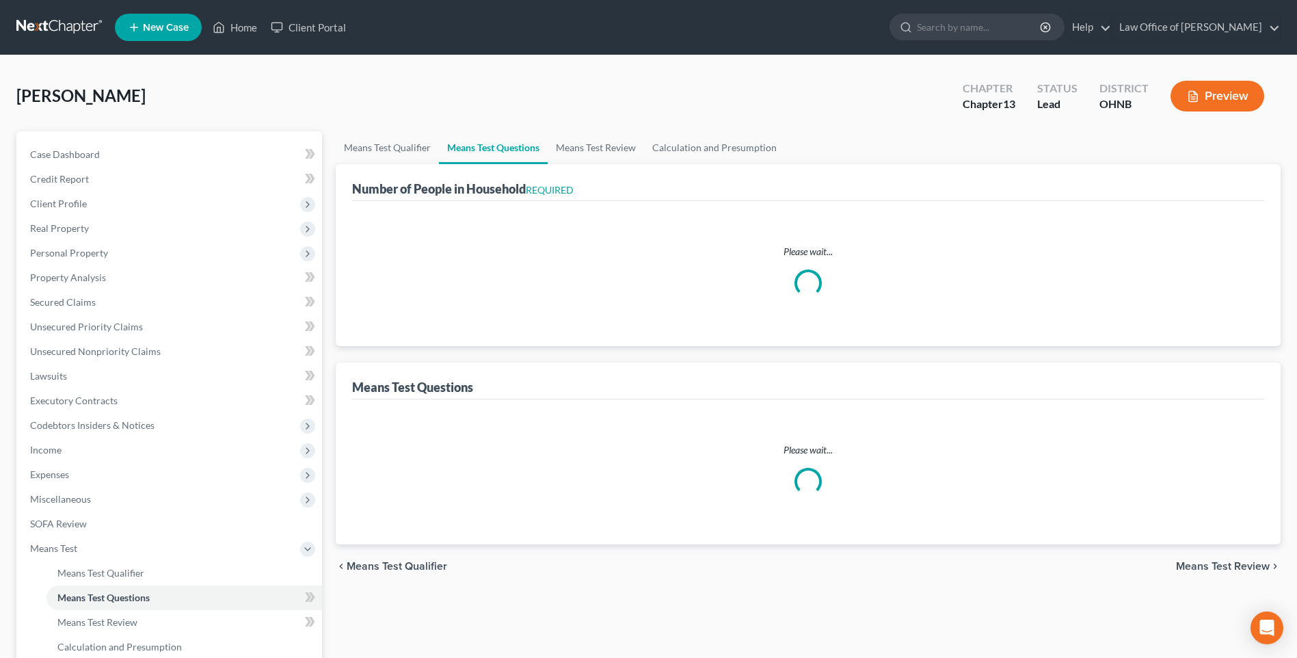
select select "1"
select select "60"
select select "0"
select select "60"
select select "1"
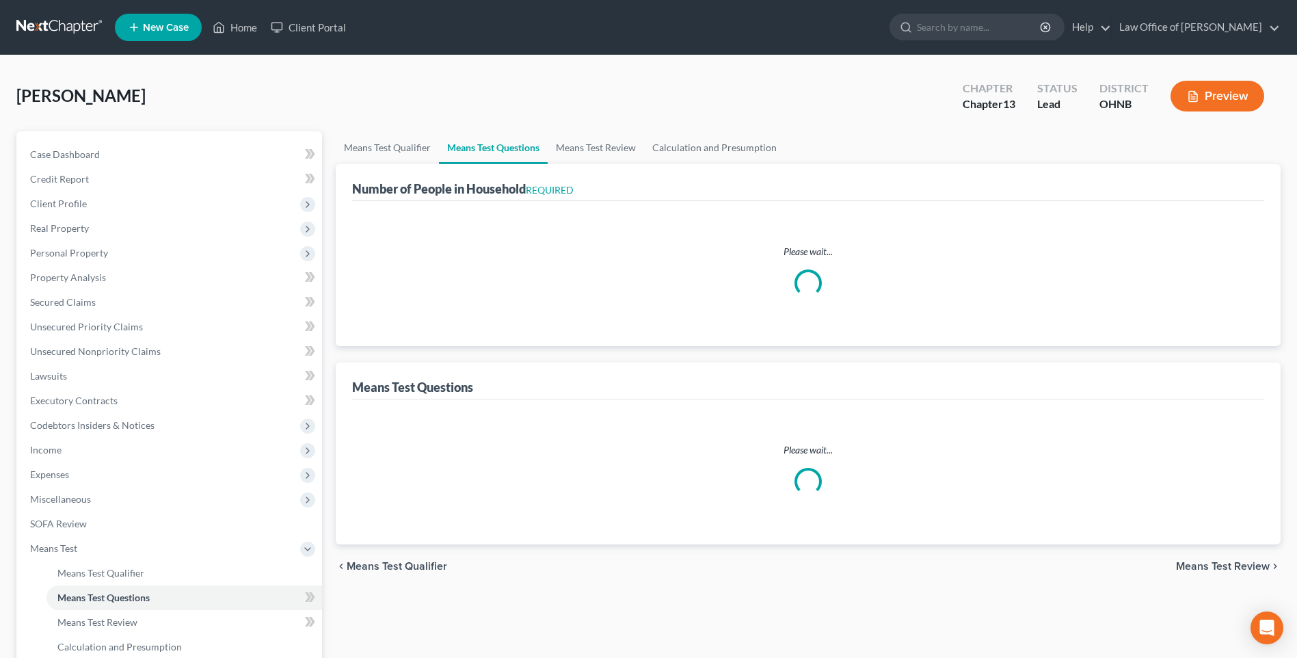
select select "1"
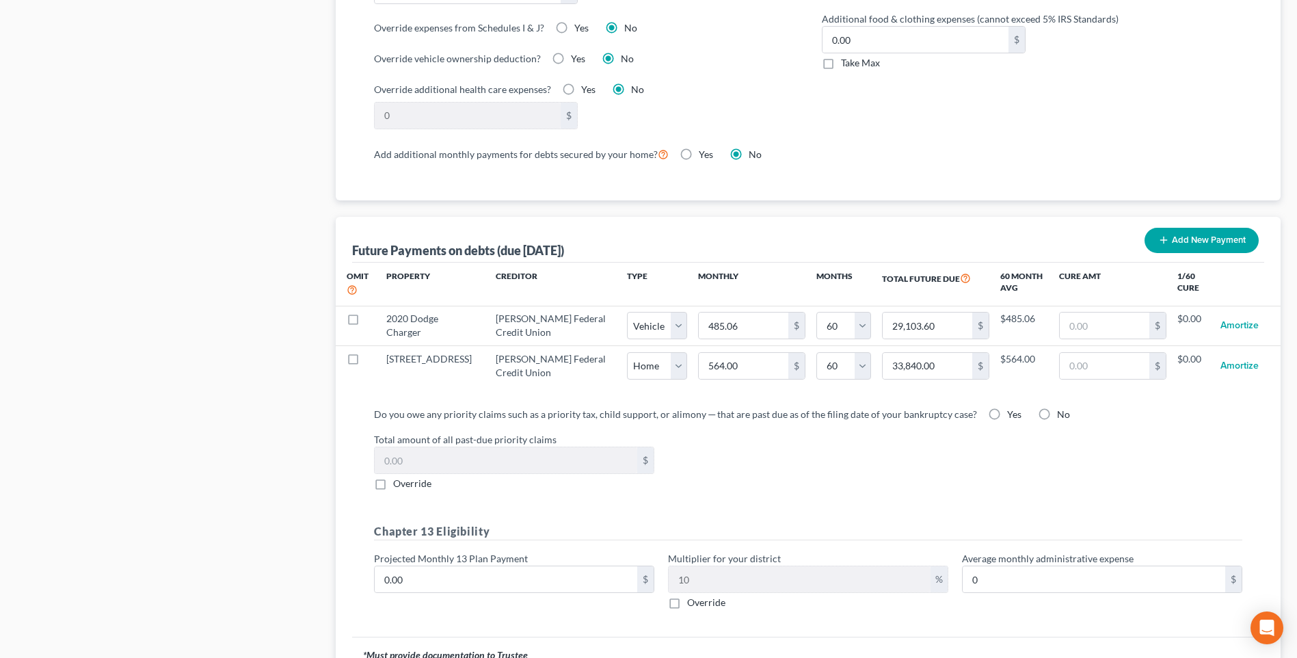
scroll to position [1163, 0]
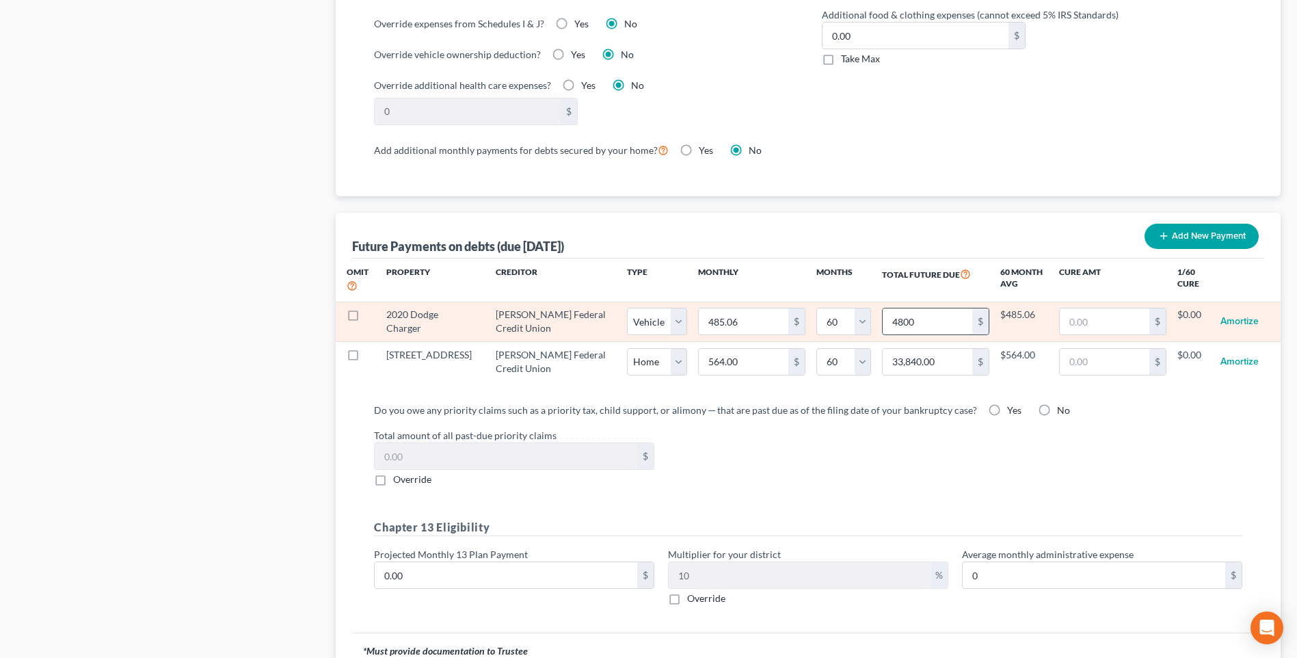
type input "4,800"
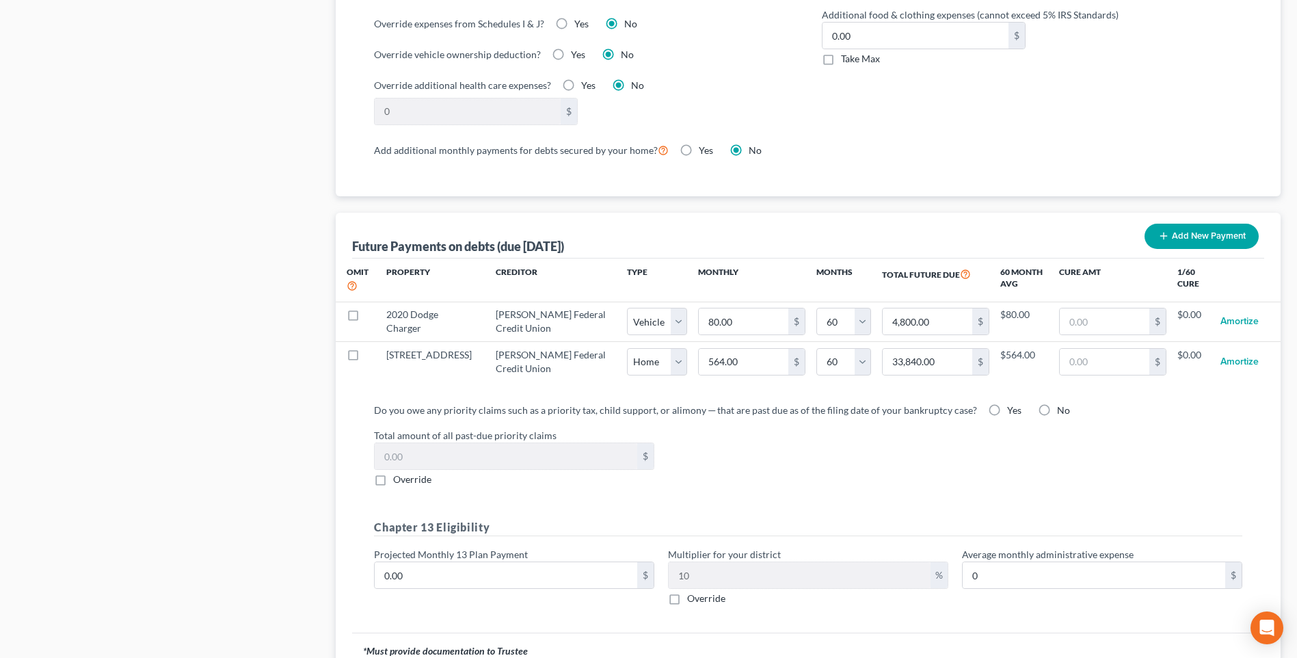
select select "1"
select select "60"
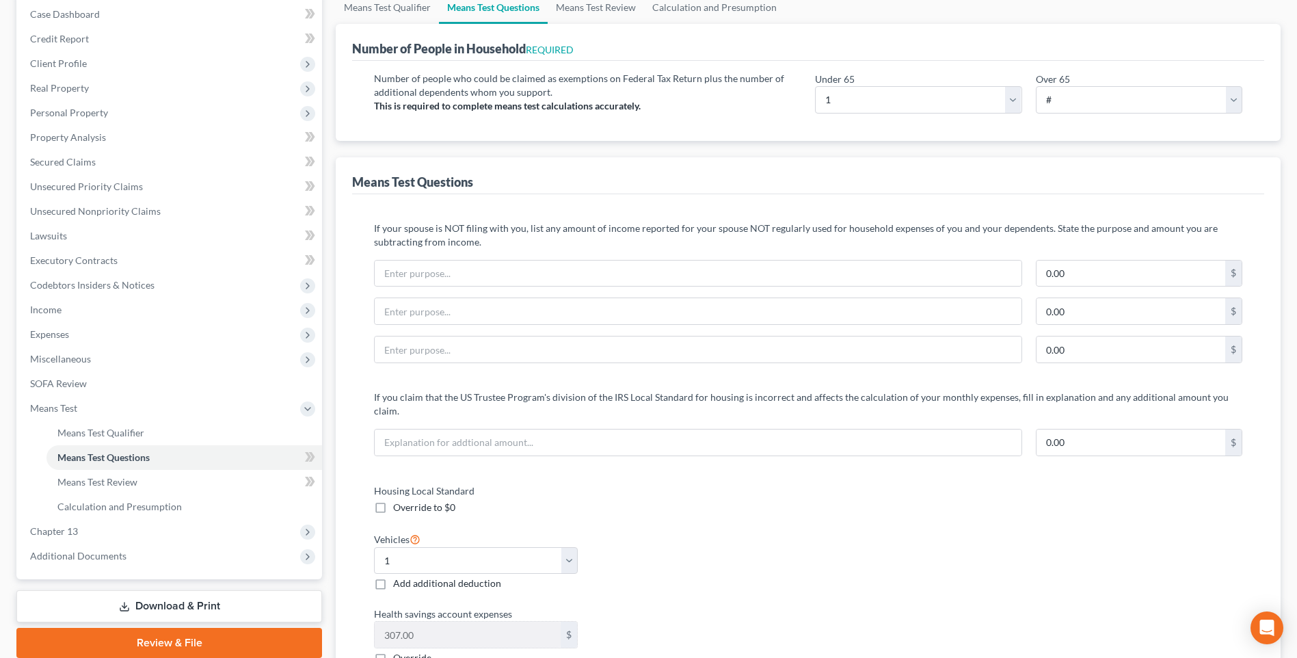
scroll to position [0, 0]
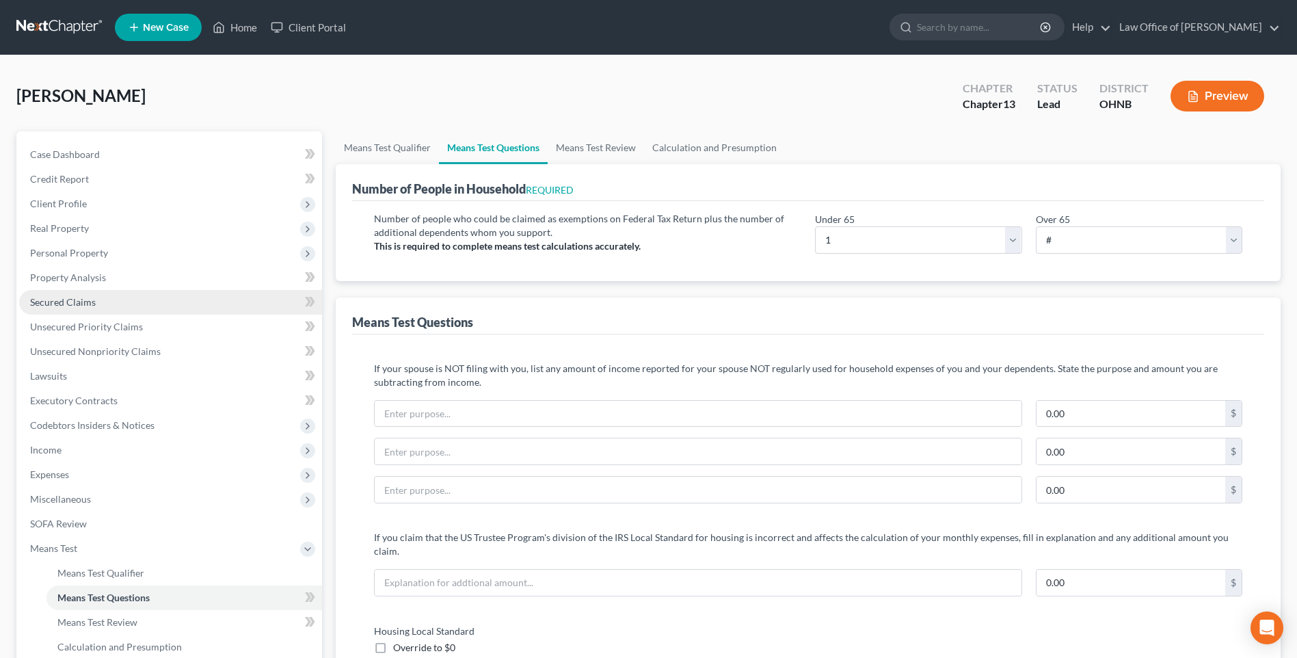
drag, startPoint x: 60, startPoint y: 316, endPoint x: 85, endPoint y: 315, distance: 26.0
click at [60, 308] on span "Secured Claims" at bounding box center [63, 302] width 66 height 12
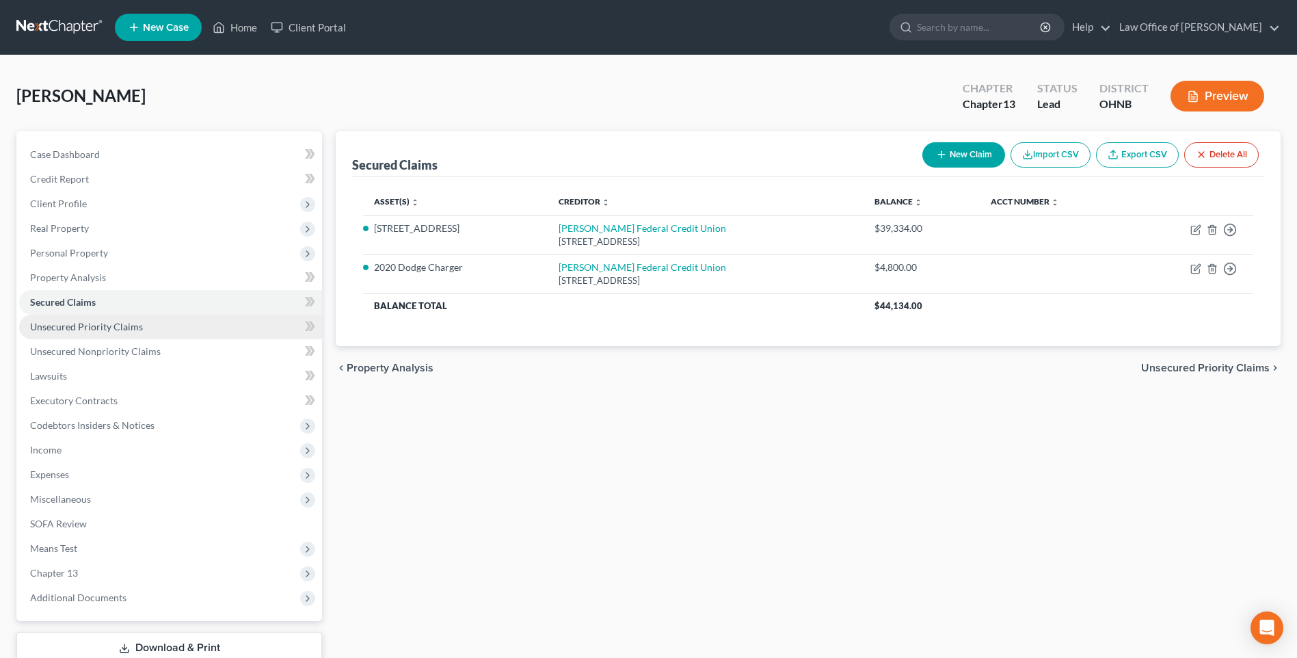
scroll to position [140, 0]
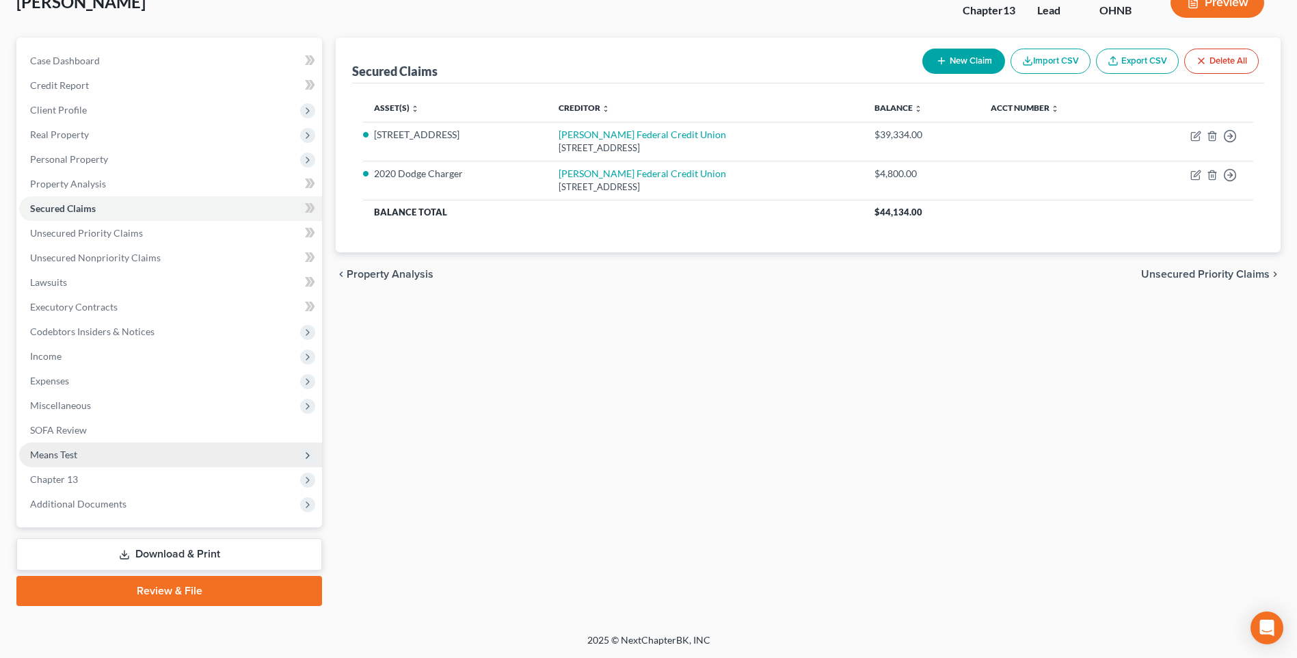
click at [62, 449] on span "Means Test" at bounding box center [53, 455] width 47 height 12
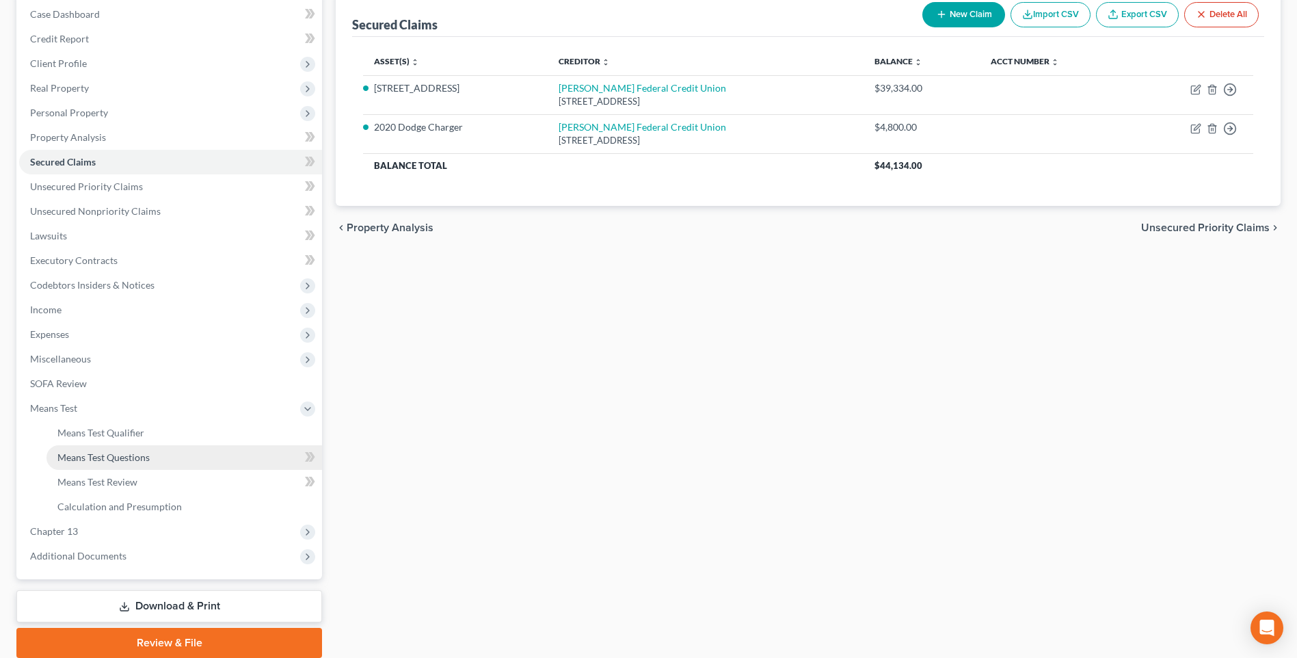
click at [129, 463] on span "Means Test Questions" at bounding box center [103, 457] width 92 height 12
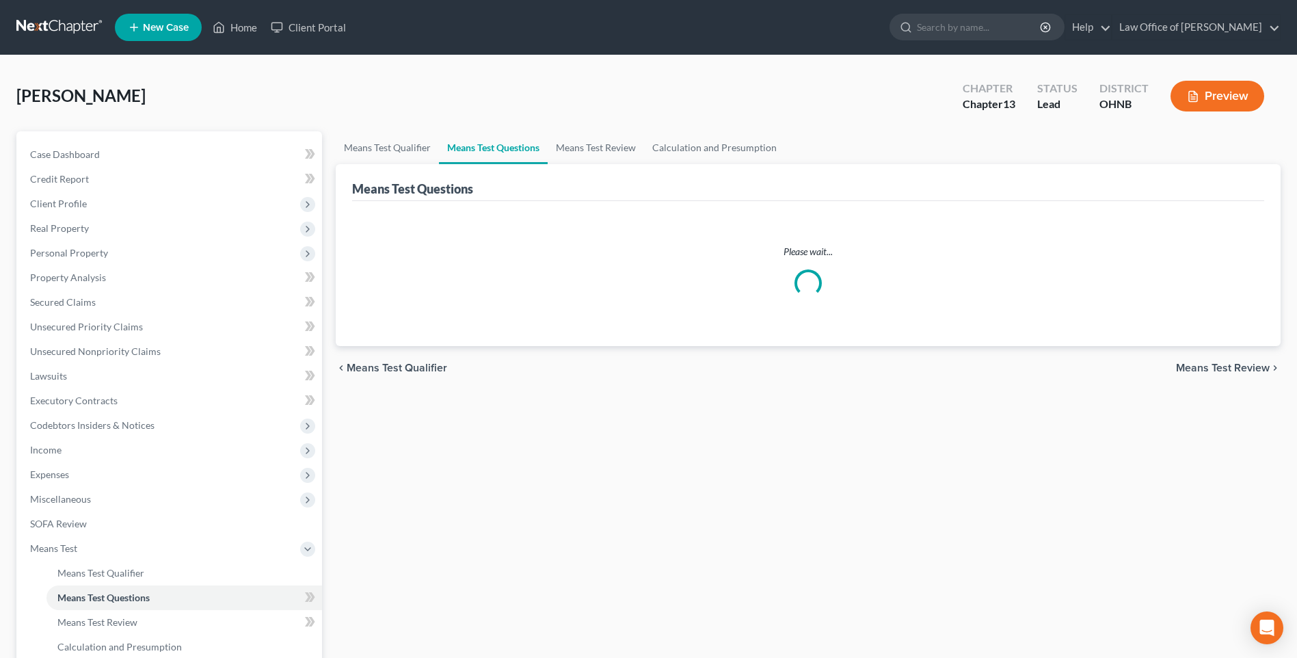
select select "1"
select select "60"
select select "0"
select select "60"
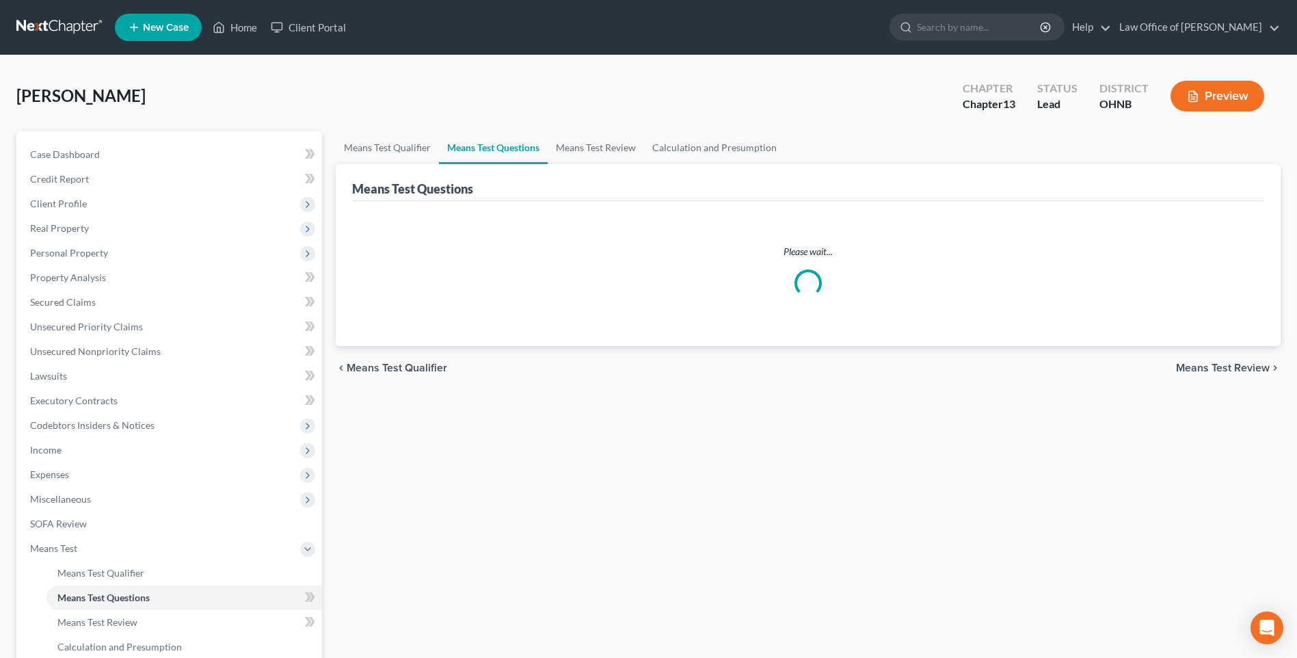
select select "1"
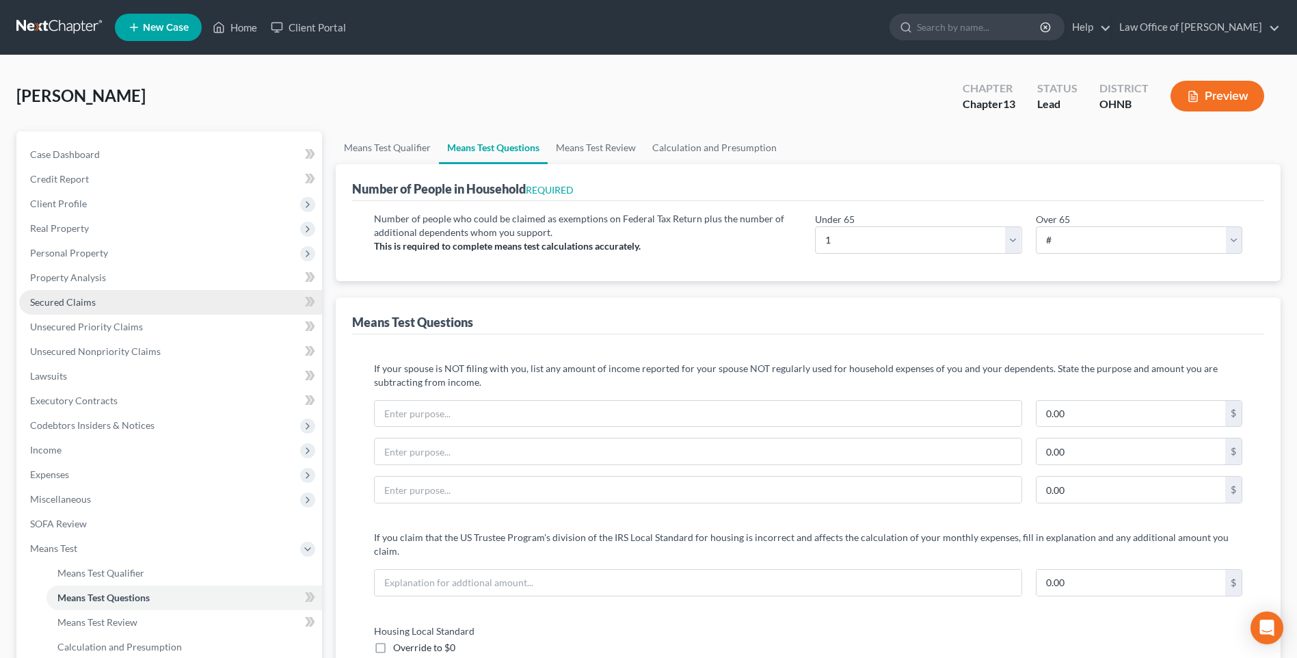
click at [71, 308] on span "Secured Claims" at bounding box center [63, 302] width 66 height 12
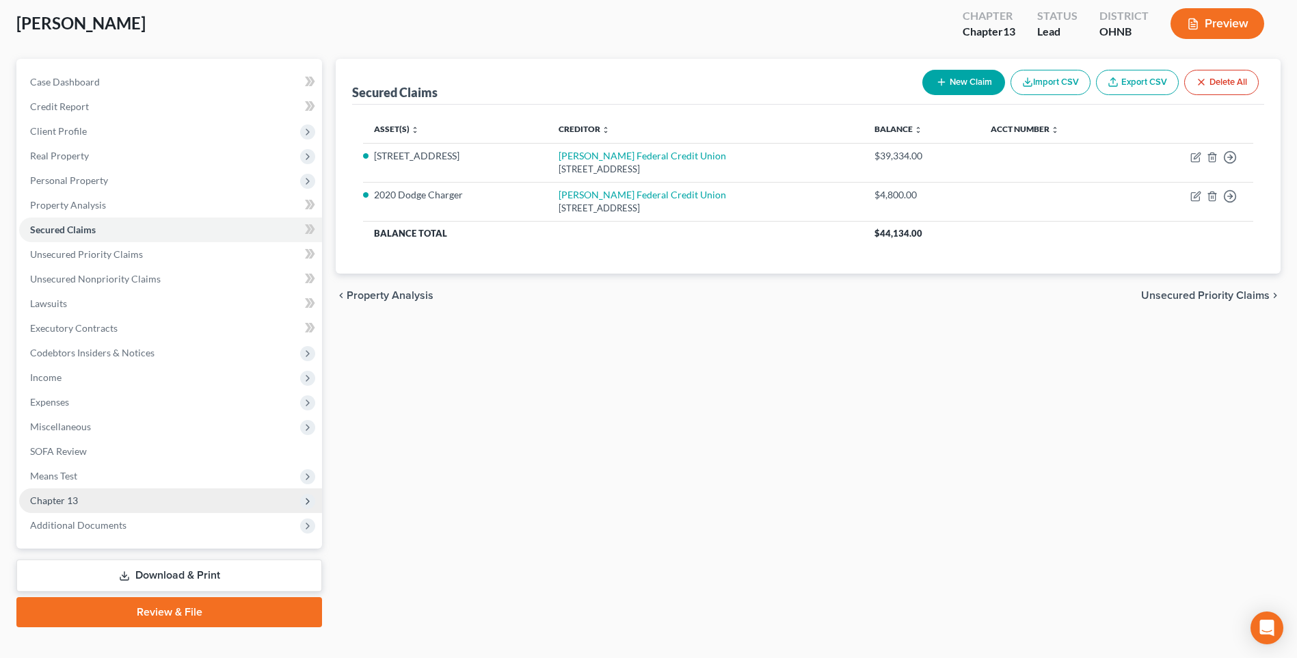
scroll to position [140, 0]
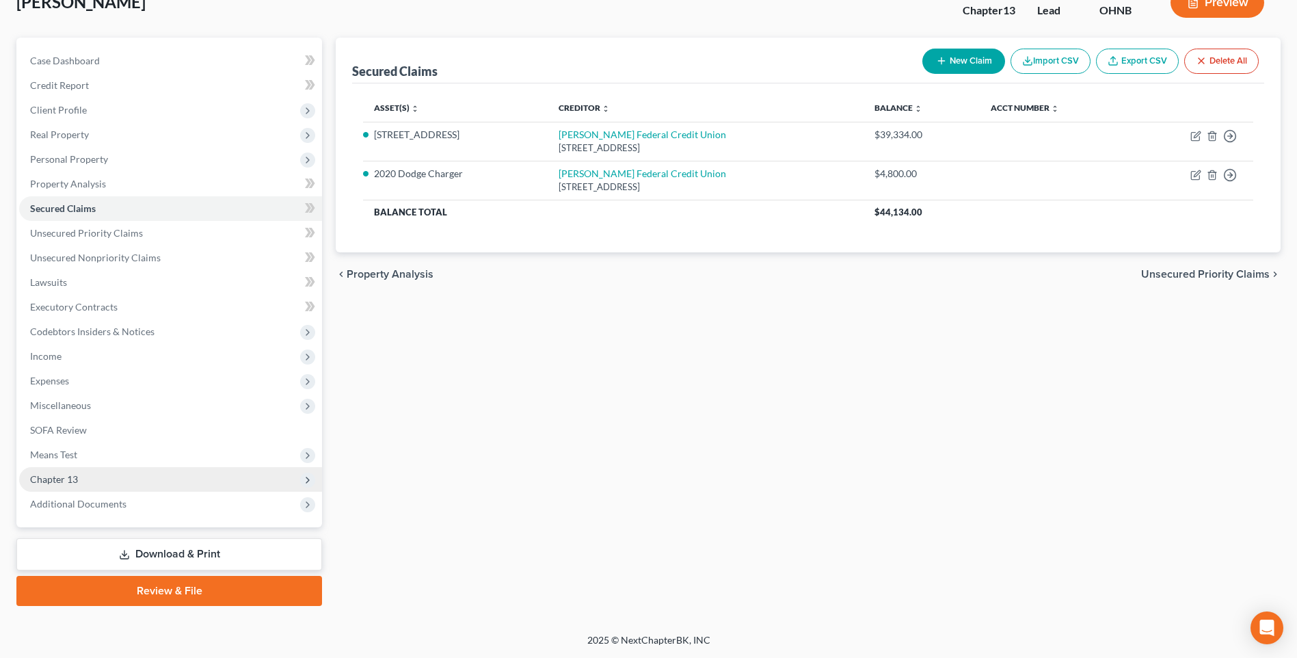
click at [78, 473] on span "Chapter 13" at bounding box center [54, 479] width 48 height 12
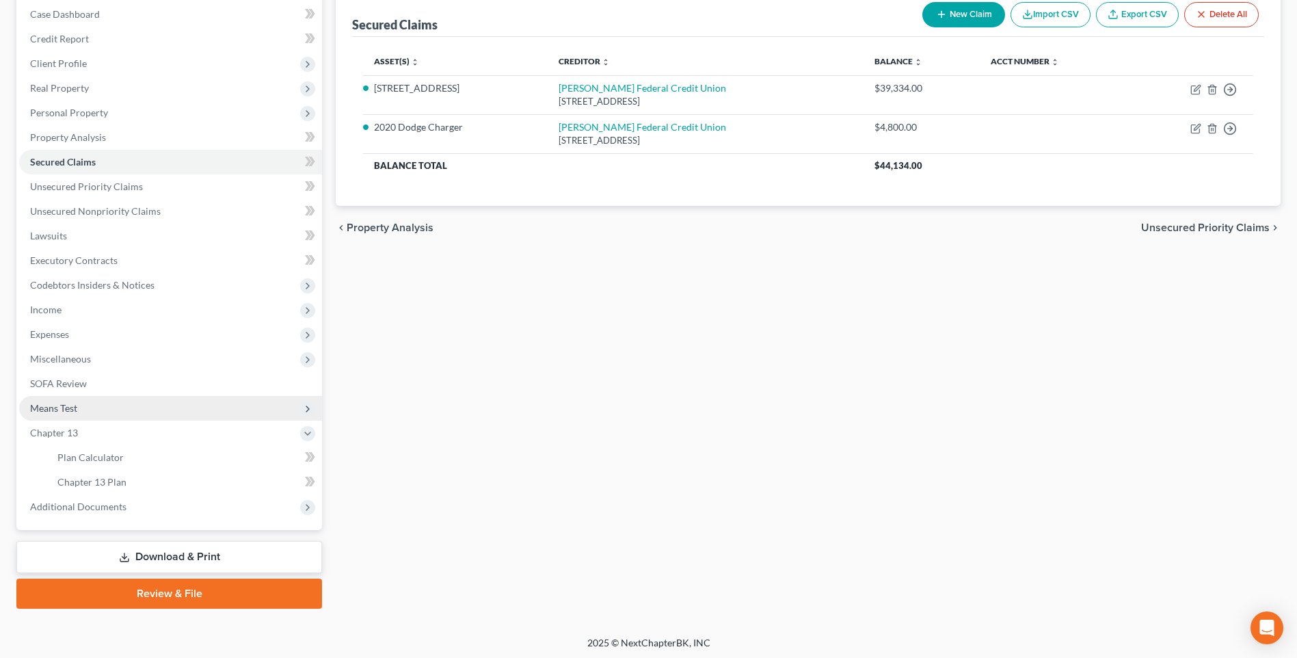
click at [72, 414] on span "Means Test" at bounding box center [53, 408] width 47 height 12
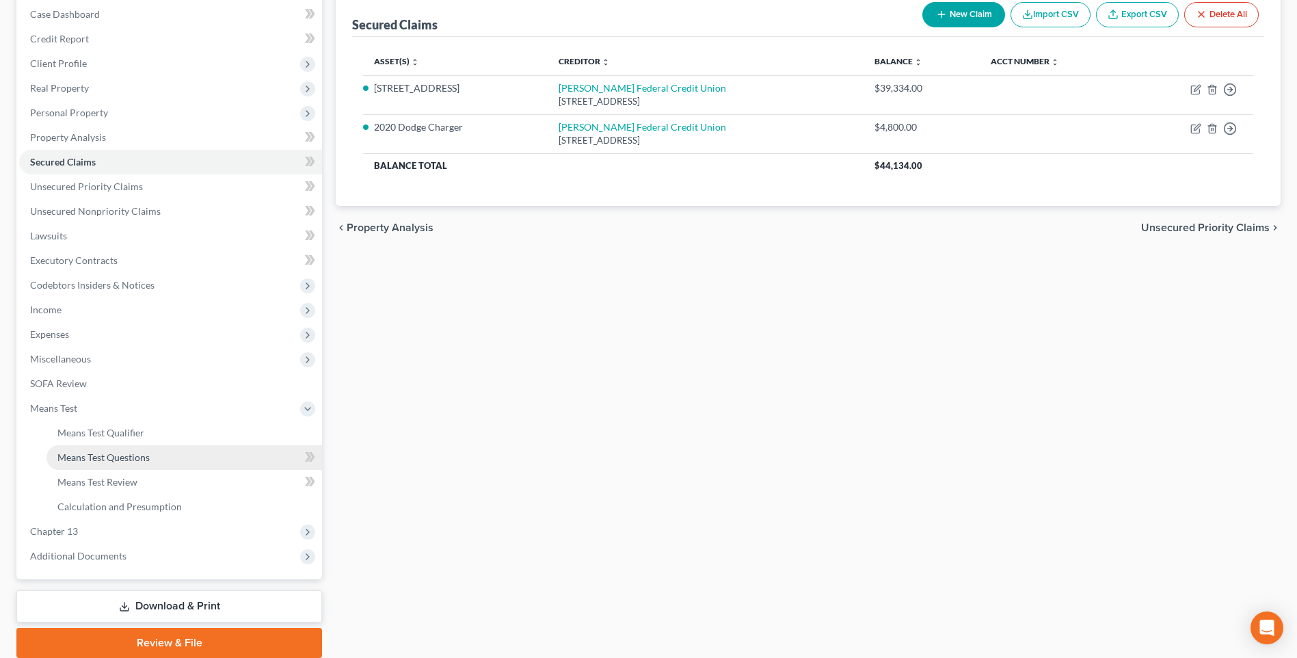
click at [119, 463] on span "Means Test Questions" at bounding box center [103, 457] width 92 height 12
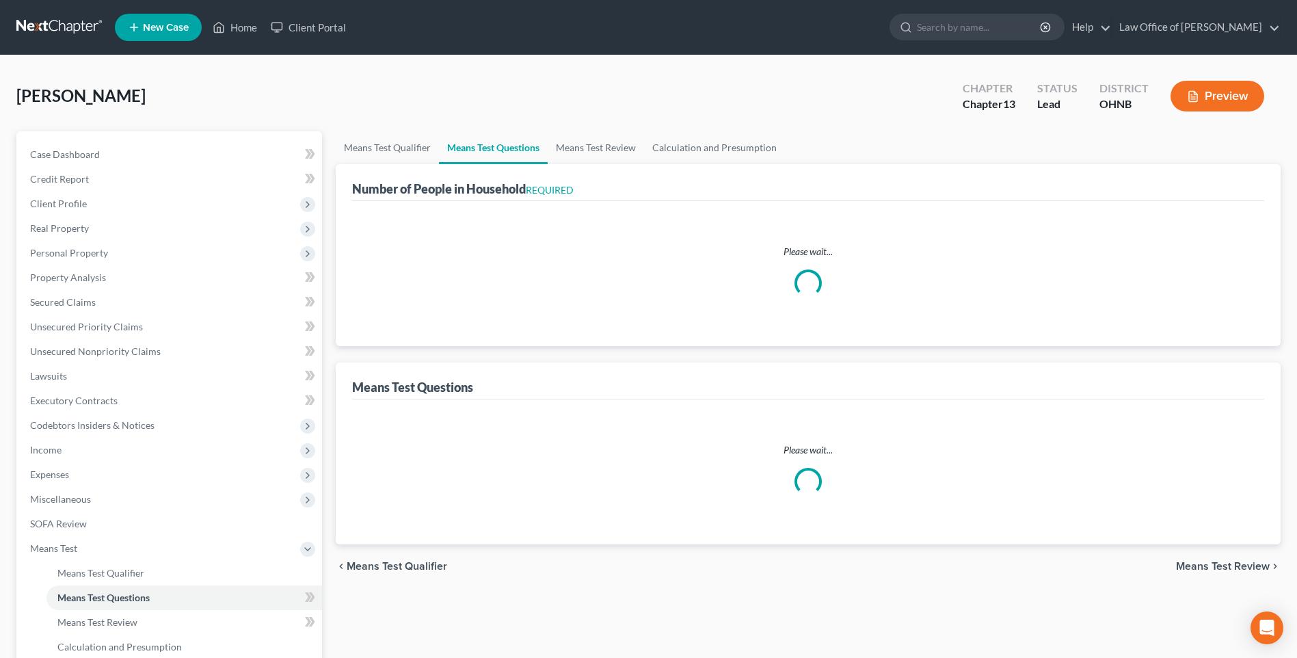
select select "1"
select select "60"
select select "0"
select select "60"
select select "1"
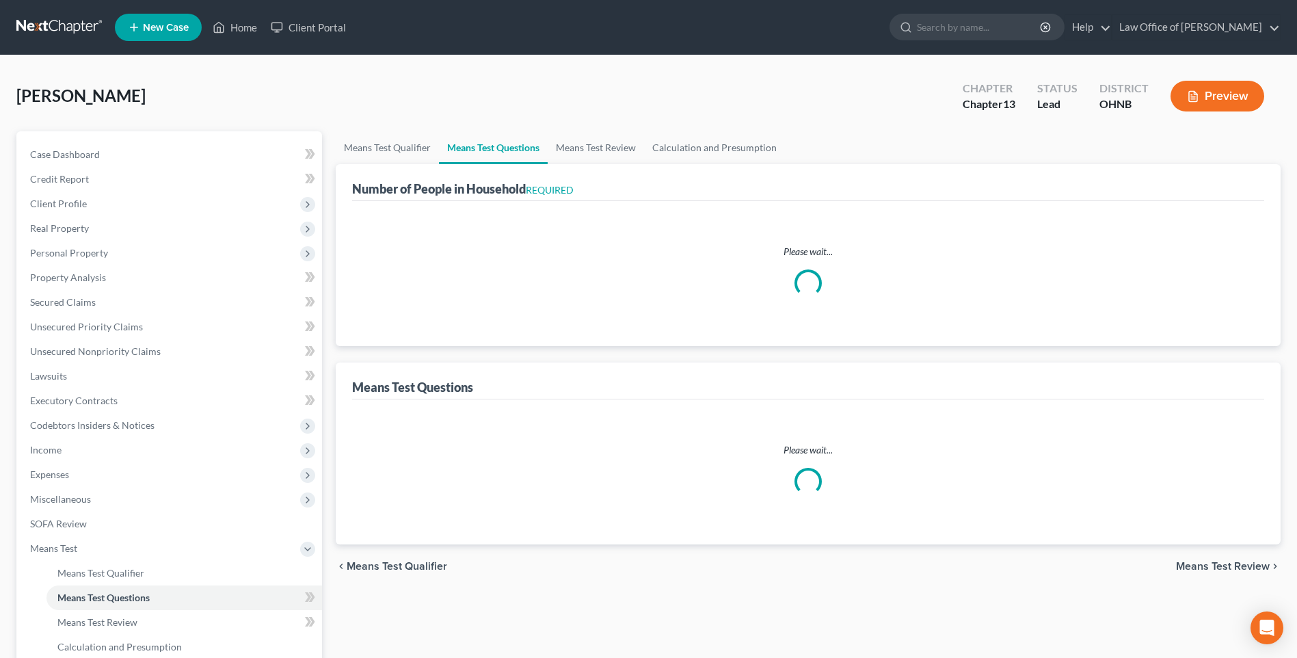
select select "1"
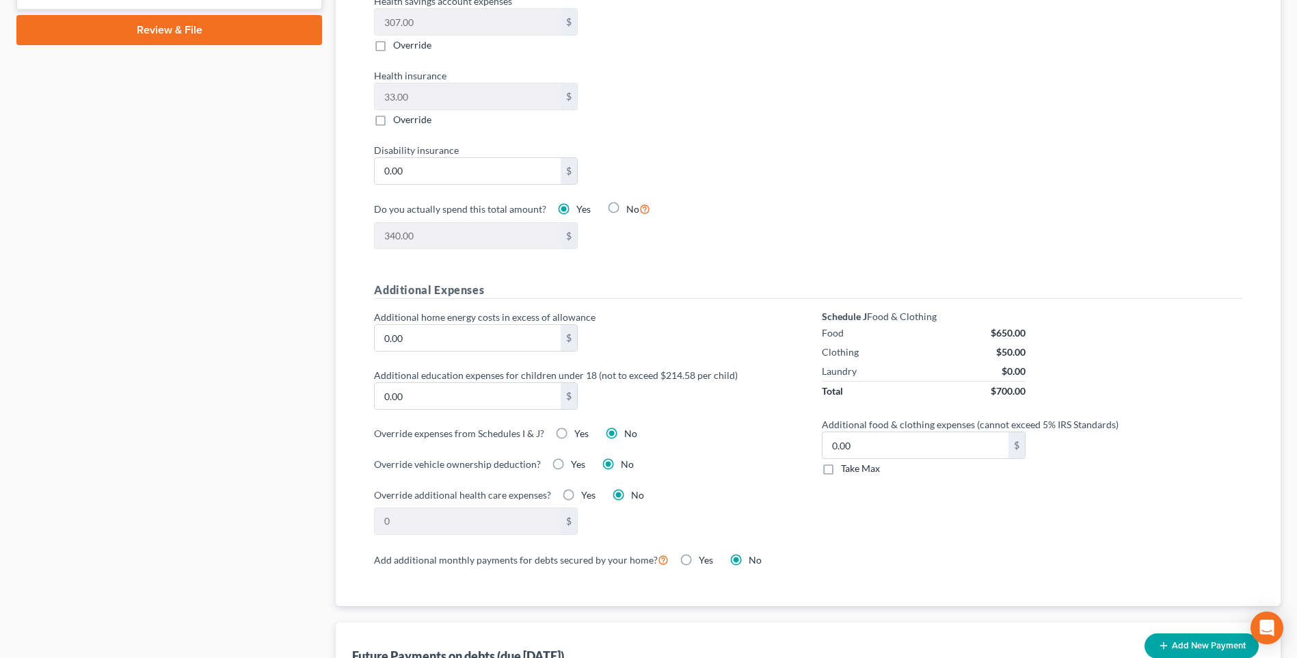
scroll to position [1163, 0]
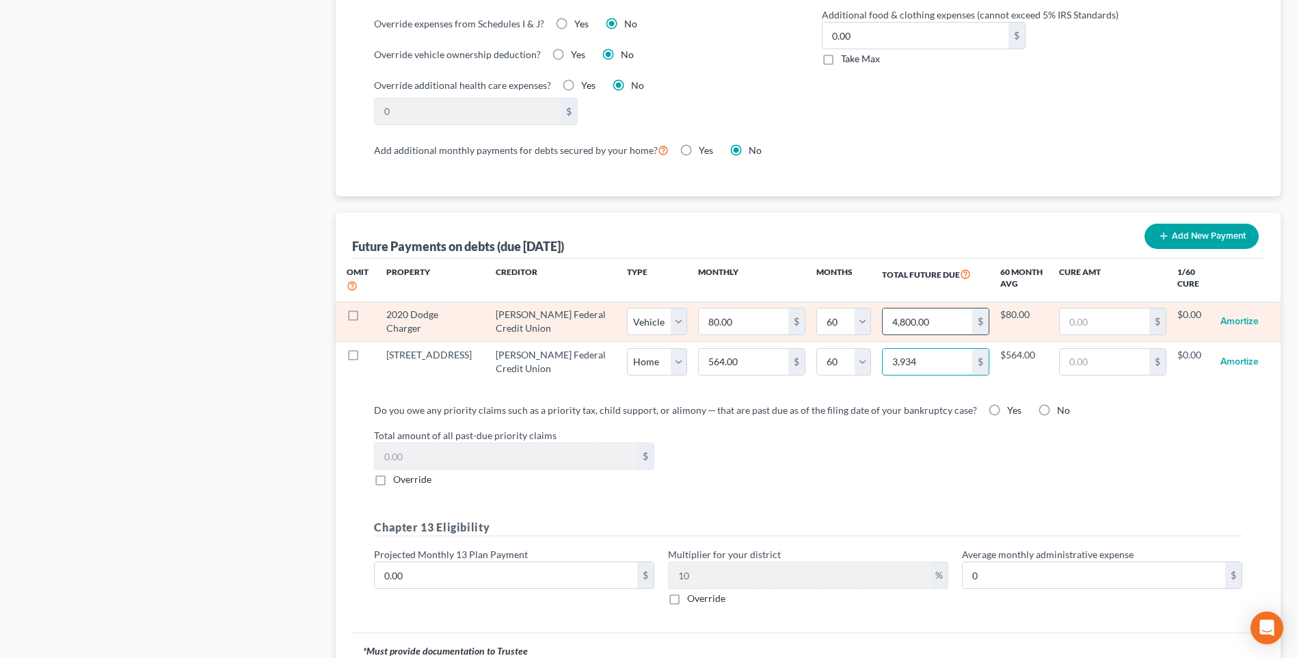
type input "3,9344"
select select "0"
select select "60"
select select "0"
select select "60"
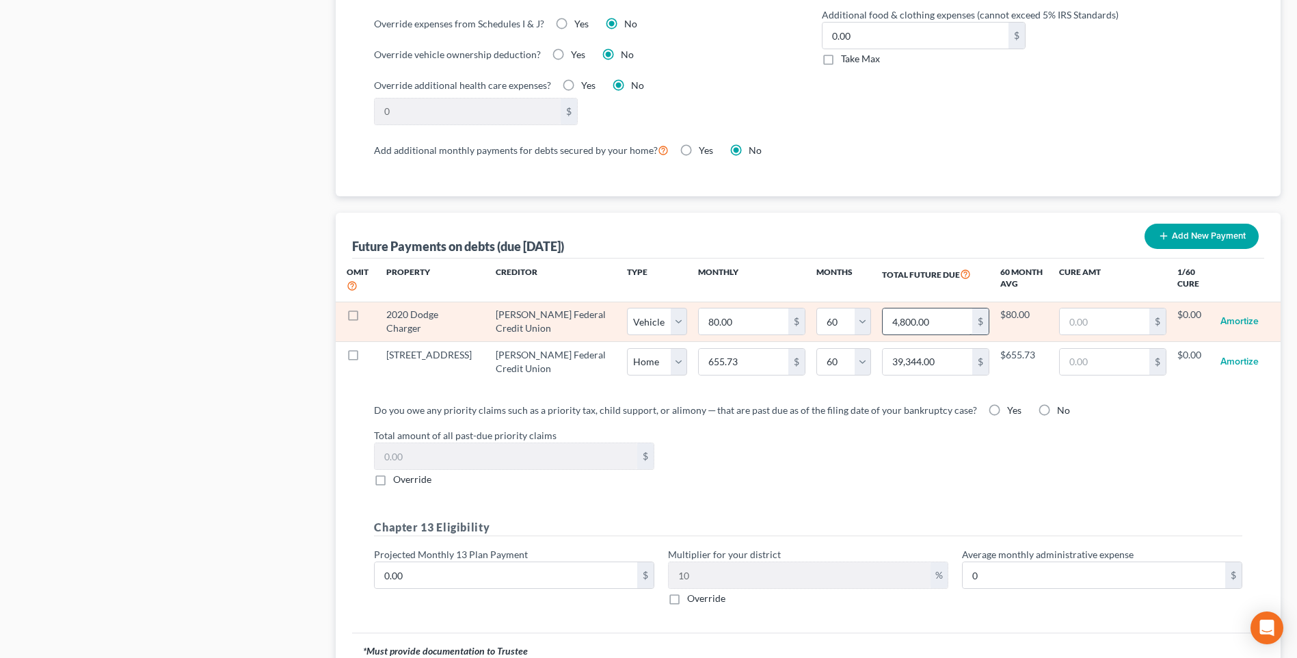
select select "0"
select select "60"
select select "0"
select select "60"
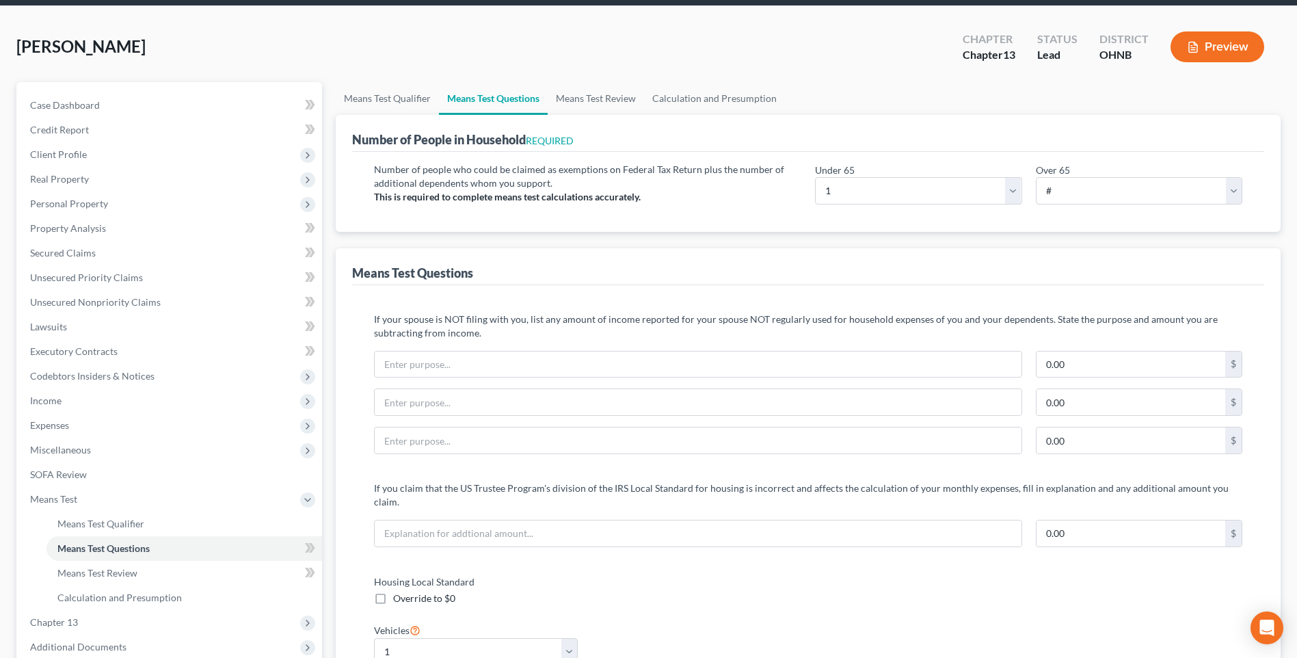
scroll to position [0, 0]
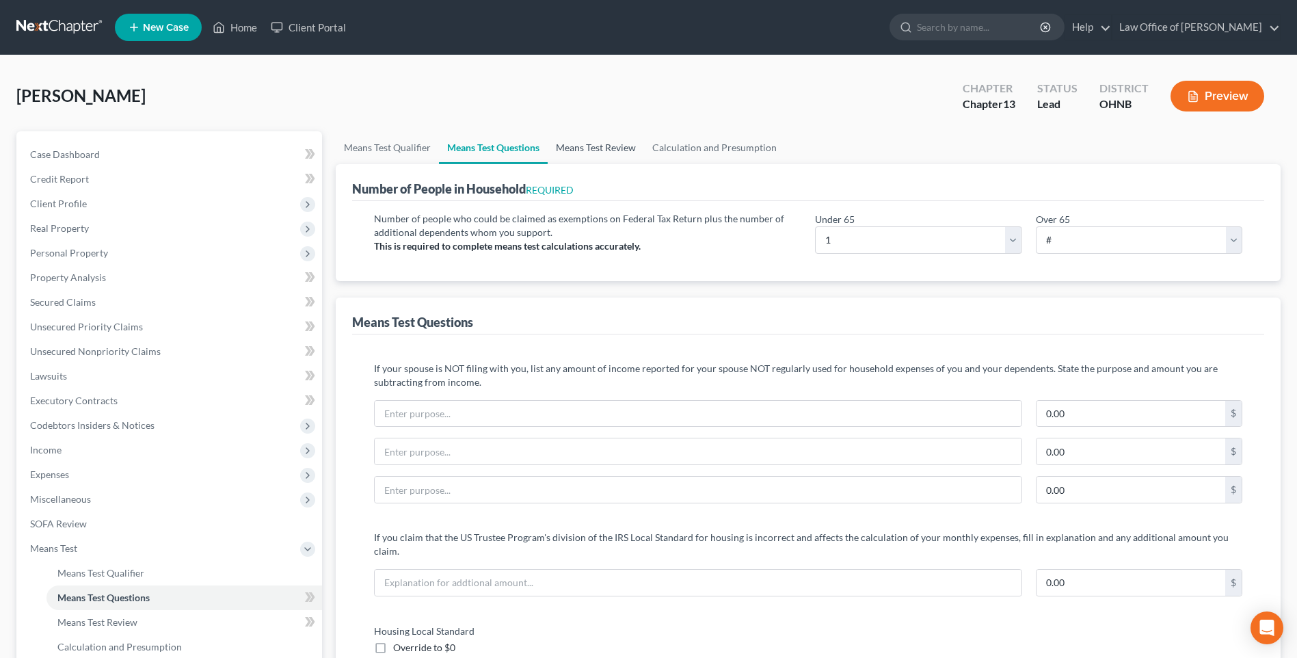
click at [636, 154] on link "Means Test Review" at bounding box center [596, 147] width 96 height 33
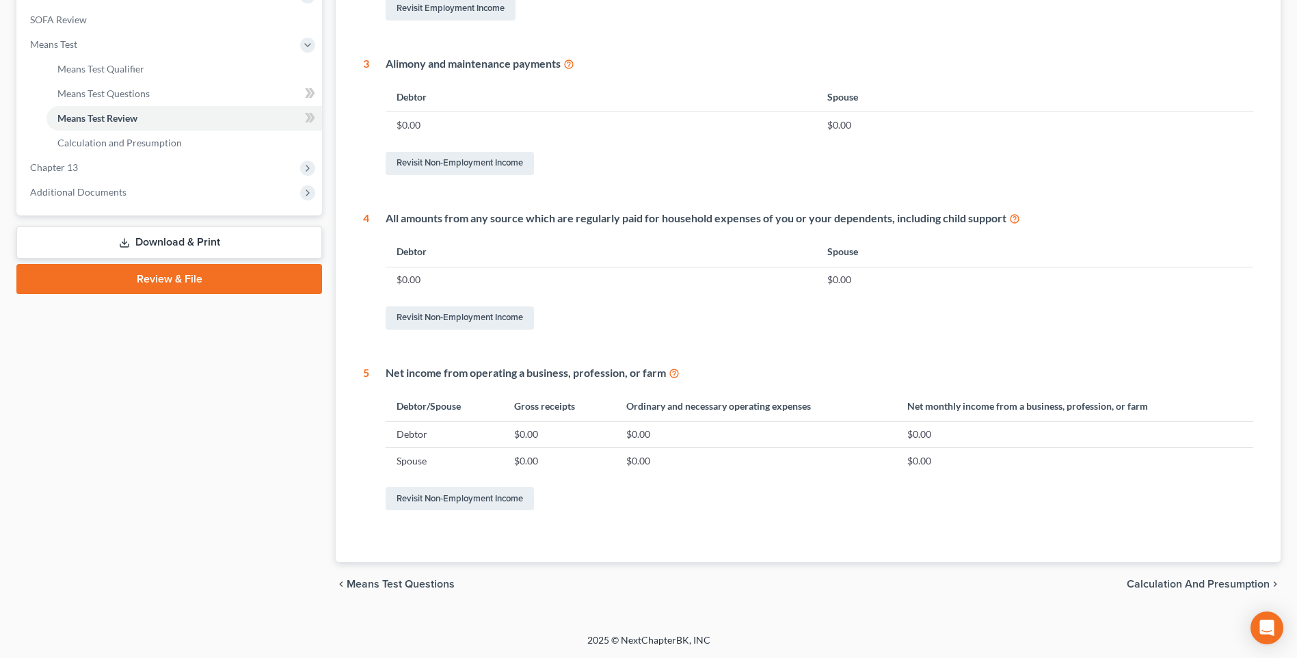
scroll to position [166, 0]
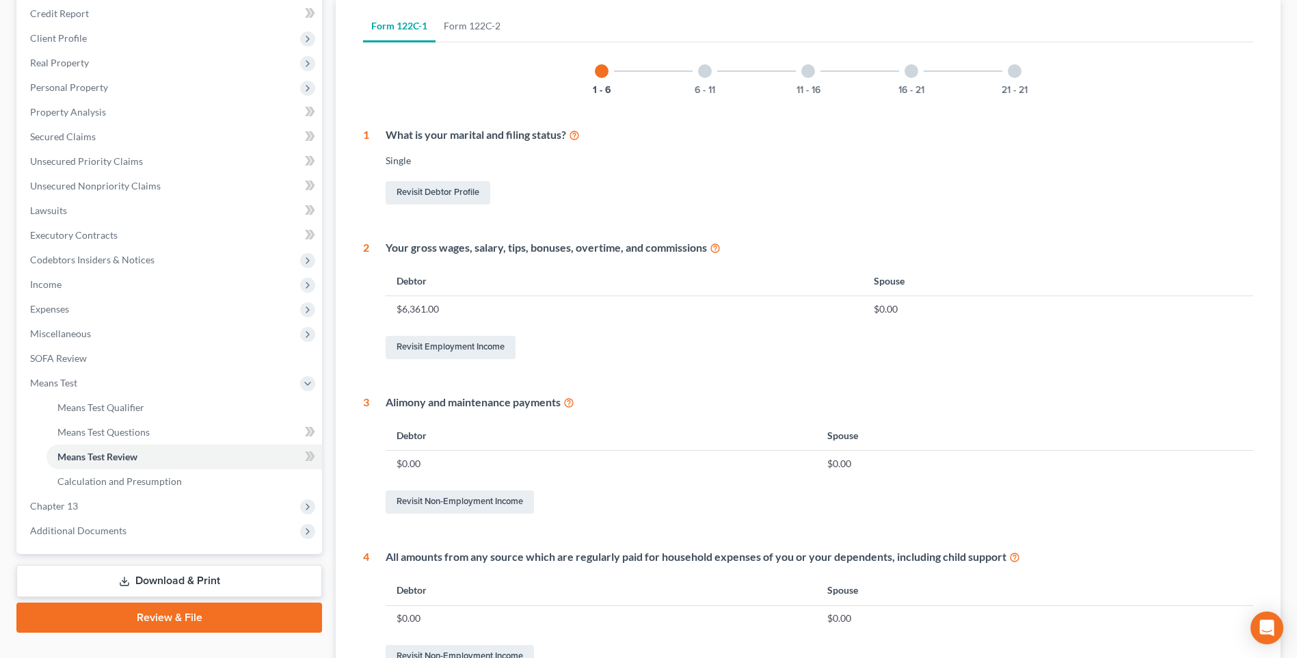
click at [698, 78] on div at bounding box center [705, 71] width 14 height 14
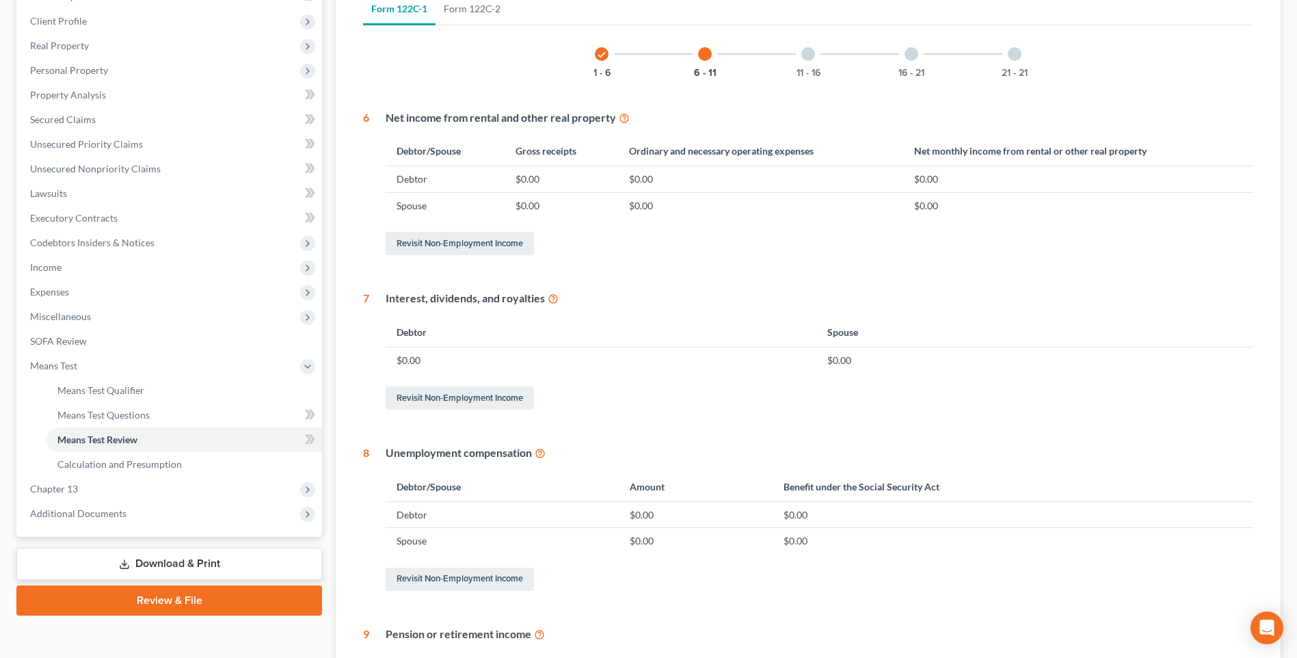
scroll to position [0, 0]
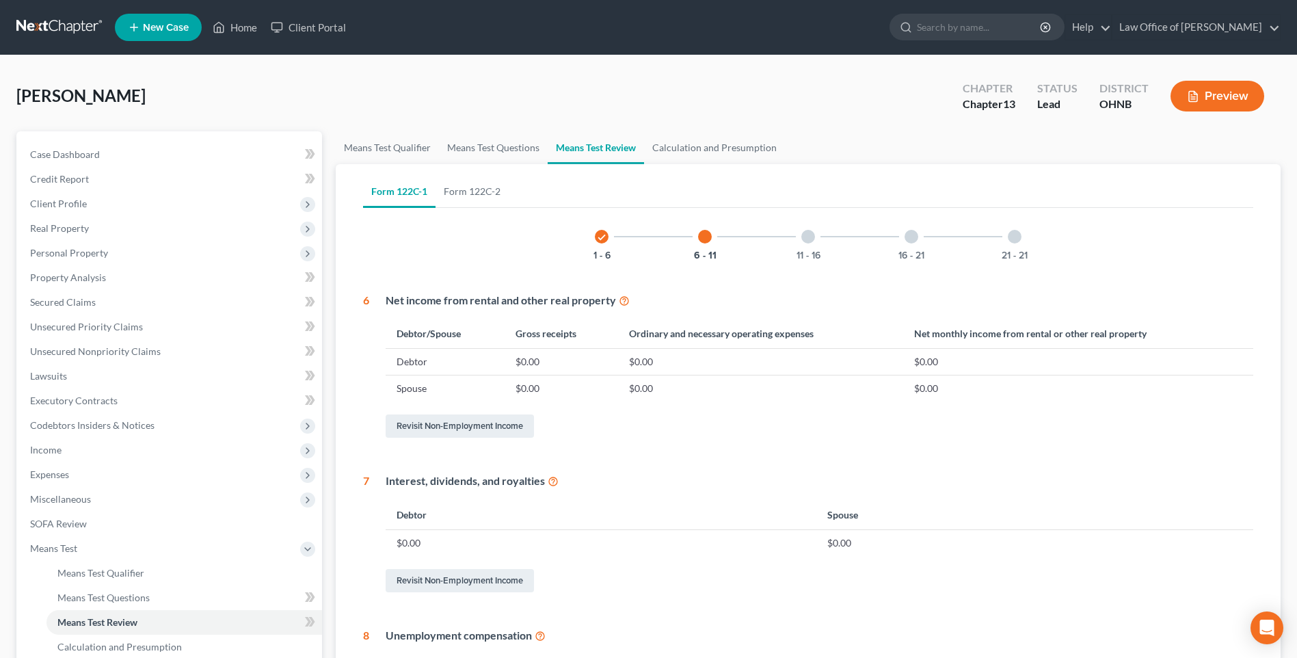
click at [809, 243] on div at bounding box center [809, 237] width 14 height 14
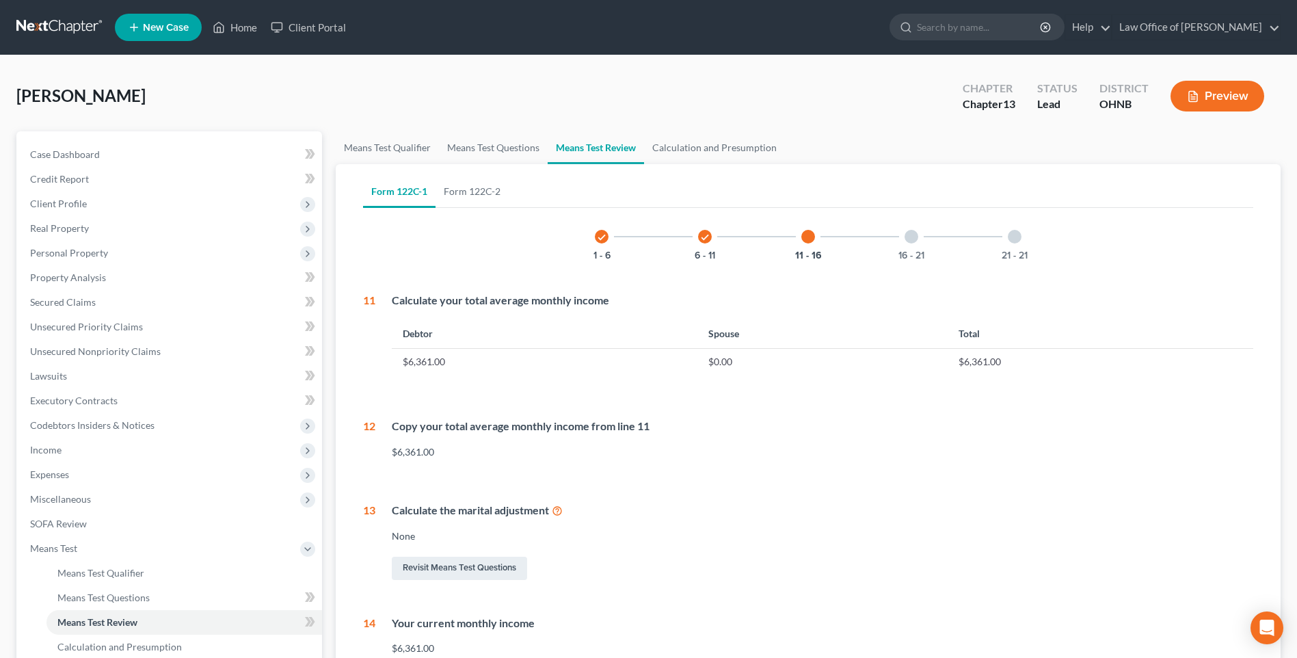
click at [919, 243] on div at bounding box center [912, 237] width 14 height 14
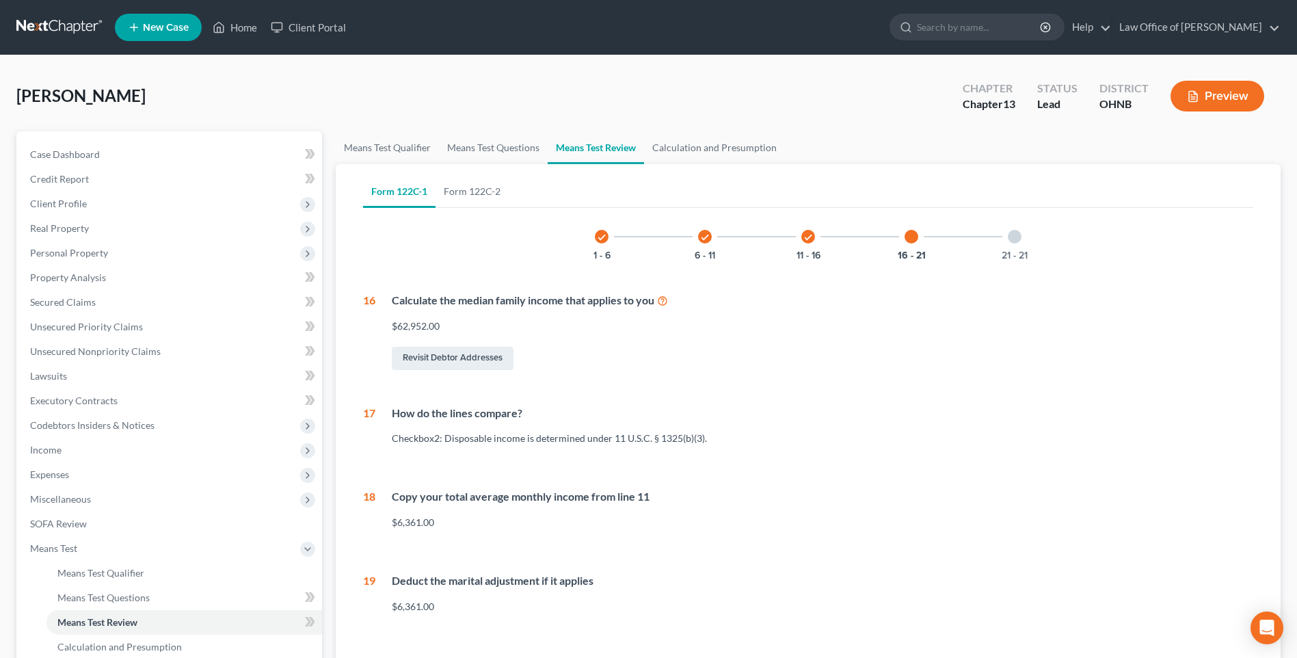
click at [1022, 243] on div at bounding box center [1015, 237] width 14 height 14
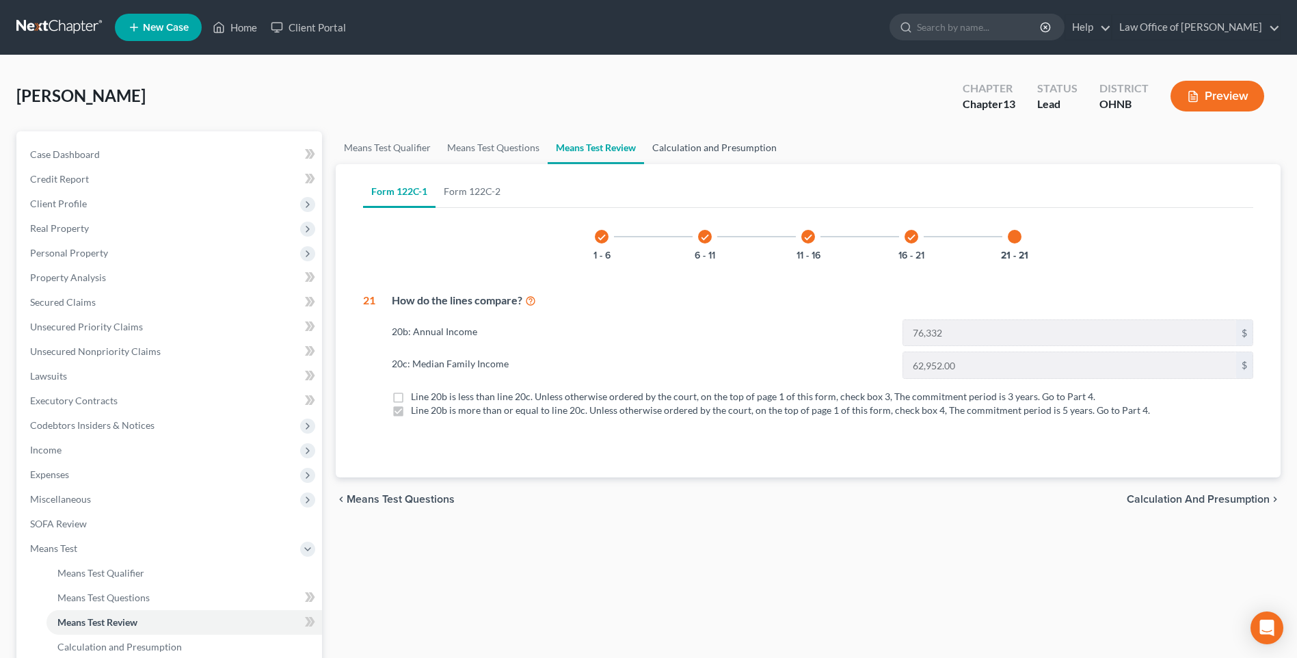
click at [733, 158] on link "Calculation and Presumption" at bounding box center [714, 147] width 141 height 33
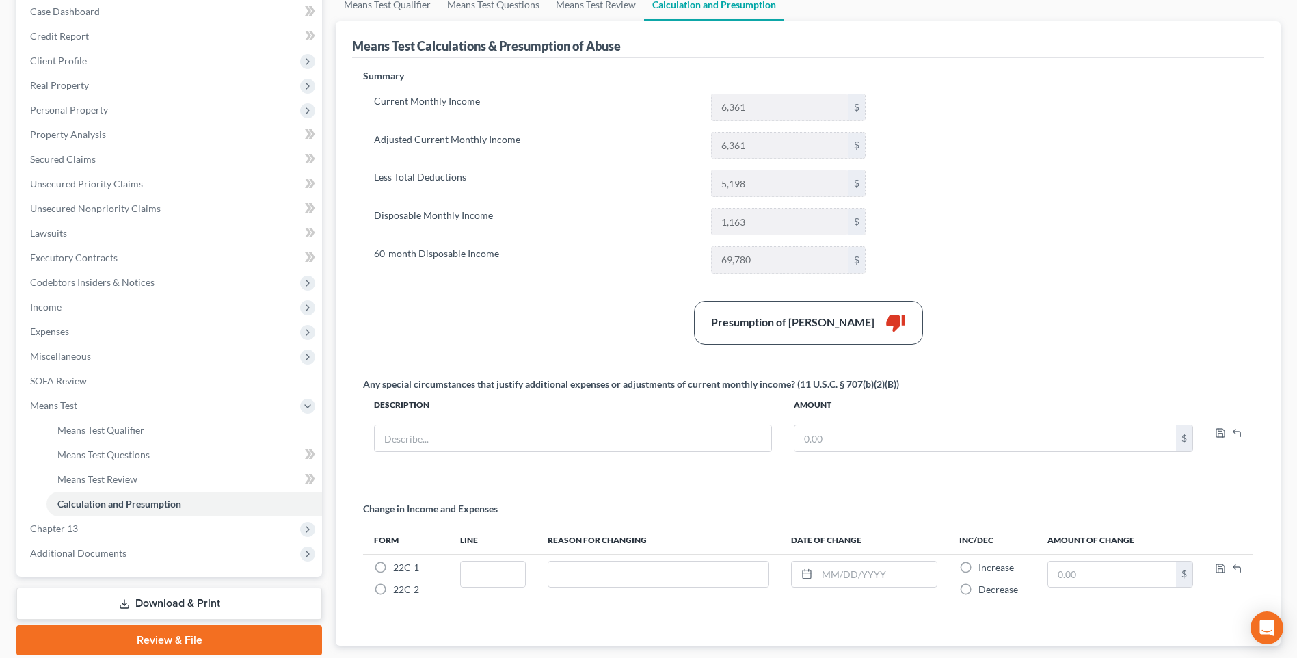
scroll to position [282, 0]
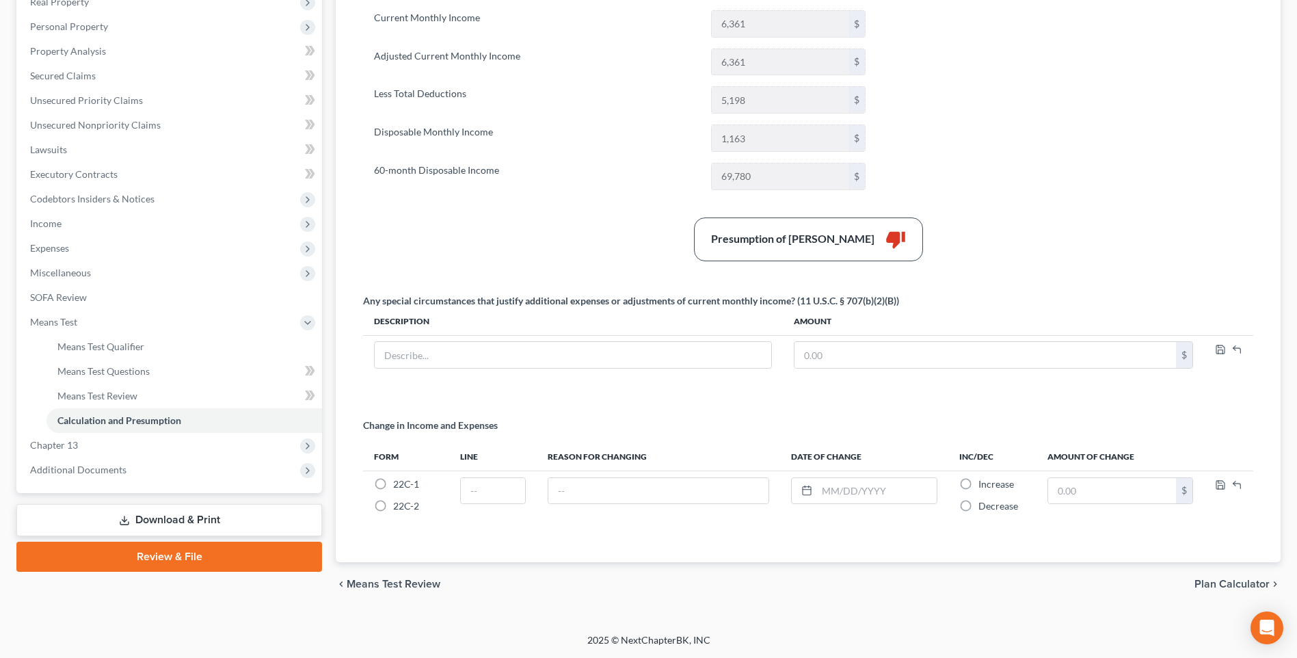
drag, startPoint x: 161, startPoint y: 510, endPoint x: 168, endPoint y: 508, distance: 7.1
click at [161, 510] on link "Download & Print" at bounding box center [169, 520] width 306 height 32
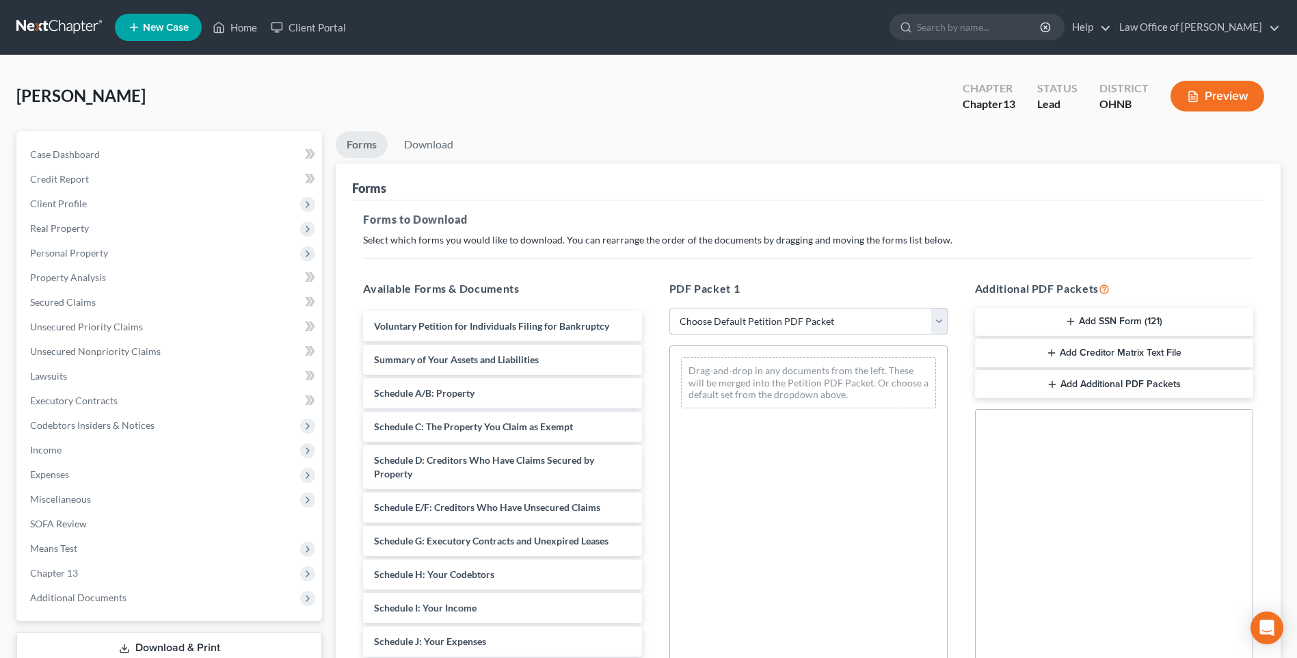
click at [821, 335] on select "Choose Default Petition PDF Packet Complete Bankruptcy Petition (all forms and …" at bounding box center [809, 321] width 278 height 27
select select "0"
click at [670, 326] on select "Choose Default Petition PDF Packet Complete Bankruptcy Petition (all forms and …" at bounding box center [809, 321] width 278 height 27
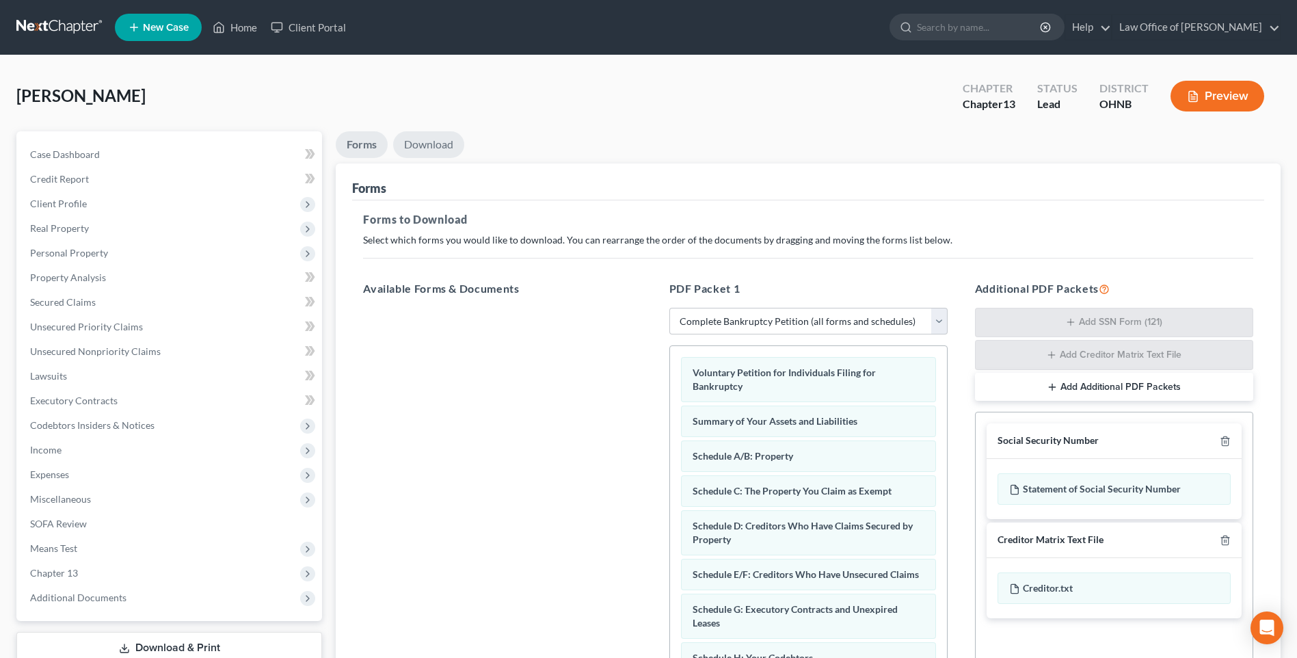
click at [434, 154] on link "Download" at bounding box center [428, 144] width 71 height 27
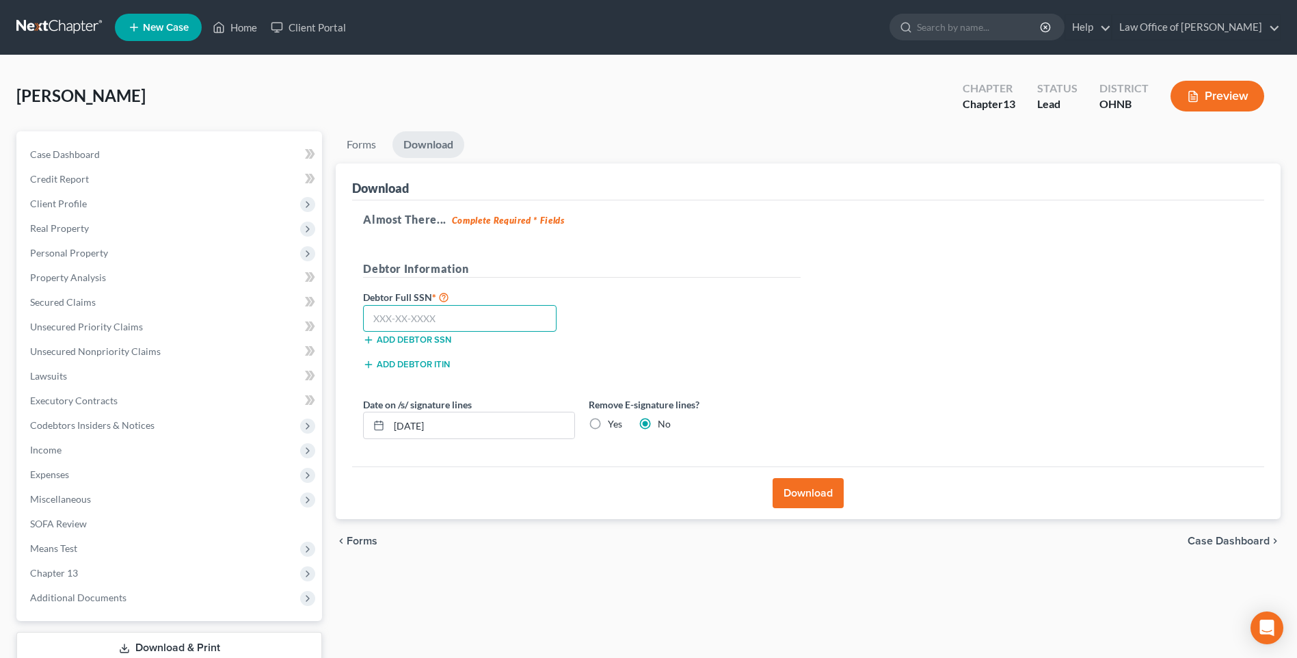
click at [444, 332] on input "text" at bounding box center [460, 318] width 194 height 27
type input "299-62-0821"
drag, startPoint x: 486, startPoint y: 453, endPoint x: 378, endPoint y: 459, distance: 107.5
click at [378, 439] on div "[DATE]" at bounding box center [469, 425] width 212 height 27
click at [807, 508] on button "Download" at bounding box center [808, 493] width 71 height 30
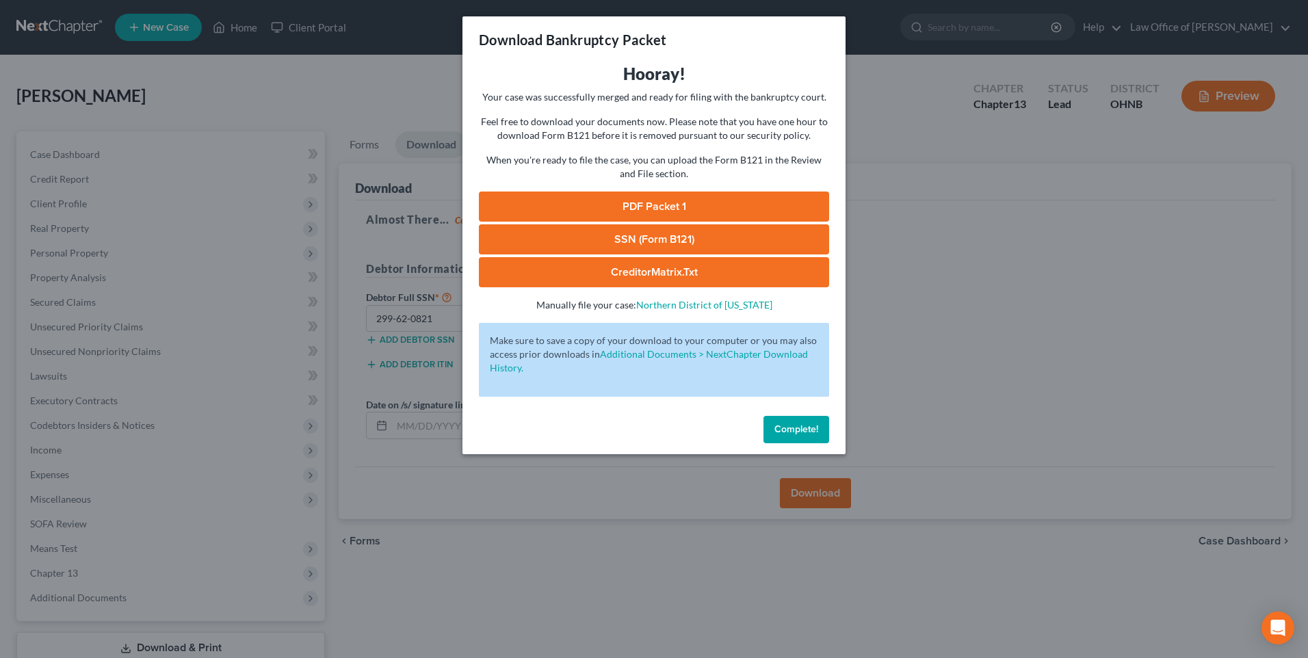
click at [650, 222] on link "PDF Packet 1" at bounding box center [654, 207] width 350 height 30
click at [815, 435] on span "Complete!" at bounding box center [796, 429] width 44 height 12
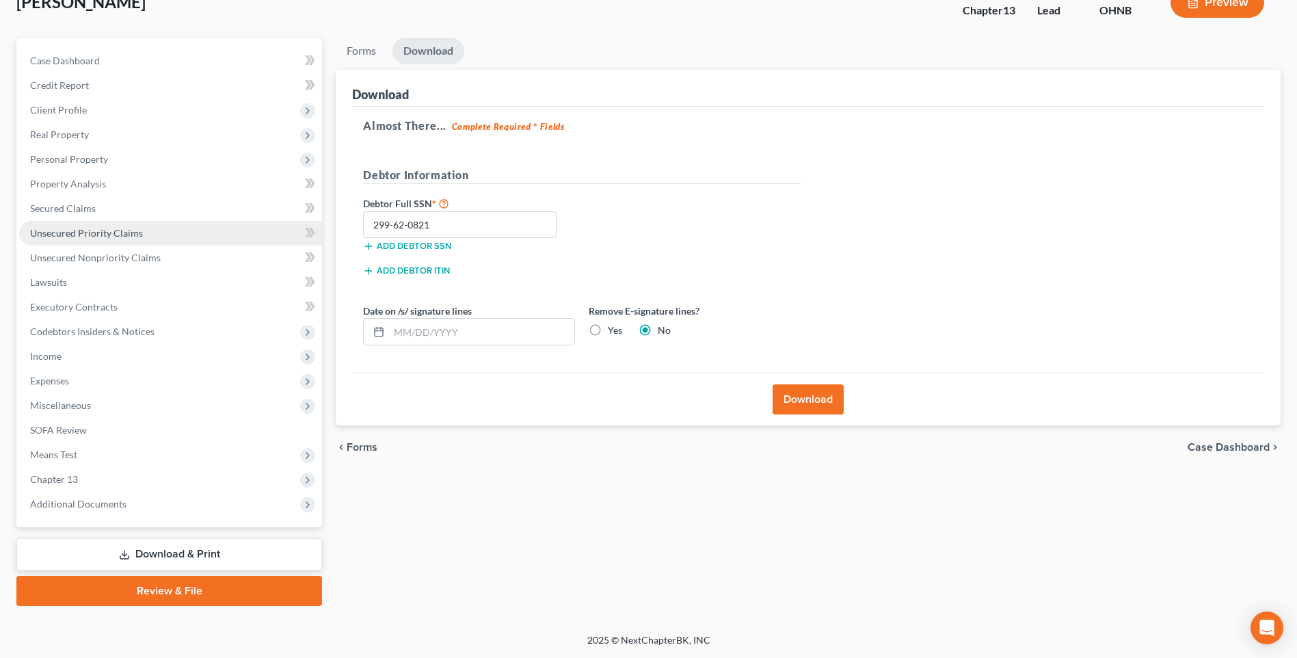
scroll to position [140, 0]
click at [101, 498] on span "Additional Documents" at bounding box center [78, 504] width 96 height 12
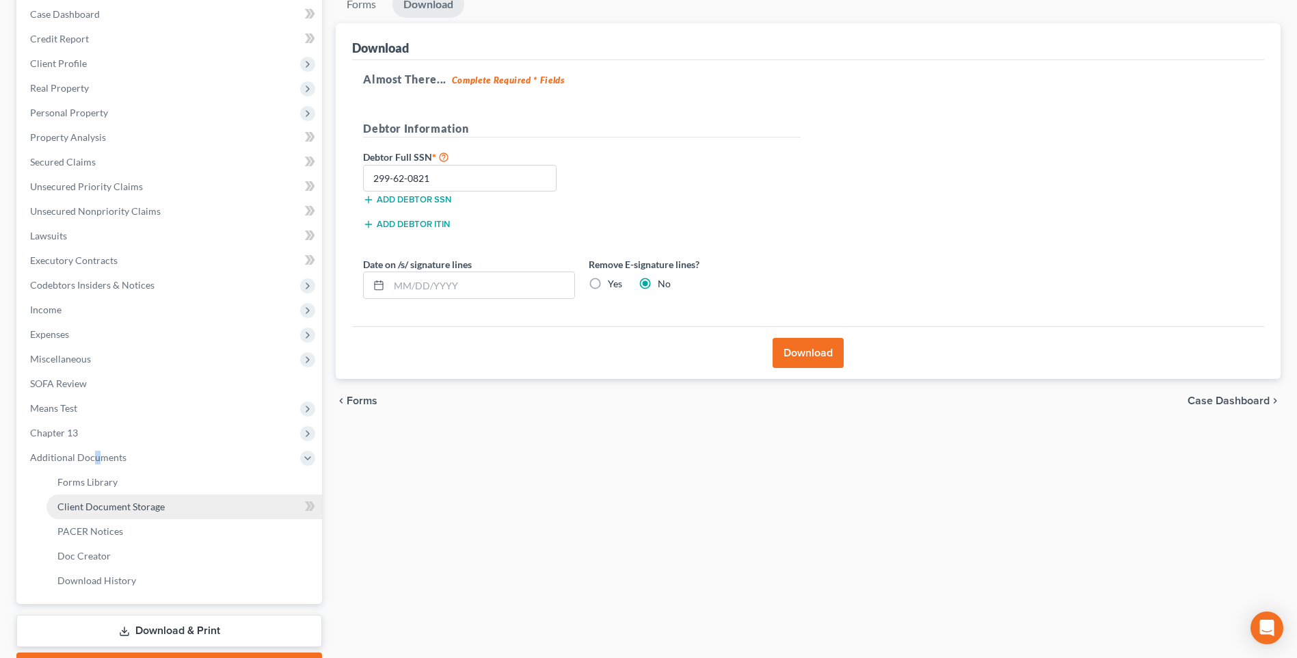
drag, startPoint x: 101, startPoint y: 494, endPoint x: 131, endPoint y: 549, distance: 63.0
click at [131, 512] on span "Client Document Storage" at bounding box center [110, 507] width 107 height 12
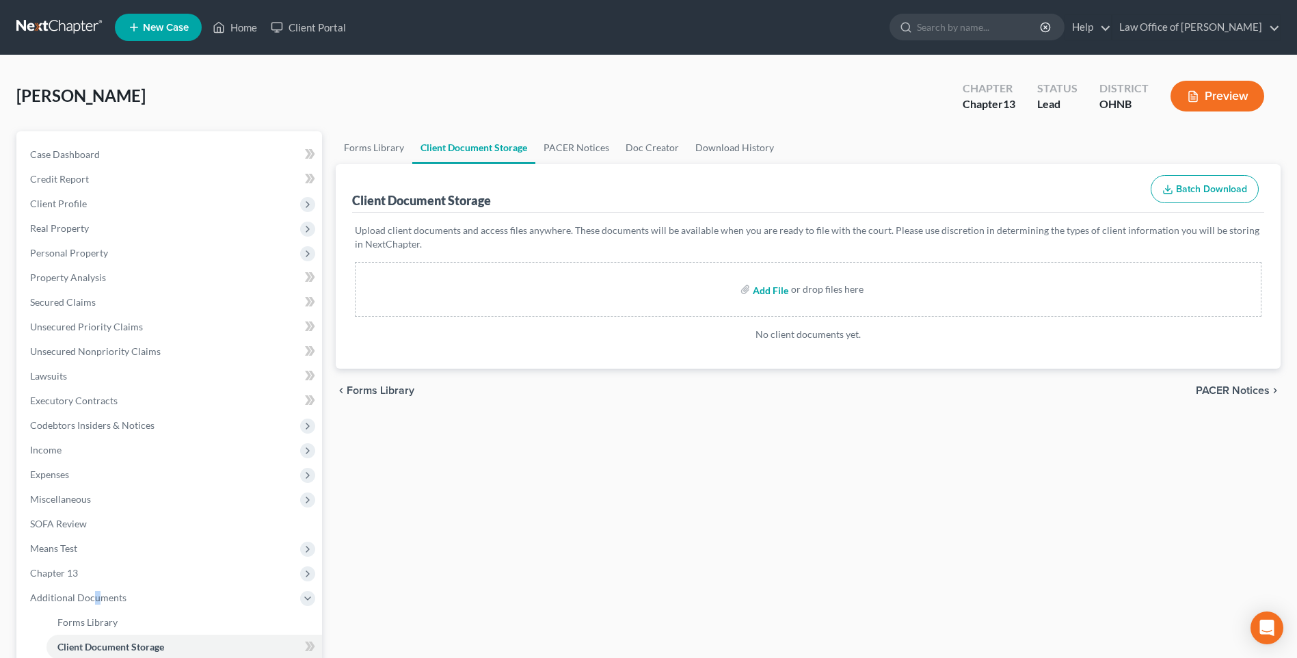
click at [781, 302] on input "file" at bounding box center [769, 289] width 33 height 25
type input "C:\fakepath\Abacus_cert.pdf"
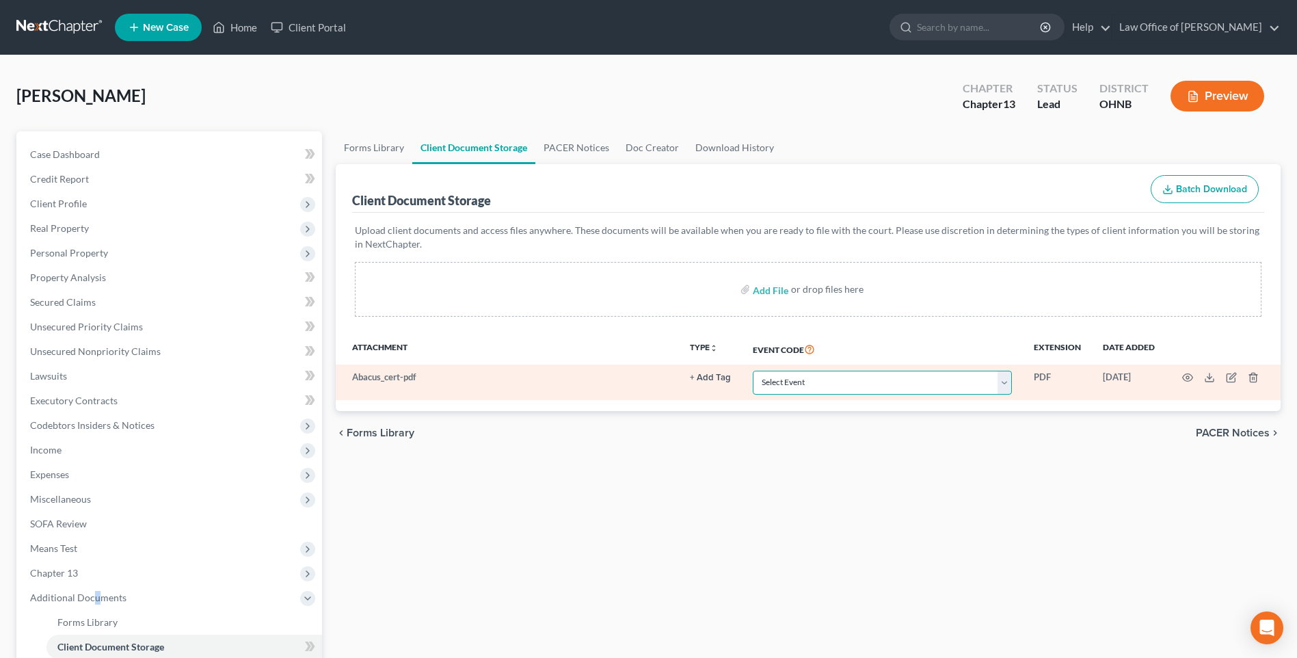
click at [981, 395] on select "Select Event 20 Largest Unsecured Creditors Amended List of Creditors (Fee) Ame…" at bounding box center [882, 383] width 259 height 24
select select "5"
click at [753, 392] on select "Select Event 20 Largest Unsecured Creditors Amended List of Creditors (Fee) Ame…" at bounding box center [882, 383] width 259 height 24
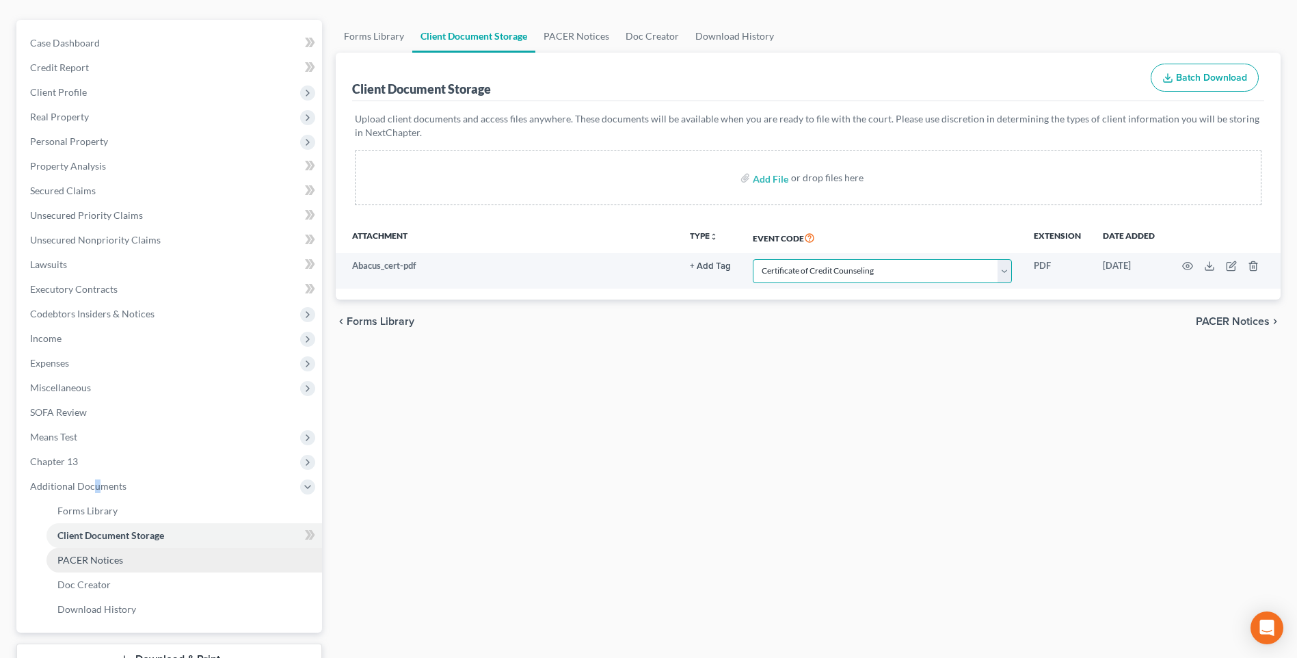
scroll to position [271, 0]
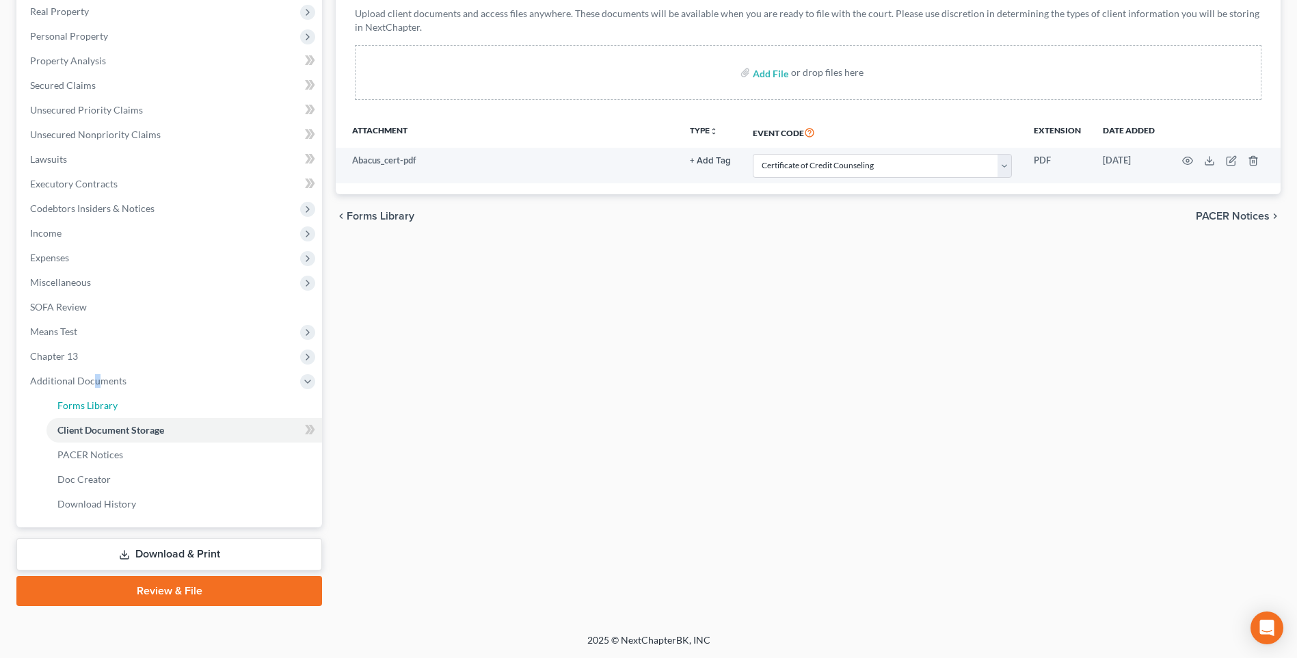
drag, startPoint x: 89, startPoint y: 391, endPoint x: 536, endPoint y: 399, distance: 447.4
click at [89, 399] on span "Forms Library" at bounding box center [87, 405] width 60 height 12
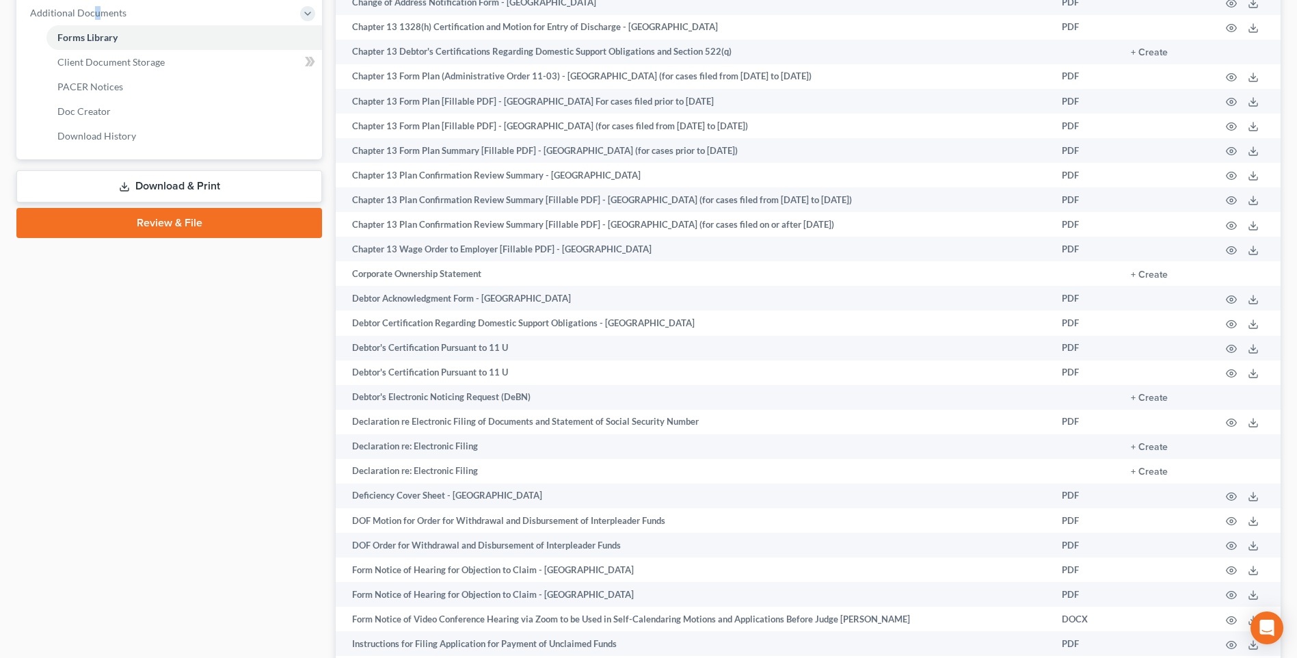
scroll to position [616, 0]
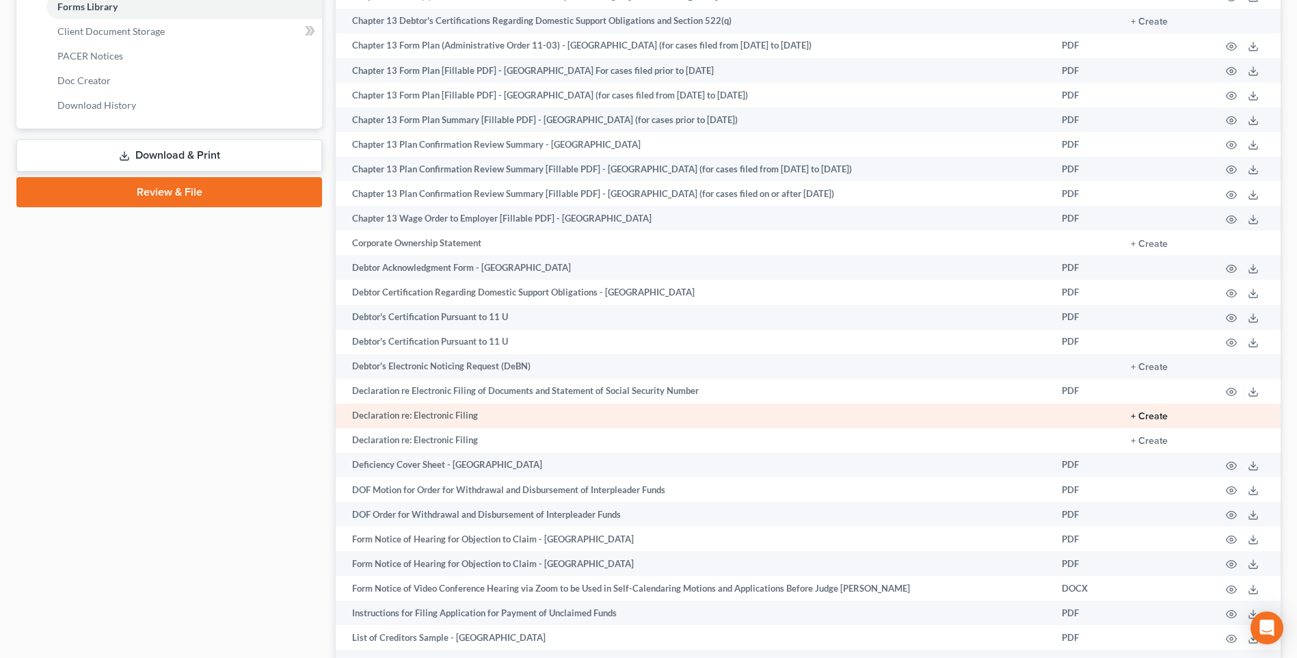
click at [1134, 421] on button "+ Create" at bounding box center [1149, 417] width 37 height 10
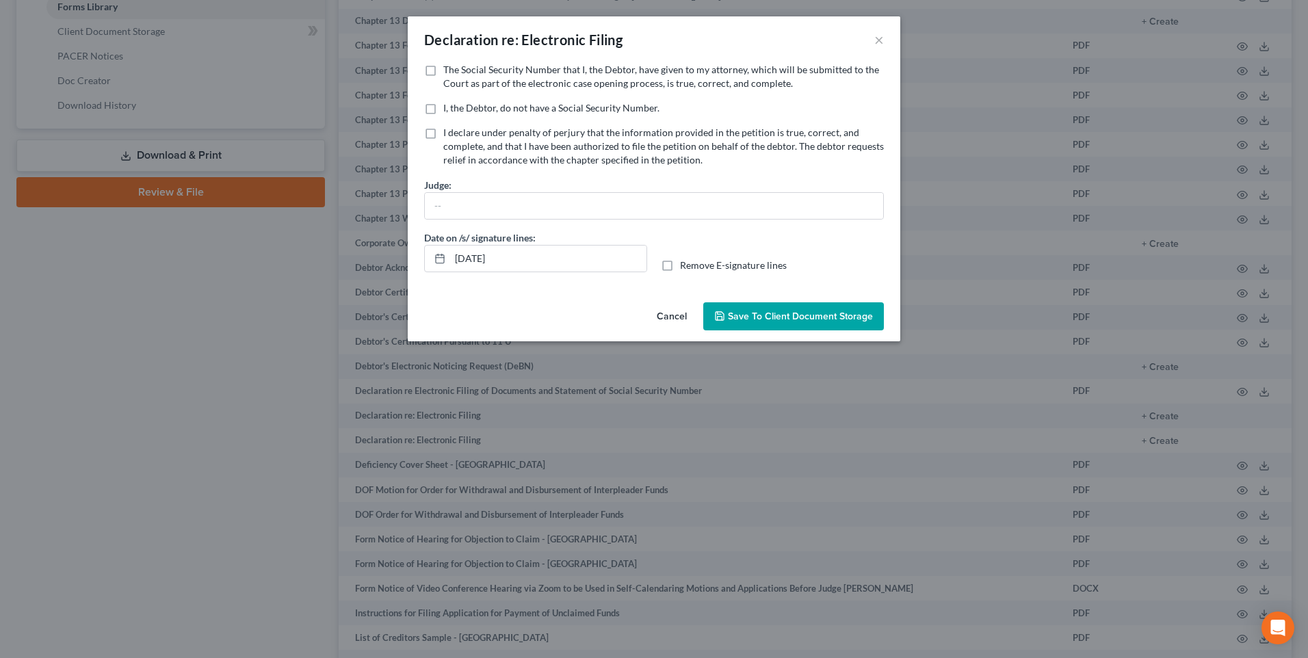
click at [443, 74] on label "The Social Security Number that I, the Debtor, have given to my attorney, which…" at bounding box center [663, 76] width 440 height 27
click at [449, 72] on input "The Social Security Number that I, the Debtor, have given to my attorney, which…" at bounding box center [453, 67] width 9 height 9
checkbox input "true"
drag, startPoint x: 522, startPoint y: 279, endPoint x: 417, endPoint y: 279, distance: 104.6
click at [424, 272] on div "[DATE]" at bounding box center [535, 258] width 223 height 27
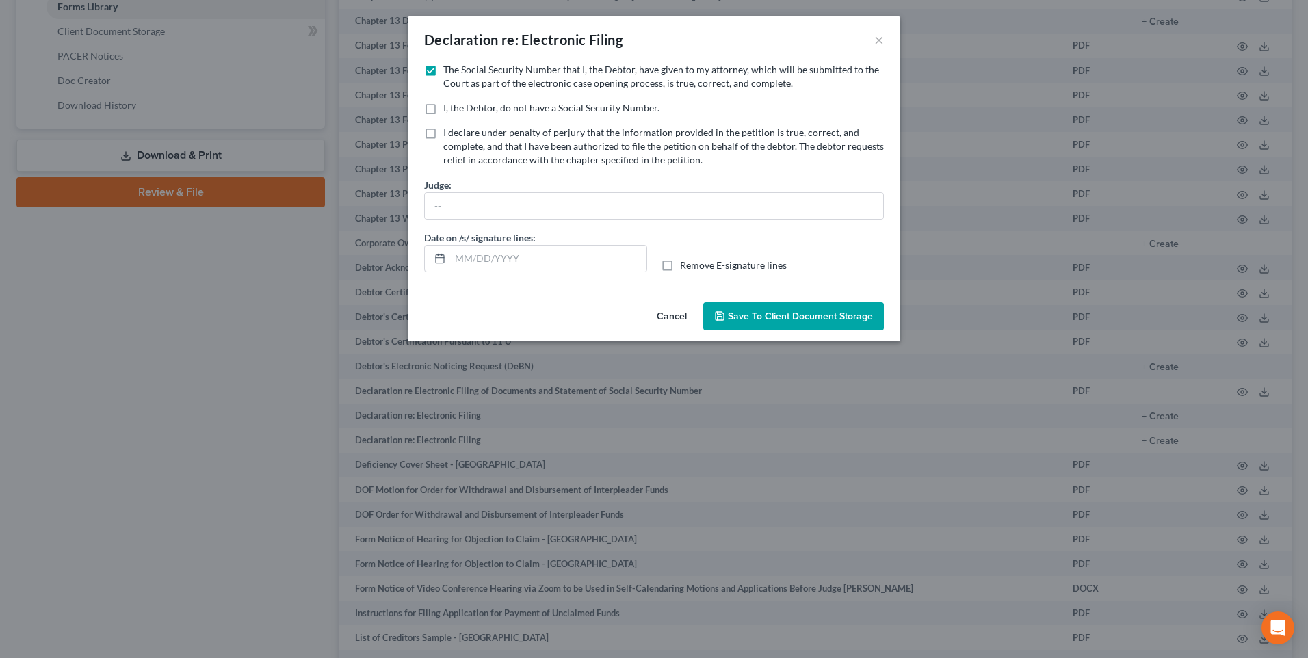
click at [680, 272] on label "Remove E-signature lines" at bounding box center [733, 266] width 107 height 14
click at [685, 267] on input "Remove E-signature lines" at bounding box center [689, 263] width 9 height 9
checkbox input "true"
click at [792, 322] on span "Save to Client Document Storage" at bounding box center [800, 317] width 145 height 12
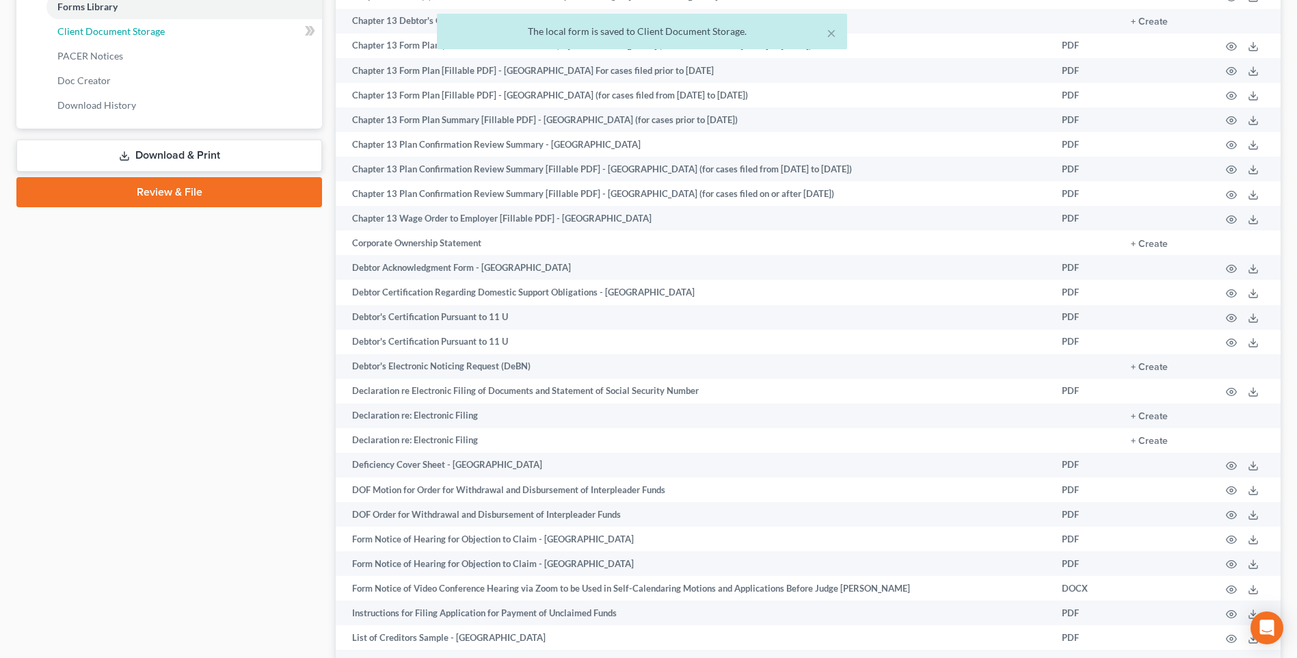
drag, startPoint x: 109, startPoint y: 73, endPoint x: 519, endPoint y: 178, distance: 423.5
click at [109, 37] on span "Client Document Storage" at bounding box center [110, 31] width 107 height 12
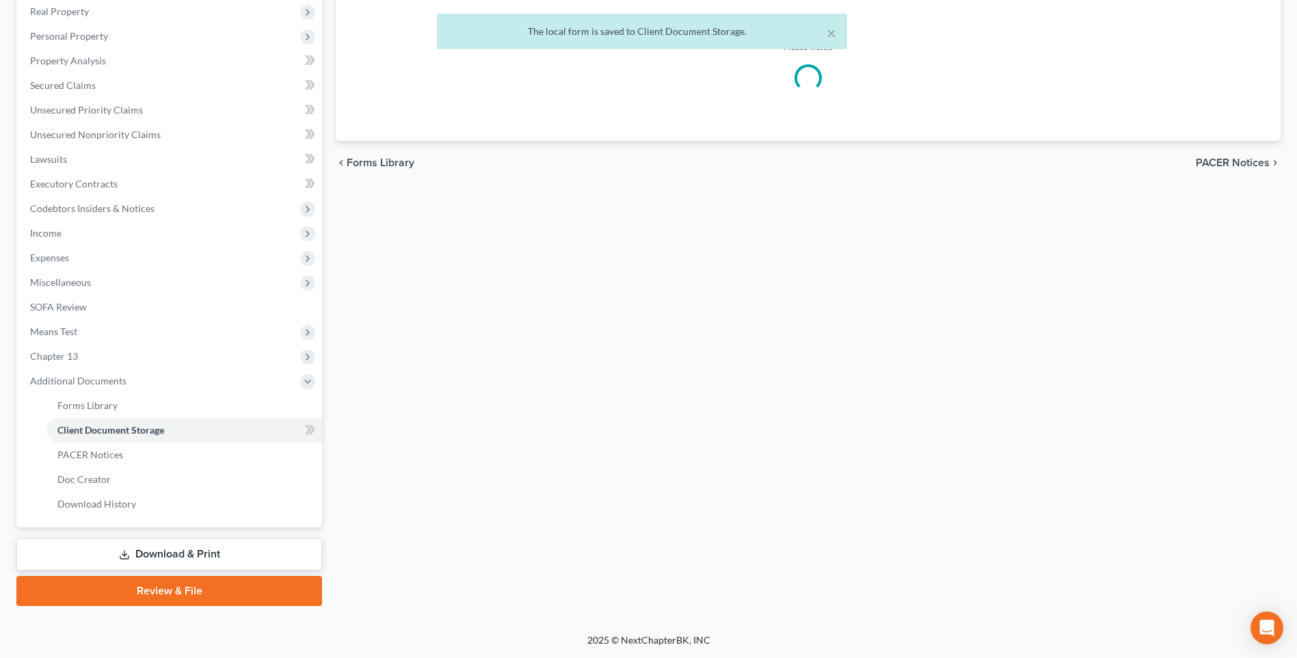
scroll to position [220, 0]
select select "5"
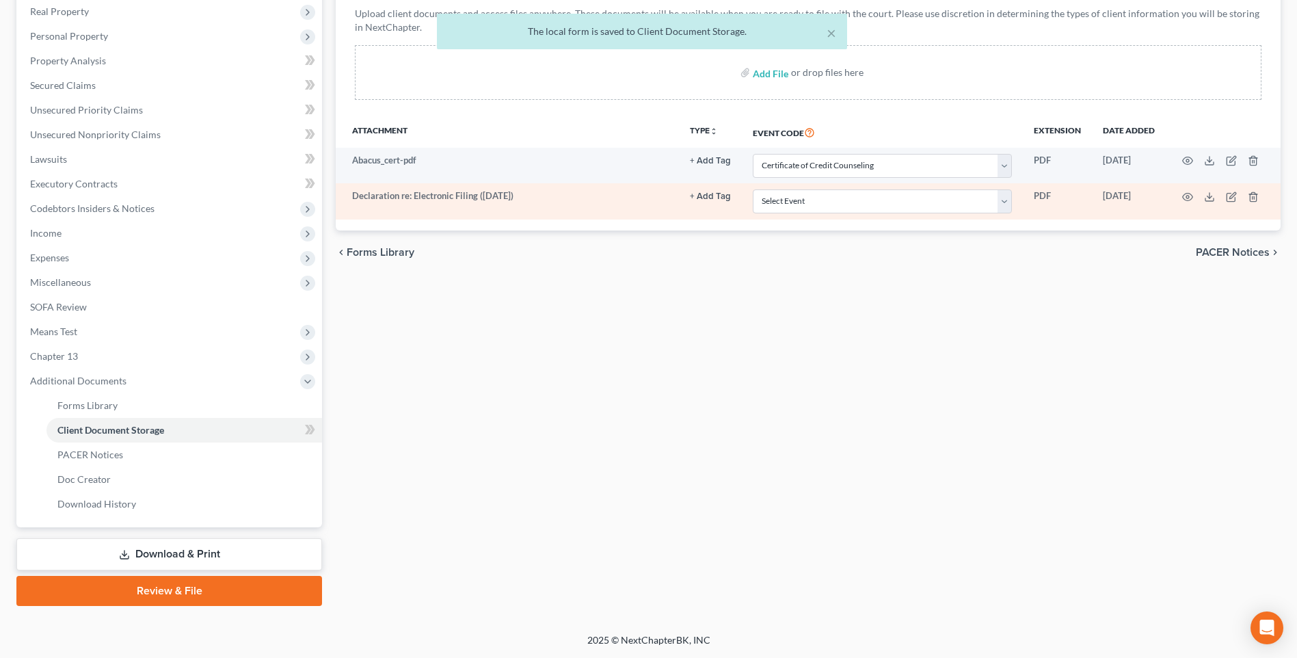
scroll to position [0, 0]
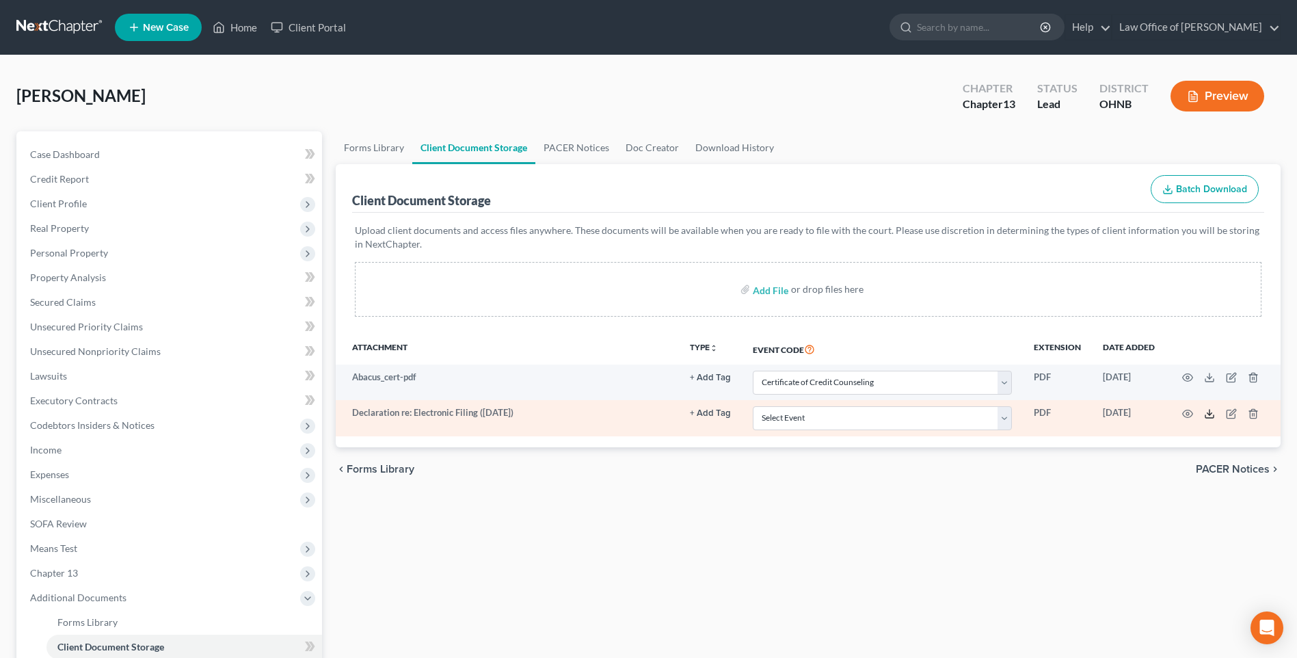
click at [1208, 414] on polyline at bounding box center [1210, 413] width 5 height 2
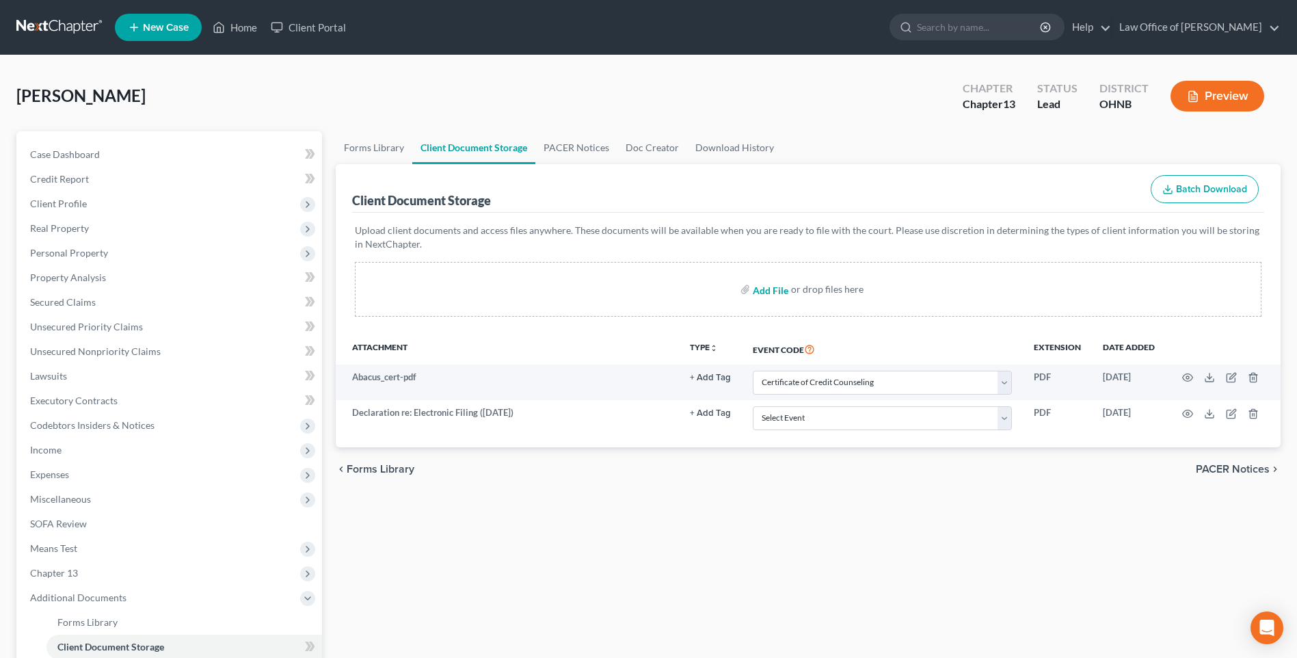
drag, startPoint x: 782, startPoint y: 305, endPoint x: 772, endPoint y: 309, distance: 11.0
click at [779, 302] on input "file" at bounding box center [769, 289] width 33 height 25
type input "C:\fakepath\[PERSON_NAME] pay stubs.pdf"
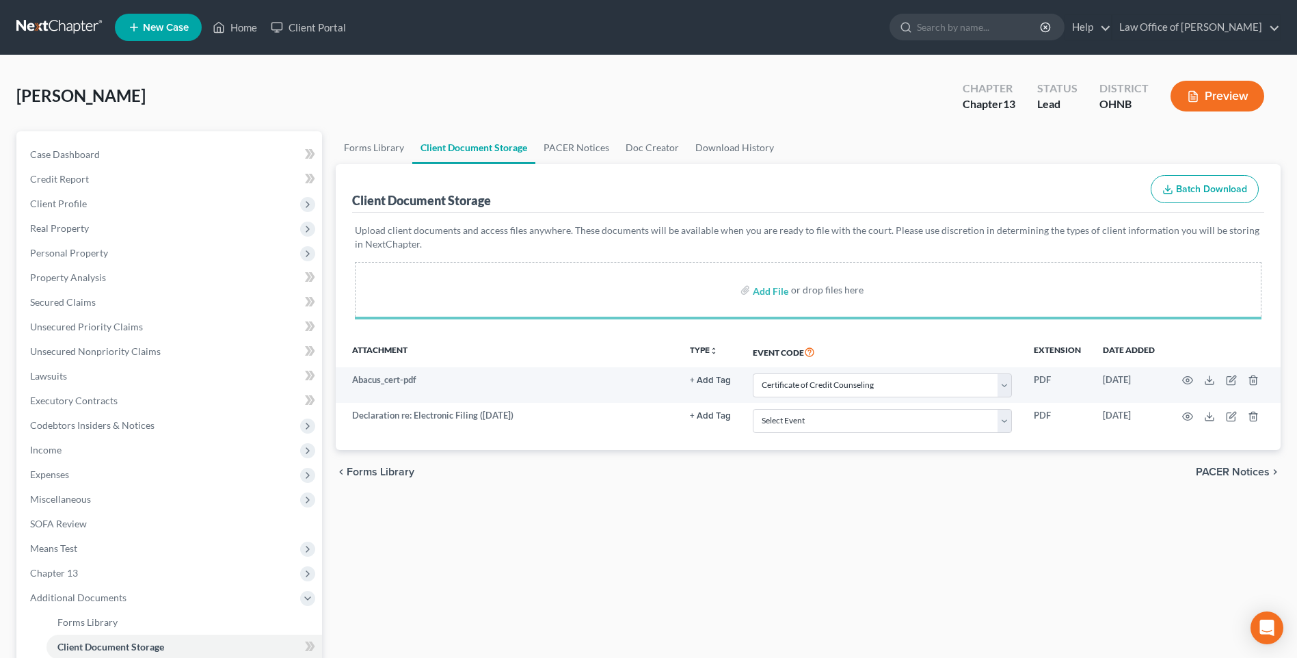
select select "5"
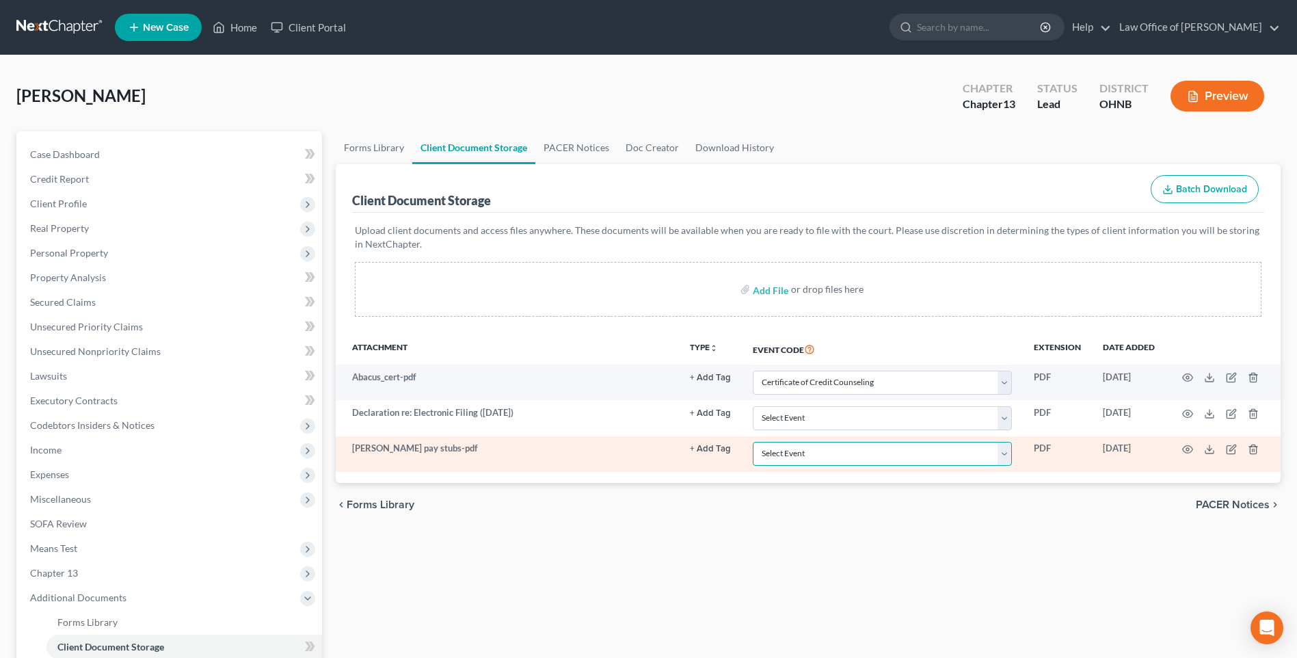
click at [978, 466] on select "Select Event 20 Largest Unsecured Creditors Amended List of Creditors (Fee) Ame…" at bounding box center [882, 454] width 259 height 24
select select "20"
click at [753, 466] on select "Select Event 20 Largest Unsecured Creditors Amended List of Creditors (Fee) Ame…" at bounding box center [882, 454] width 259 height 24
